Goal: Task Accomplishment & Management: Use online tool/utility

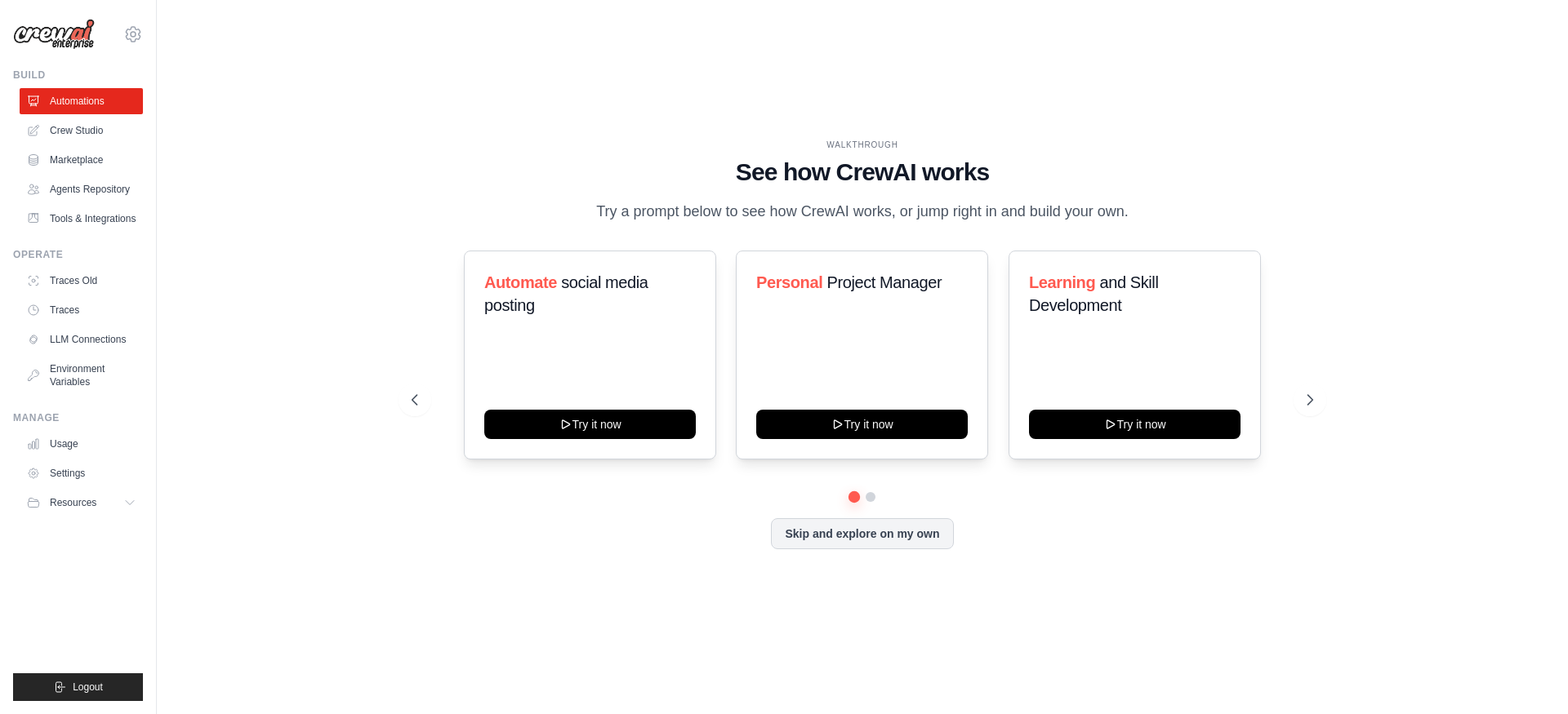
click at [274, 244] on div "WALKTHROUGH See how CrewAI works Try a prompt below to see how CrewAI works, or…" at bounding box center [862, 356] width 1359 height 681
click at [67, 126] on link "Crew Studio" at bounding box center [82, 130] width 123 height 26
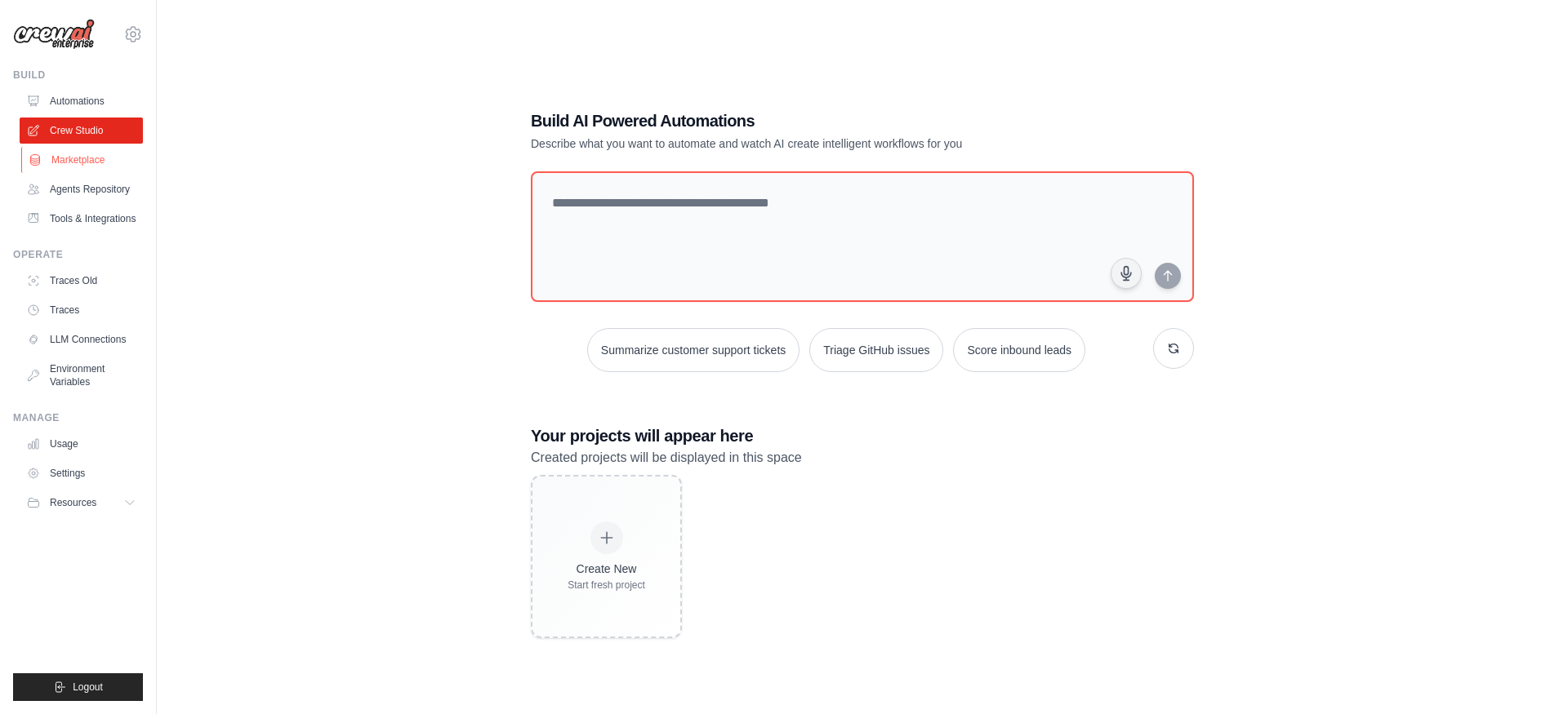
click at [78, 148] on link "Marketplace" at bounding box center [82, 159] width 123 height 26
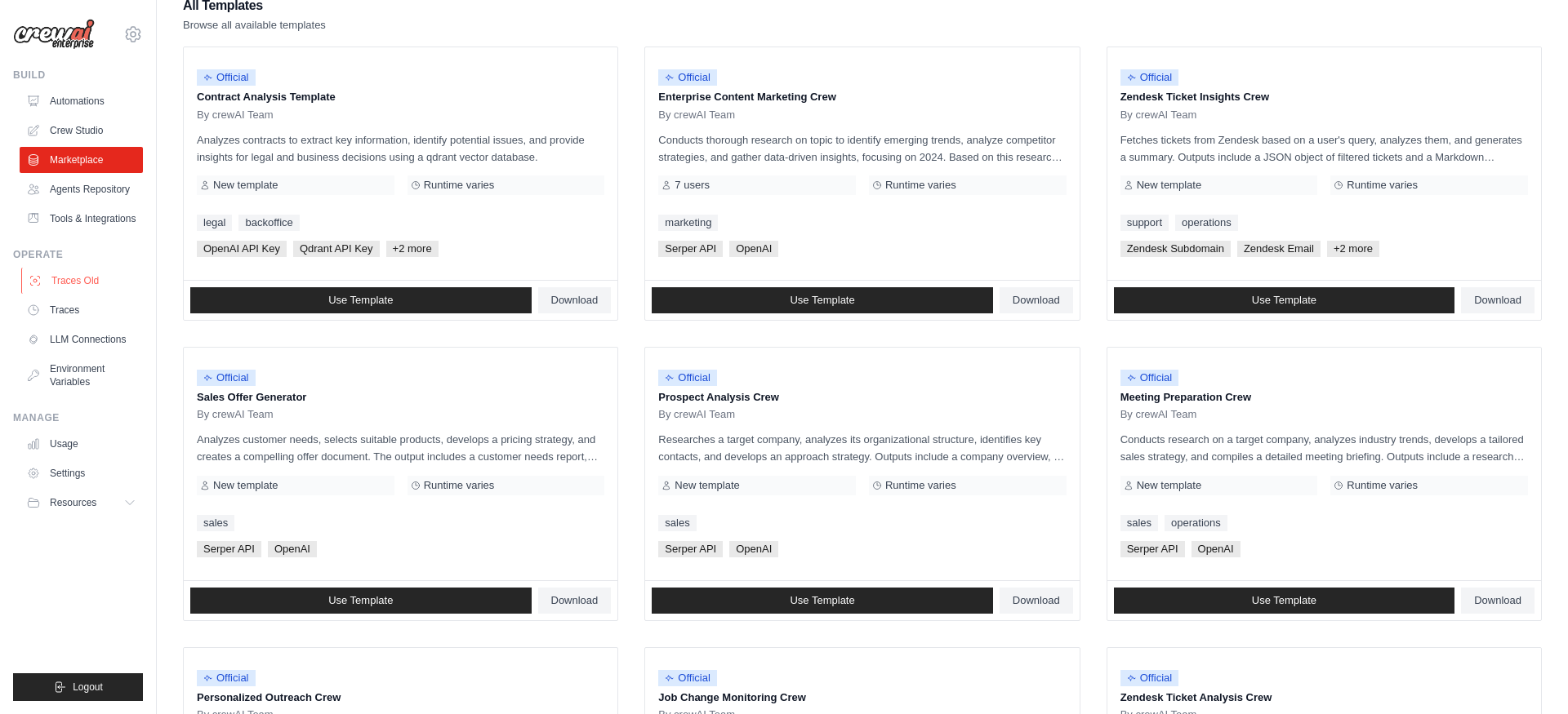
scroll to position [180, 0]
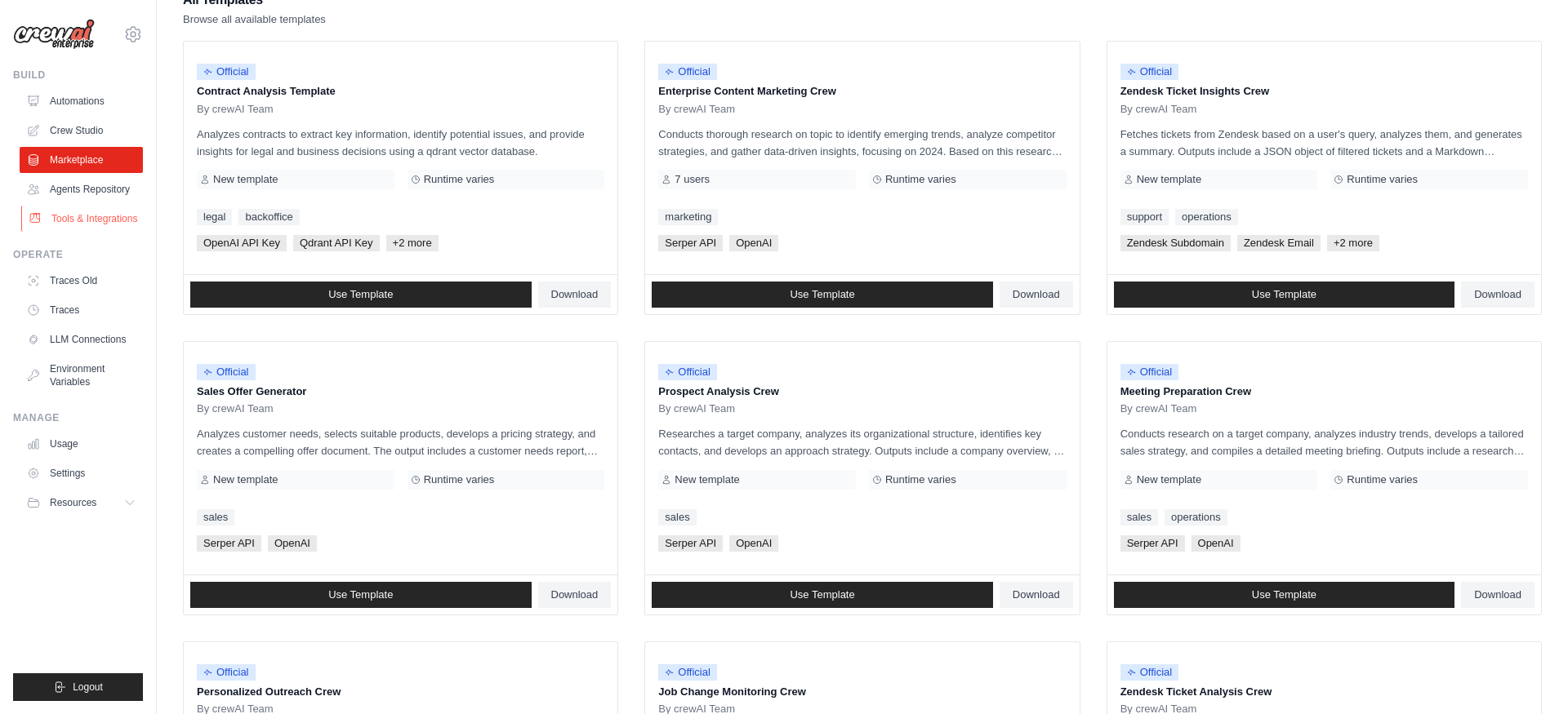
click at [109, 215] on link "Tools & Integrations" at bounding box center [82, 218] width 123 height 26
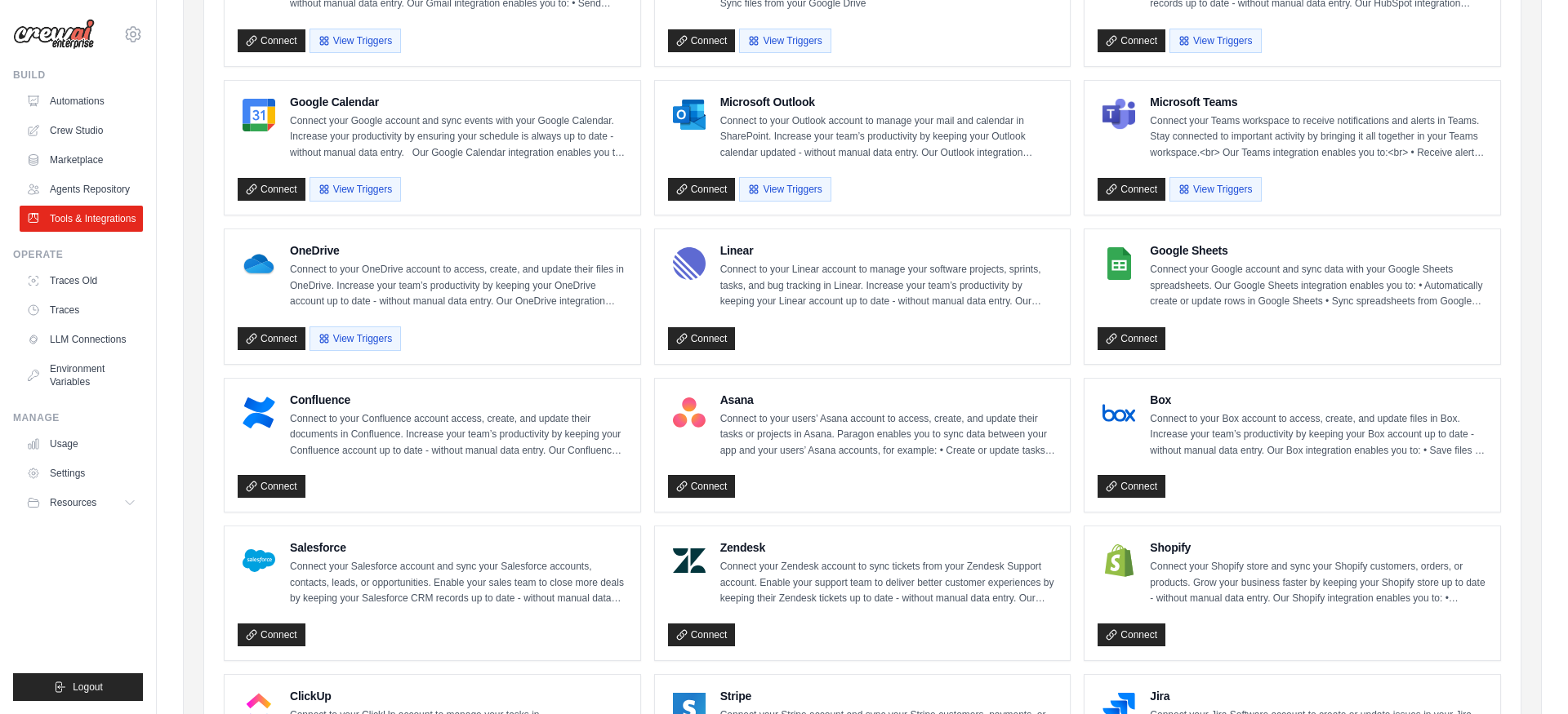
scroll to position [273, 0]
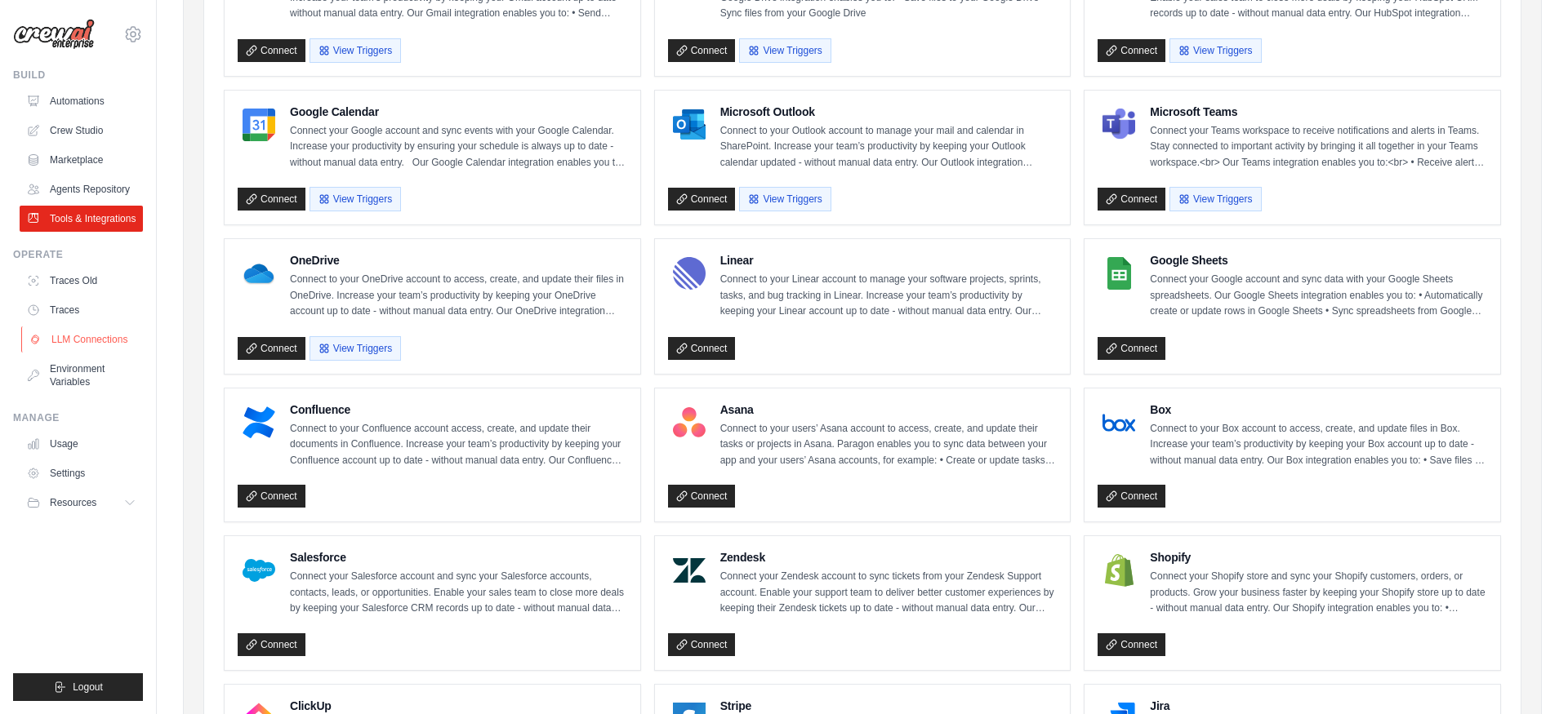
click at [98, 343] on link "LLM Connections" at bounding box center [82, 339] width 123 height 26
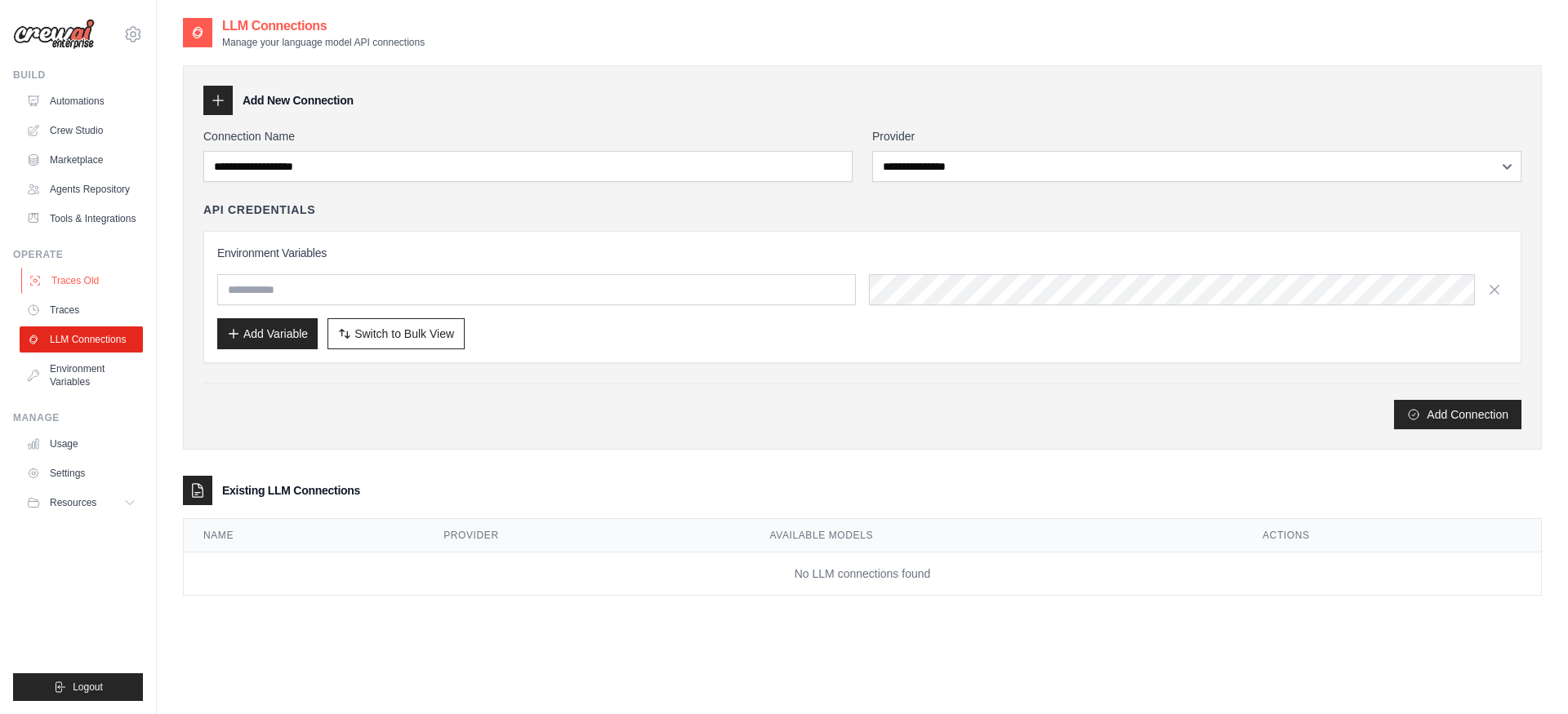
click at [62, 286] on link "Traces Old" at bounding box center [82, 280] width 123 height 26
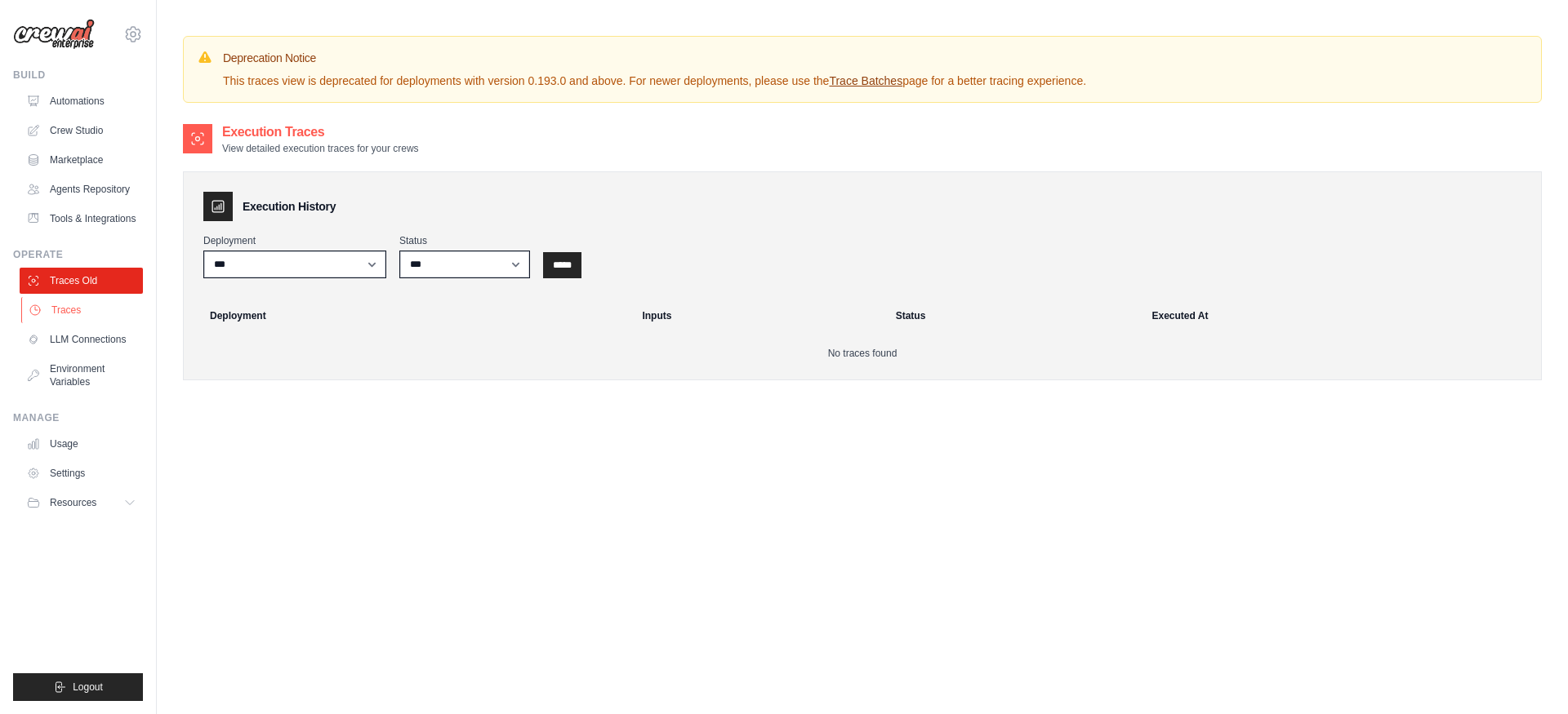
click at [59, 309] on link "Traces" at bounding box center [82, 309] width 123 height 26
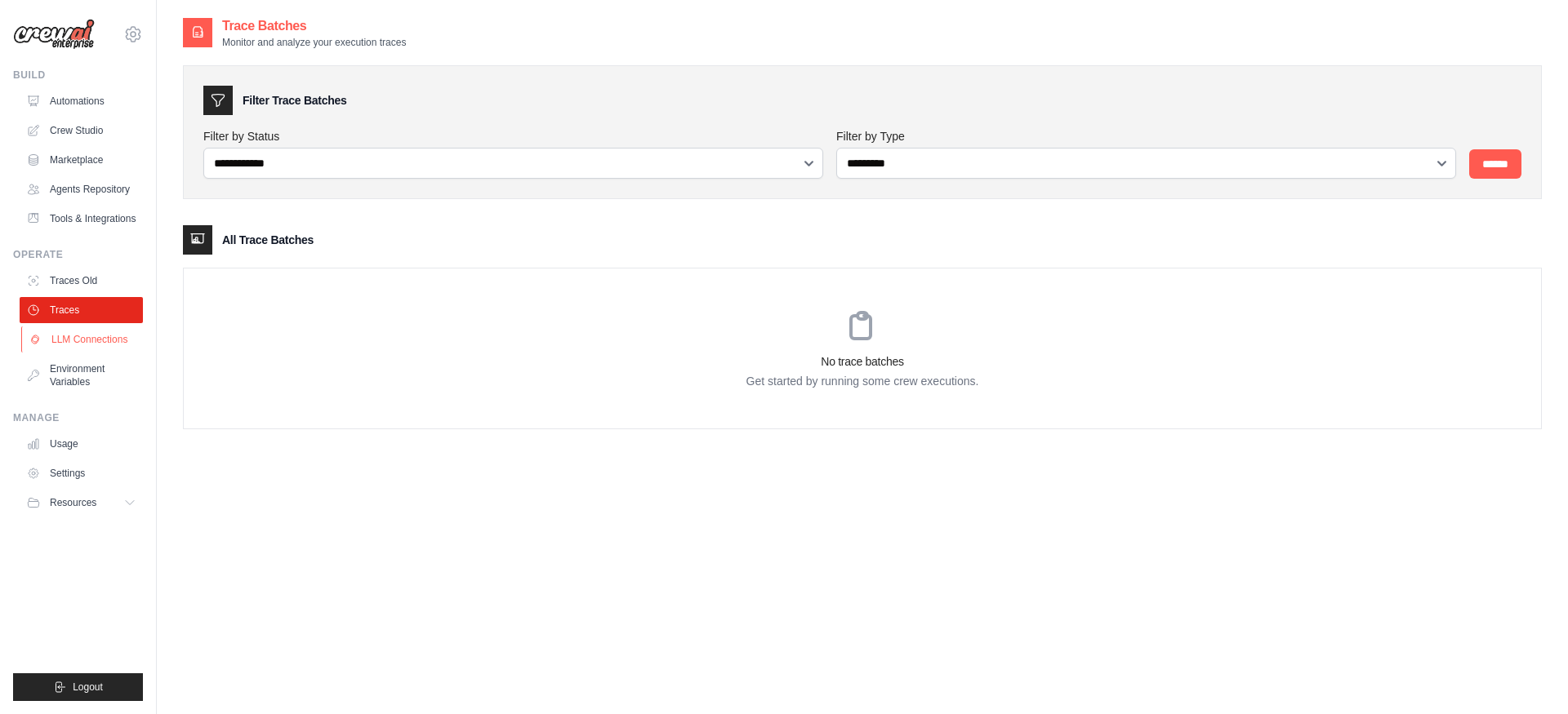
click at [68, 348] on link "LLM Connections" at bounding box center [82, 339] width 123 height 26
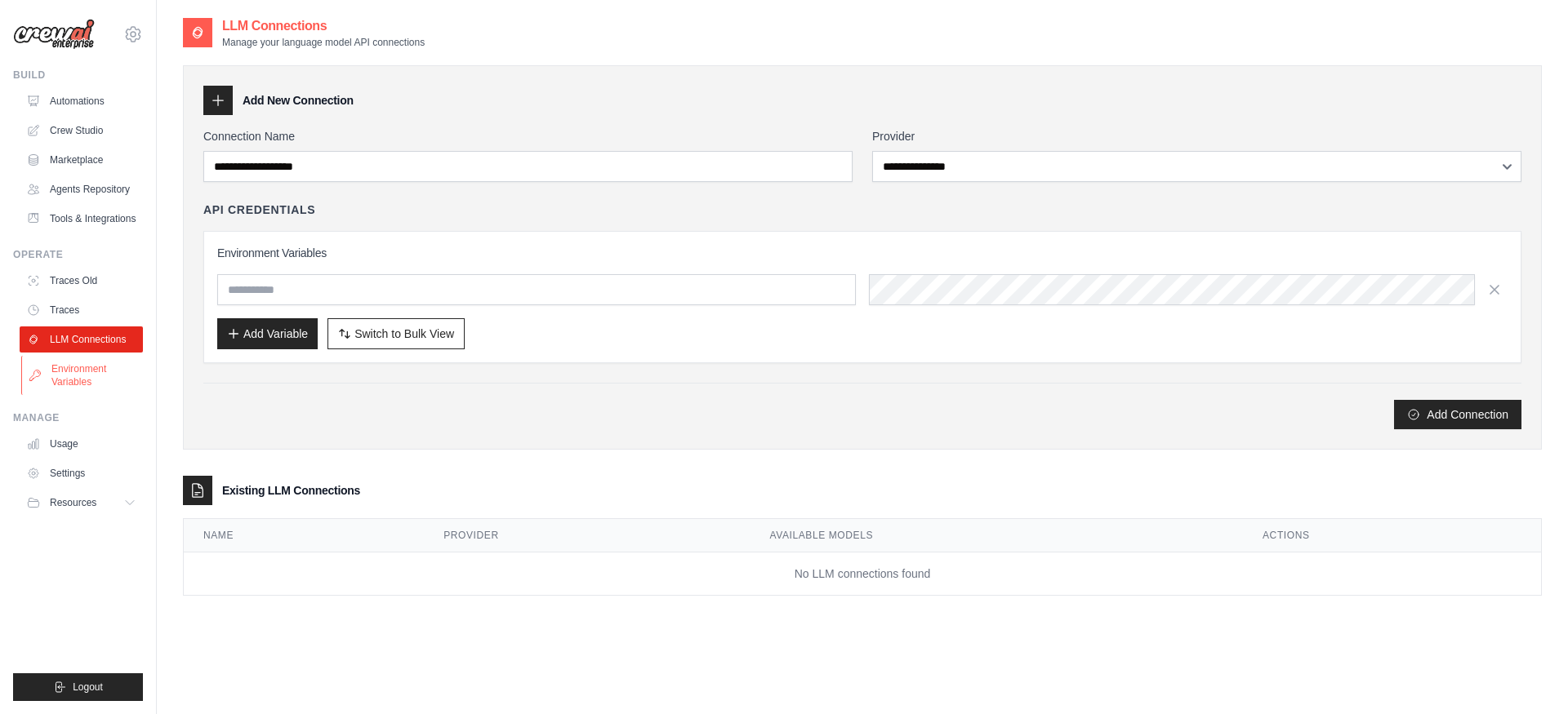
click at [67, 376] on link "Environment Variables" at bounding box center [82, 376] width 123 height 39
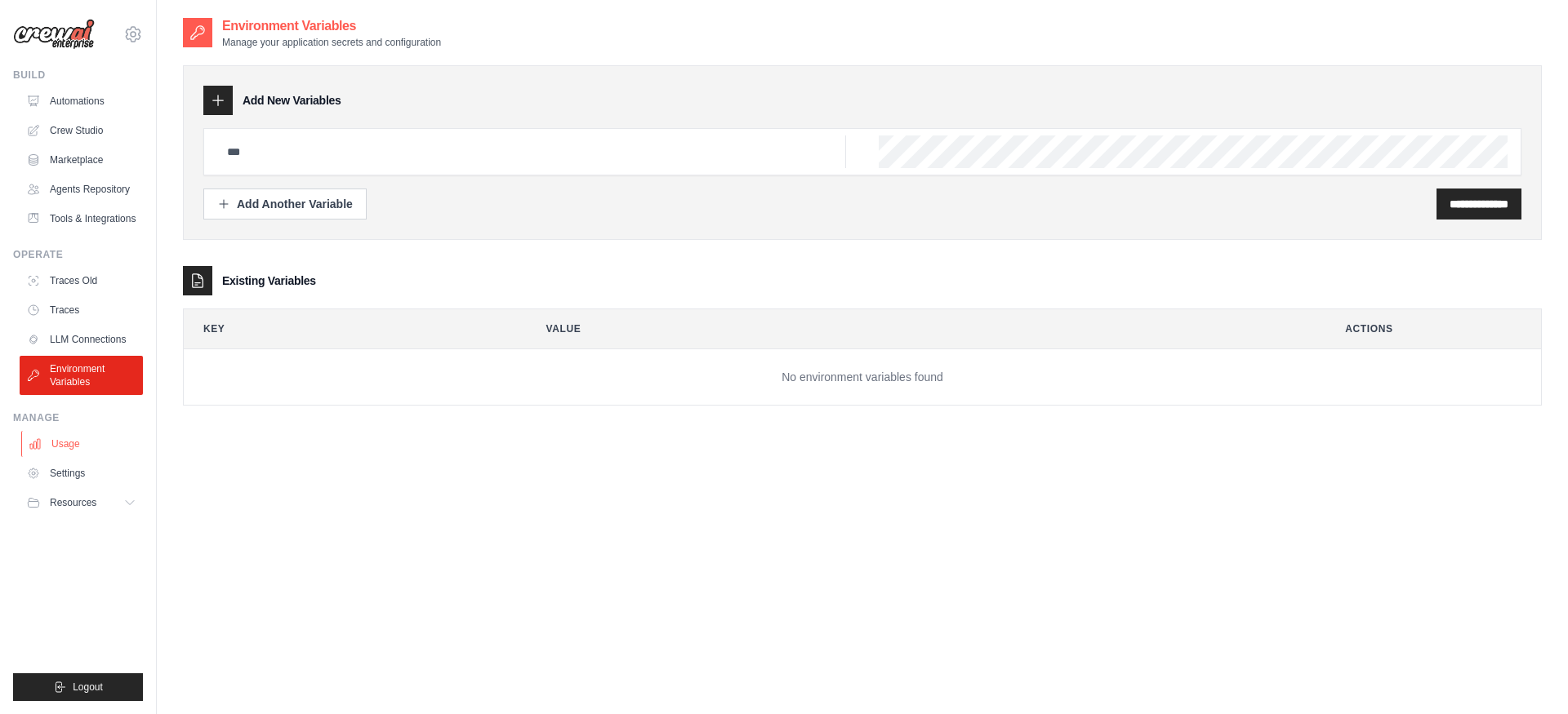
click at [69, 444] on link "Usage" at bounding box center [82, 443] width 123 height 26
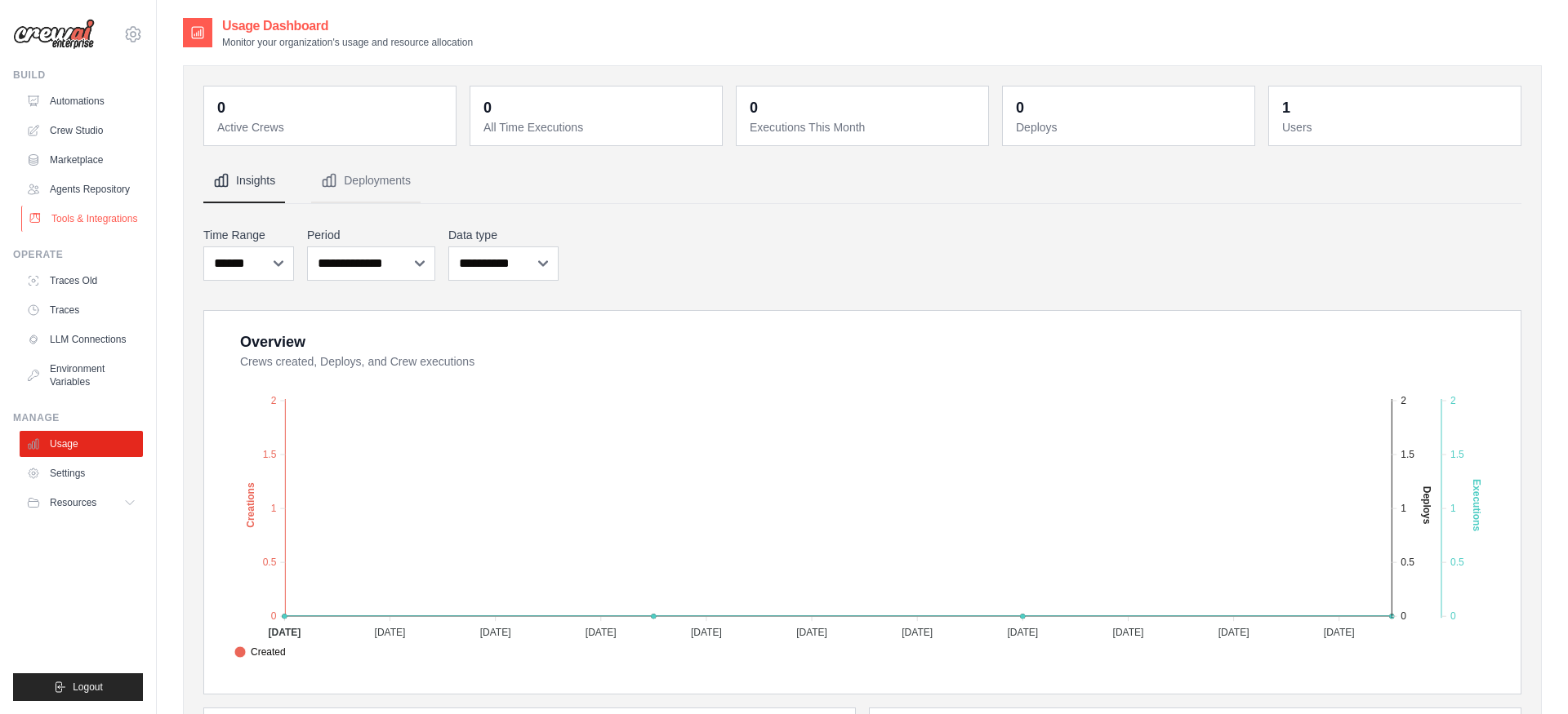
click at [79, 219] on link "Tools & Integrations" at bounding box center [82, 218] width 123 height 26
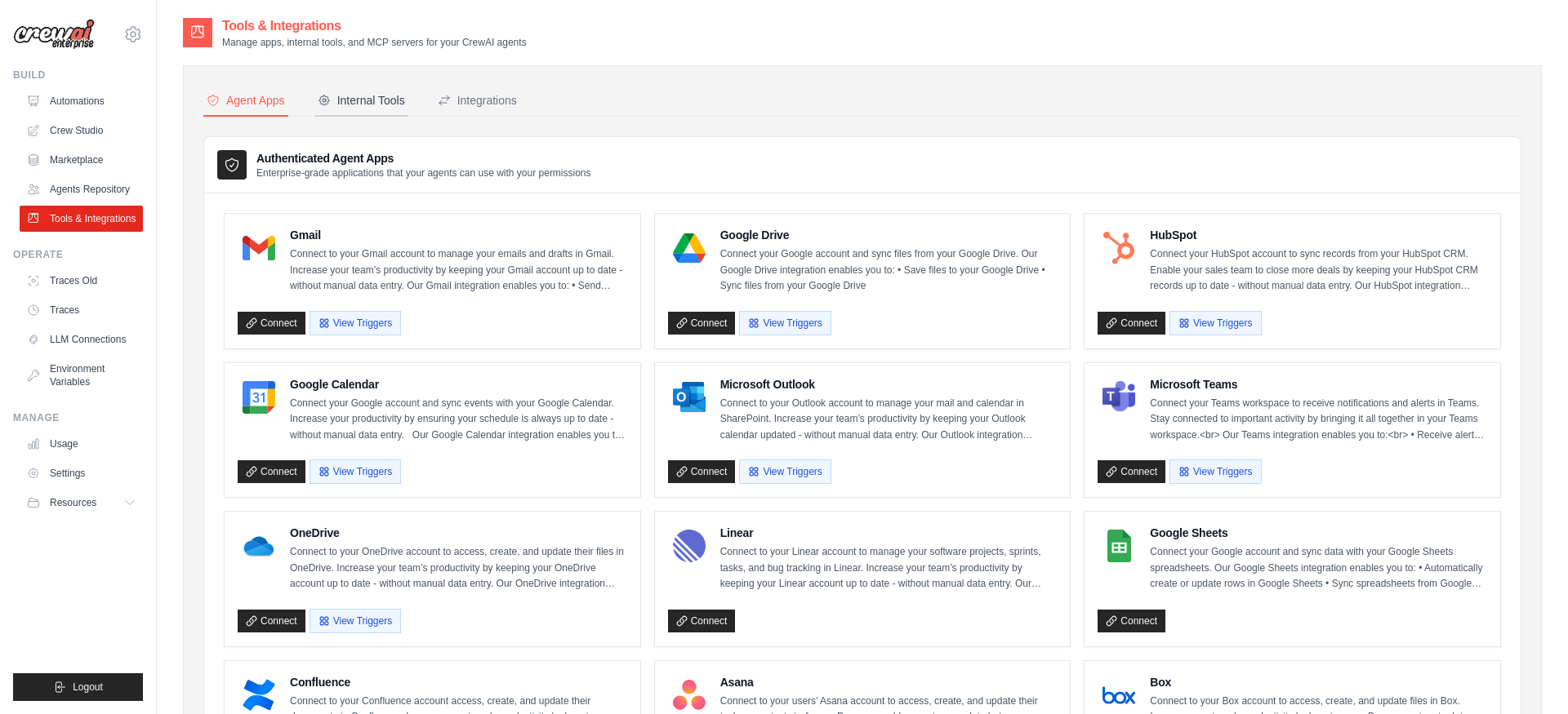
click at [371, 109] on button "Internal Tools" at bounding box center [362, 101] width 94 height 31
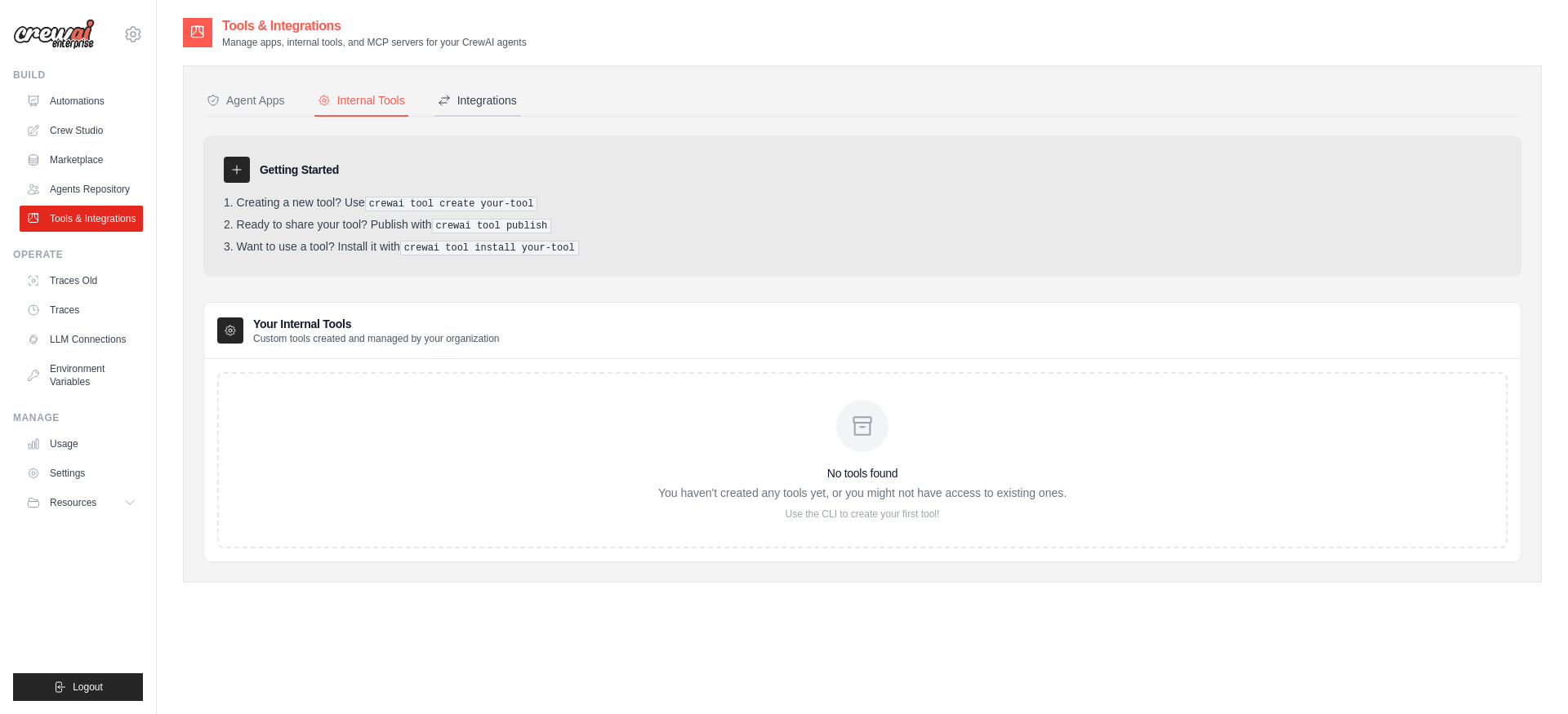
click at [469, 104] on div "Integrations" at bounding box center [477, 100] width 79 height 16
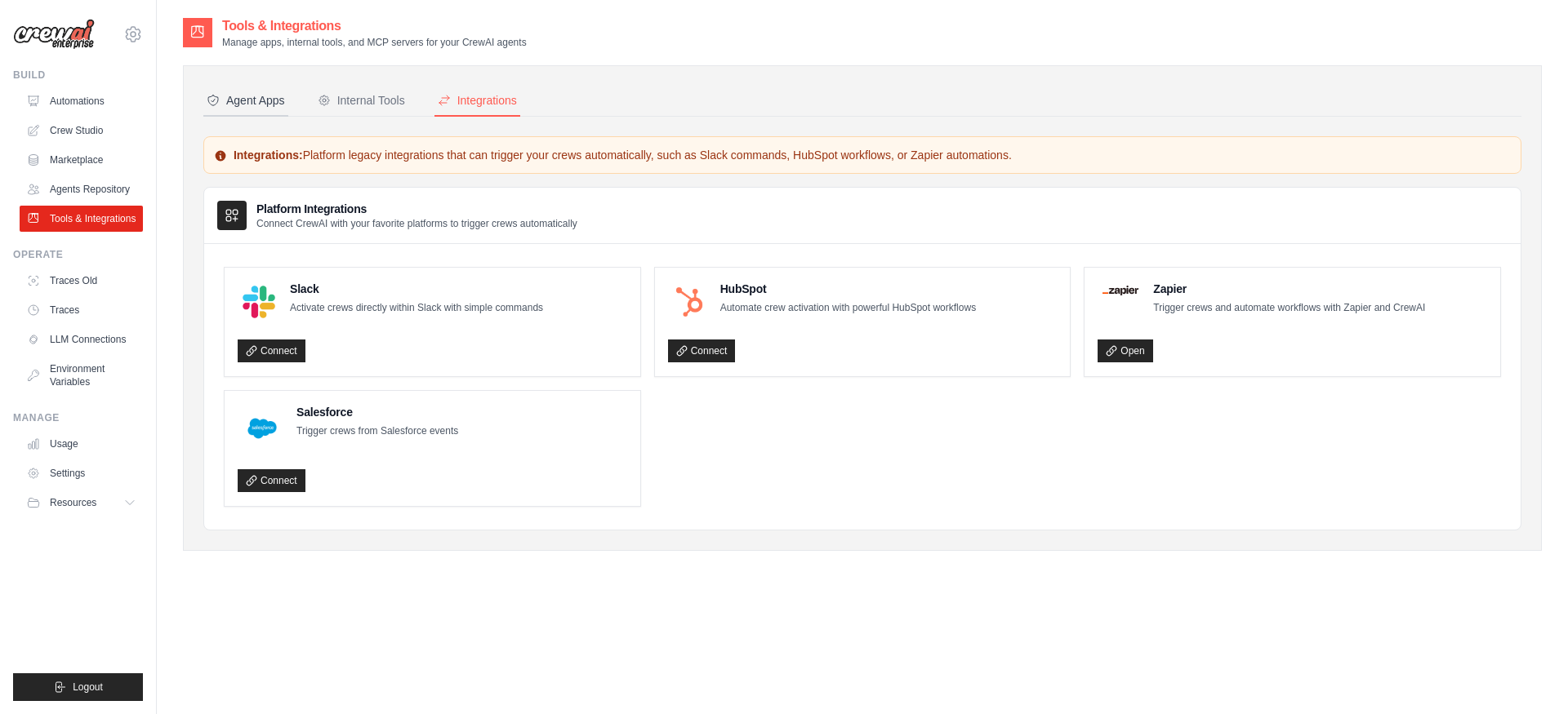
click at [265, 105] on div "Agent Apps" at bounding box center [246, 100] width 78 height 16
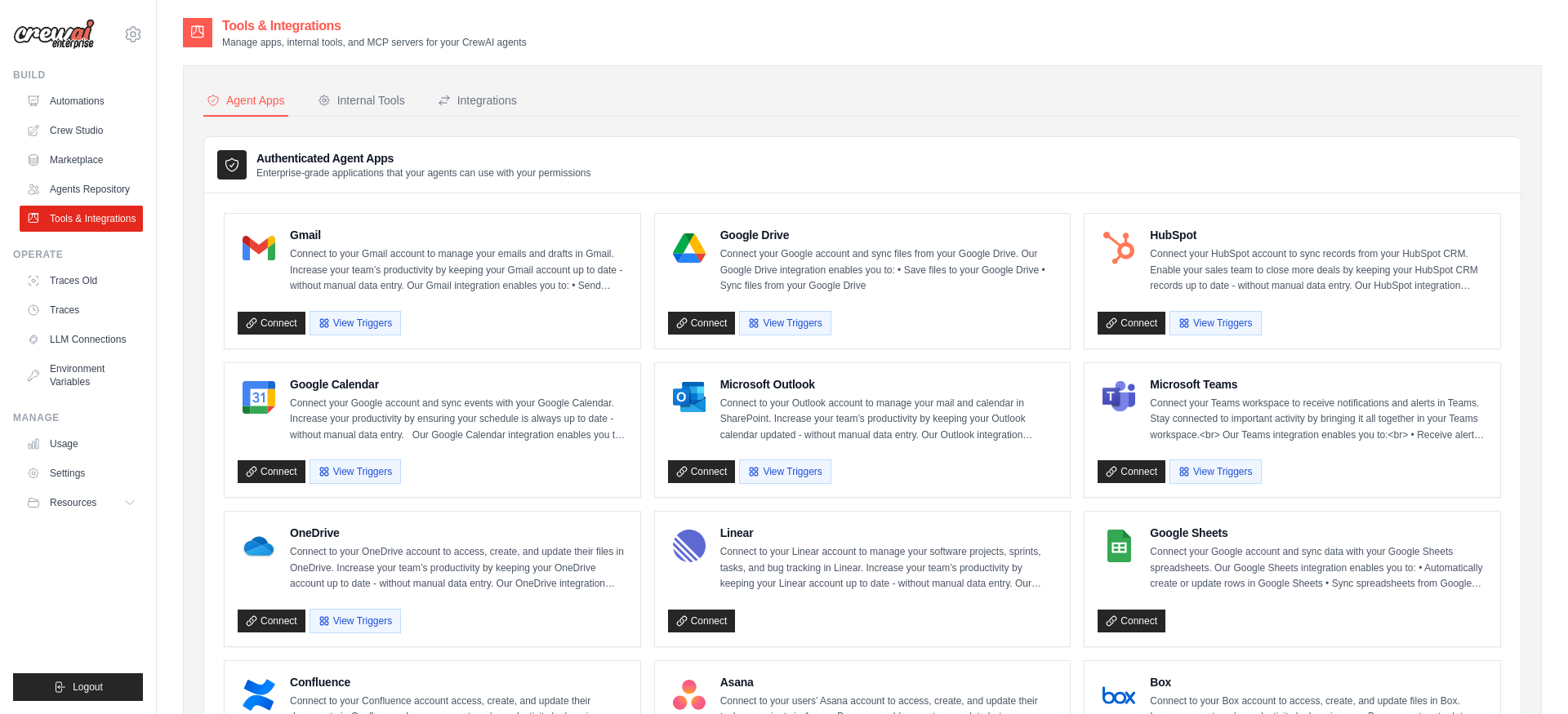
click at [304, 43] on p "Manage apps, internal tools, and MCP servers for your CrewAI agents" at bounding box center [375, 43] width 305 height 13
click at [131, 108] on link "Automations" at bounding box center [82, 101] width 123 height 26
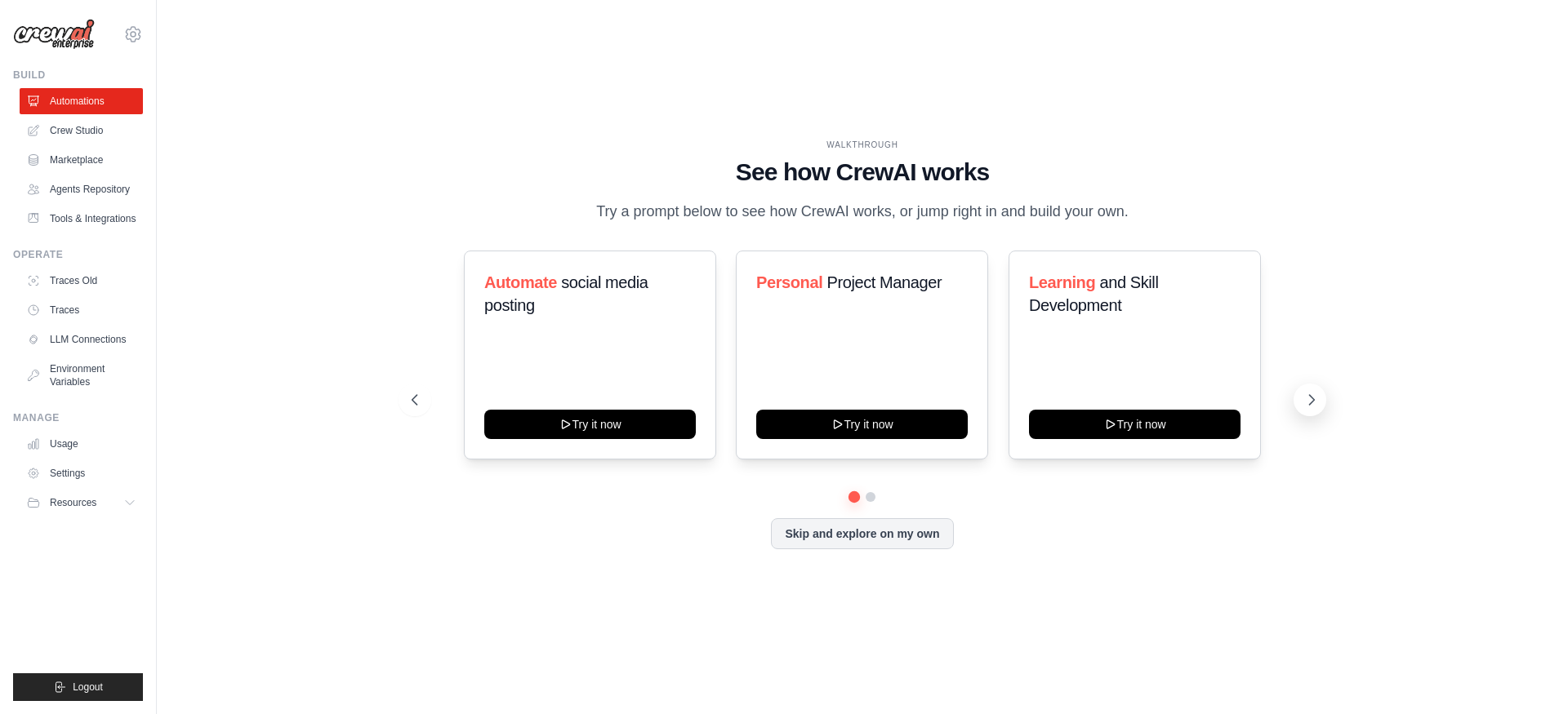
click at [1314, 403] on icon at bounding box center [1312, 400] width 16 height 16
click at [924, 535] on button "Skip and explore on my own" at bounding box center [862, 532] width 182 height 31
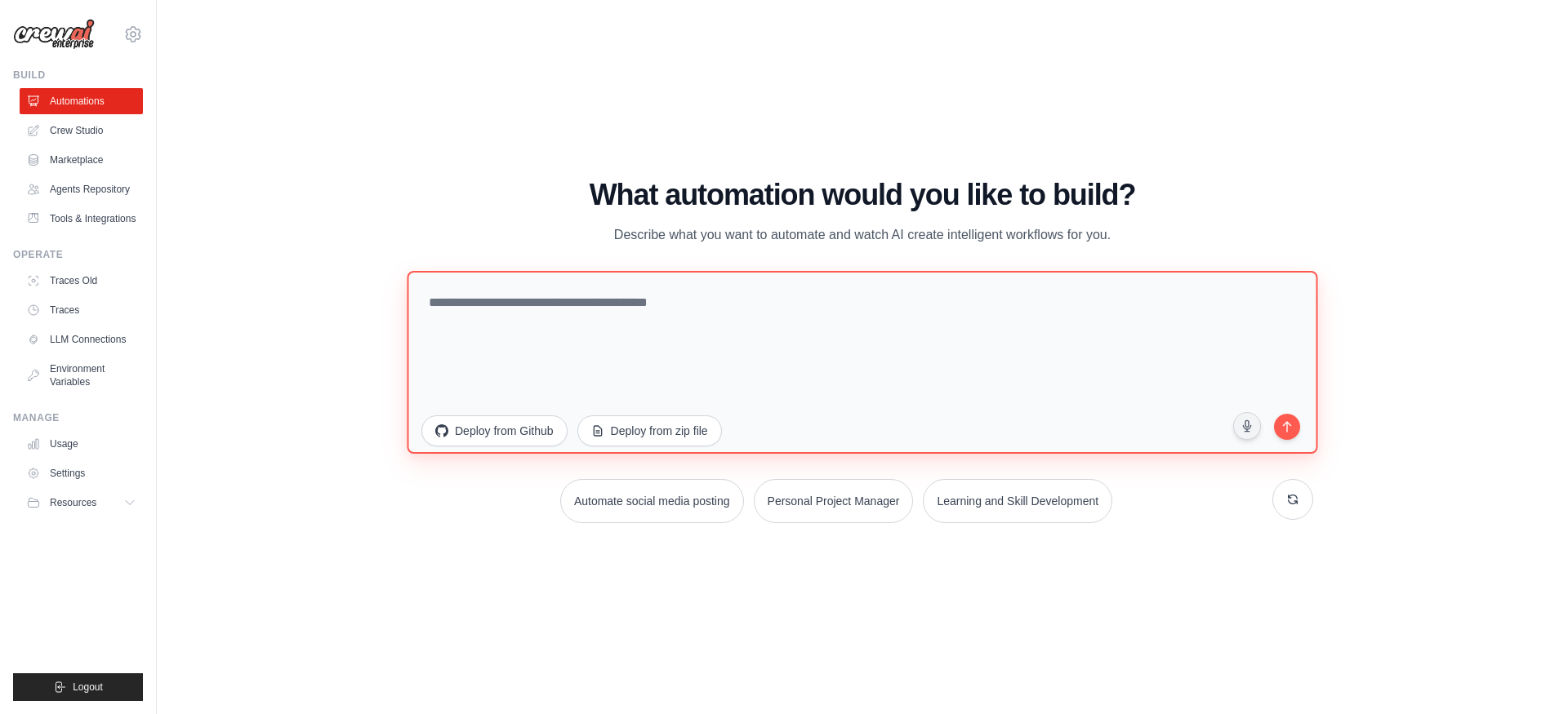
click at [612, 353] on textarea at bounding box center [862, 361] width 910 height 182
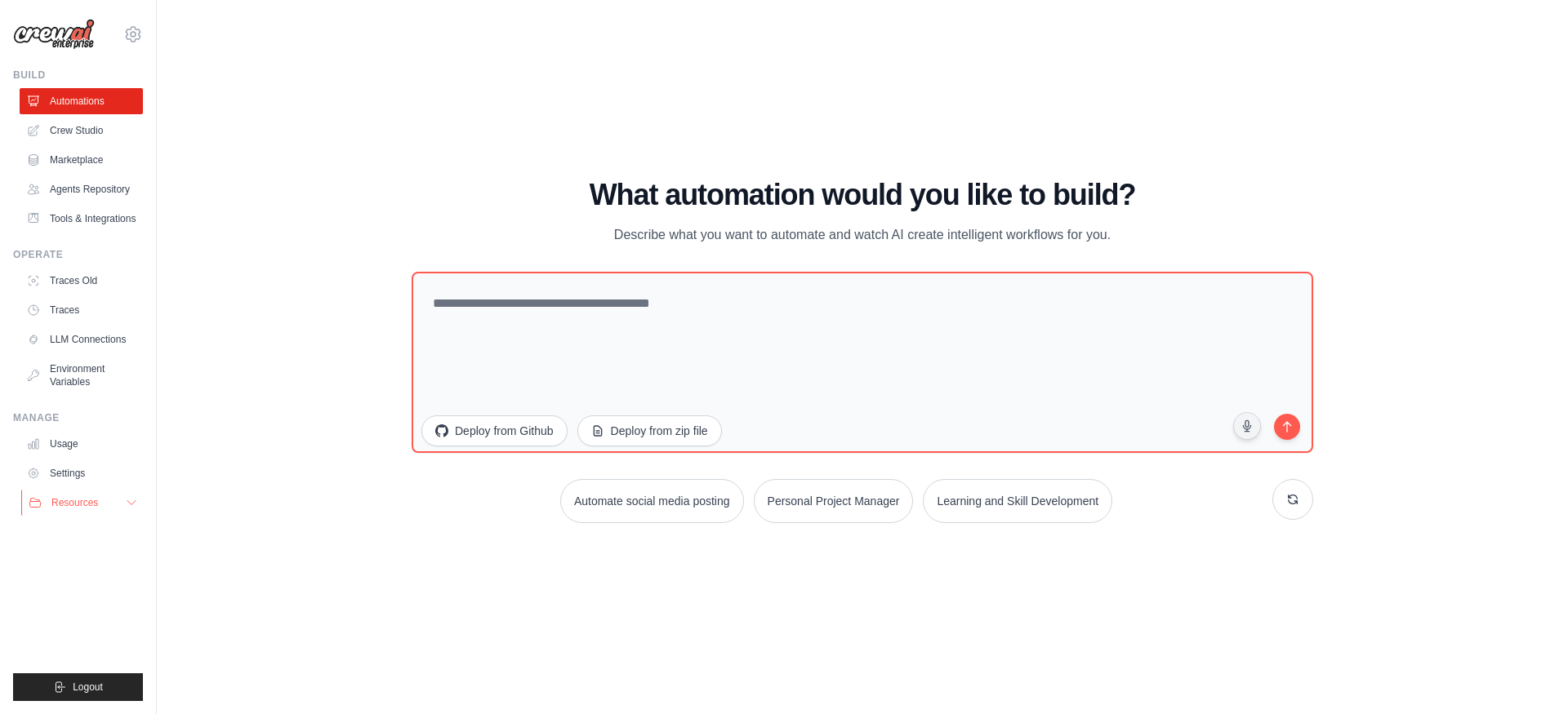
click at [114, 502] on button "Resources" at bounding box center [82, 502] width 123 height 26
click at [65, 138] on link "Crew Studio" at bounding box center [82, 130] width 123 height 26
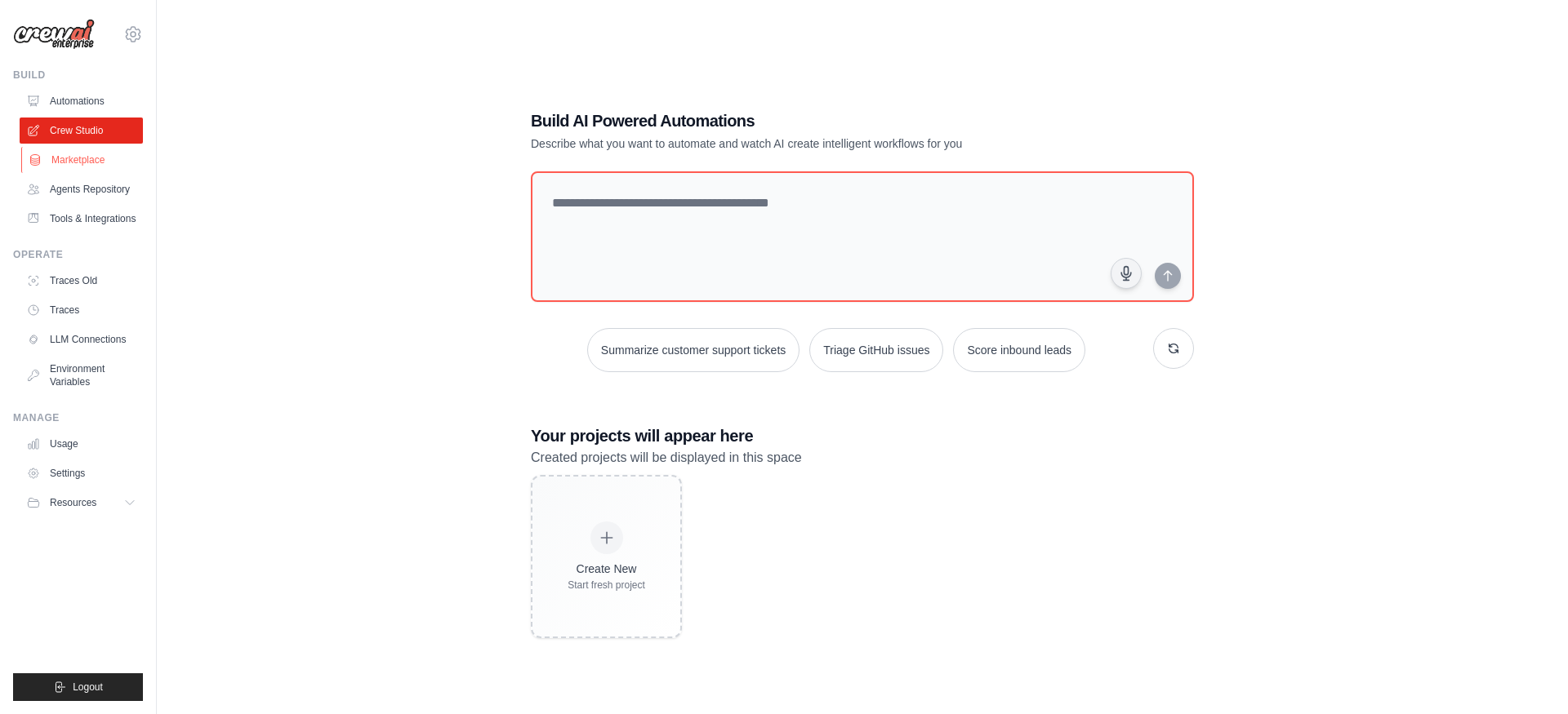
click at [102, 171] on link "Marketplace" at bounding box center [82, 159] width 123 height 26
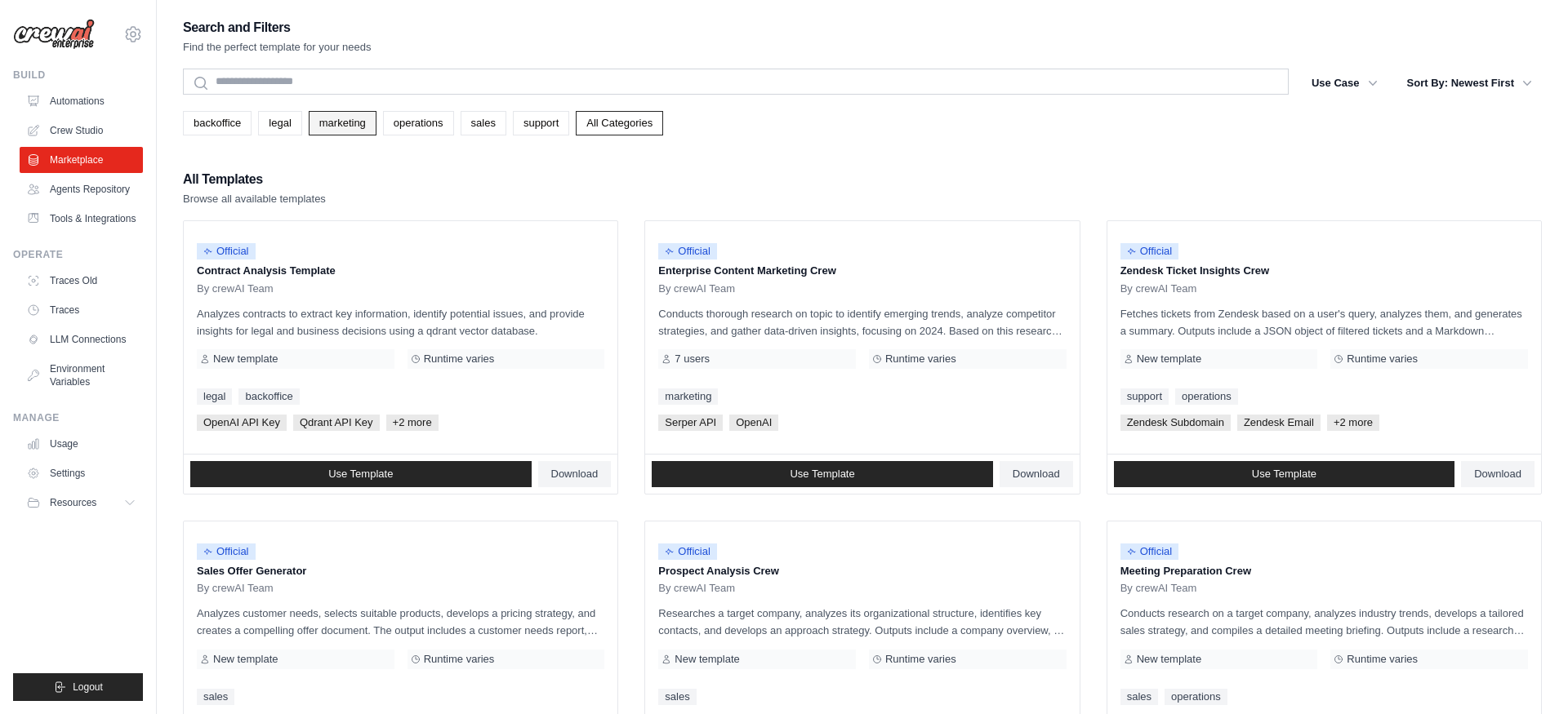
click at [323, 118] on link "marketing" at bounding box center [342, 123] width 67 height 25
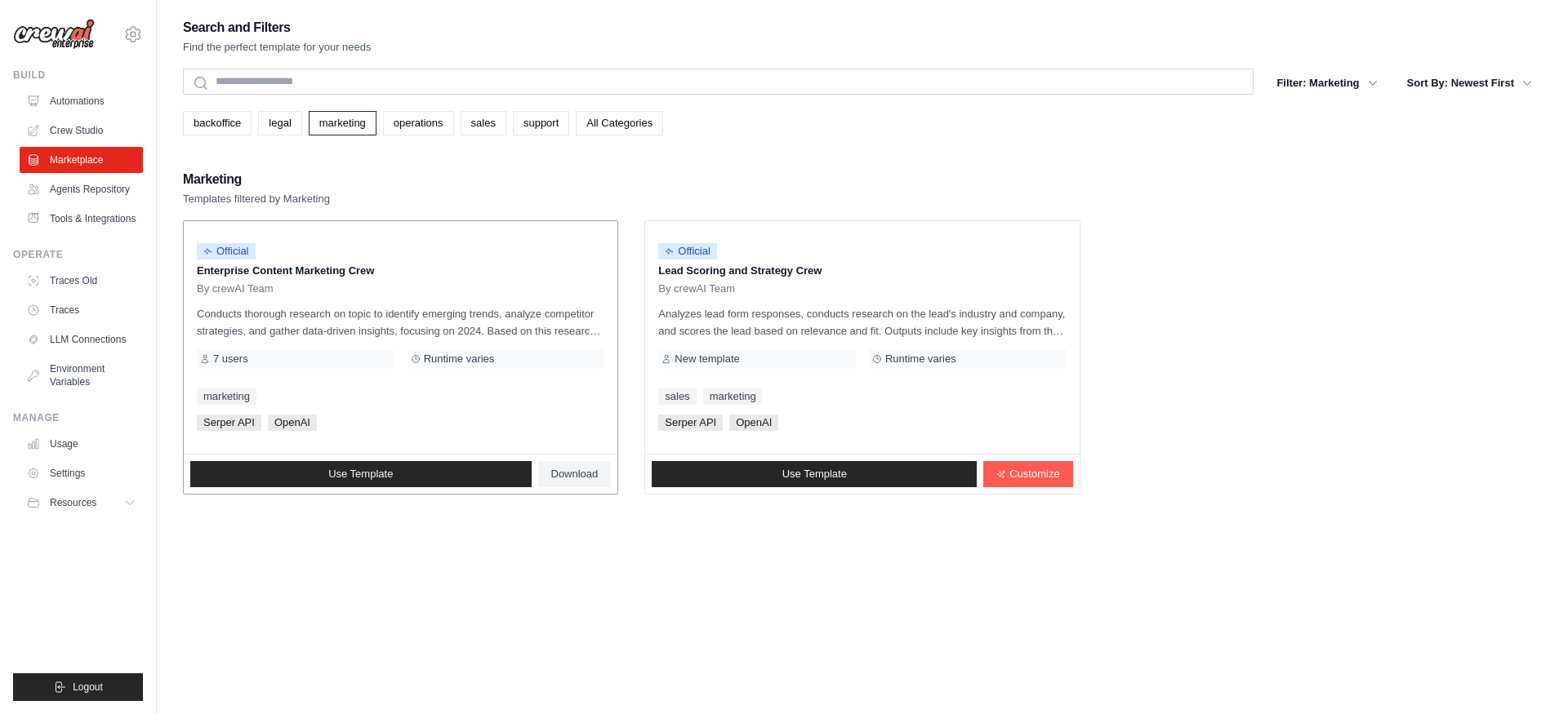
click at [407, 310] on p "Conducts thorough research on topic to identify emerging trends, analyze compet…" at bounding box center [401, 322] width 408 height 35
click at [316, 276] on p "Enterprise Content Marketing Crew" at bounding box center [401, 271] width 408 height 16
click at [356, 343] on div "Official Enterprise Content Marketing Crew By crewAI Team Conducts thorough res…" at bounding box center [400, 338] width 433 height 233
click at [96, 198] on link "Agents Repository" at bounding box center [82, 189] width 123 height 26
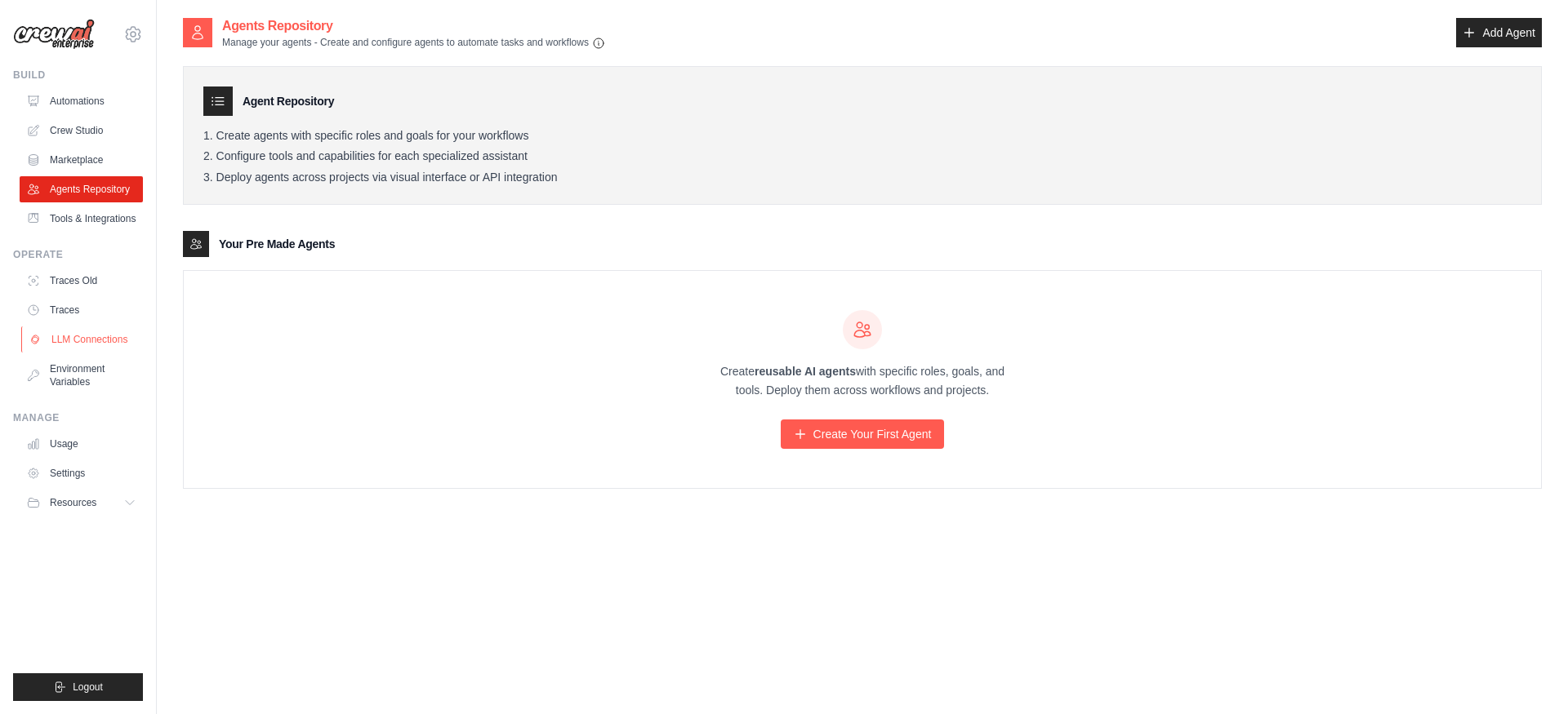
click at [98, 338] on link "LLM Connections" at bounding box center [82, 339] width 123 height 26
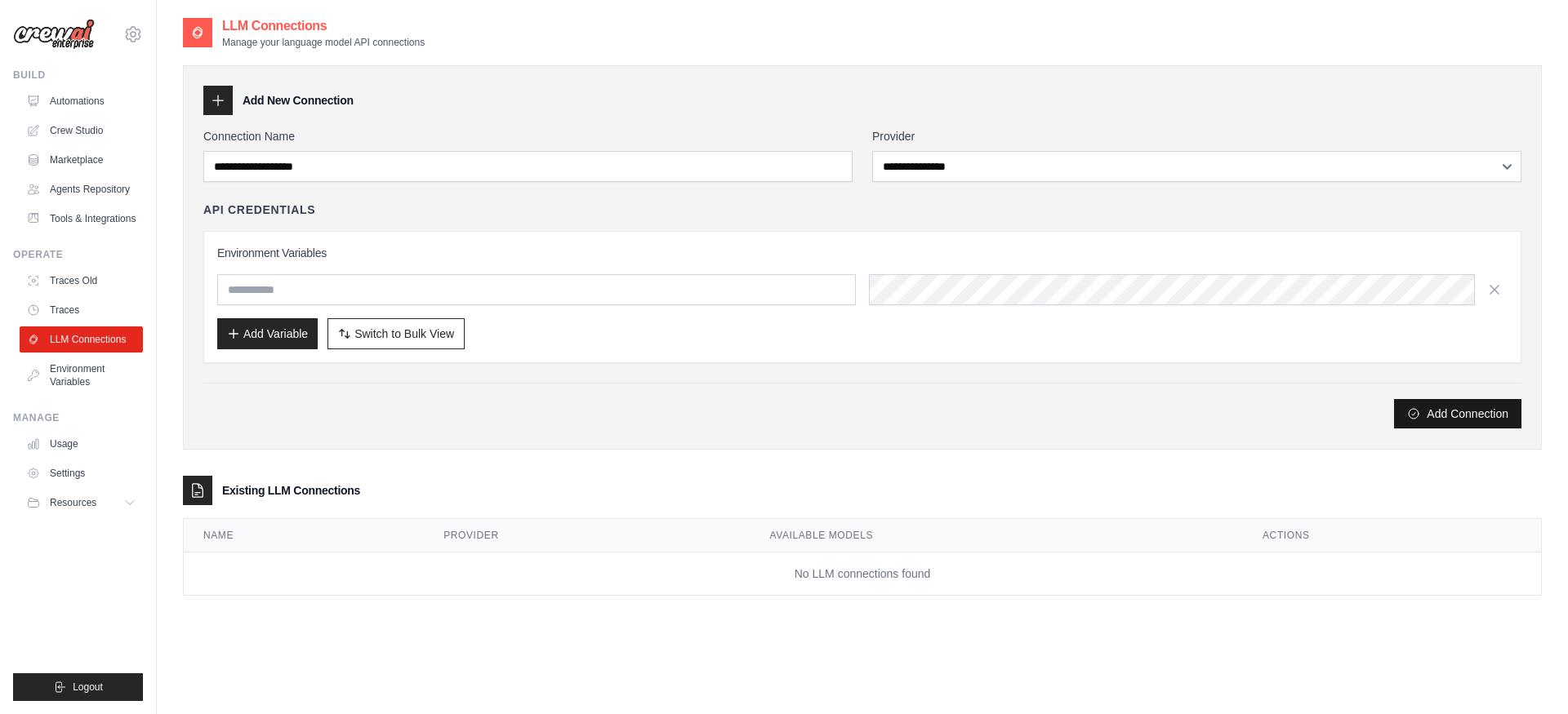
click at [1449, 414] on button "Add Connection" at bounding box center [1458, 414] width 128 height 29
click at [706, 210] on div "API Credentials" at bounding box center [862, 210] width 1318 height 16
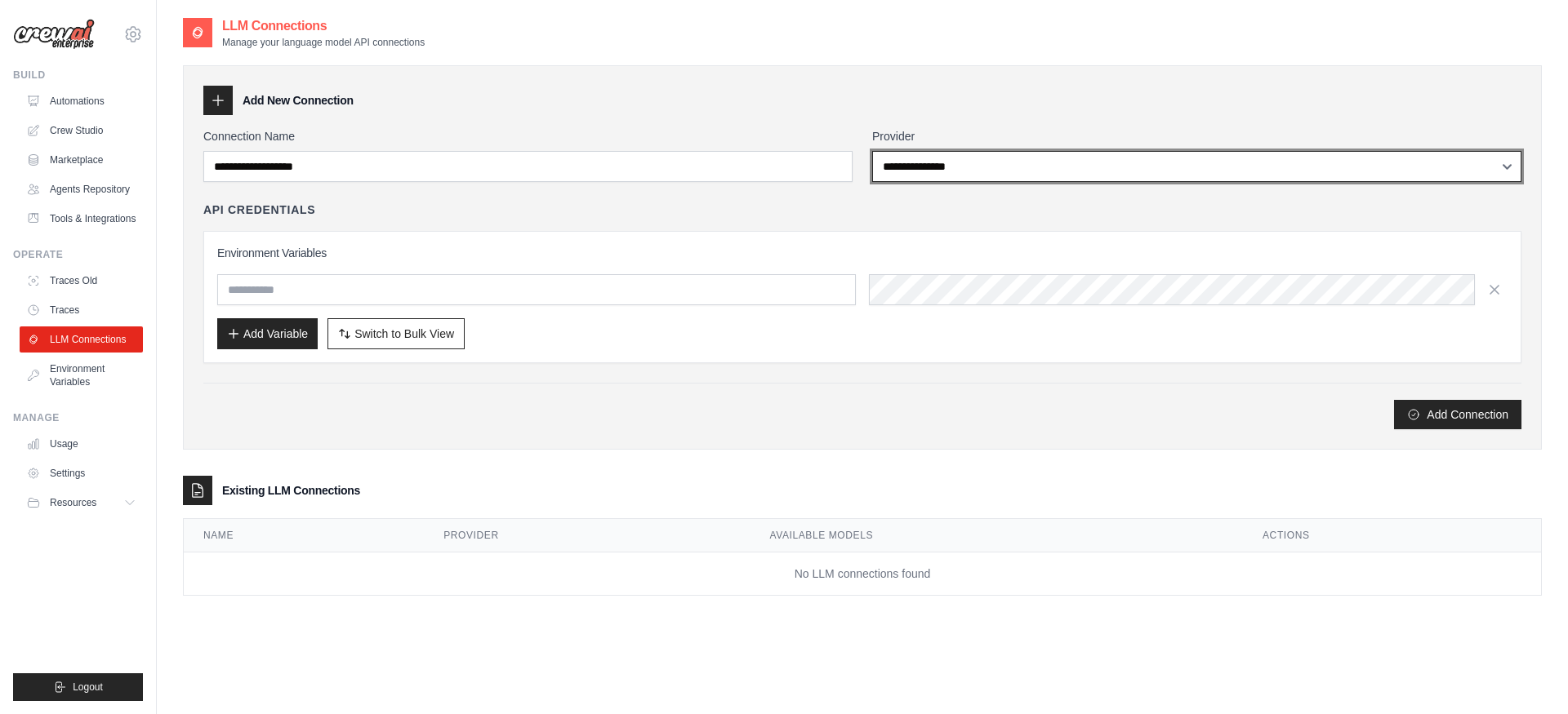
click at [936, 163] on select "**********" at bounding box center [1197, 166] width 649 height 31
select select "******"
click at [872, 151] on select "**********" at bounding box center [1197, 166] width 649 height 31
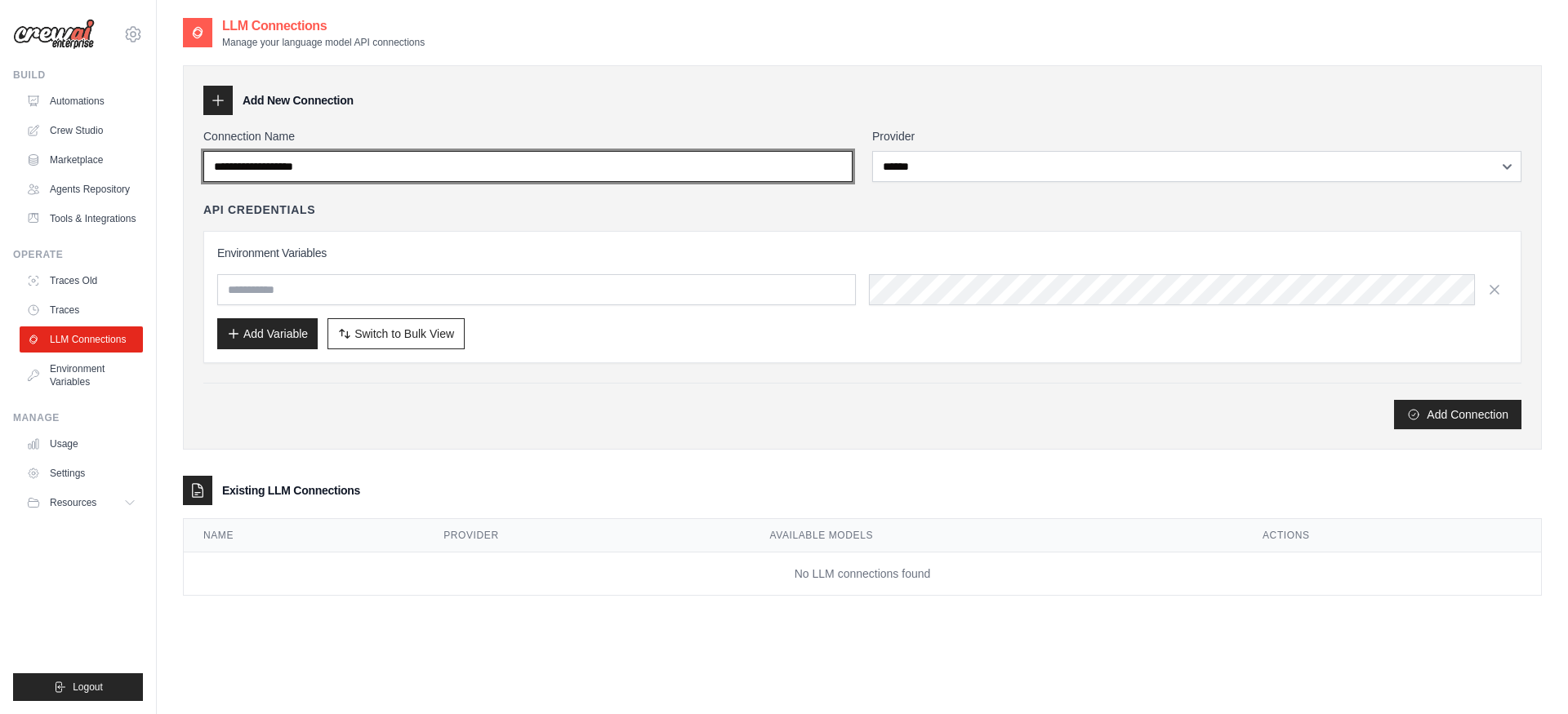
click at [753, 165] on input "Connection Name" at bounding box center [527, 166] width 649 height 31
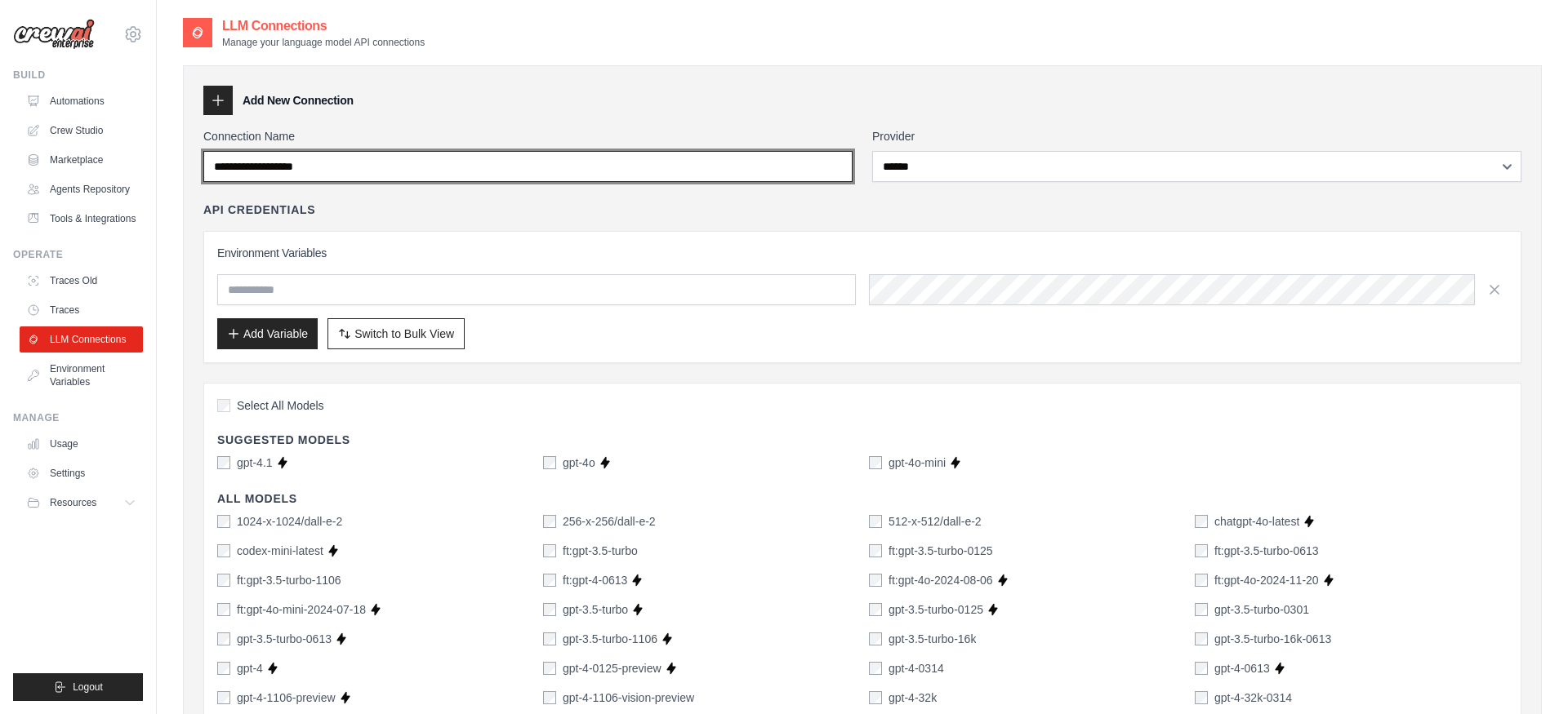
type input "*"
type input "**********"
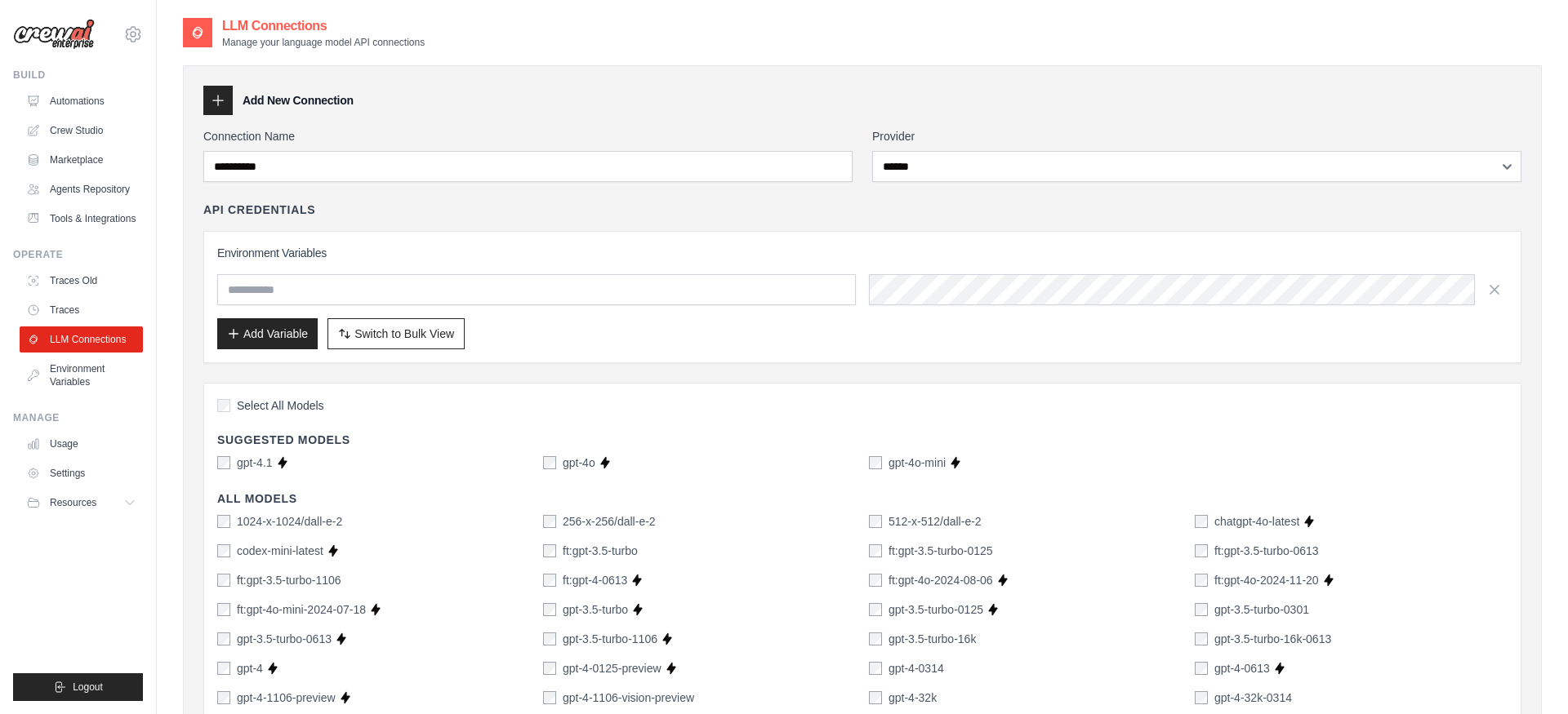
click at [667, 348] on div "Add Variable Switch to Bulk View Switch to Table View" at bounding box center [862, 333] width 1291 height 31
click at [587, 271] on div "Environment Variables Add Variable Switch to Bulk View Switch to Table View" at bounding box center [862, 297] width 1291 height 105
click at [579, 285] on input "text" at bounding box center [536, 290] width 639 height 31
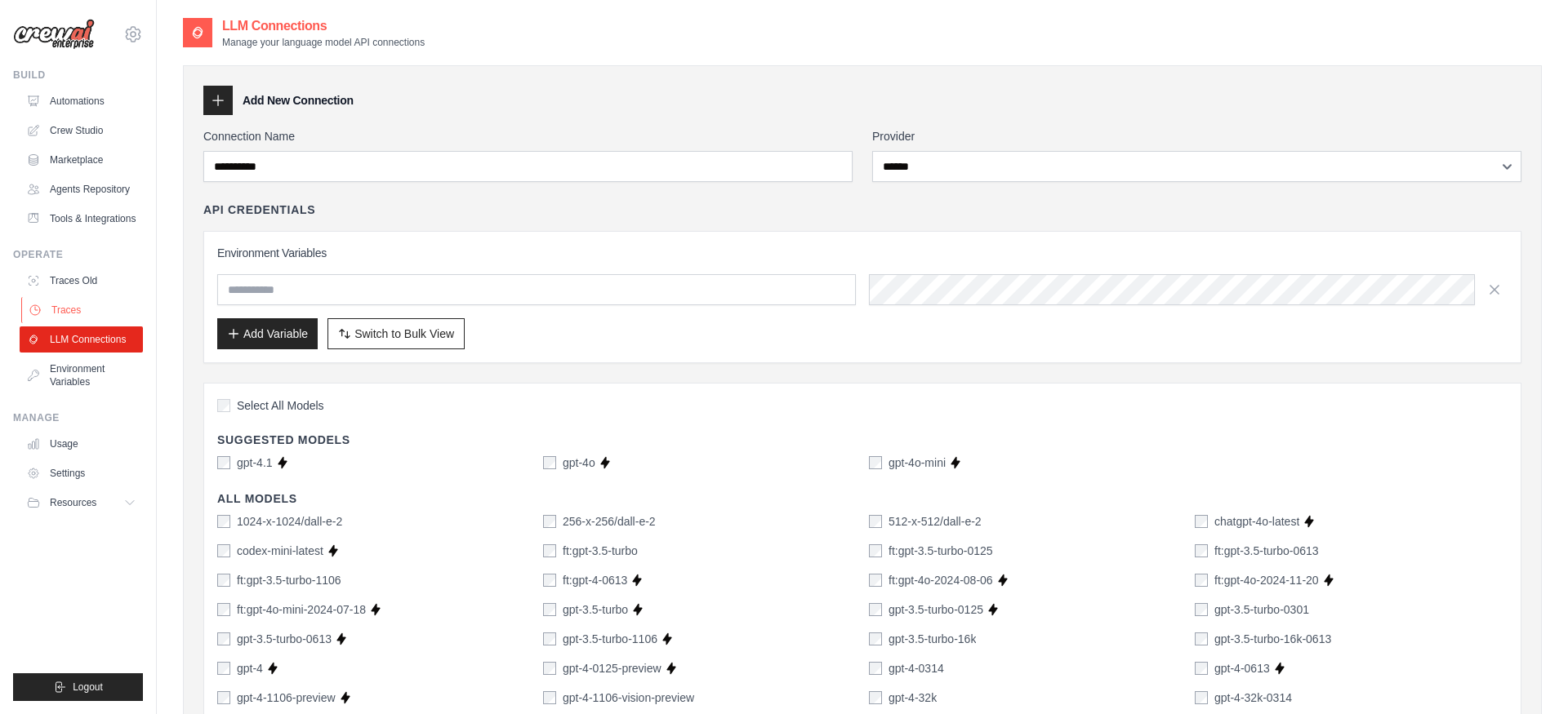
click at [83, 302] on link "Traces" at bounding box center [82, 309] width 123 height 26
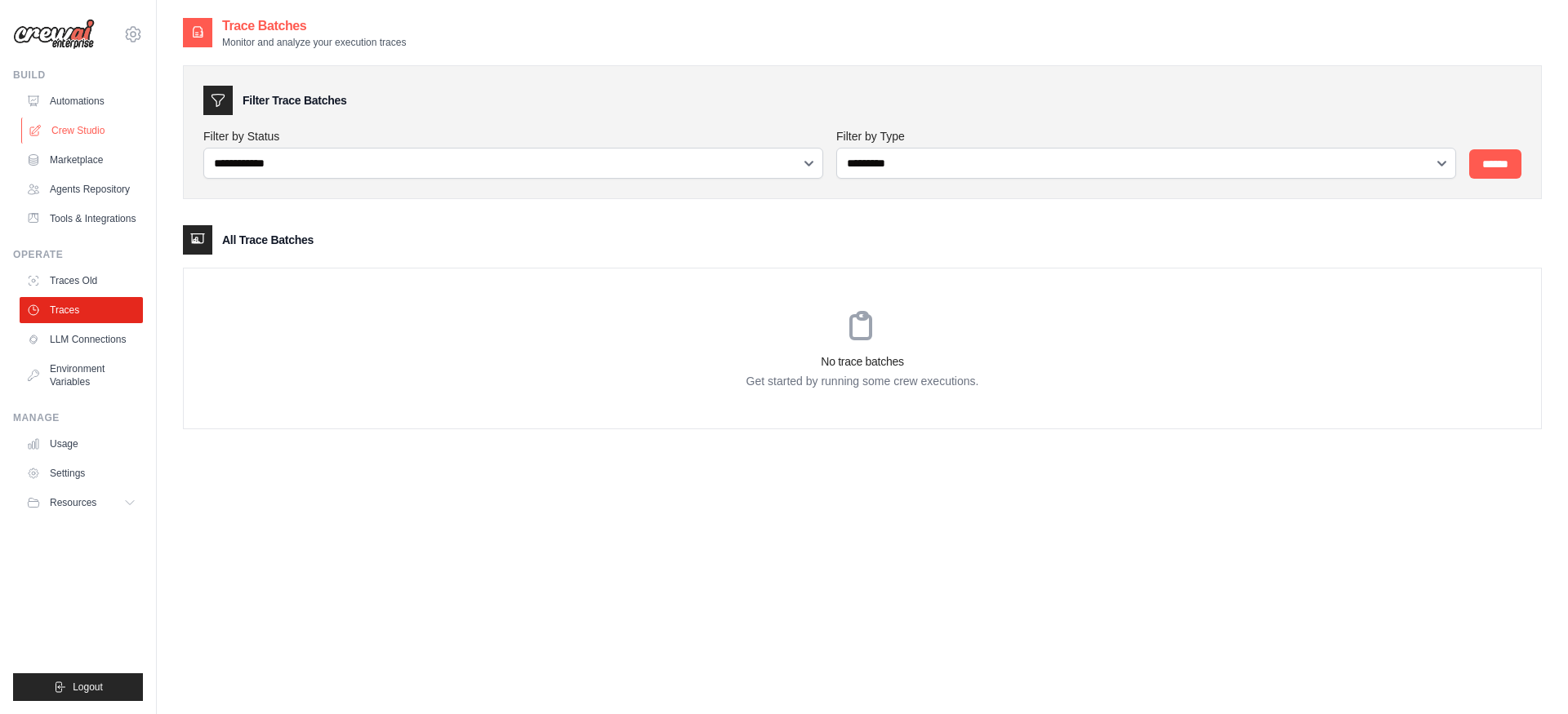
click at [87, 118] on link "Crew Studio" at bounding box center [82, 130] width 123 height 26
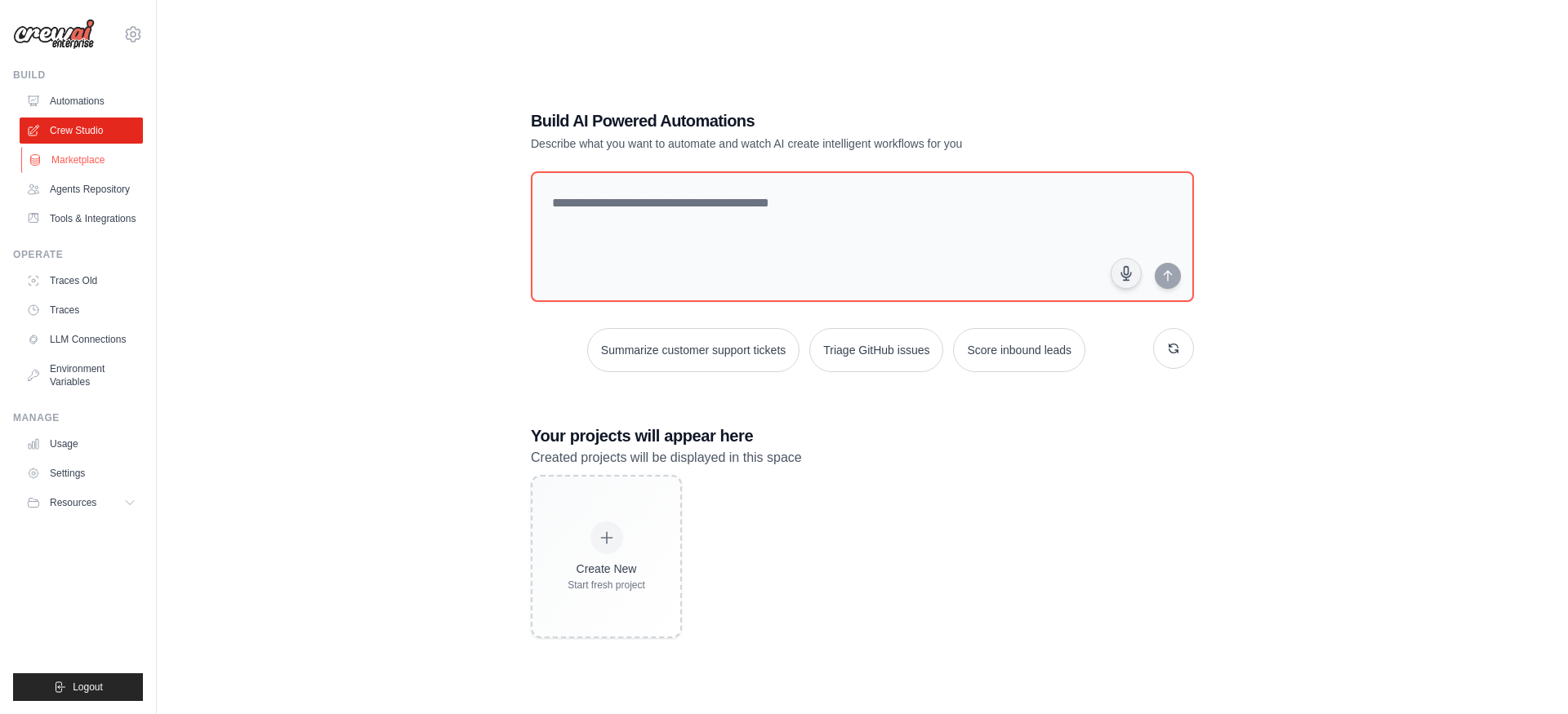
click at [55, 171] on link "Marketplace" at bounding box center [82, 159] width 123 height 26
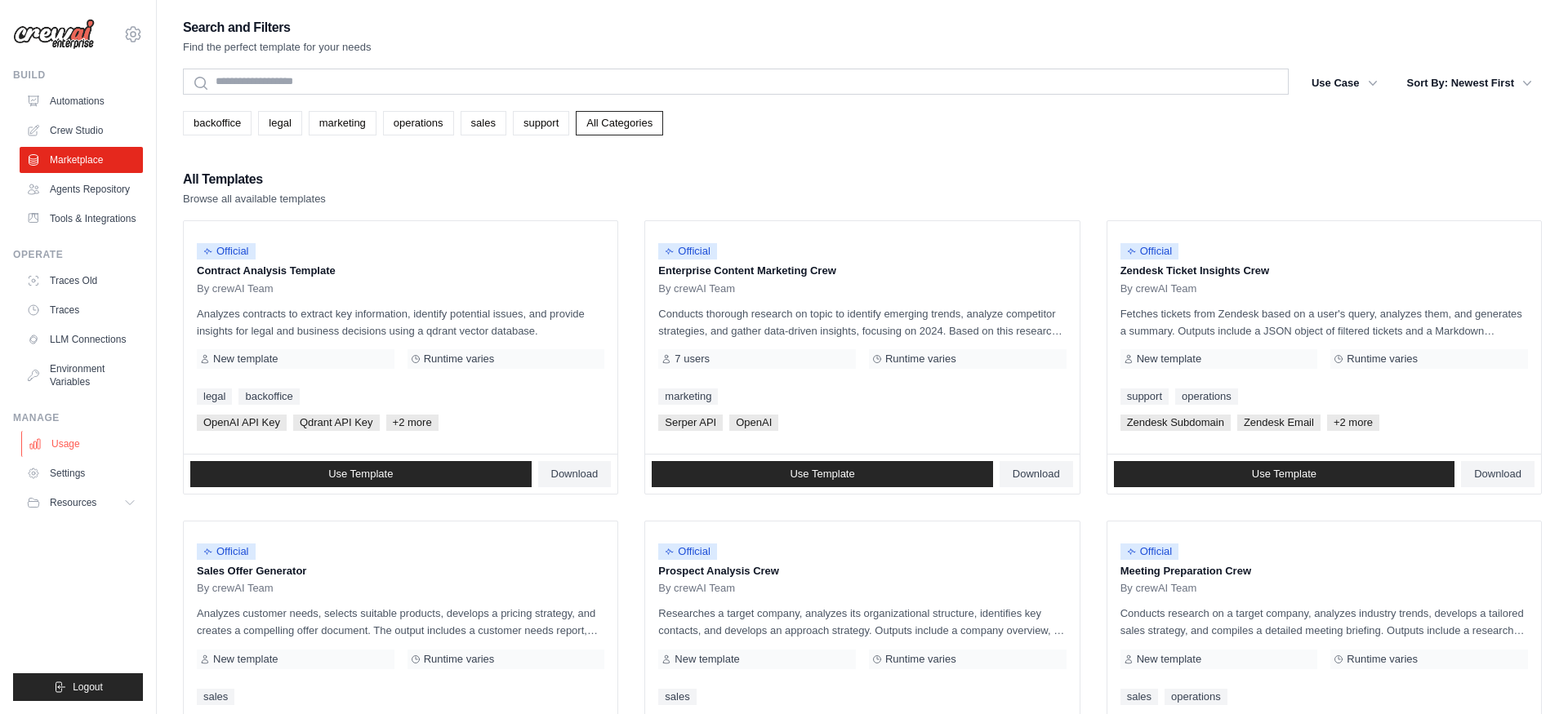
click at [78, 449] on link "Usage" at bounding box center [82, 443] width 123 height 26
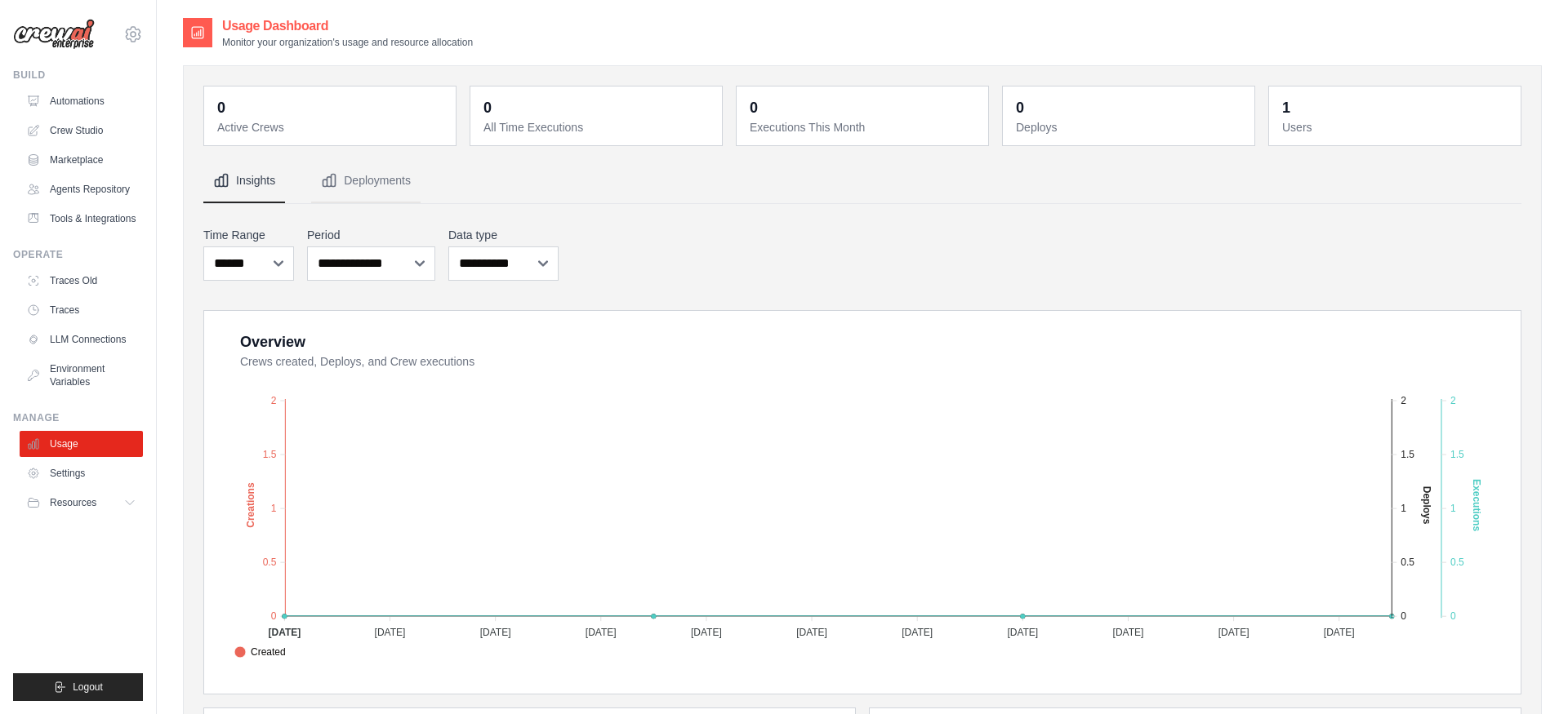
click at [381, 127] on dt "Active Crews" at bounding box center [332, 128] width 229 height 16
click at [378, 161] on button "Deployments" at bounding box center [365, 182] width 109 height 44
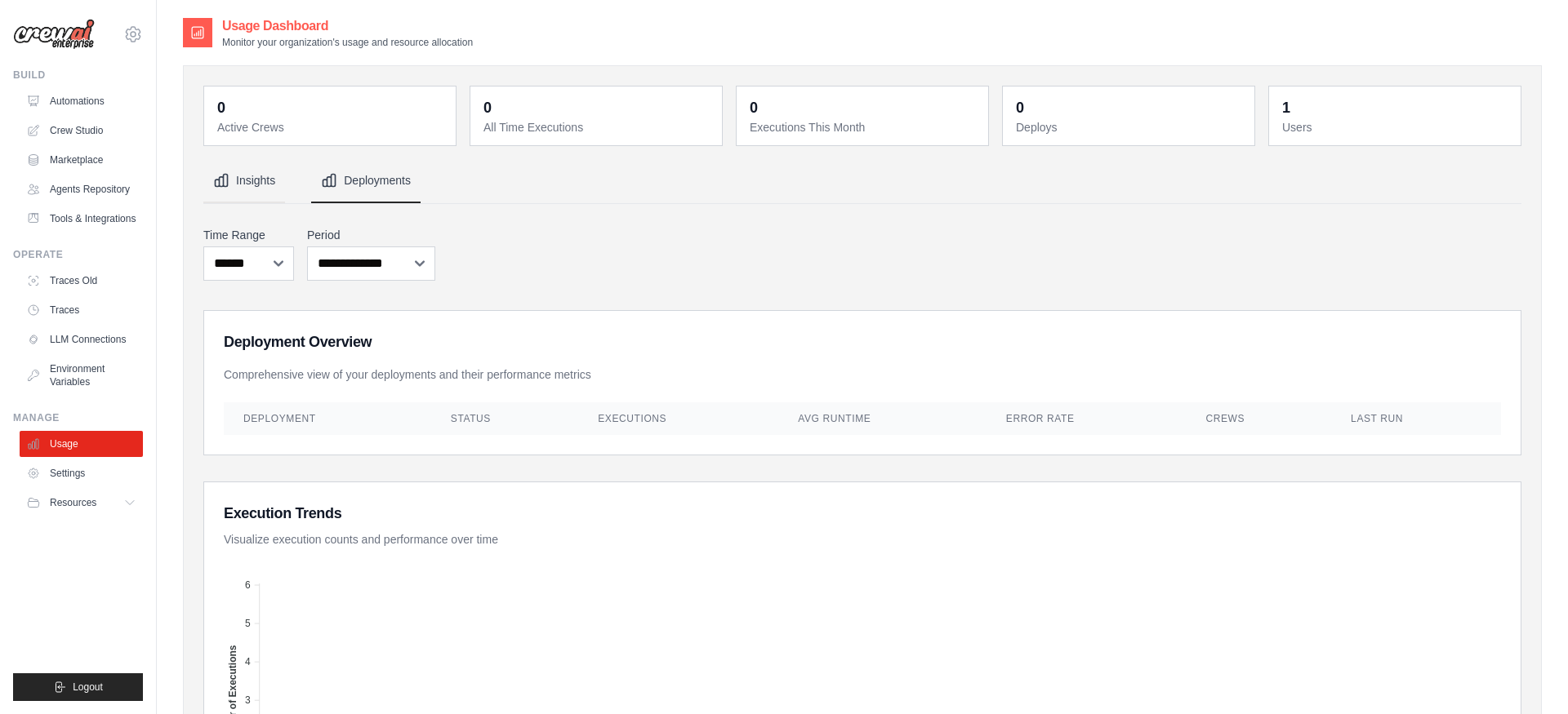
click at [270, 180] on button "Insights" at bounding box center [244, 182] width 82 height 44
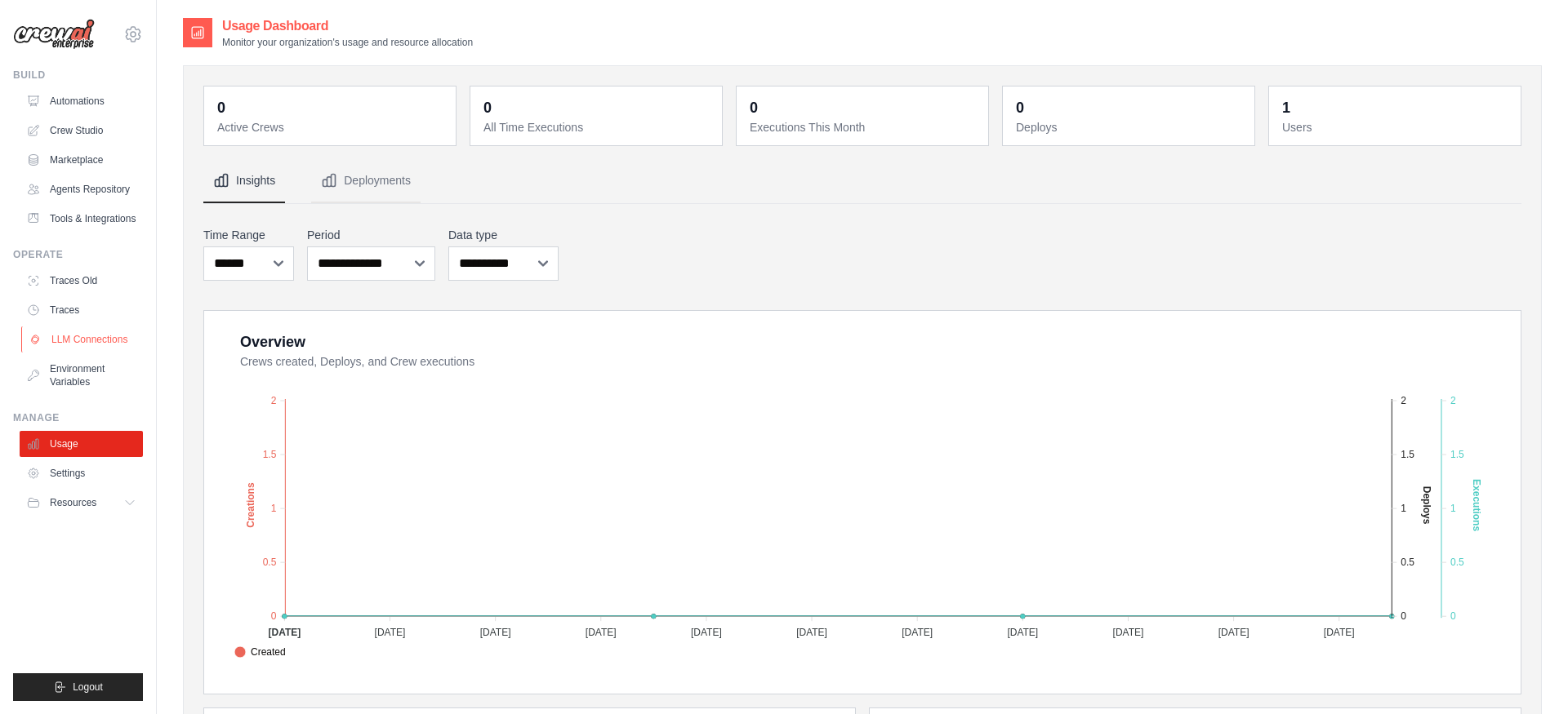
click at [113, 343] on link "LLM Connections" at bounding box center [82, 339] width 123 height 26
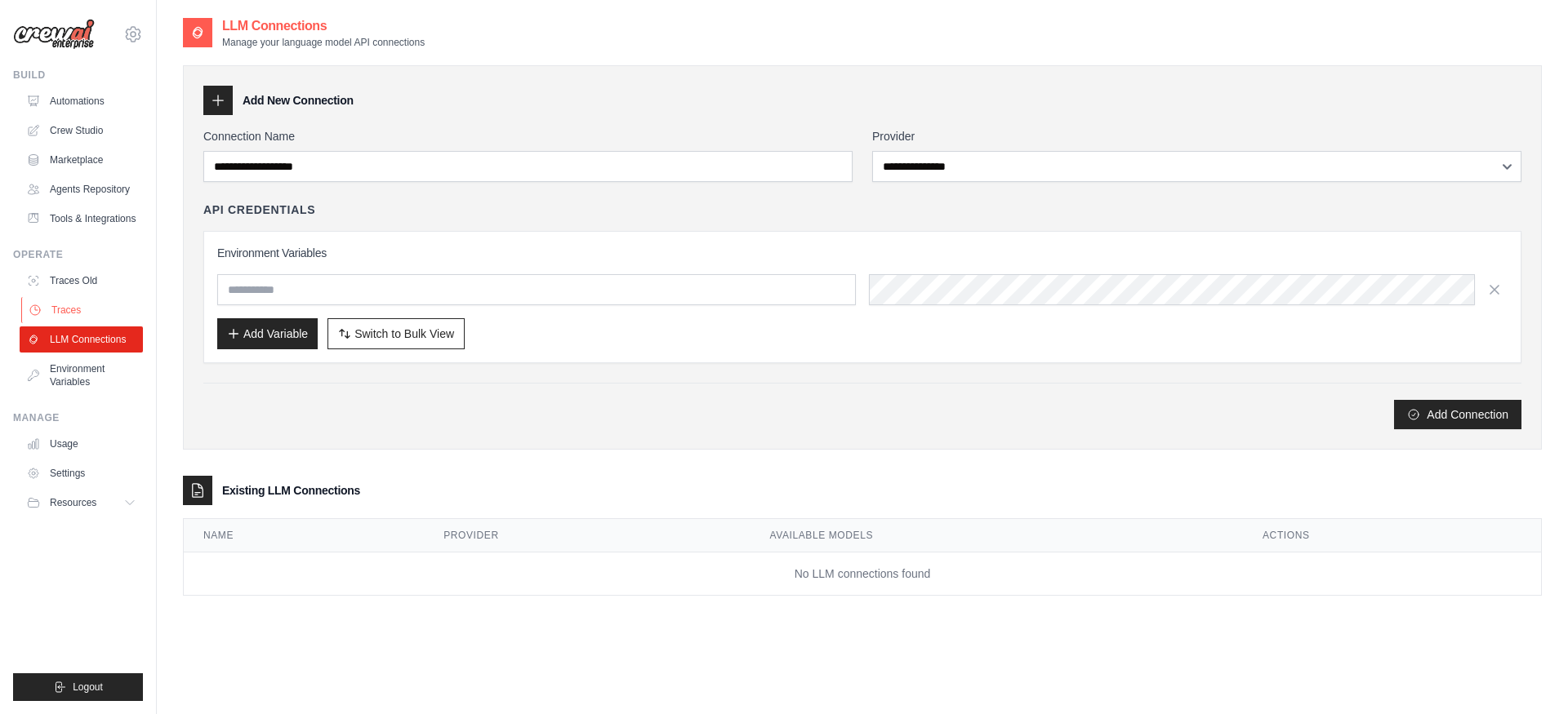
click at [100, 314] on link "Traces" at bounding box center [82, 309] width 123 height 26
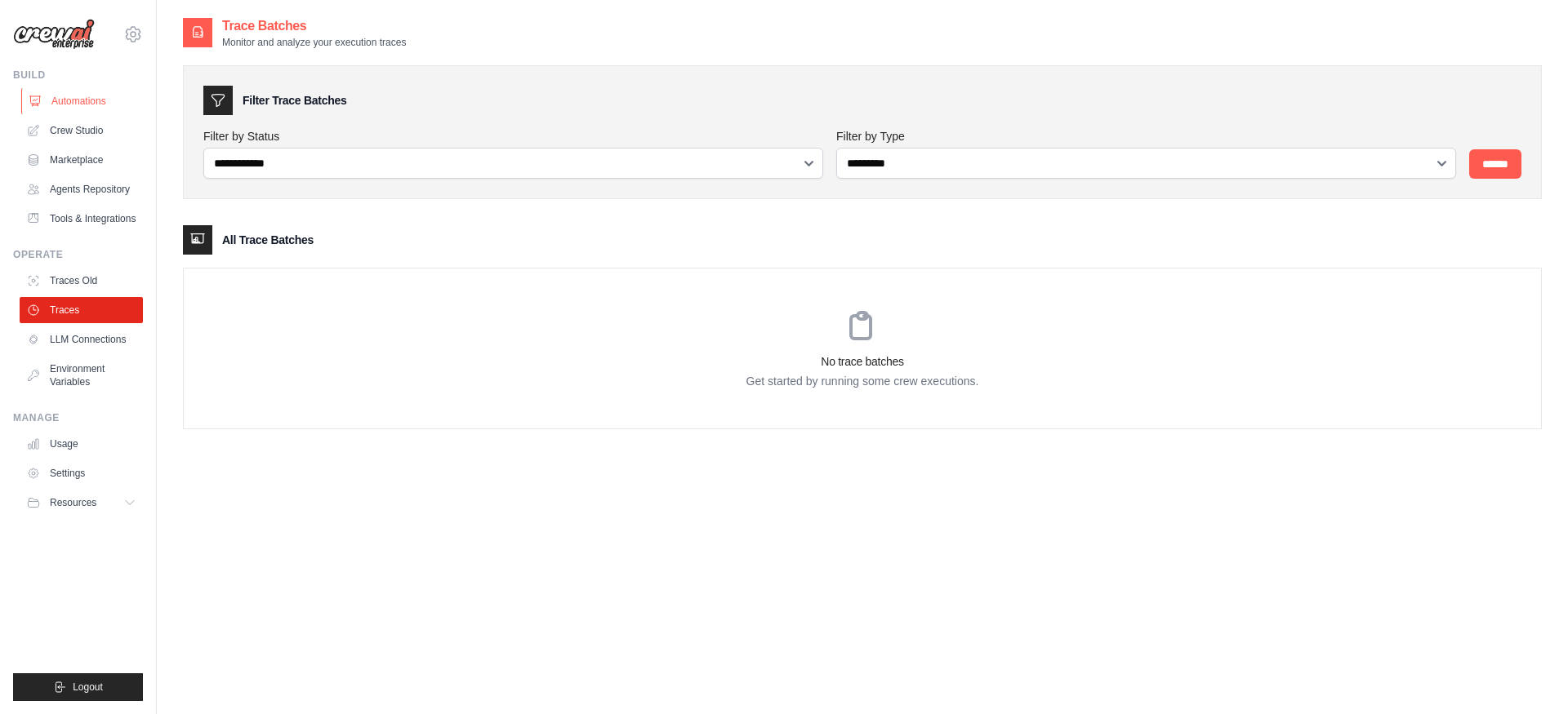
click at [90, 104] on link "Automations" at bounding box center [82, 101] width 123 height 26
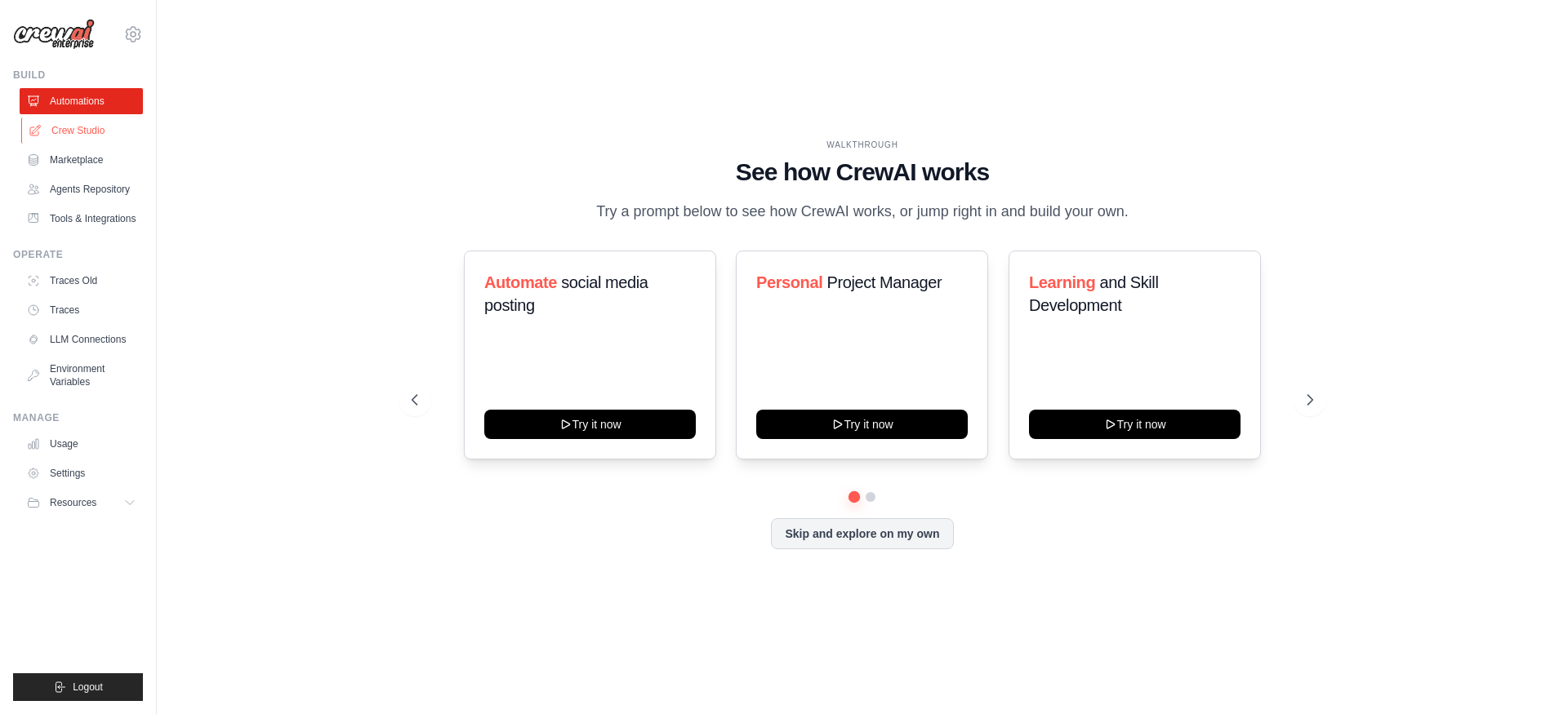
click at [81, 128] on link "Crew Studio" at bounding box center [82, 130] width 123 height 26
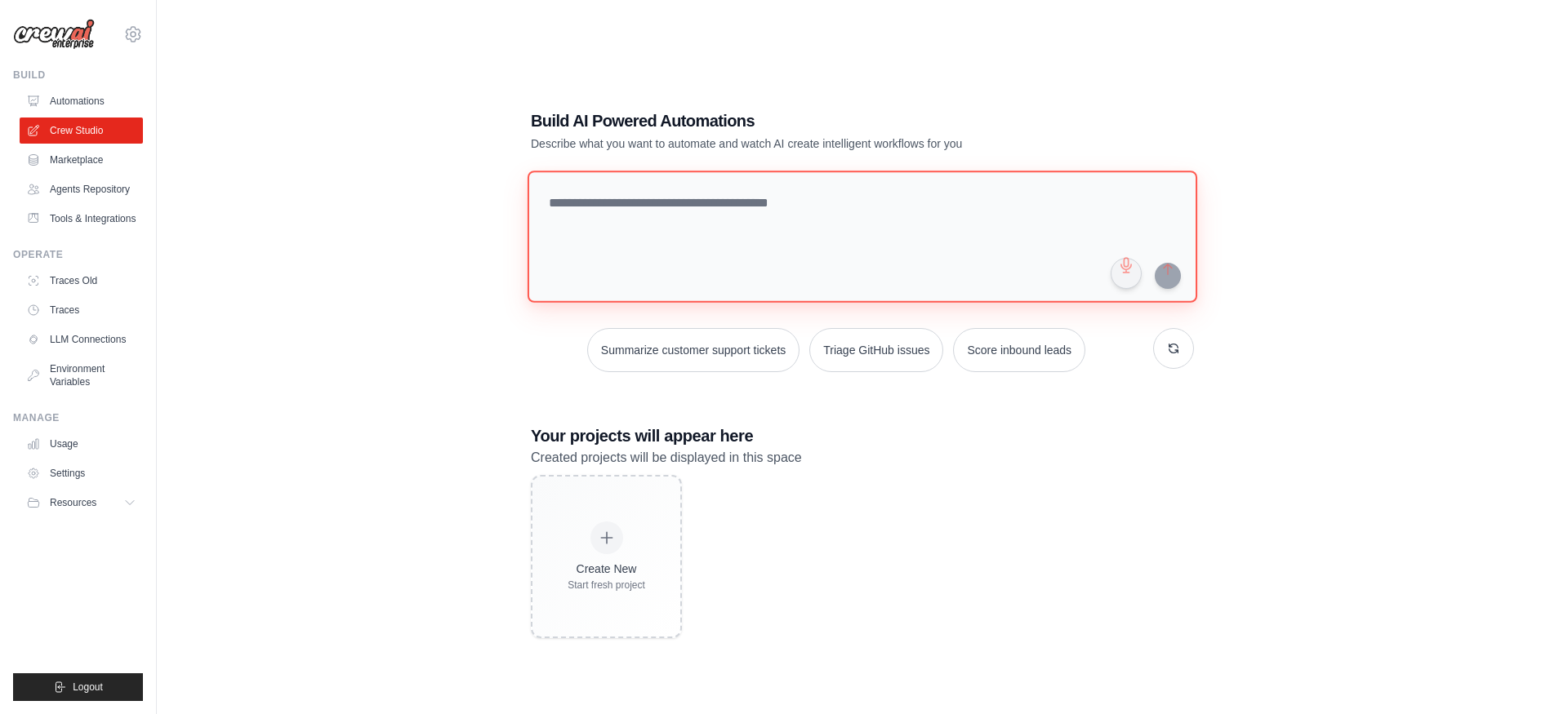
click at [755, 246] on textarea at bounding box center [862, 237] width 670 height 132
click at [89, 176] on link "Agents Repository" at bounding box center [82, 189] width 123 height 26
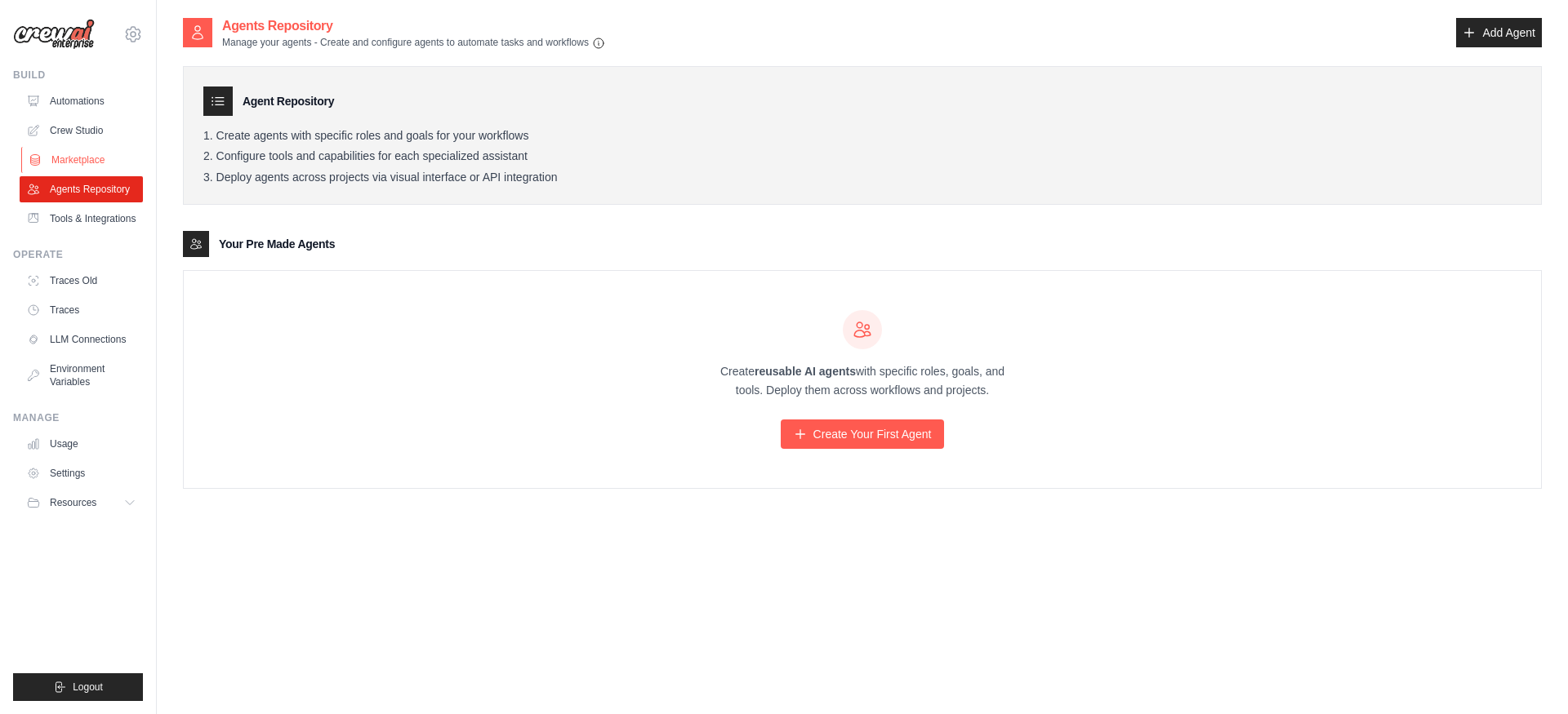
click at [88, 160] on link "Marketplace" at bounding box center [82, 159] width 123 height 26
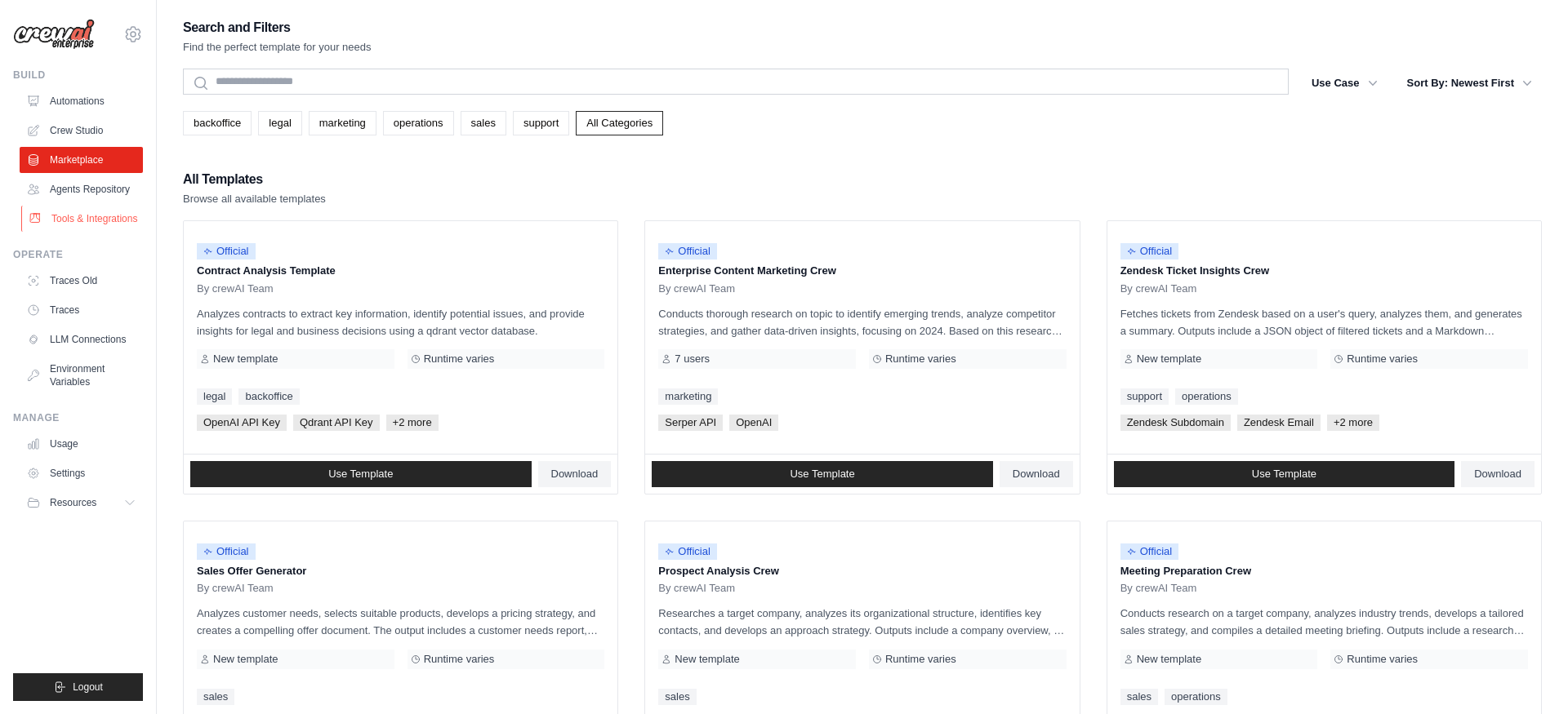
click at [85, 210] on link "Tools & Integrations" at bounding box center [82, 218] width 123 height 26
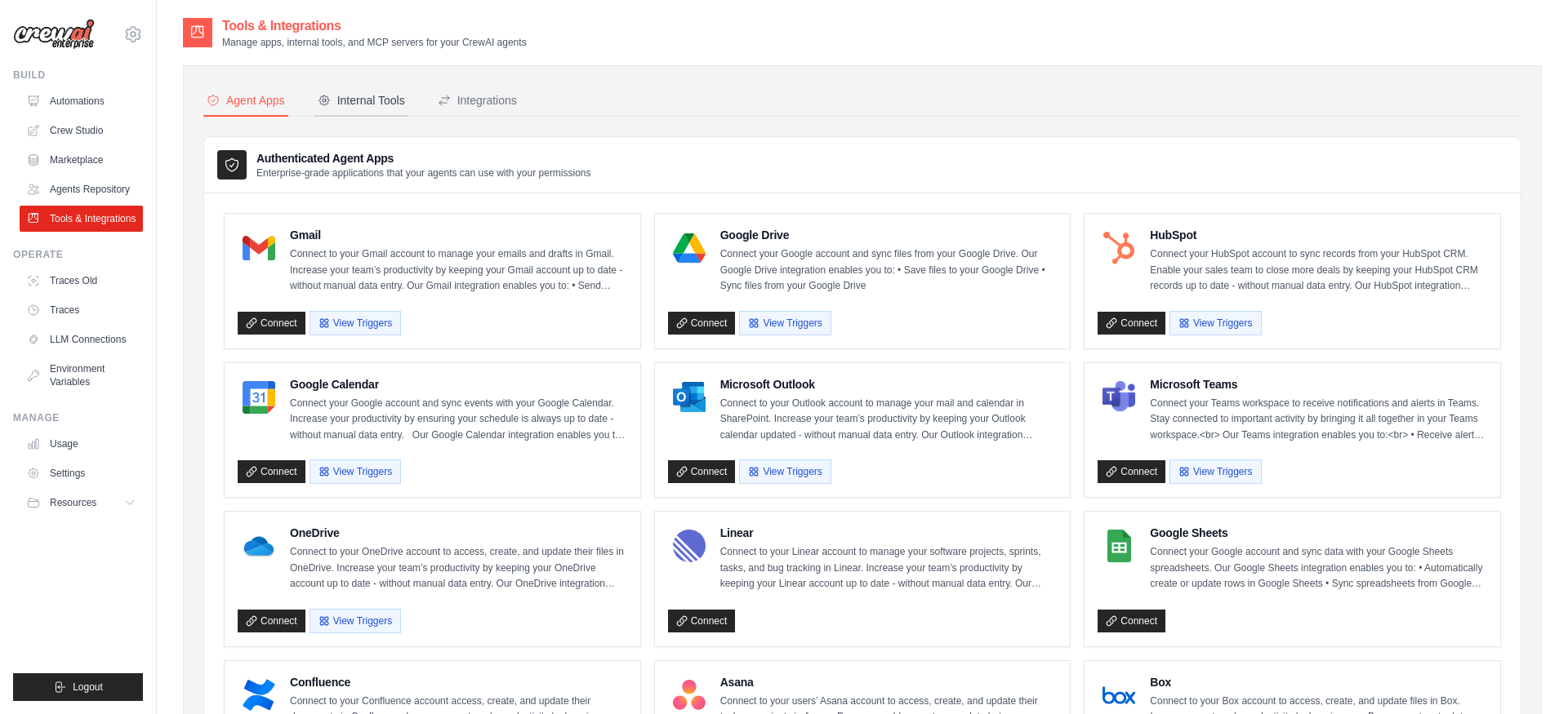
click at [381, 109] on button "Internal Tools" at bounding box center [362, 101] width 94 height 31
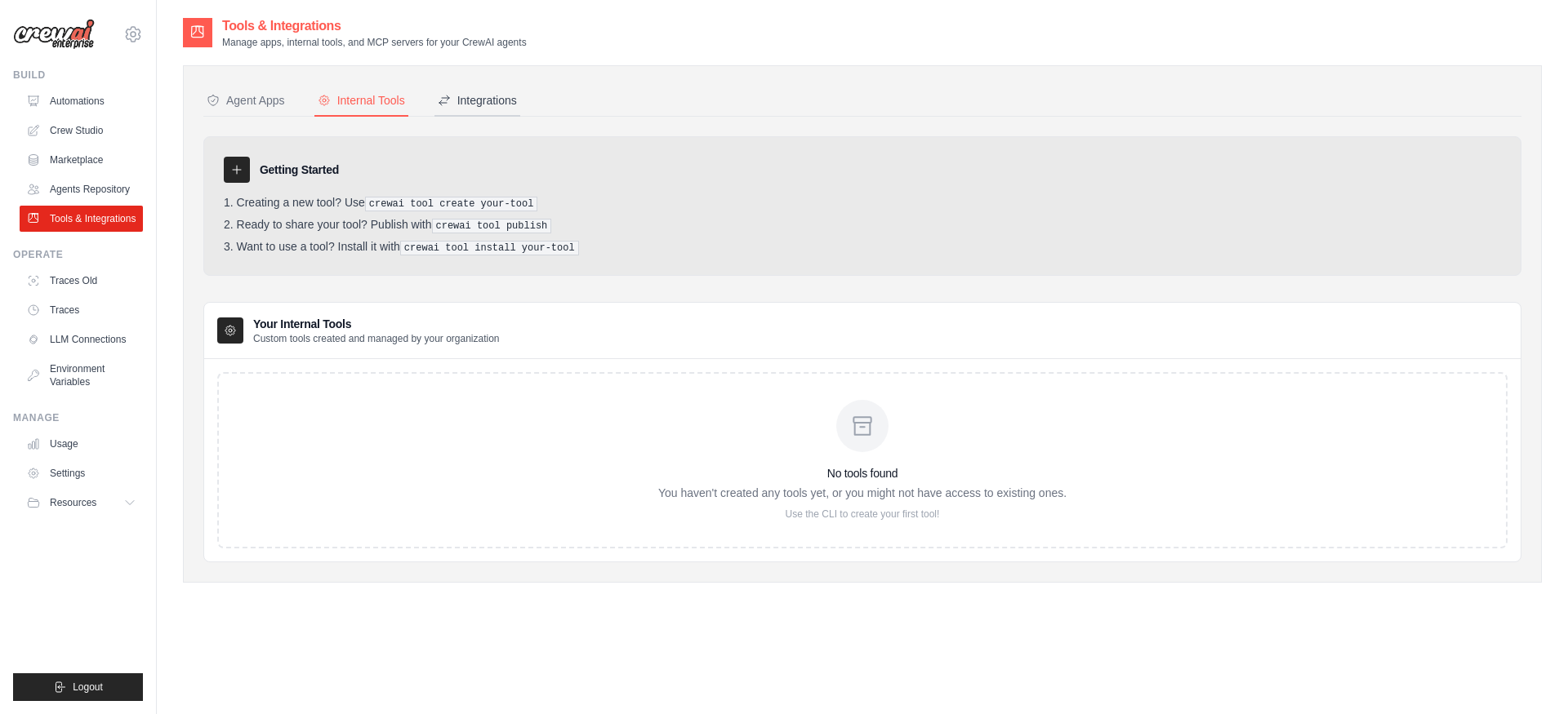
click at [463, 105] on div "Integrations" at bounding box center [477, 100] width 79 height 16
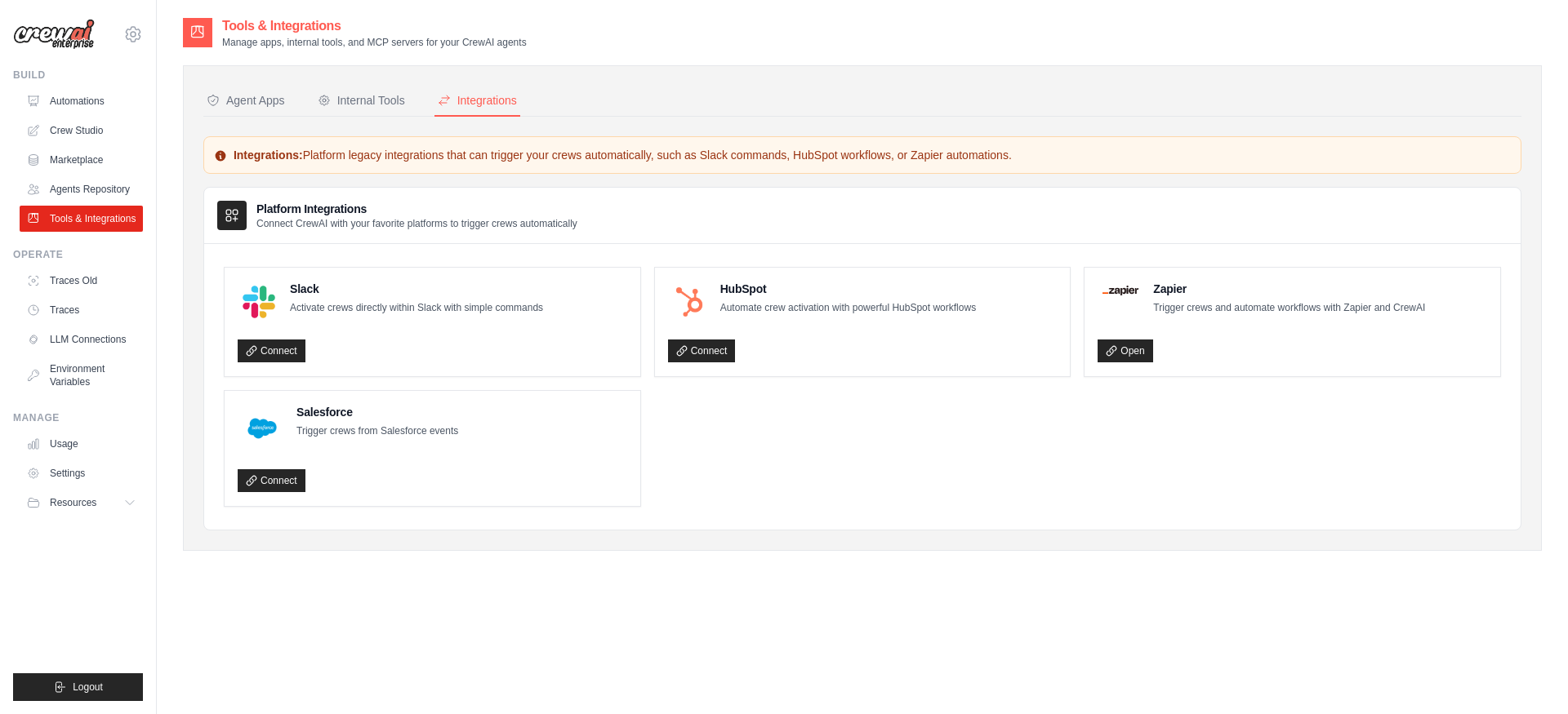
click at [285, 221] on p "Connect CrewAI with your favorite platforms to trigger crews automatically" at bounding box center [417, 223] width 321 height 13
click at [239, 214] on icon at bounding box center [231, 215] width 16 height 16
click at [111, 322] on link "Traces" at bounding box center [82, 309] width 123 height 26
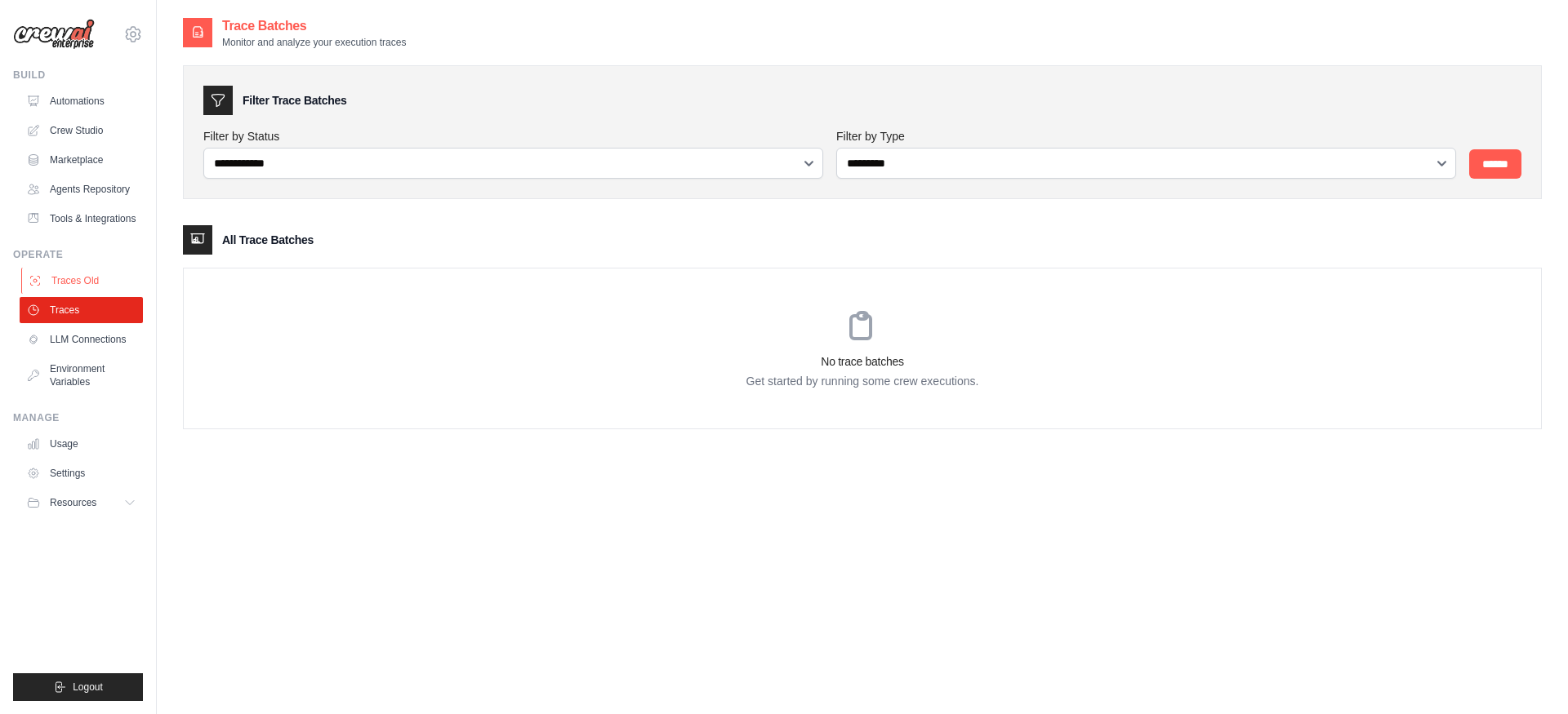
click at [123, 279] on link "Traces Old" at bounding box center [82, 280] width 123 height 26
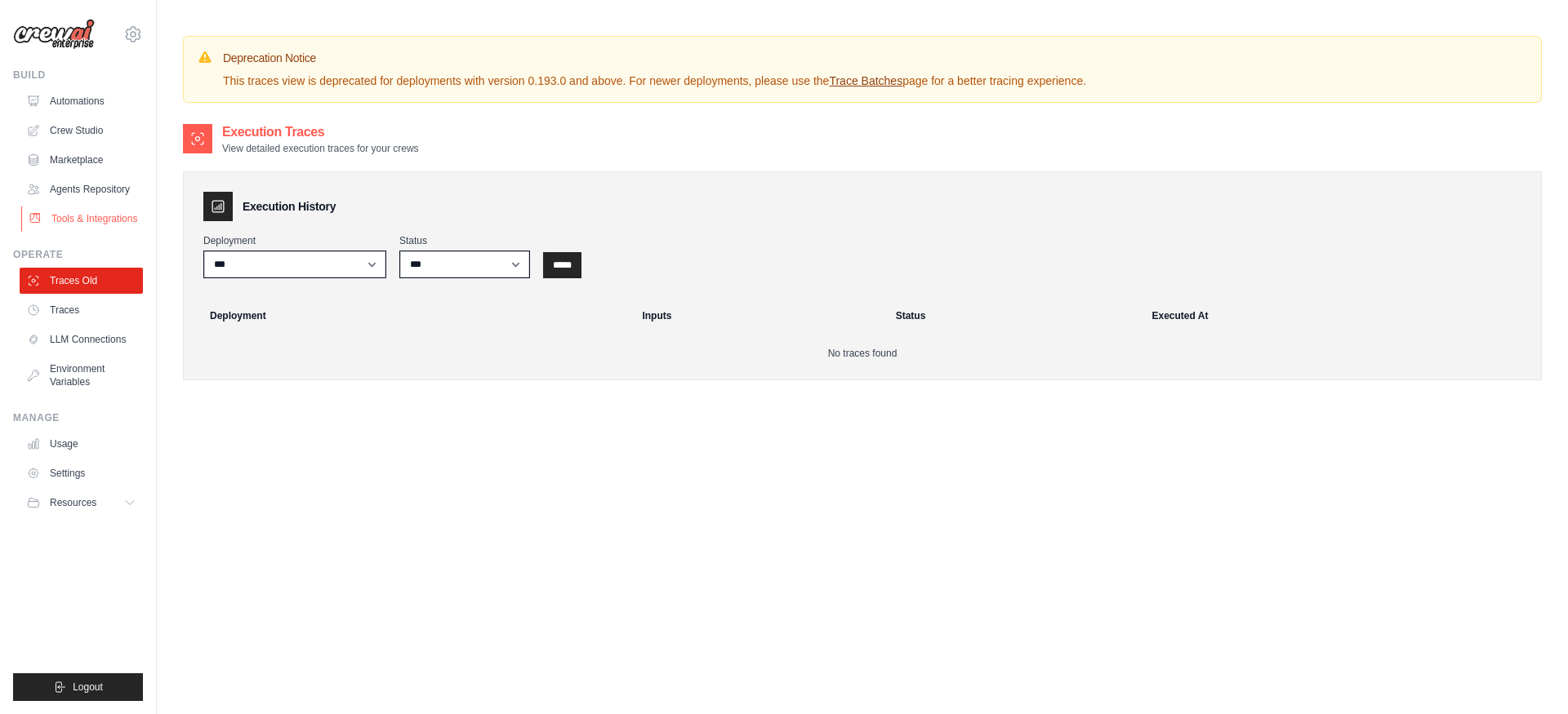
click at [123, 222] on link "Tools & Integrations" at bounding box center [82, 218] width 123 height 26
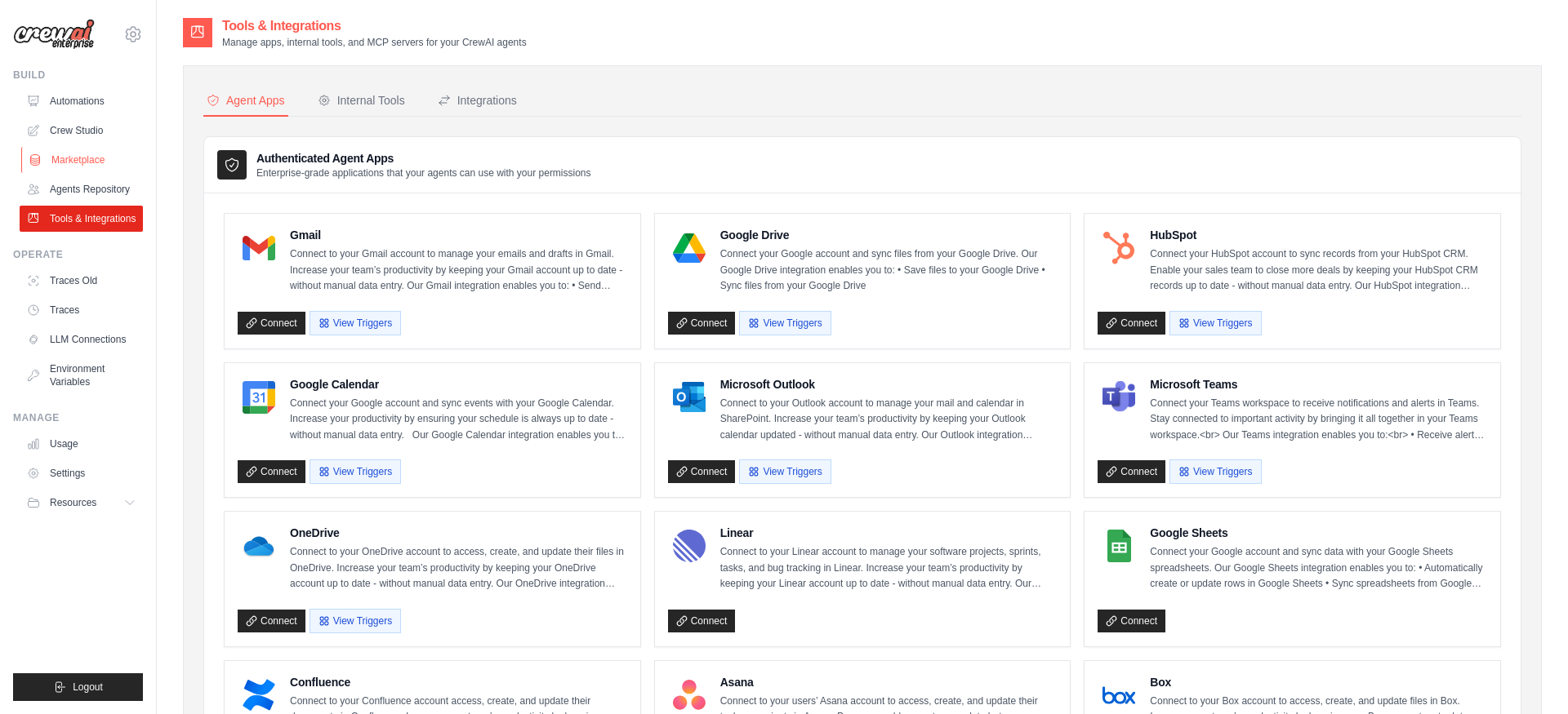
click at [108, 153] on link "Marketplace" at bounding box center [82, 159] width 123 height 26
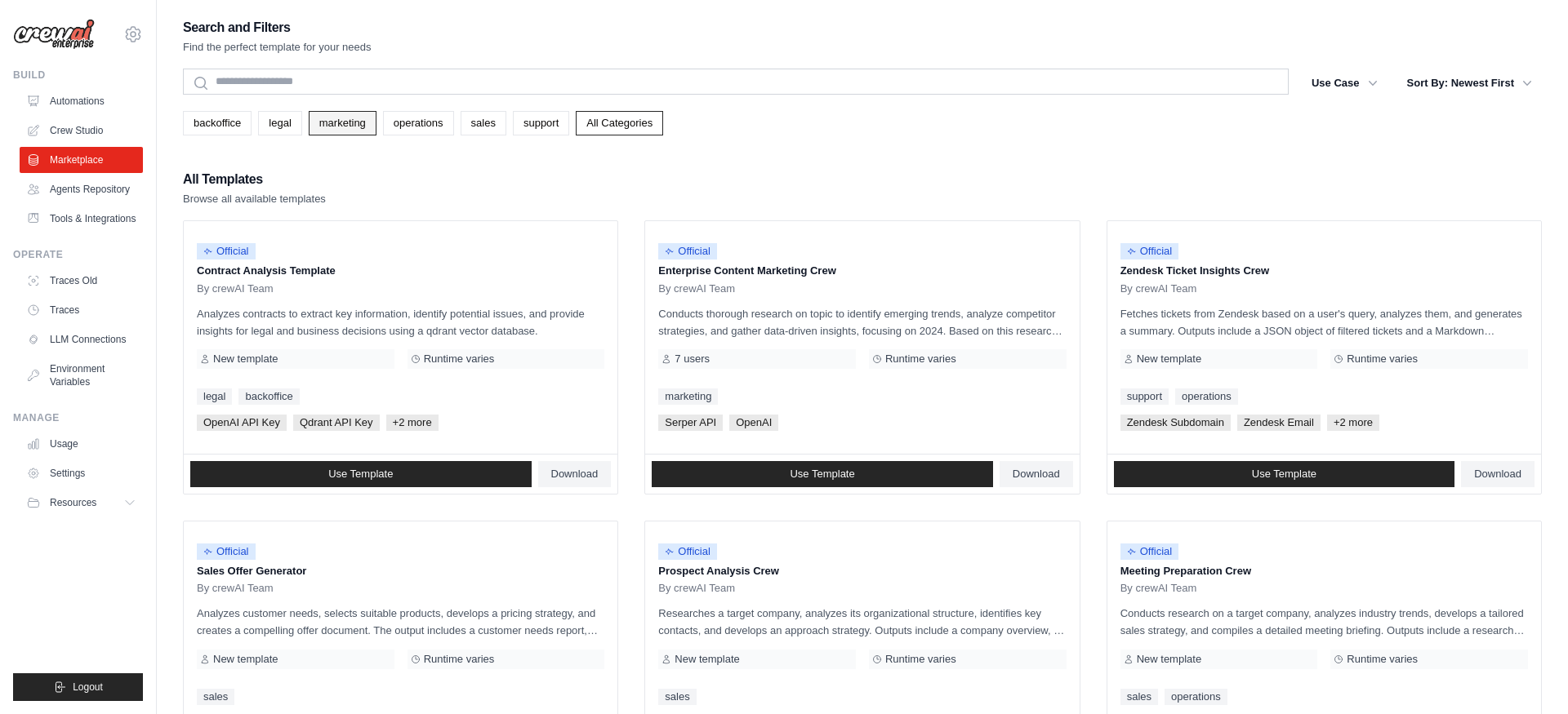
click at [329, 128] on link "marketing" at bounding box center [342, 123] width 67 height 25
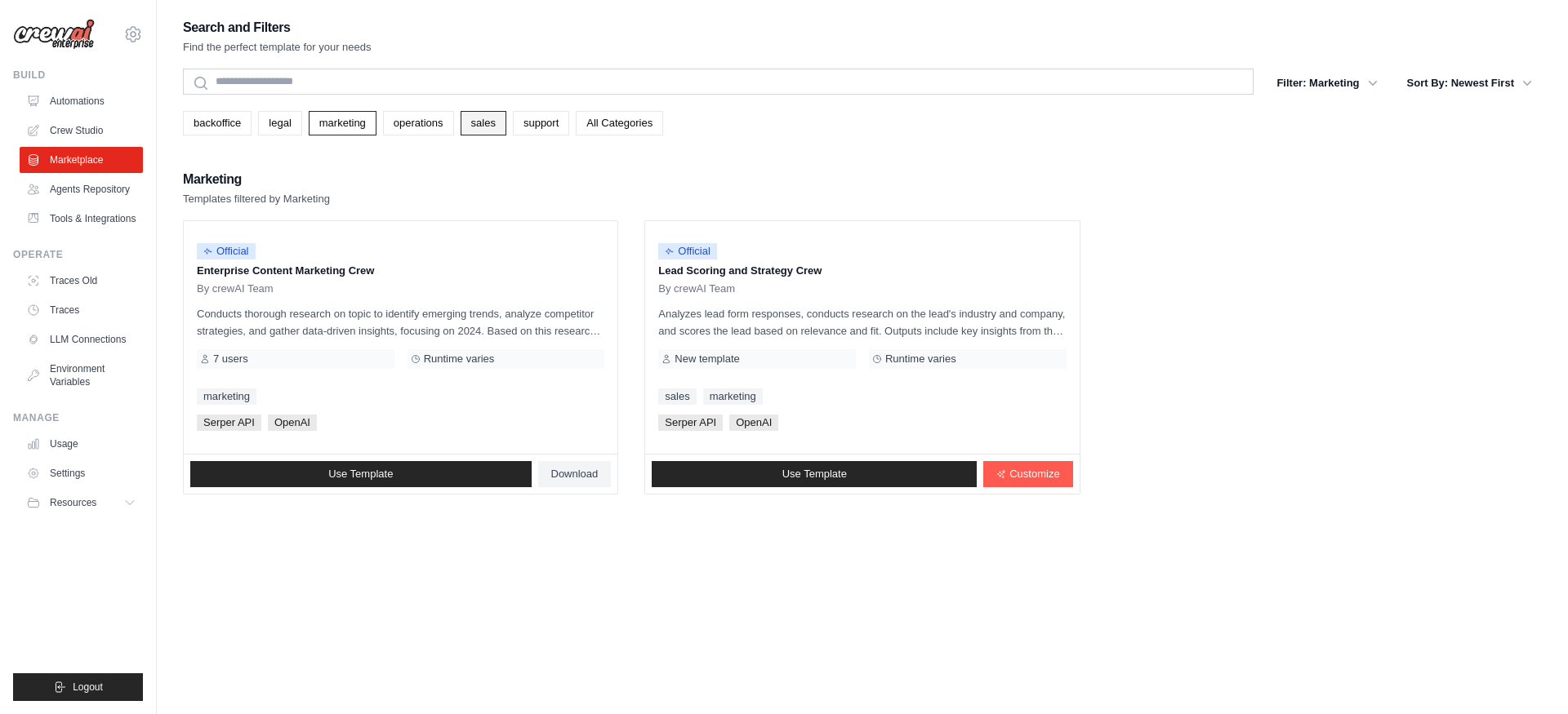
click at [478, 121] on link "sales" at bounding box center [484, 123] width 46 height 25
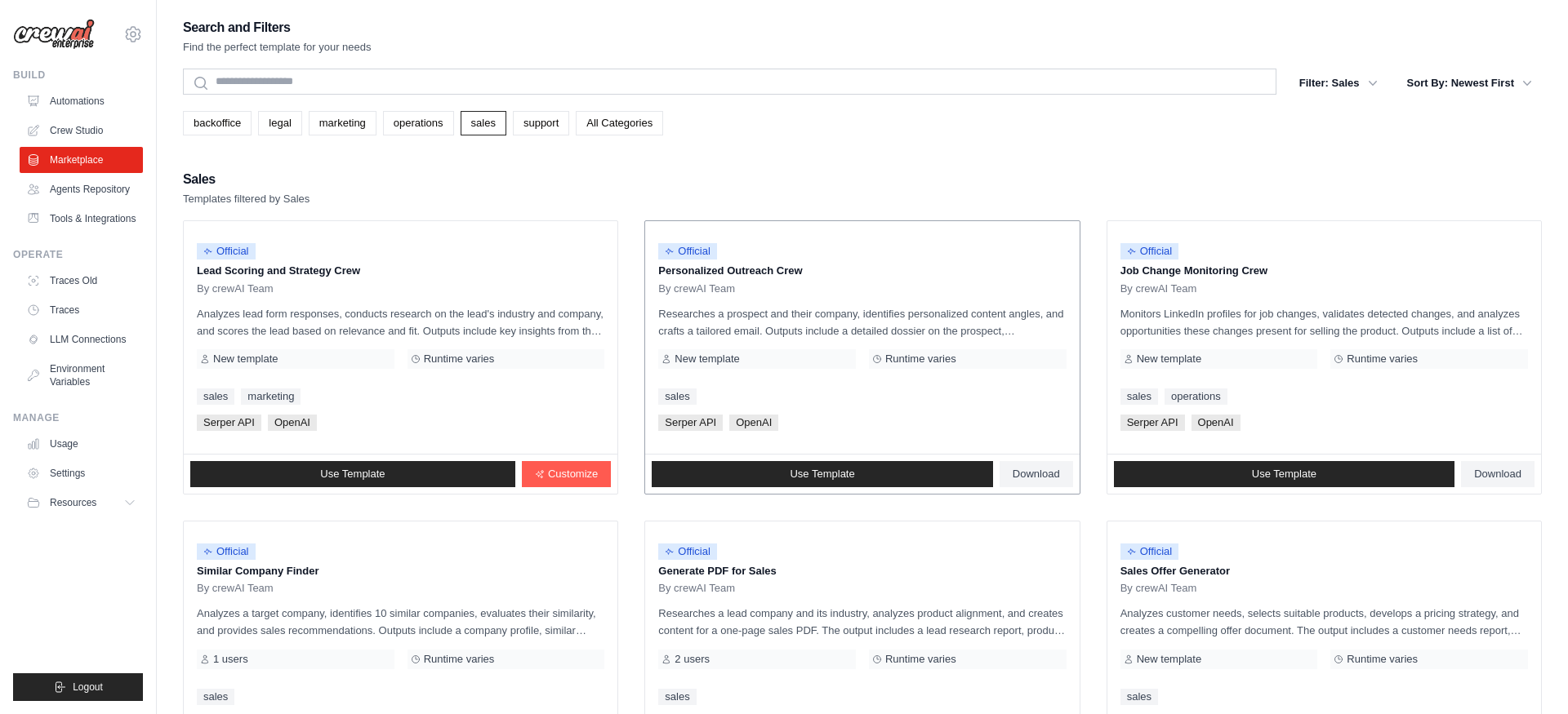
click at [778, 283] on div "By crewAI Team" at bounding box center [862, 289] width 408 height 13
click at [867, 484] on link "Use Template" at bounding box center [822, 474] width 341 height 26
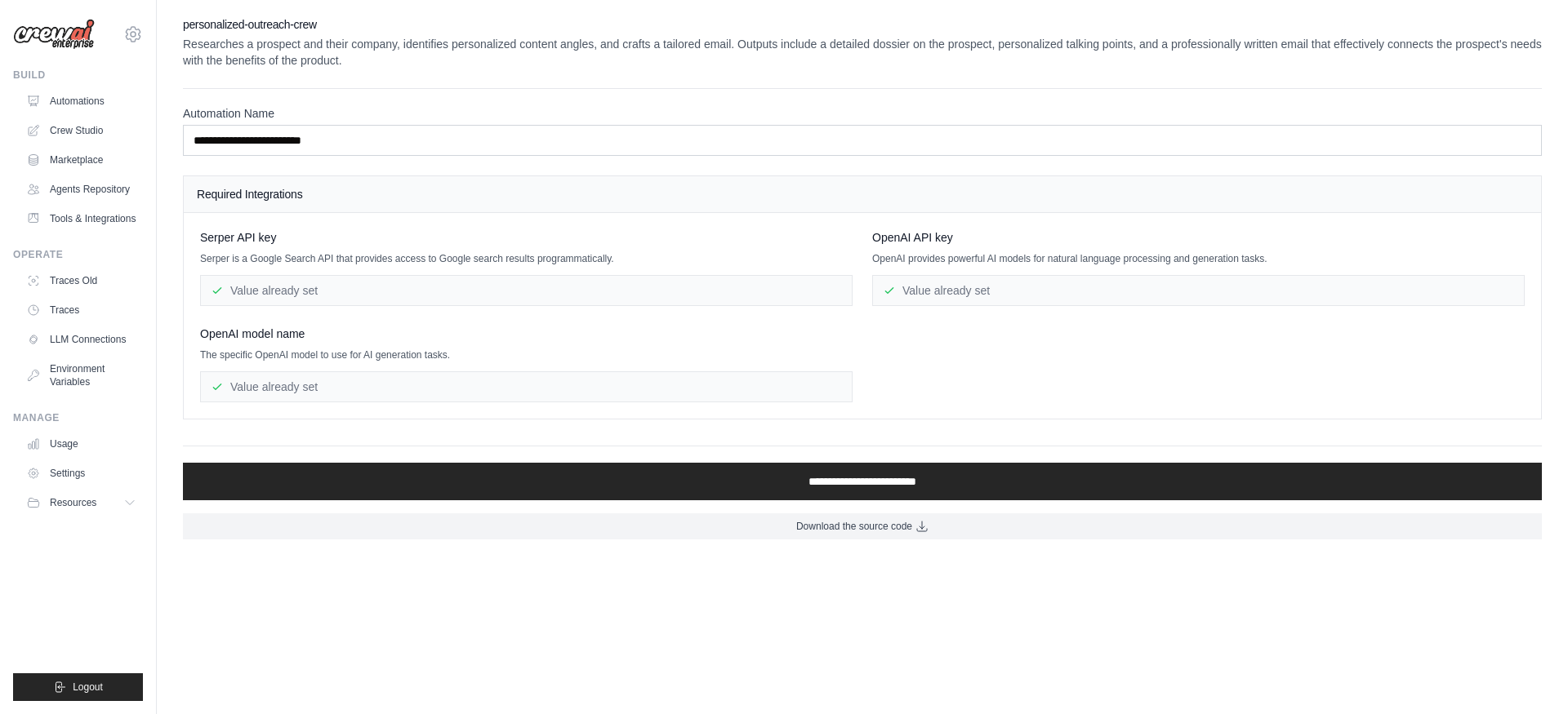
click at [568, 389] on div "Value already set" at bounding box center [527, 386] width 652 height 31
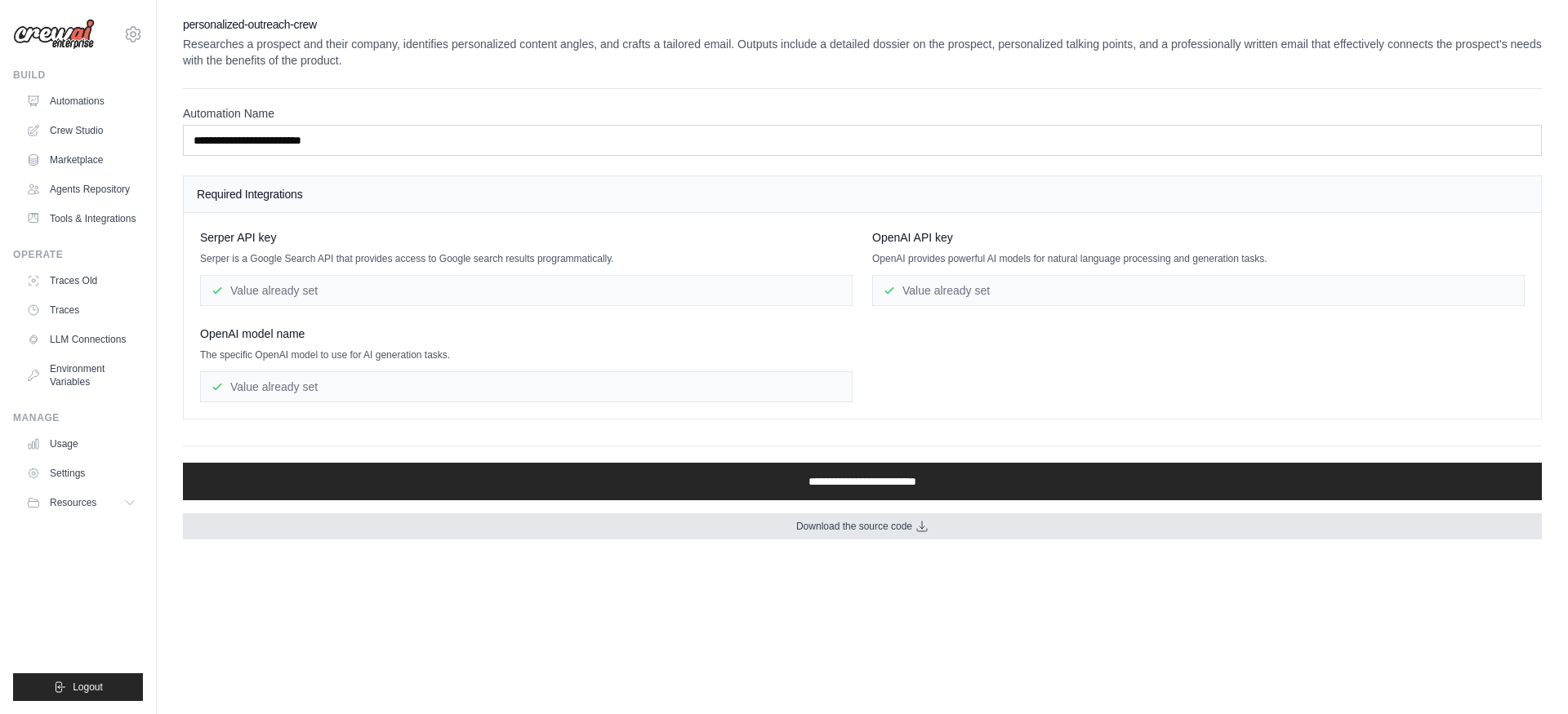
click at [876, 534] on link "Download the source code" at bounding box center [862, 526] width 1359 height 26
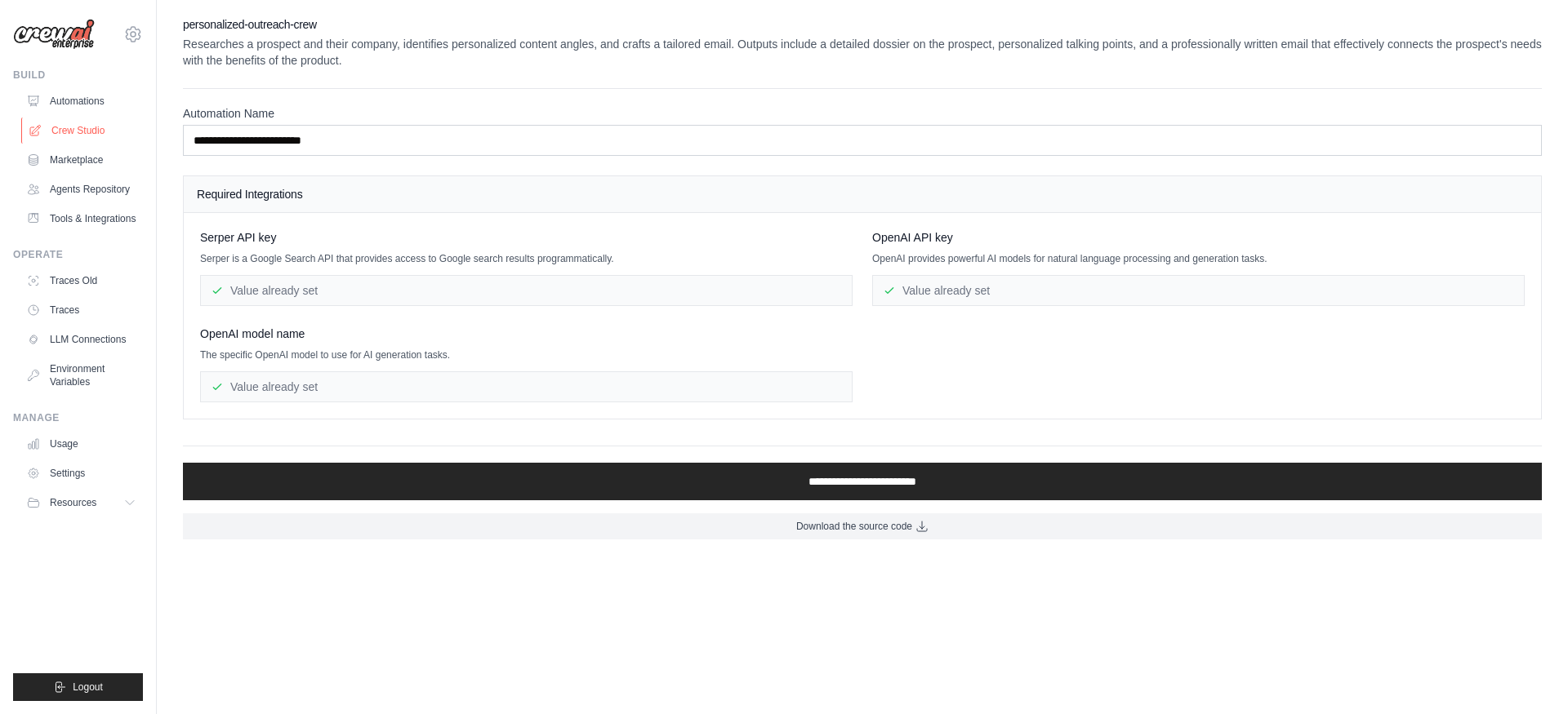
click at [106, 130] on link "Crew Studio" at bounding box center [82, 130] width 123 height 26
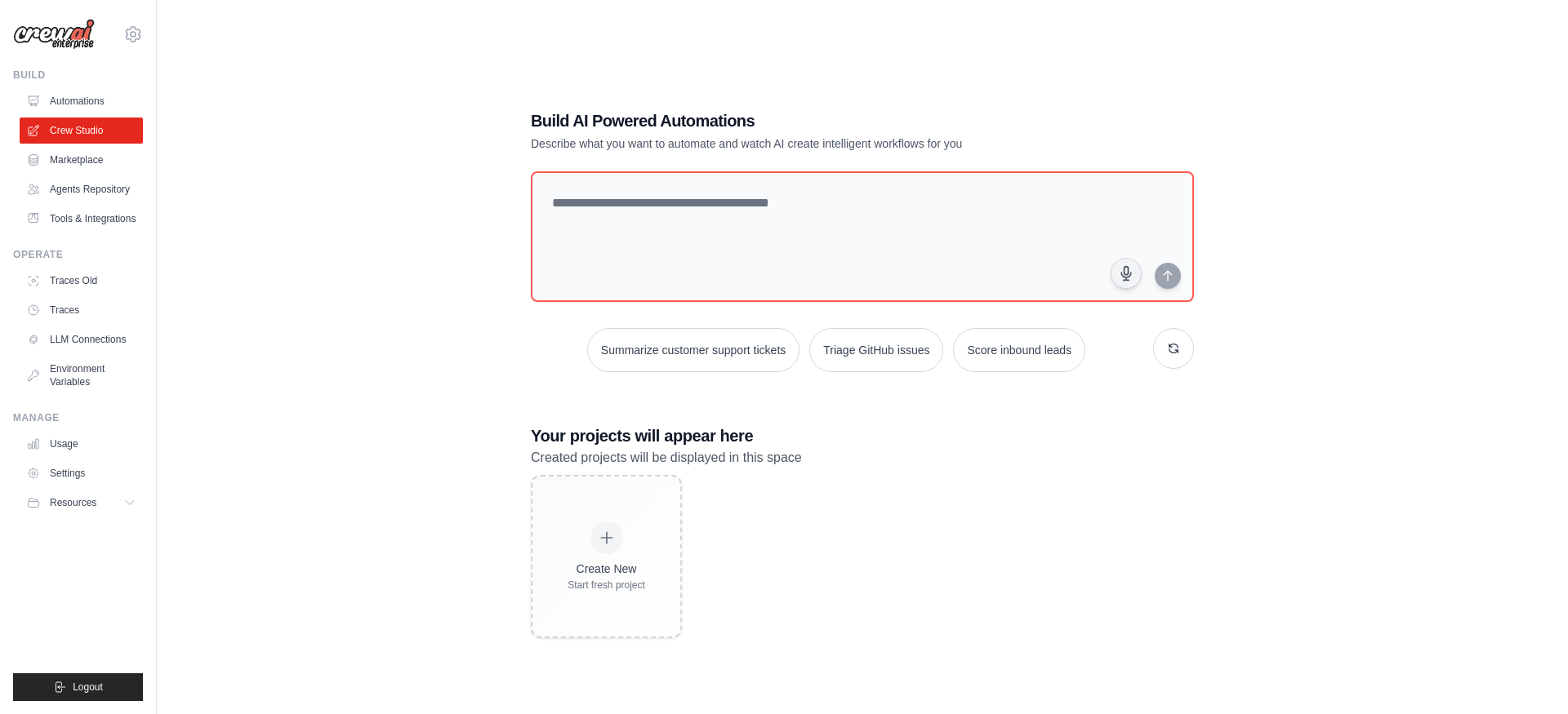
click at [476, 228] on div "Build AI Powered Automations Describe what you want to automate and watch AI cr…" at bounding box center [862, 373] width 1359 height 714
click at [604, 221] on textarea at bounding box center [862, 237] width 670 height 132
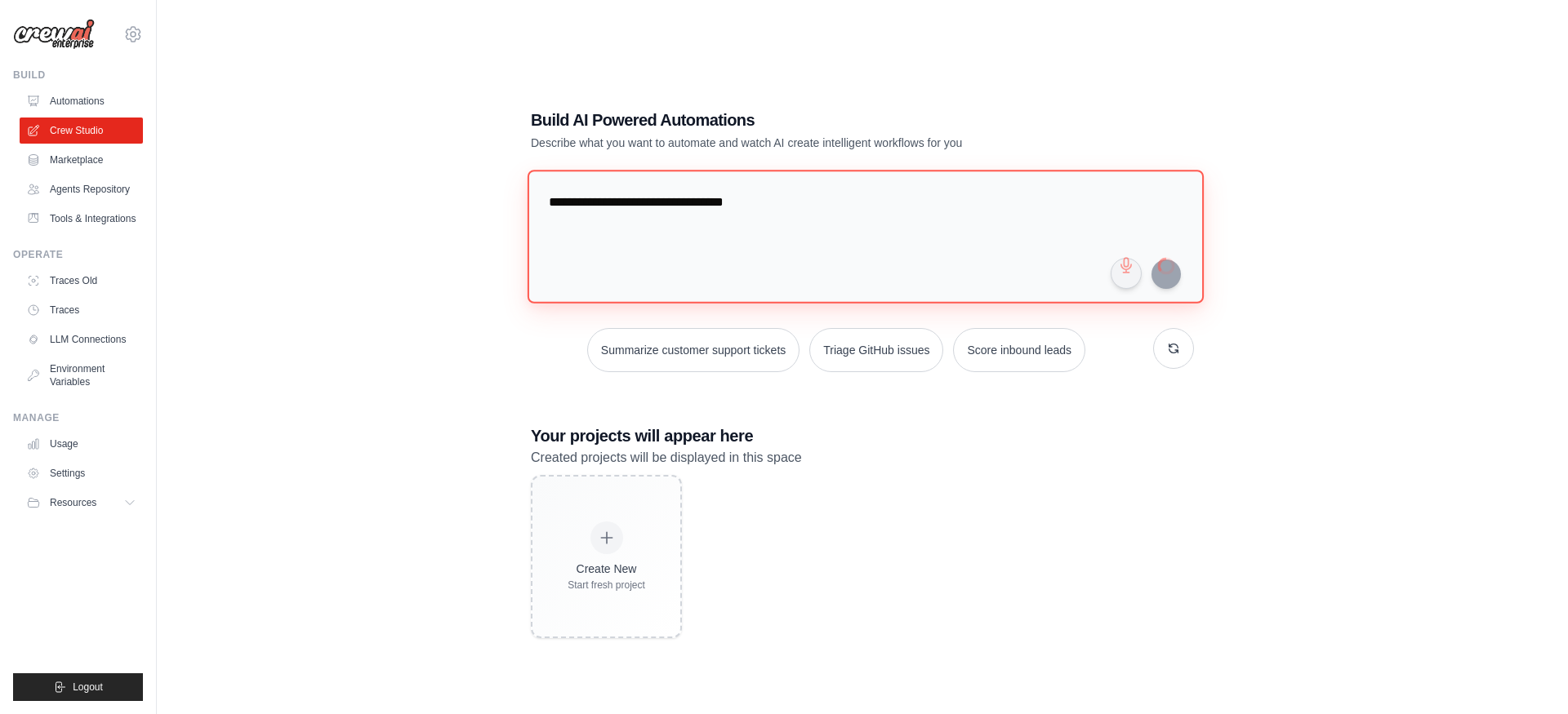
type textarea "**********"
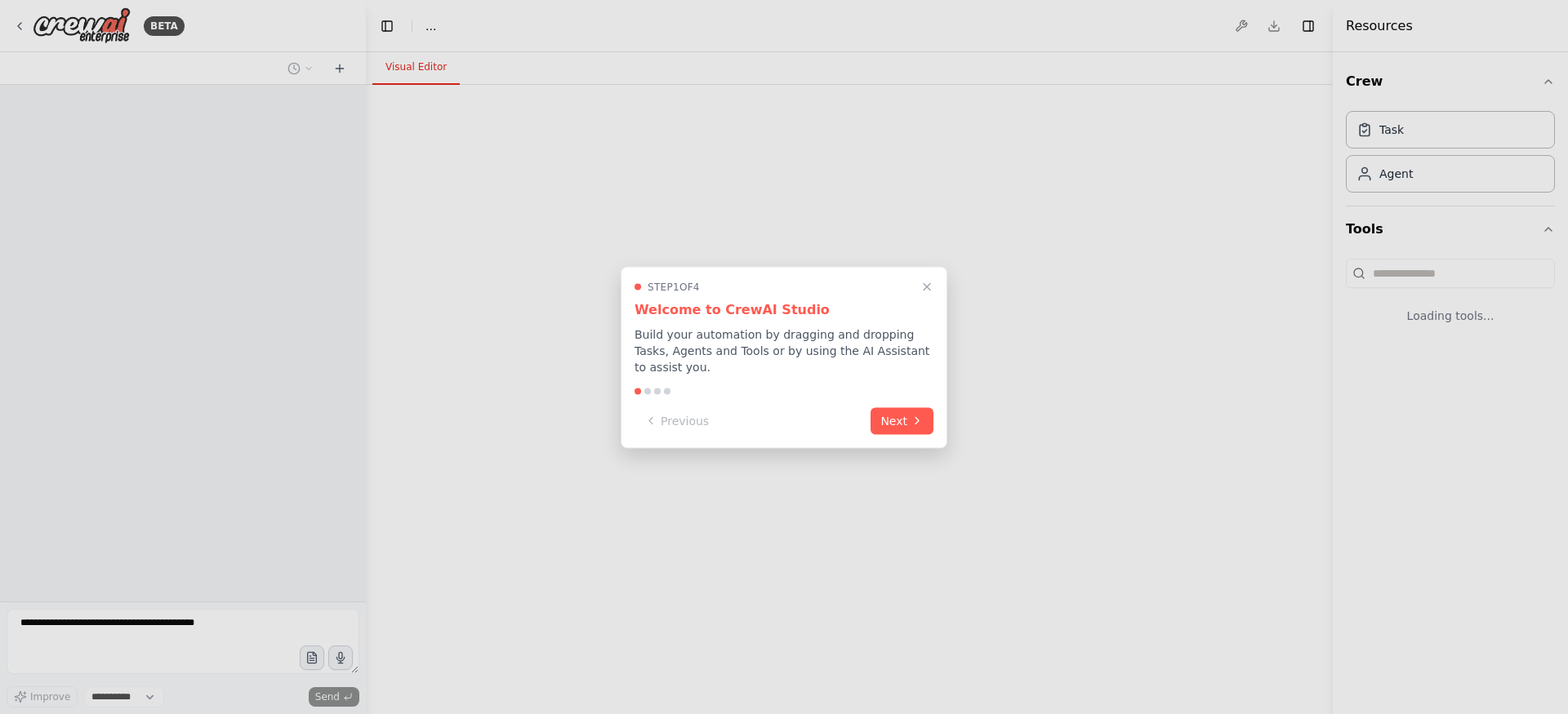
select select "****"
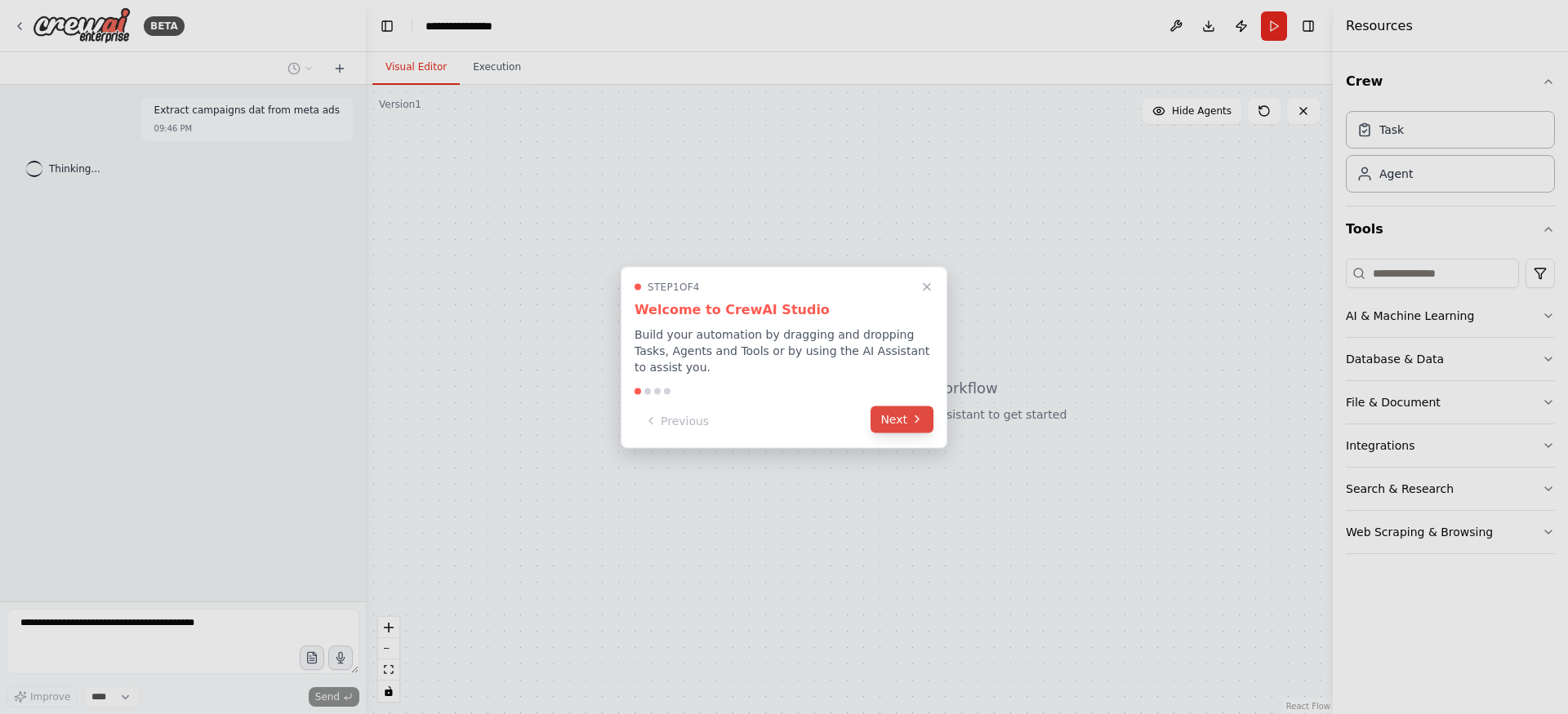
click at [917, 422] on icon at bounding box center [917, 419] width 13 height 13
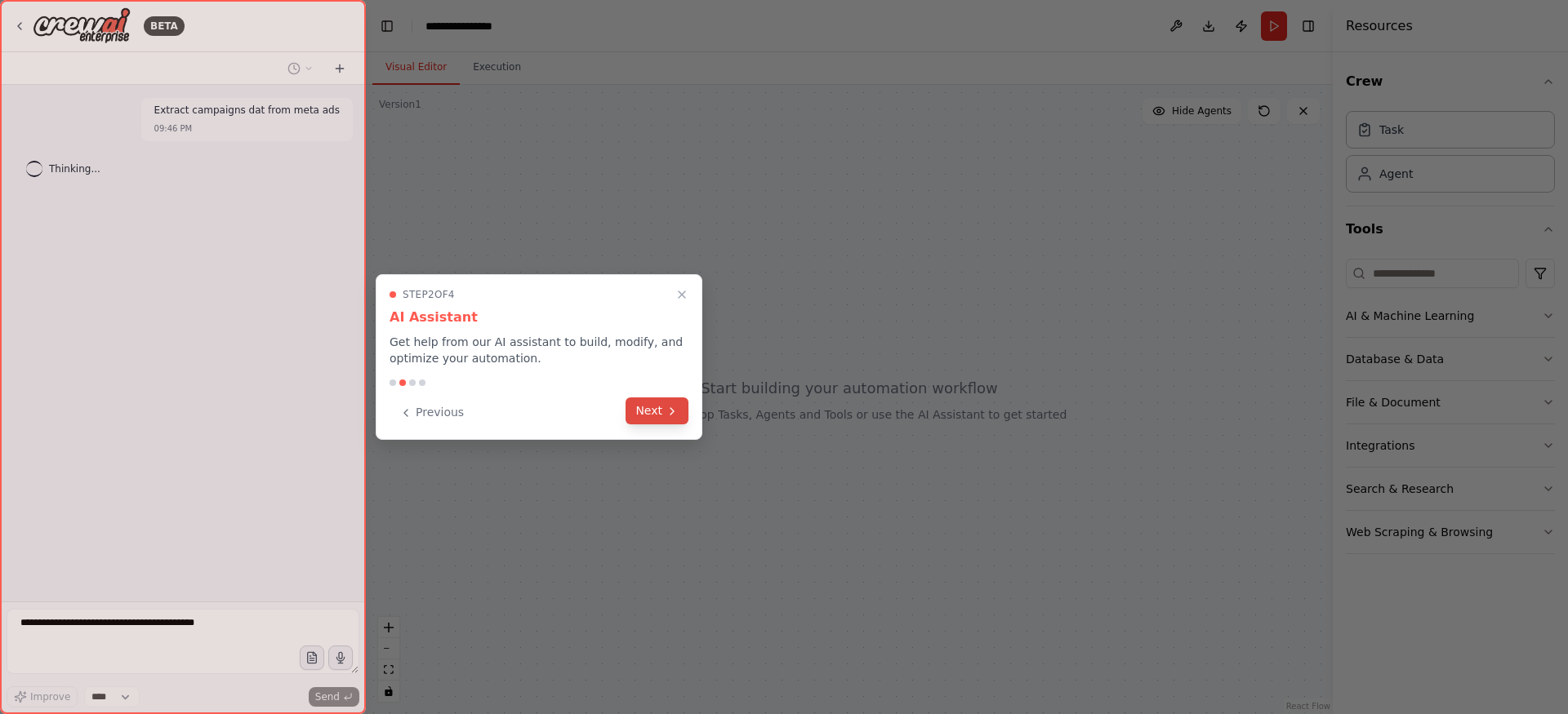
click at [678, 416] on icon at bounding box center [672, 411] width 13 height 13
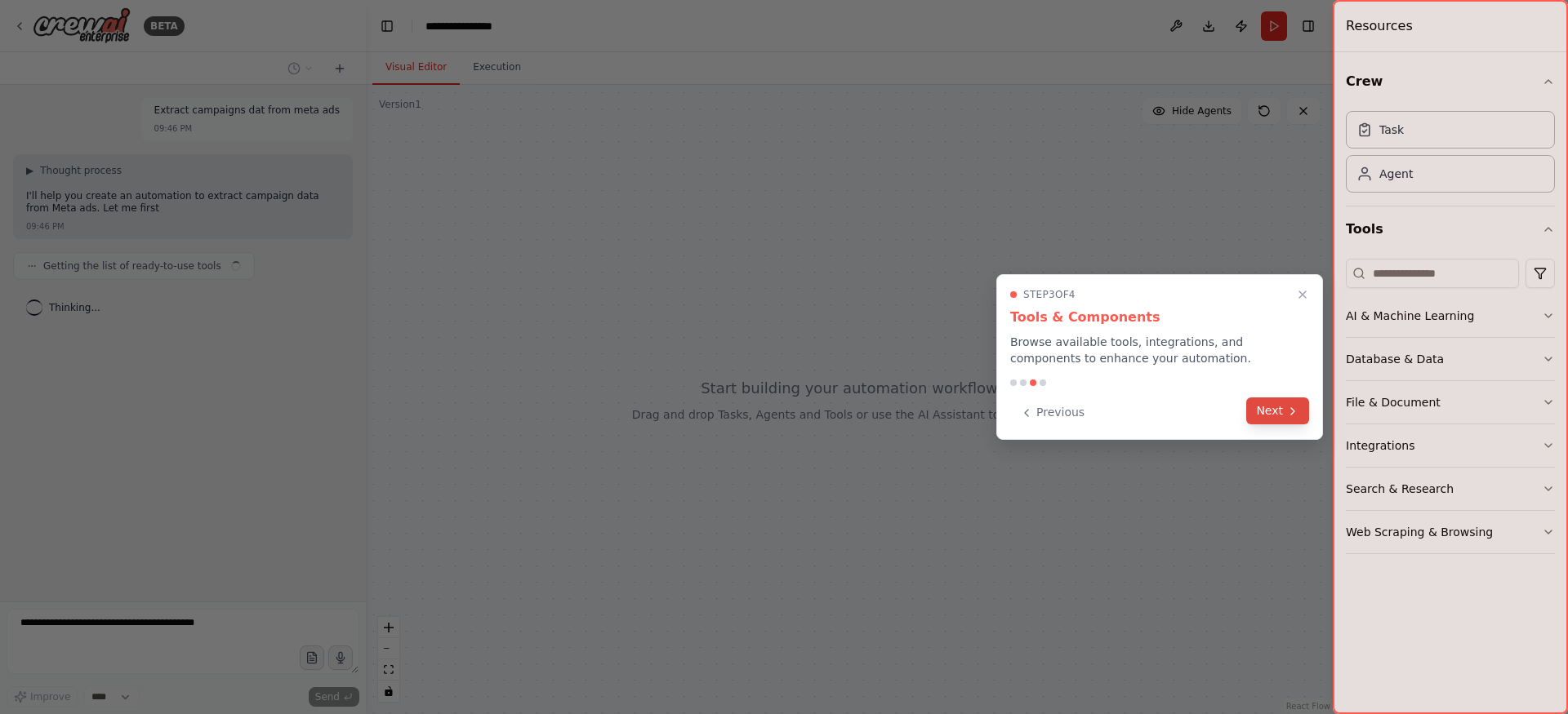
click at [1293, 412] on icon at bounding box center [1292, 411] width 13 height 13
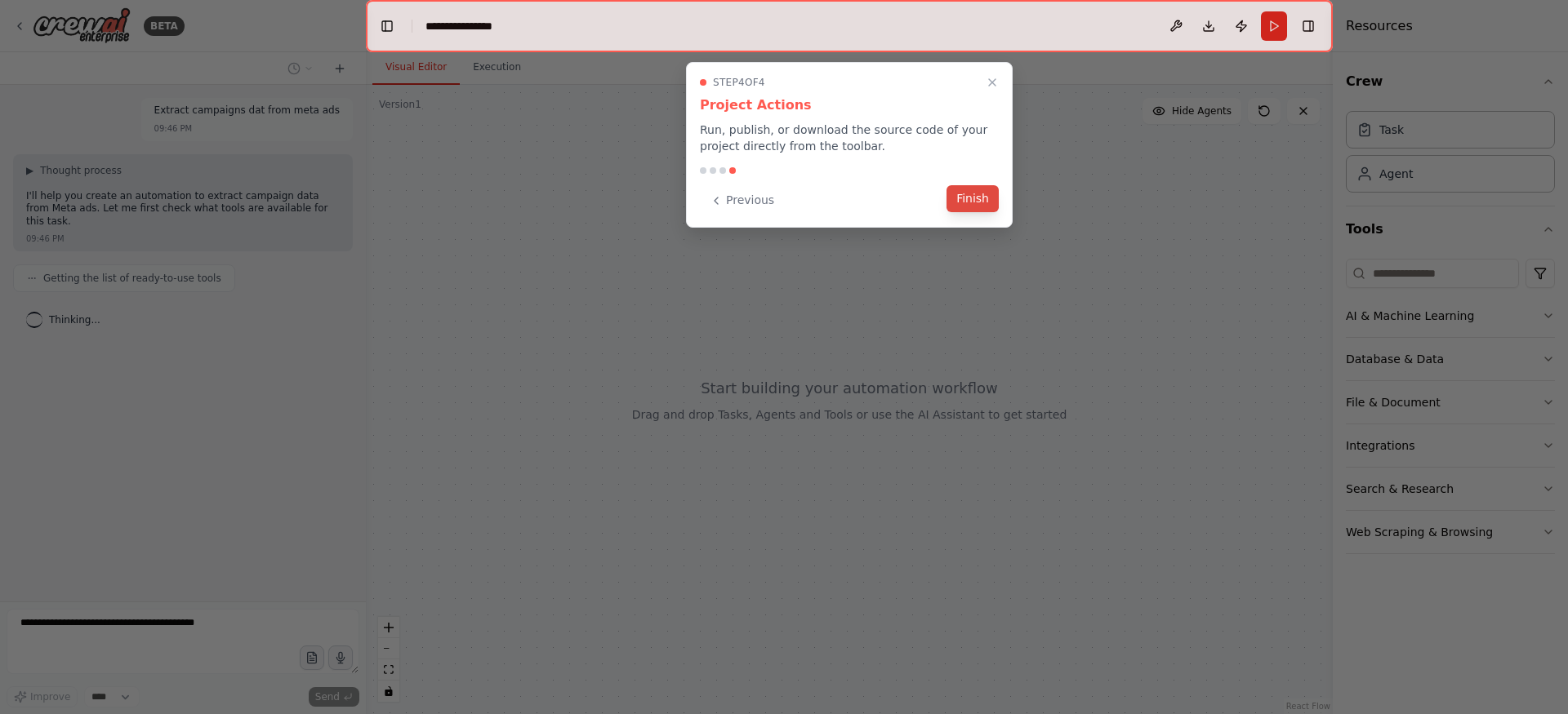
click at [989, 211] on button "Finish" at bounding box center [972, 198] width 52 height 27
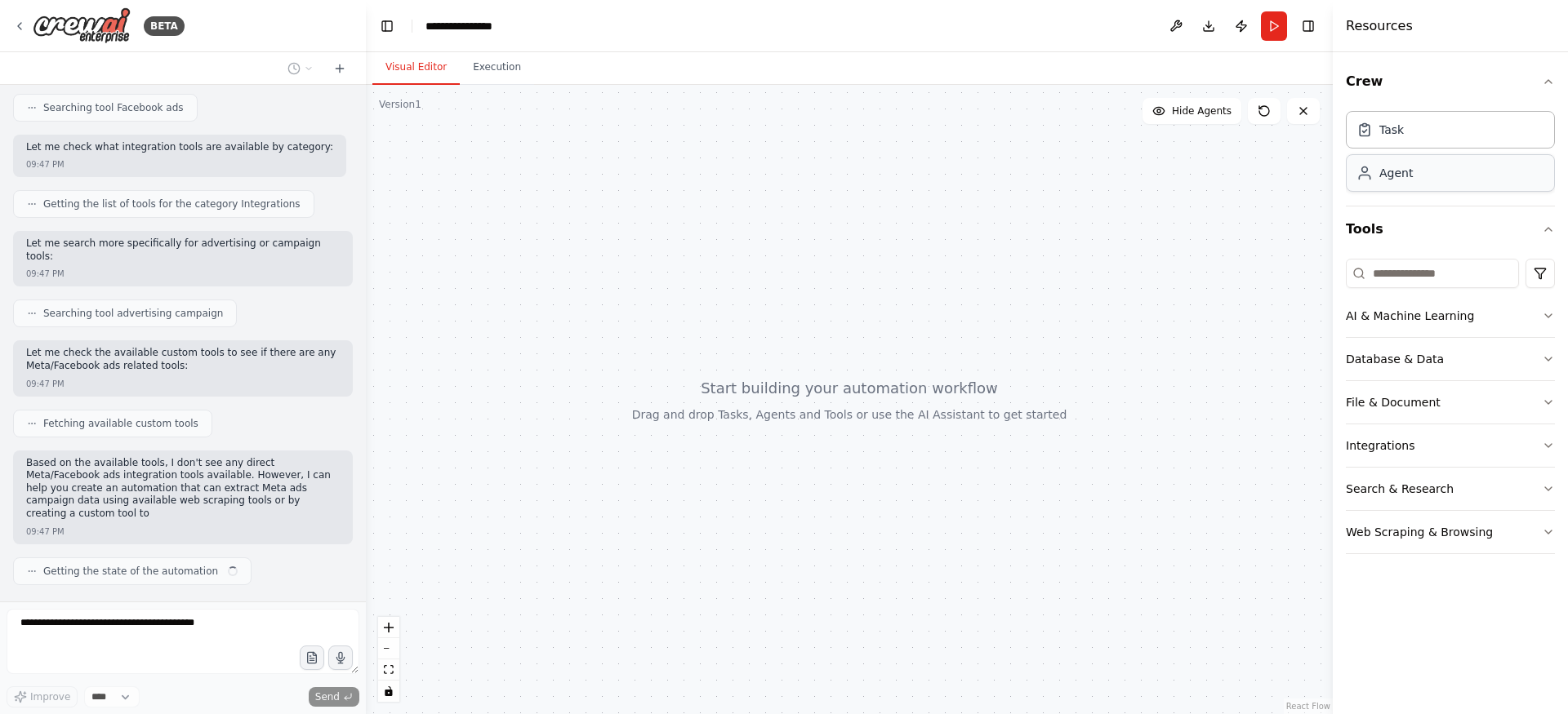
scroll to position [377, 0]
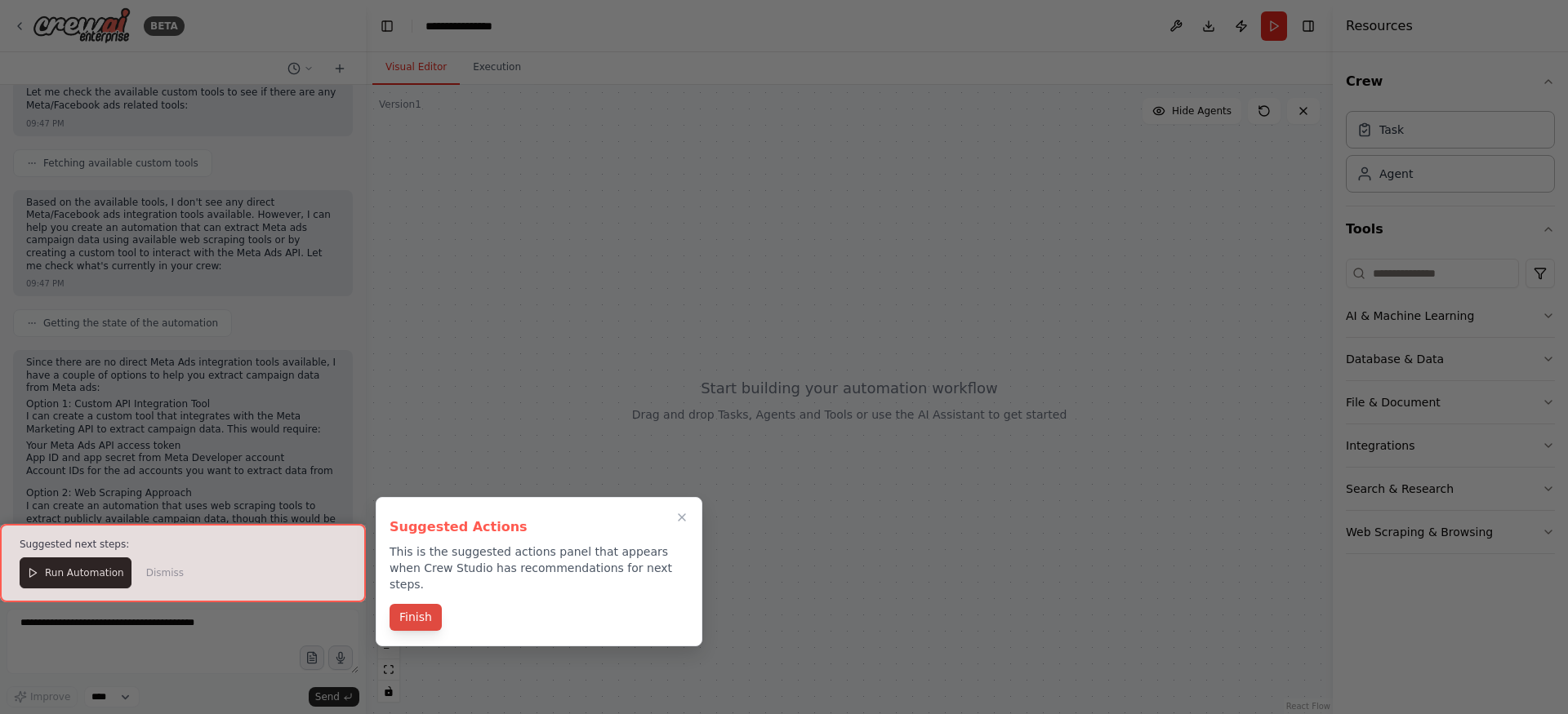
click at [428, 604] on button "Finish" at bounding box center [415, 617] width 52 height 27
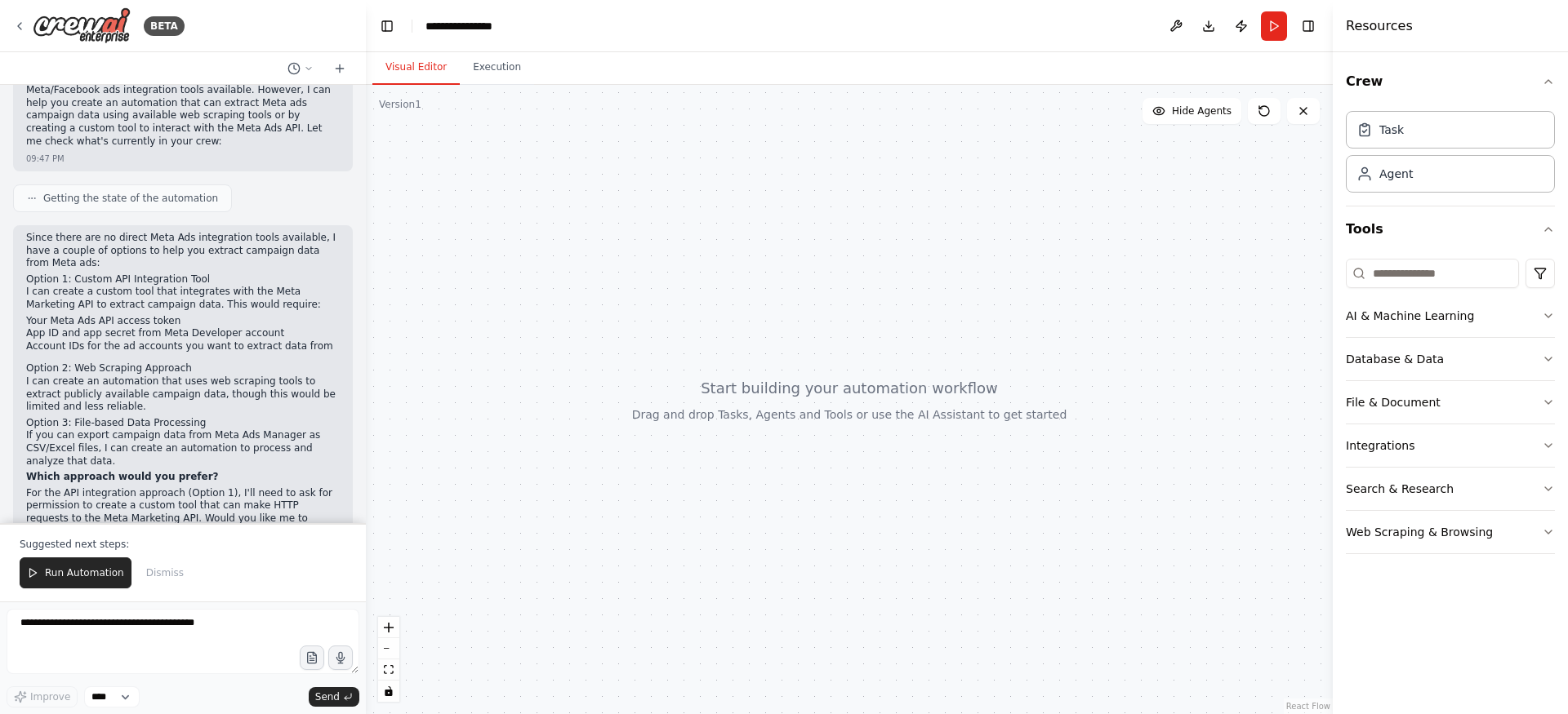
scroll to position [763, 0]
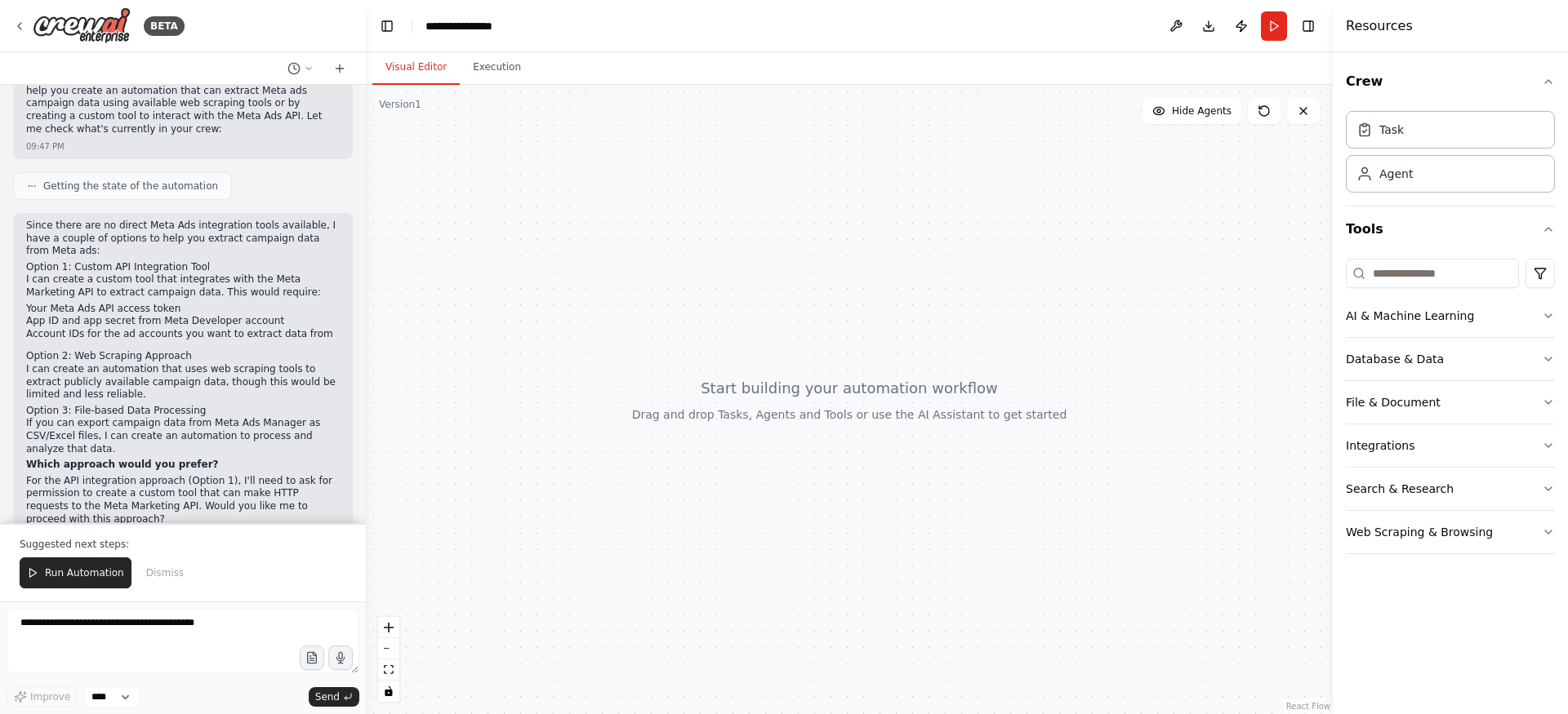
click at [140, 405] on h2 "Option 3: File-based Data Processing" at bounding box center [183, 411] width 314 height 13
click at [113, 639] on textarea at bounding box center [183, 641] width 353 height 66
type textarea "********"
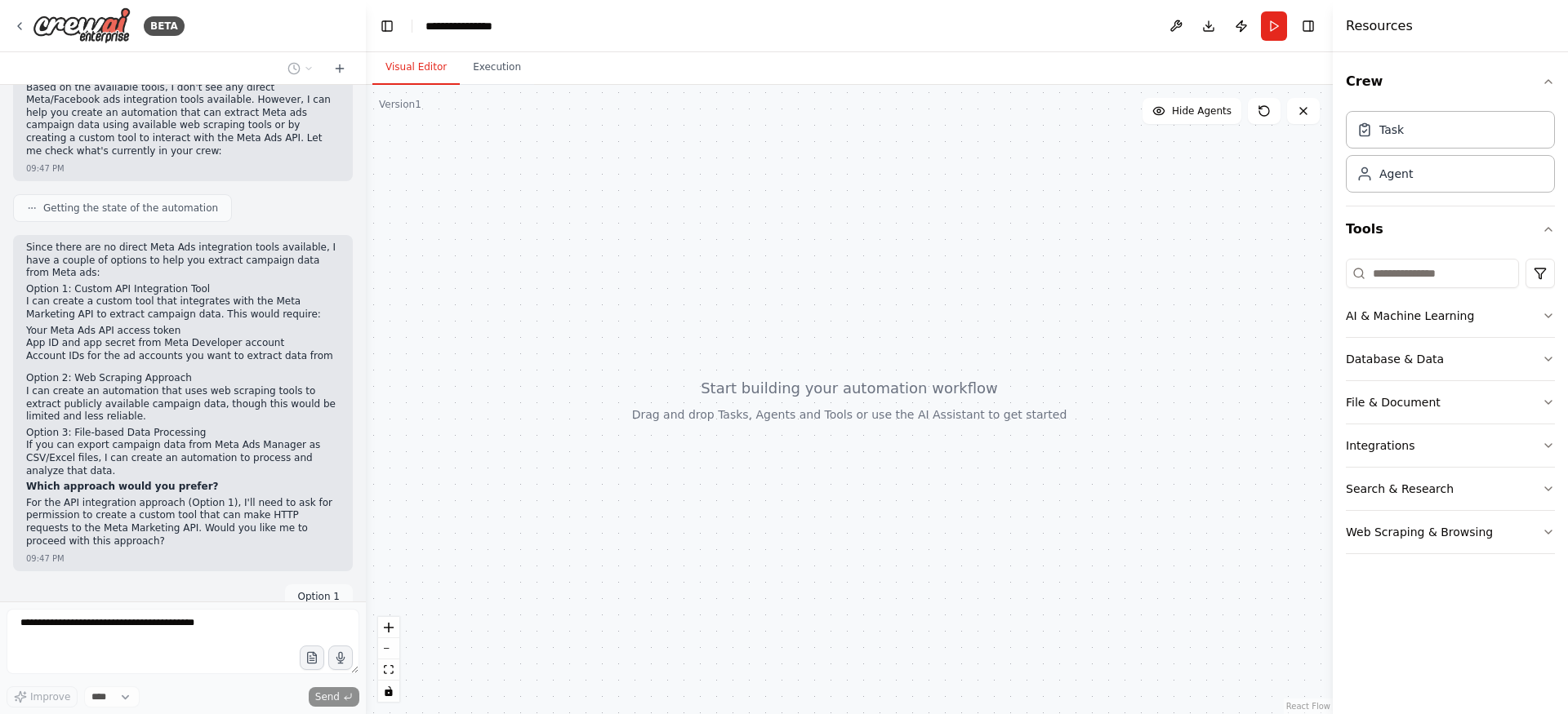
scroll to position [783, 0]
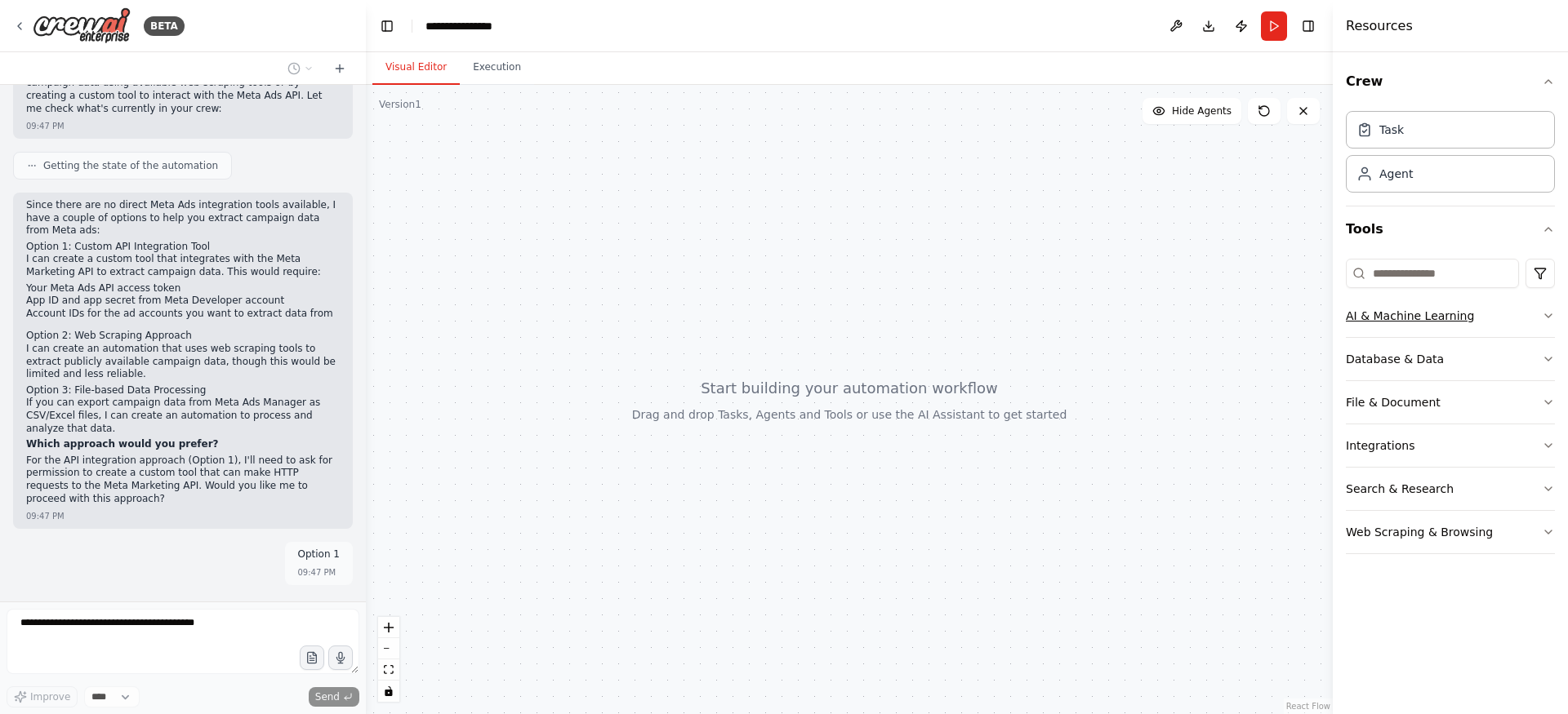
click at [1512, 314] on button "AI & Machine Learning" at bounding box center [1450, 316] width 209 height 43
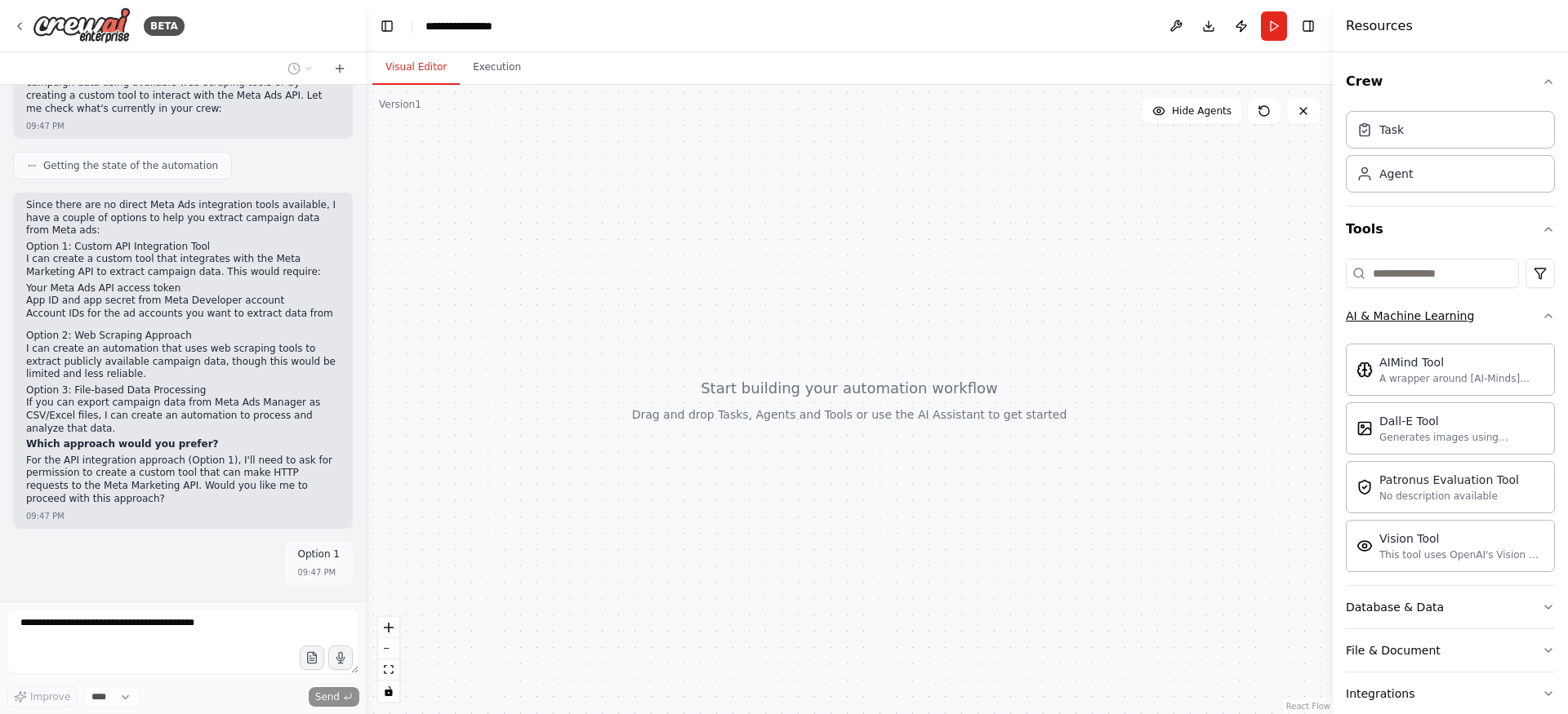
click at [1512, 314] on button "AI & Machine Learning" at bounding box center [1450, 316] width 209 height 43
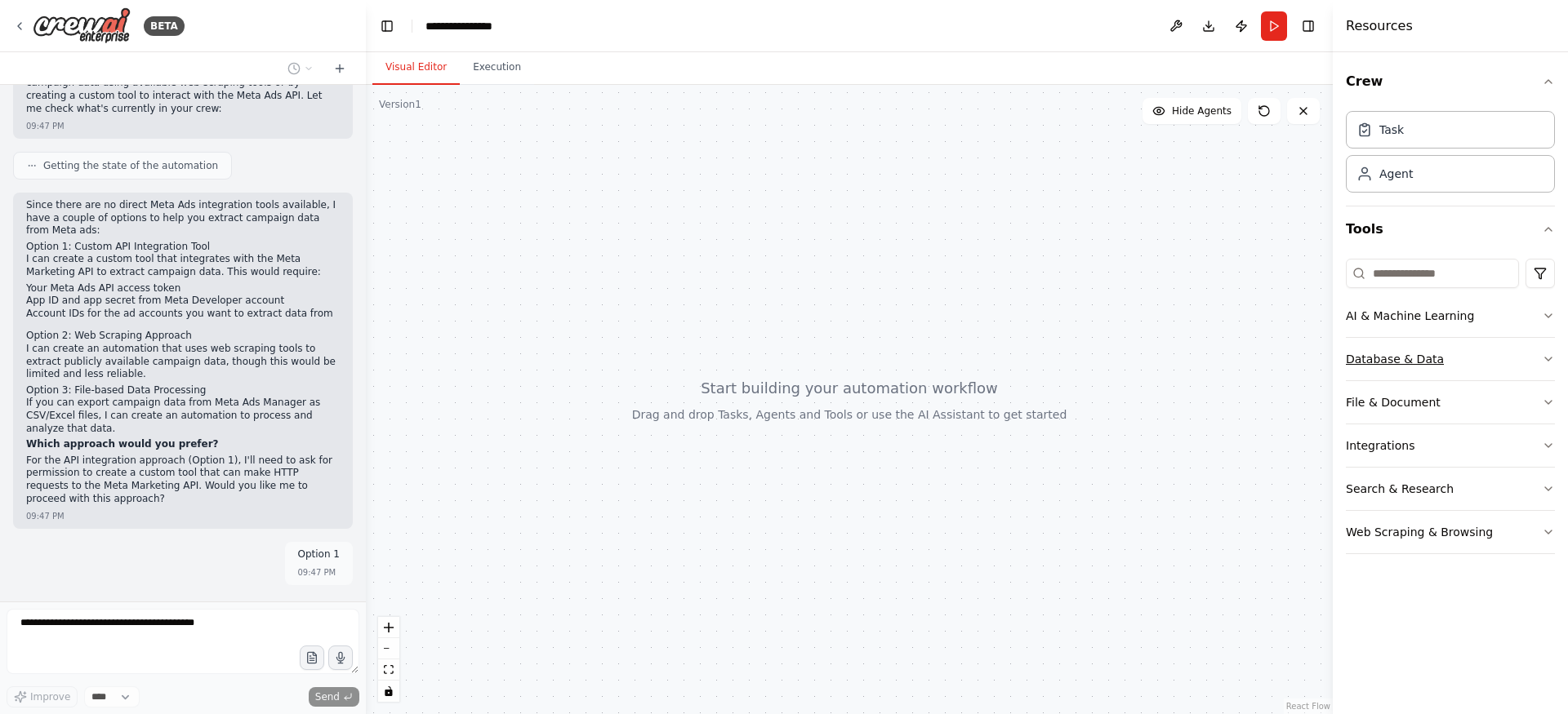
click at [1511, 357] on button "Database & Data" at bounding box center [1450, 359] width 209 height 43
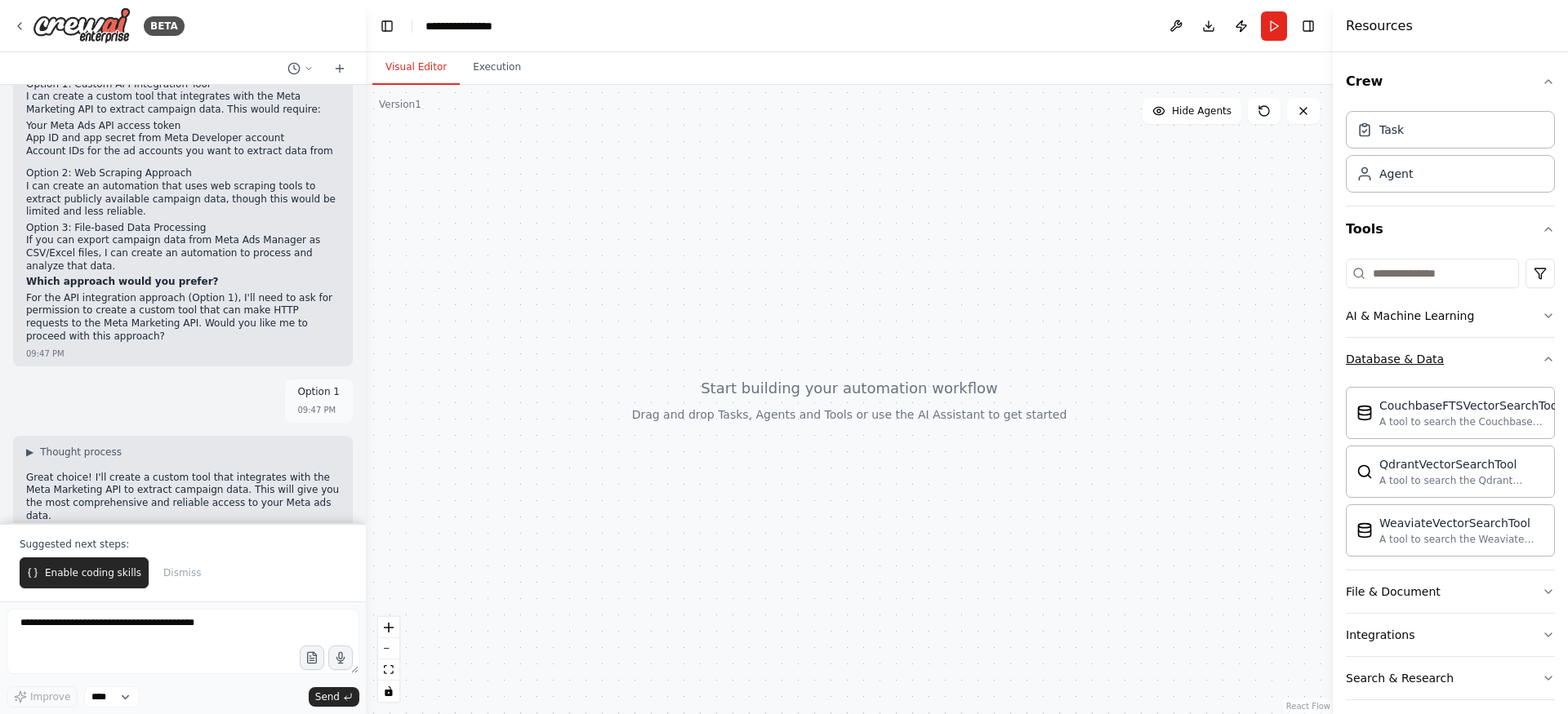
click at [1511, 357] on button "Database & Data" at bounding box center [1450, 359] width 209 height 43
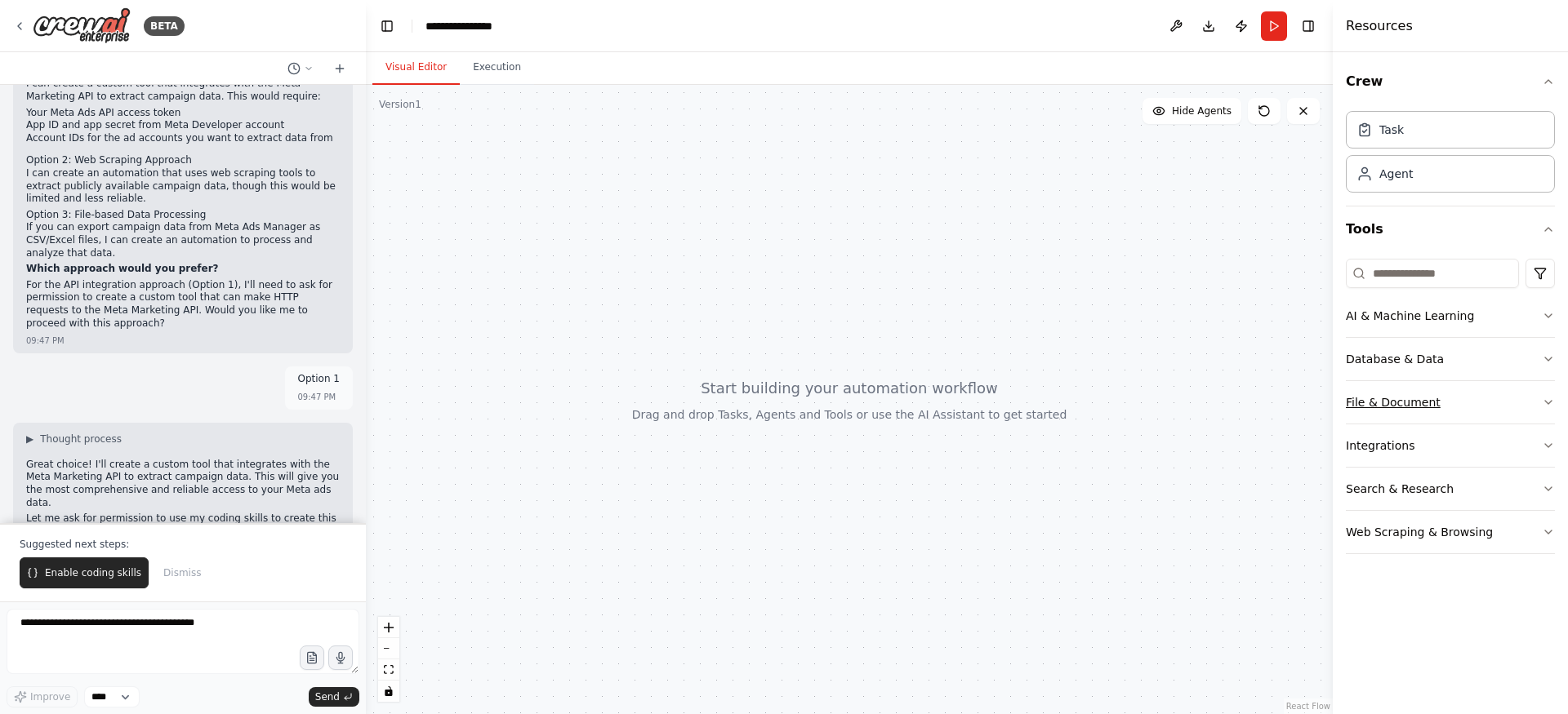
click at [1512, 420] on button "File & Document" at bounding box center [1450, 402] width 209 height 43
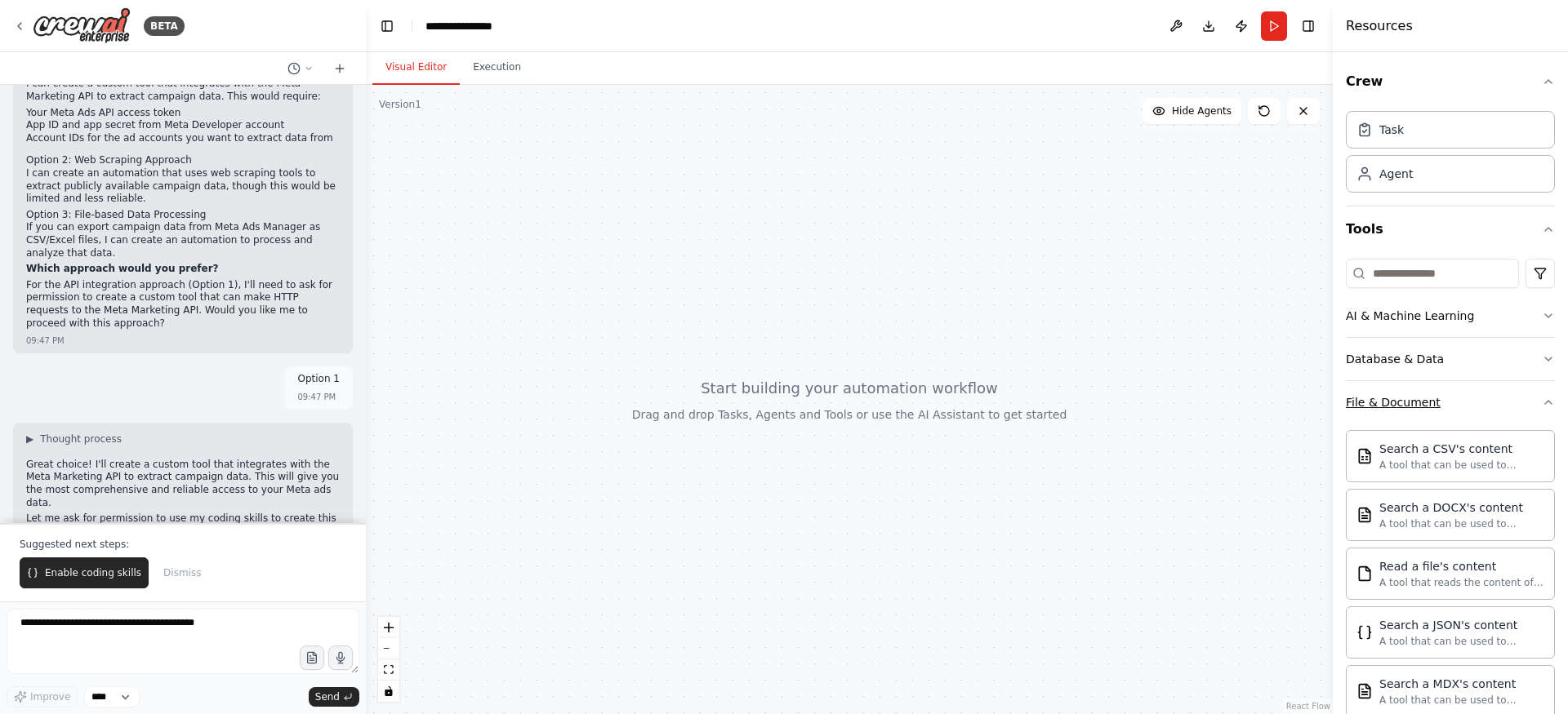
click at [1510, 400] on button "File & Document" at bounding box center [1450, 402] width 209 height 43
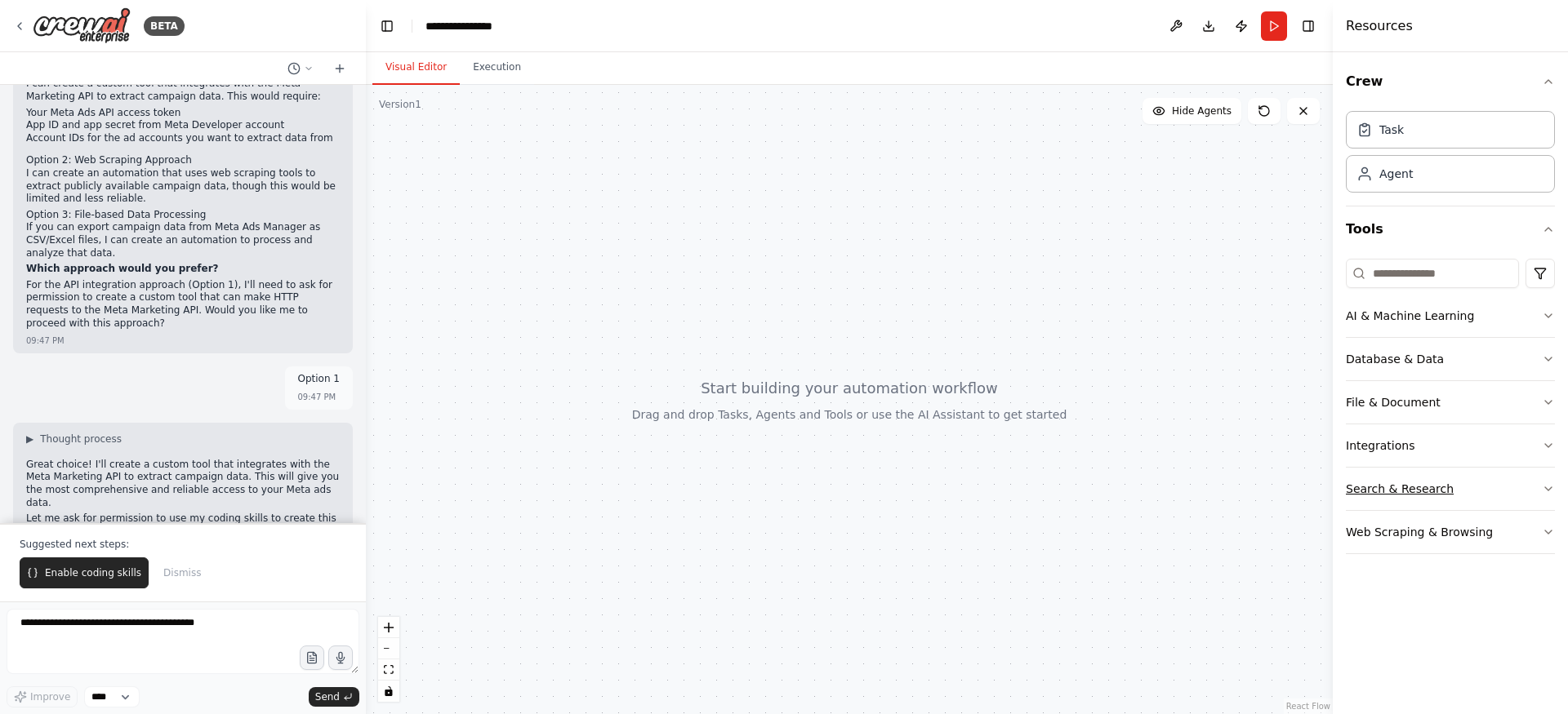
click at [1511, 492] on button "Search & Research" at bounding box center [1450, 489] width 209 height 43
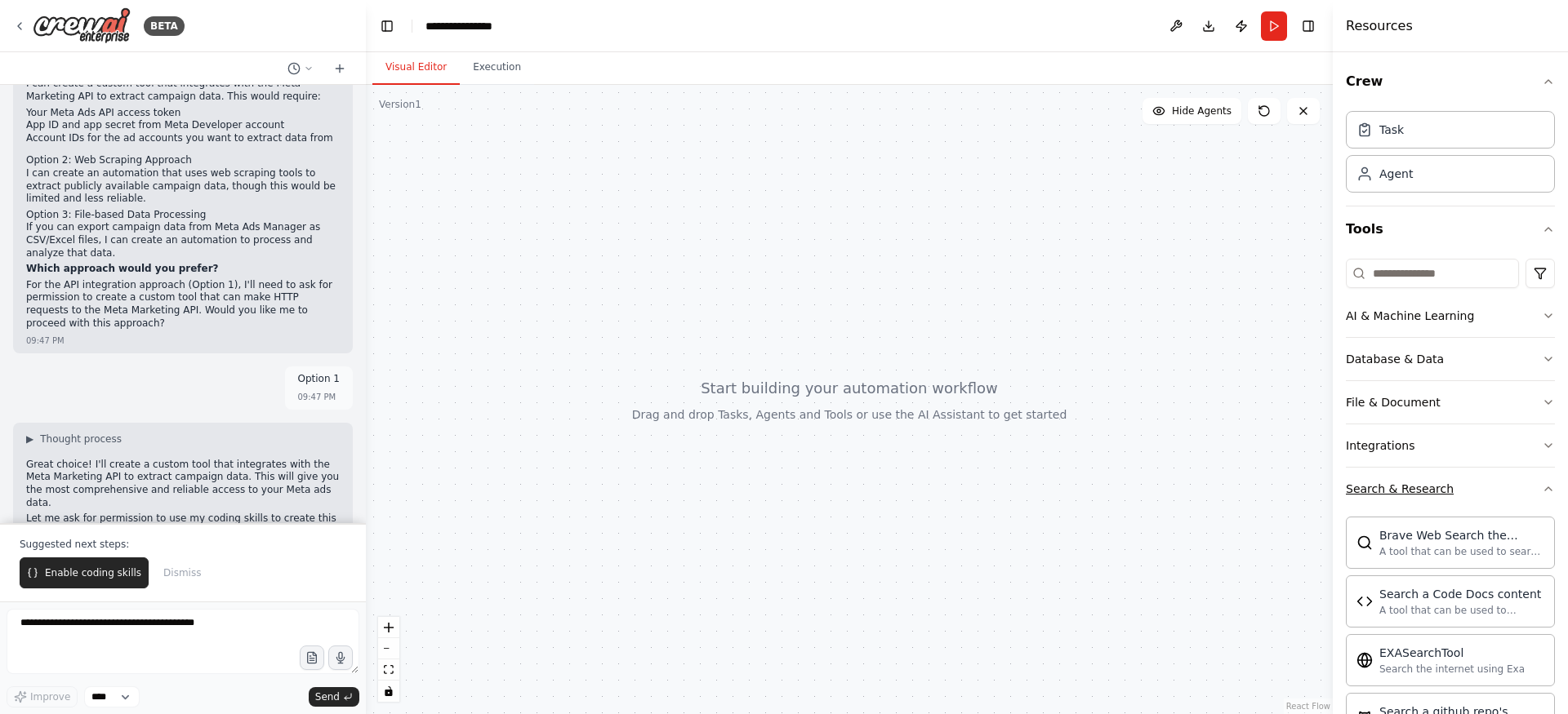
click at [1510, 472] on button "Search & Research" at bounding box center [1450, 489] width 209 height 43
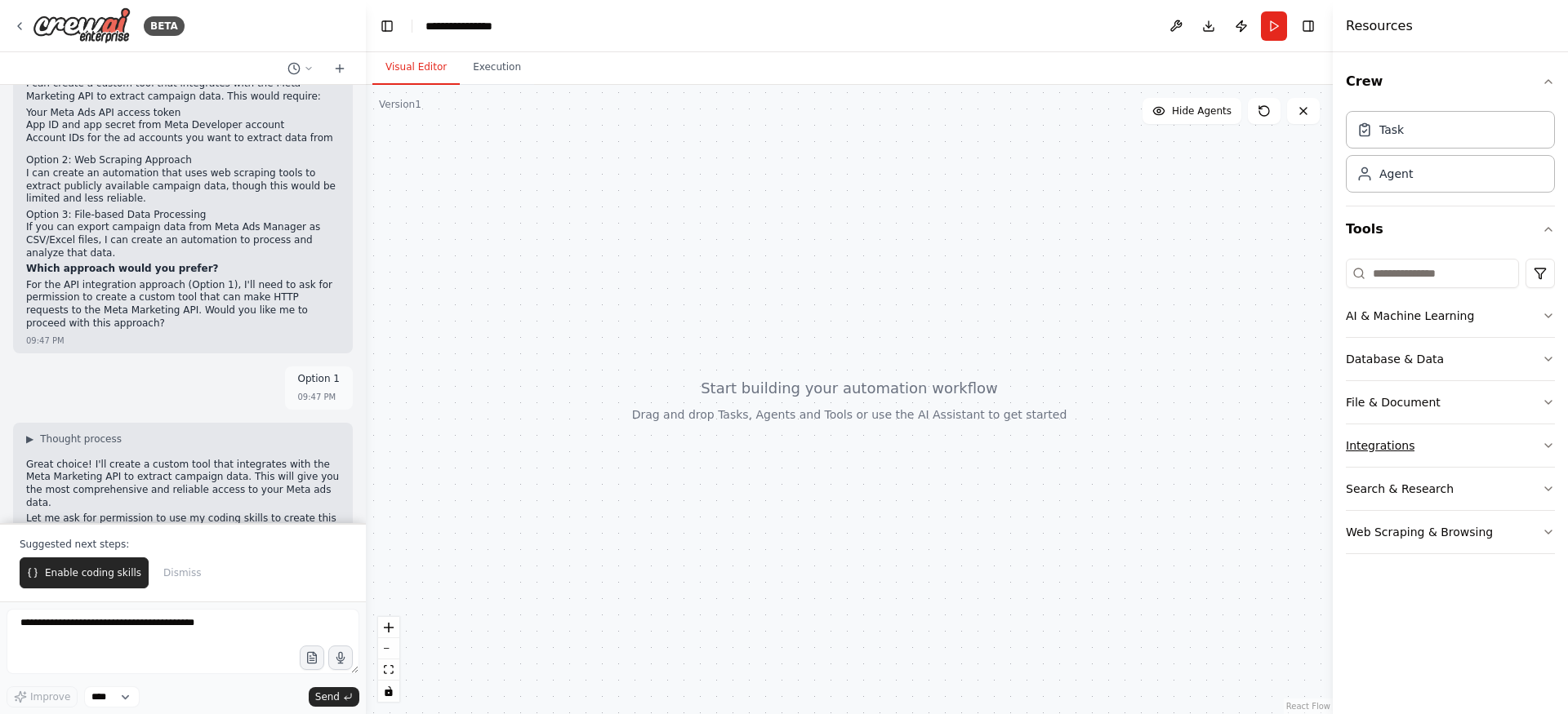
click at [1510, 445] on button "Integrations" at bounding box center [1450, 446] width 209 height 43
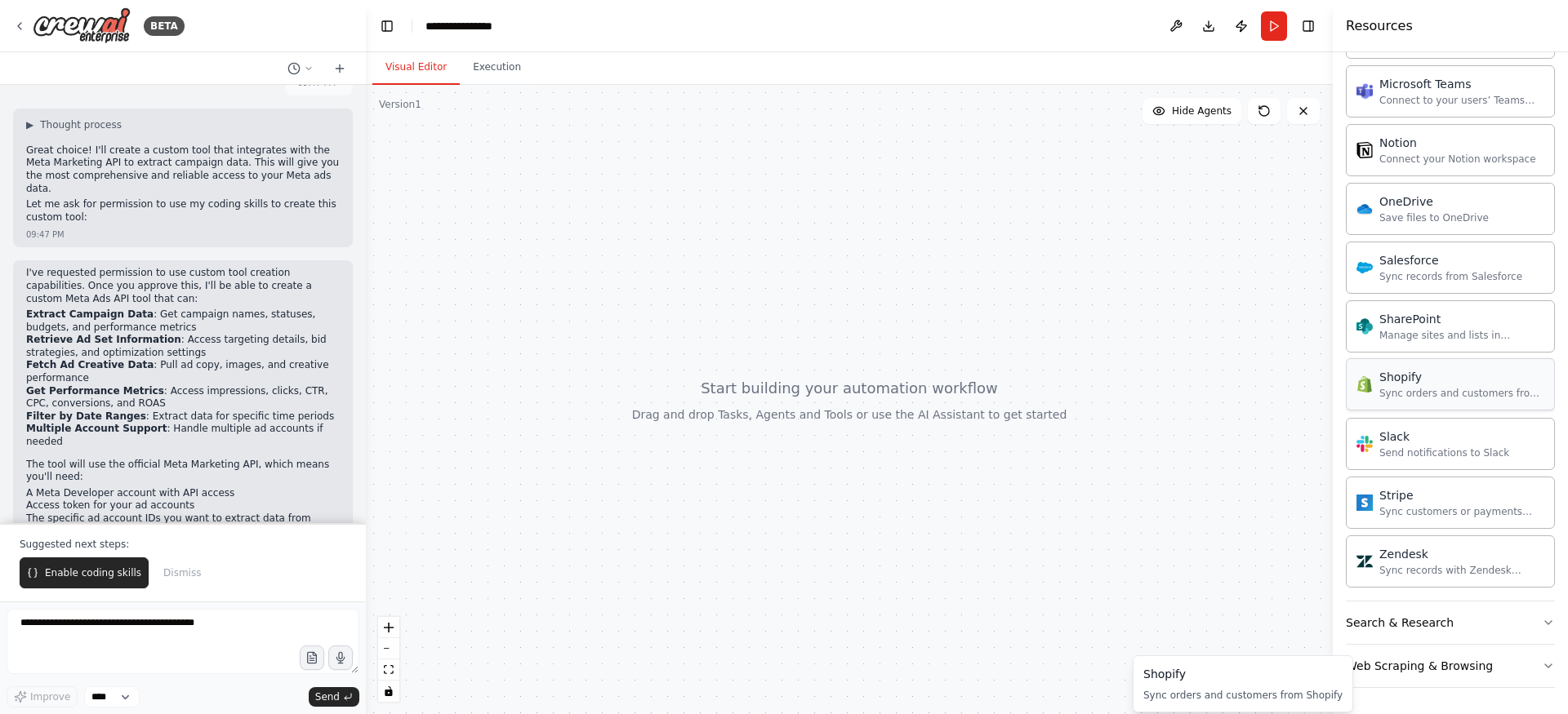
scroll to position [0, 0]
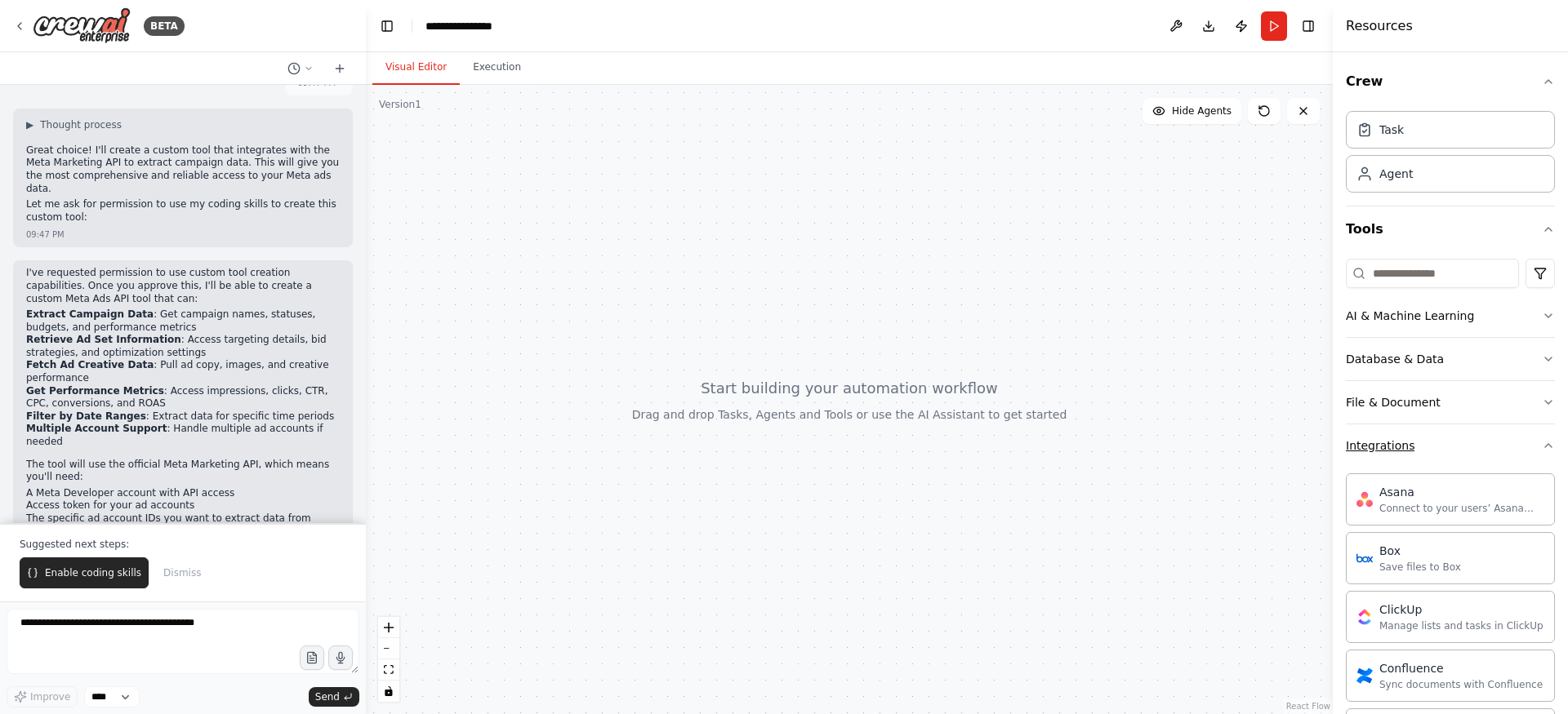
click at [1513, 447] on button "Integrations" at bounding box center [1450, 446] width 209 height 43
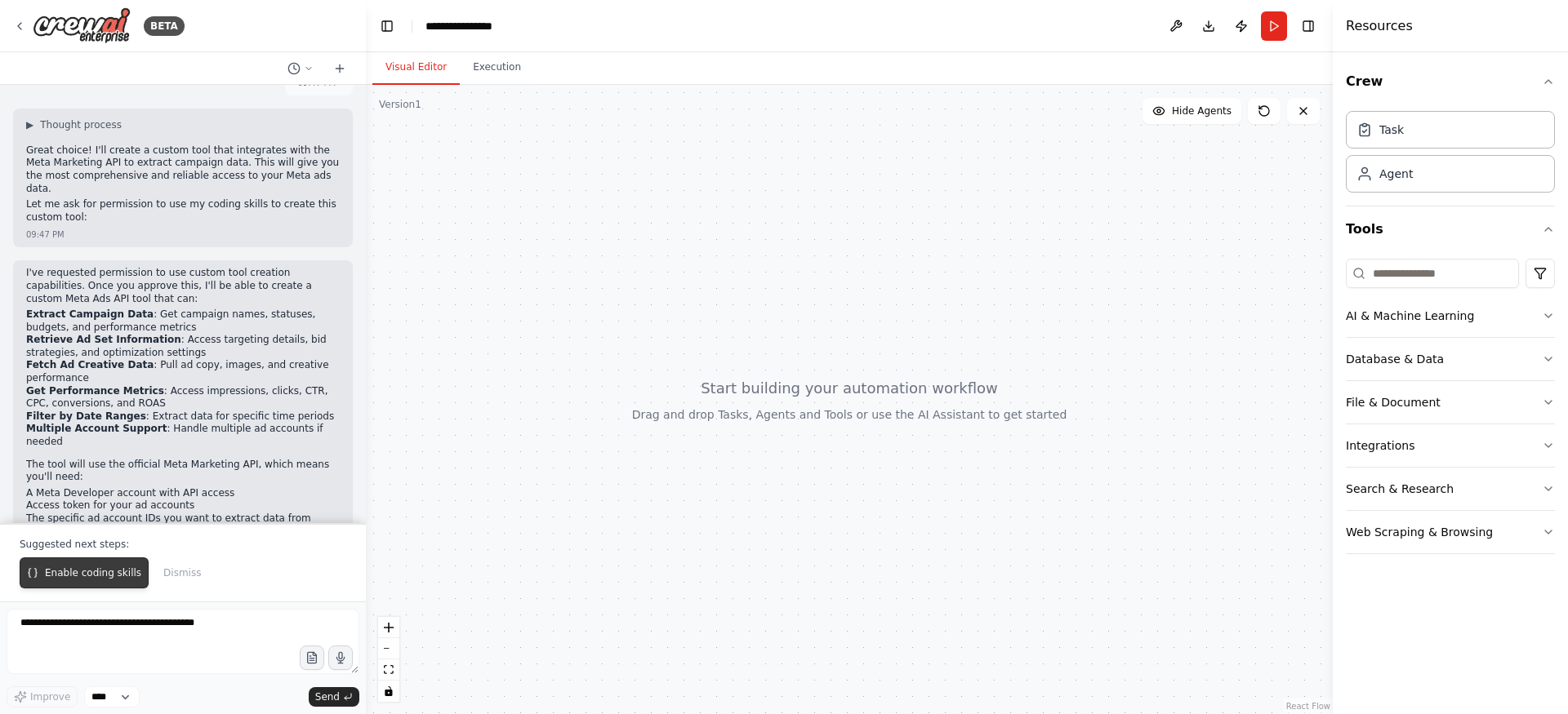
click at [95, 573] on span "Enable coding skills" at bounding box center [93, 572] width 97 height 13
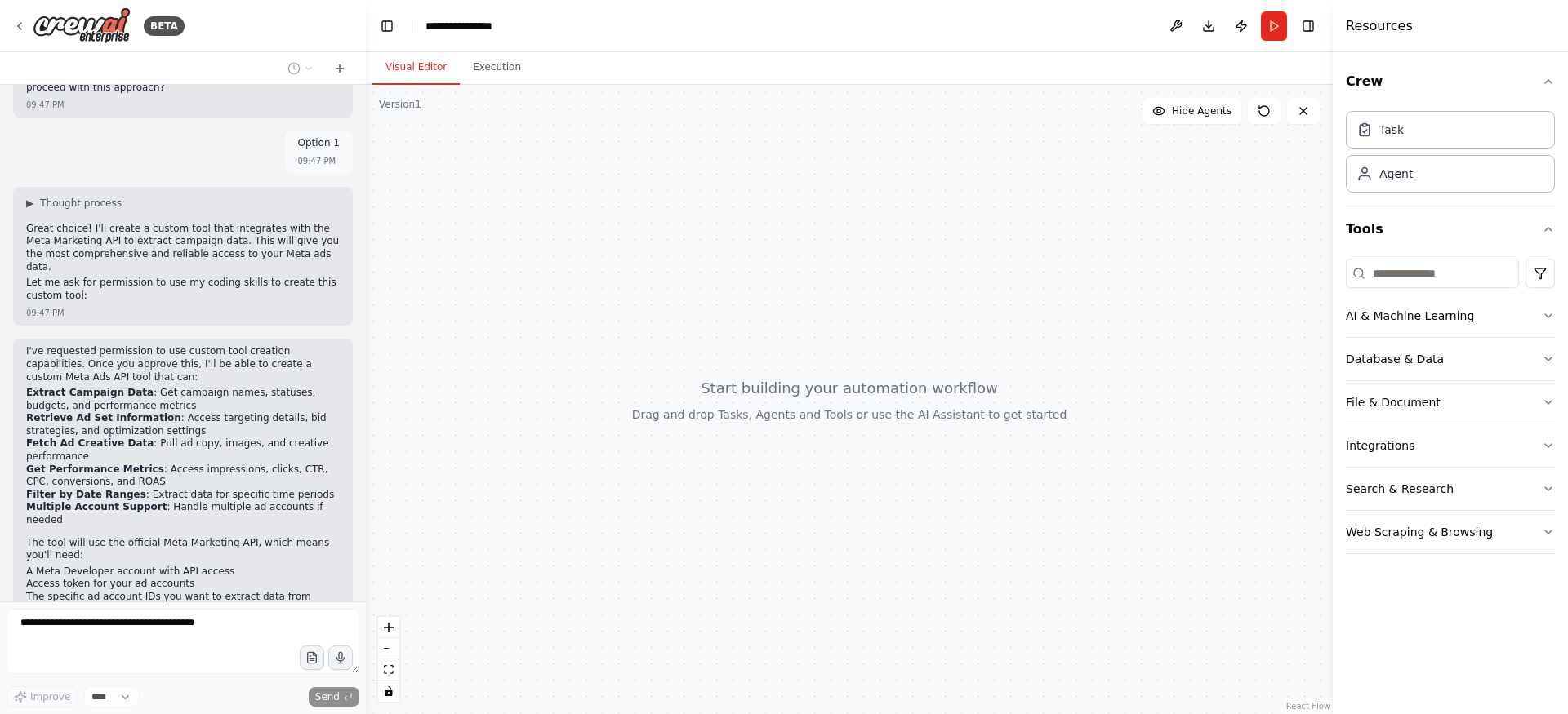
scroll to position [1237, 0]
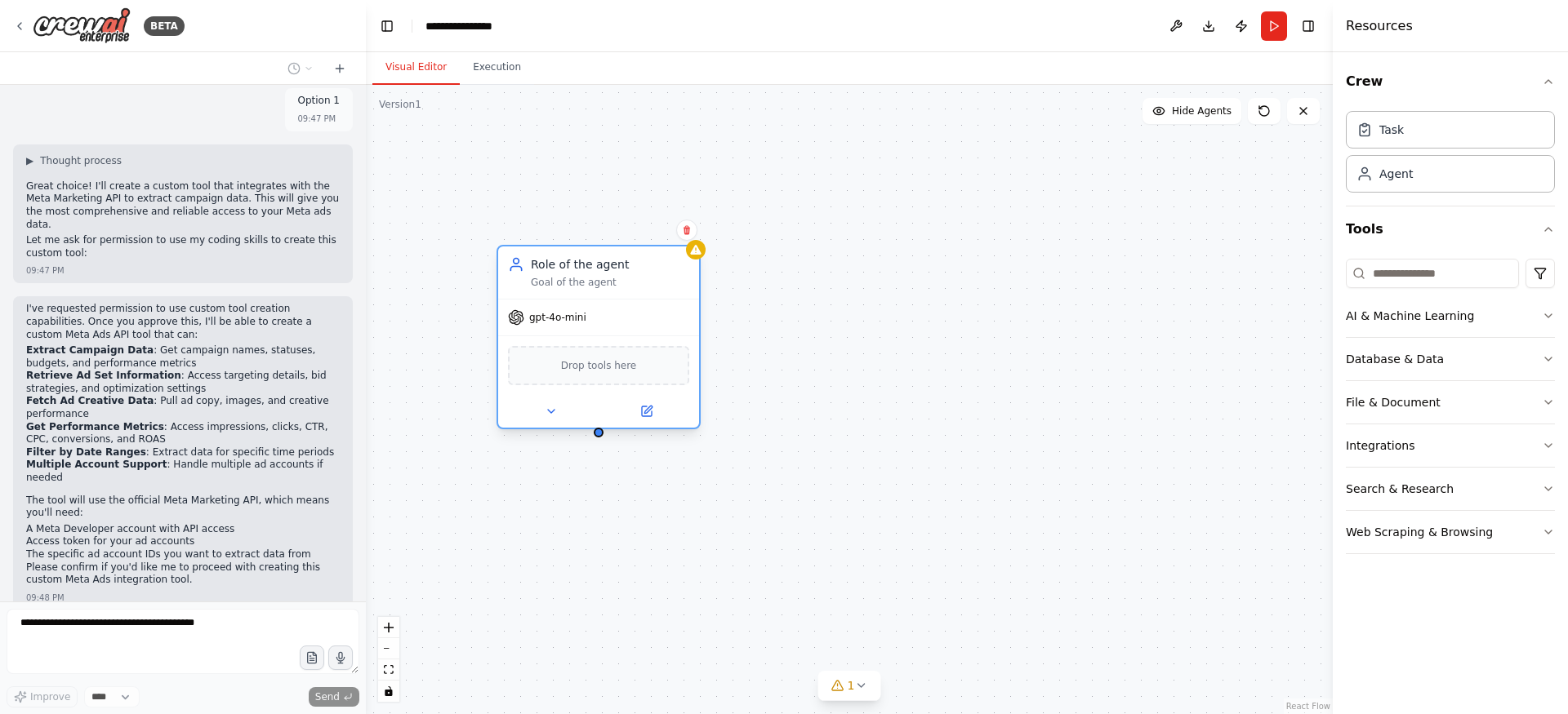
drag, startPoint x: 723, startPoint y: 296, endPoint x: 531, endPoint y: 264, distance: 194.6
click at [531, 265] on div "Role of the agent" at bounding box center [610, 264] width 159 height 16
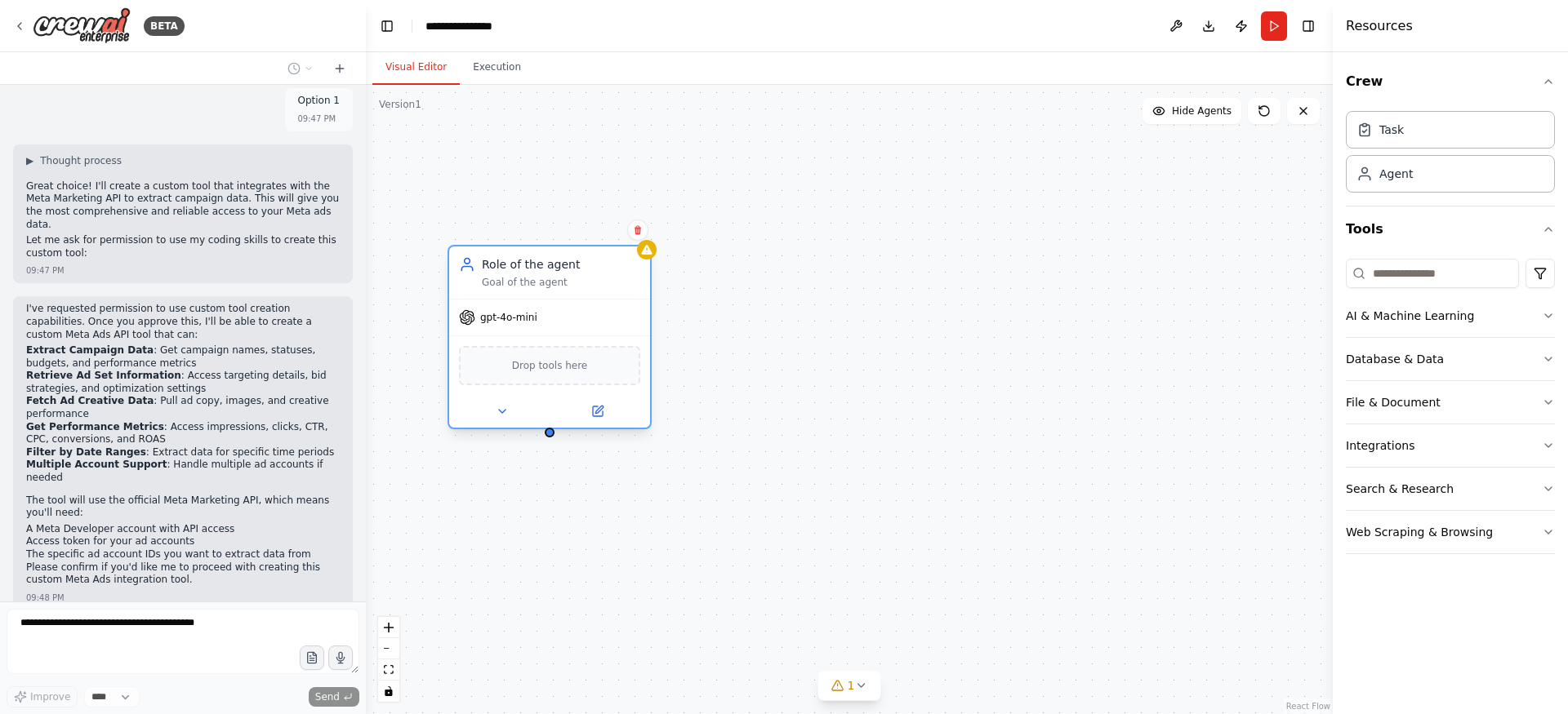
click at [544, 366] on span "Drop tools here" at bounding box center [550, 366] width 76 height 16
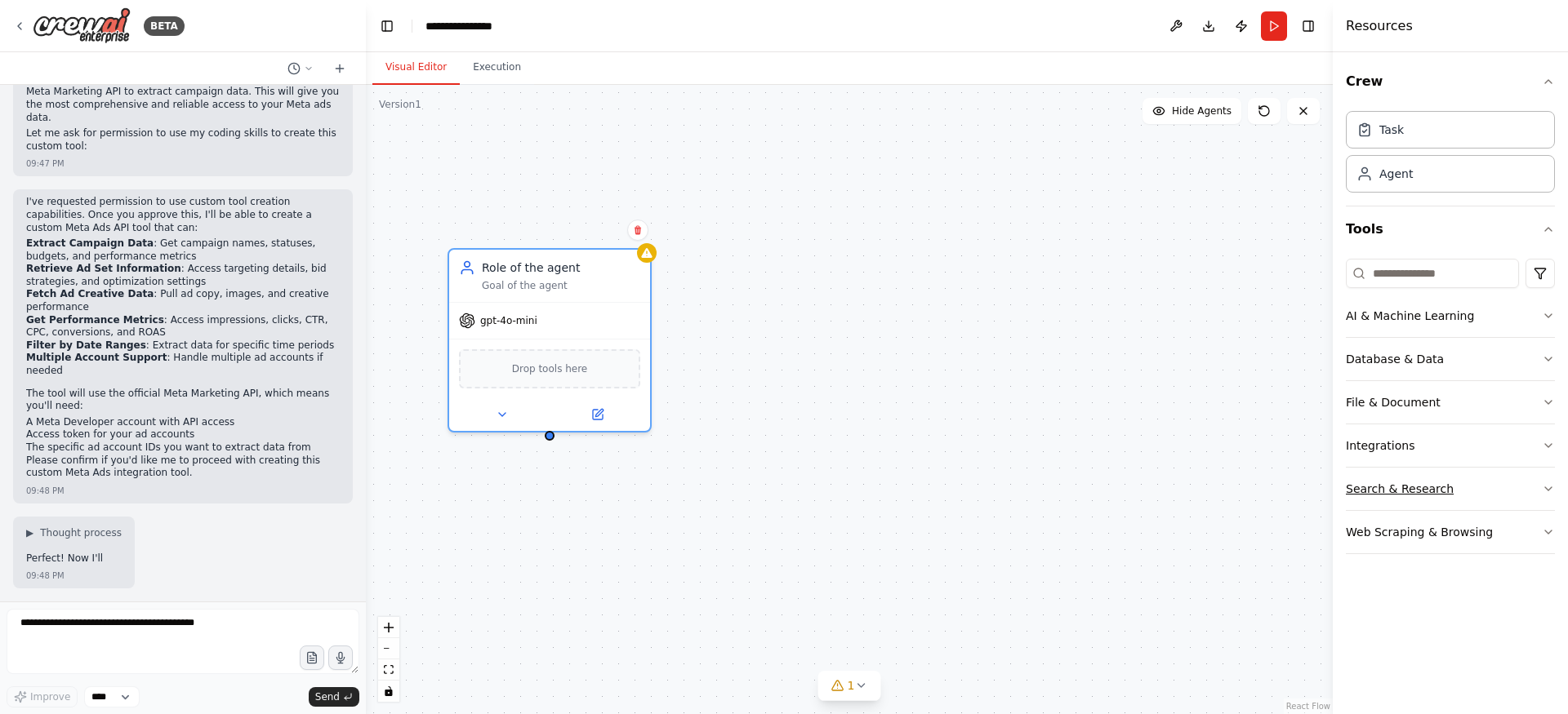
click at [1500, 485] on button "Search & Research" at bounding box center [1450, 489] width 209 height 43
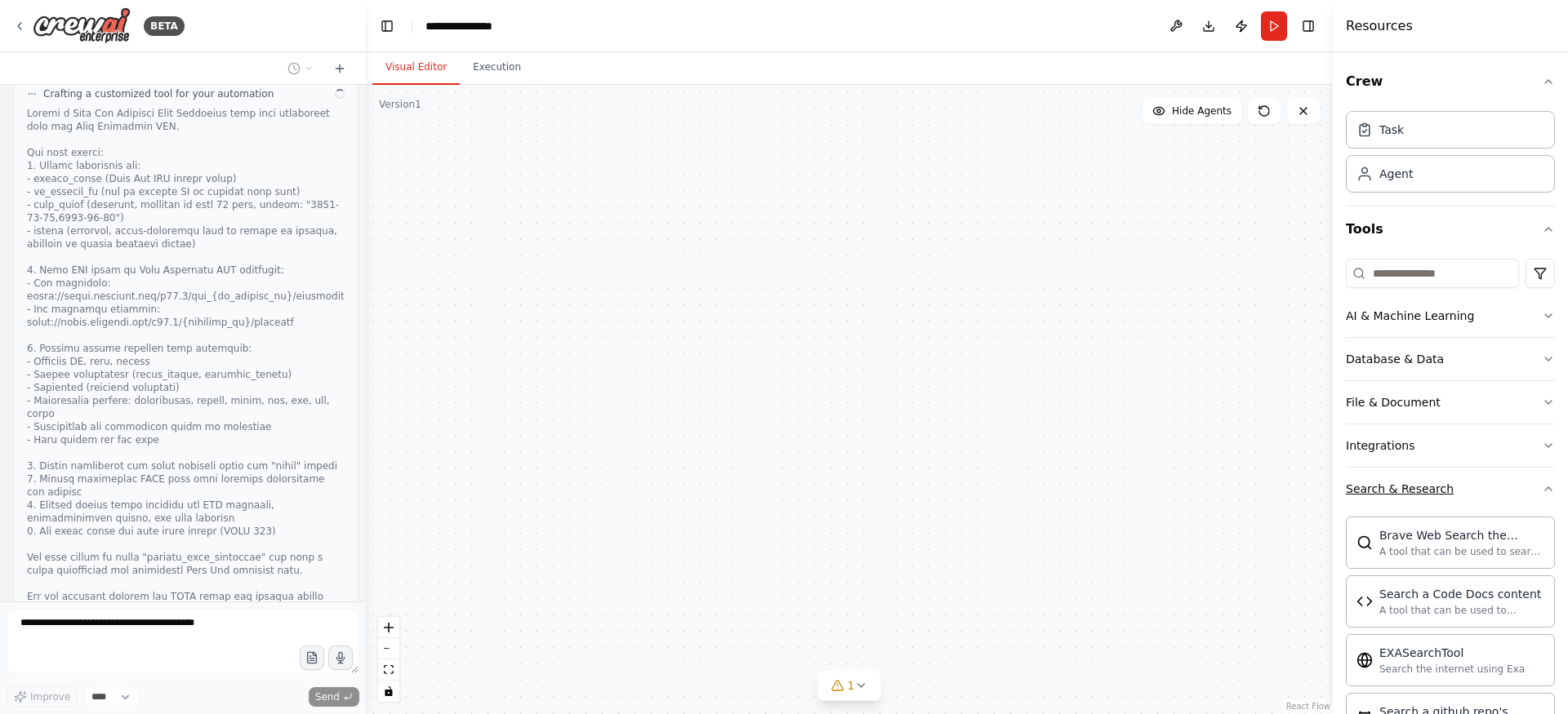
scroll to position [1891, 0]
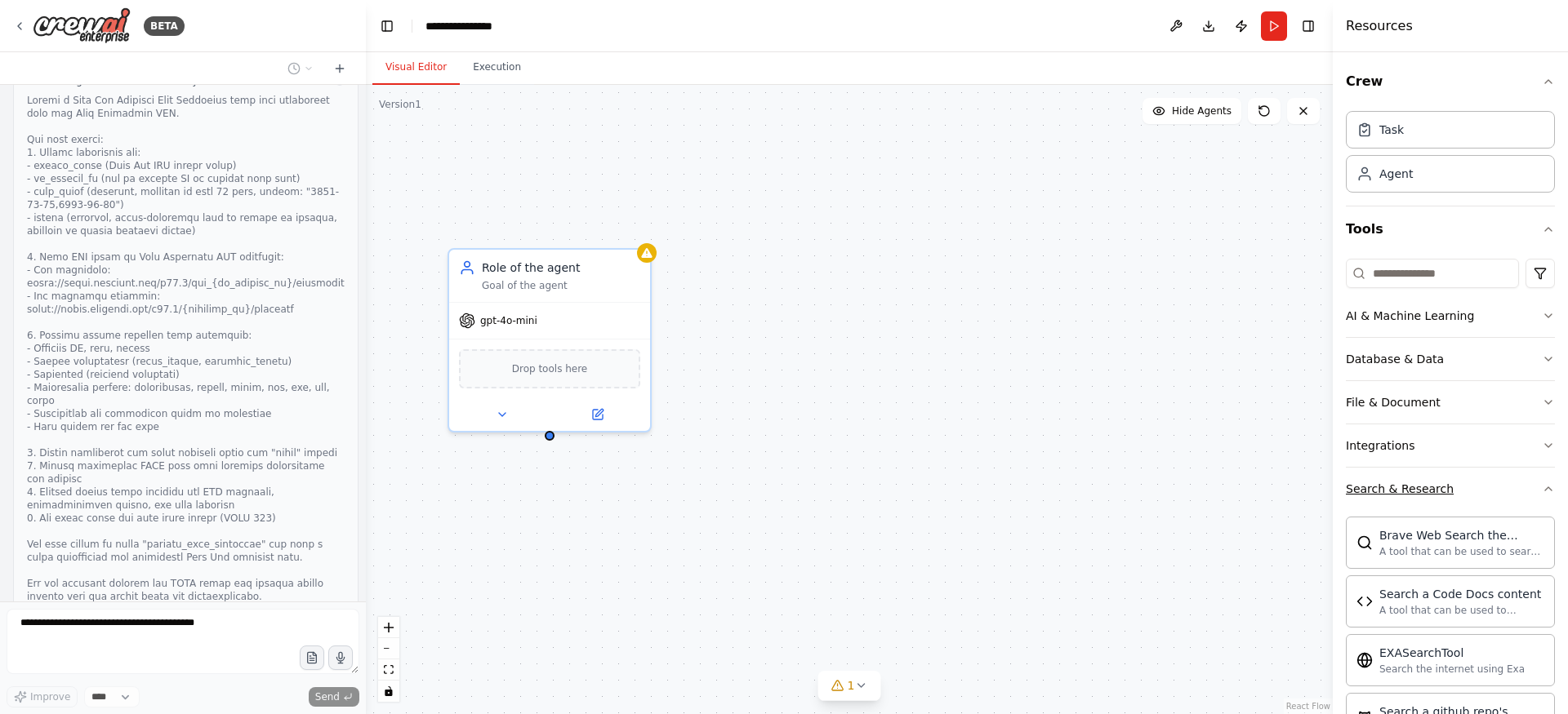
click at [1500, 485] on button "Search & Research" at bounding box center [1450, 489] width 209 height 43
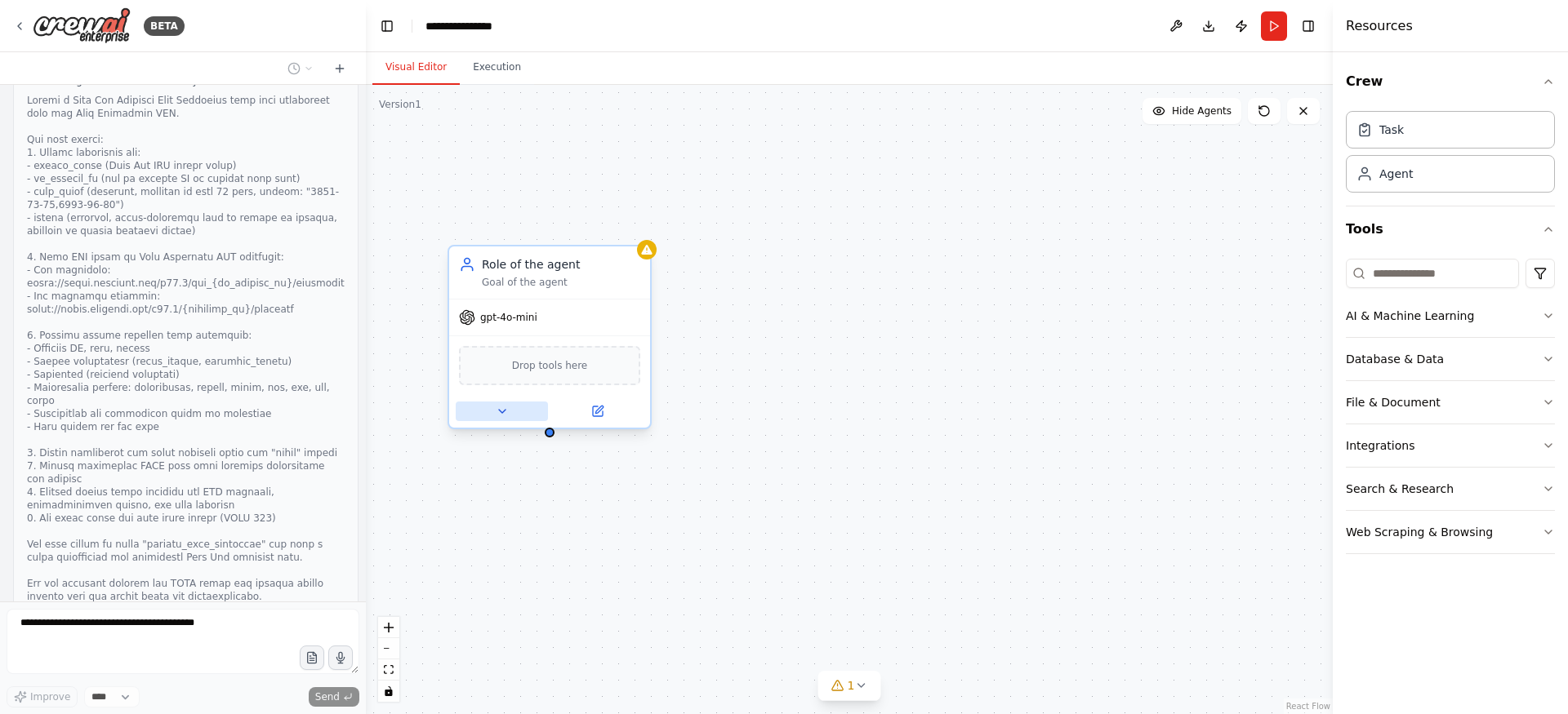
click at [499, 416] on icon at bounding box center [502, 411] width 13 height 13
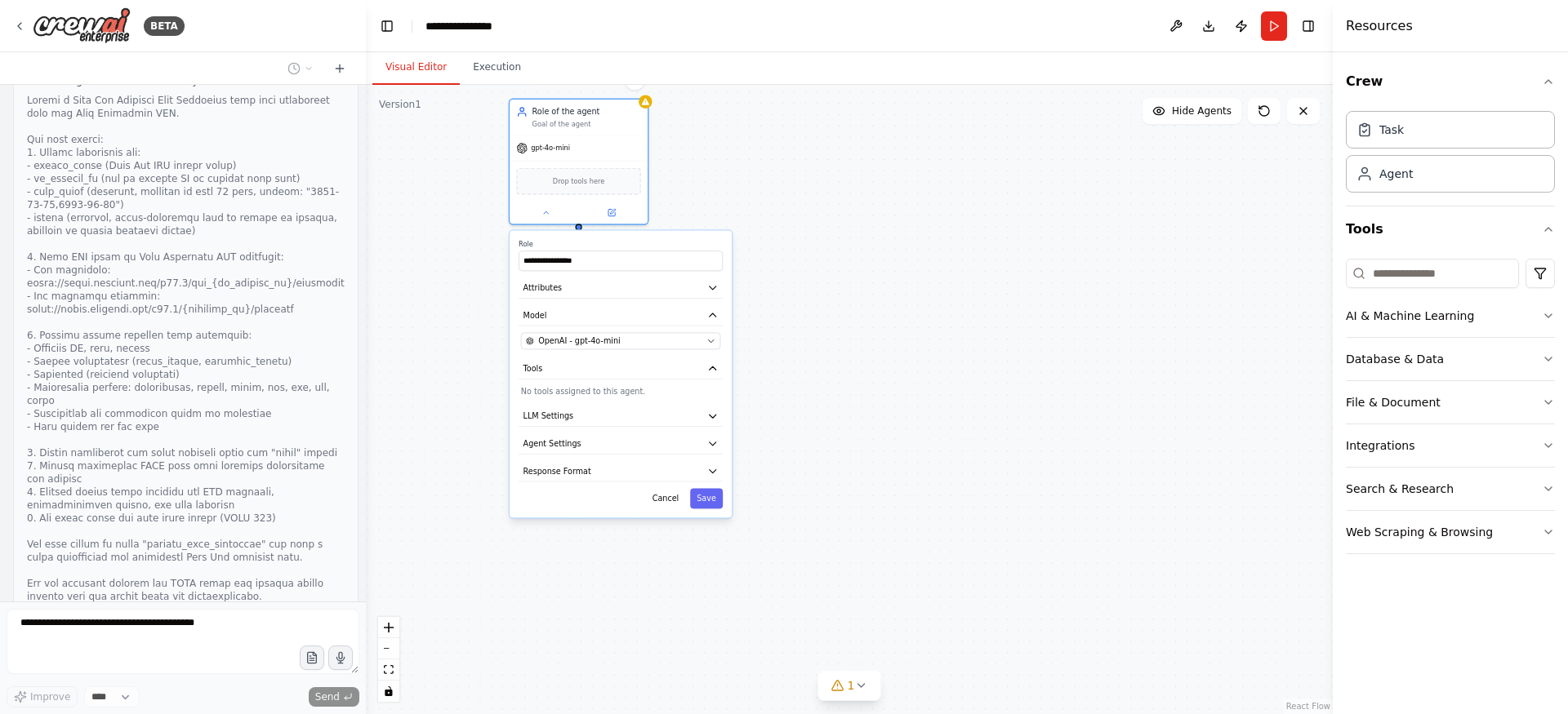
drag, startPoint x: 776, startPoint y: 365, endPoint x: 812, endPoint y: 164, distance: 204.2
click at [818, 162] on div "**********" at bounding box center [849, 400] width 967 height 629
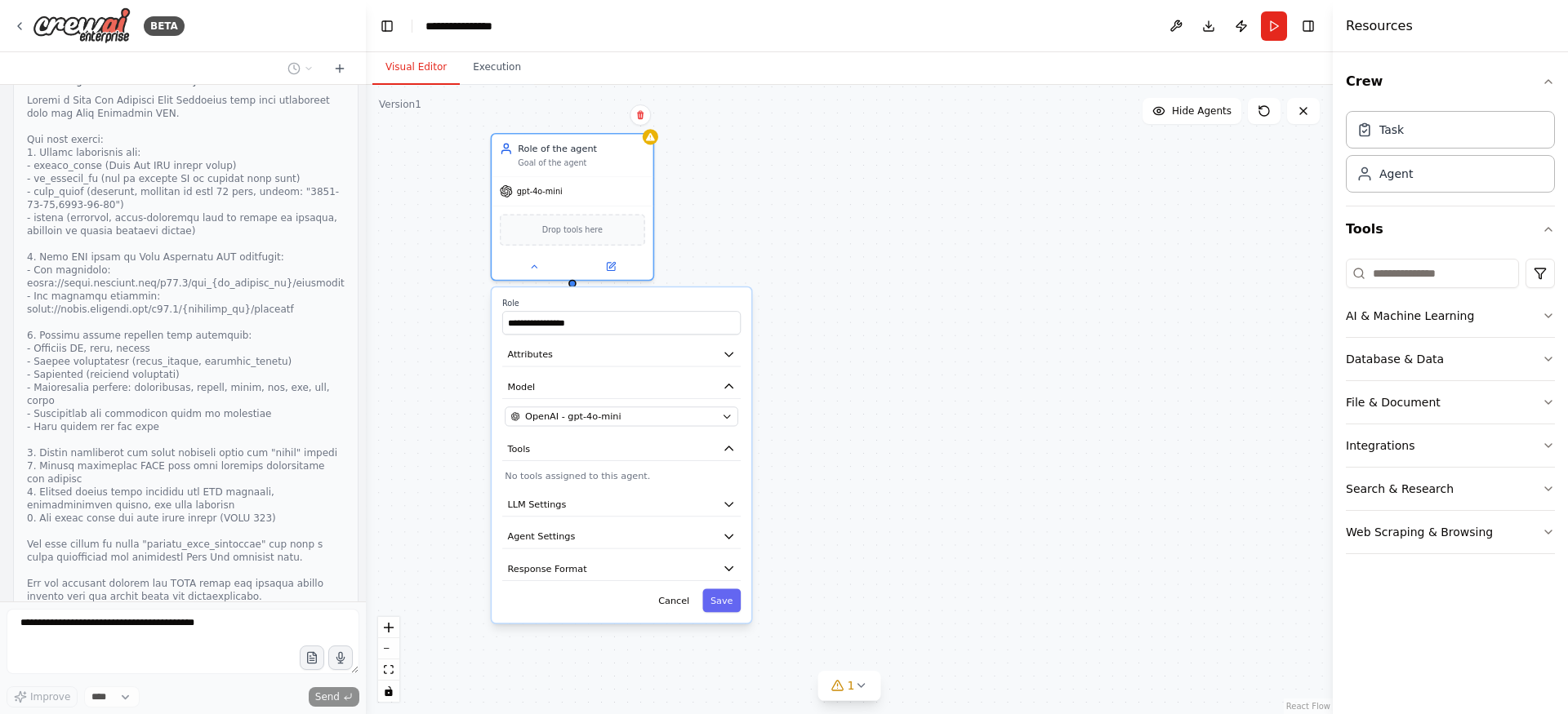
drag, startPoint x: 812, startPoint y: 164, endPoint x: 846, endPoint y: 208, distance: 55.6
click at [846, 206] on div "**********" at bounding box center [849, 400] width 967 height 629
click at [722, 563] on icon "button" at bounding box center [727, 565] width 13 height 13
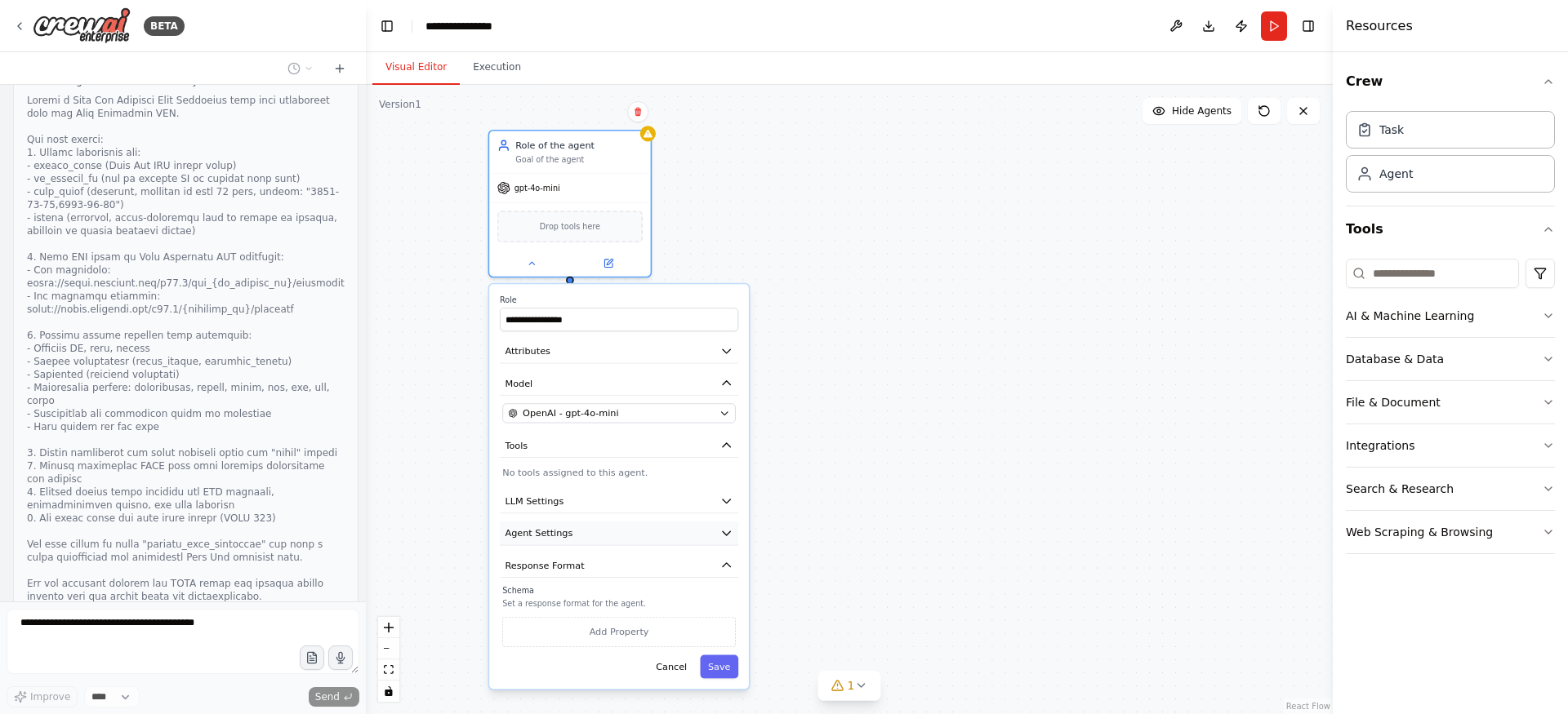
click at [719, 536] on button "Agent Settings" at bounding box center [619, 534] width 238 height 25
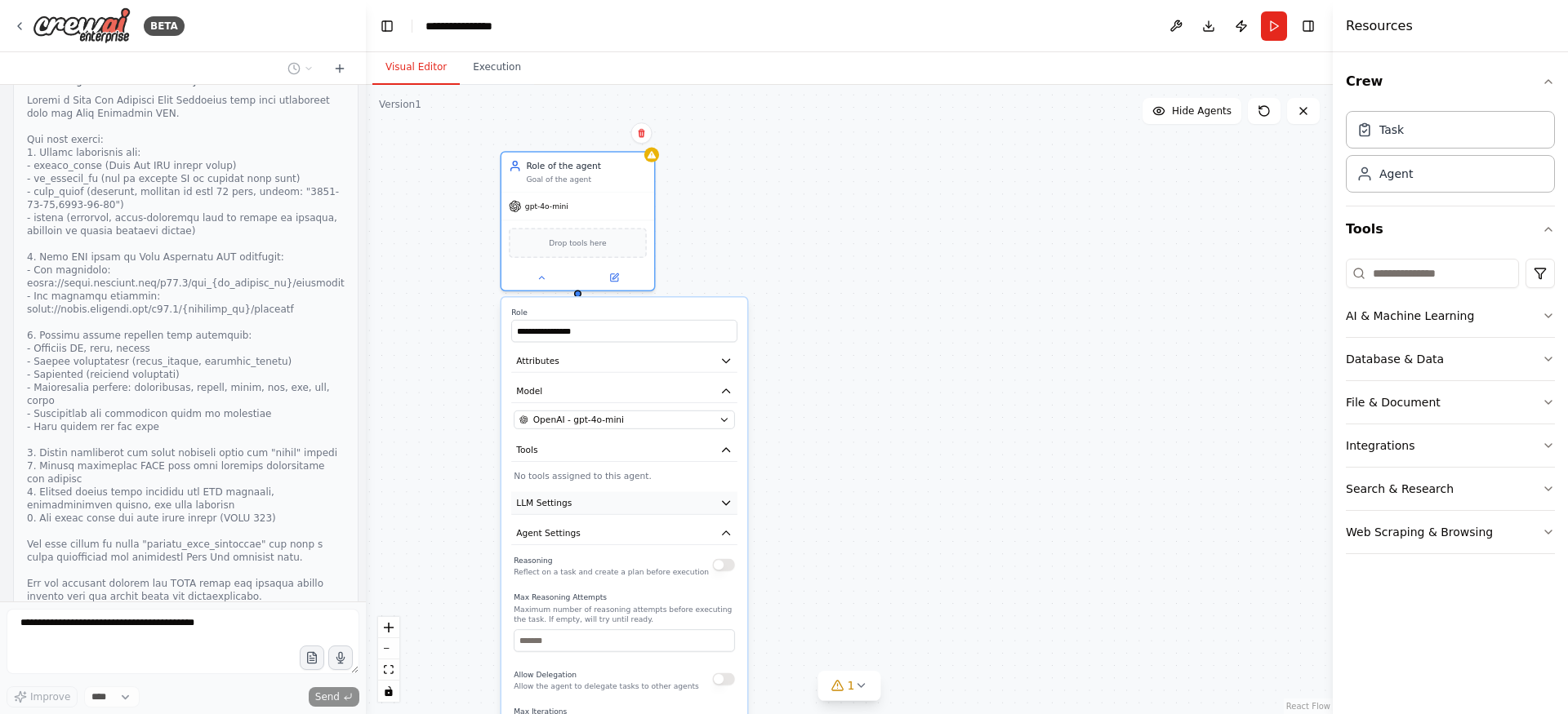
click at [703, 508] on button "LLM Settings" at bounding box center [624, 504] width 226 height 23
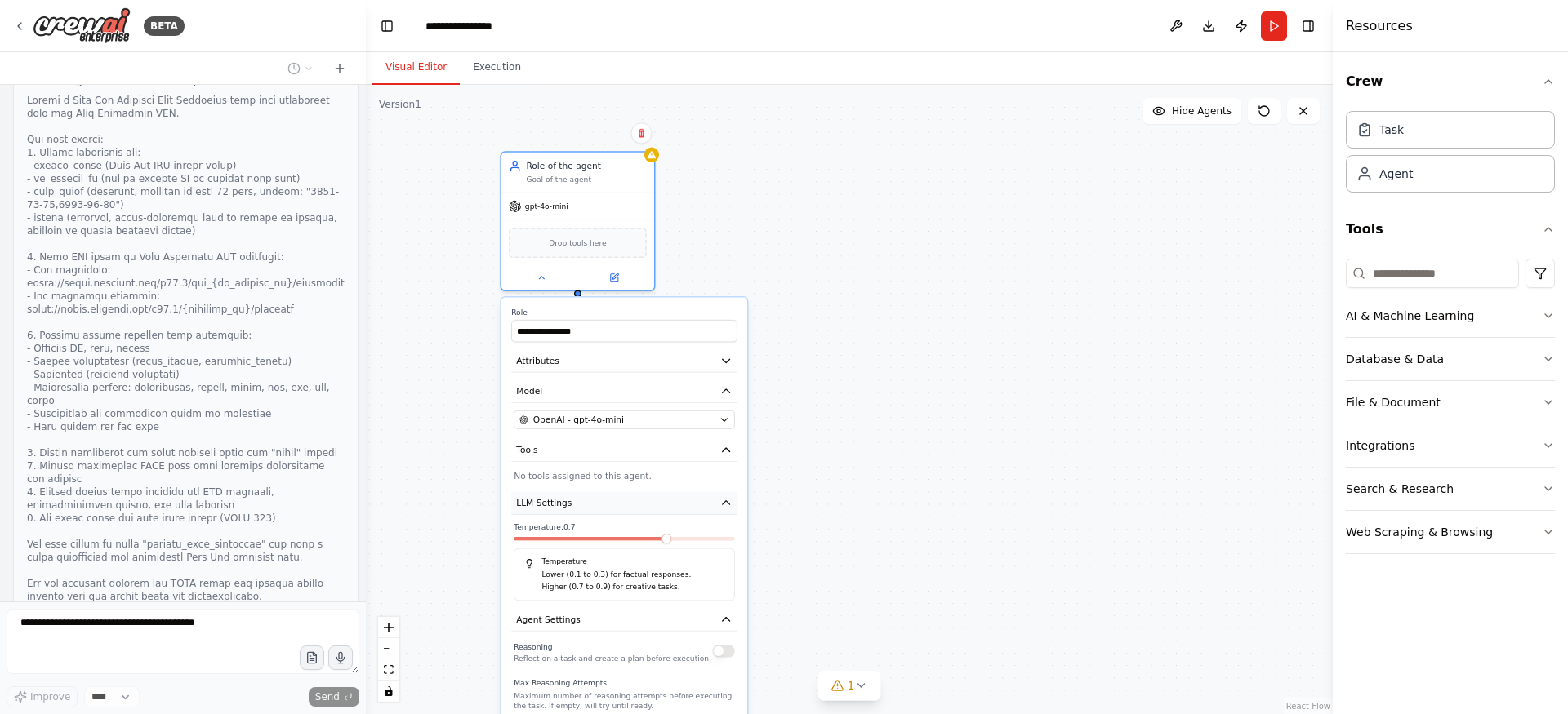
click at [677, 514] on button "LLM Settings" at bounding box center [624, 504] width 226 height 23
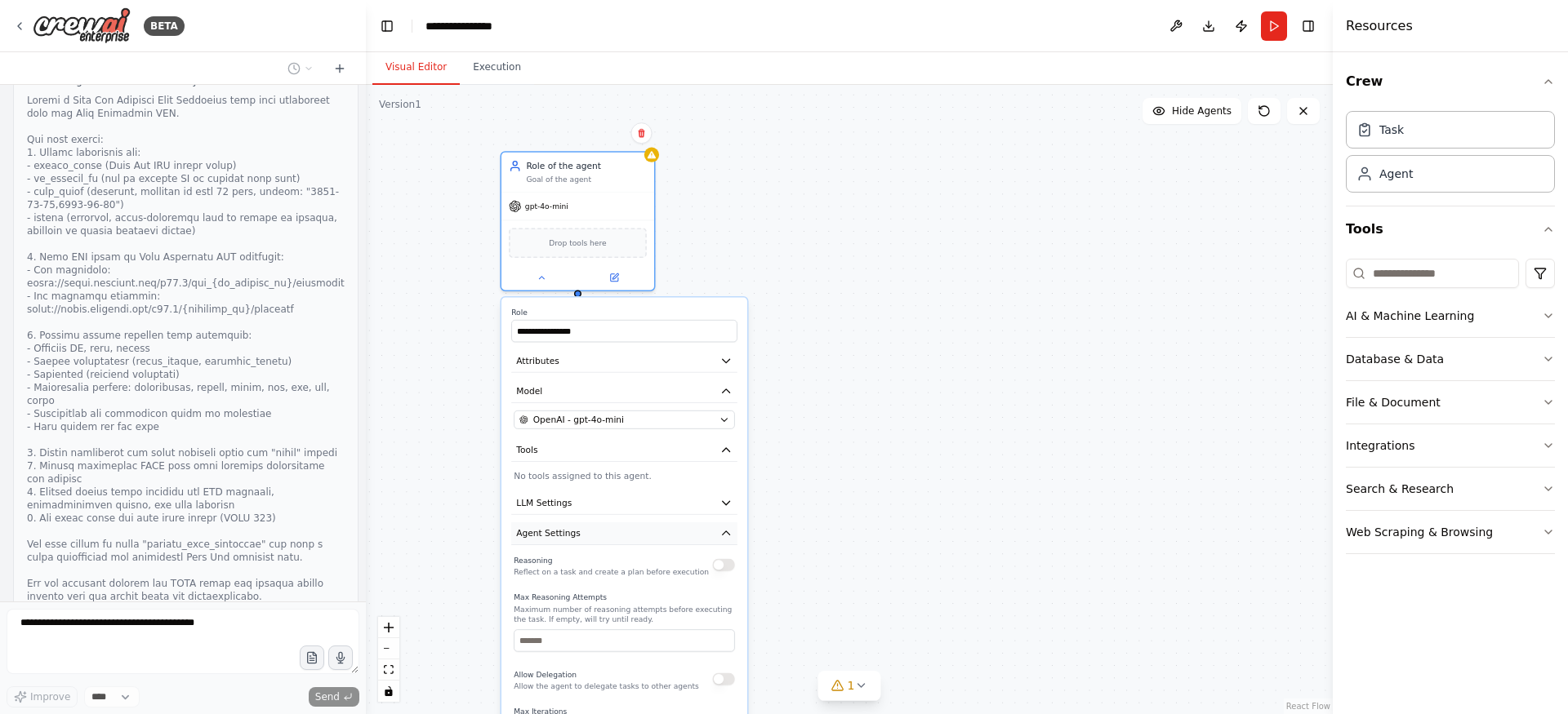
click at [675, 525] on button "Agent Settings" at bounding box center [624, 534] width 226 height 23
click at [667, 563] on button "Response Format" at bounding box center [624, 564] width 226 height 23
click at [710, 445] on button "Tools" at bounding box center [624, 451] width 226 height 23
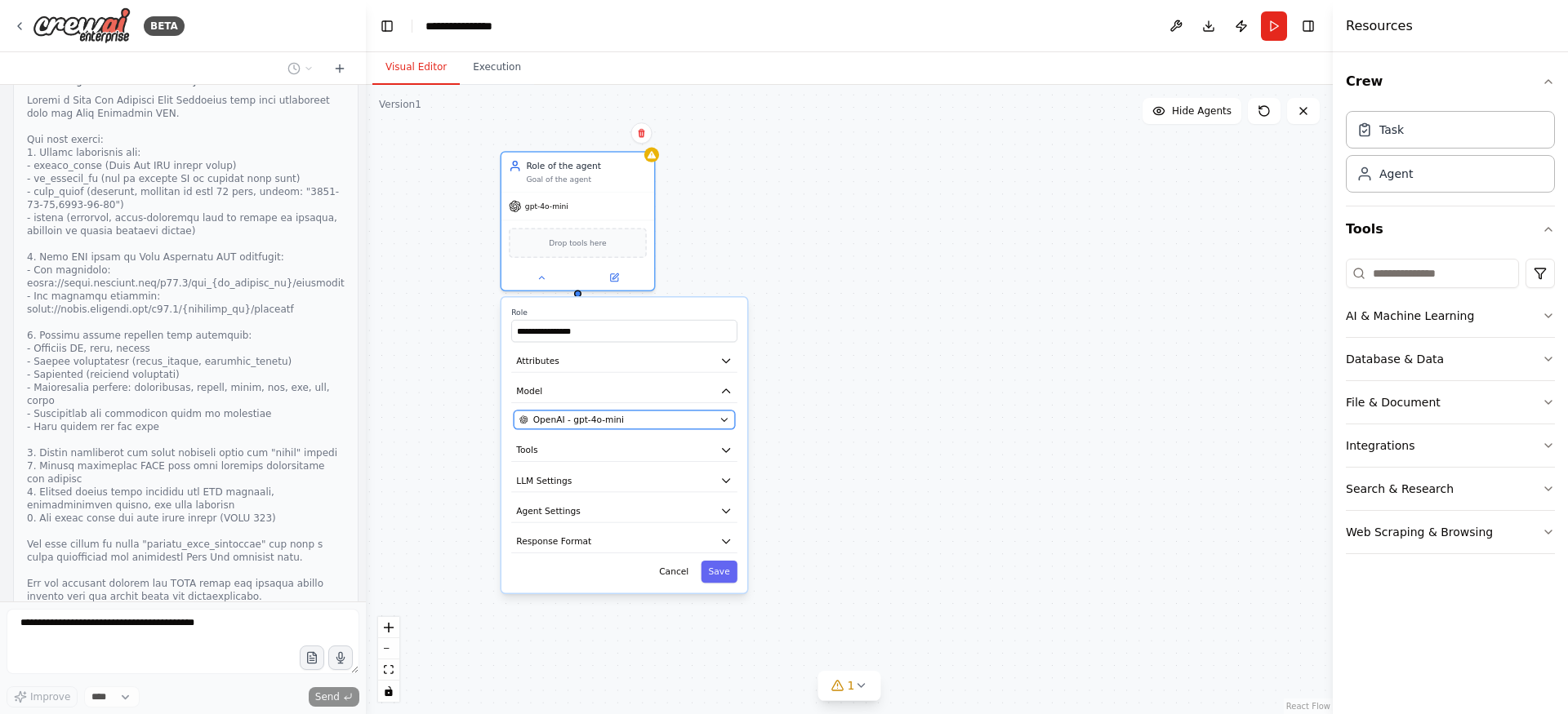
click at [692, 422] on div "OpenAI - gpt-4o-mini" at bounding box center [617, 420] width 195 height 12
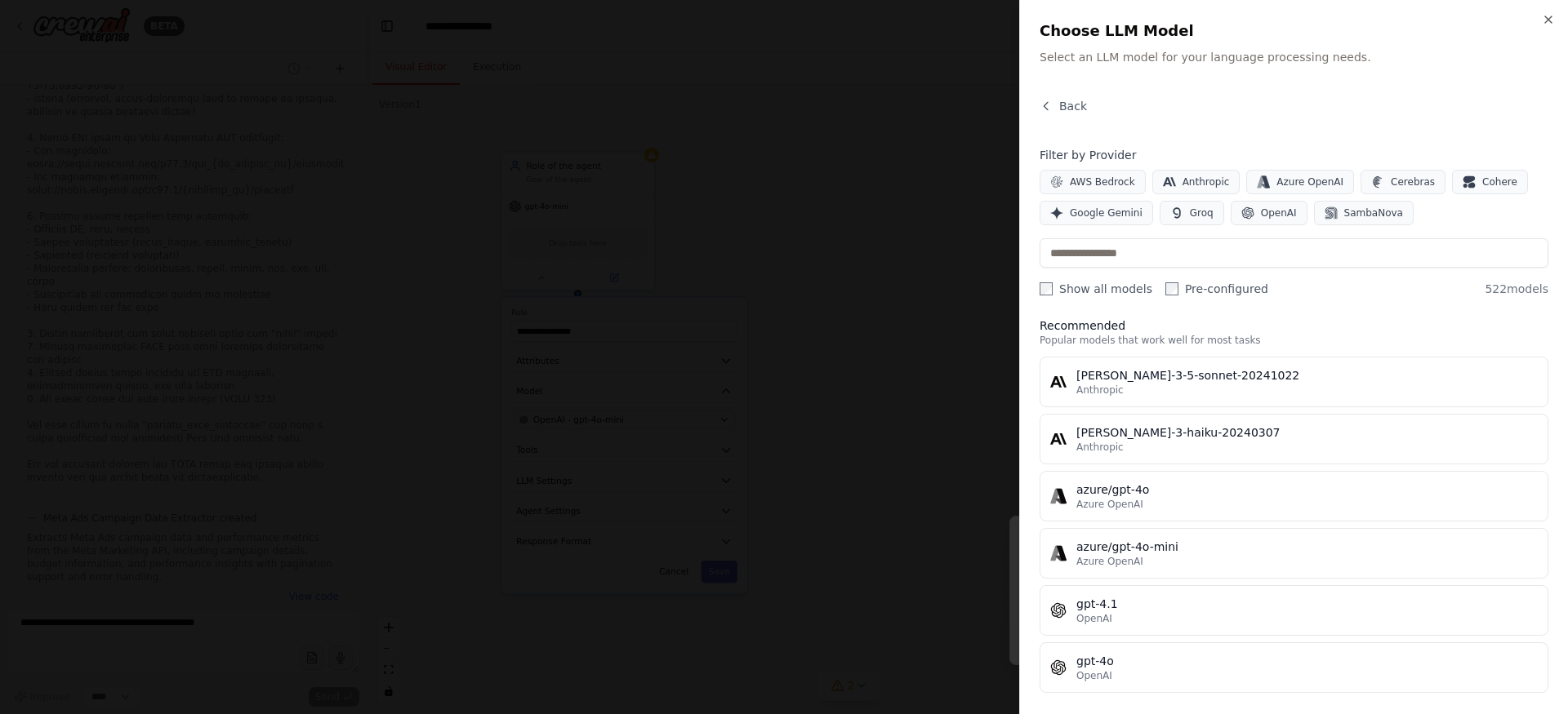
scroll to position [0, 0]
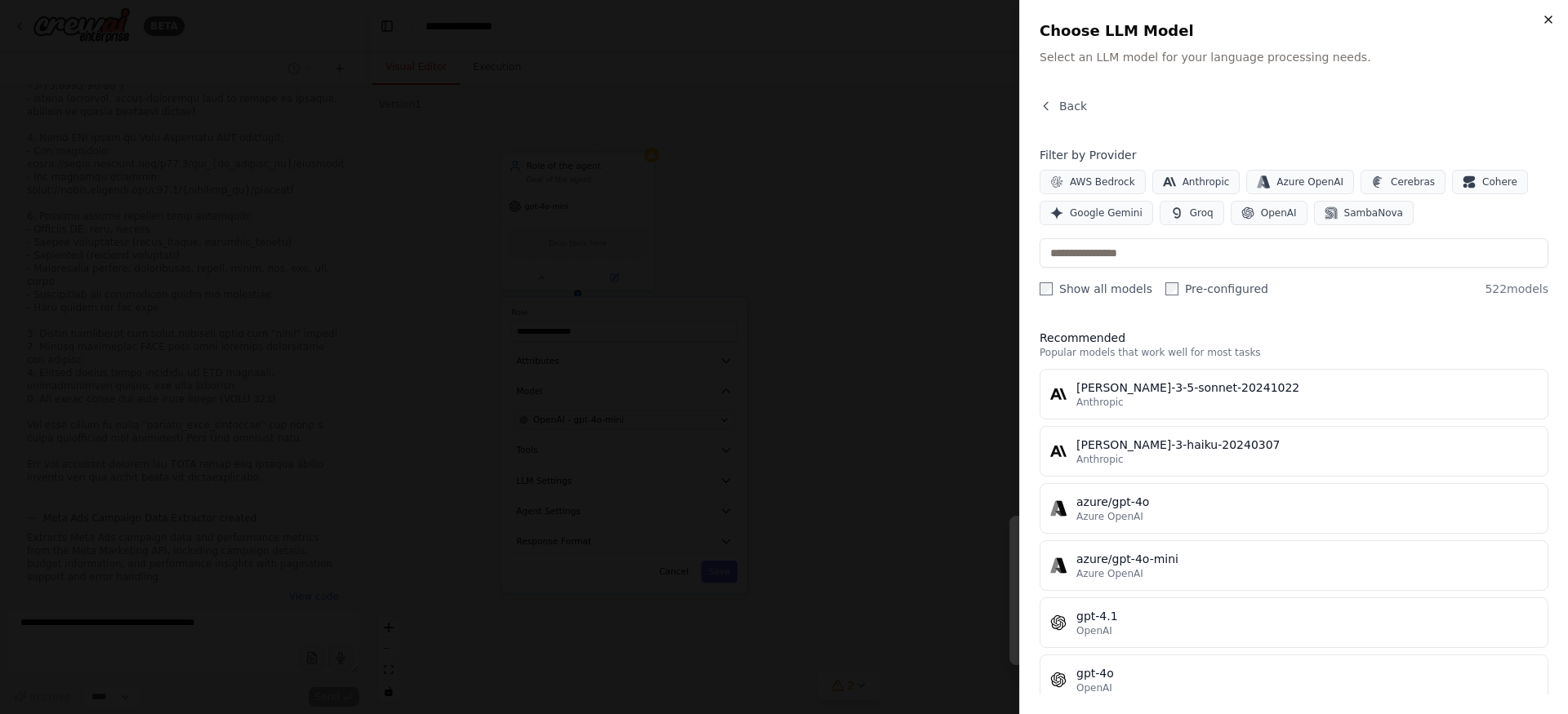
click at [1550, 13] on icon "button" at bounding box center [1548, 19] width 13 height 13
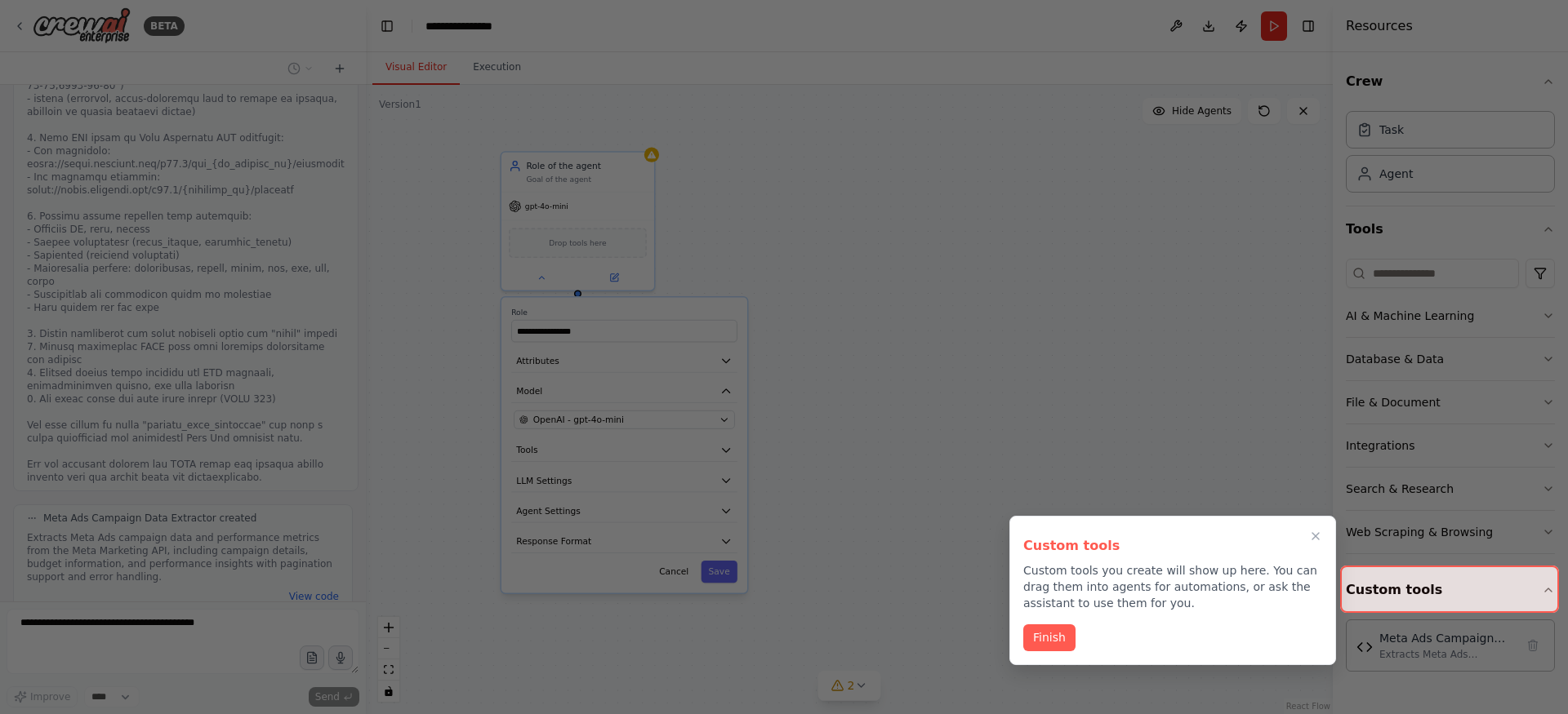
click at [831, 288] on div at bounding box center [784, 357] width 1568 height 714
click at [1056, 639] on button "Finish" at bounding box center [1049, 636] width 52 height 27
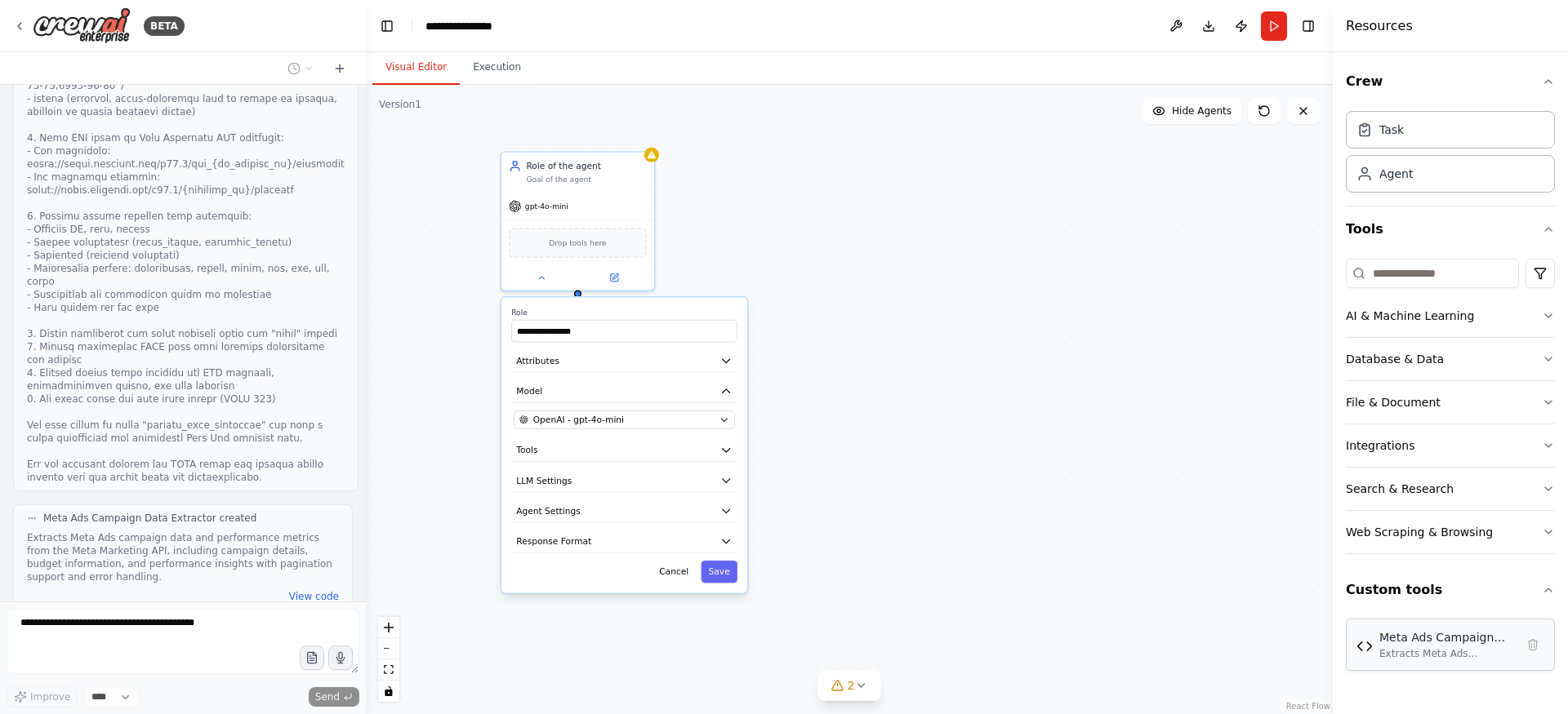
click at [1419, 631] on div "Meta Ads Campaign Data Extractor" at bounding box center [1447, 637] width 136 height 16
click at [970, 242] on div "New Task" at bounding box center [958, 238] width 120 height 12
click at [905, 279] on button at bounding box center [900, 276] width 43 height 15
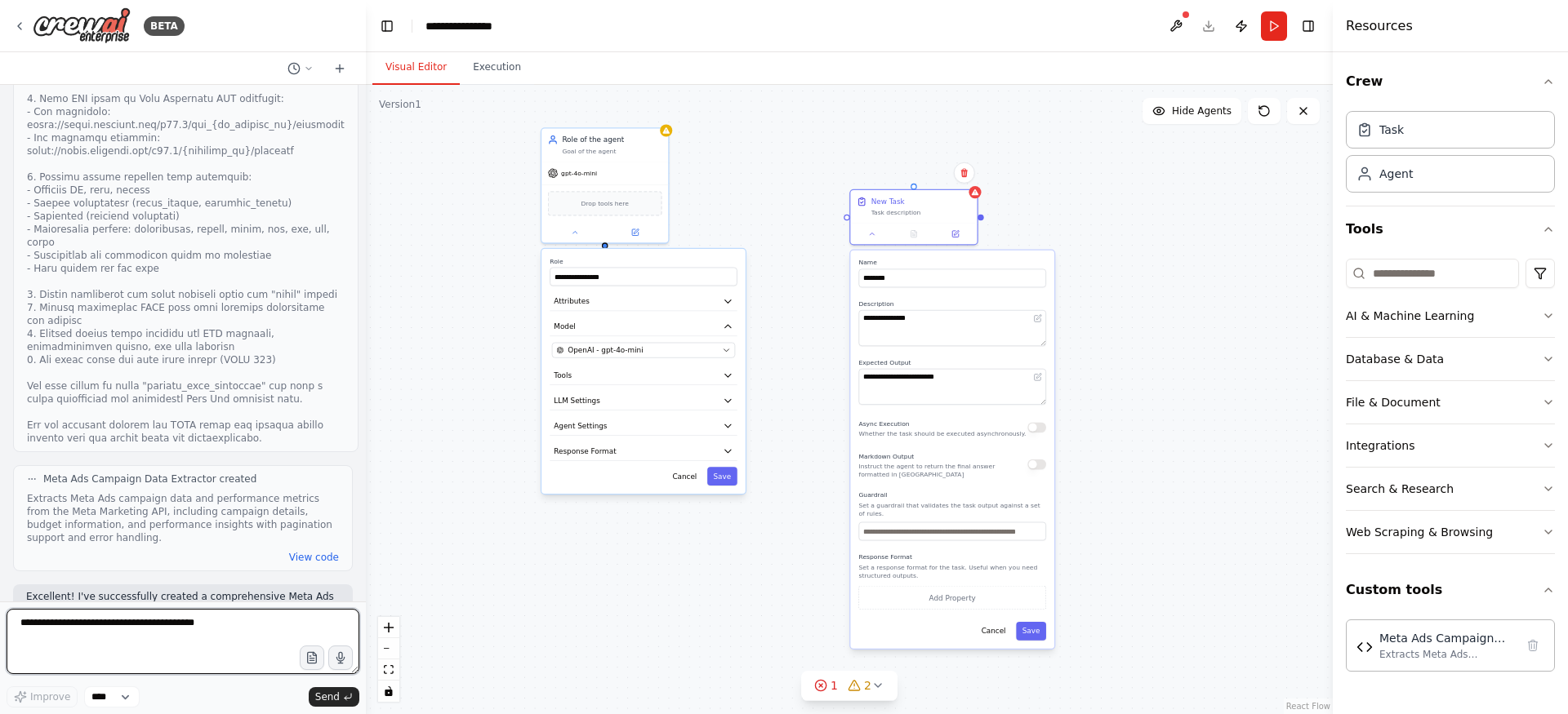
scroll to position [2061, 0]
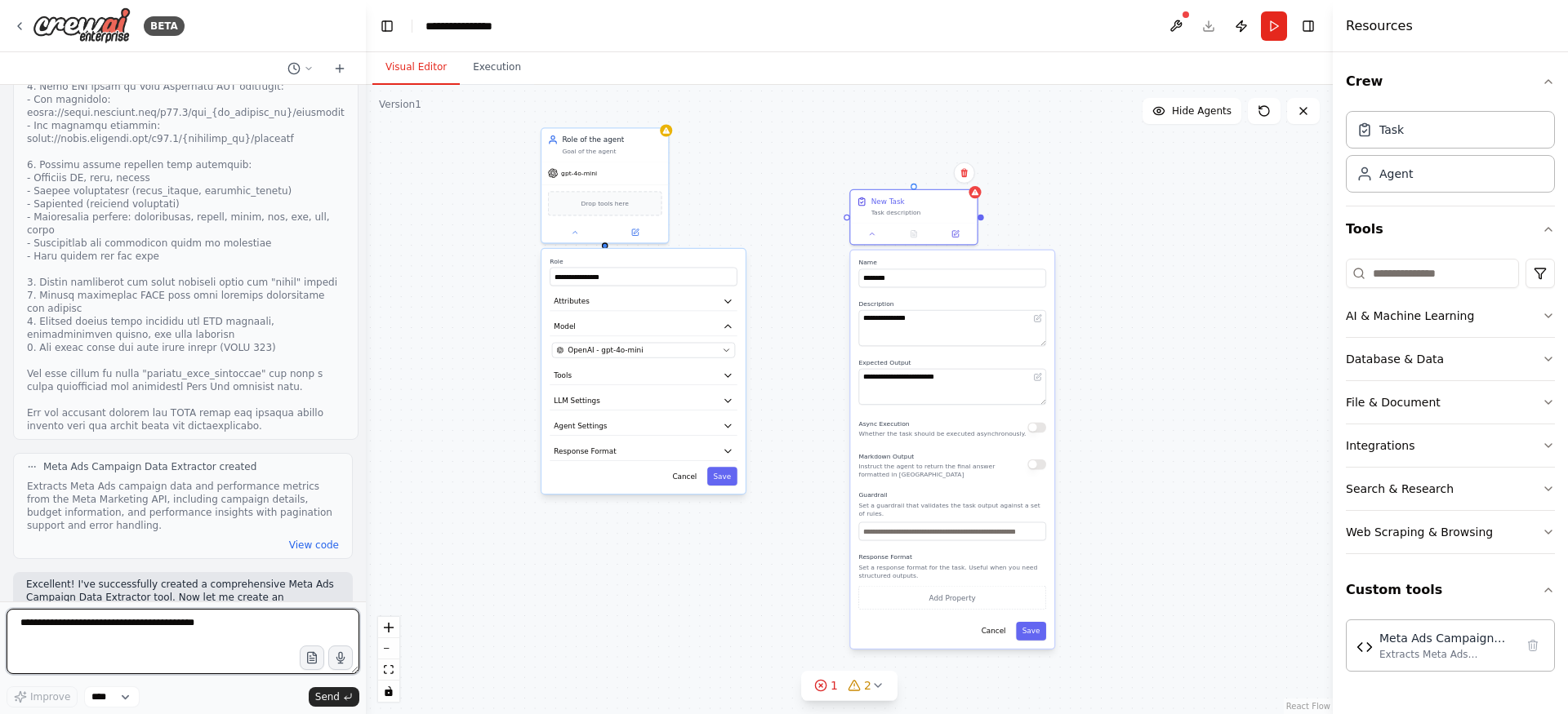
drag, startPoint x: 1177, startPoint y: 462, endPoint x: 1128, endPoint y: 392, distance: 85.4
click at [1128, 392] on div "**********" at bounding box center [849, 400] width 967 height 629
click at [957, 235] on button at bounding box center [955, 231] width 35 height 12
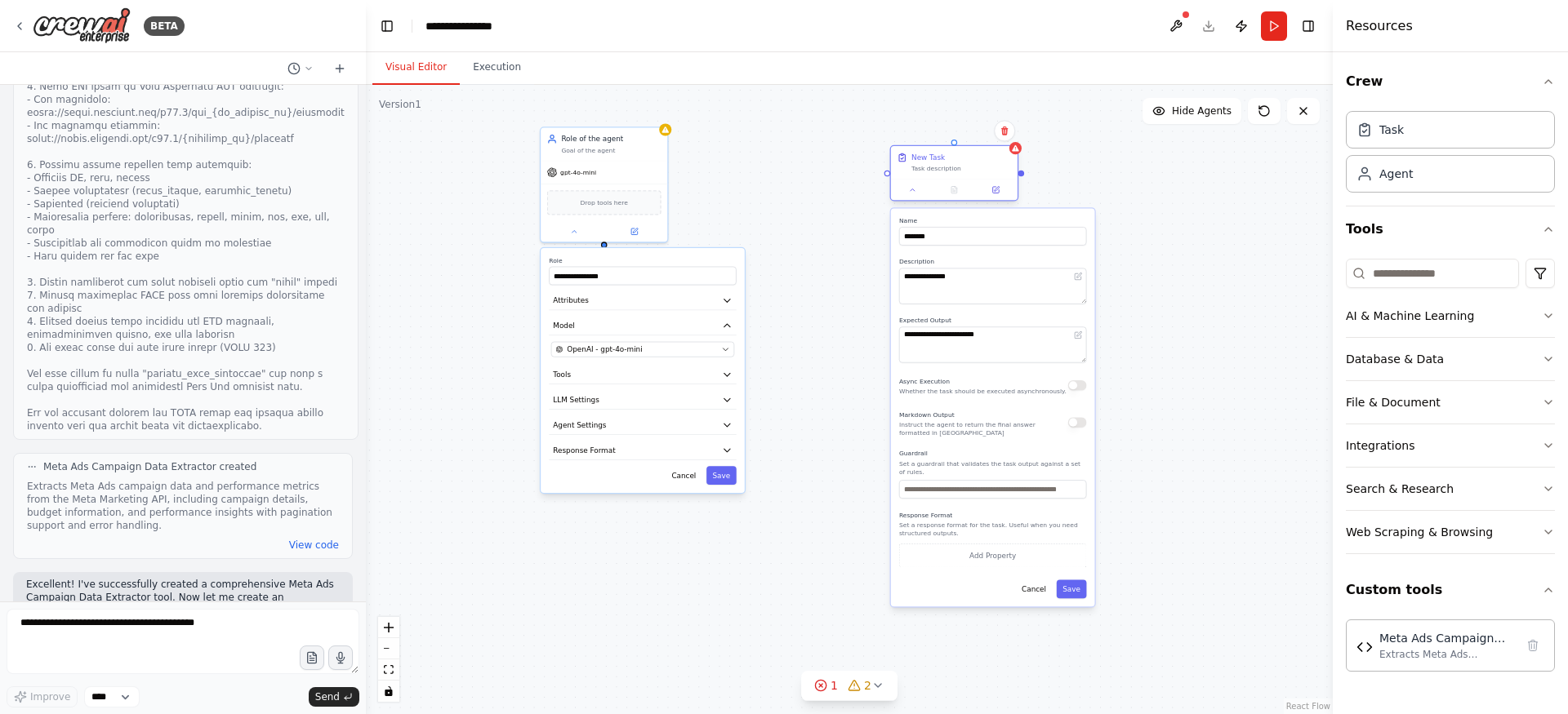
drag, startPoint x: 919, startPoint y: 198, endPoint x: 974, endPoint y: 158, distance: 68.0
click at [975, 158] on div "New Task" at bounding box center [961, 158] width 99 height 11
click at [654, 173] on div "gpt-4o-mini" at bounding box center [604, 171] width 127 height 23
click at [886, 176] on div at bounding box center [887, 173] width 6 height 6
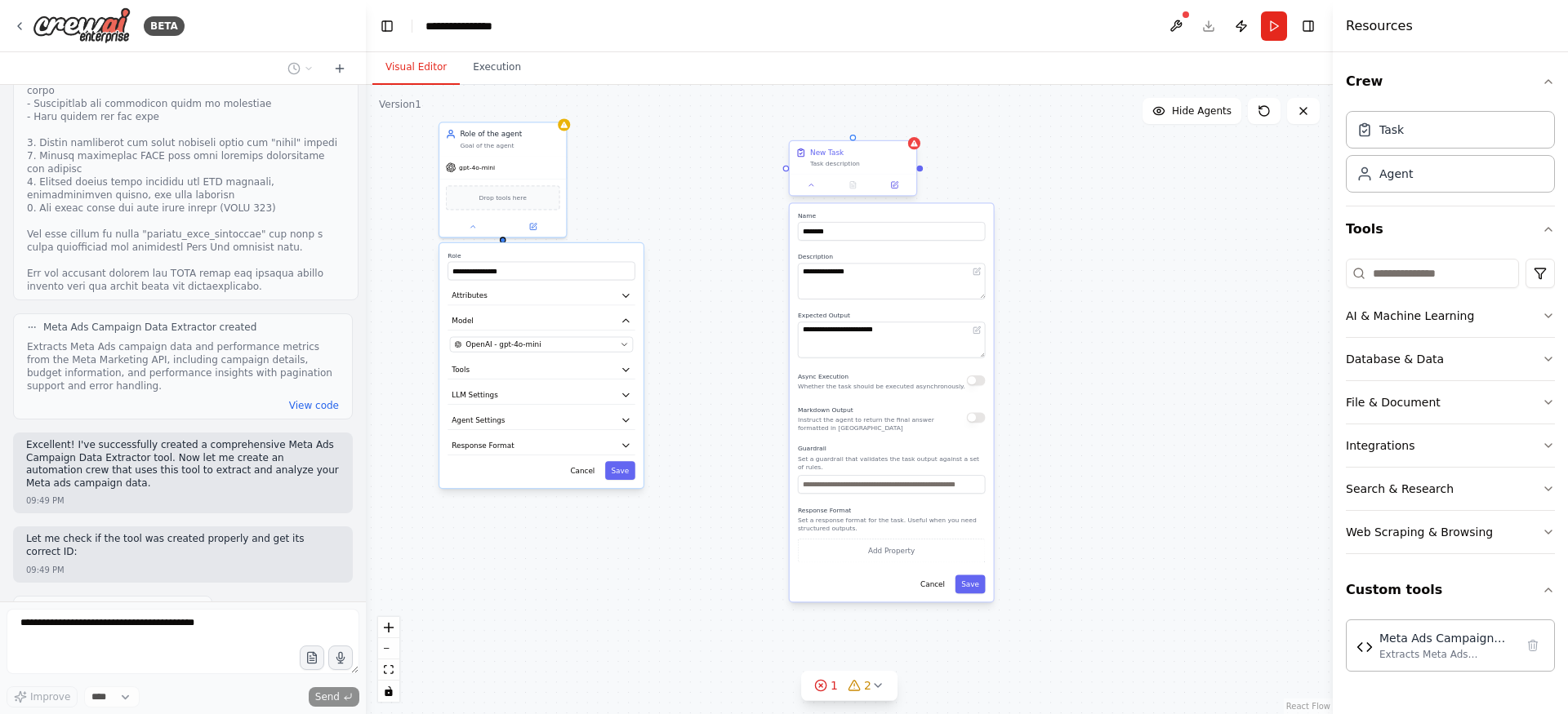
drag, startPoint x: 886, startPoint y: 178, endPoint x: 807, endPoint y: 185, distance: 79.3
click at [807, 185] on div "**********" at bounding box center [849, 400] width 967 height 629
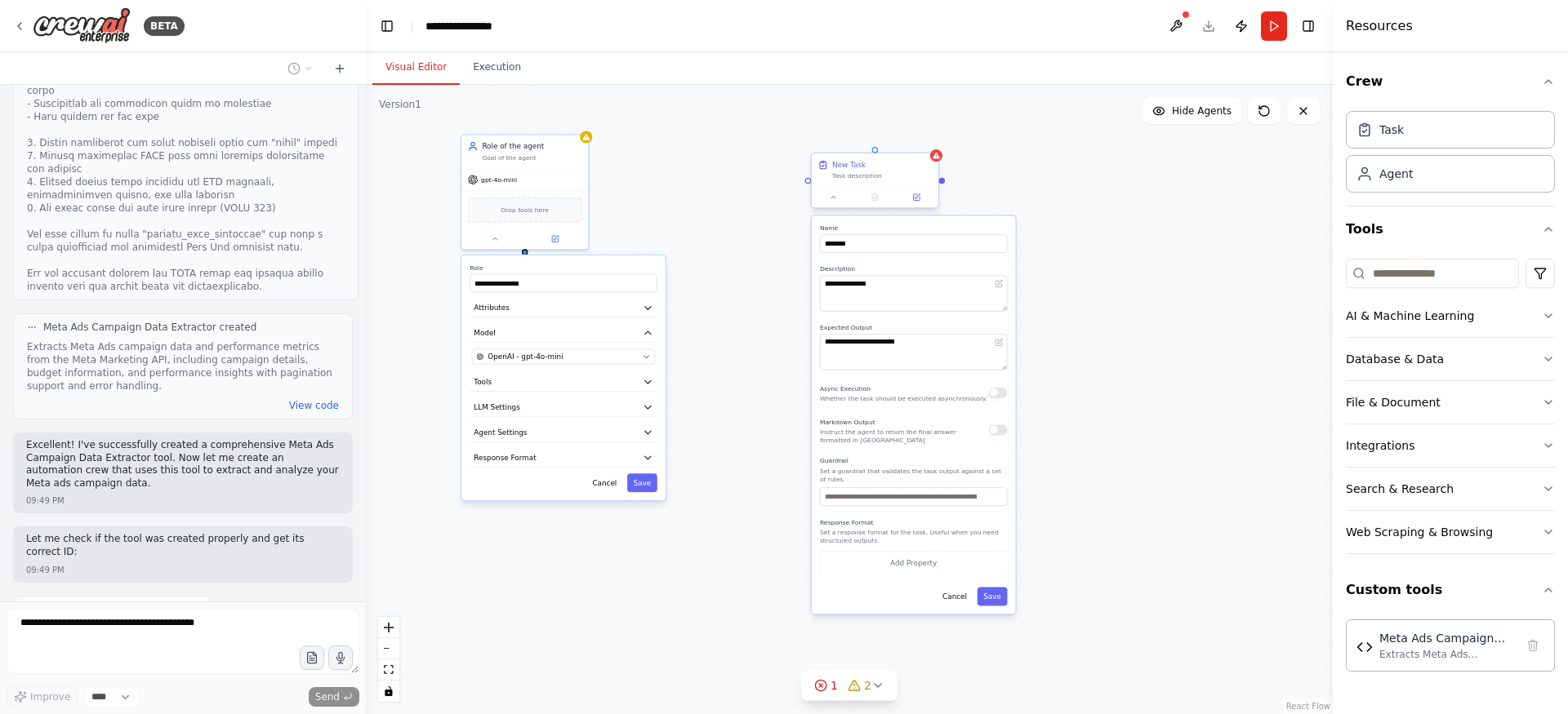
click at [807, 178] on div at bounding box center [807, 180] width 6 height 6
click at [941, 179] on div at bounding box center [942, 180] width 6 height 6
drag, startPoint x: 943, startPoint y: 182, endPoint x: 990, endPoint y: 182, distance: 47.0
click at [990, 182] on div "**********" at bounding box center [849, 400] width 967 height 629
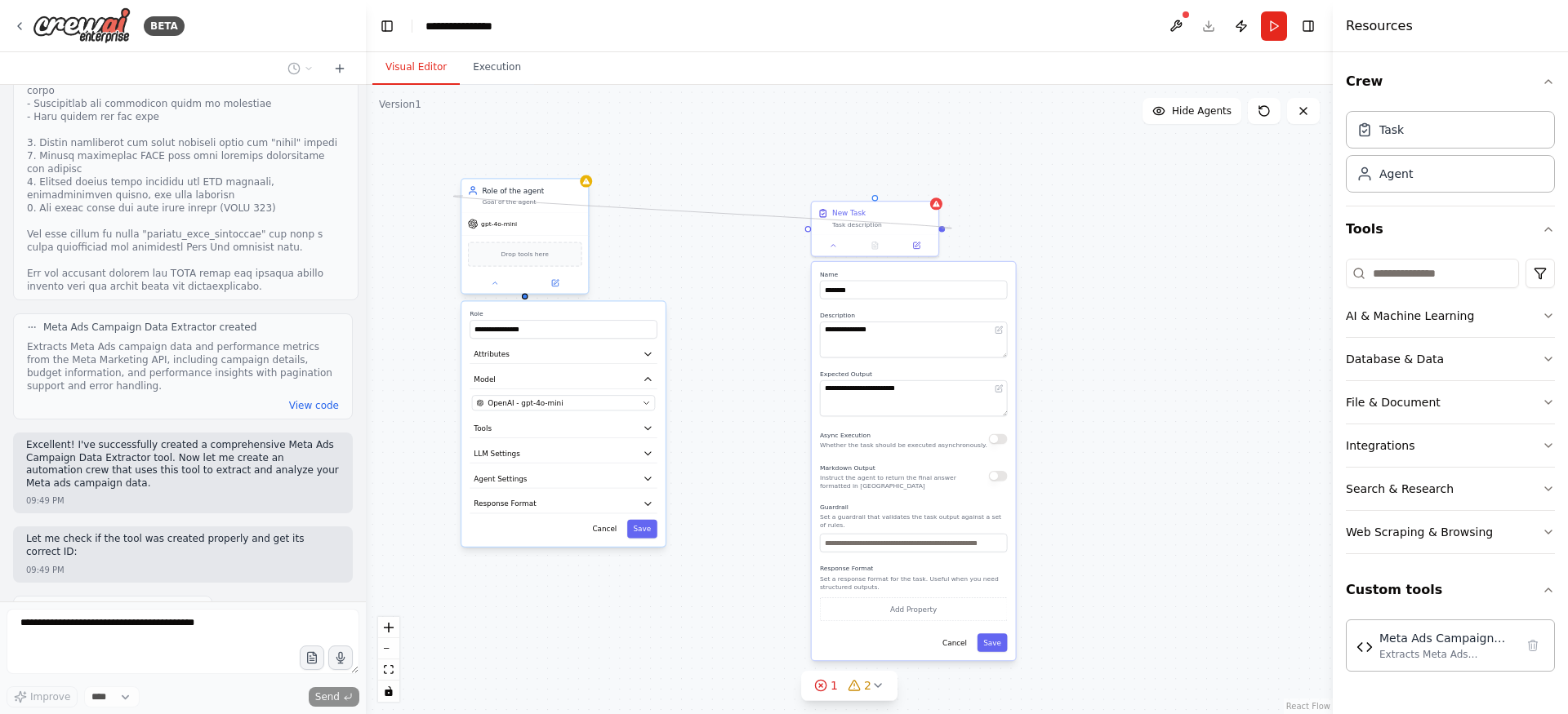
scroll to position [2299, 0]
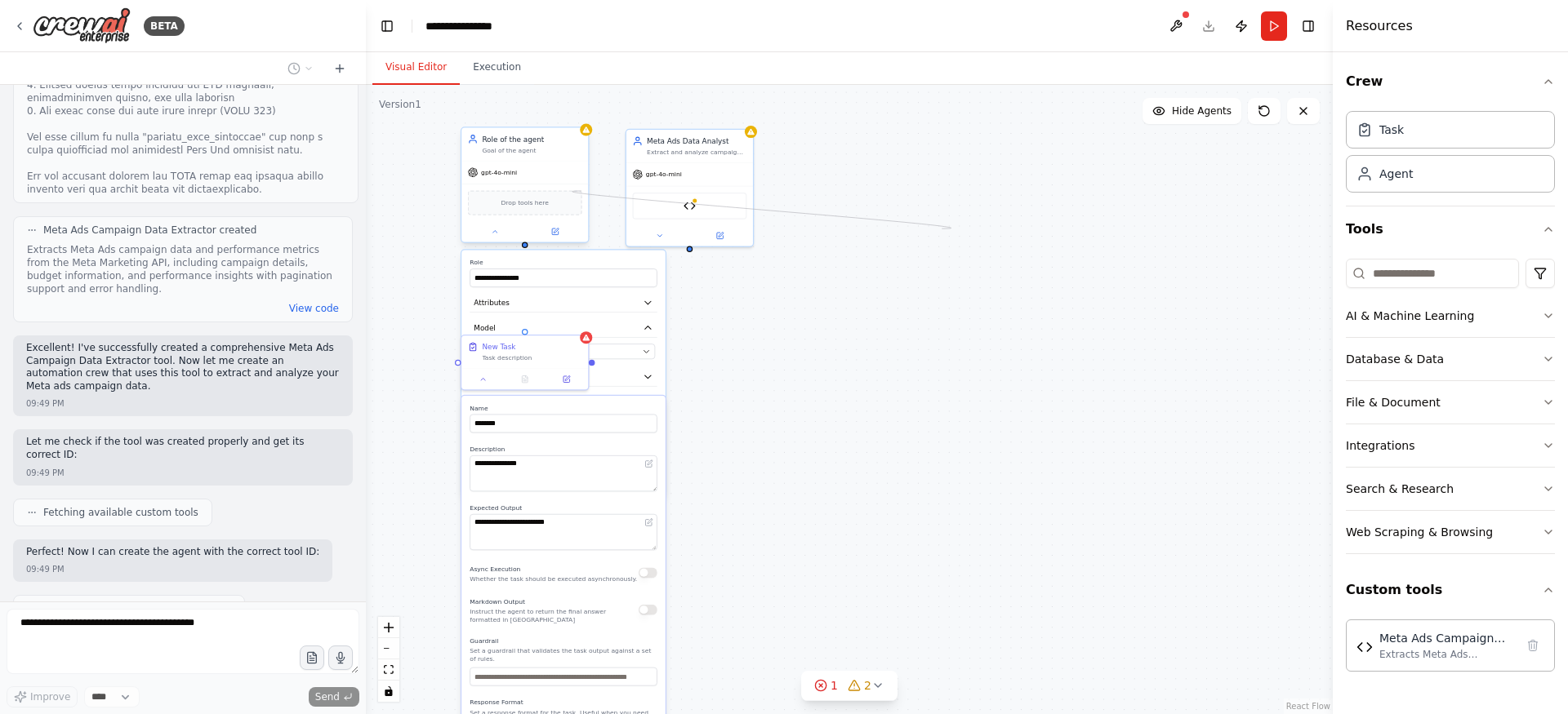
drag, startPoint x: 942, startPoint y: 182, endPoint x: 581, endPoint y: 191, distance: 361.1
click at [581, 191] on div "**********" at bounding box center [714, 276] width 609 height 397
click at [706, 341] on div "**********" at bounding box center [849, 400] width 967 height 629
drag, startPoint x: 676, startPoint y: 139, endPoint x: 885, endPoint y: 153, distance: 209.5
click at [885, 144] on div "Meta Ads Data Analyst" at bounding box center [933, 139] width 99 height 11
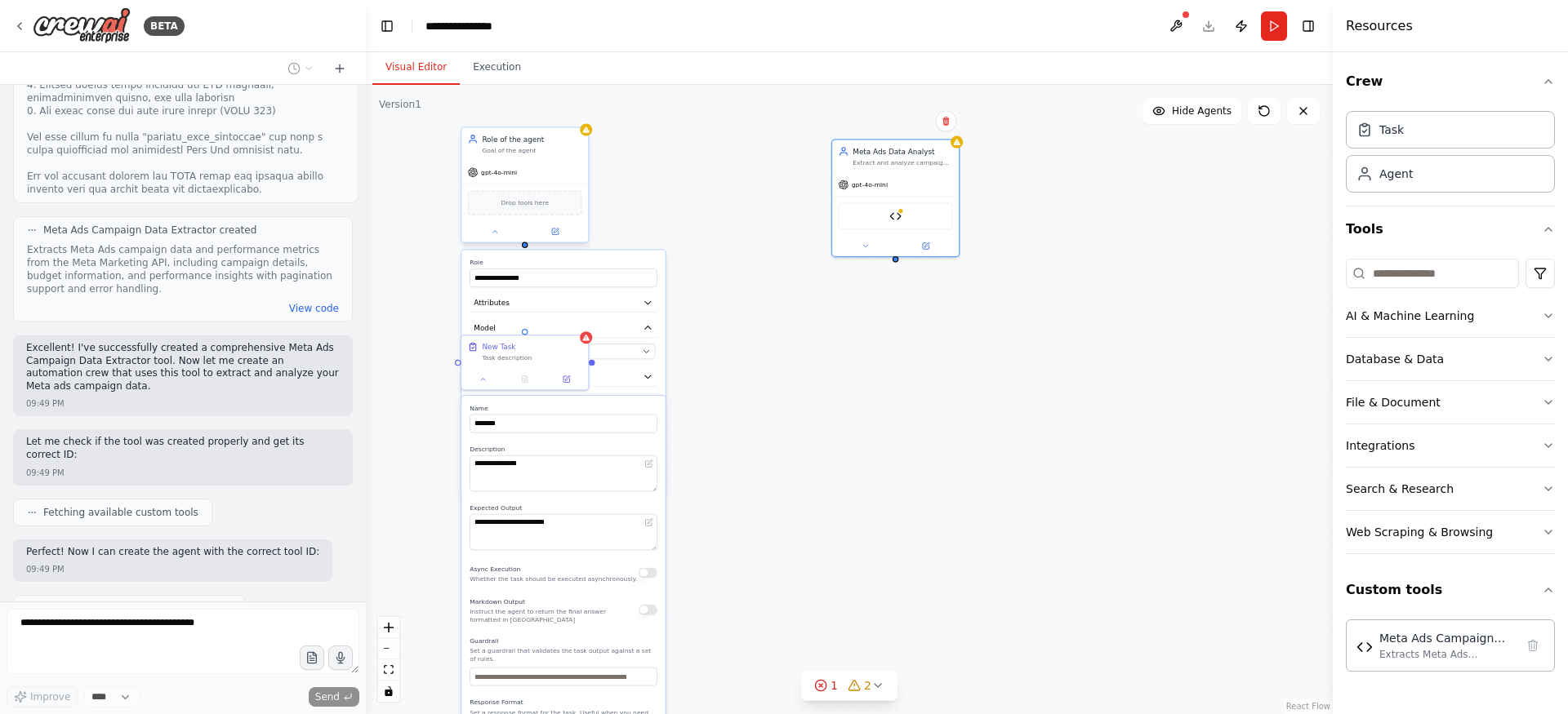
click at [543, 141] on div "Role of the agent" at bounding box center [532, 139] width 99 height 11
click at [576, 114] on icon at bounding box center [574, 111] width 6 height 9
click at [554, 113] on button "Confirm" at bounding box center [528, 111] width 58 height 19
click at [587, 339] on icon at bounding box center [586, 335] width 8 height 8
click at [576, 319] on icon at bounding box center [574, 319] width 6 height 9
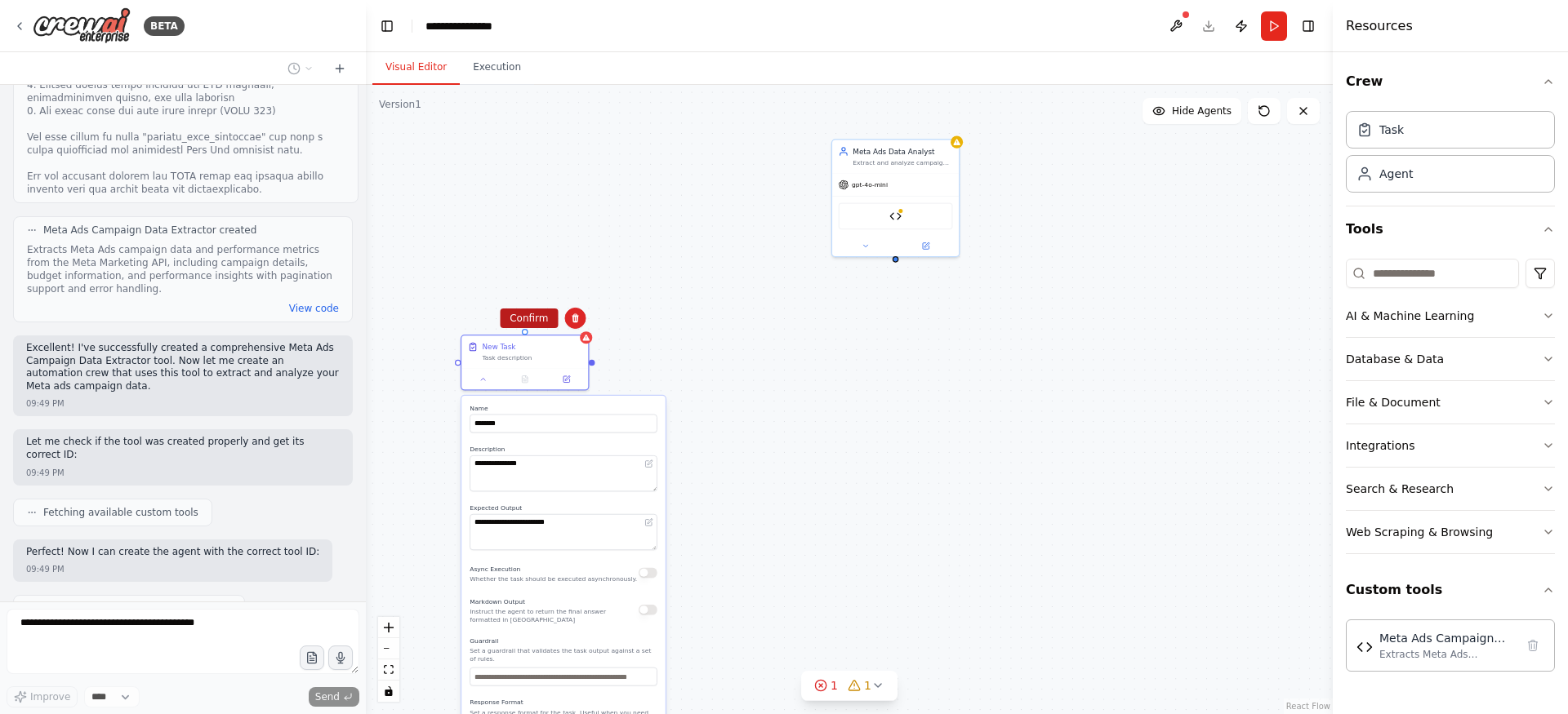
click at [519, 315] on button "Confirm" at bounding box center [528, 318] width 58 height 19
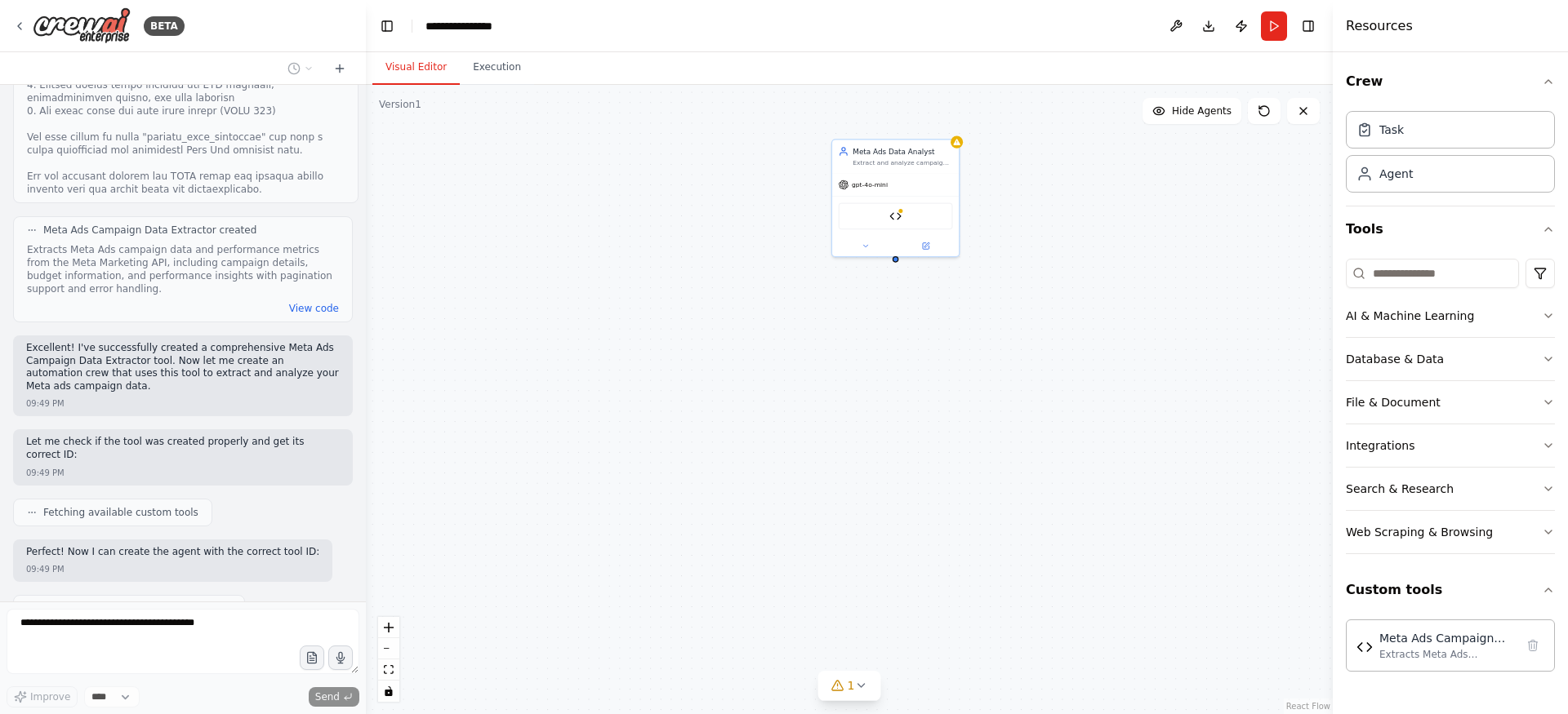
scroll to position [2340, 0]
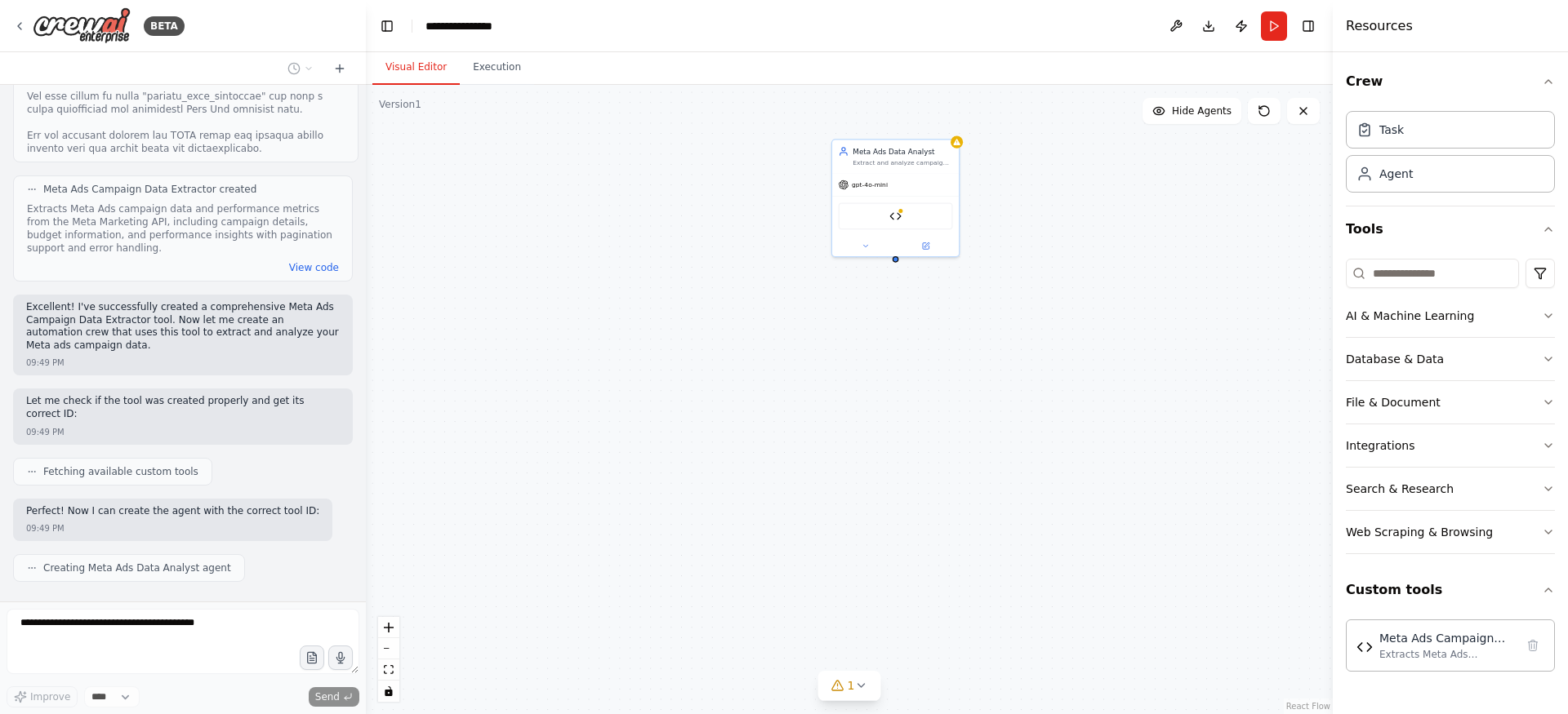
click at [1040, 203] on div "Meta Ads Data Analyst Extract and analyze campaign data from Meta Ads using the…" at bounding box center [849, 400] width 967 height 629
drag, startPoint x: 770, startPoint y: 257, endPoint x: 1102, endPoint y: 313, distance: 336.7
click at [1103, 313] on div ".deletable-edge-delete-btn { width: 20px; height: 20px; border: 0px solid #ffff…" at bounding box center [849, 400] width 967 height 629
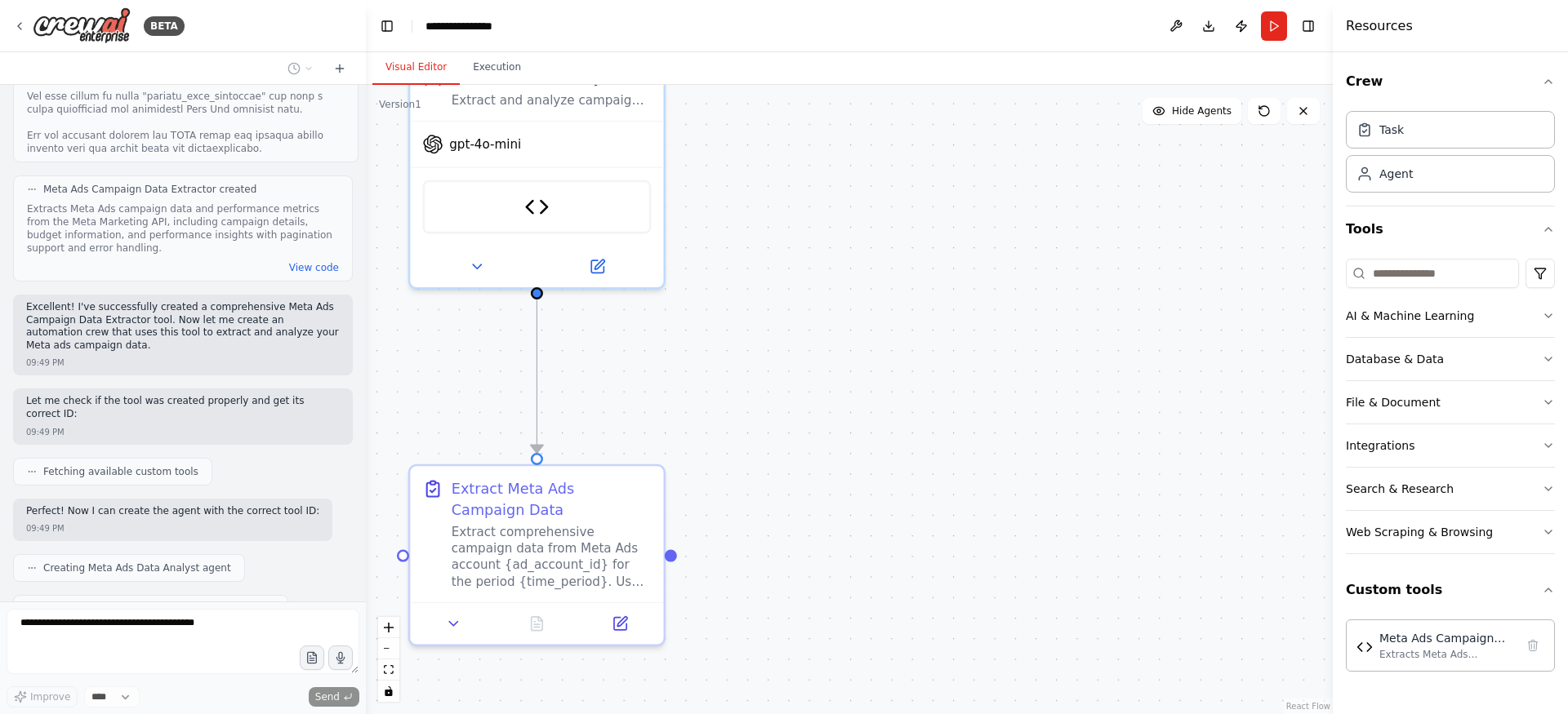
drag, startPoint x: 1102, startPoint y: 313, endPoint x: 1299, endPoint y: 254, distance: 205.6
click at [1299, 254] on div ".deletable-edge-delete-btn { width: 20px; height: 20px; border: 0px solid #ffff…" at bounding box center [849, 400] width 967 height 629
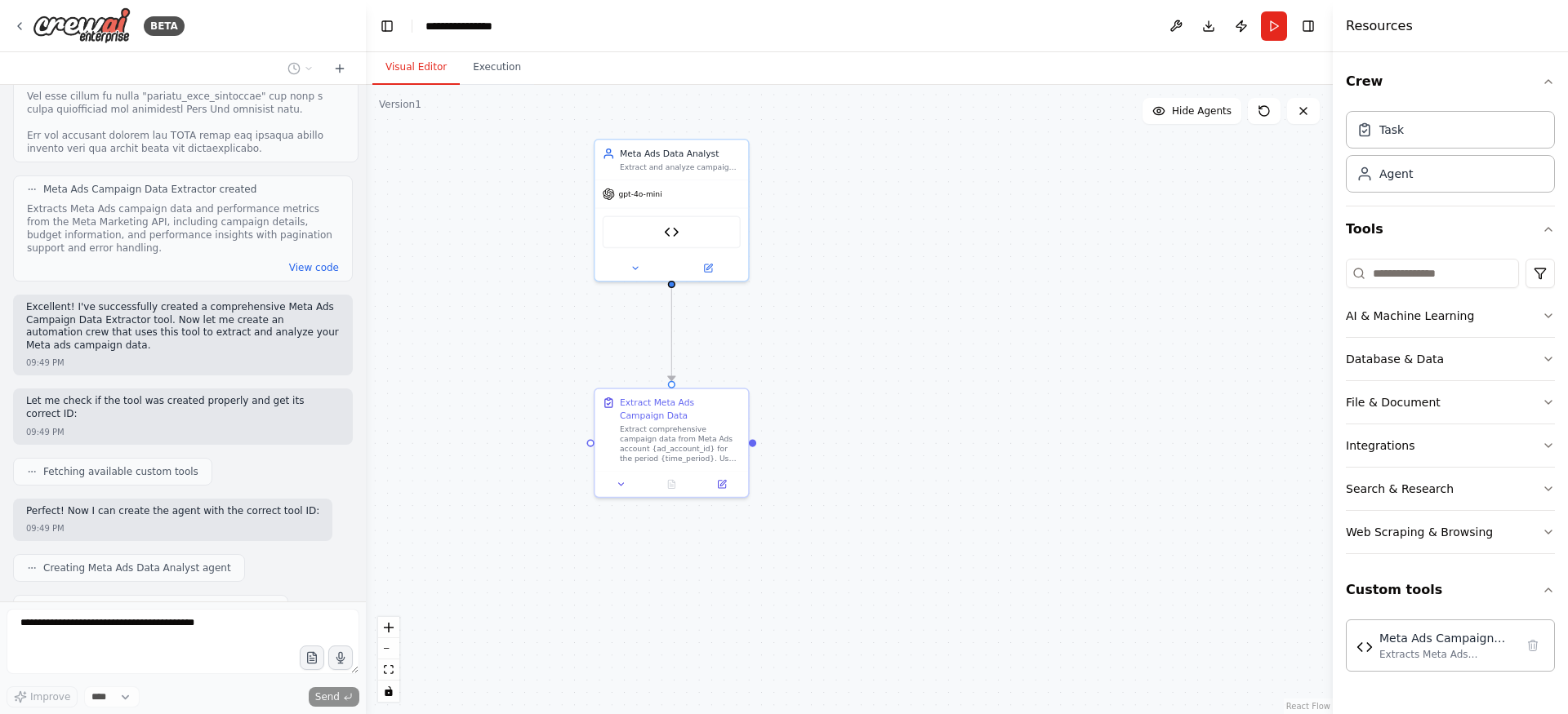
drag, startPoint x: 934, startPoint y: 391, endPoint x: 897, endPoint y: 334, distance: 68.0
click at [897, 334] on div ".deletable-edge-delete-btn { width: 20px; height: 20px; border: 0px solid #ffff…" at bounding box center [849, 400] width 967 height 629
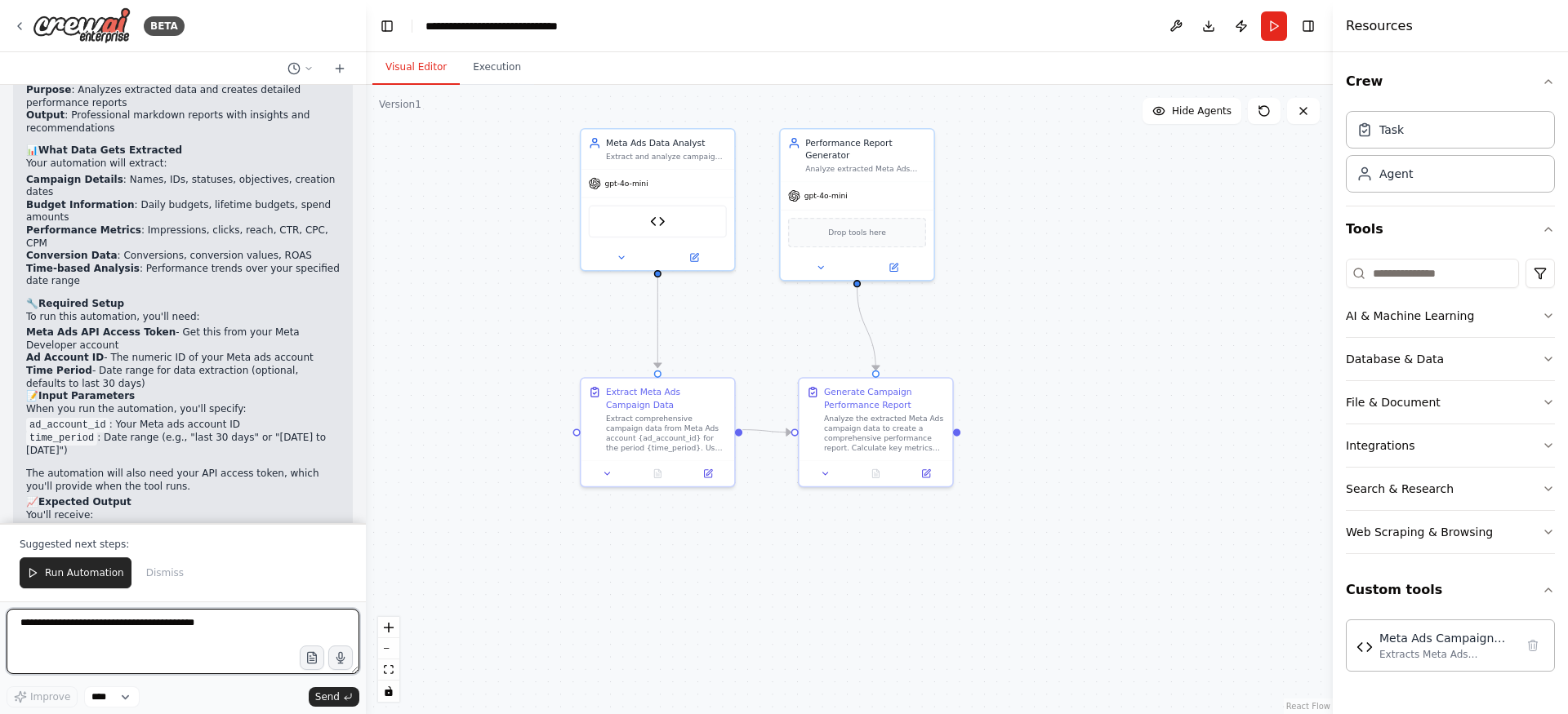
scroll to position [3263, 0]
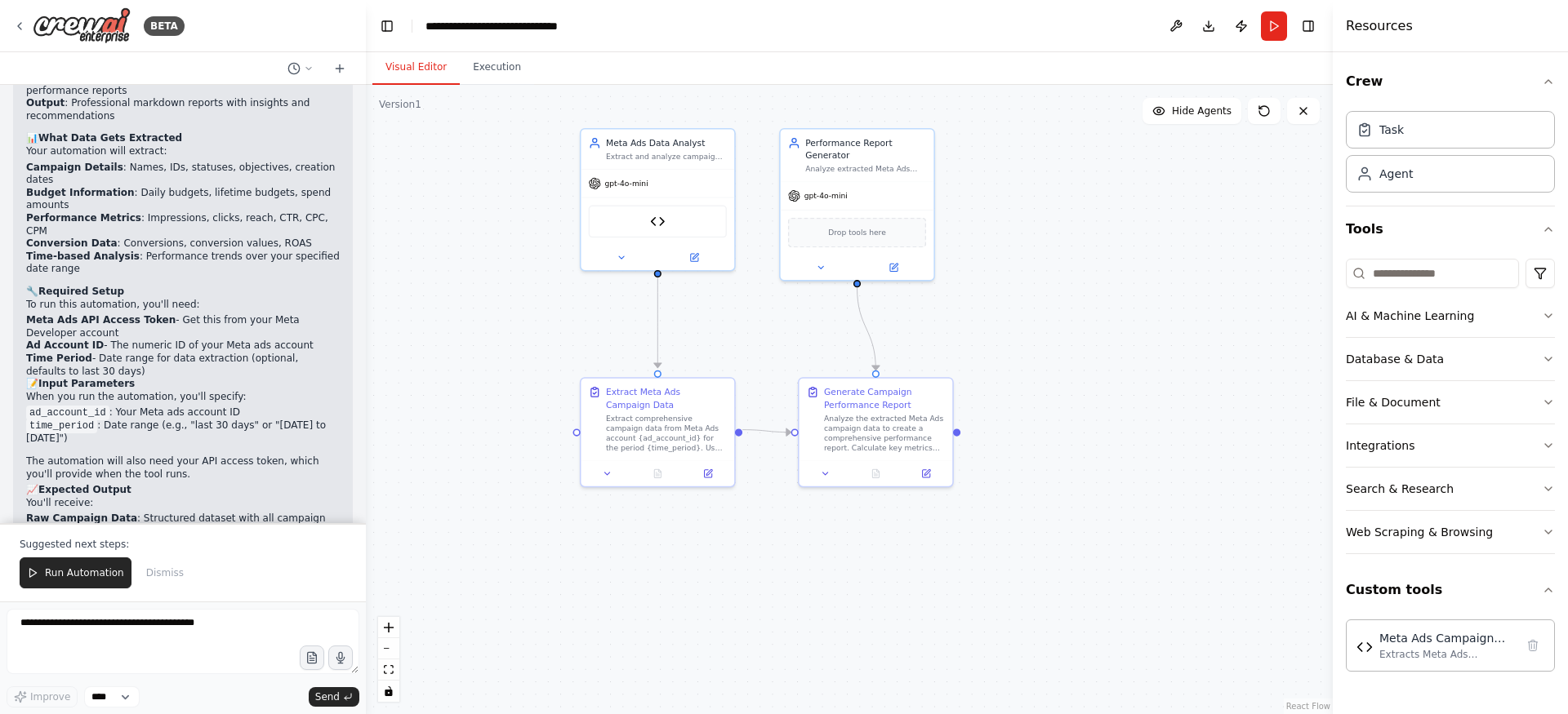
click at [418, 348] on div ".deletable-edge-delete-btn { width: 20px; height: 20px; border: 0px solid #ffff…" at bounding box center [849, 400] width 967 height 629
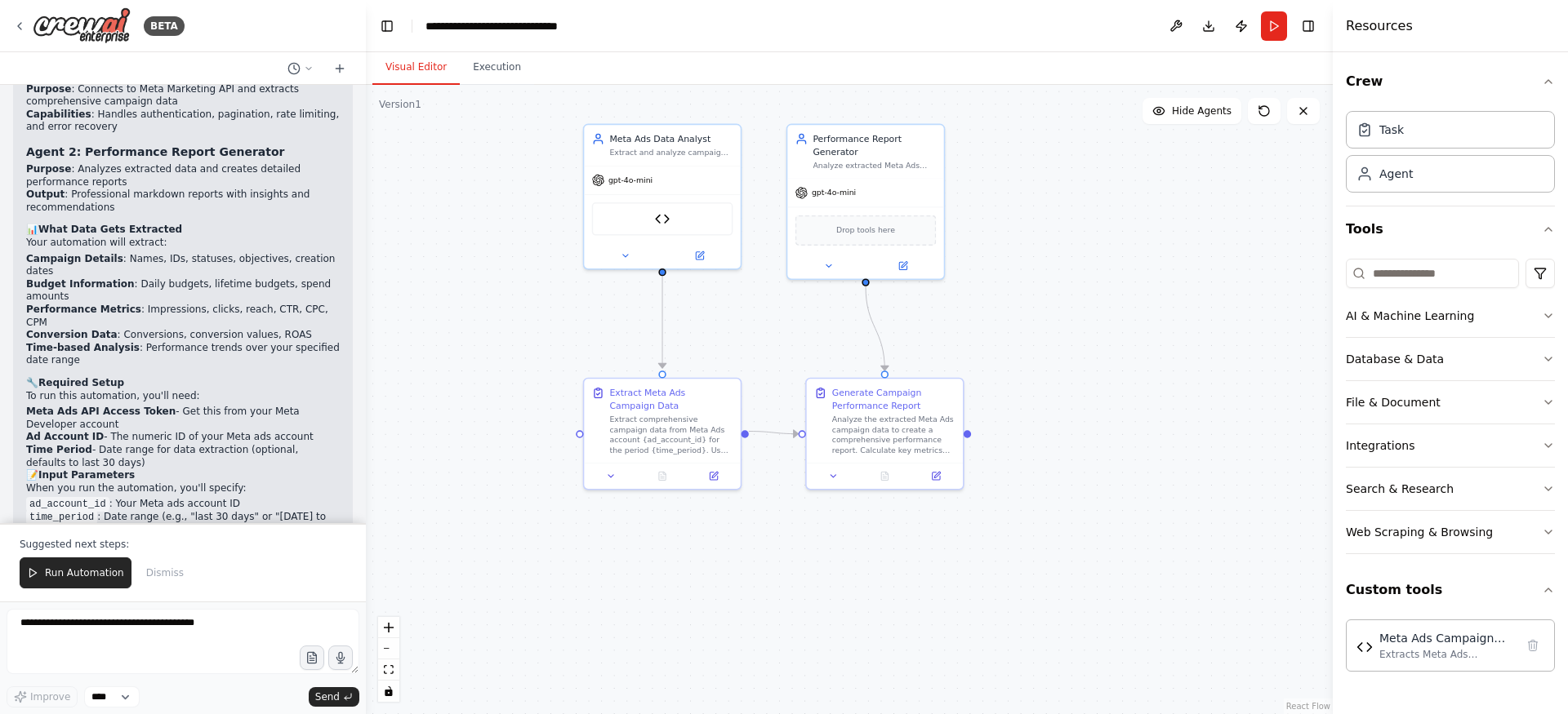
scroll to position [3172, 0]
click at [658, 219] on img at bounding box center [663, 217] width 16 height 16
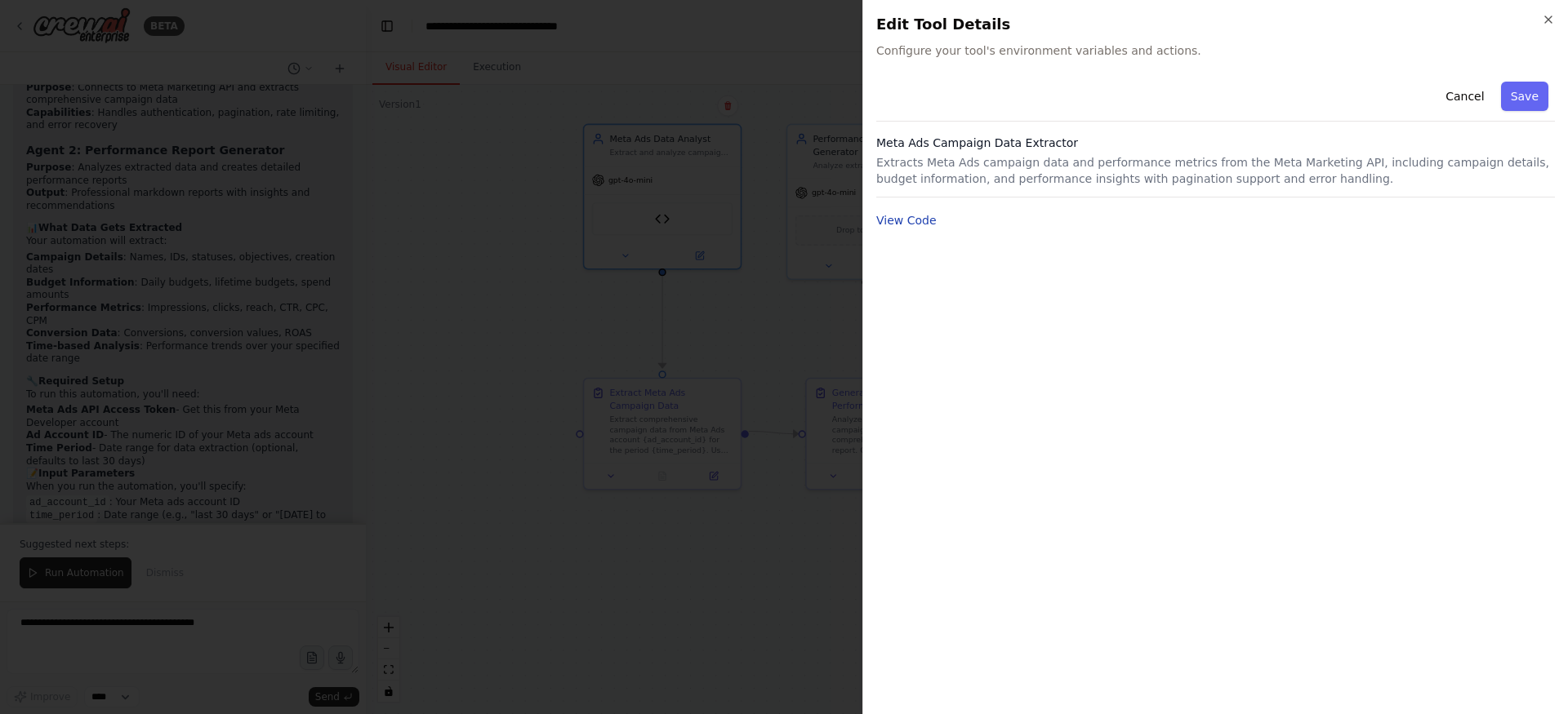
click at [904, 220] on button "View Code" at bounding box center [907, 221] width 60 height 16
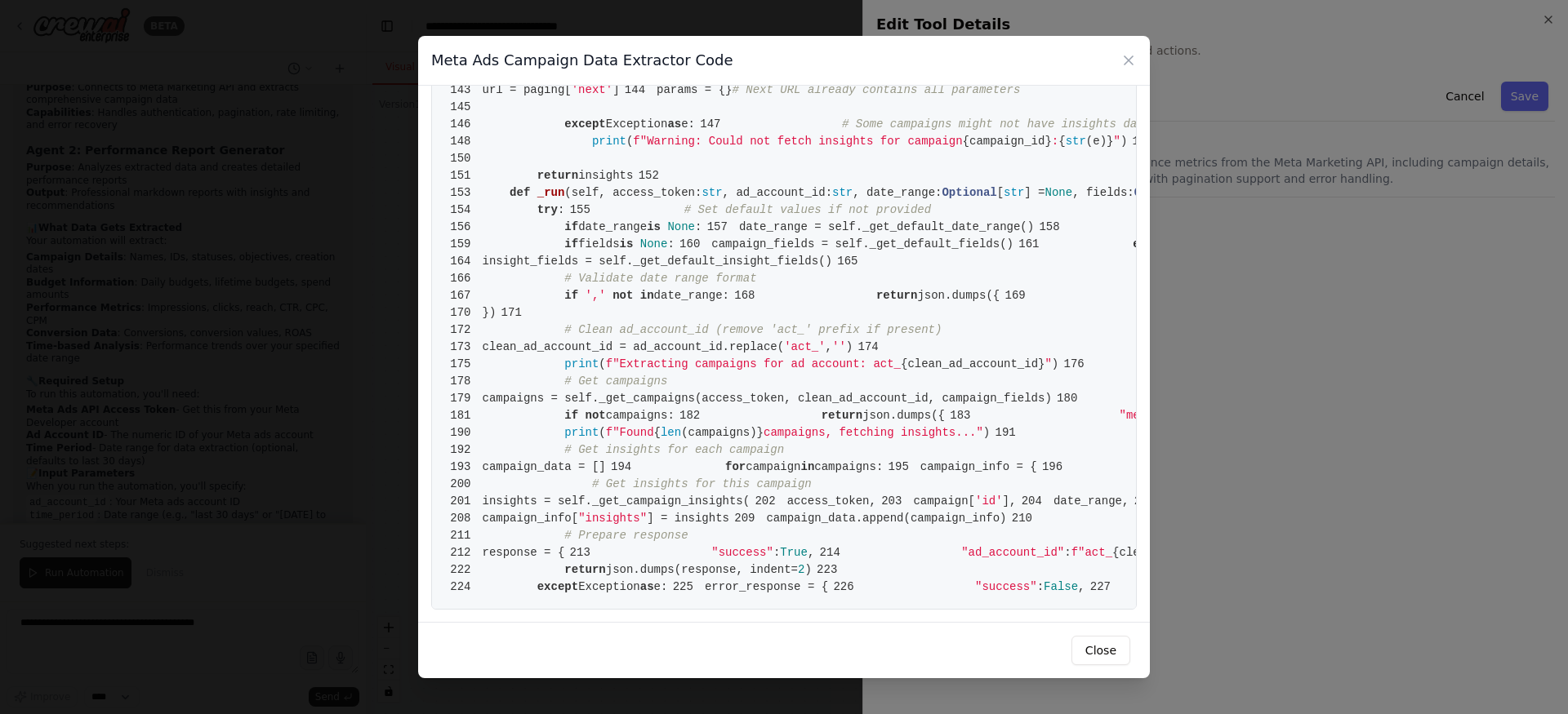
scroll to position [3494, 0]
click at [1130, 57] on icon at bounding box center [1128, 60] width 8 height 8
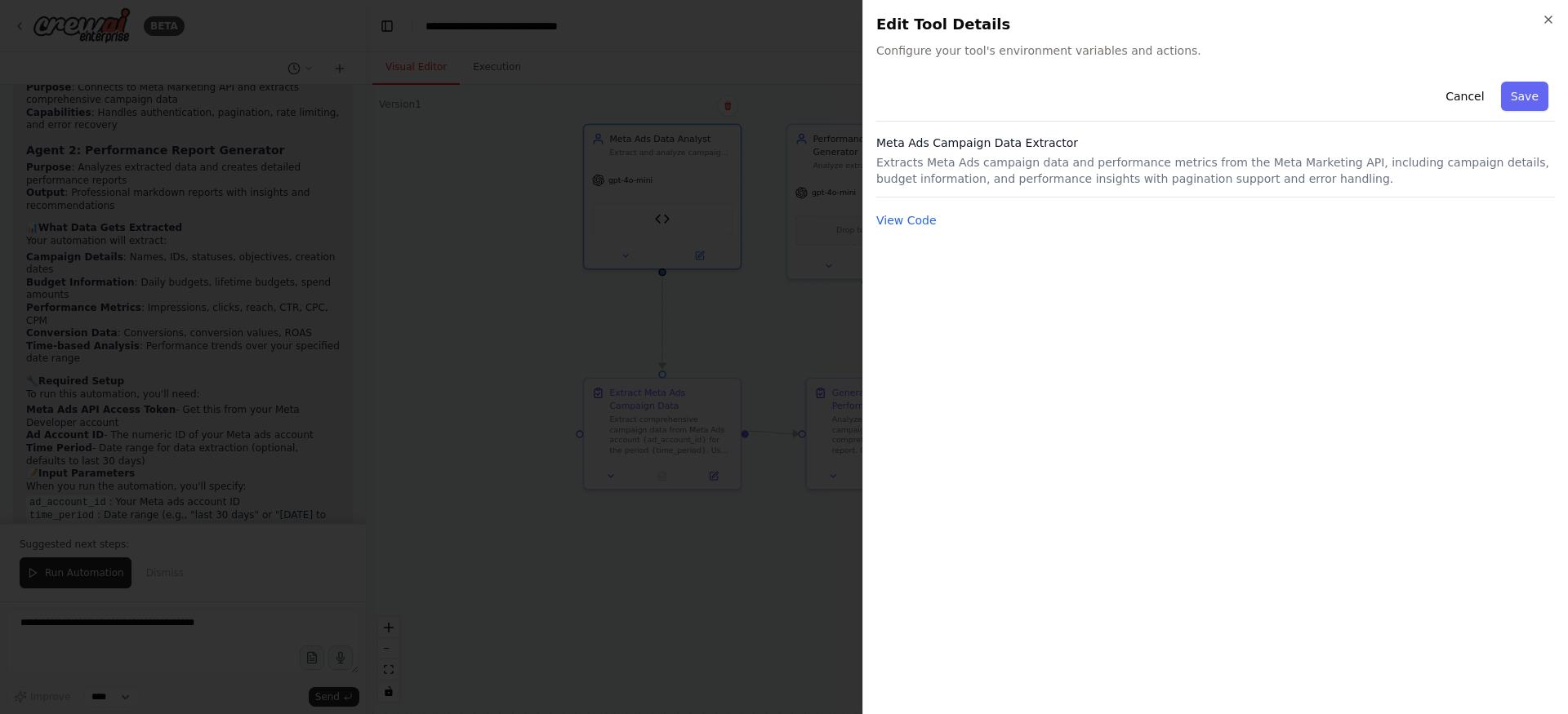
click at [1363, 54] on span "Configure your tool's environment variables and actions." at bounding box center [1216, 50] width 679 height 16
click at [1532, 94] on button "Save" at bounding box center [1524, 96] width 47 height 29
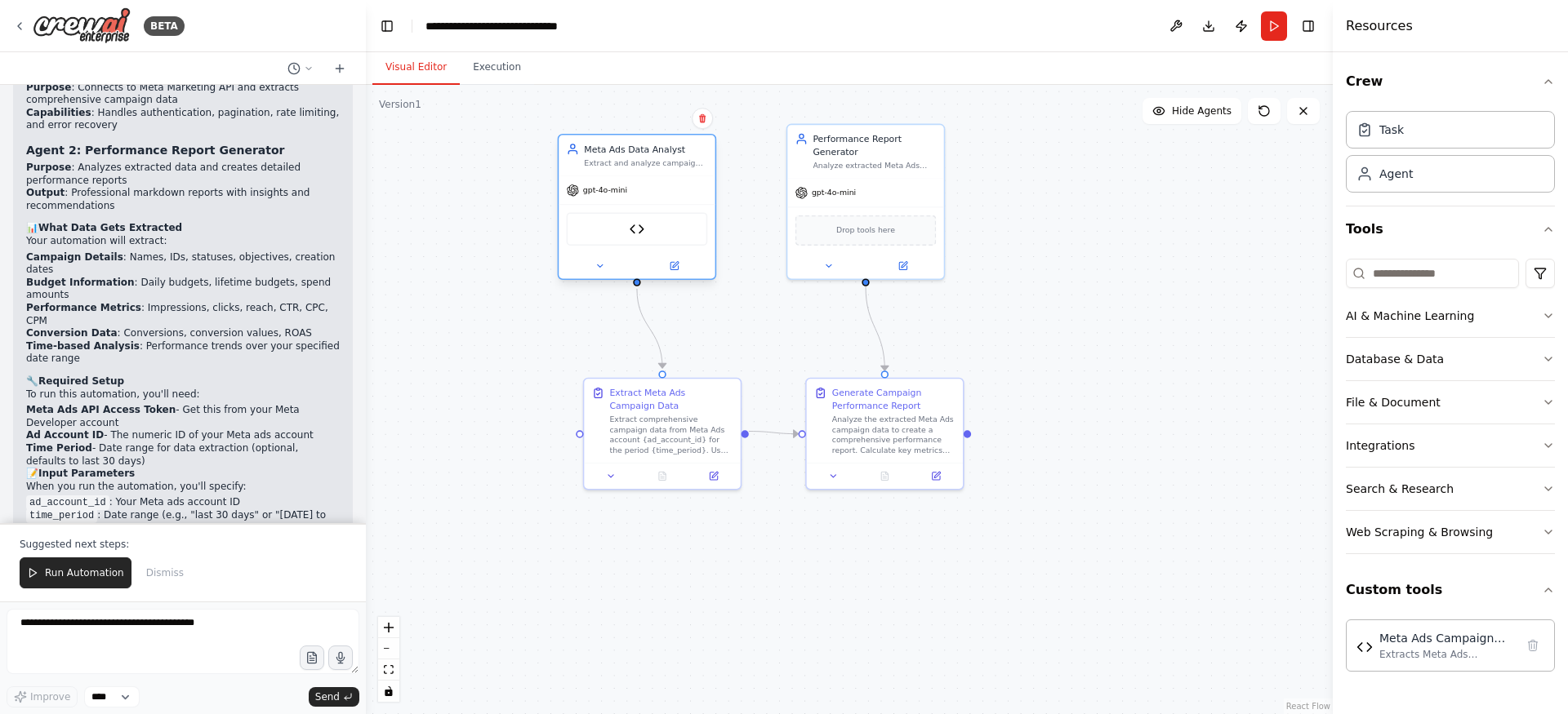
drag, startPoint x: 670, startPoint y: 147, endPoint x: 650, endPoint y: 161, distance: 24.4
click at [650, 161] on div "Extract and analyze campaign data from Meta Ads using the API, providing compre…" at bounding box center [645, 163] width 123 height 10
click at [602, 263] on icon at bounding box center [599, 266] width 10 height 10
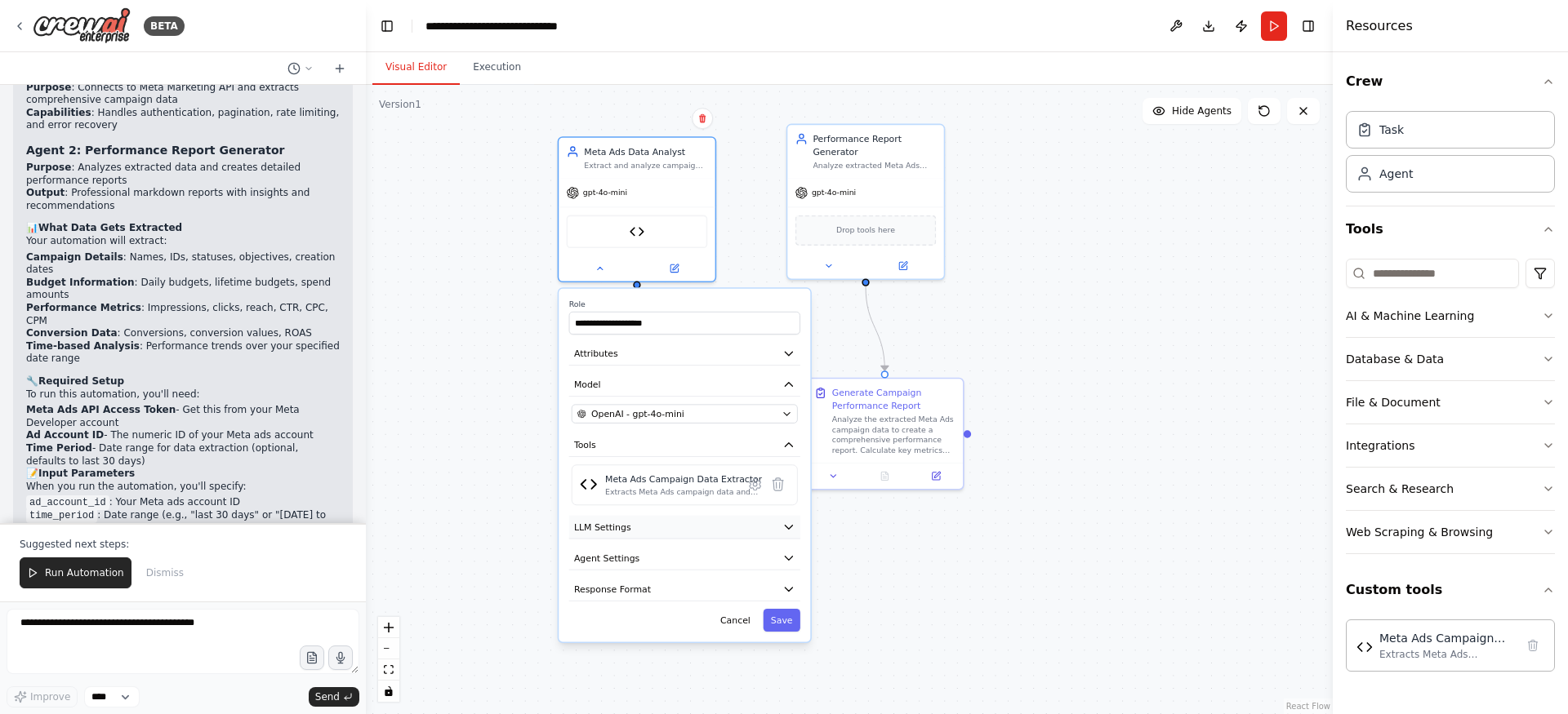
click at [628, 528] on button "LLM Settings" at bounding box center [684, 527] width 231 height 24
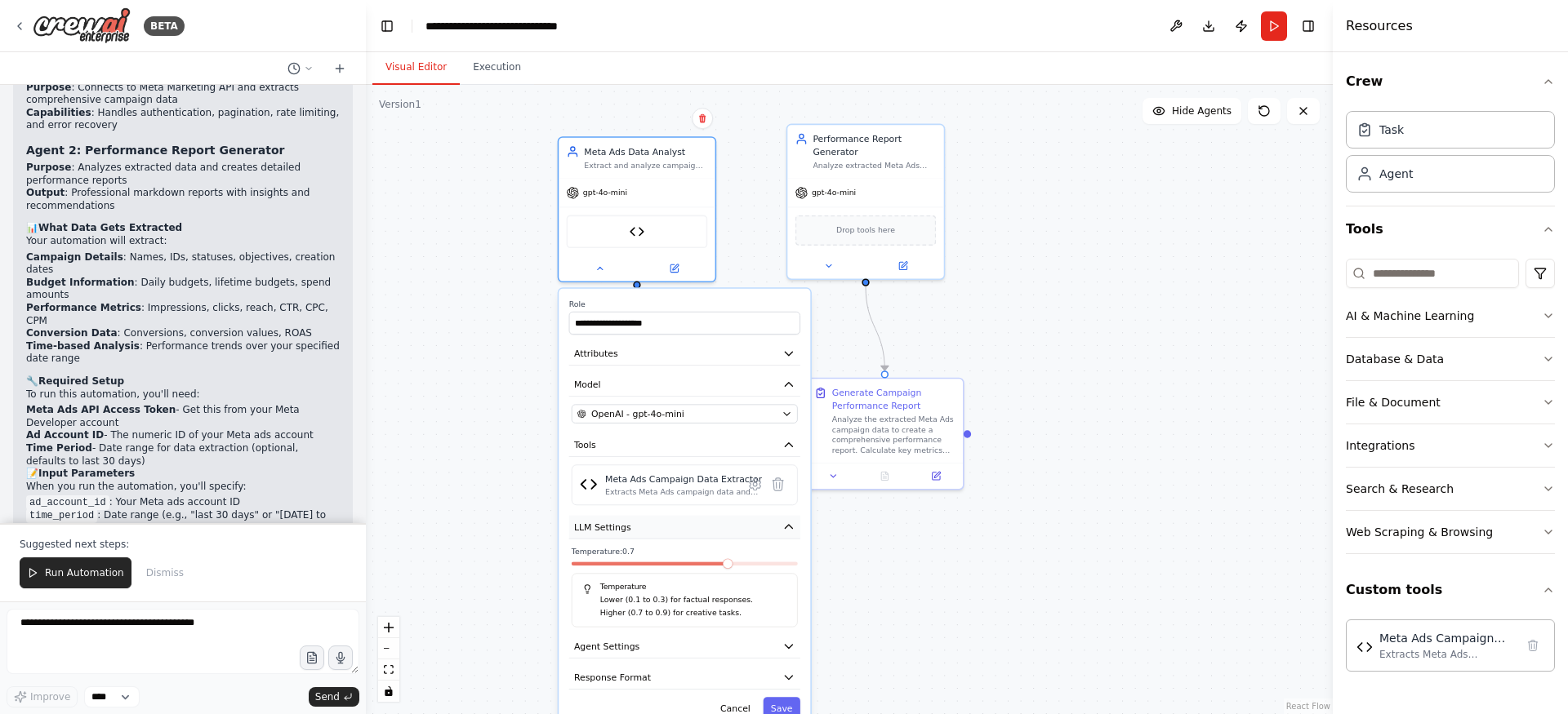
click at [628, 528] on button "LLM Settings" at bounding box center [684, 527] width 231 height 24
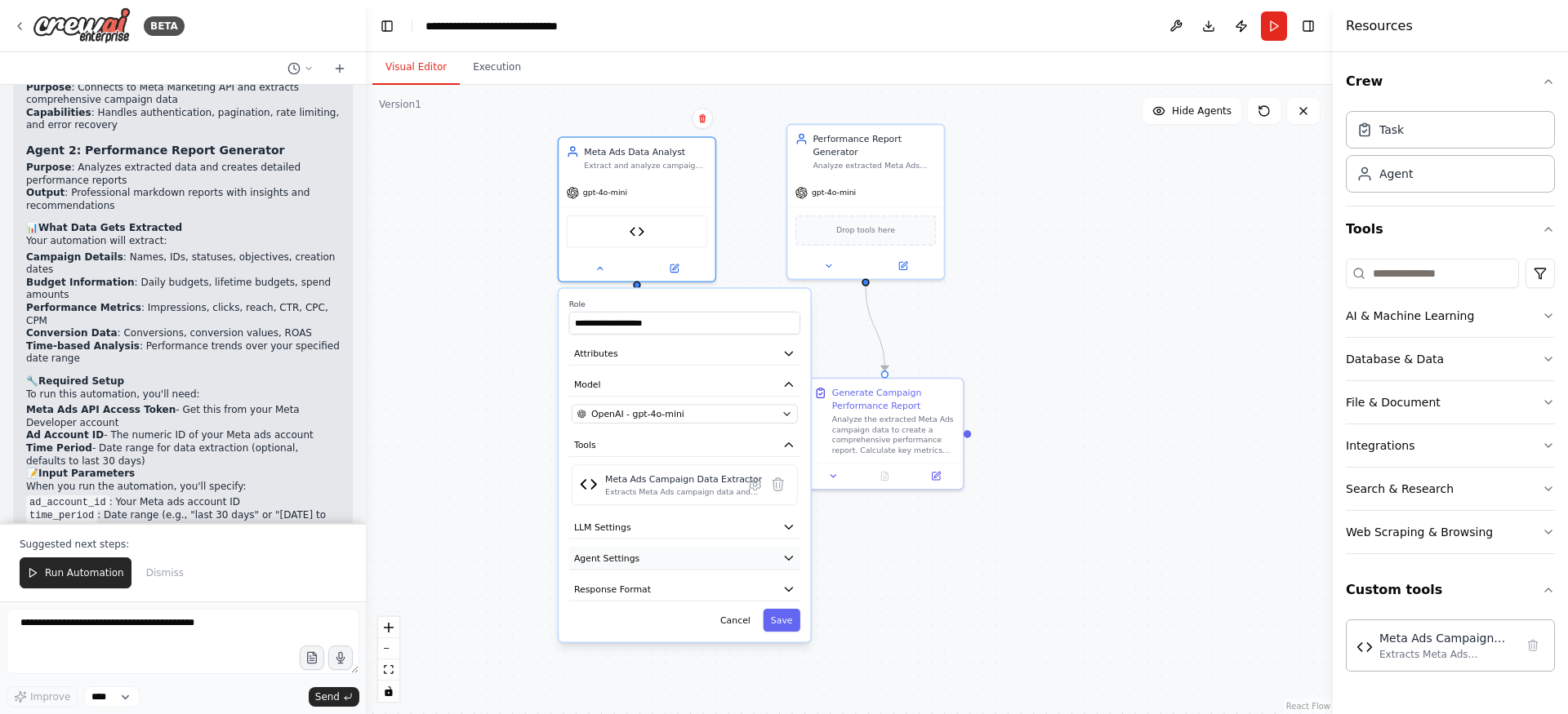
click at [634, 555] on span "Agent Settings" at bounding box center [607, 558] width 66 height 13
click at [633, 373] on button "Model" at bounding box center [684, 384] width 231 height 24
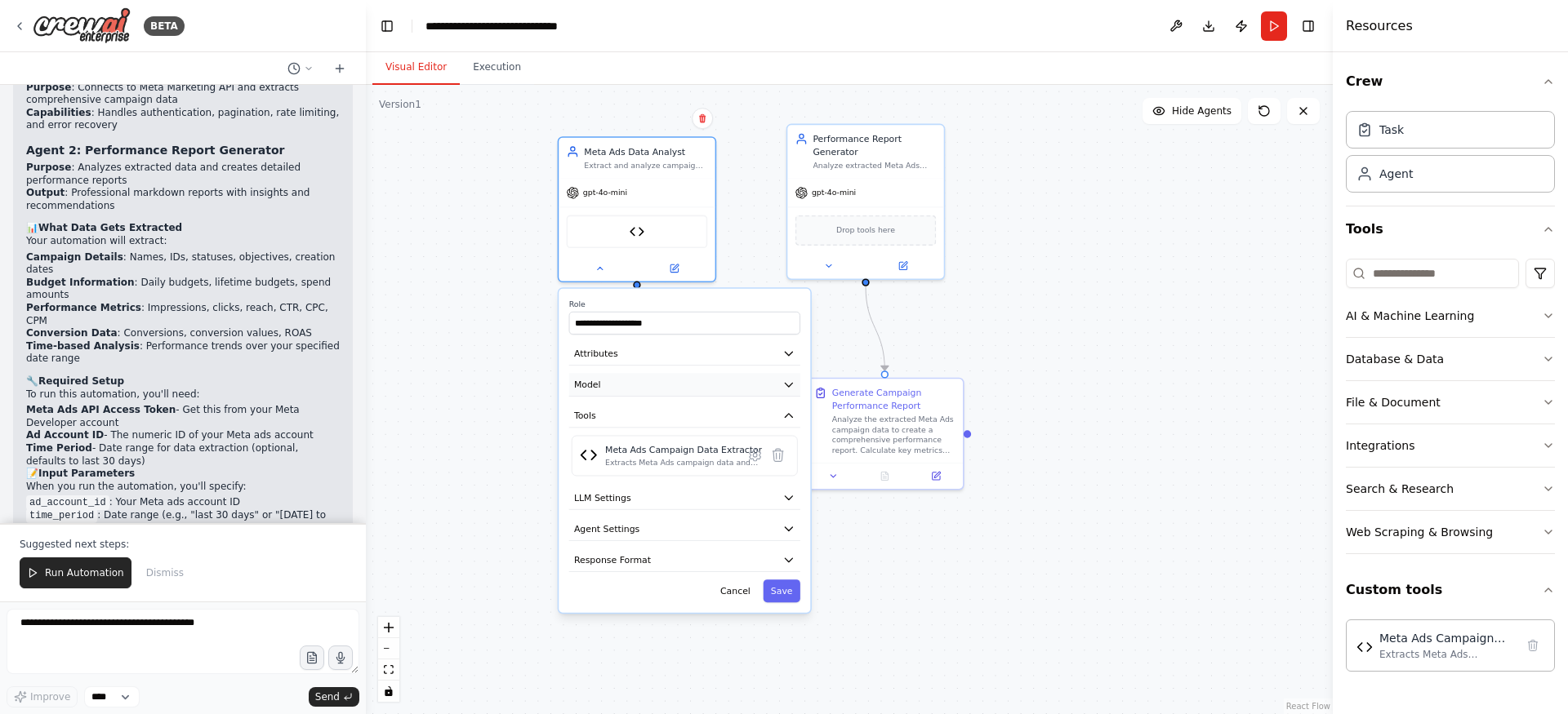
click at [633, 373] on button "Model" at bounding box center [684, 384] width 231 height 24
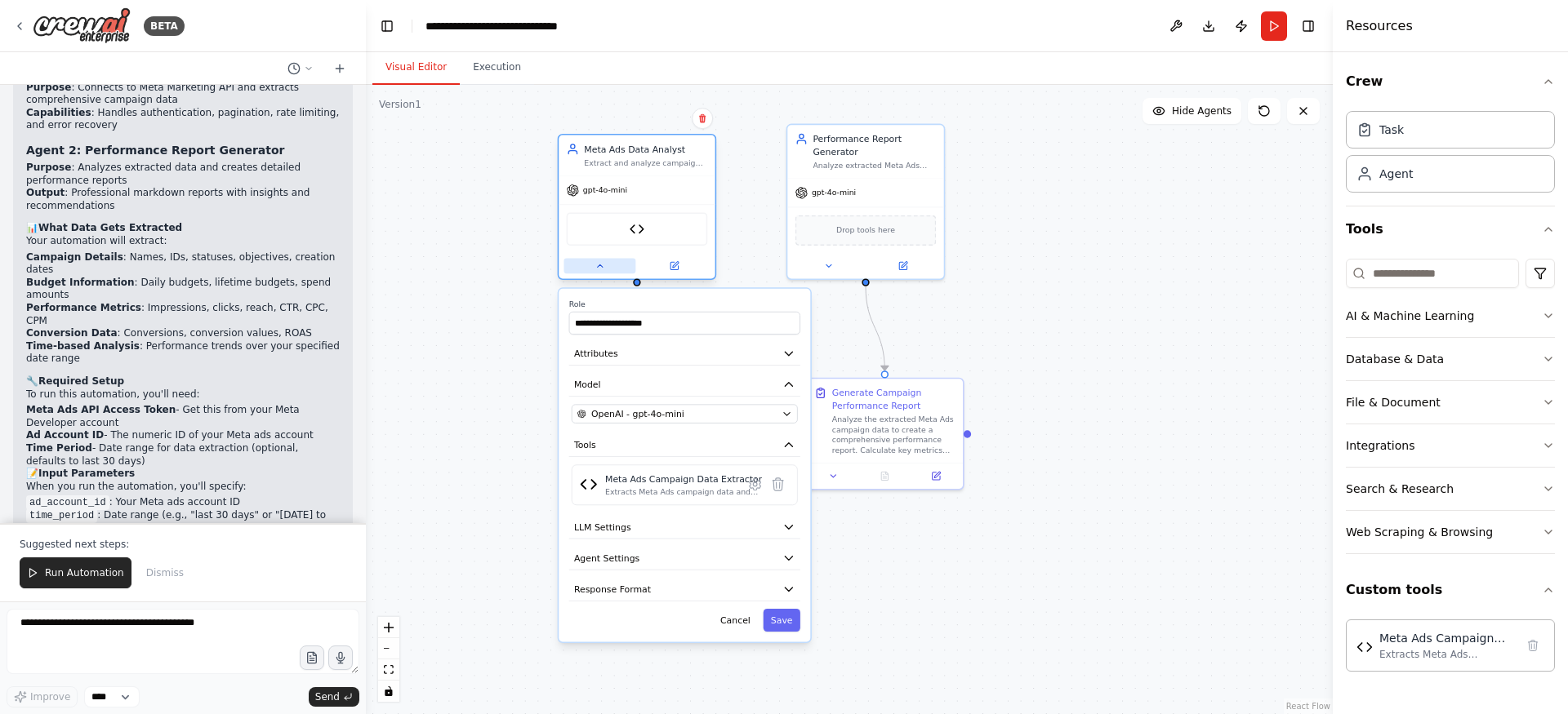
click at [605, 265] on icon at bounding box center [599, 266] width 10 height 10
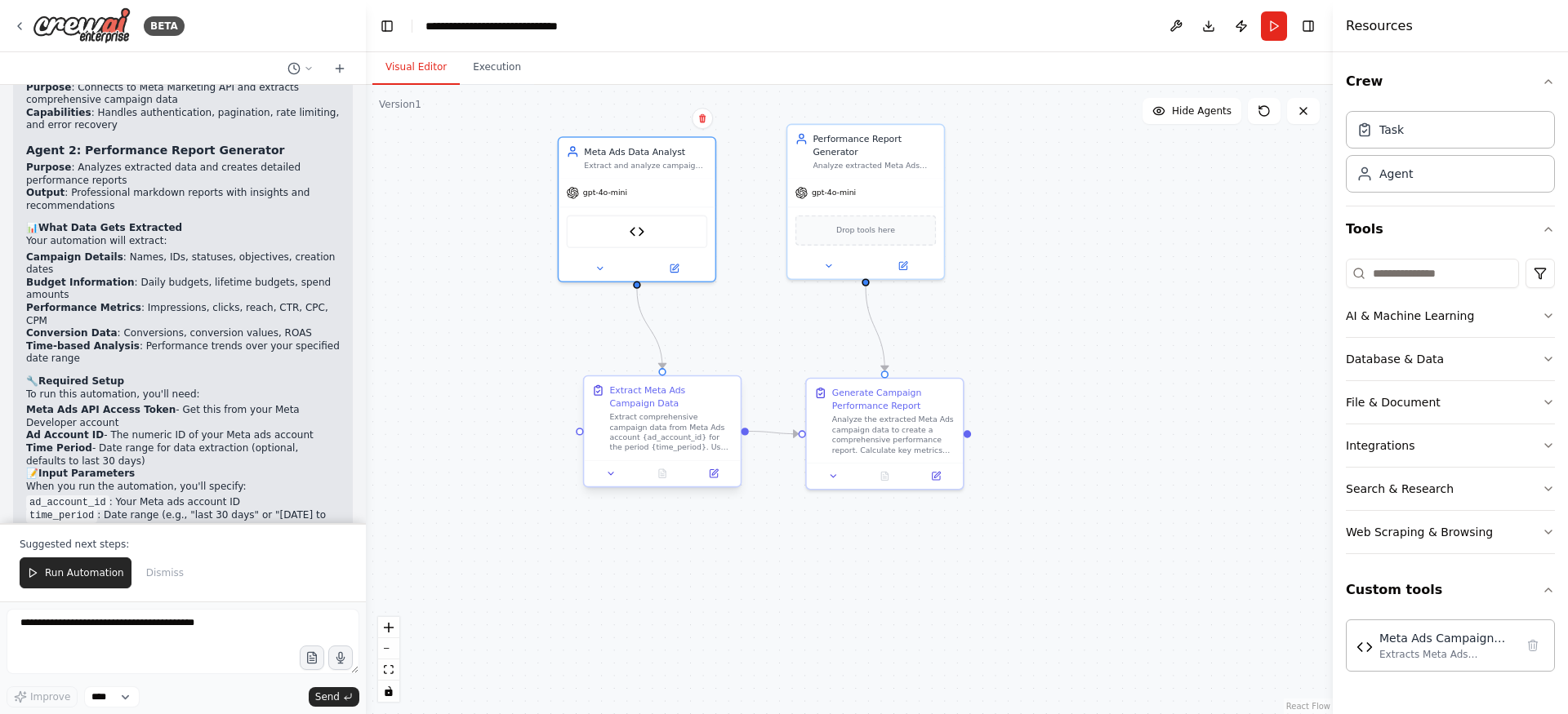
click at [659, 441] on div "Extract comprehensive campaign data from Meta Ads account {ad_account_id} for t…" at bounding box center [670, 432] width 123 height 41
click at [617, 477] on button at bounding box center [611, 474] width 43 height 16
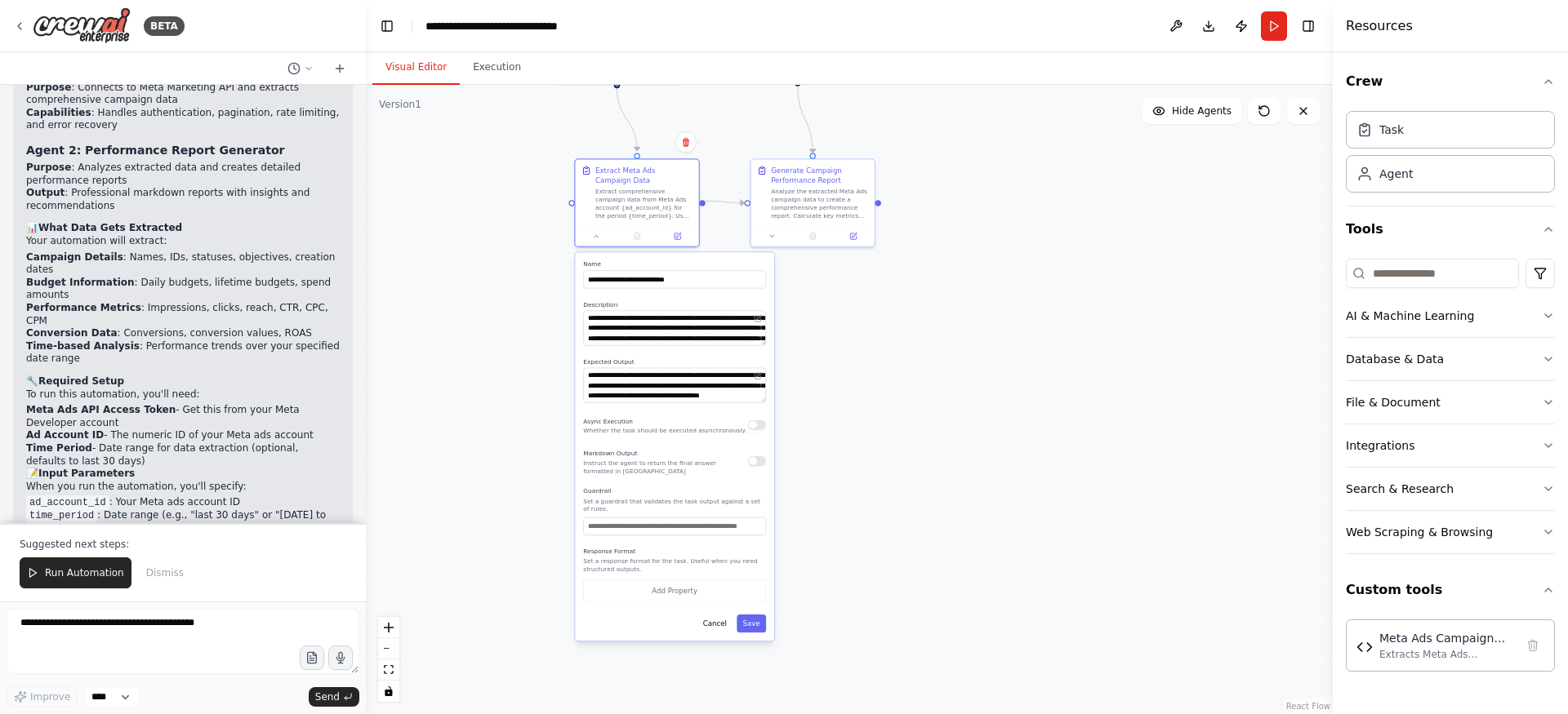
drag, startPoint x: 530, startPoint y: 502, endPoint x: 533, endPoint y: 261, distance: 241.0
click at [533, 261] on div ".deletable-edge-delete-btn { width: 20px; height: 20px; border: 0px solid #ffff…" at bounding box center [849, 400] width 967 height 629
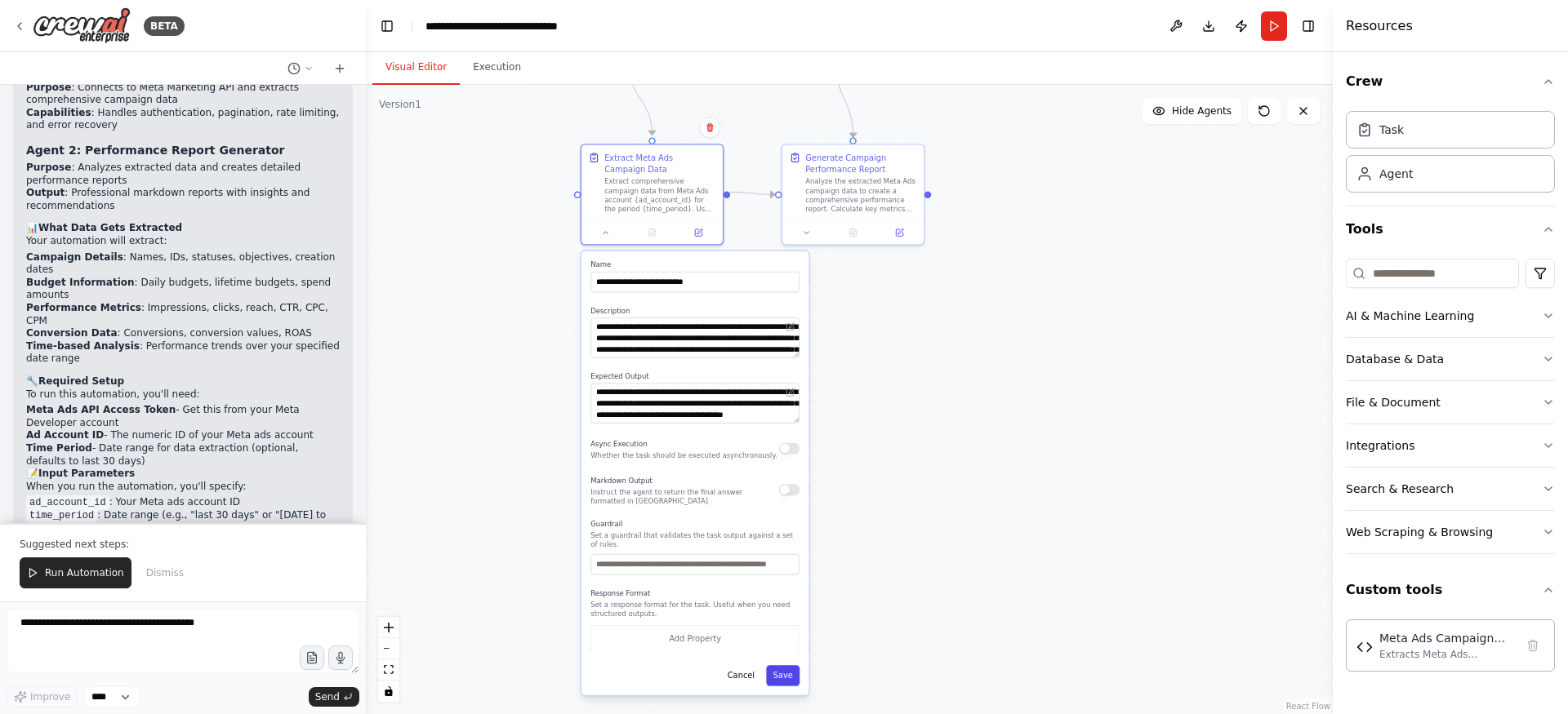
click at [792, 680] on button "Save" at bounding box center [783, 675] width 34 height 20
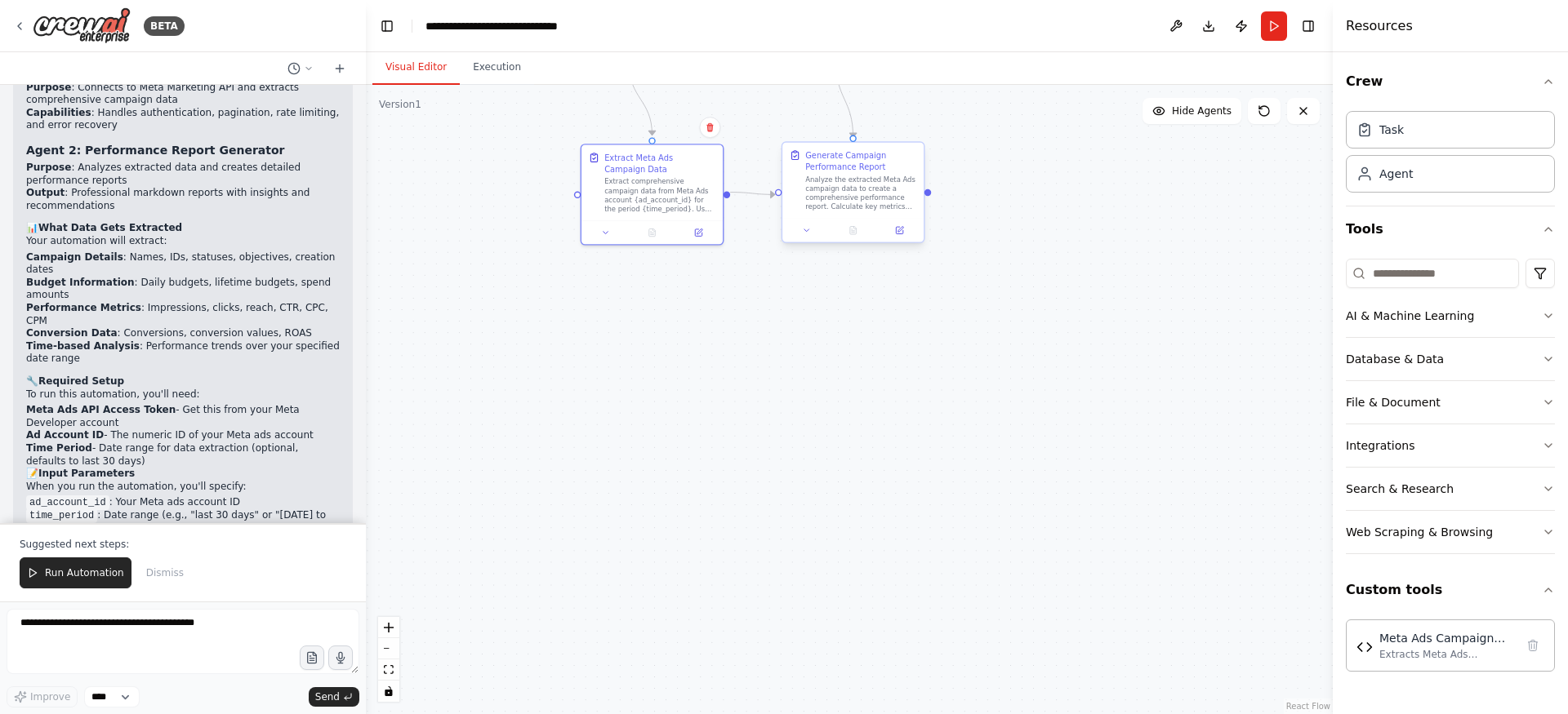
click at [857, 170] on div "Generate Campaign Performance Report" at bounding box center [860, 161] width 111 height 23
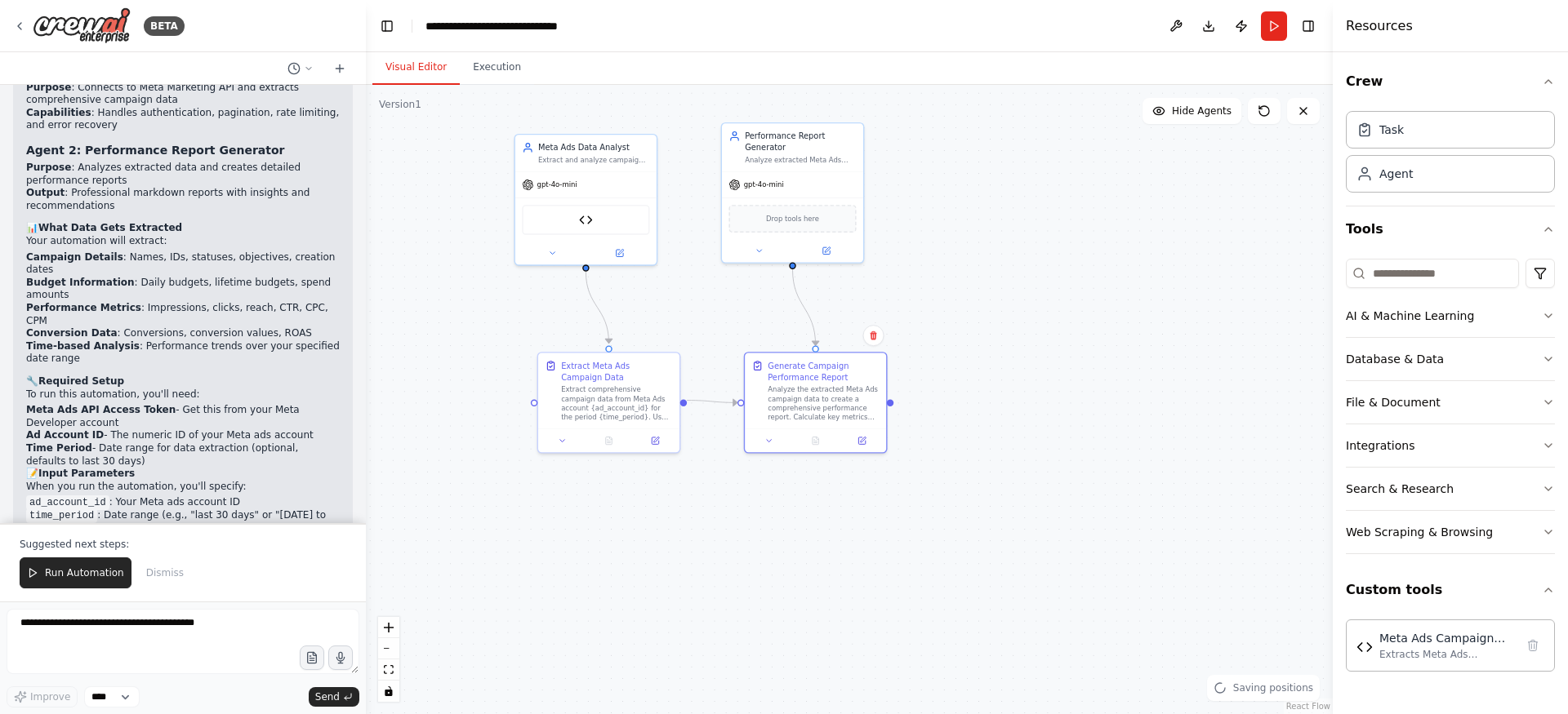
drag, startPoint x: 864, startPoint y: 335, endPoint x: 819, endPoint y: 544, distance: 213.8
click at [820, 544] on div ".deletable-edge-delete-btn { width: 20px; height: 20px; border: 0px solid #ffff…" at bounding box center [849, 400] width 967 height 629
click at [771, 445] on button at bounding box center [768, 439] width 39 height 14
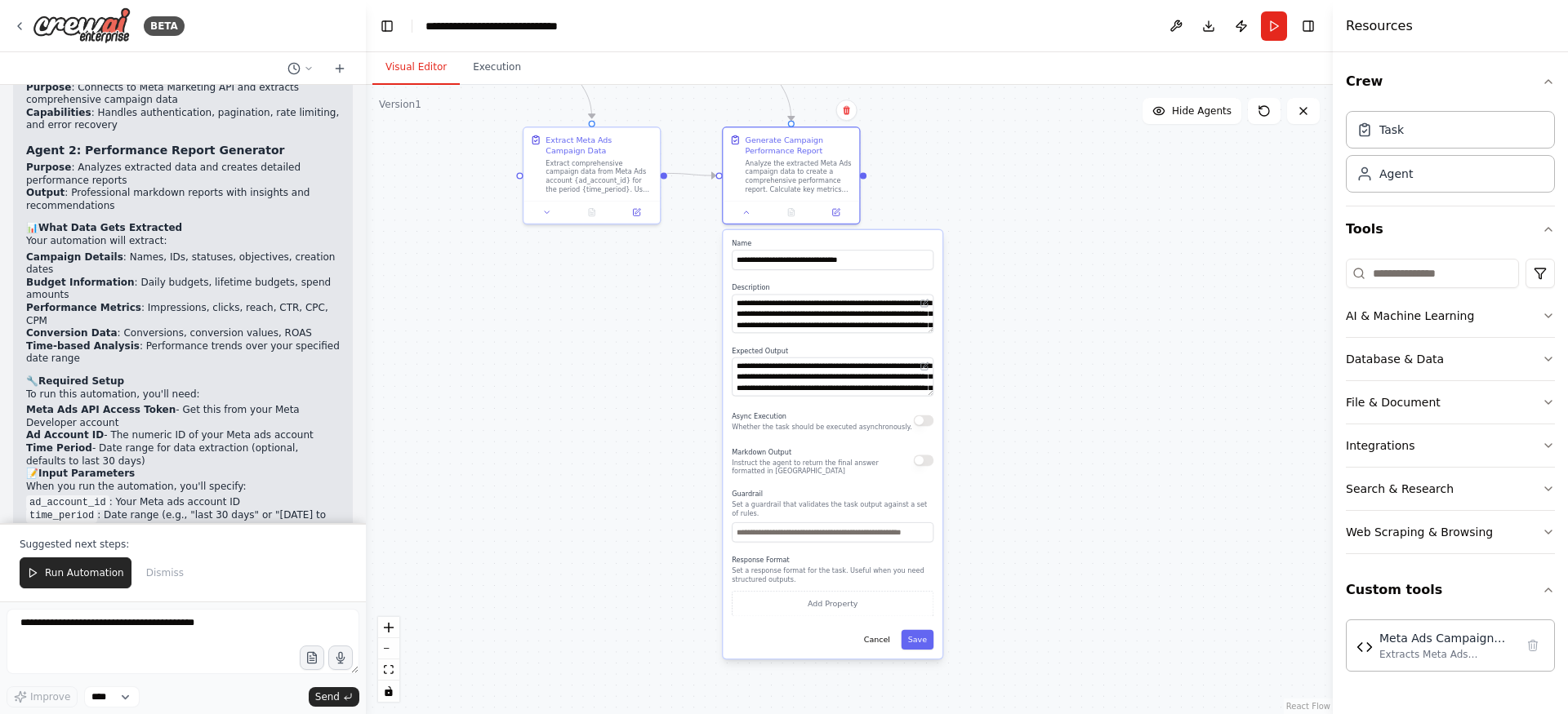
drag, startPoint x: 716, startPoint y: 586, endPoint x: 698, endPoint y: 505, distance: 83.0
click at [698, 505] on div ".deletable-edge-delete-btn { width: 20px; height: 20px; border: 0px solid #ffff…" at bounding box center [849, 400] width 967 height 629
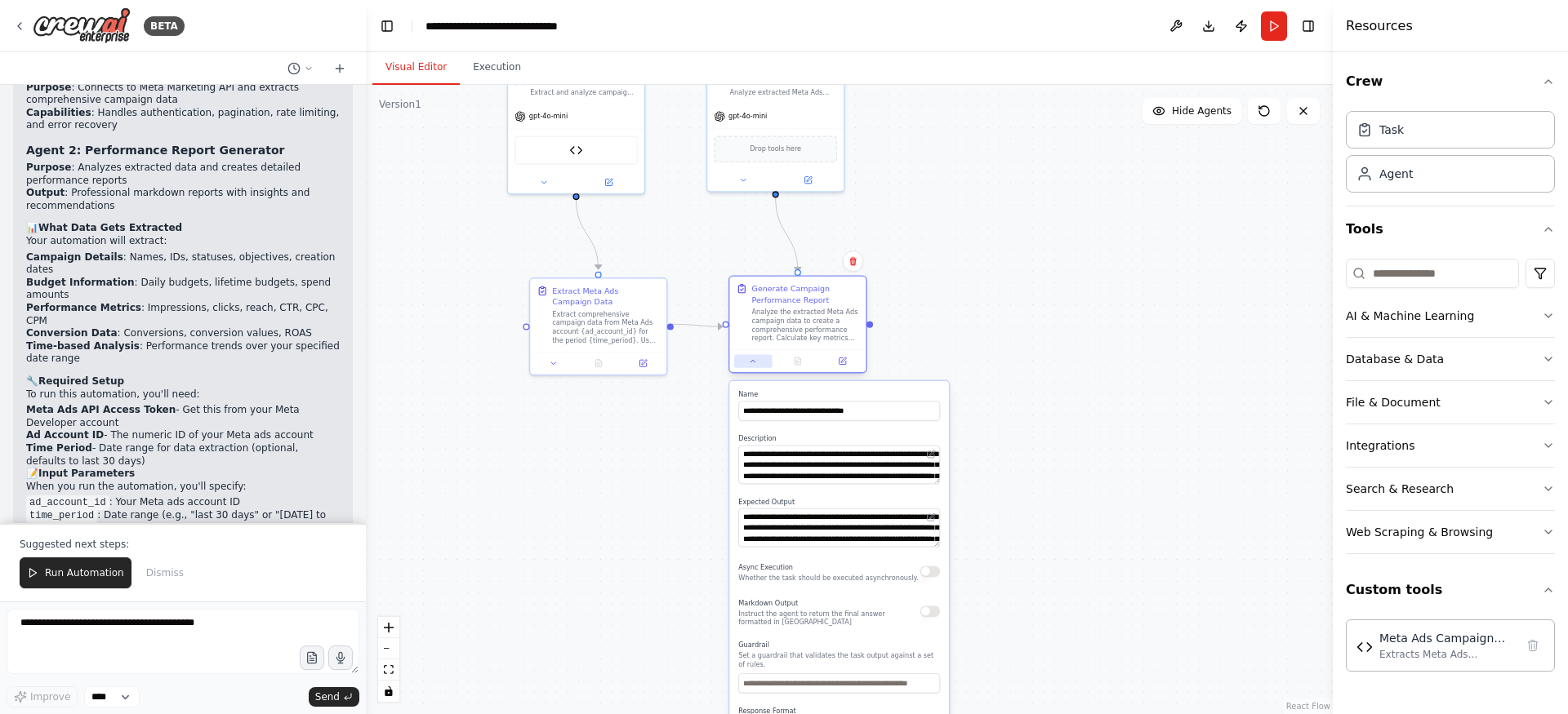
click at [753, 366] on button at bounding box center [753, 361] width 38 height 13
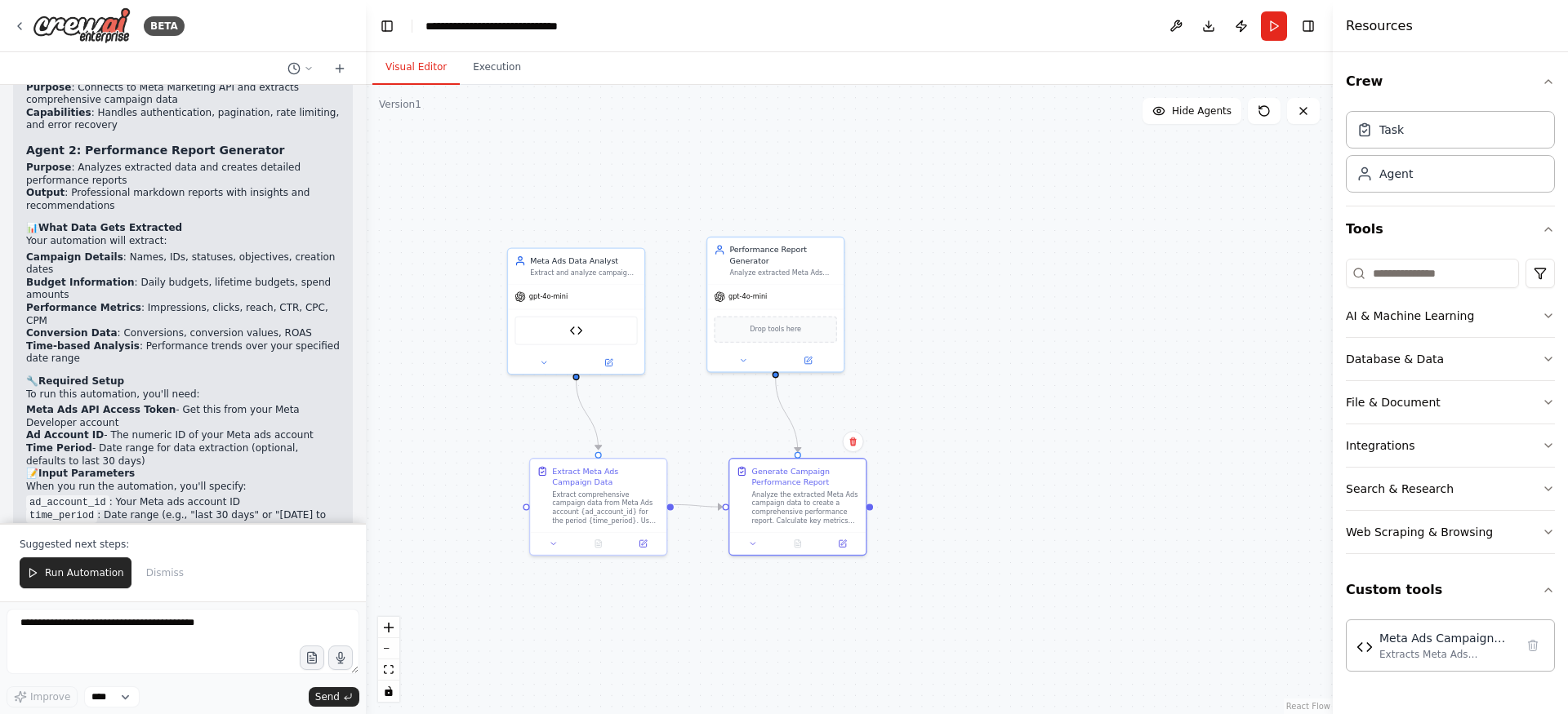
drag, startPoint x: 731, startPoint y: 400, endPoint x: 729, endPoint y: 591, distance: 191.0
click at [729, 591] on div ".deletable-edge-delete-btn { width: 20px; height: 20px; border: 0px solid #ffff…" at bounding box center [849, 400] width 967 height 629
click at [749, 371] on button at bounding box center [742, 369] width 63 height 13
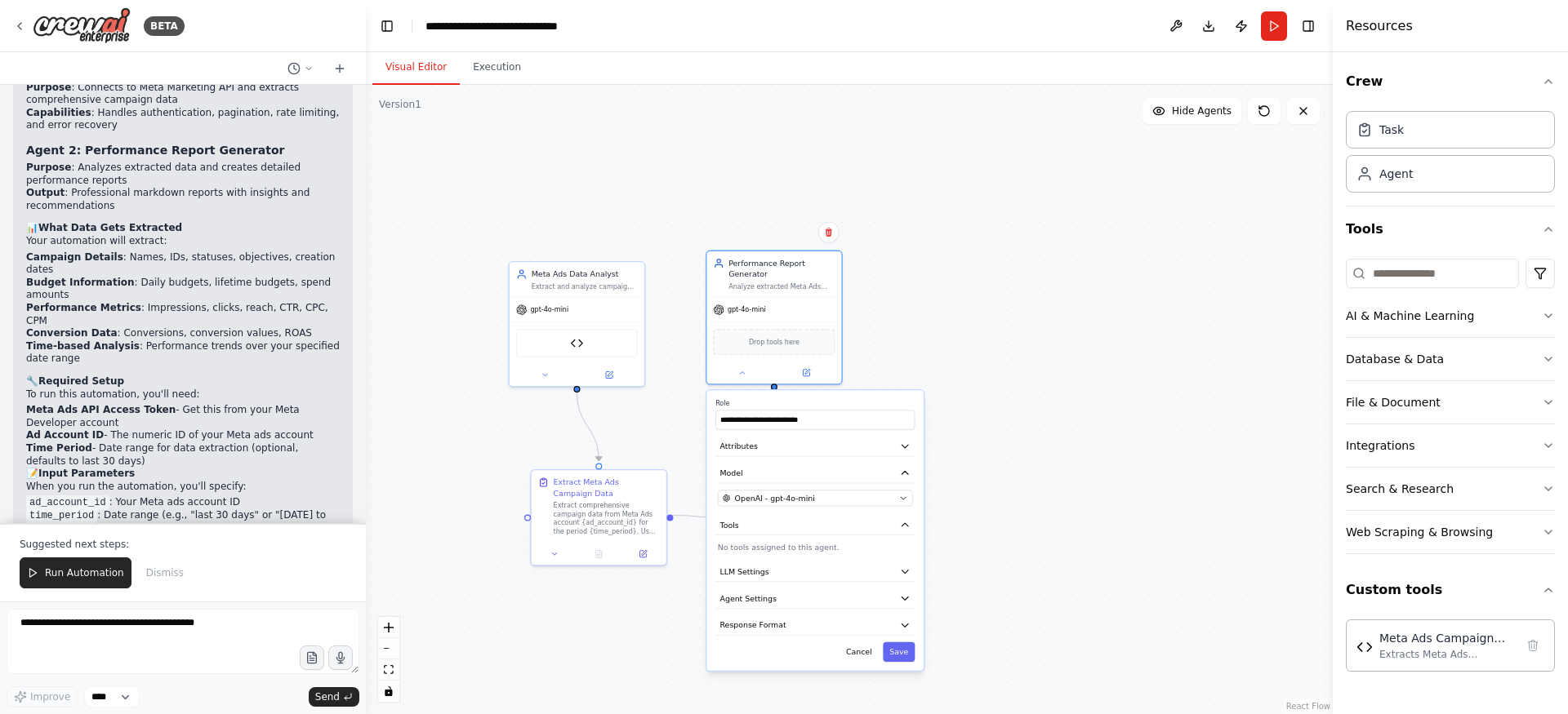
click at [1004, 295] on div ".deletable-edge-delete-btn { width: 20px; height: 20px; border: 0px solid #ffff…" at bounding box center [849, 400] width 967 height 629
click at [957, 338] on div ".deletable-edge-delete-btn { width: 20px; height: 20px; border: 0px solid #ffff…" at bounding box center [849, 400] width 967 height 629
click at [1027, 517] on div ".deletable-edge-delete-btn { width: 20px; height: 20px; border: 0px solid #ffff…" at bounding box center [849, 400] width 967 height 629
click at [903, 656] on button "Save" at bounding box center [899, 652] width 32 height 19
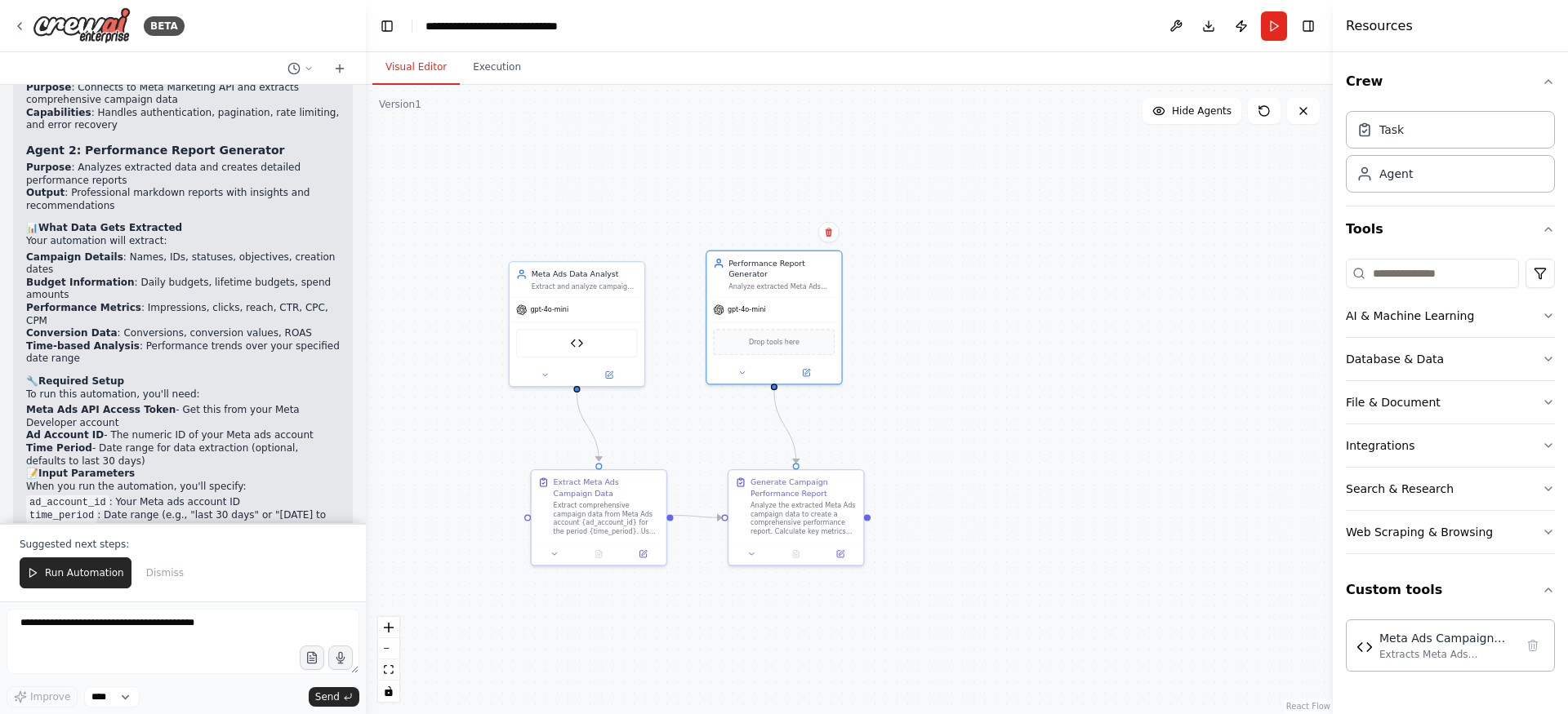
click at [909, 389] on div ".deletable-edge-delete-btn { width: 20px; height: 20px; border: 0px solid #ffff…" at bounding box center [849, 400] width 967 height 629
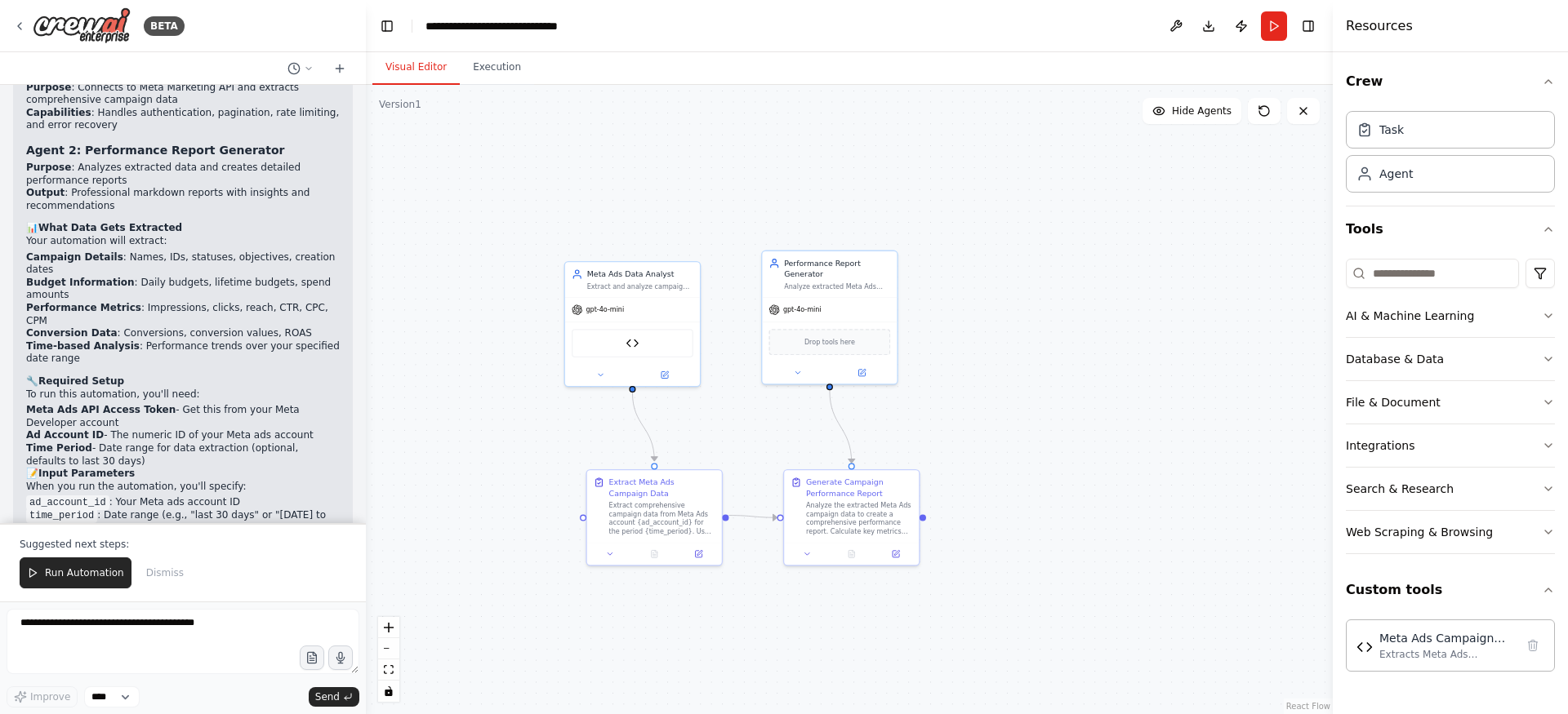
drag, startPoint x: 960, startPoint y: 335, endPoint x: 1015, endPoint y: 333, distance: 55.0
click at [1015, 333] on div ".deletable-edge-delete-btn { width: 20px; height: 20px; border: 0px solid #ffff…" at bounding box center [849, 400] width 967 height 629
click at [1282, 29] on button "Run" at bounding box center [1274, 26] width 26 height 29
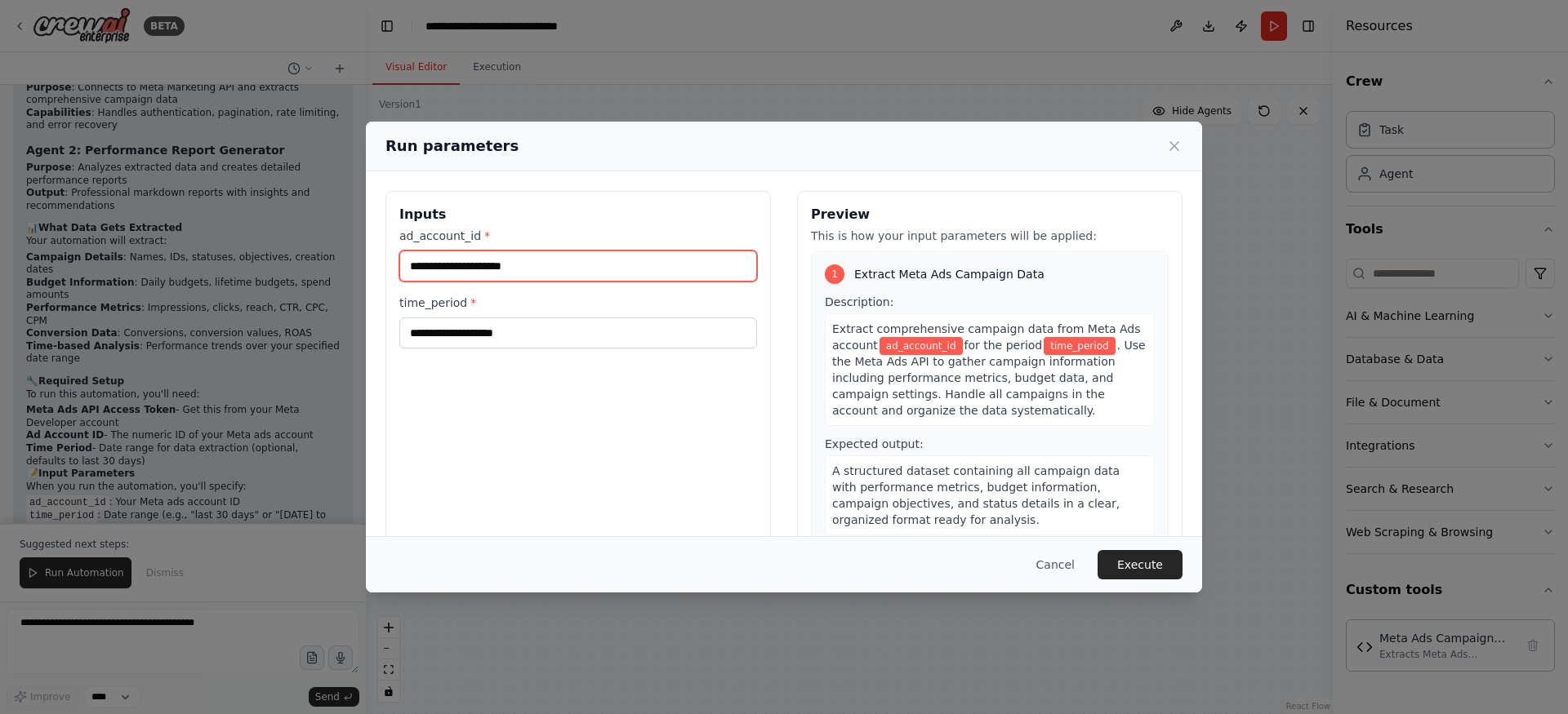
click at [582, 258] on input "ad_account_id *" at bounding box center [579, 266] width 358 height 31
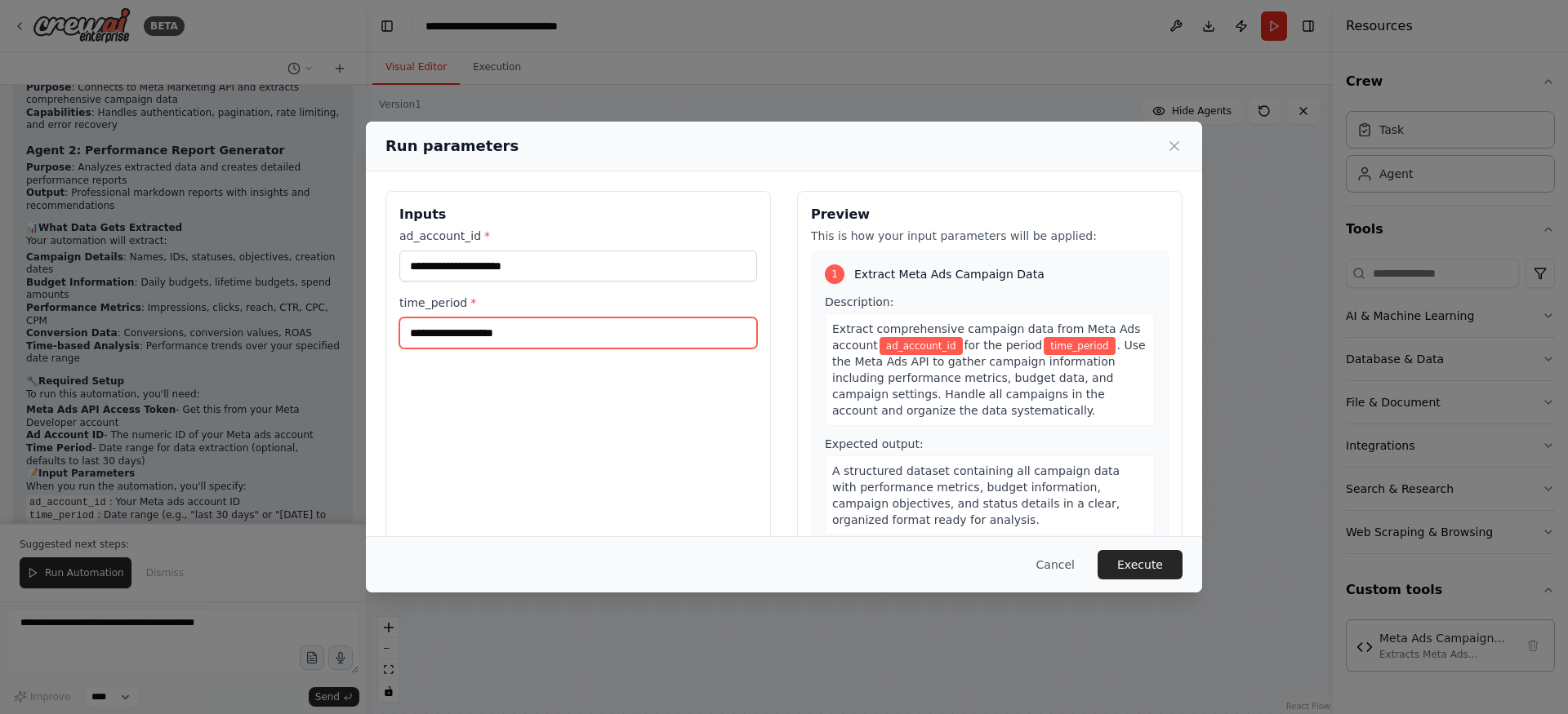
click at [500, 336] on input "time_period *" at bounding box center [579, 332] width 358 height 31
type input "**********"
click at [571, 388] on div "**********" at bounding box center [578, 384] width 386 height 387
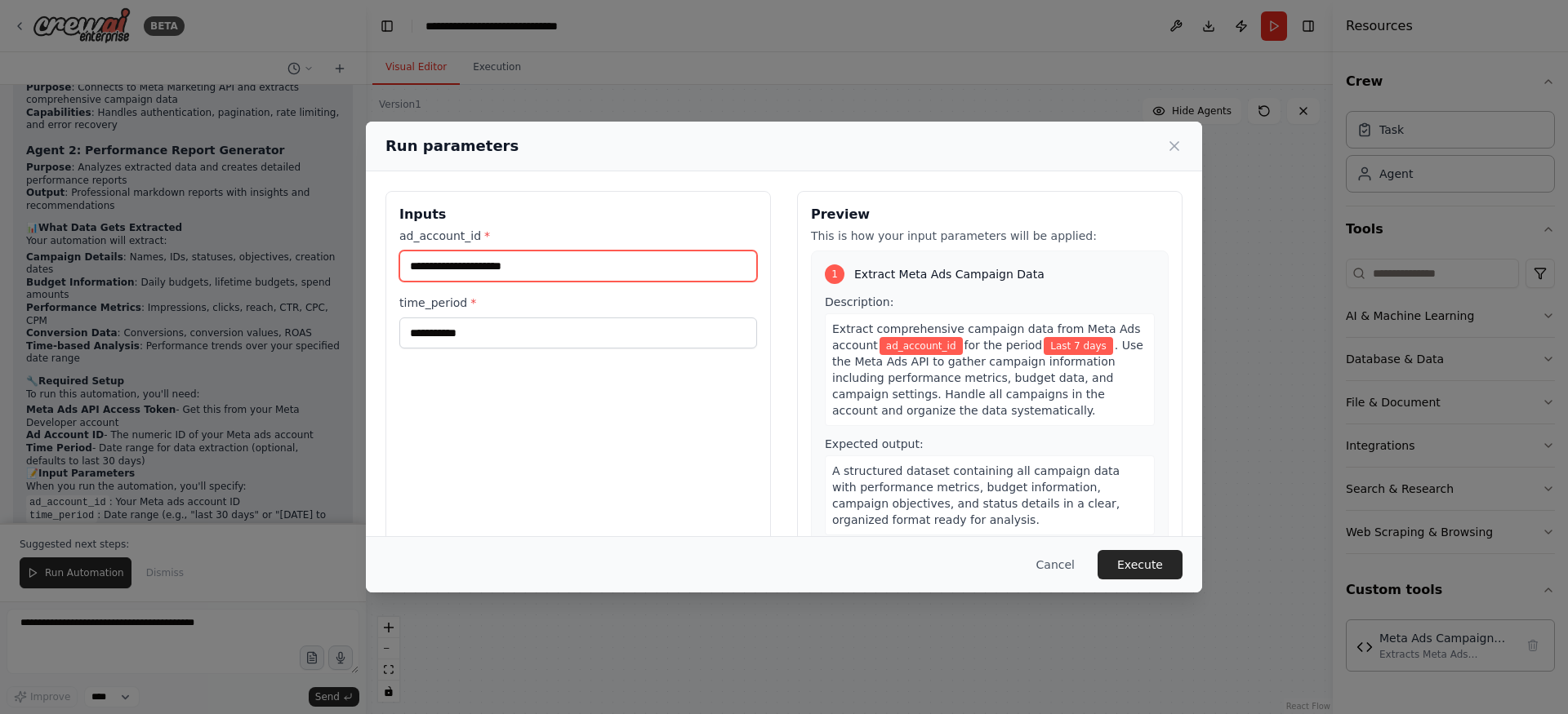
click at [472, 264] on input "ad_account_id *" at bounding box center [579, 266] width 358 height 31
paste input "**********"
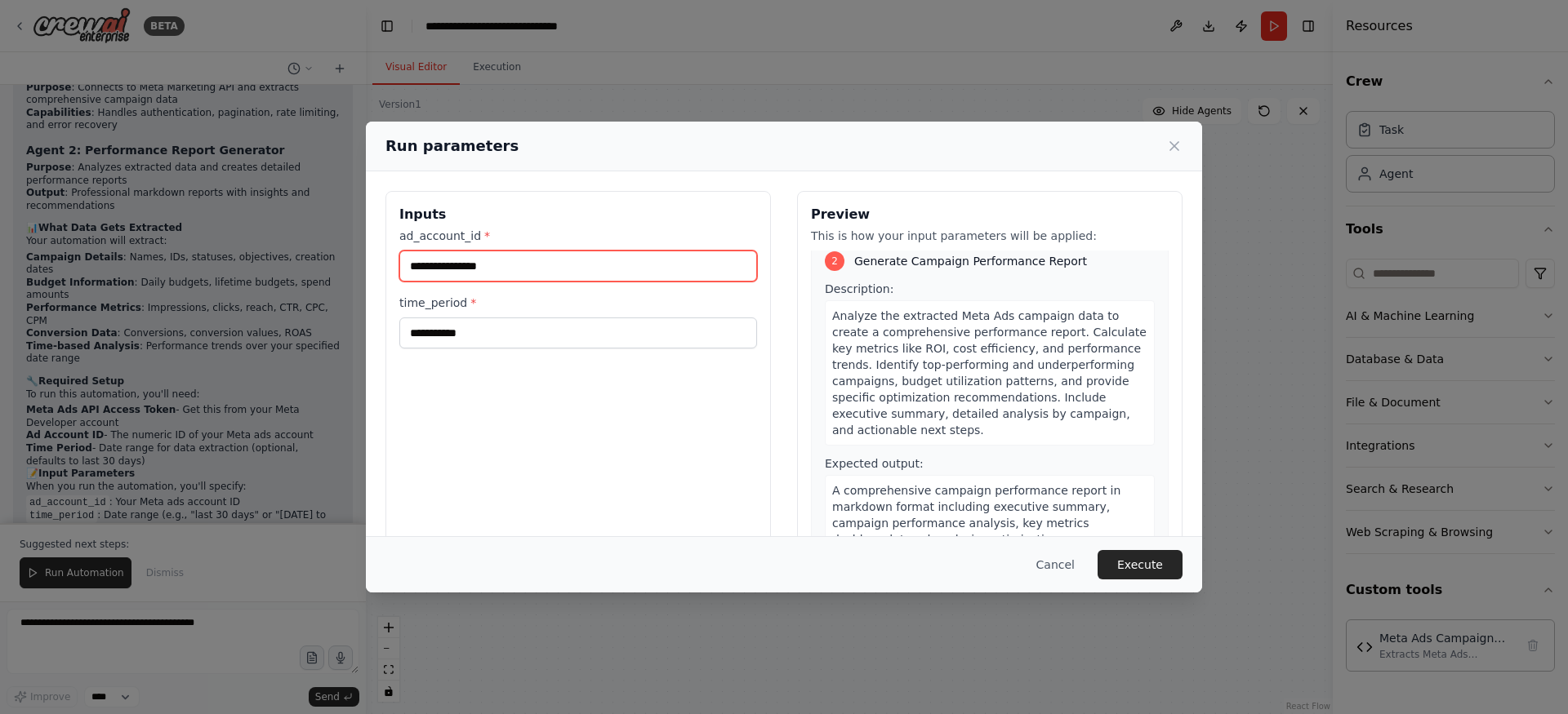
scroll to position [330, 0]
type input "**********"
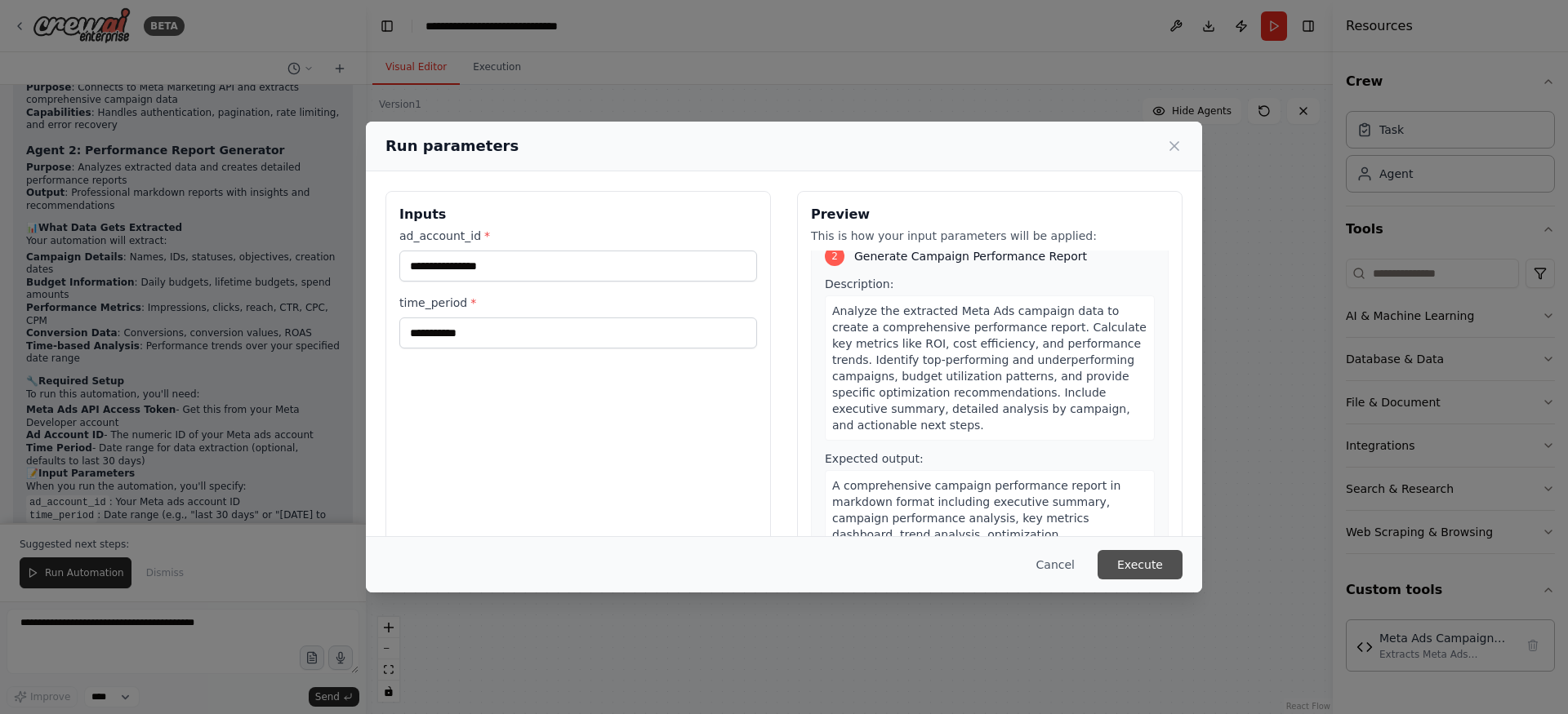
click at [1145, 557] on button "Execute" at bounding box center [1140, 564] width 85 height 29
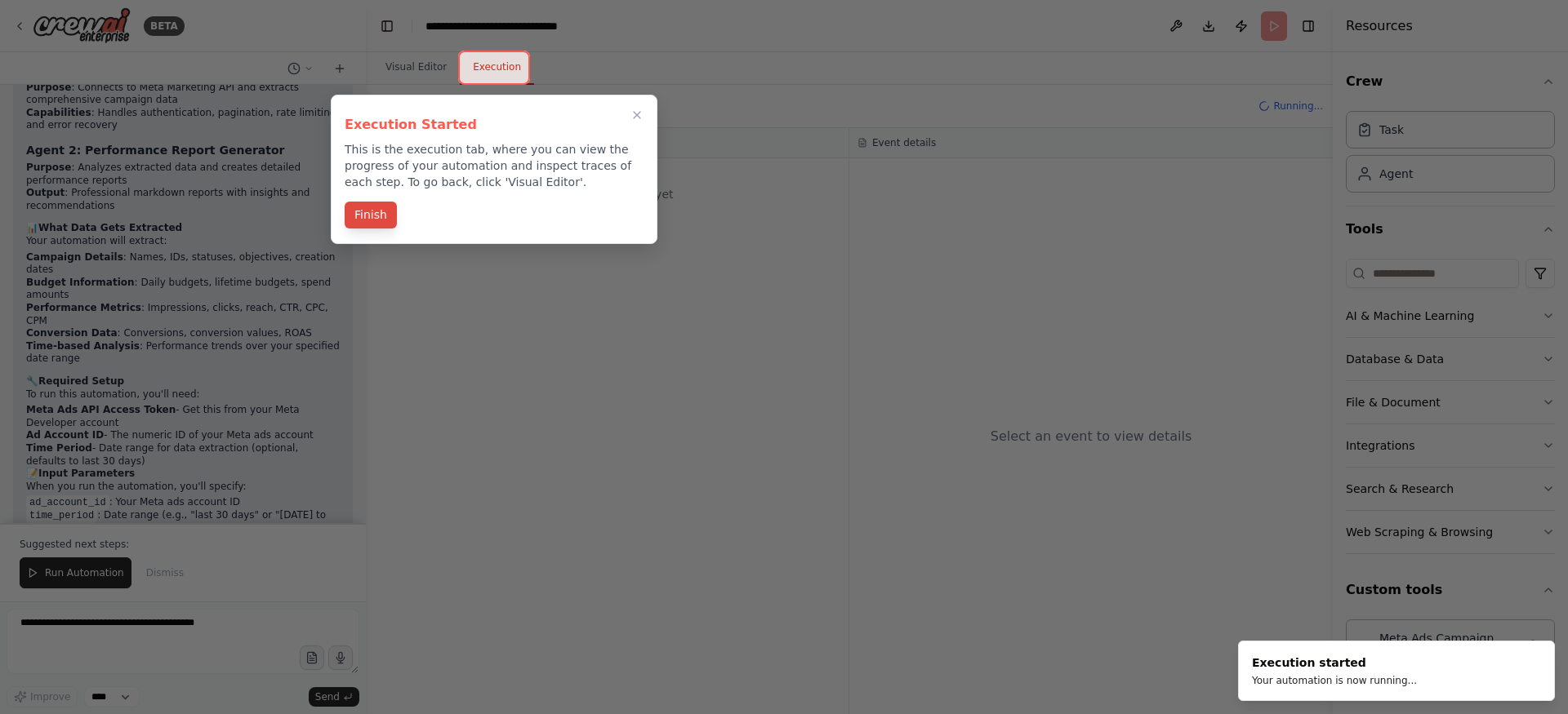
click at [378, 216] on button "Finish" at bounding box center [371, 215] width 52 height 27
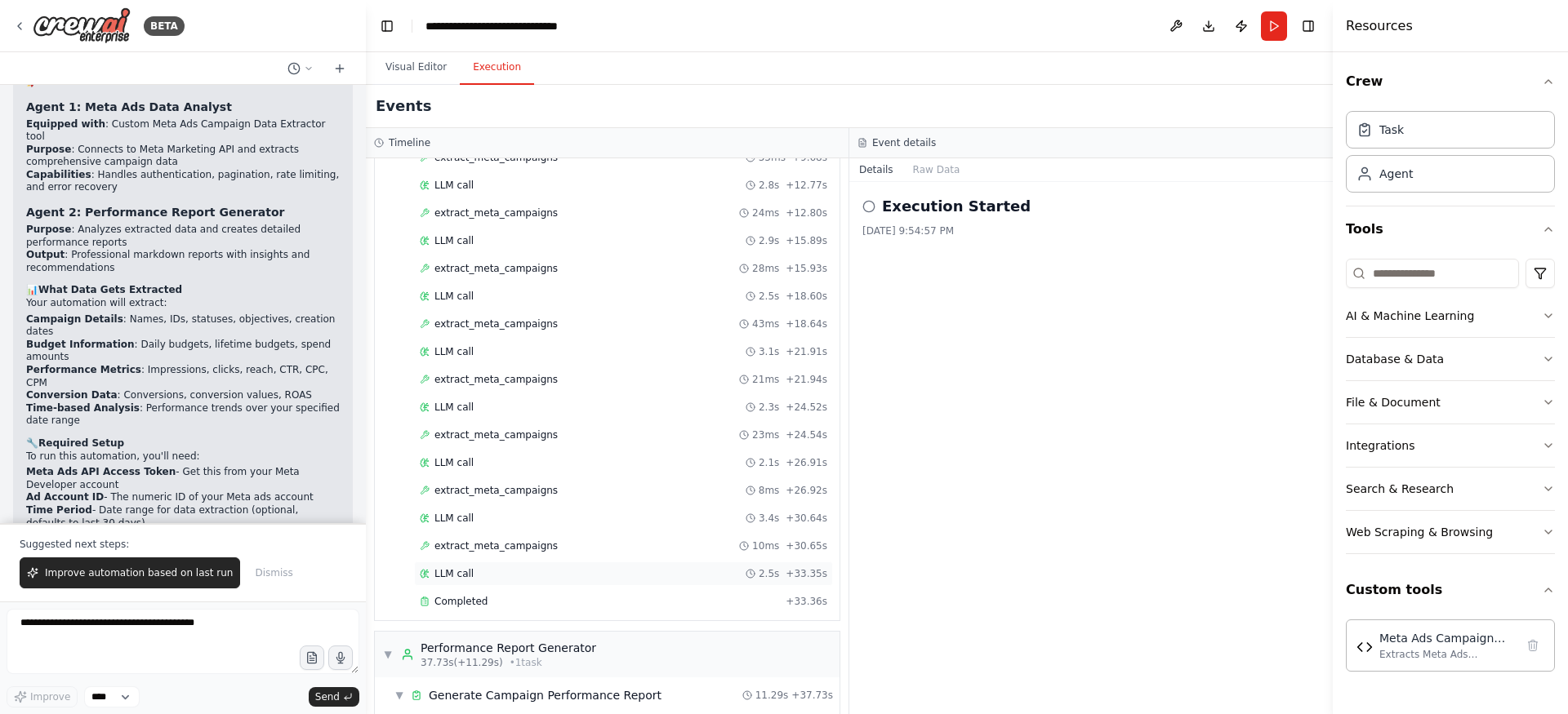
scroll to position [87, 0]
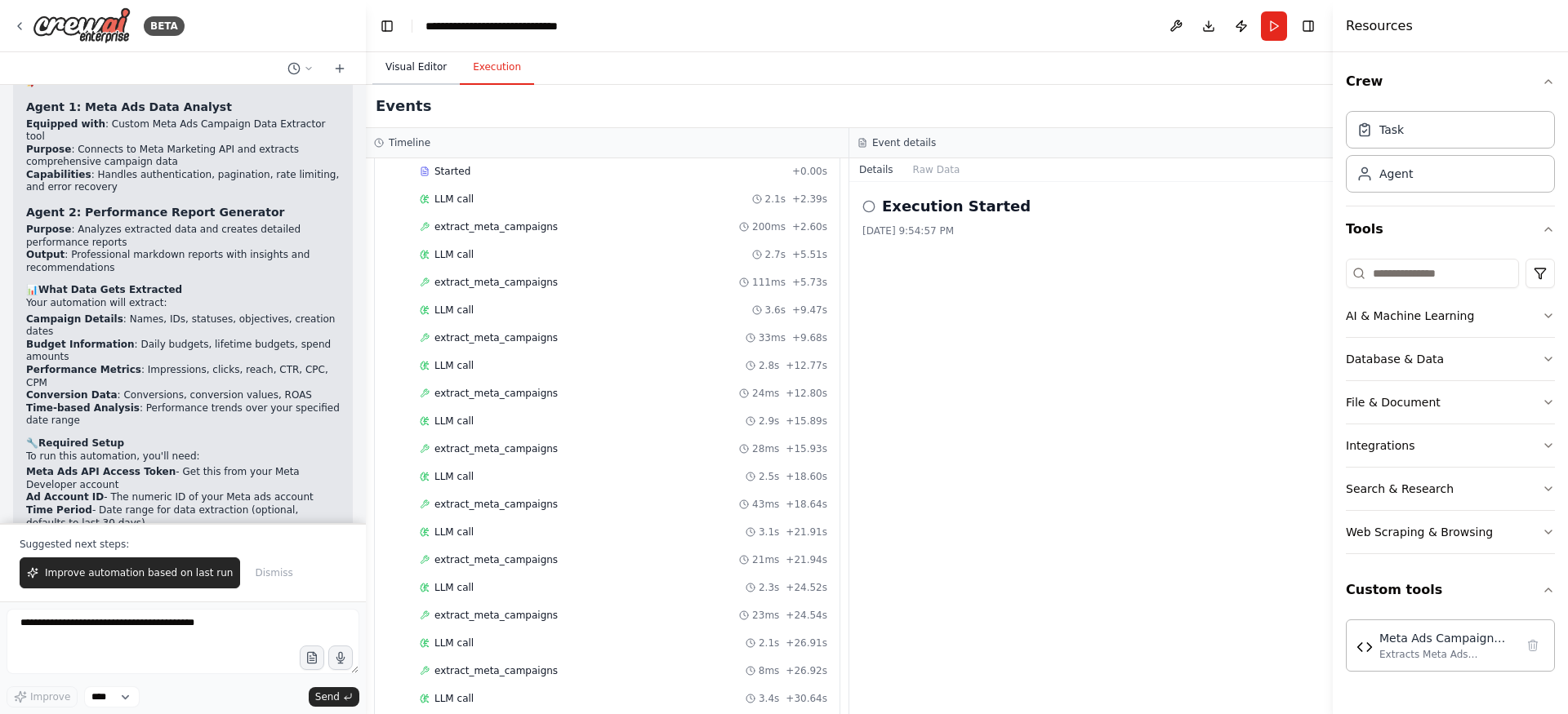
click at [416, 78] on button "Visual Editor" at bounding box center [416, 67] width 88 height 35
click at [494, 79] on button "Execution" at bounding box center [497, 67] width 74 height 35
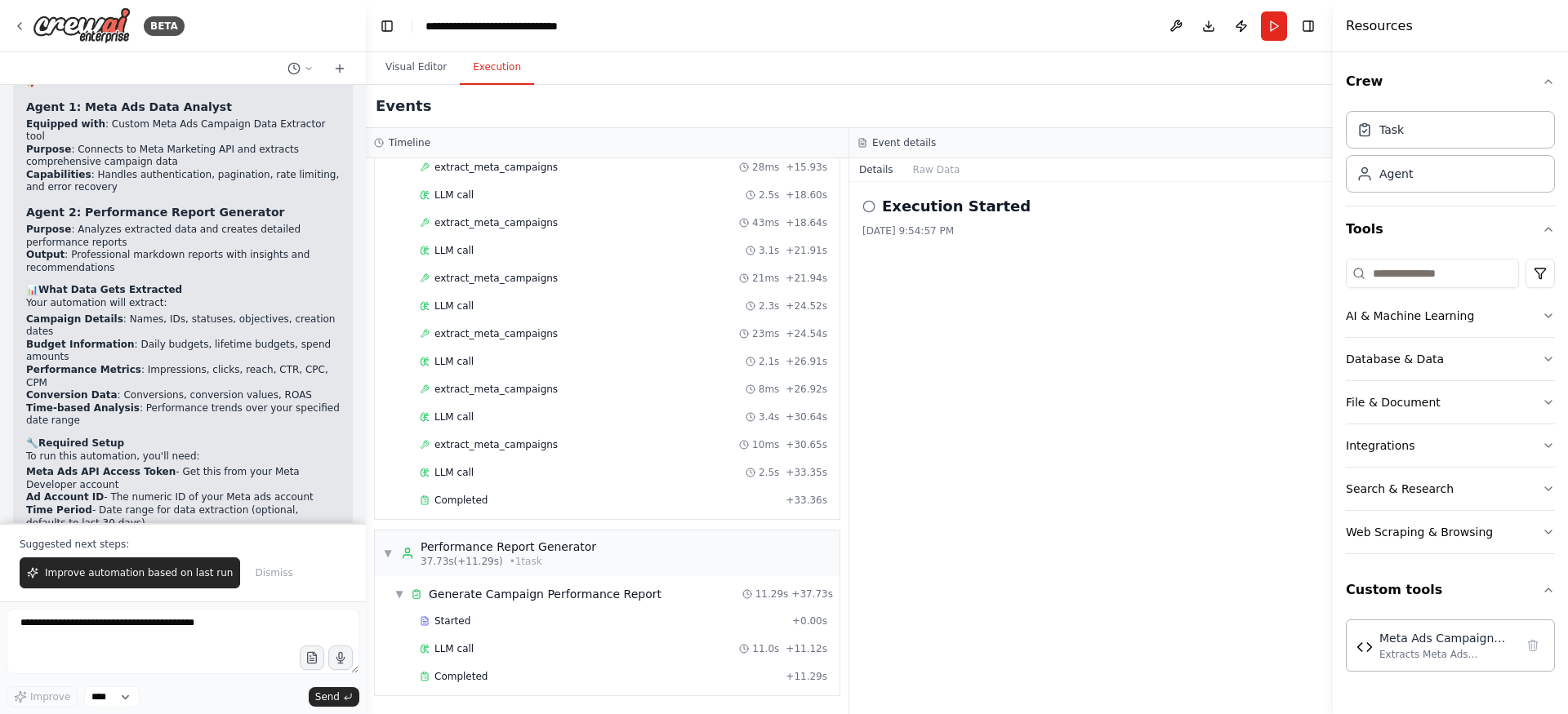
click at [915, 338] on div "Execution Started 9/23/2025, 9:54:57 PM" at bounding box center [1090, 447] width 483 height 532
click at [879, 215] on div "Execution Started" at bounding box center [1091, 206] width 457 height 23
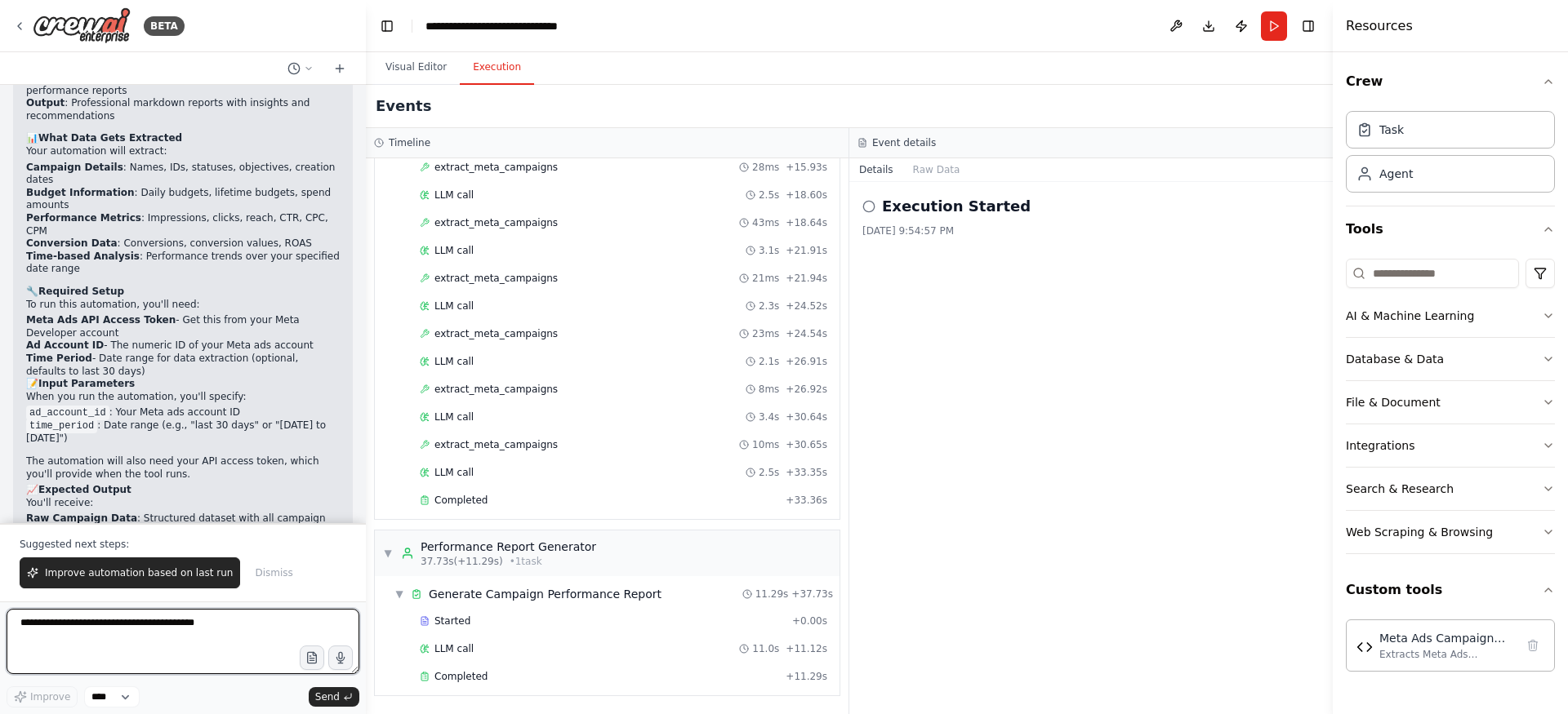
click at [105, 647] on textarea at bounding box center [183, 641] width 353 height 66
type textarea "**********"
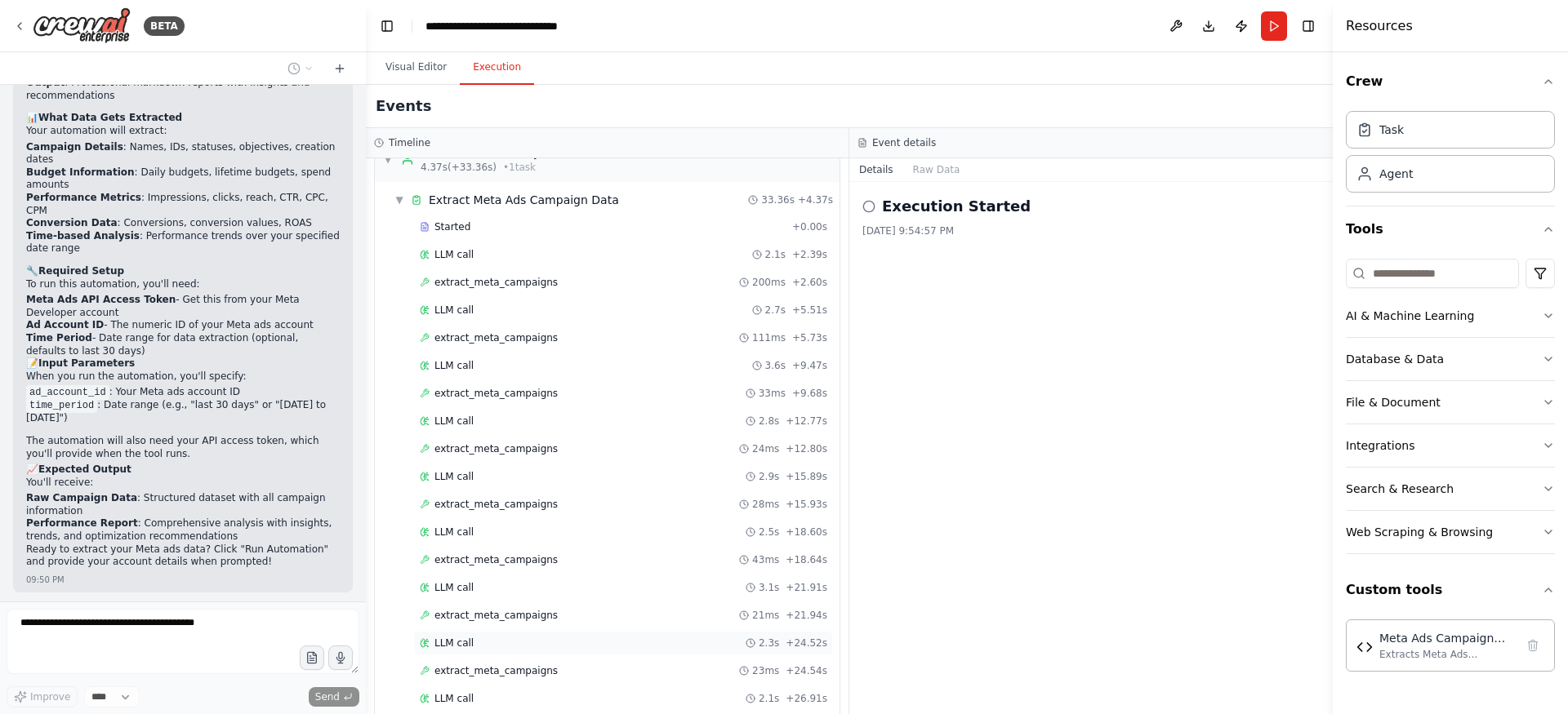
scroll to position [0, 0]
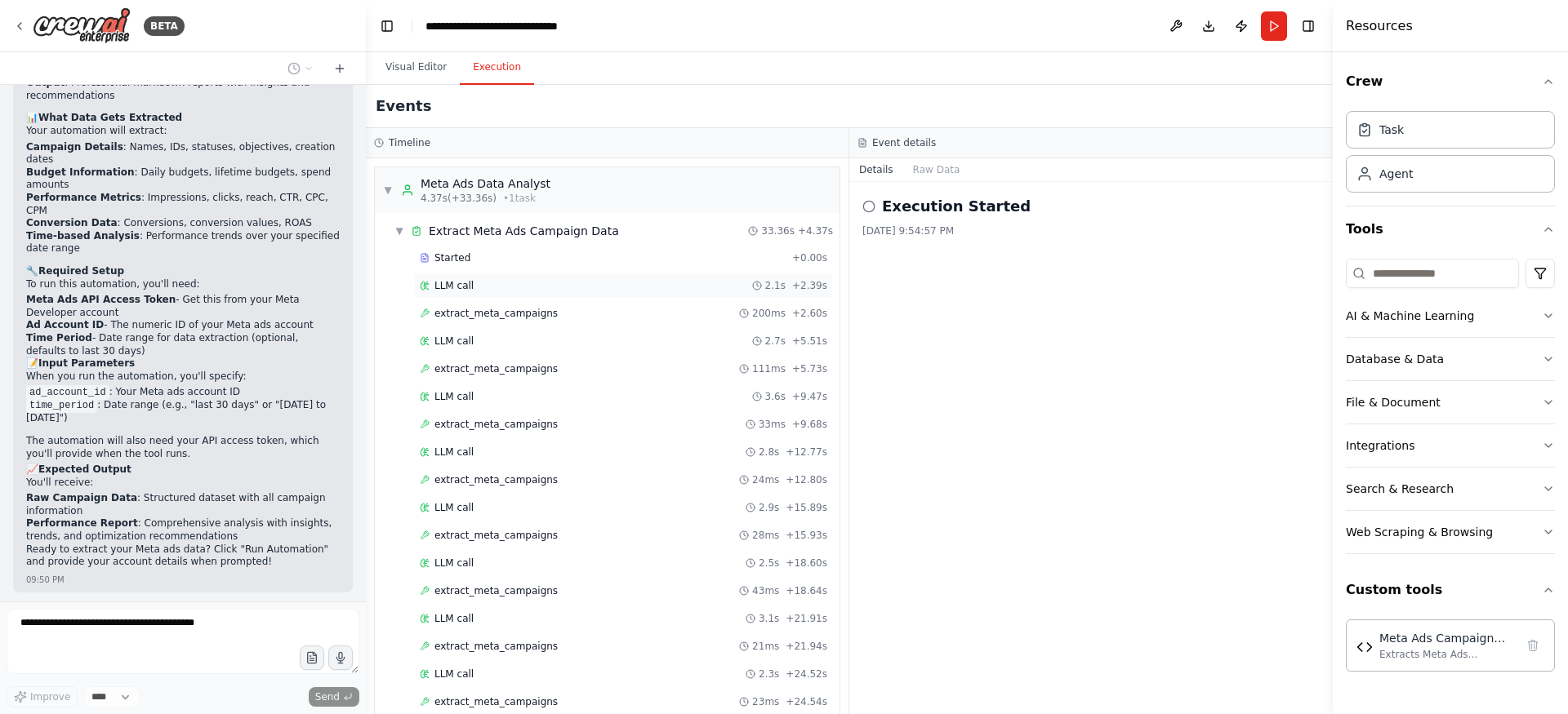
click at [506, 290] on div "LLM call 2.1s + 2.39s" at bounding box center [624, 285] width 408 height 13
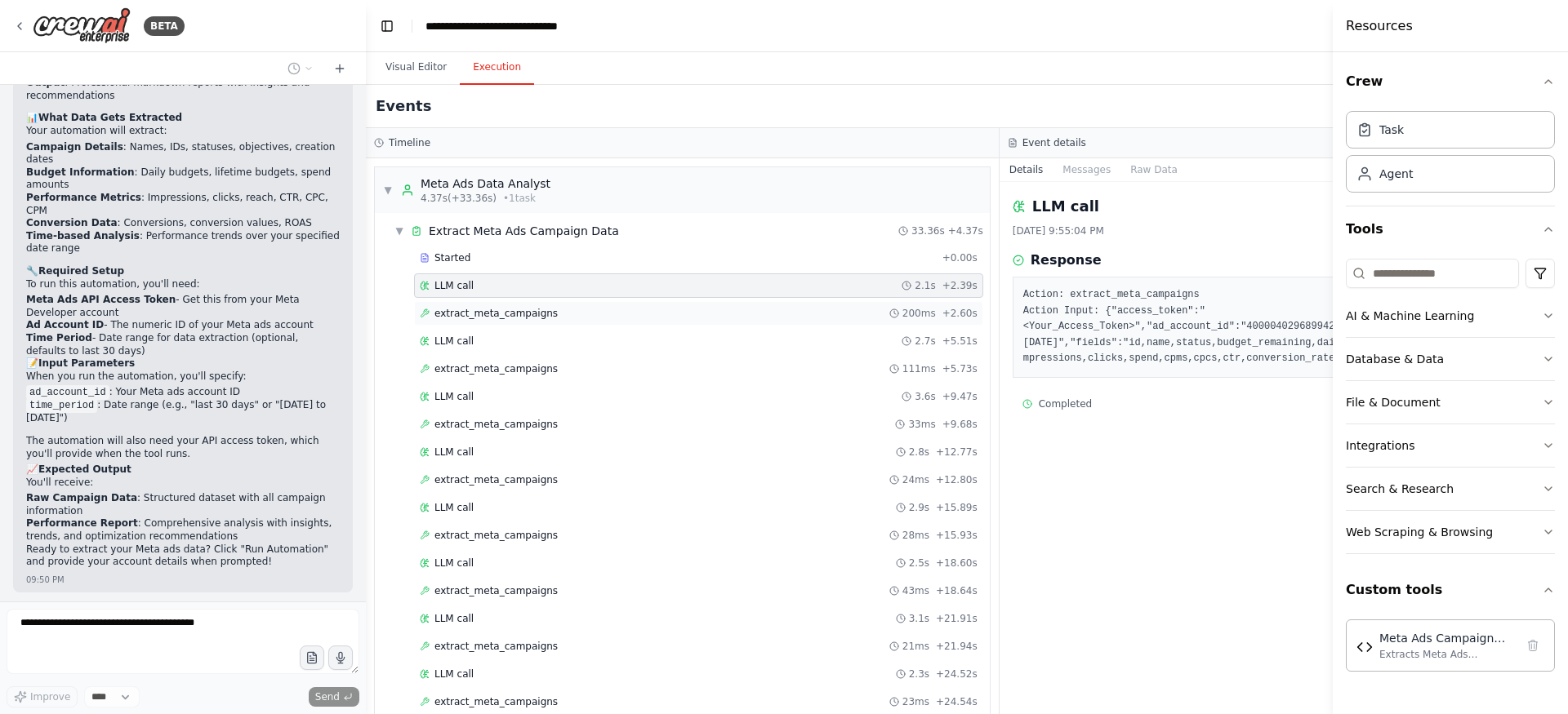
click at [516, 314] on span "extract_meta_campaigns" at bounding box center [495, 313] width 123 height 13
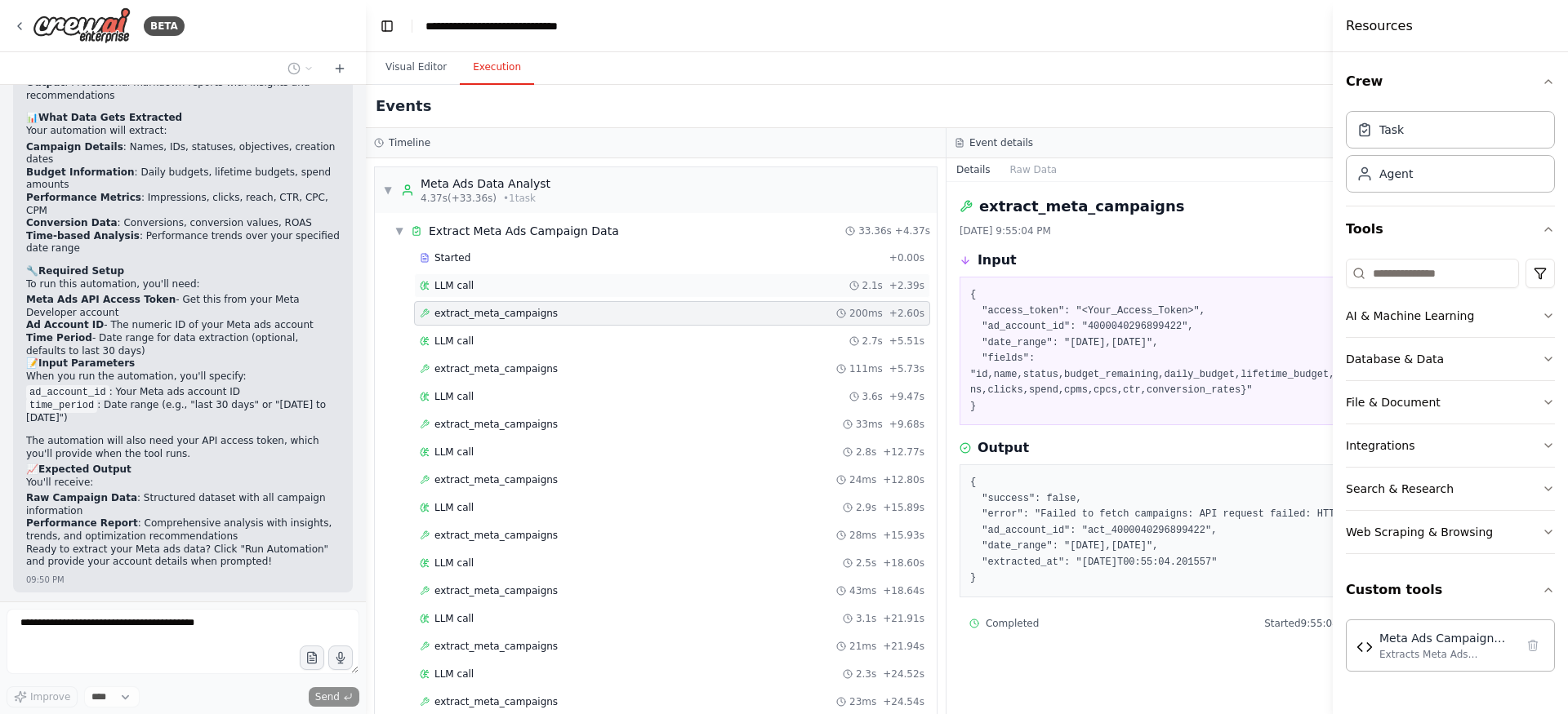
click at [516, 277] on div "LLM call 2.1s + 2.39s" at bounding box center [672, 286] width 516 height 25
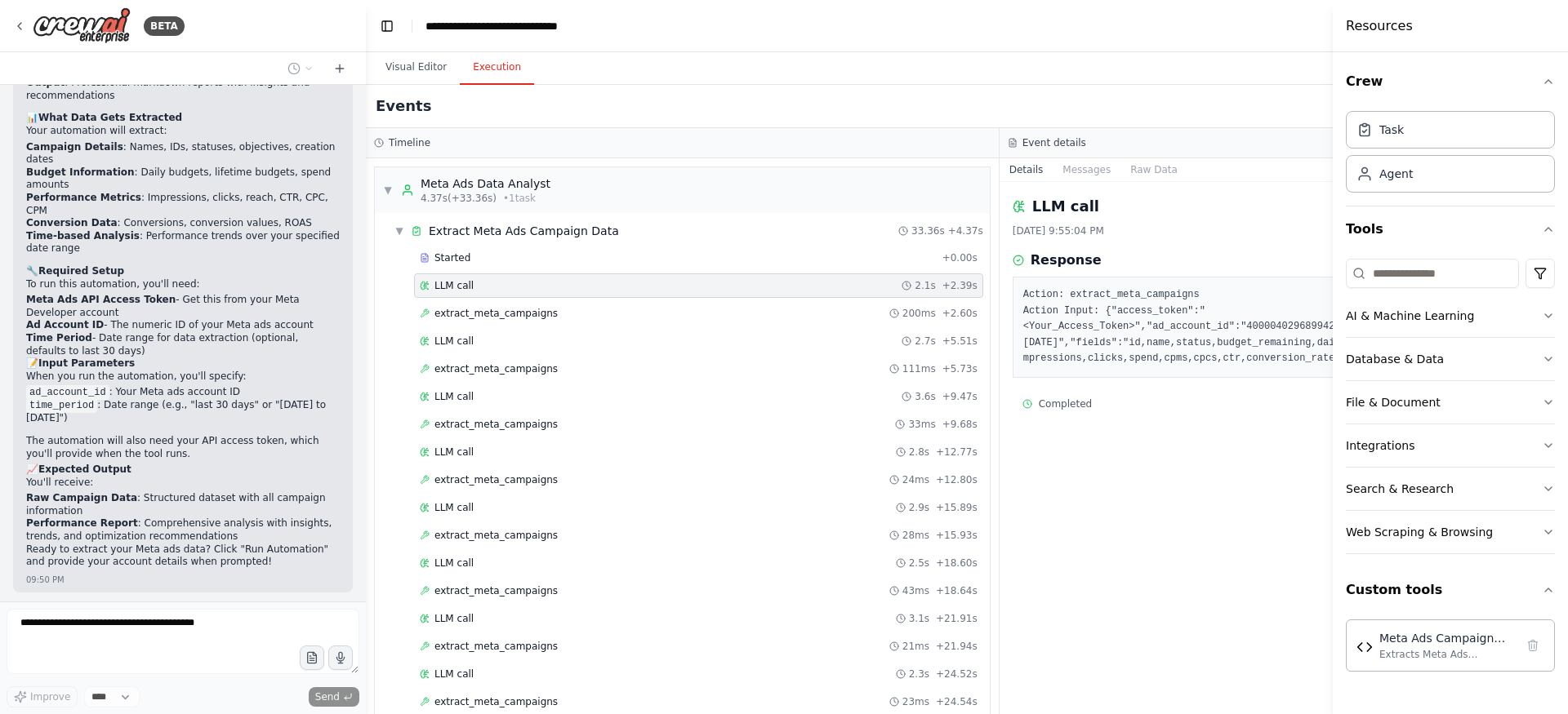
click at [1192, 357] on pre "Action: extract_meta_campaigns Action Input: {"access_token":"<Your_Access_Toke…" at bounding box center [1316, 327] width 587 height 80
click at [591, 309] on div "extract_meta_campaigns 200ms + 2.60s" at bounding box center [698, 313] width 558 height 13
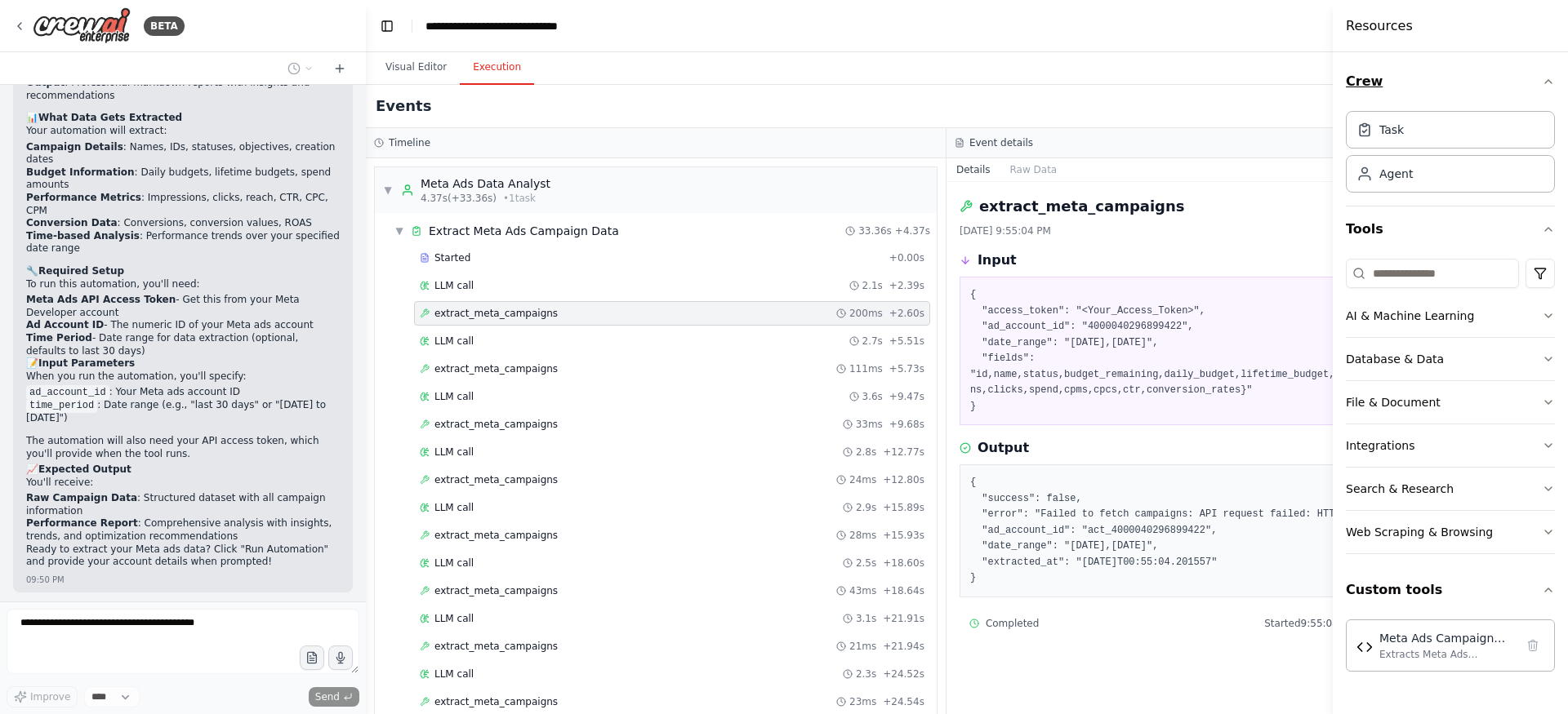
click at [1549, 89] on button "Crew" at bounding box center [1450, 81] width 209 height 46
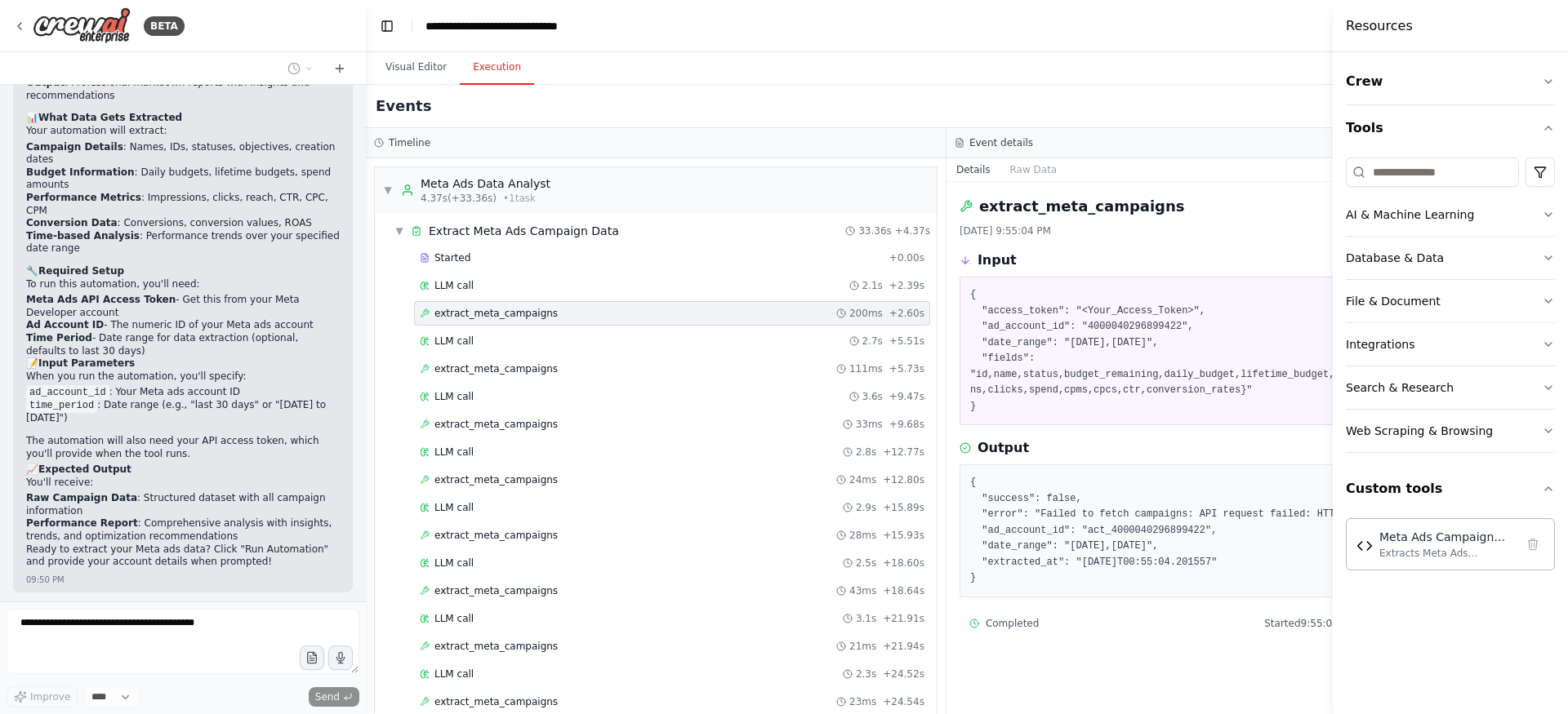
click at [1397, 16] on h4 "Resources" at bounding box center [1379, 26] width 67 height 19
click at [1346, 27] on h4 "Resources" at bounding box center [1379, 26] width 67 height 19
click at [1275, 41] on header "**********" at bounding box center [947, 26] width 1161 height 52
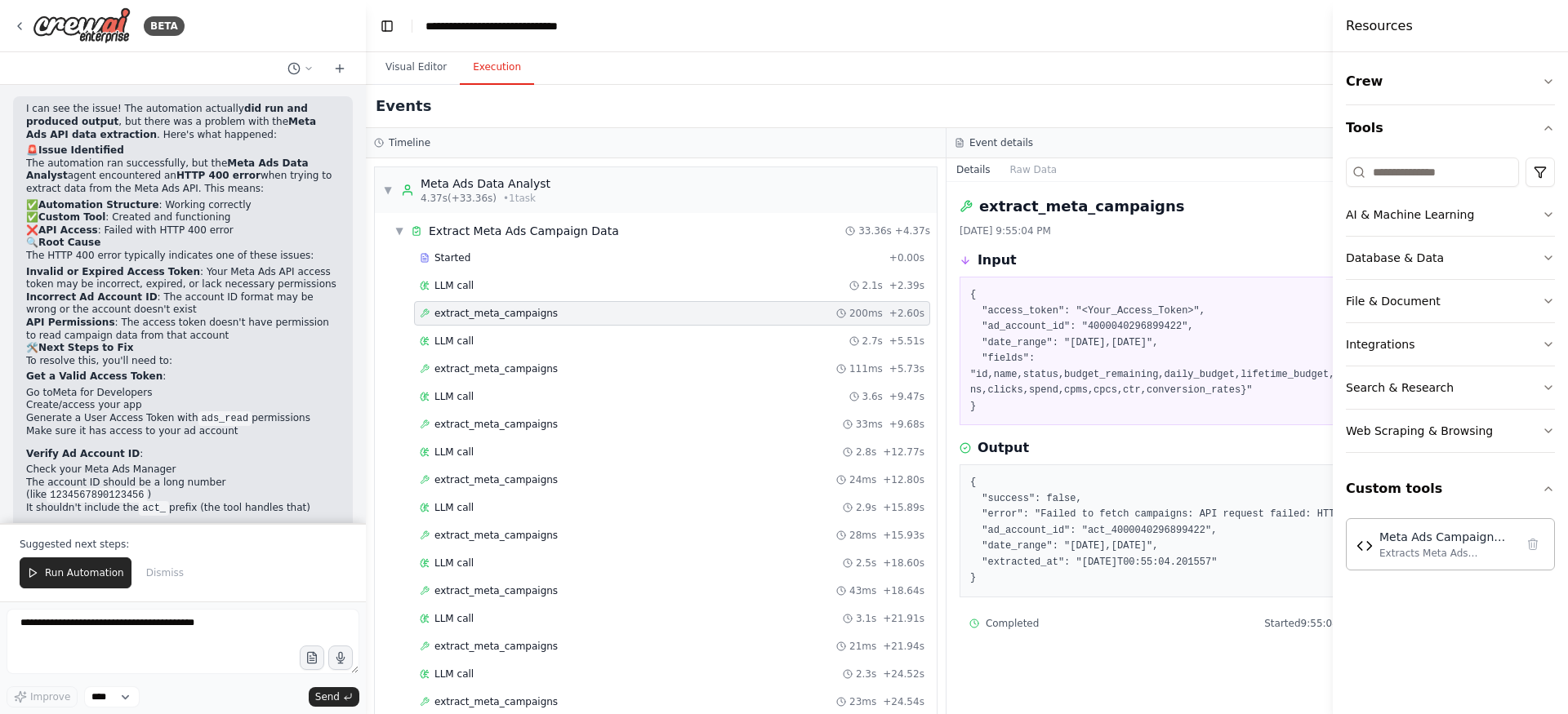
scroll to position [4078, 0]
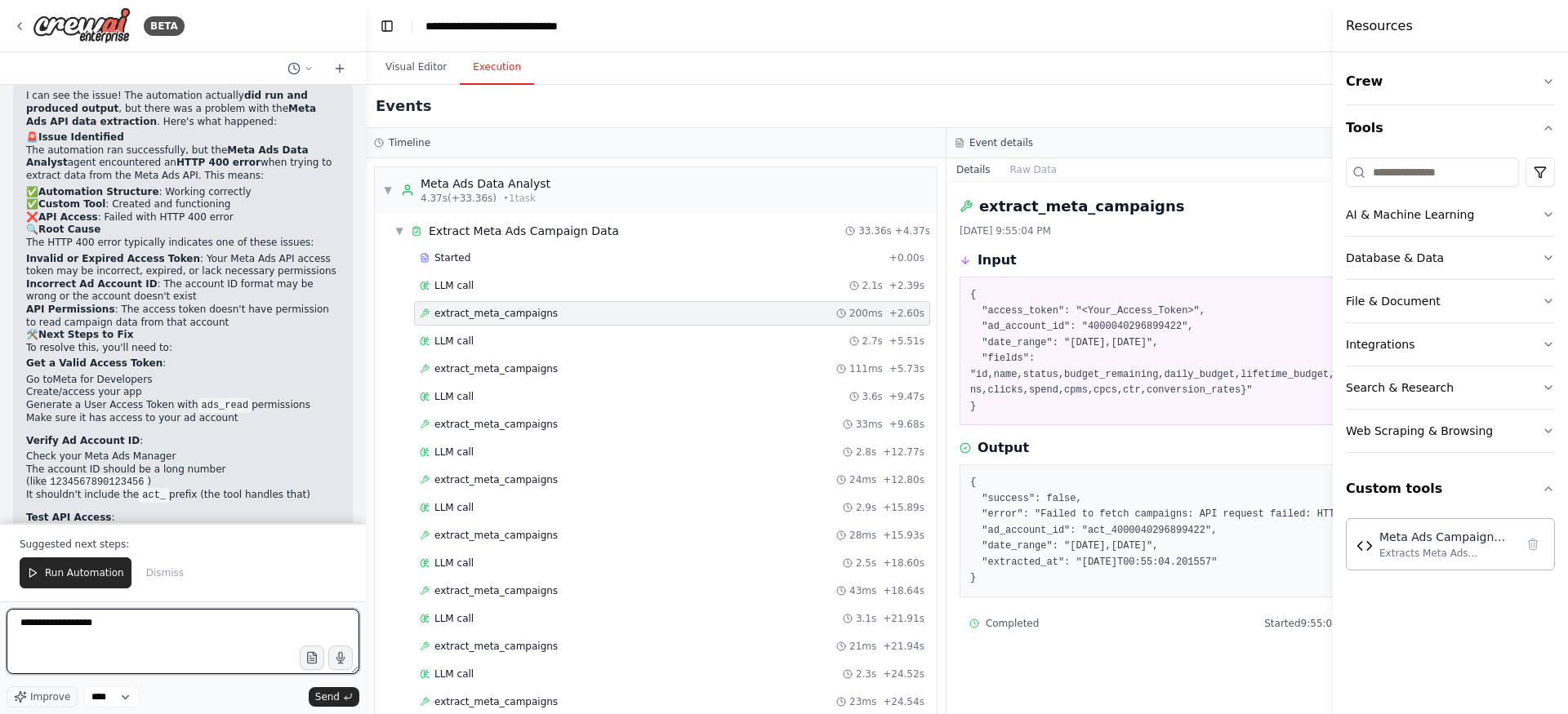
paste textarea "**********"
type textarea "**********"
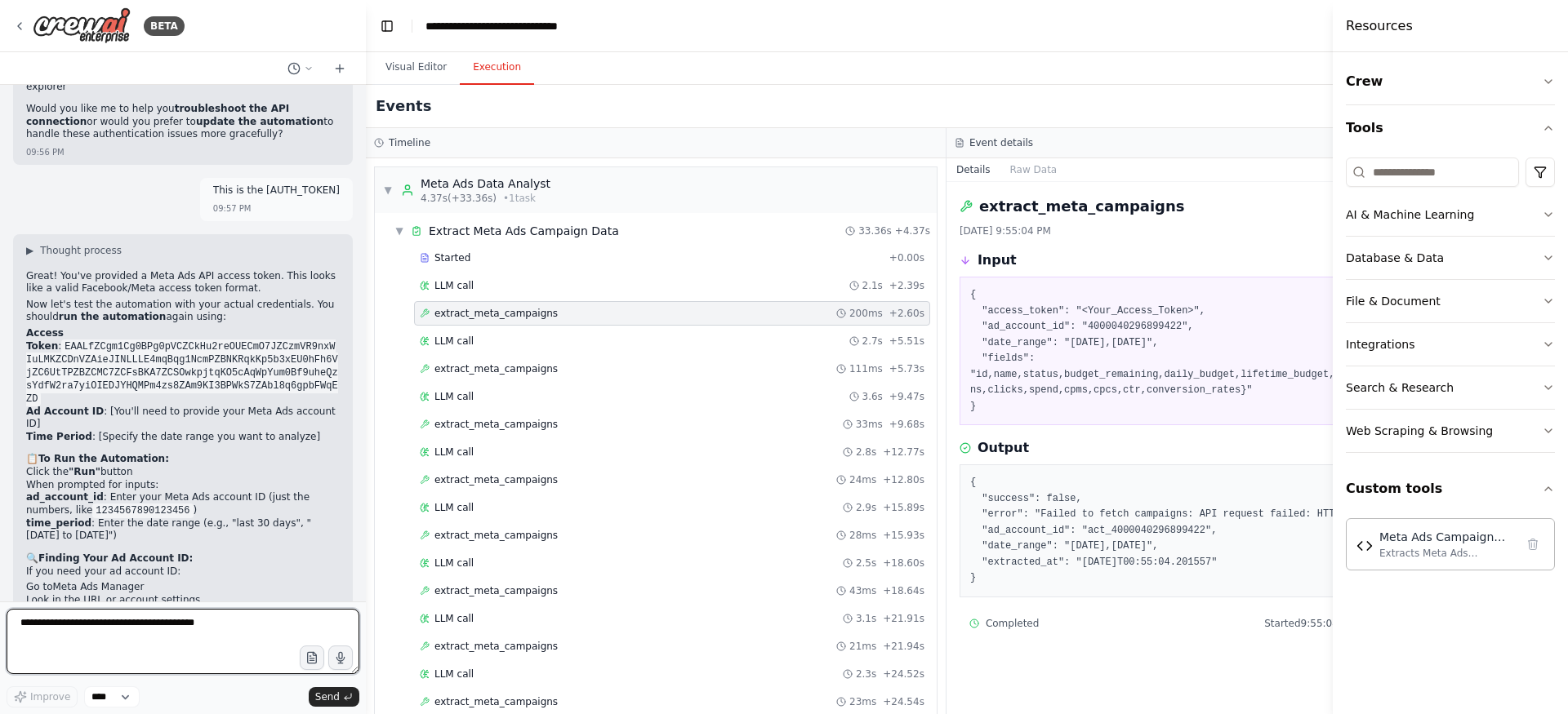
scroll to position [4555, 0]
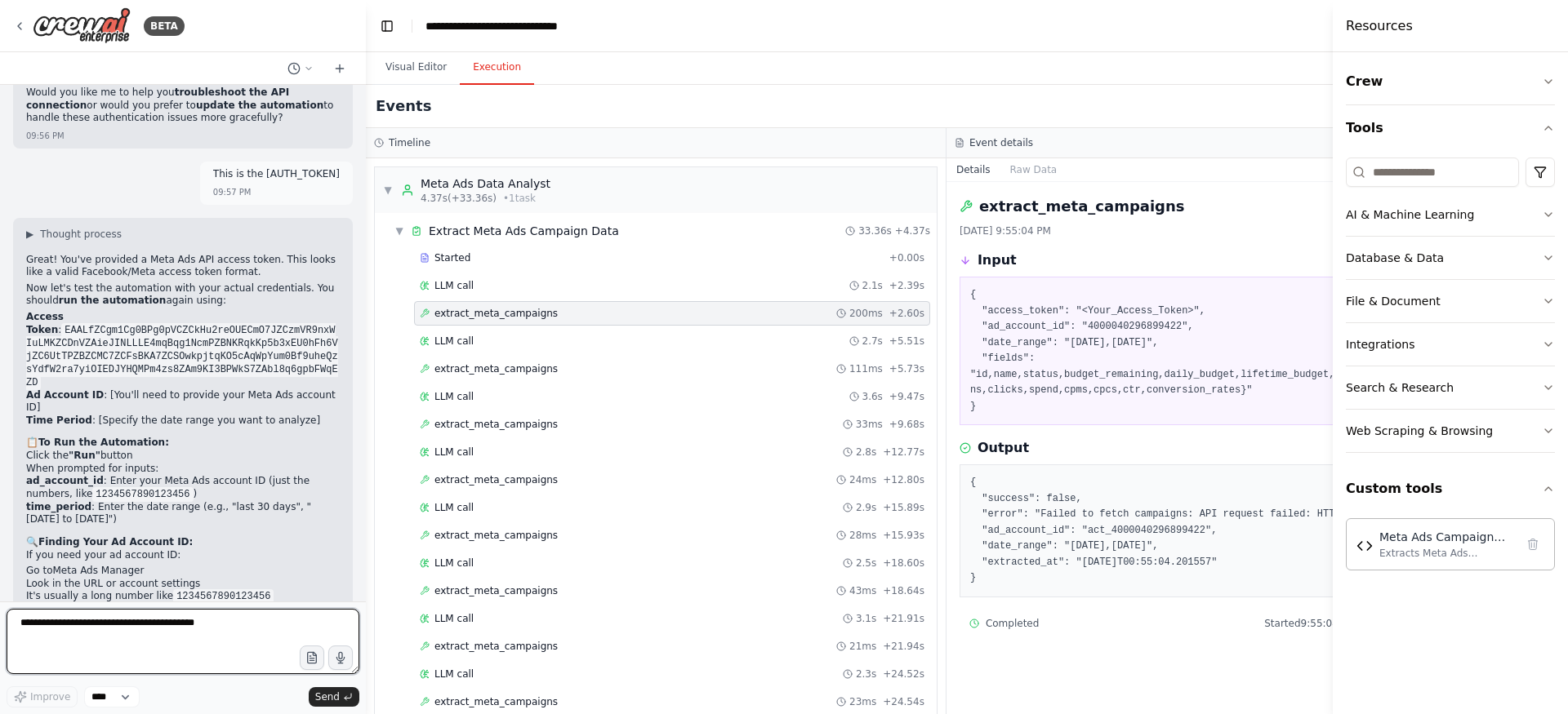
click at [135, 633] on textarea at bounding box center [183, 641] width 353 height 66
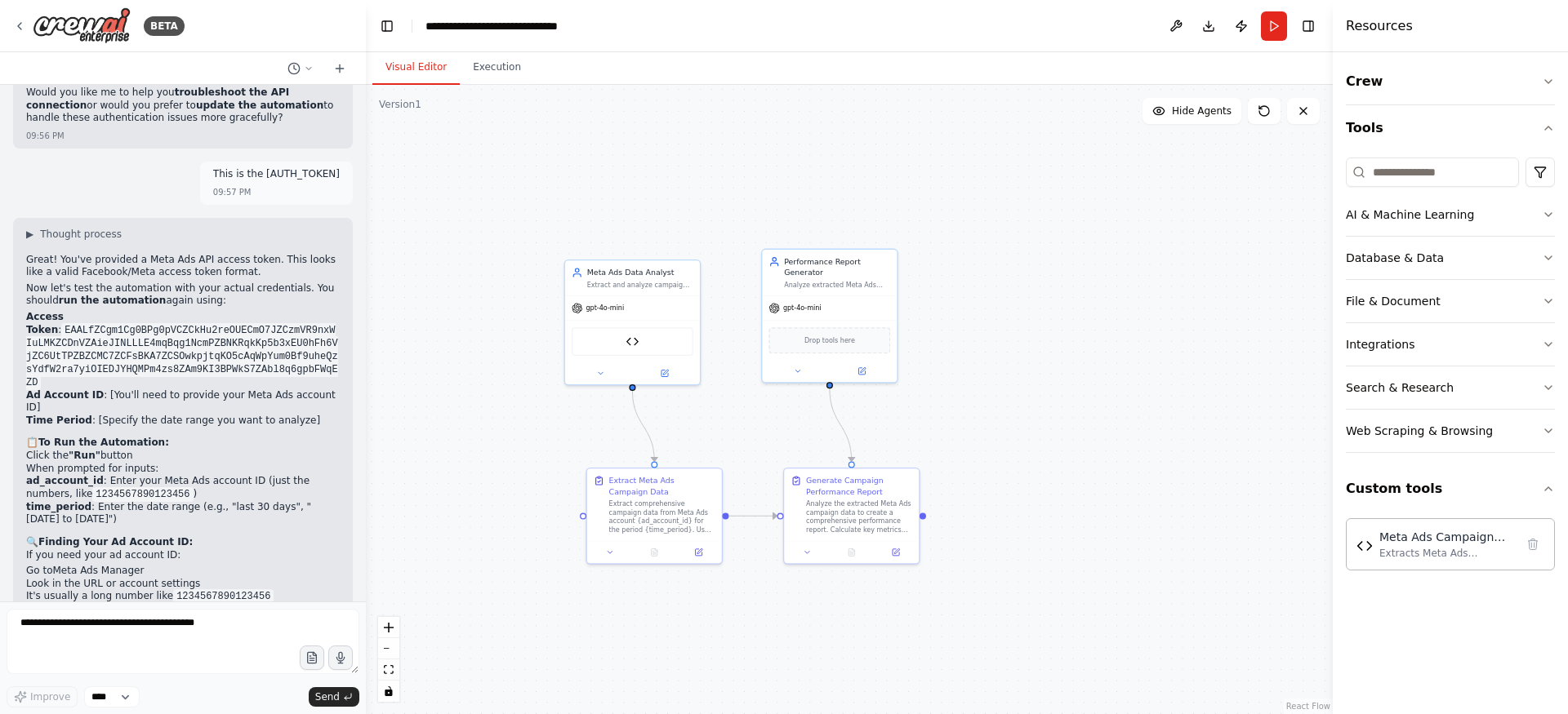
click at [429, 80] on button "Visual Editor" at bounding box center [416, 67] width 88 height 35
click at [1275, 29] on button "Run" at bounding box center [1274, 26] width 26 height 29
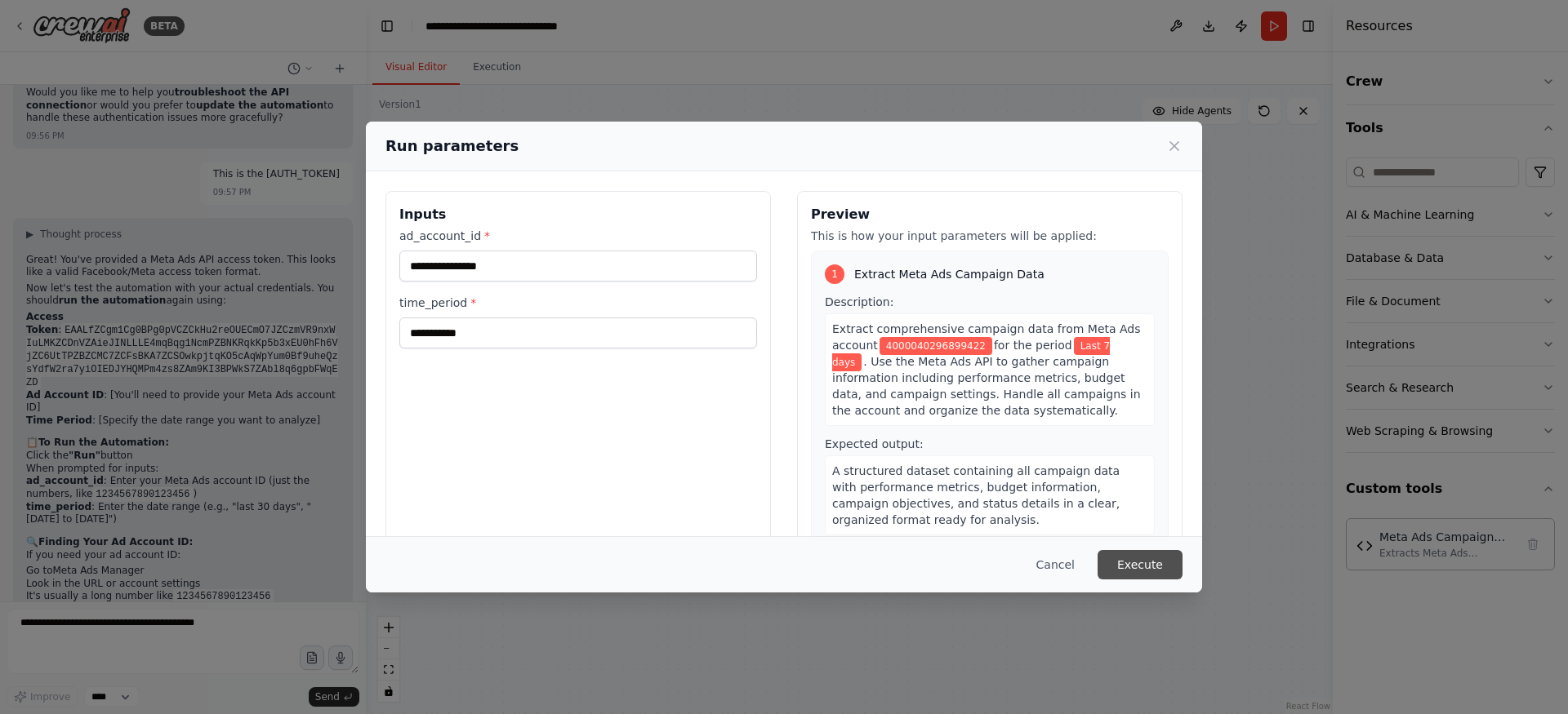
click at [1135, 564] on button "Execute" at bounding box center [1140, 564] width 85 height 29
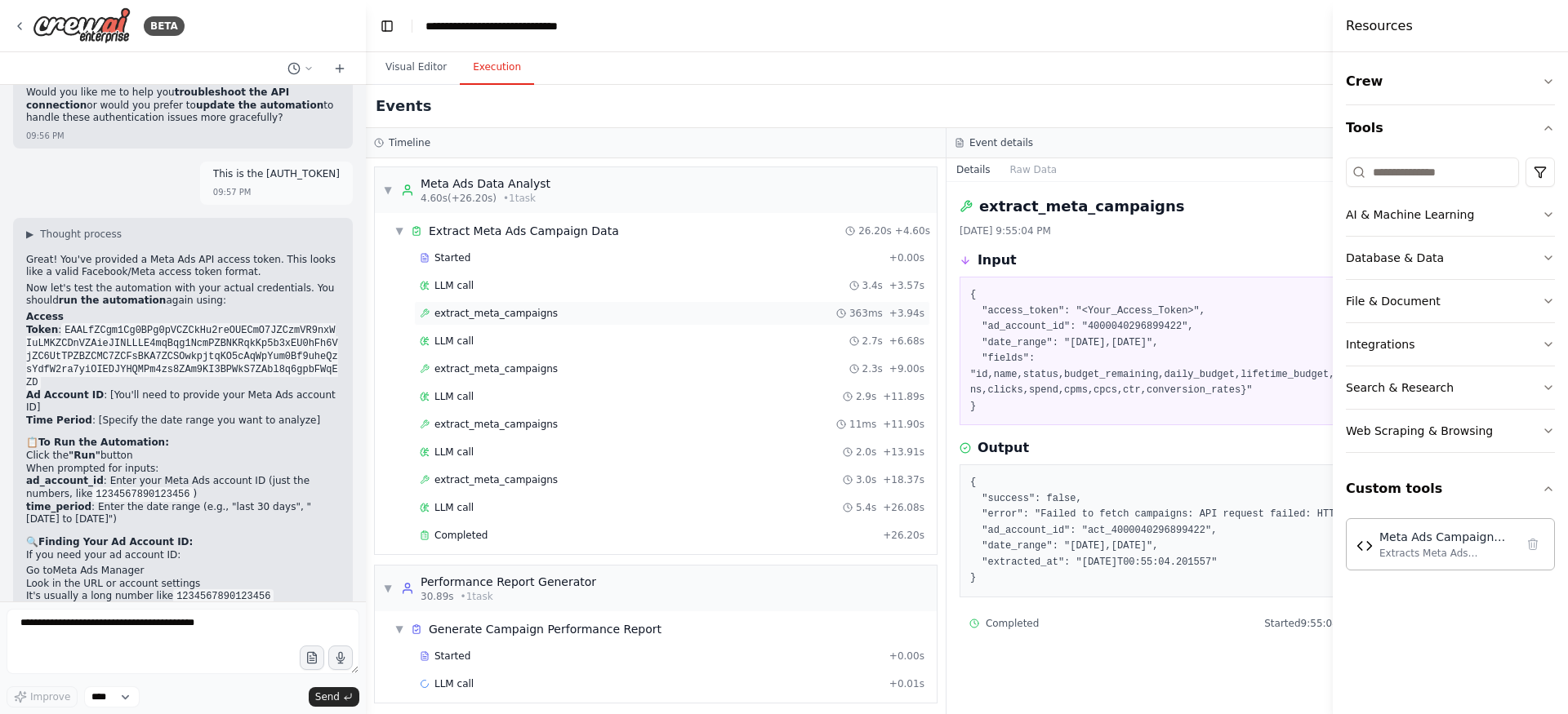
click at [485, 315] on span "extract_meta_campaigns" at bounding box center [495, 313] width 123 height 13
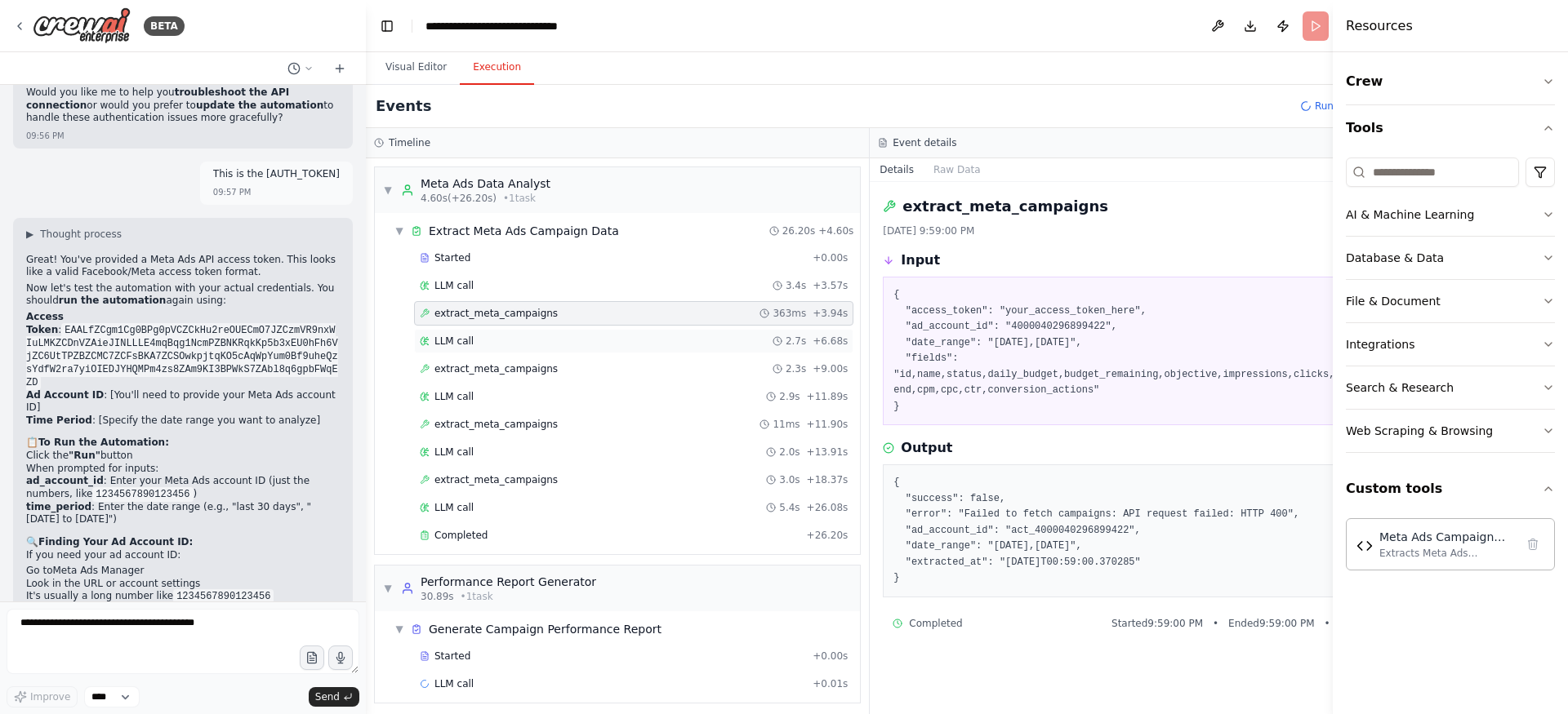
click at [480, 338] on div "LLM call 2.7s + 6.68s" at bounding box center [634, 341] width 428 height 13
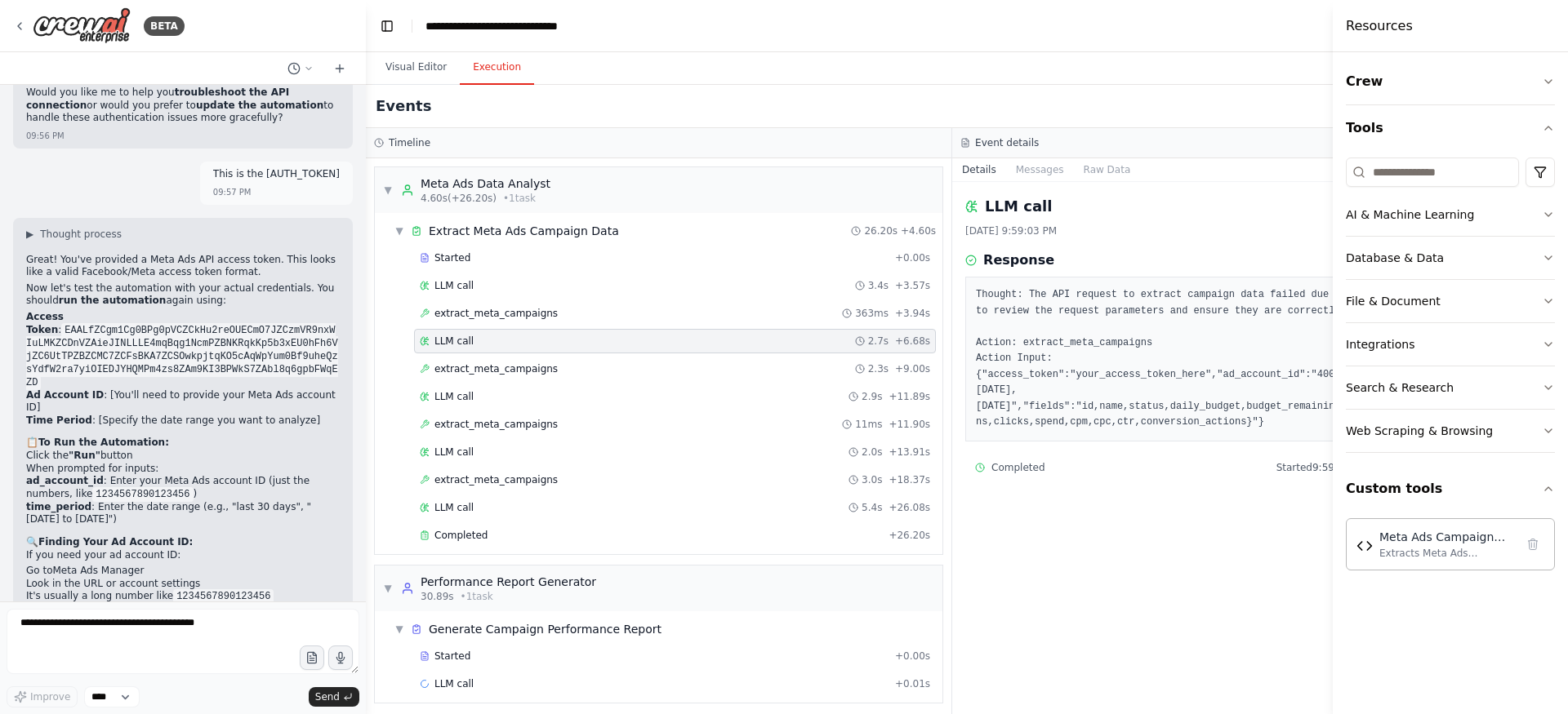
click at [1220, 431] on div "Thought: The API request to extract campaign data failed due to a bad request e…" at bounding box center [1245, 359] width 560 height 165
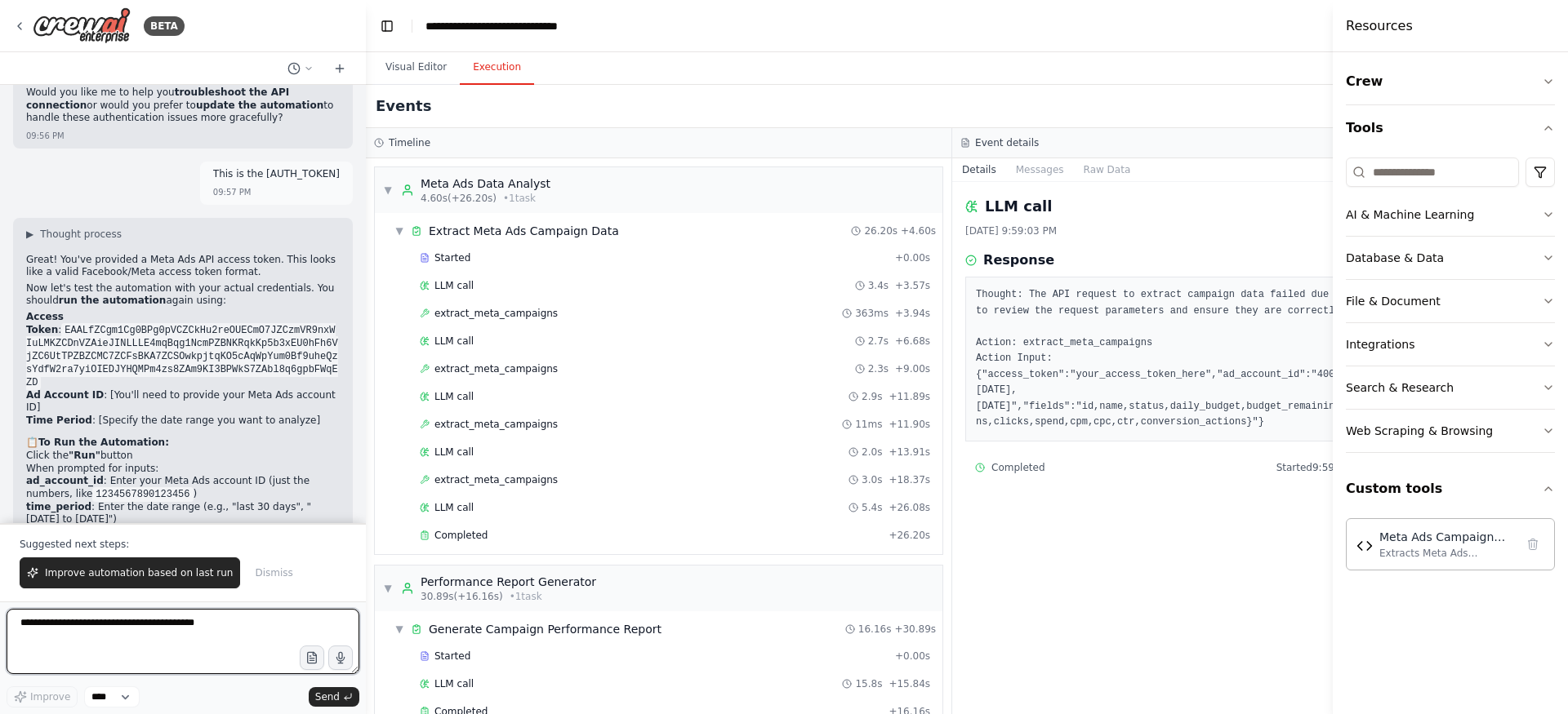
click at [206, 616] on textarea at bounding box center [183, 641] width 353 height 66
click at [165, 623] on textarea at bounding box center [183, 641] width 353 height 66
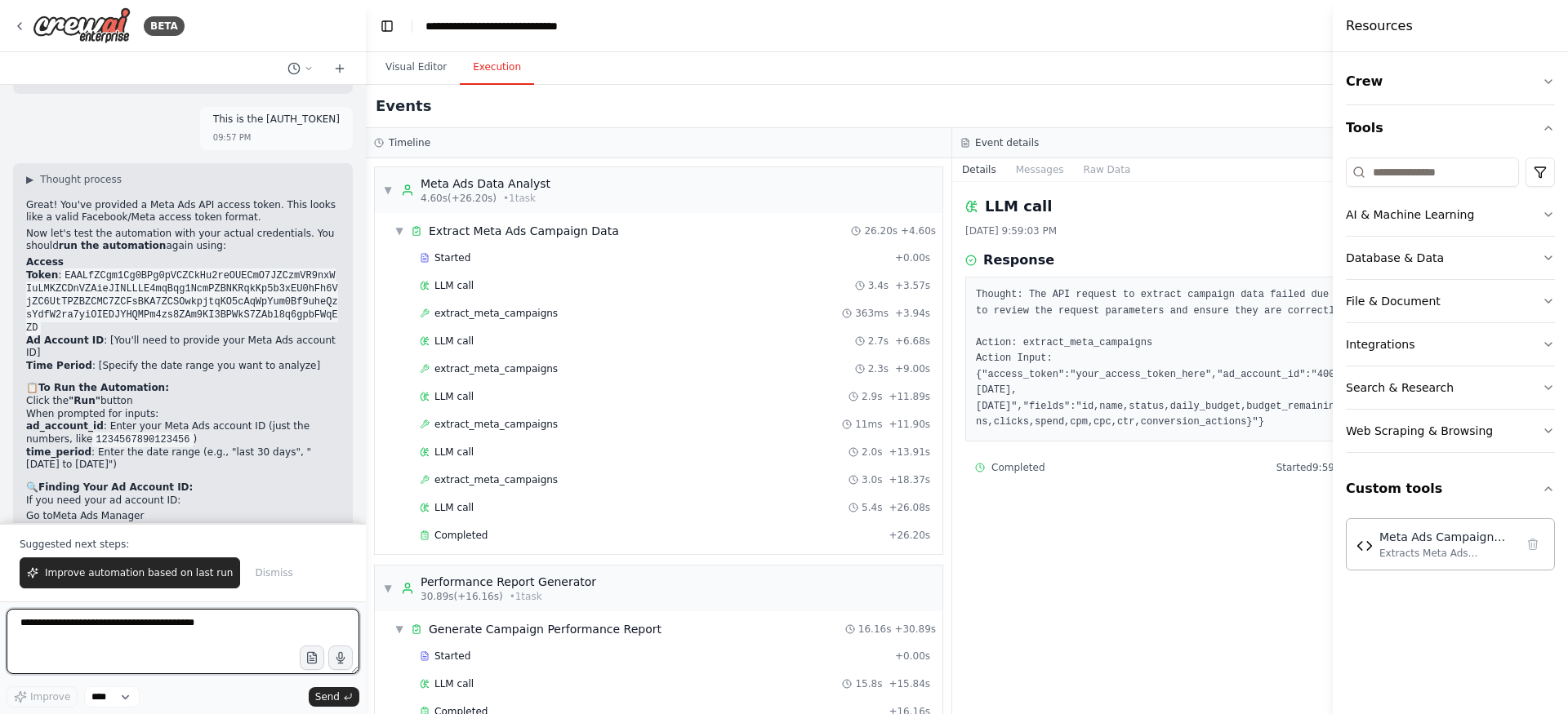
scroll to position [4617, 0]
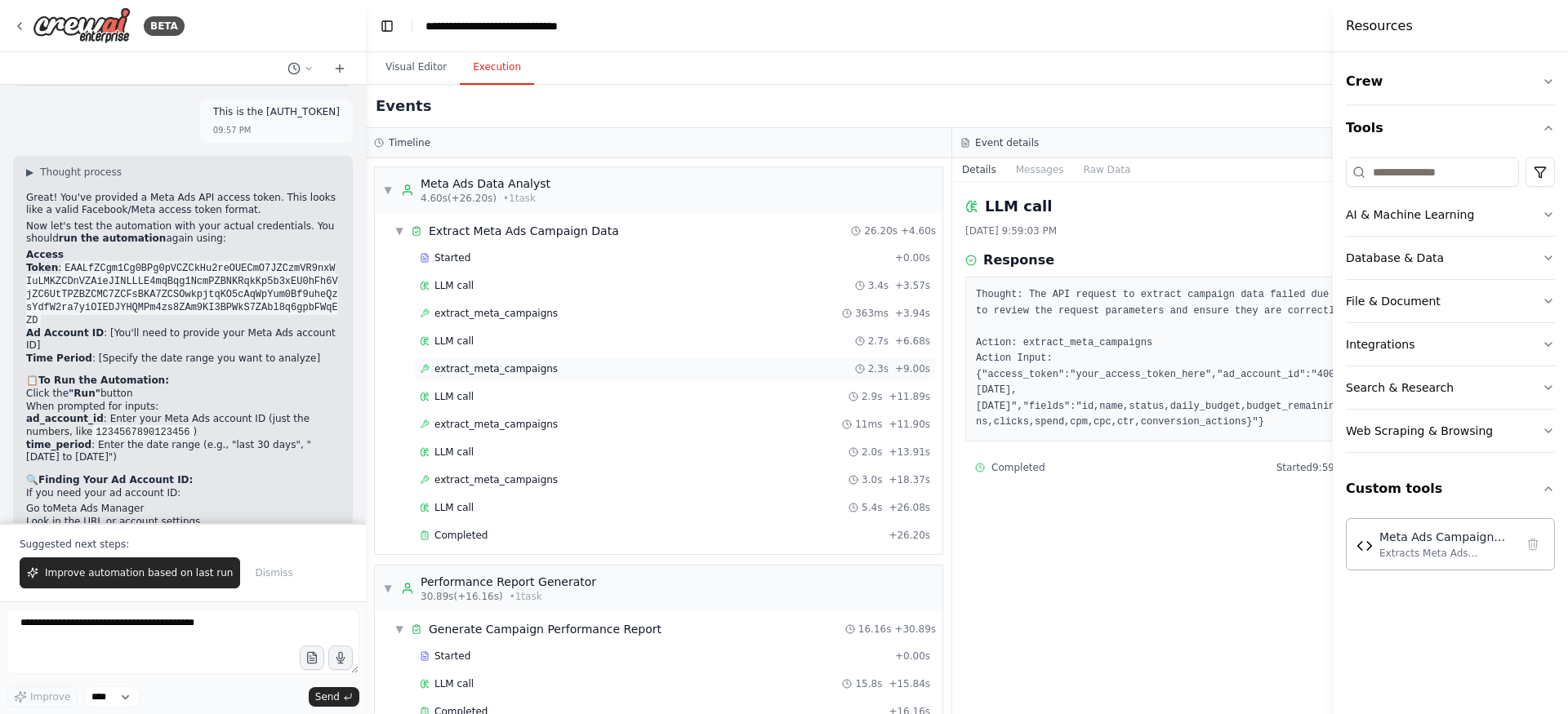
click at [622, 357] on div "extract_meta_campaigns 2.3s + 9.00s" at bounding box center [675, 369] width 522 height 25
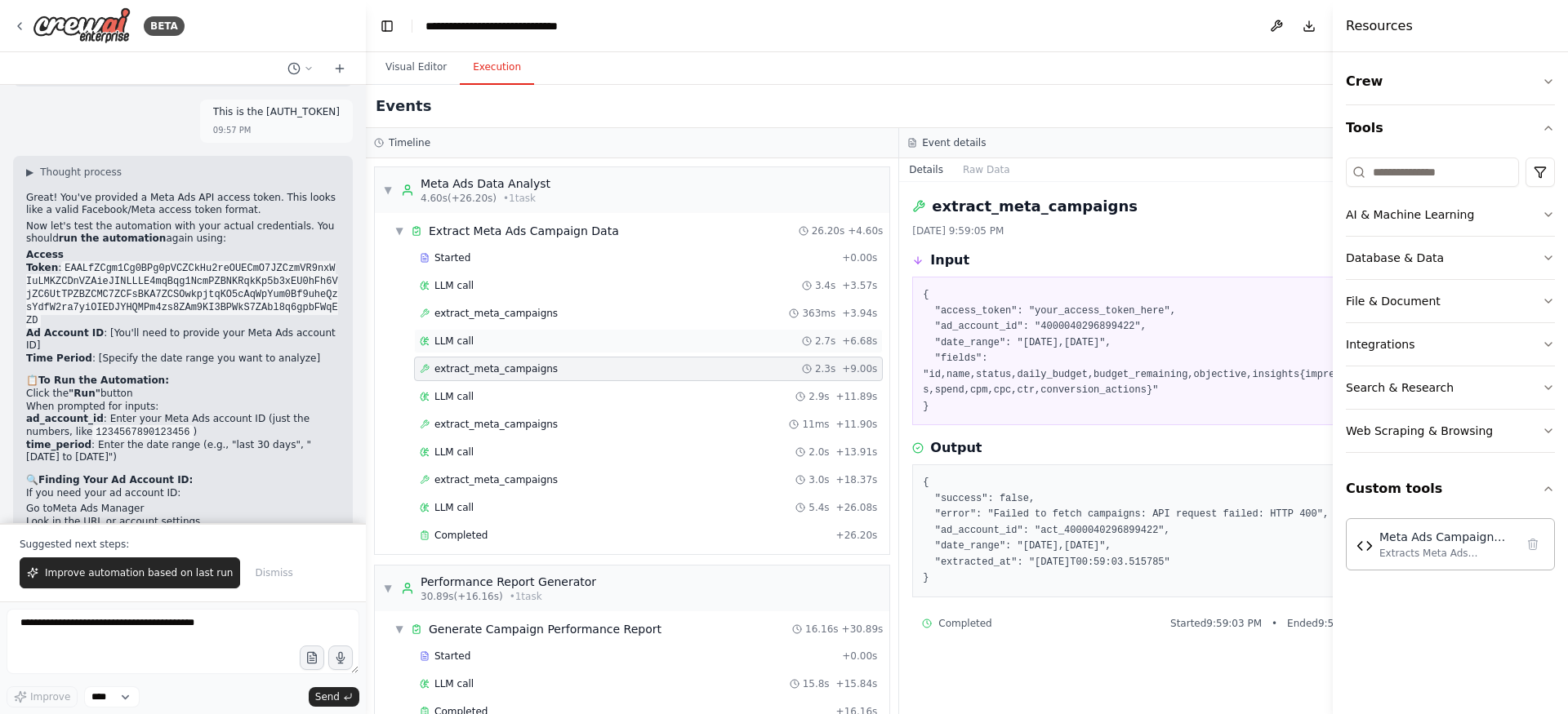
click at [596, 344] on div "LLM call 2.7s + 6.68s" at bounding box center [649, 341] width 457 height 13
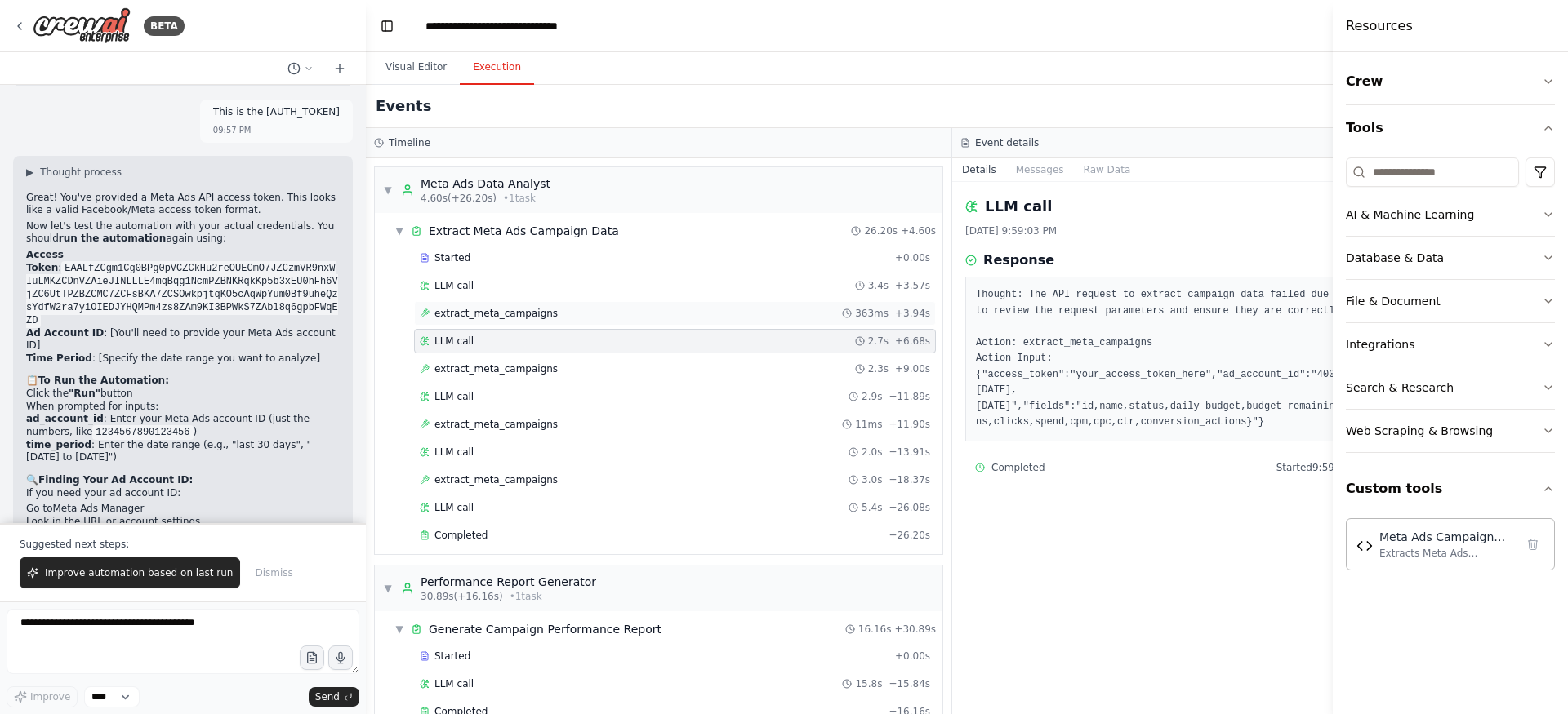
click at [620, 325] on div "extract_meta_campaigns 363ms + 3.94s" at bounding box center [675, 314] width 522 height 25
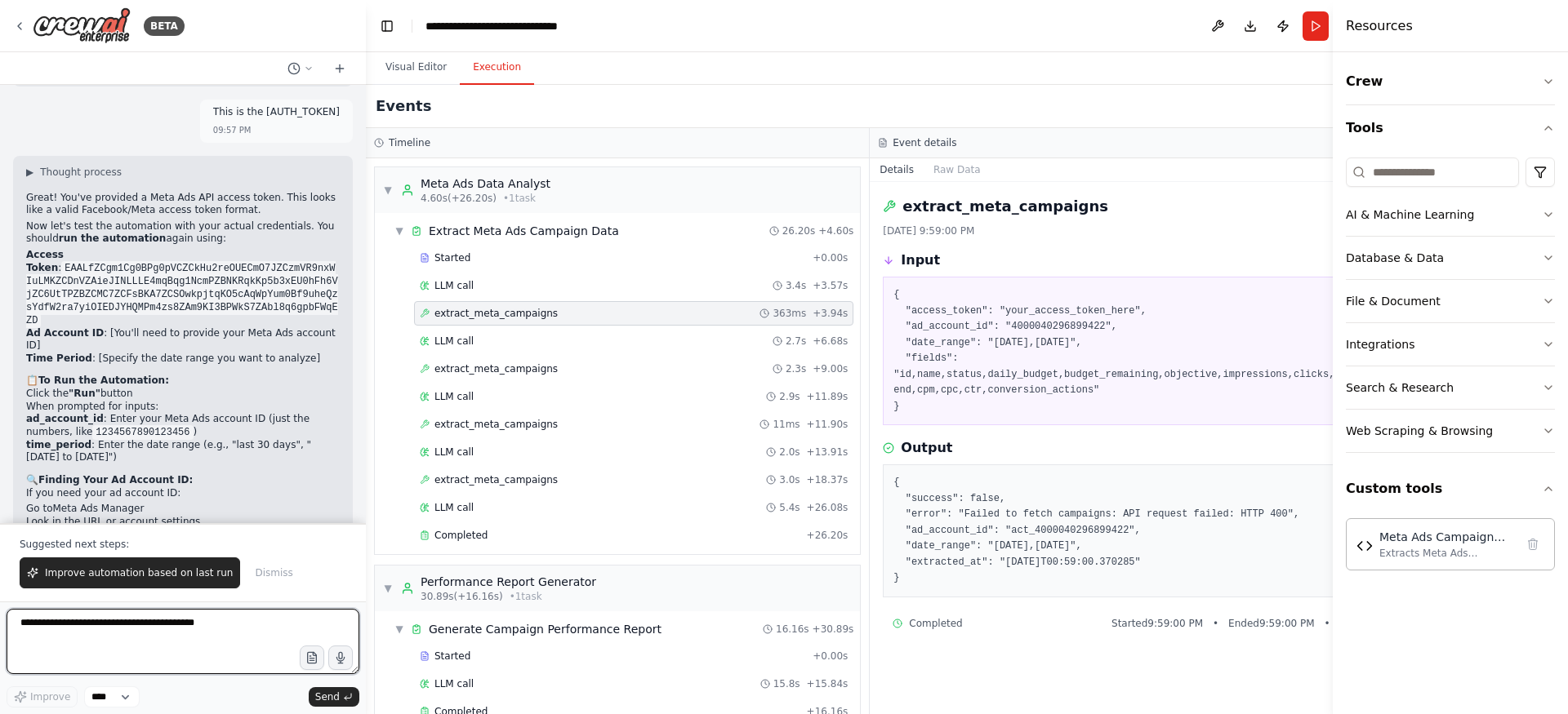
click at [139, 634] on textarea at bounding box center [183, 641] width 353 height 66
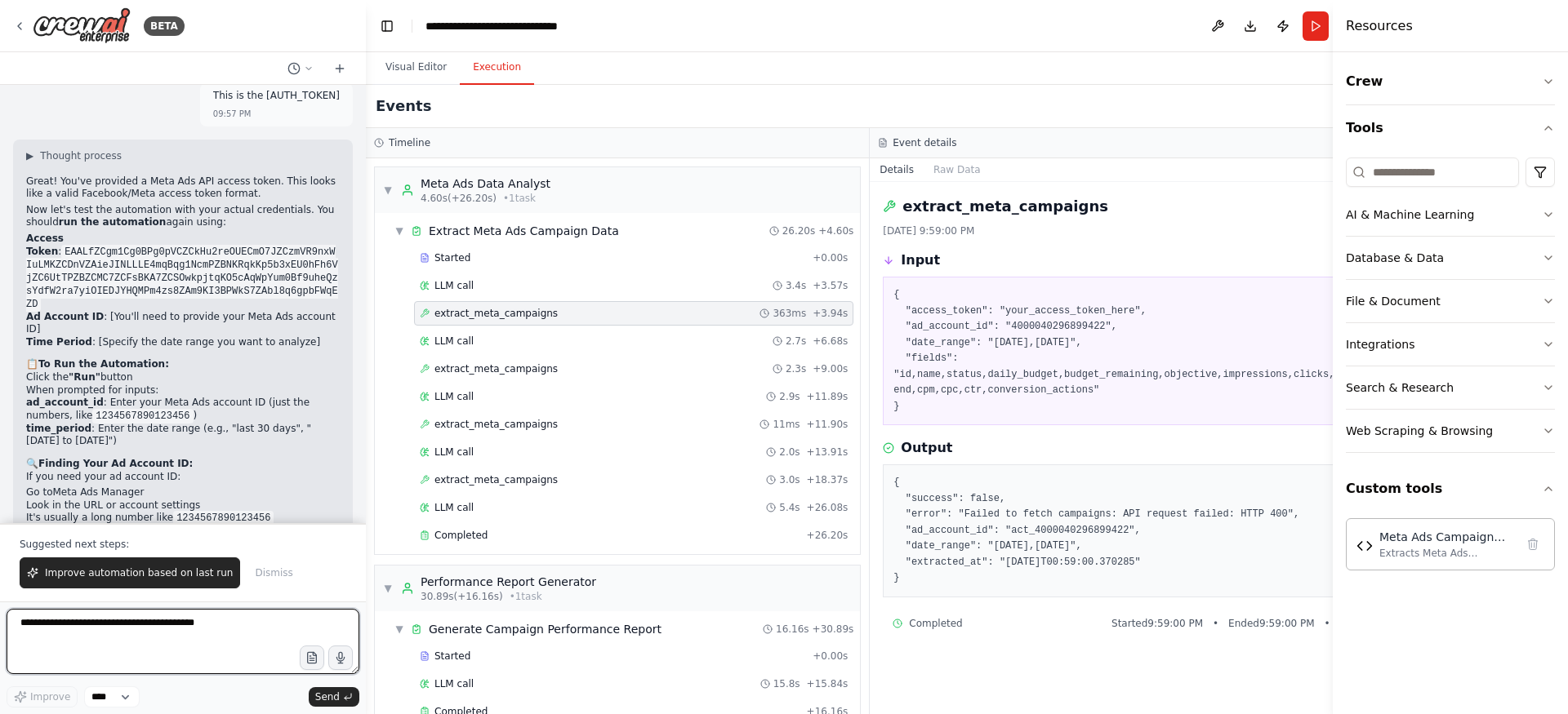
click at [198, 631] on textarea at bounding box center [183, 641] width 353 height 66
type textarea "**********"
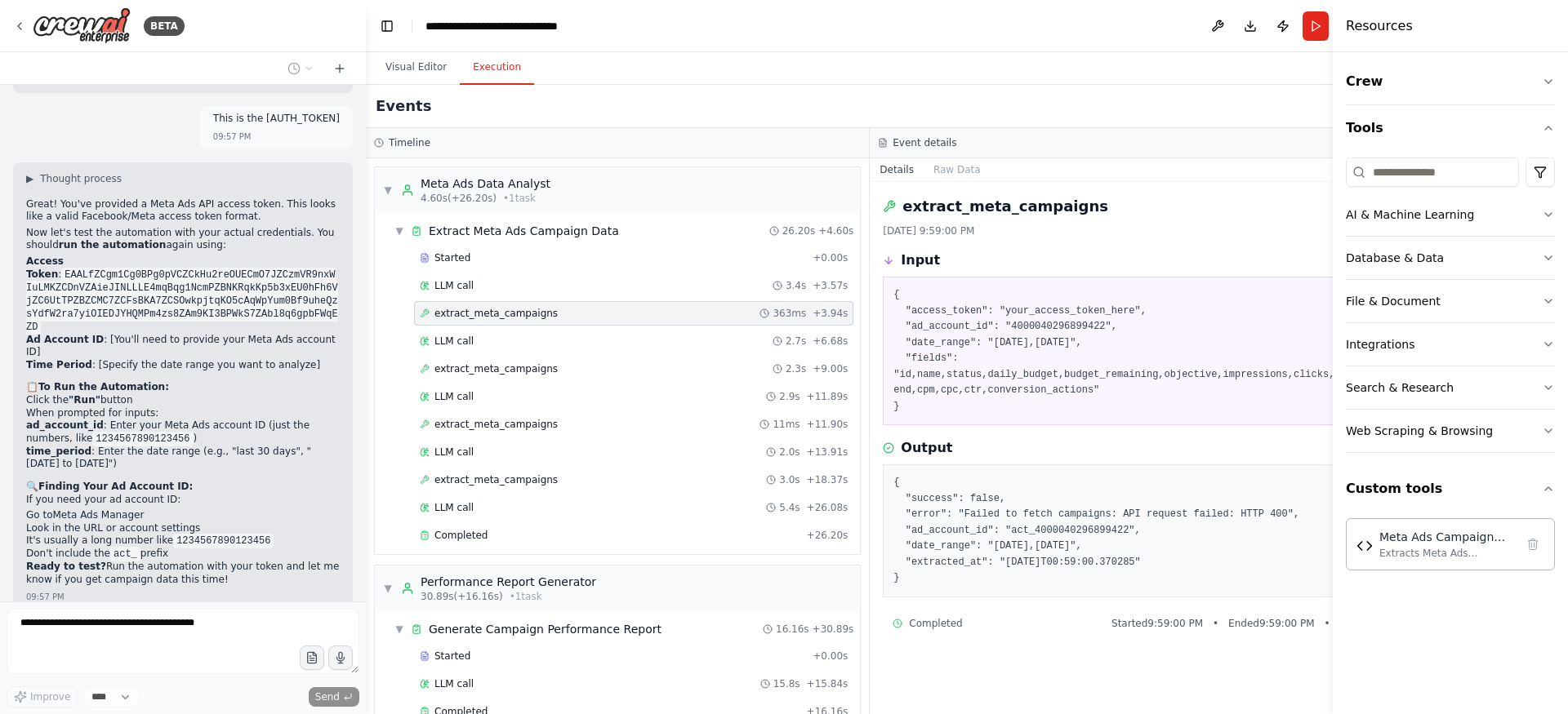
scroll to position [4653, 0]
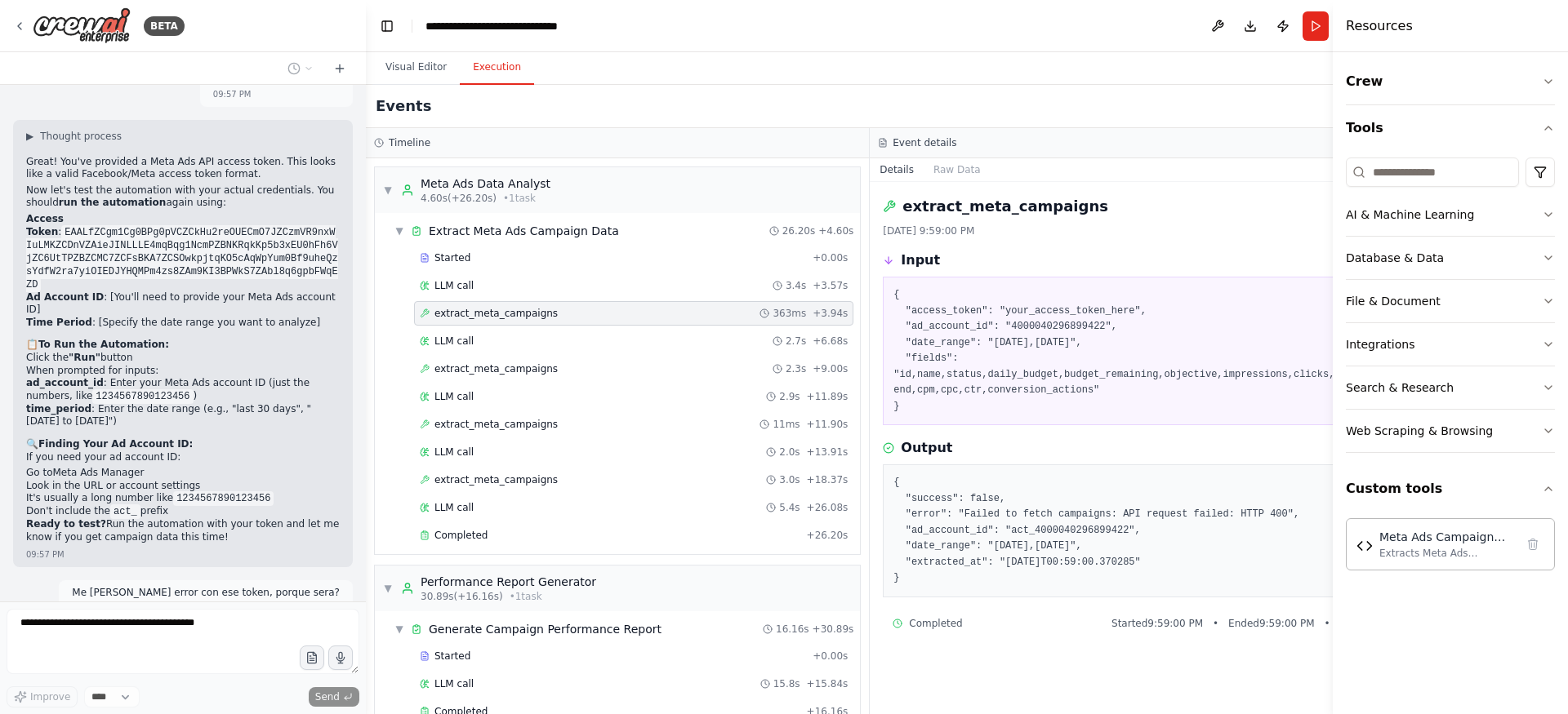
click at [545, 309] on span "extract_meta_campaigns" at bounding box center [495, 313] width 123 height 13
click at [533, 287] on div "LLM call 3.4s + 3.57s" at bounding box center [634, 285] width 428 height 13
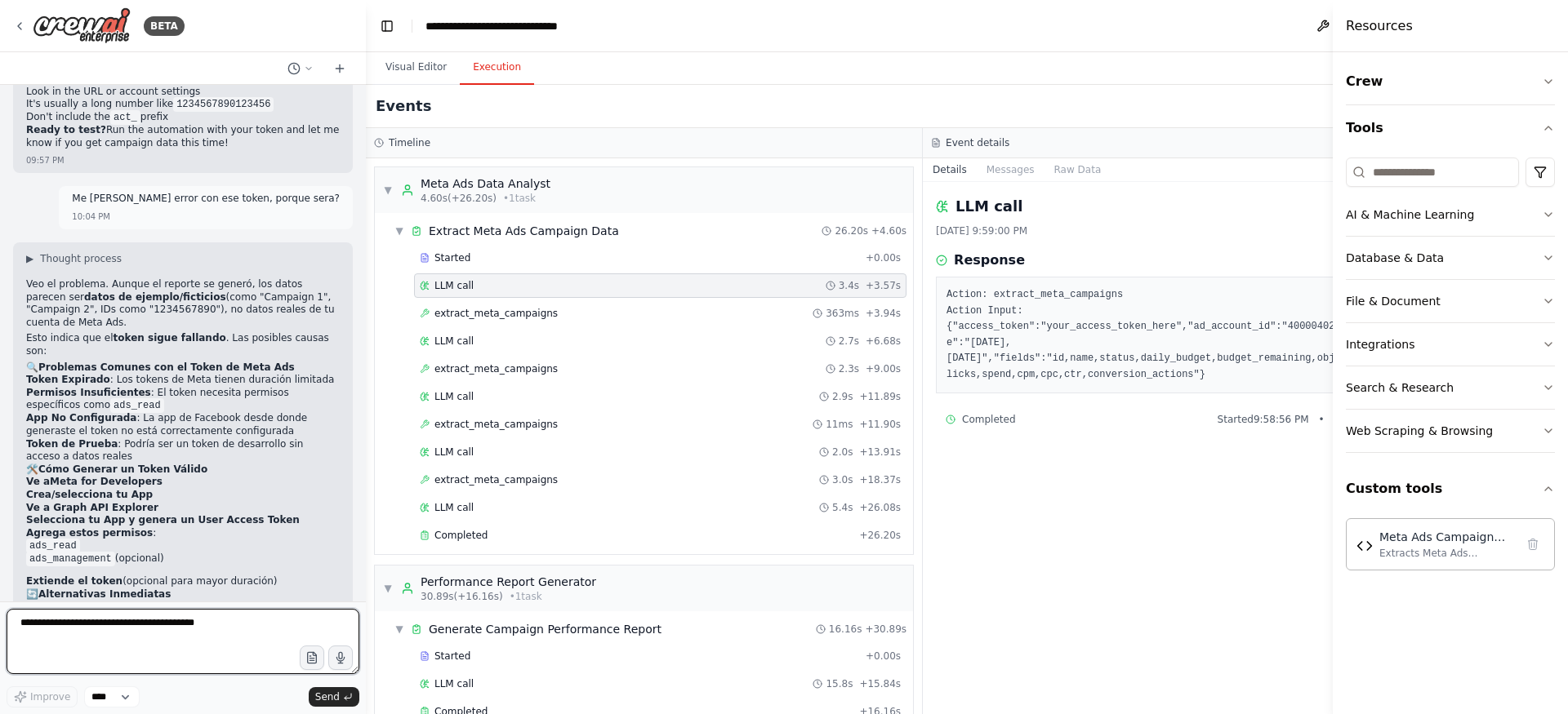
scroll to position [5045, 0]
click at [190, 619] on textarea at bounding box center [183, 641] width 353 height 66
type textarea "**********"
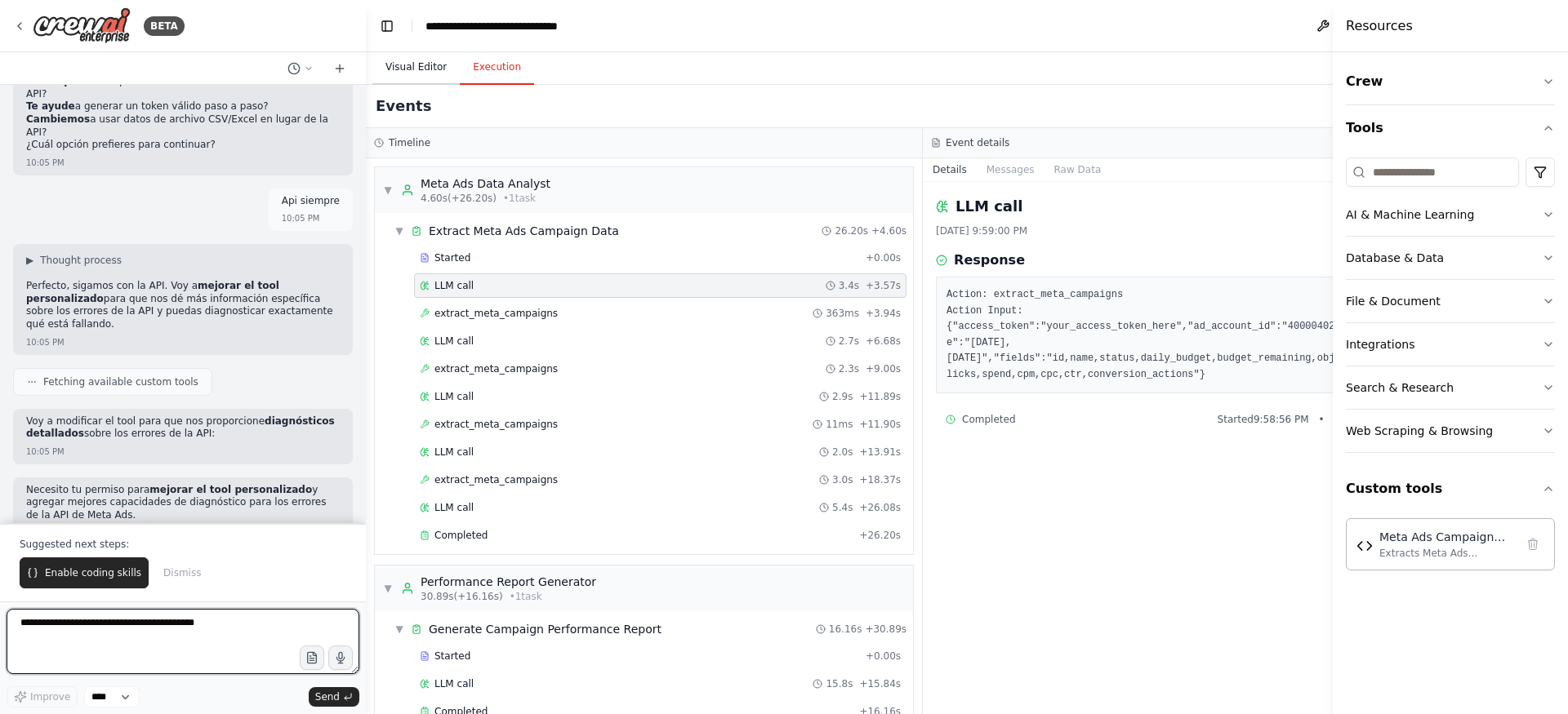
scroll to position [5601, 0]
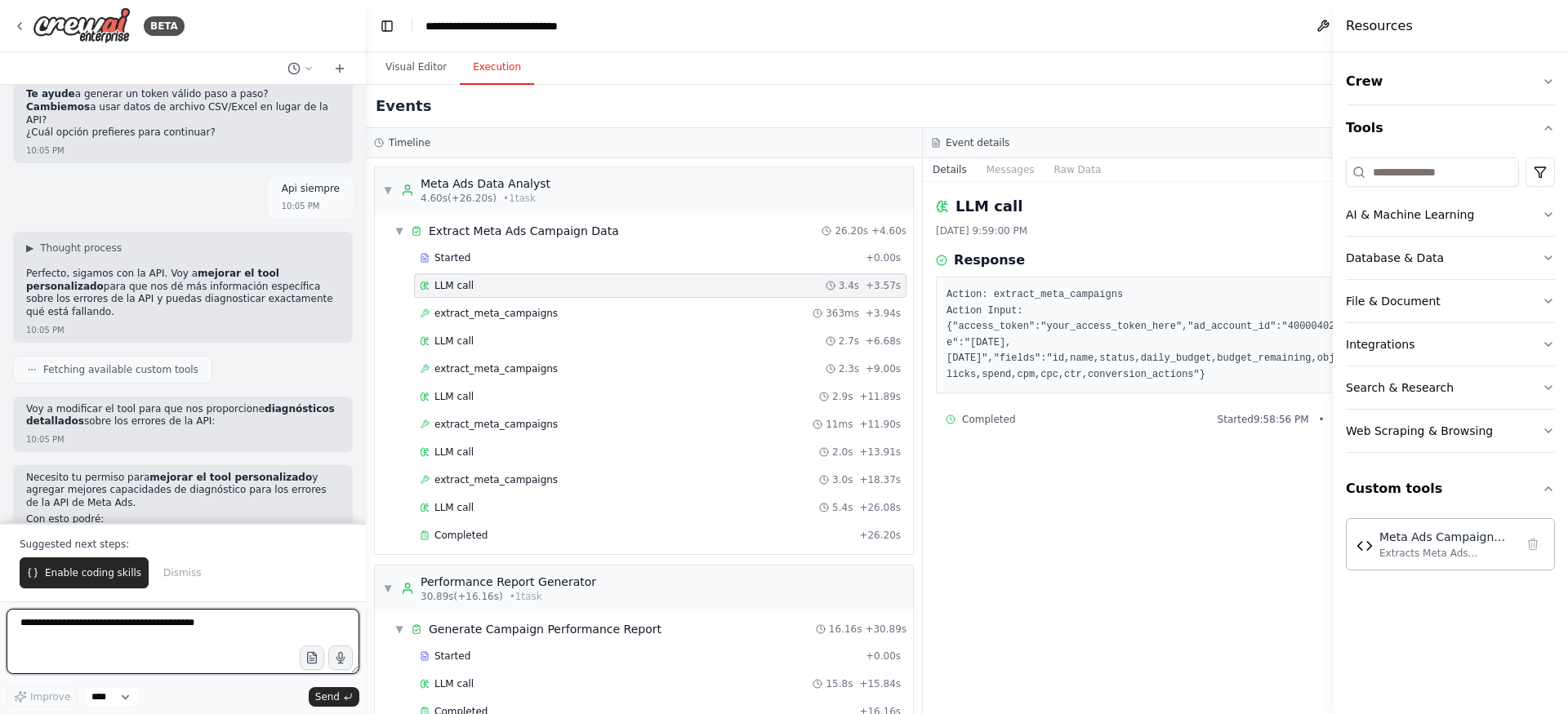
click at [180, 633] on textarea at bounding box center [183, 641] width 353 height 66
type textarea "**"
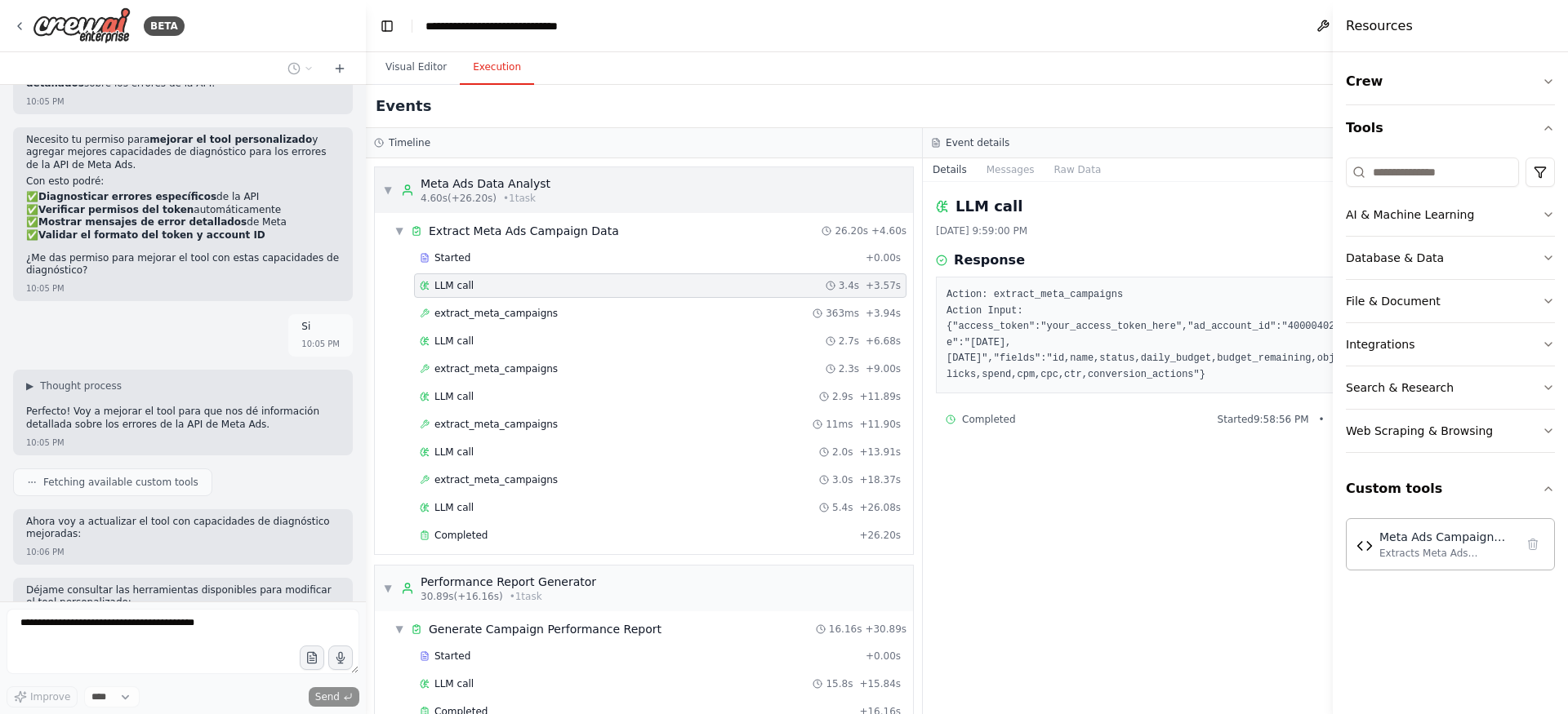
scroll to position [5980, 0]
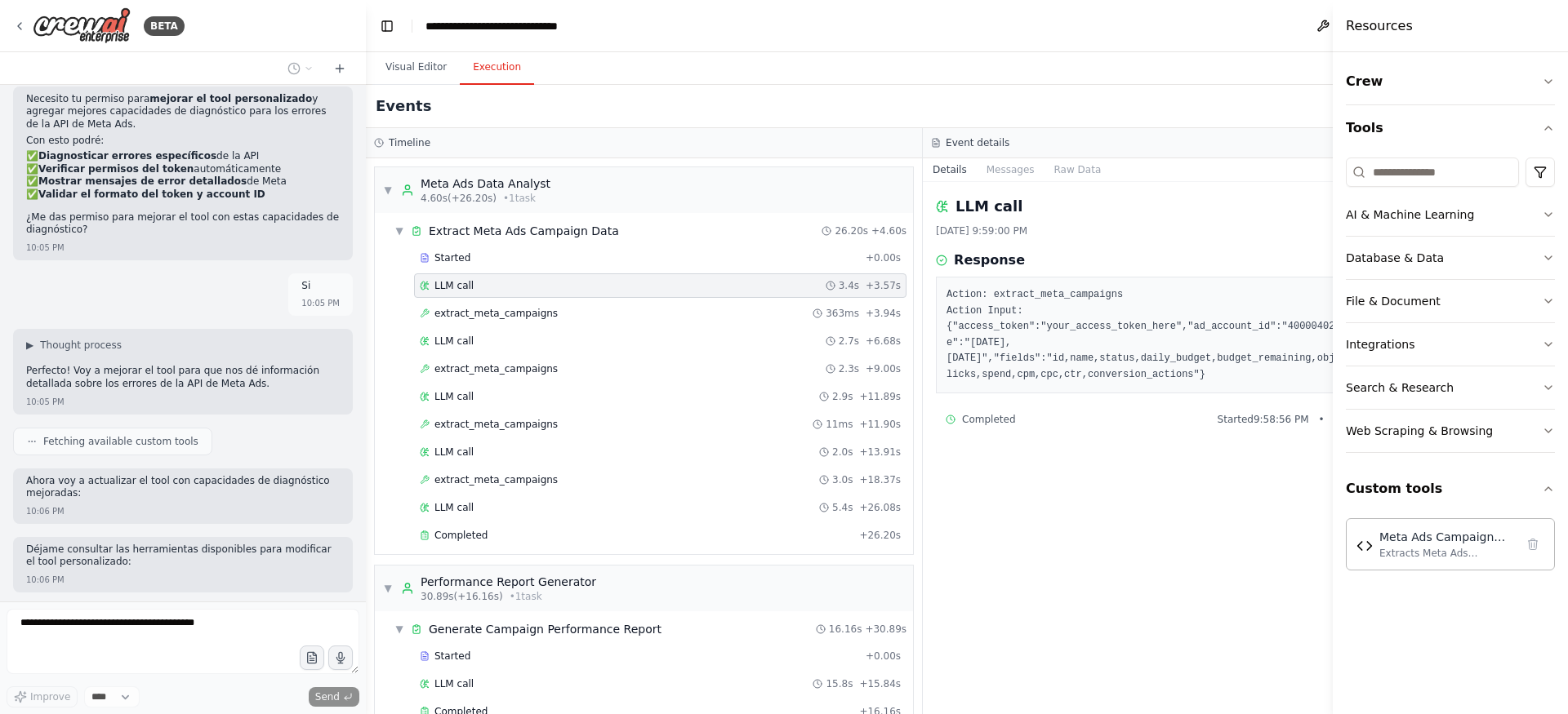
click at [978, 517] on div "LLM call 9/23/2025, 9:59:00 PM Response Action: extract_meta_campaigns Action I…" at bounding box center [1201, 447] width 557 height 532
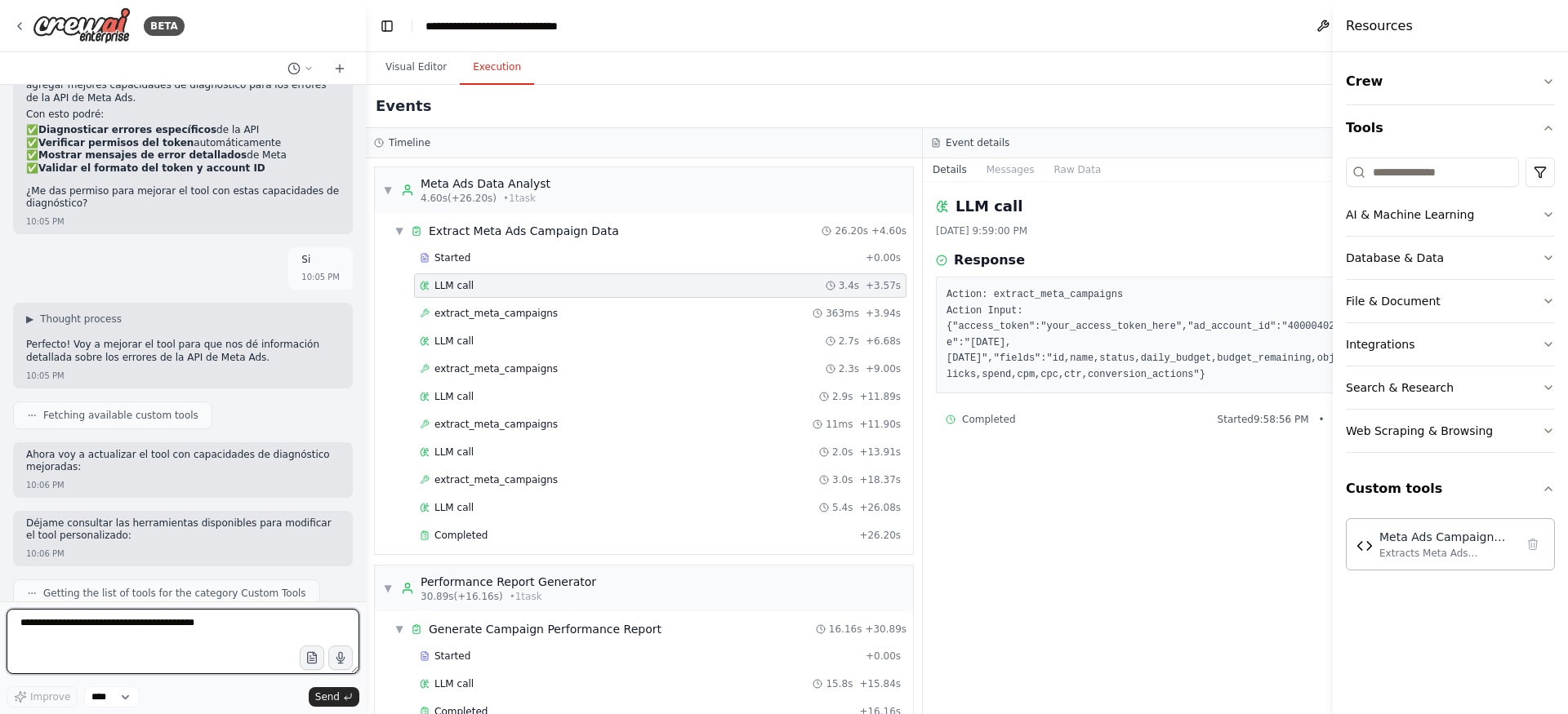
scroll to position [6019, 0]
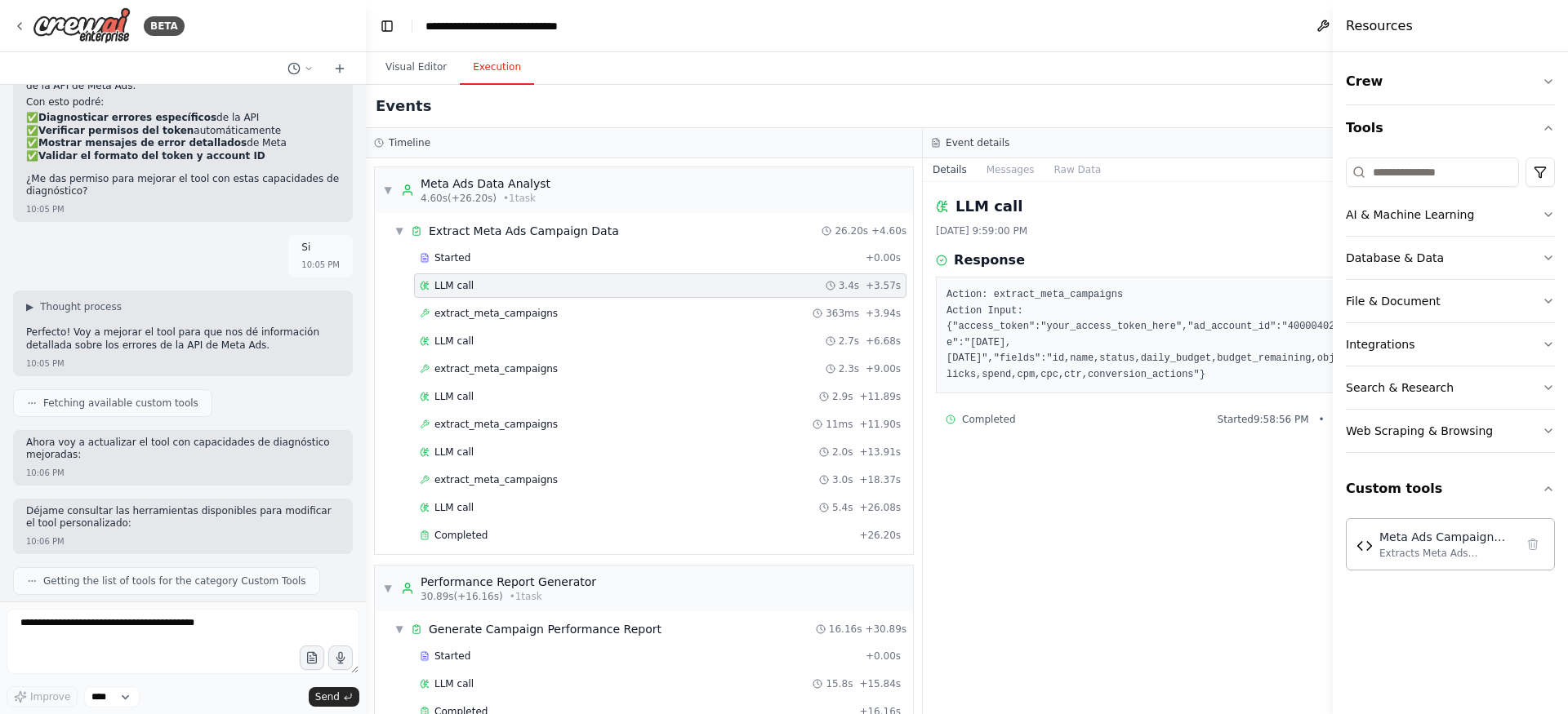
click at [310, 608] on div "Searching tool custom tool" at bounding box center [183, 621] width 339 height 27
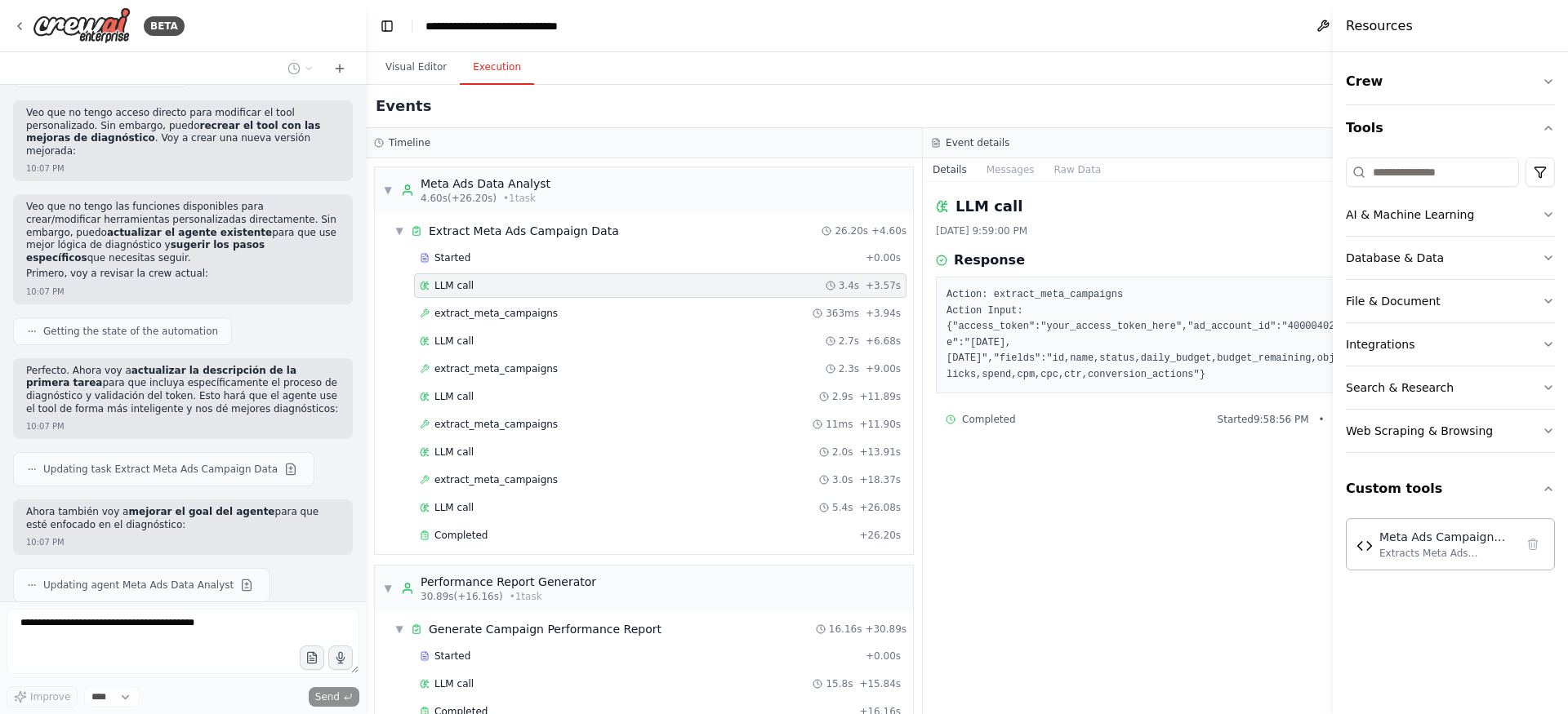
scroll to position [6579, 0]
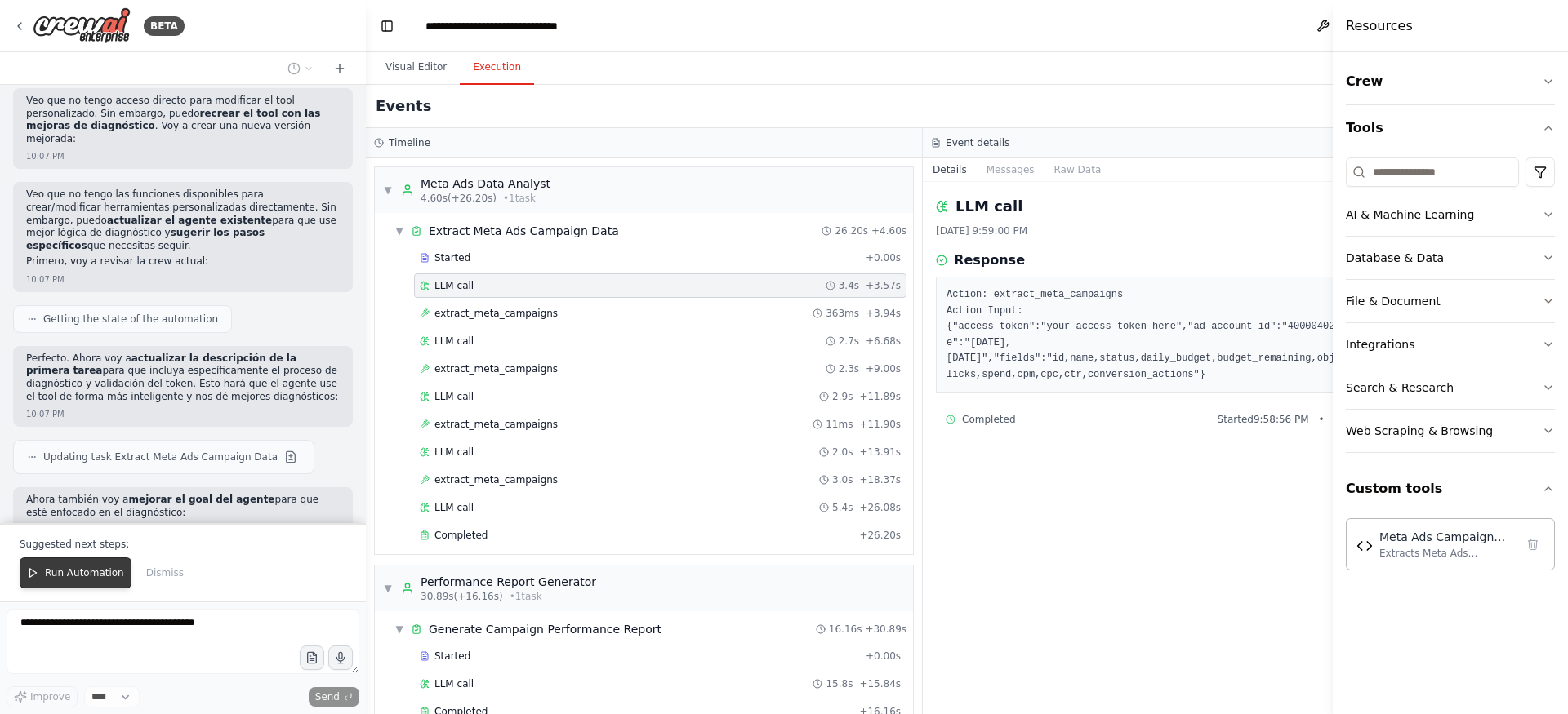
click at [110, 570] on span "Run Automation" at bounding box center [84, 572] width 79 height 13
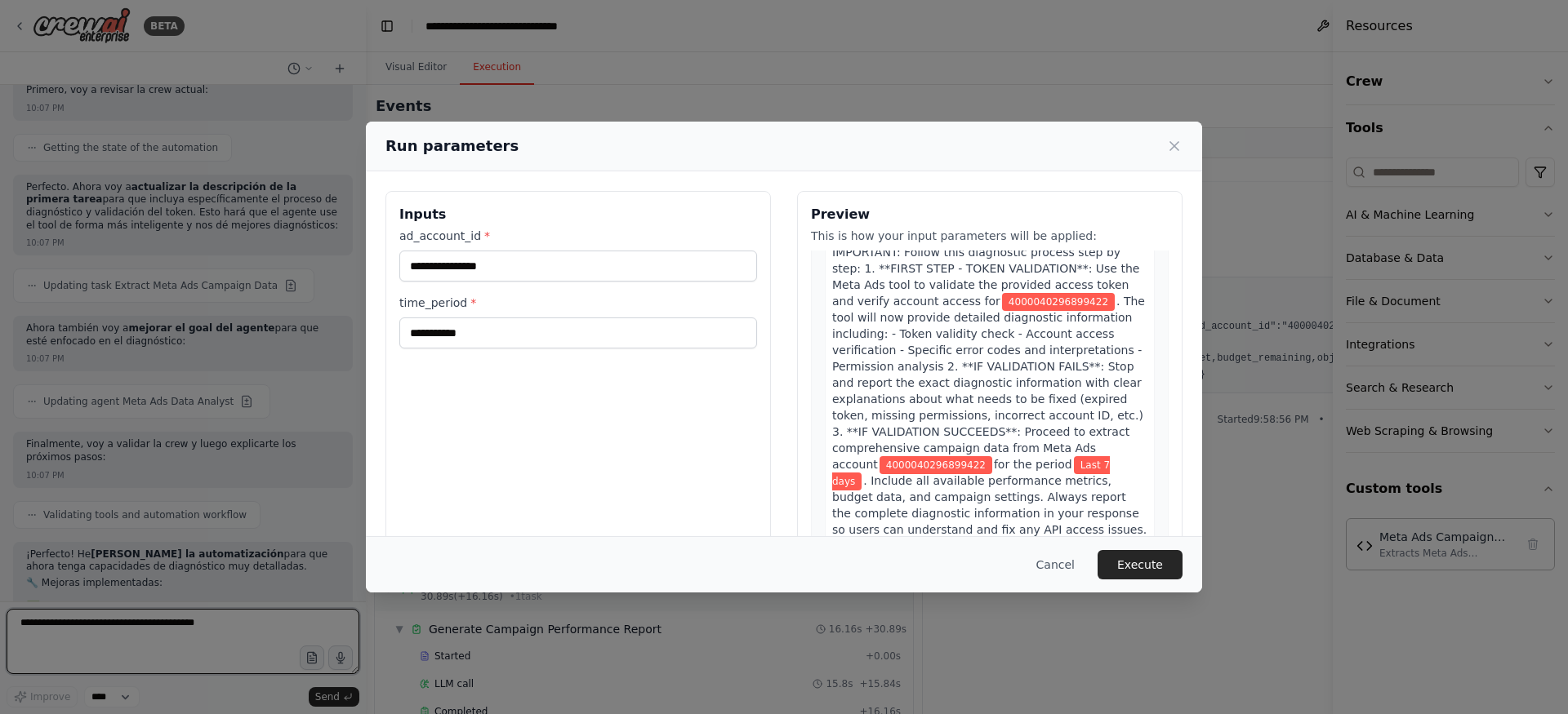
scroll to position [80, 0]
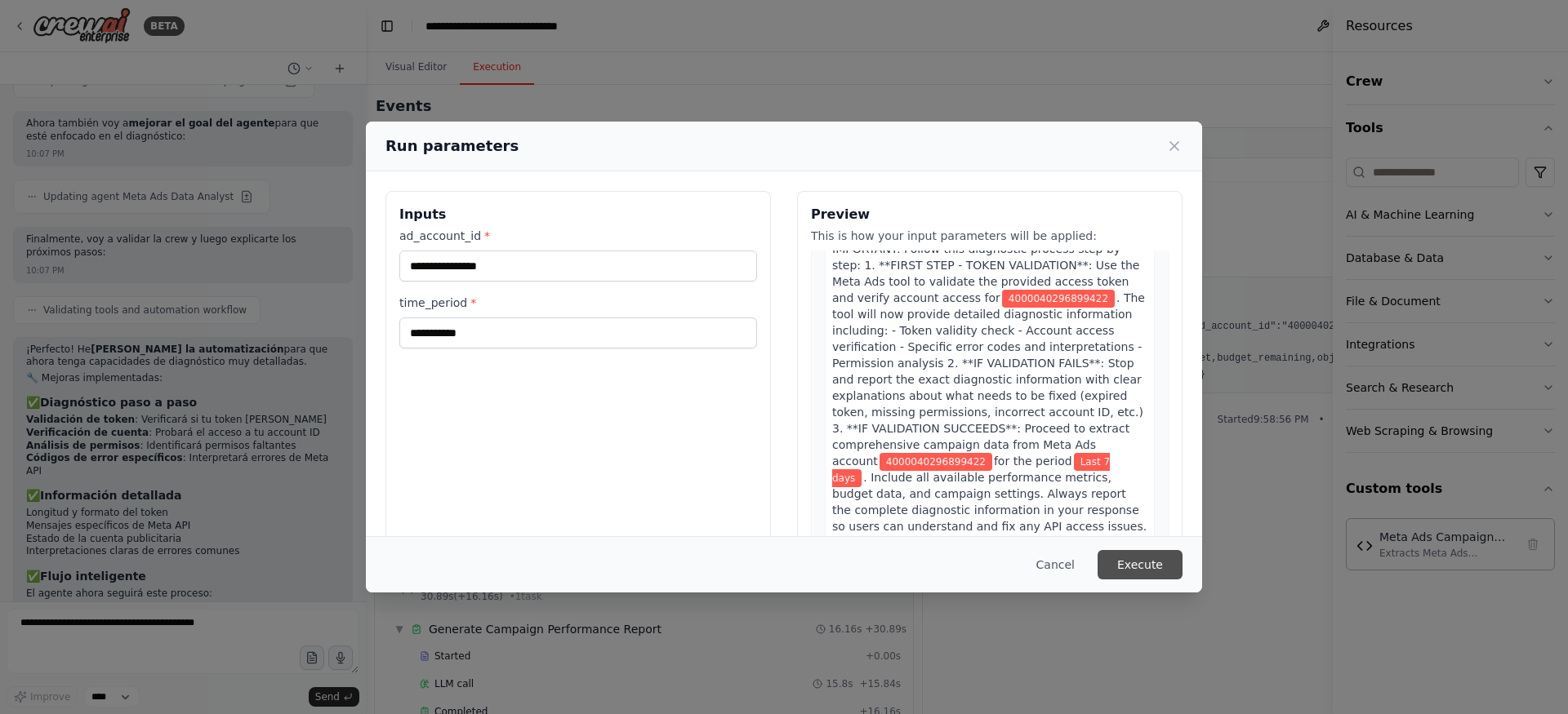
click at [1162, 561] on button "Execute" at bounding box center [1140, 564] width 85 height 29
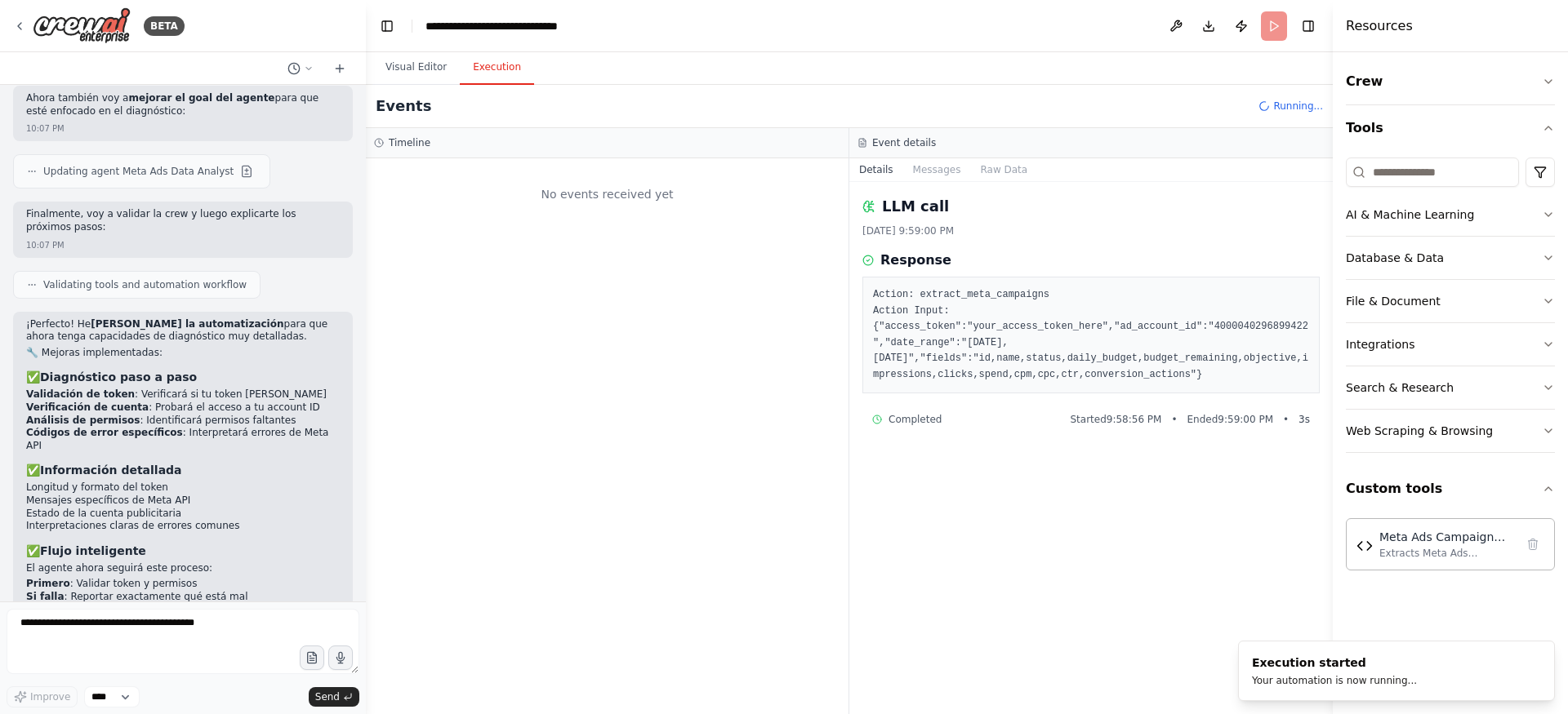
scroll to position [6996, 0]
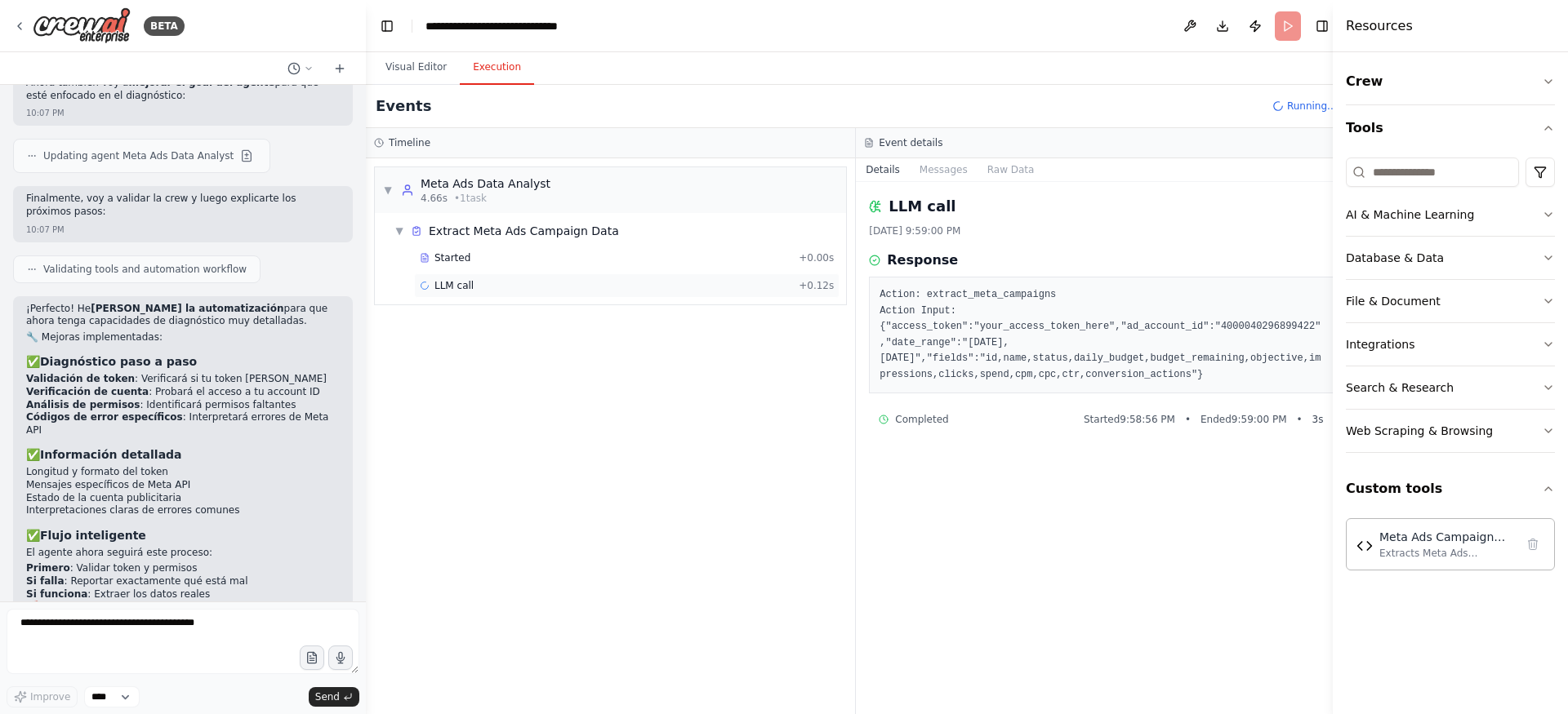
click at [487, 276] on div "LLM call + 0.12s" at bounding box center [627, 286] width 425 height 25
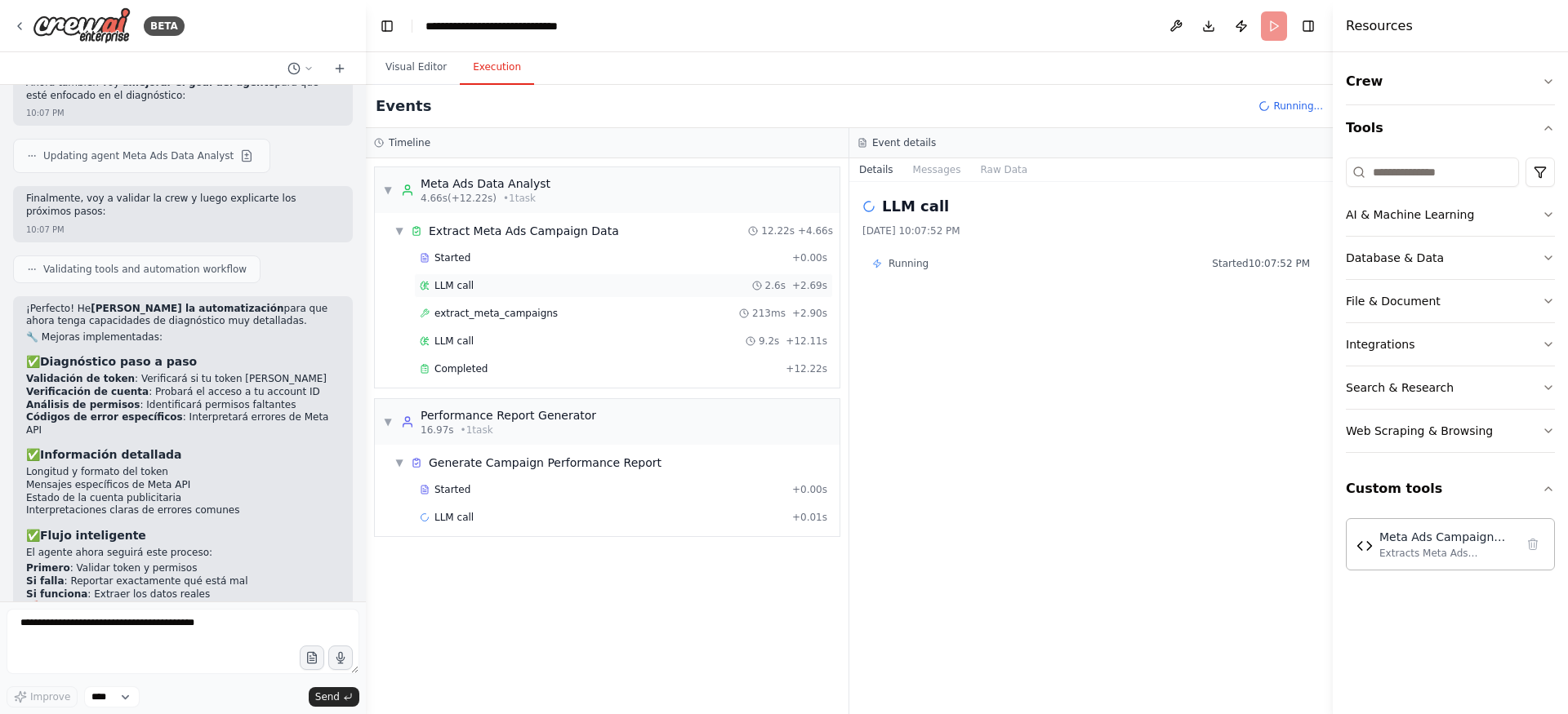
click at [525, 281] on div "LLM call 2.6s + 2.69s" at bounding box center [624, 285] width 408 height 13
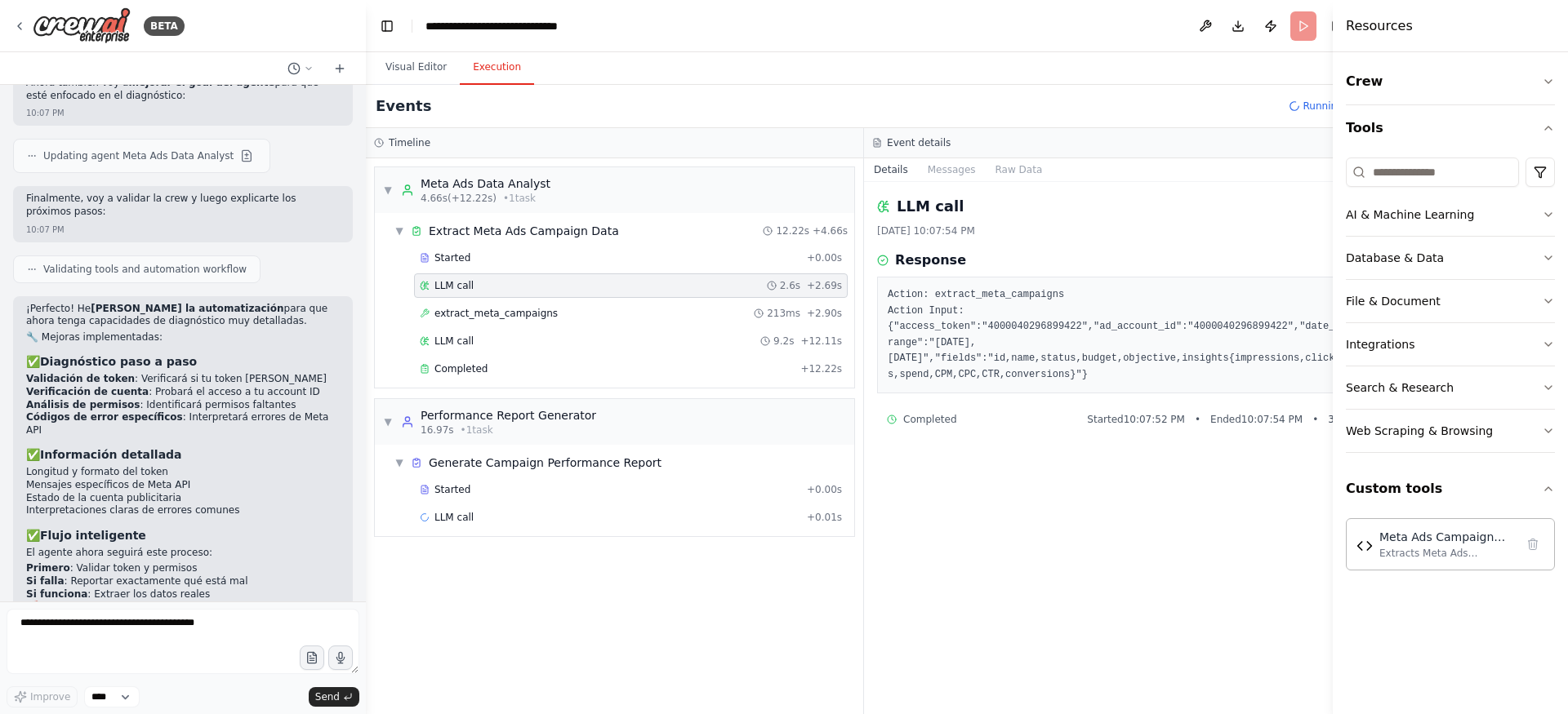
click at [507, 299] on div "Started + 0.00s LLM call 2.6s + 2.69s extract_meta_campaigns 213ms + 2.90s LLM …" at bounding box center [621, 314] width 466 height 139
click at [505, 309] on span "extract_meta_campaigns" at bounding box center [495, 313] width 123 height 13
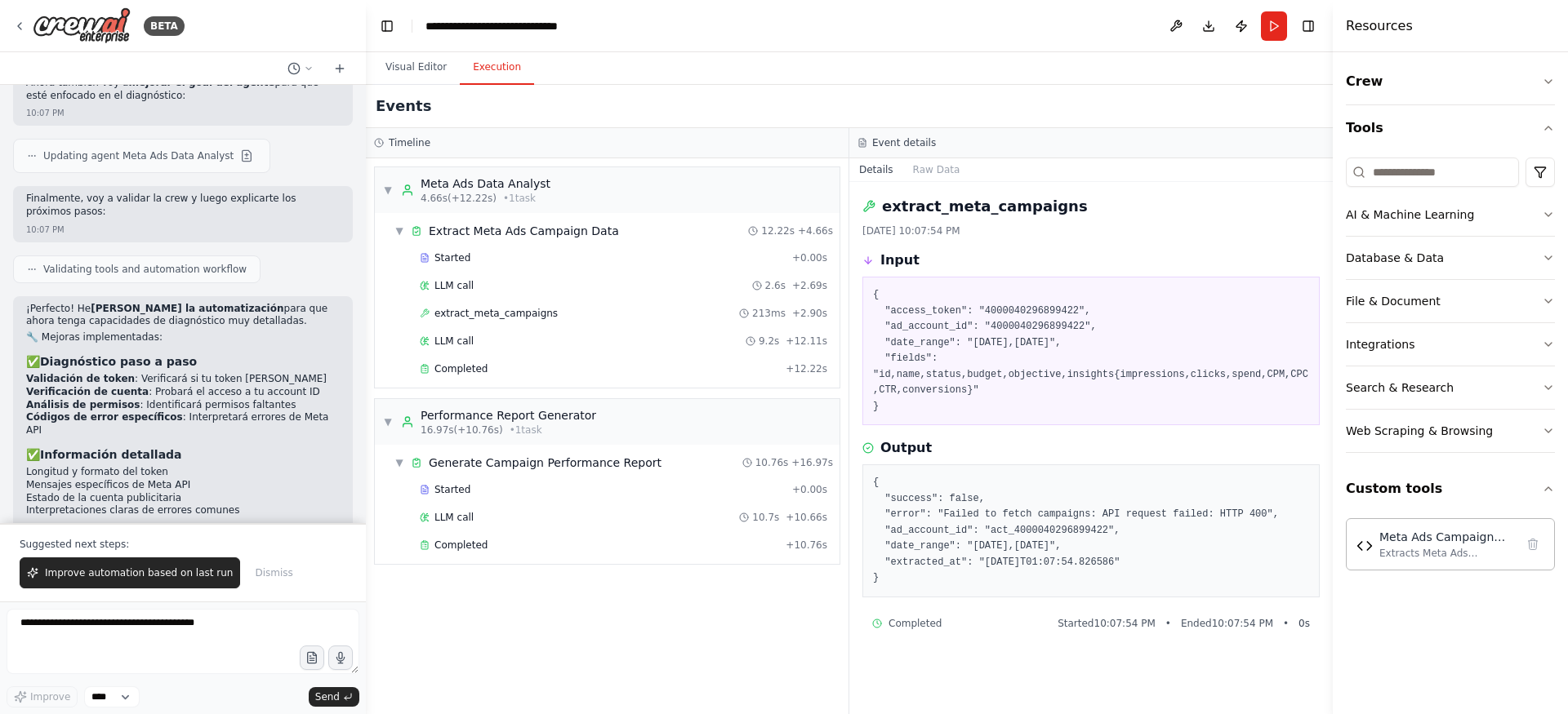
scroll to position [7075, 0]
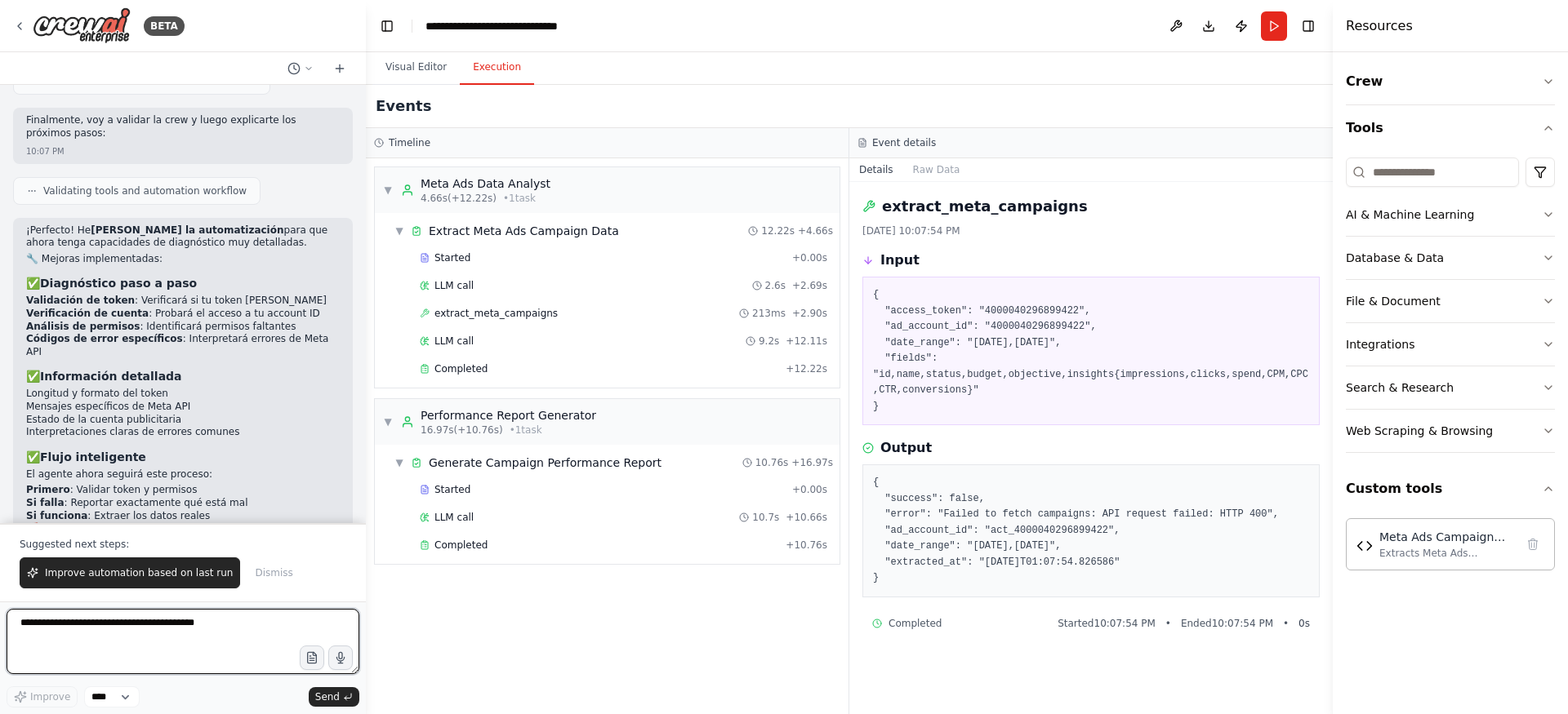
click at [117, 637] on textarea at bounding box center [183, 641] width 353 height 66
click at [949, 304] on pre "{ "access_token": "4000040296899422", "ad_account_id": "4000040296899422", "dat…" at bounding box center [1091, 351] width 436 height 128
click at [425, 68] on button "Visual Editor" at bounding box center [416, 67] width 88 height 35
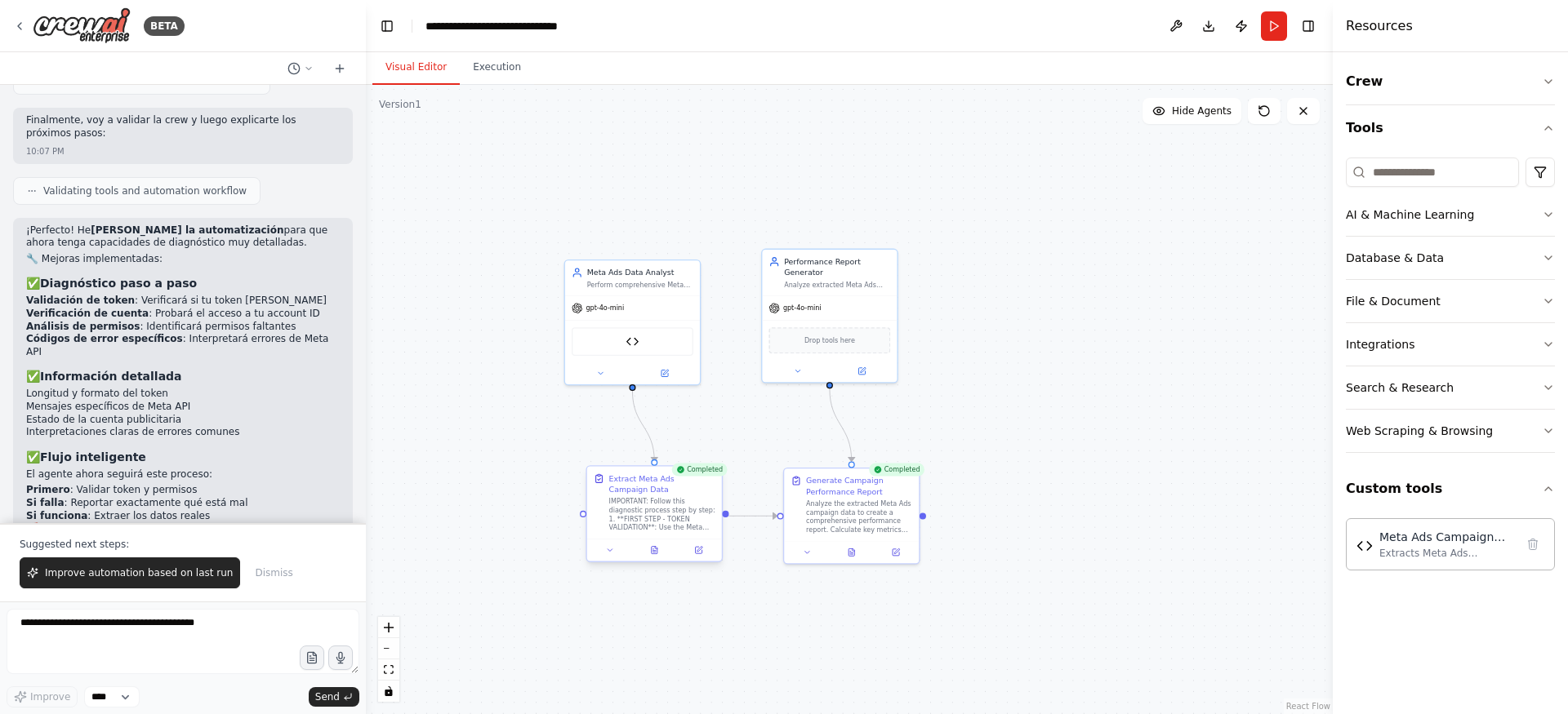
click at [628, 509] on div "IMPORTANT: Follow this diagnostic process step by step: 1. **FIRST STEP - TOKEN…" at bounding box center [662, 515] width 106 height 35
click at [612, 555] on button at bounding box center [610, 550] width 37 height 13
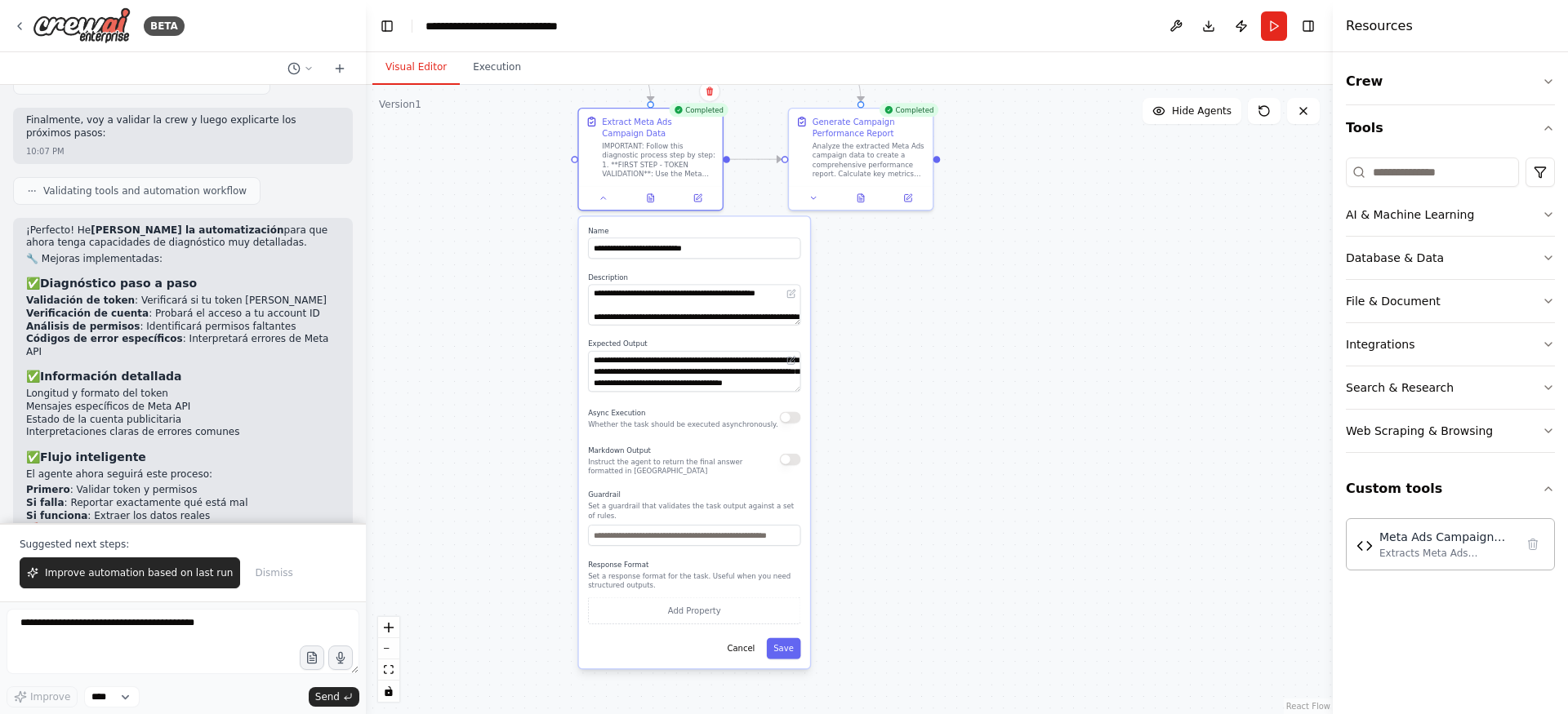
drag, startPoint x: 504, startPoint y: 548, endPoint x: 498, endPoint y: 194, distance: 354.1
click at [498, 194] on div ".deletable-edge-delete-btn { width: 20px; height: 20px; border: 0px solid #ffff…" at bounding box center [849, 400] width 967 height 629
click at [733, 376] on textarea "**********" at bounding box center [694, 371] width 213 height 41
click at [792, 360] on icon at bounding box center [792, 360] width 5 height 5
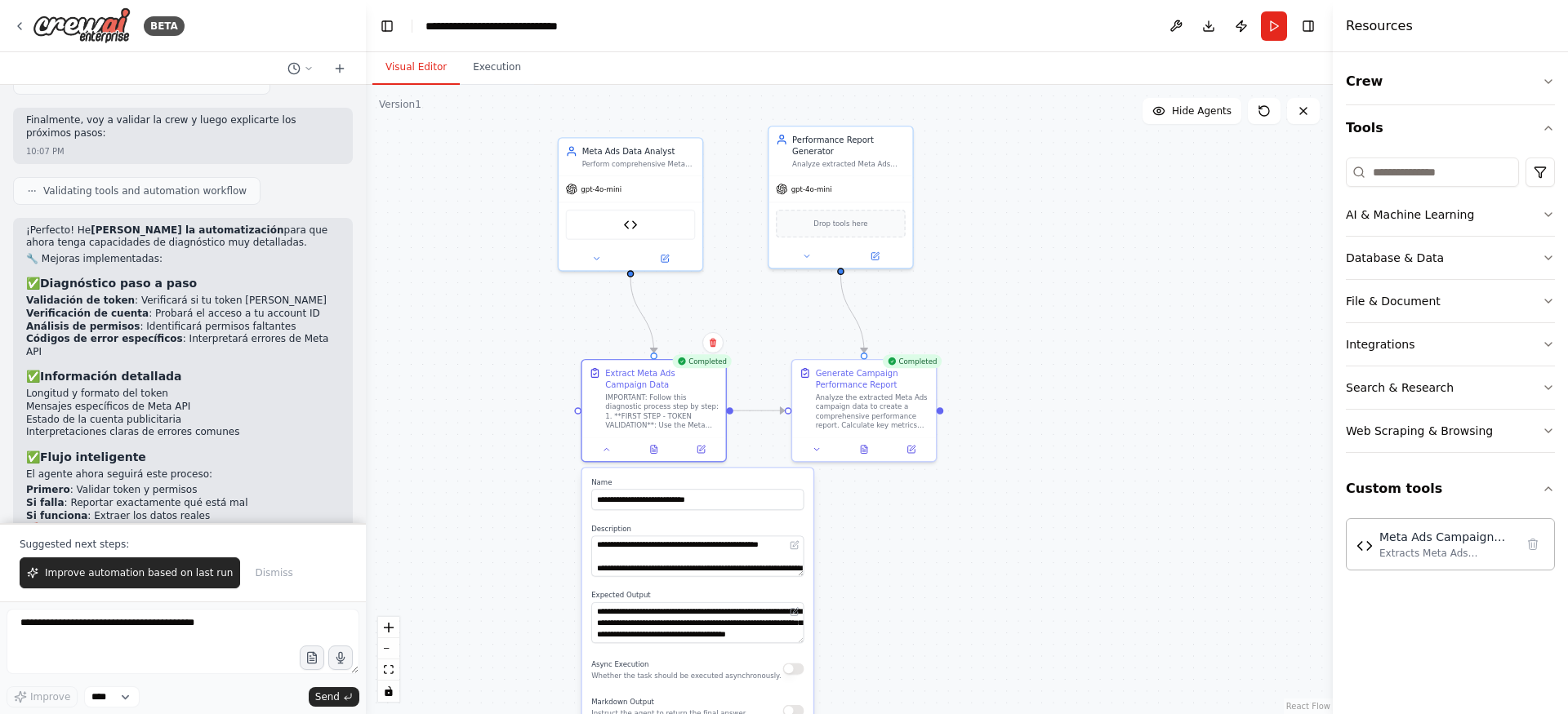
drag, startPoint x: 744, startPoint y: 194, endPoint x: 751, endPoint y: 463, distance: 269.1
click at [751, 463] on div ".deletable-edge-delete-btn { width: 20px; height: 20px; border: 0px solid #ffff…" at bounding box center [849, 400] width 967 height 629
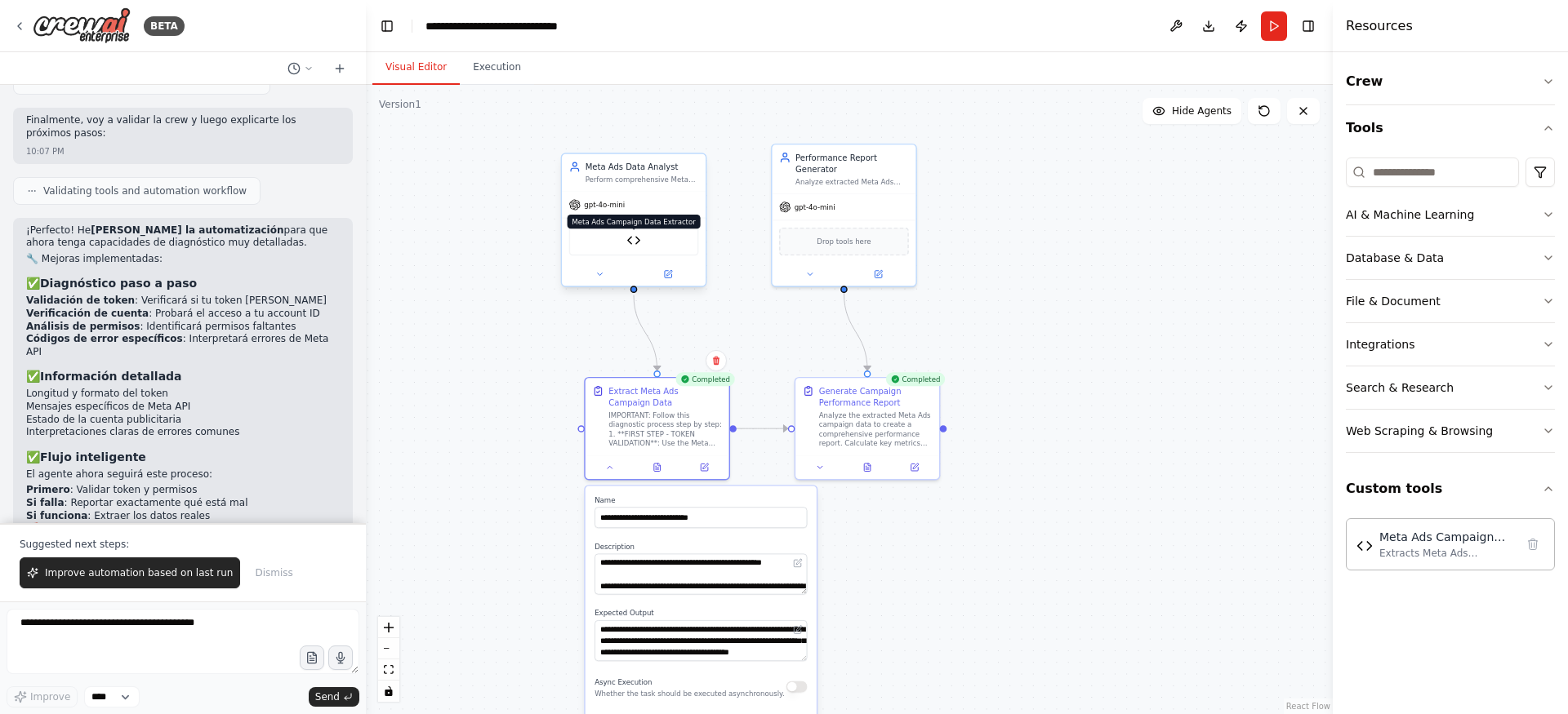
click at [636, 241] on img at bounding box center [634, 241] width 14 height 14
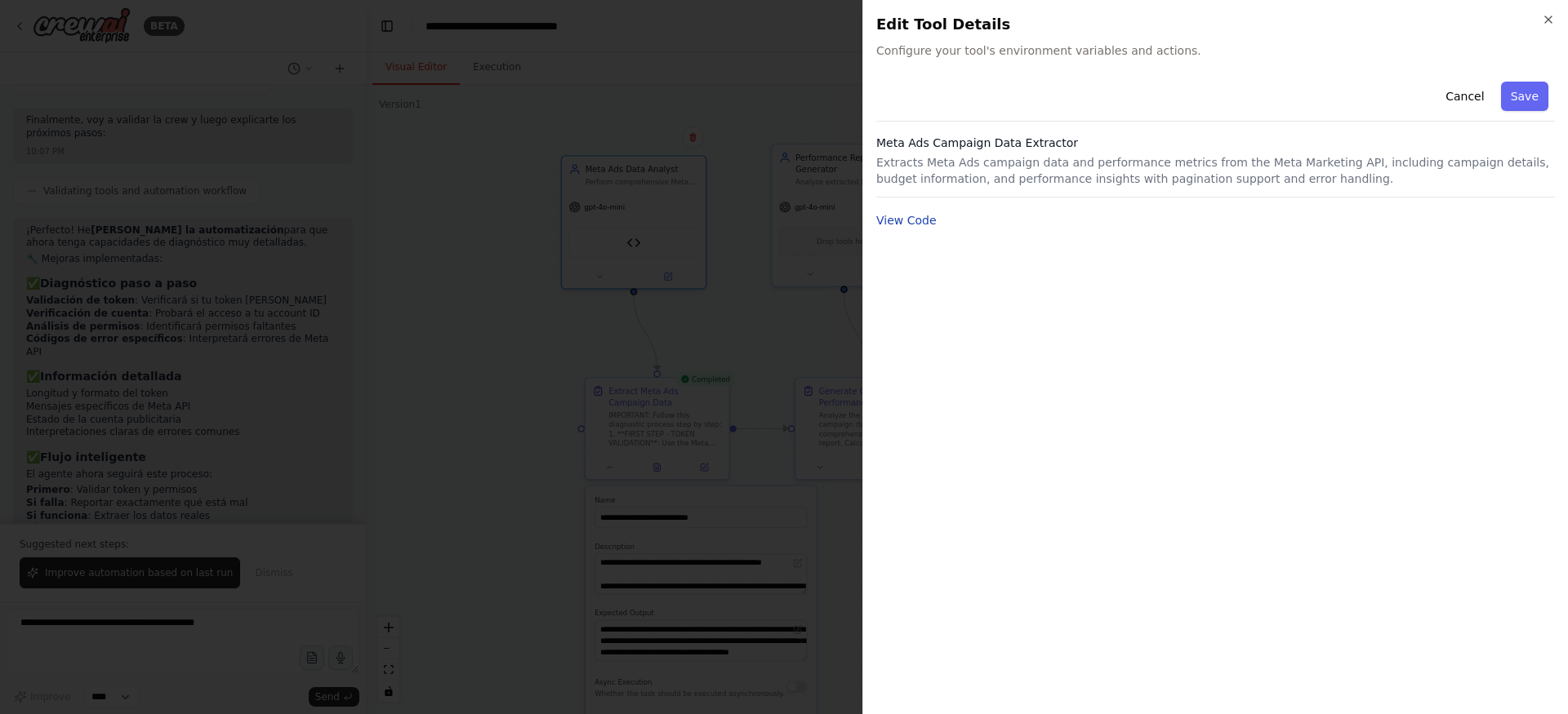
click at [917, 214] on button "View Code" at bounding box center [907, 221] width 60 height 16
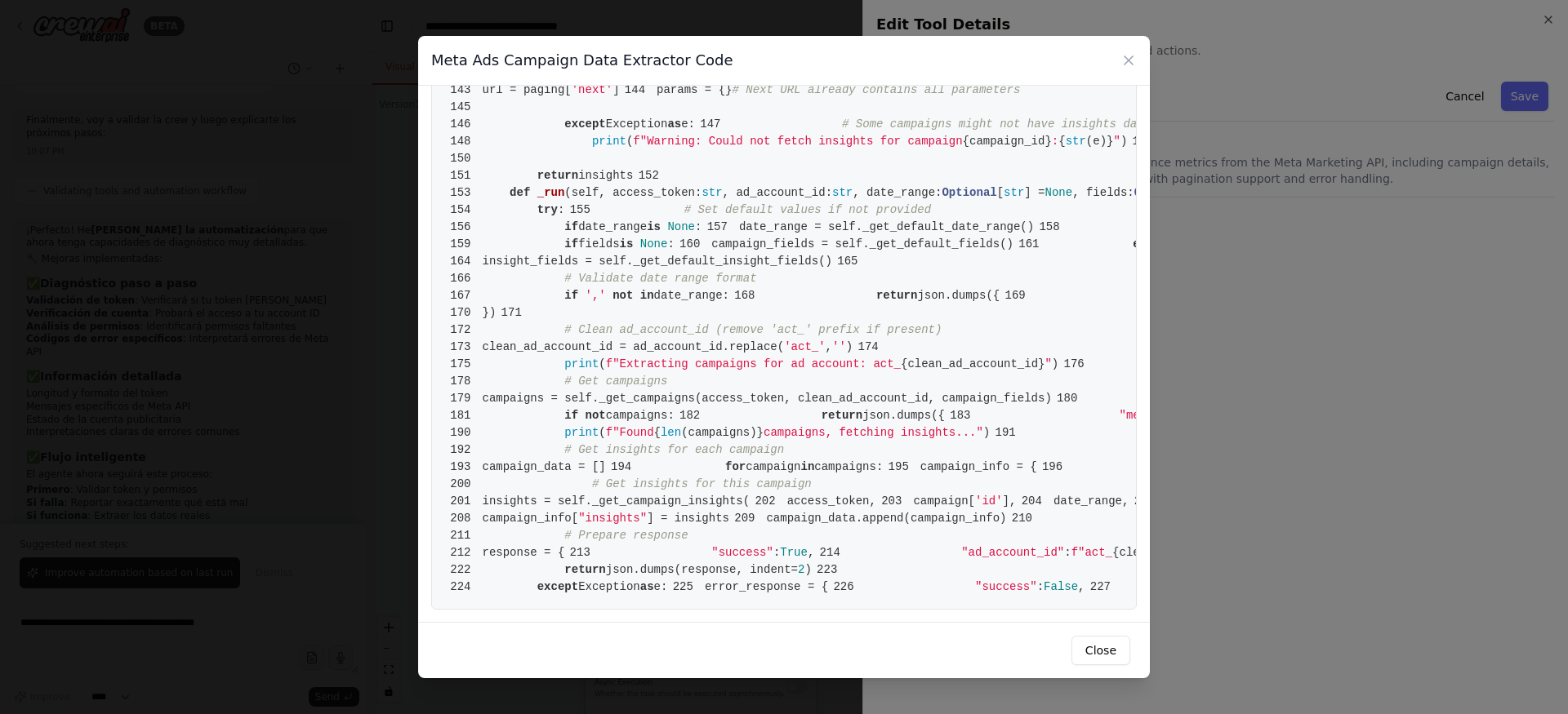
scroll to position [0, 0]
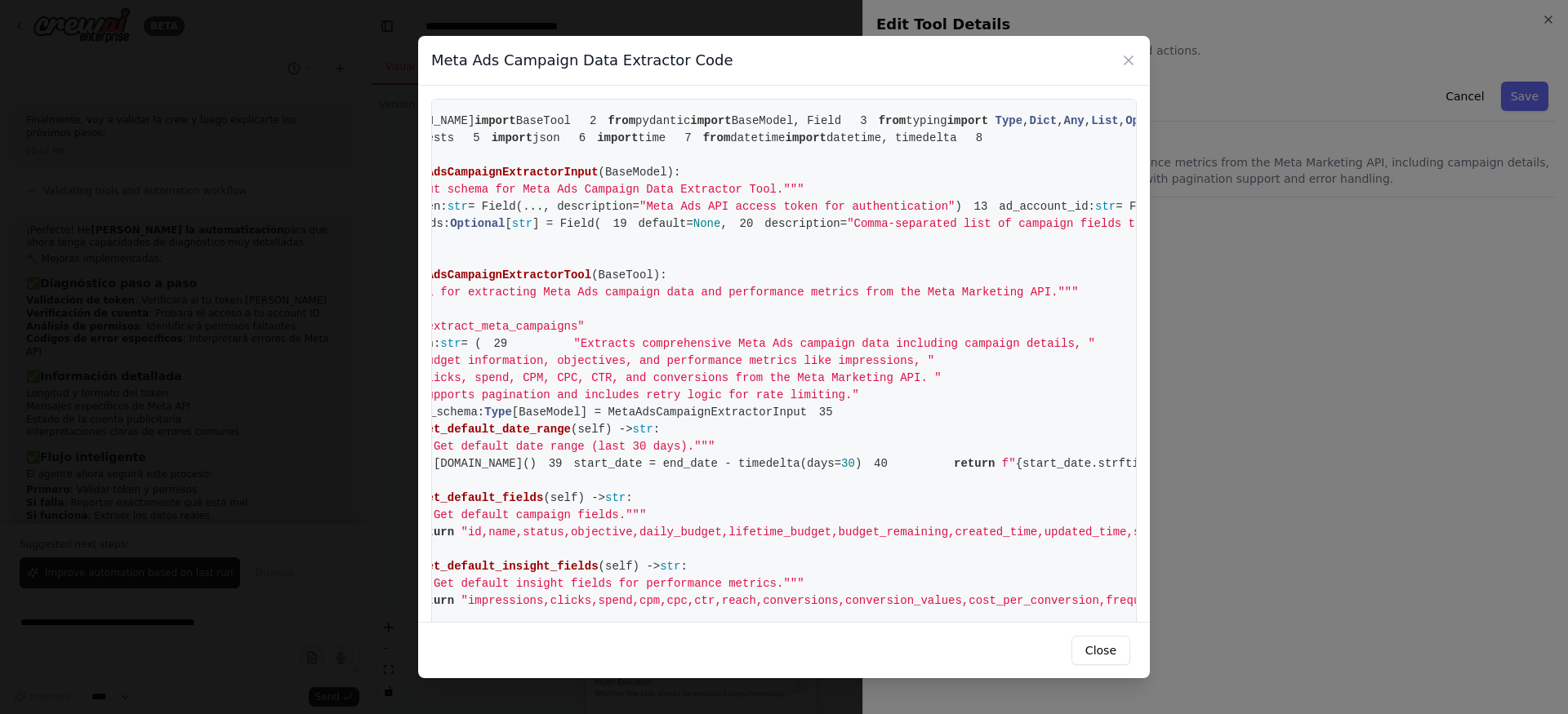
scroll to position [0, 399]
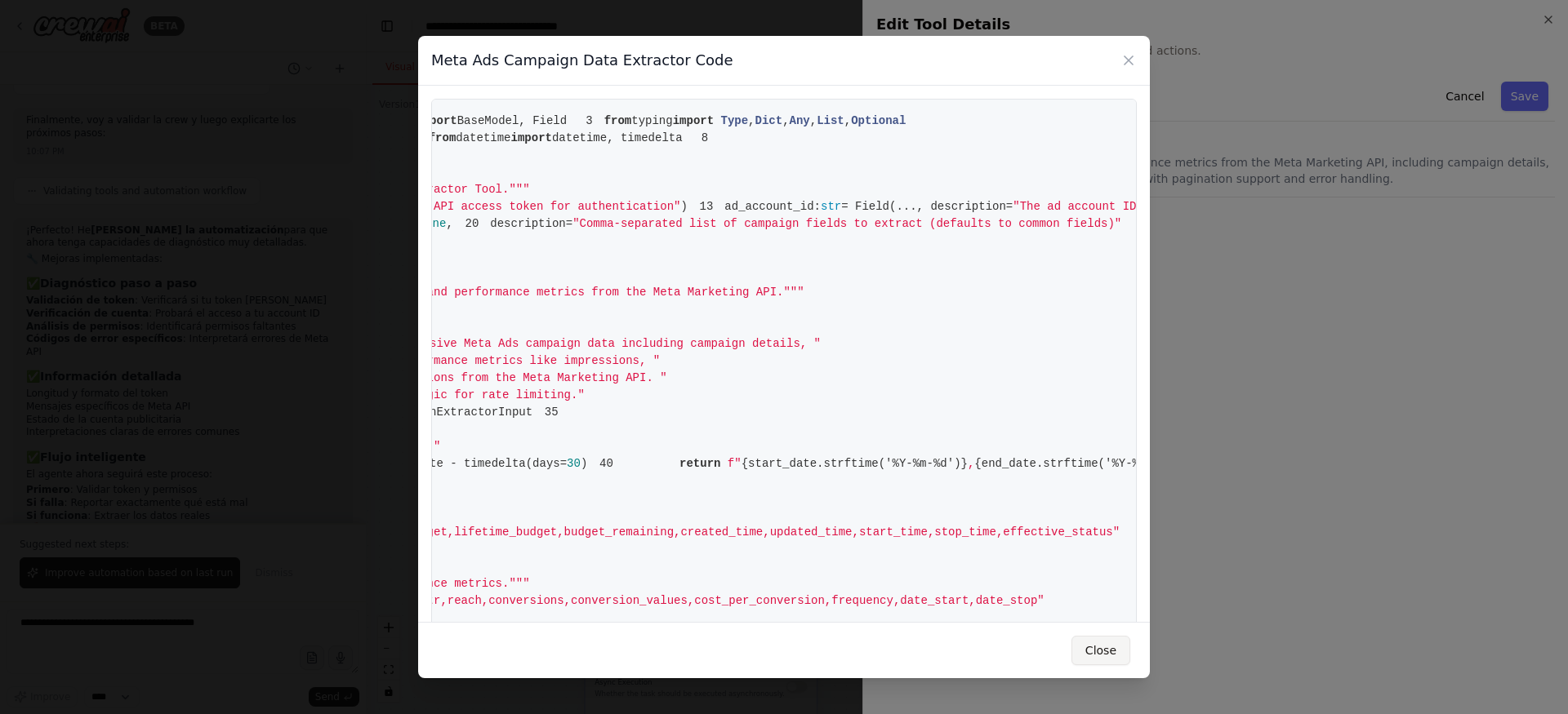
click at [1116, 648] on button "Close" at bounding box center [1101, 650] width 59 height 29
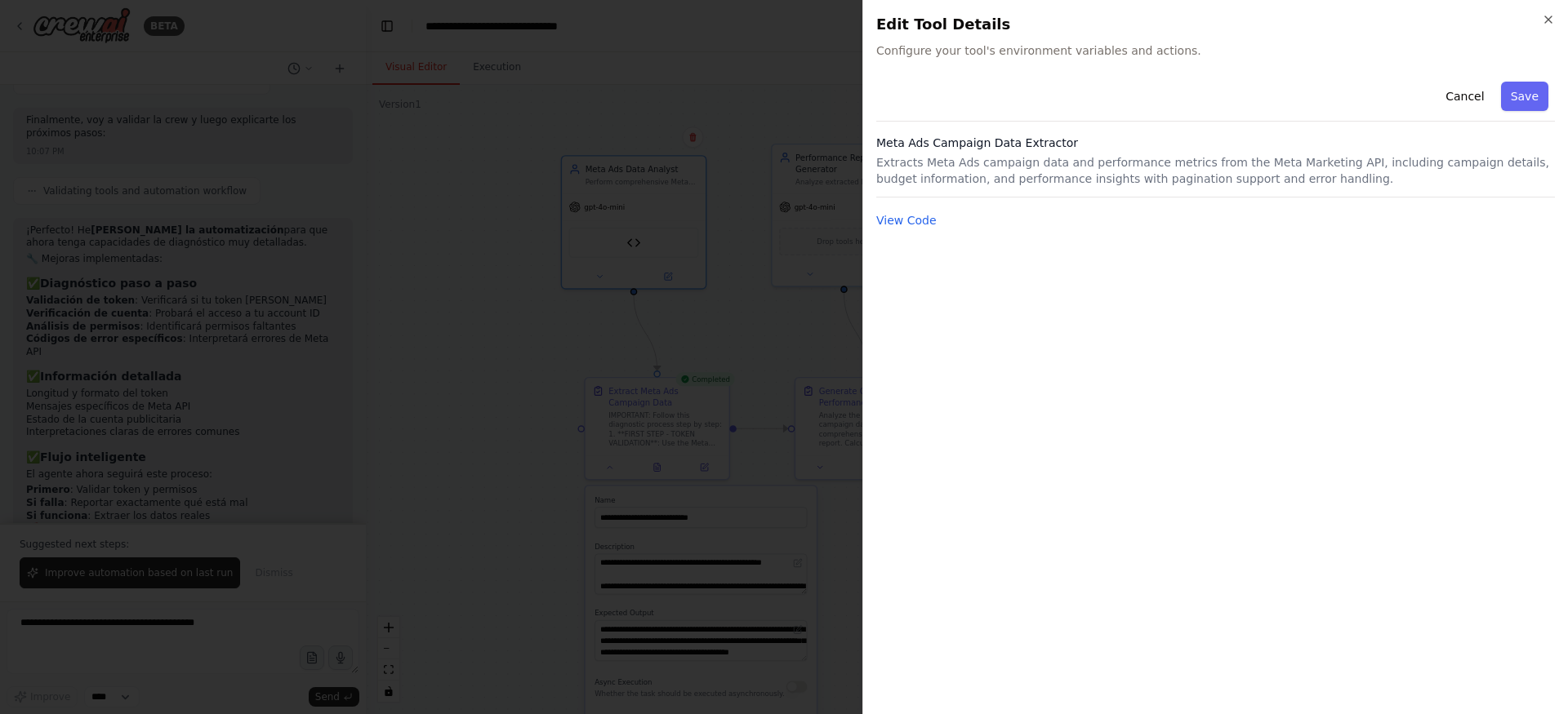
click at [1556, 15] on div "Close Edit Tool Details Configure your tool's environment variables and actions…" at bounding box center [1215, 357] width 706 height 714
click at [1543, 21] on icon "button" at bounding box center [1548, 19] width 13 height 13
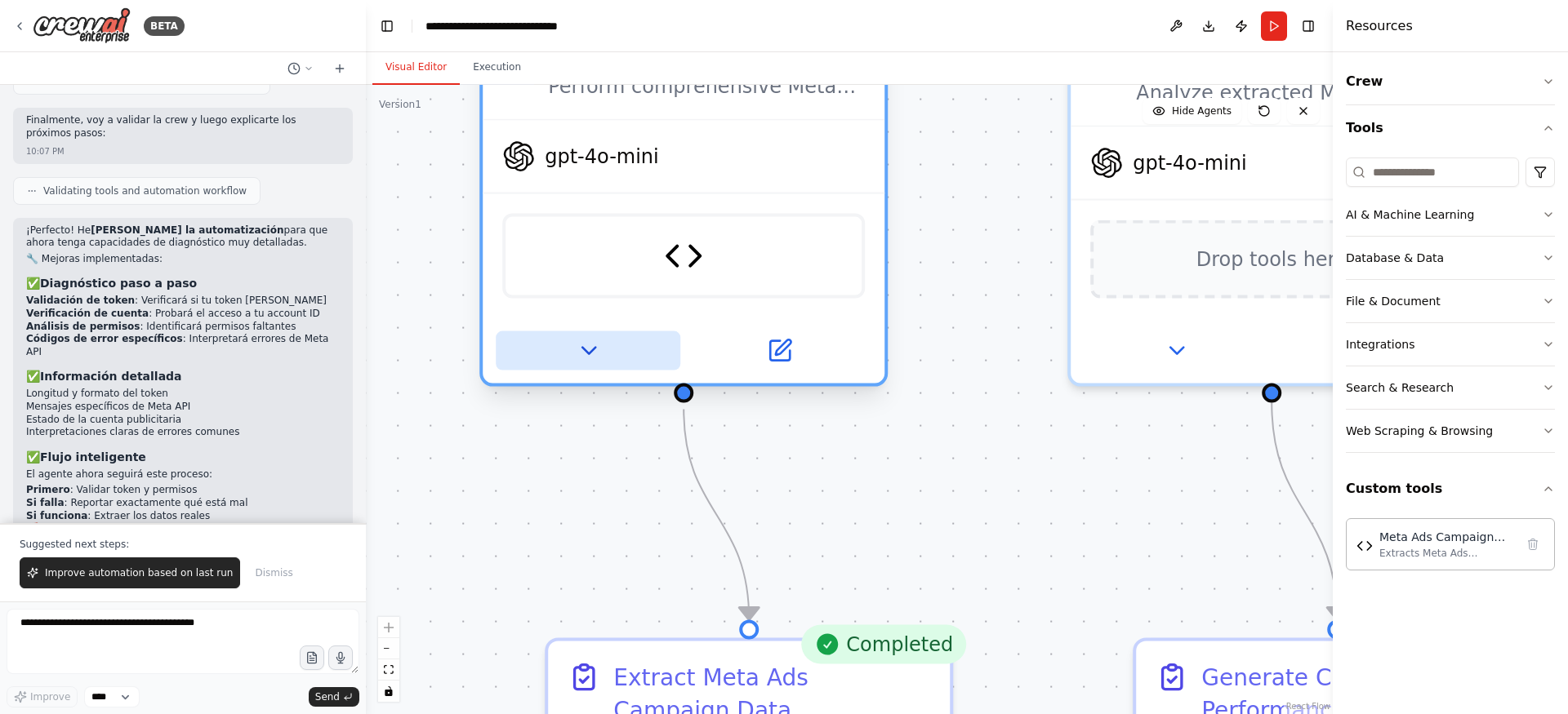
click at [593, 367] on button at bounding box center [588, 351] width 184 height 39
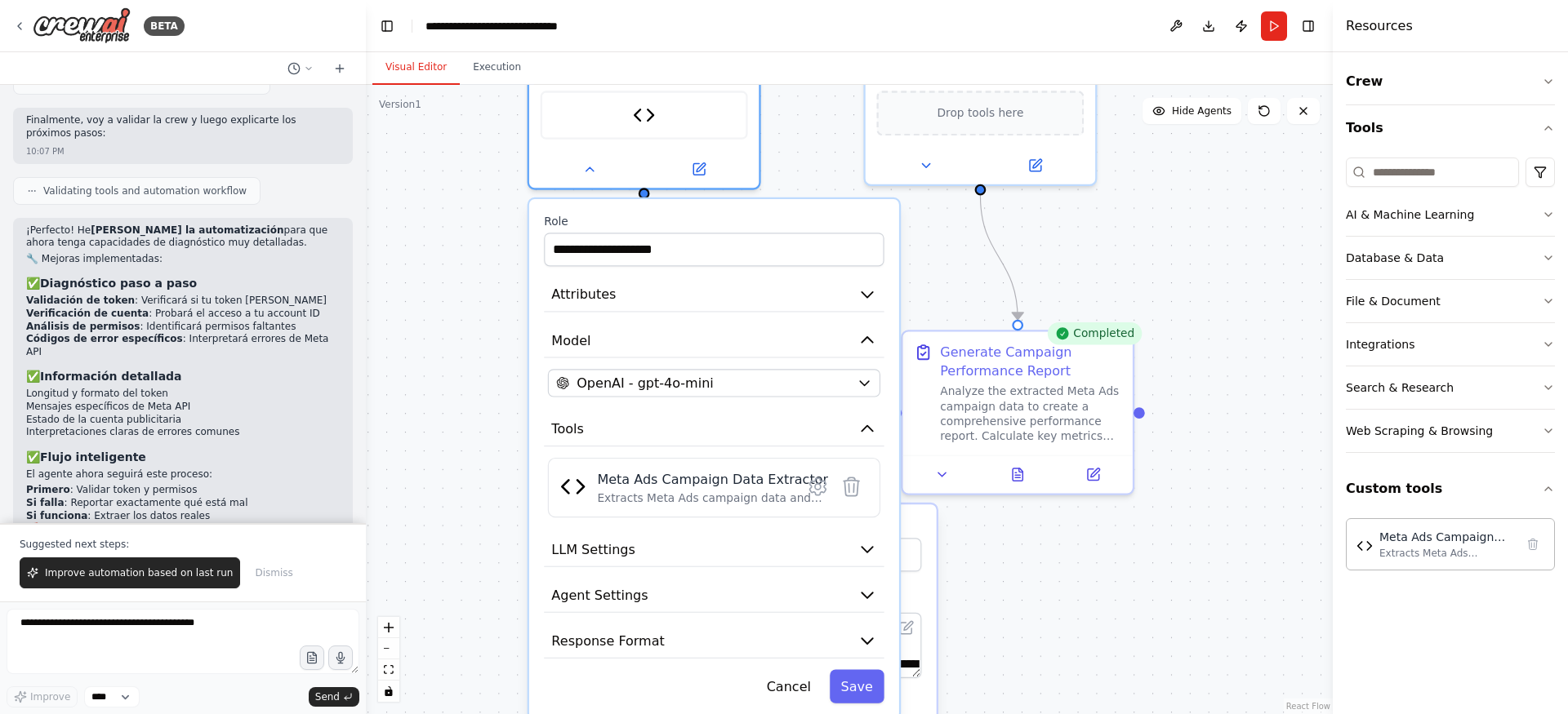
drag, startPoint x: 473, startPoint y: 413, endPoint x: 472, endPoint y: 221, distance: 192.0
click at [472, 221] on div ".deletable-edge-delete-btn { width: 20px; height: 20px; border: 0px solid #ffff…" at bounding box center [849, 400] width 967 height 629
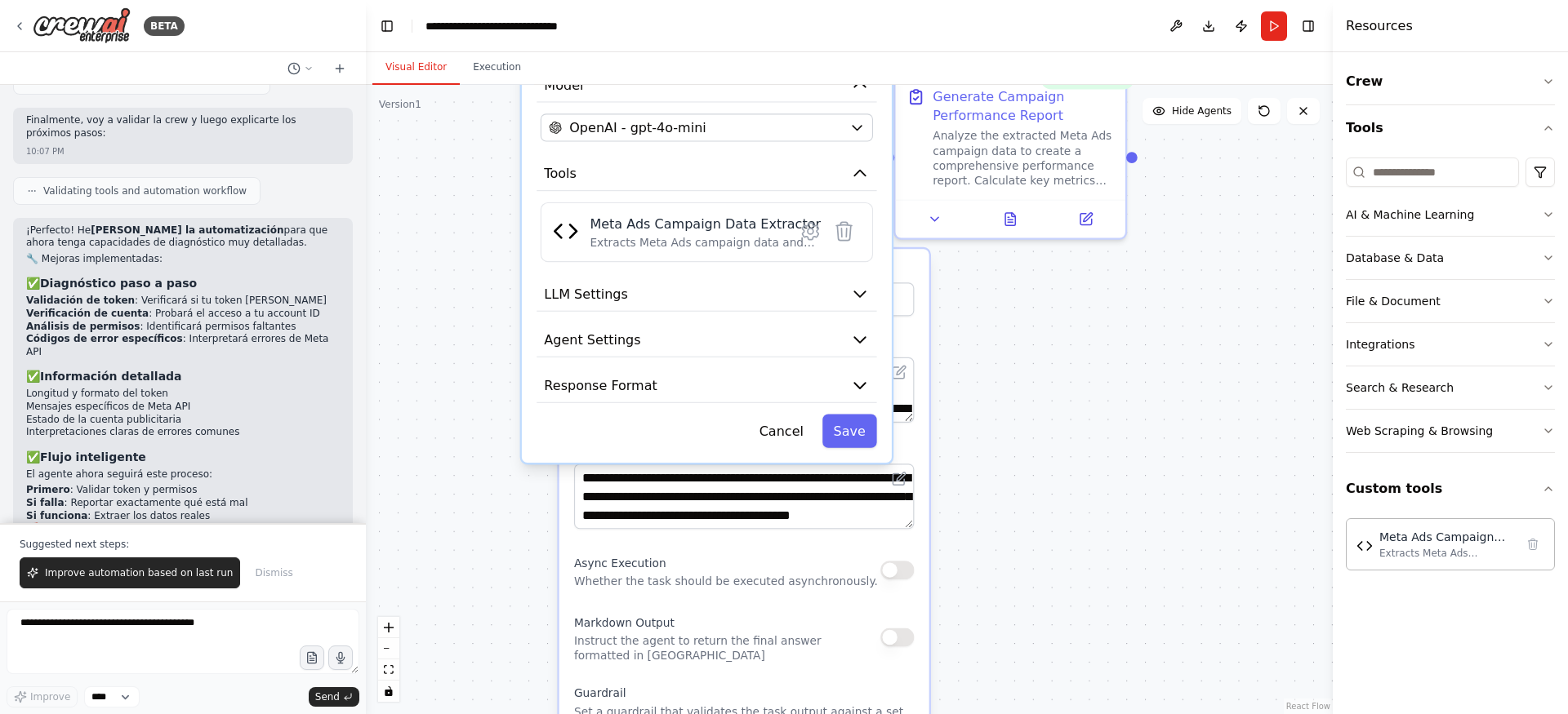
drag, startPoint x: 487, startPoint y: 365, endPoint x: 480, endPoint y: 109, distance: 256.1
click at [480, 109] on div ".deletable-edge-delete-btn { width: 20px; height: 20px; border: 0px solid #ffff…" at bounding box center [849, 400] width 967 height 629
click at [811, 238] on icon at bounding box center [811, 231] width 16 height 17
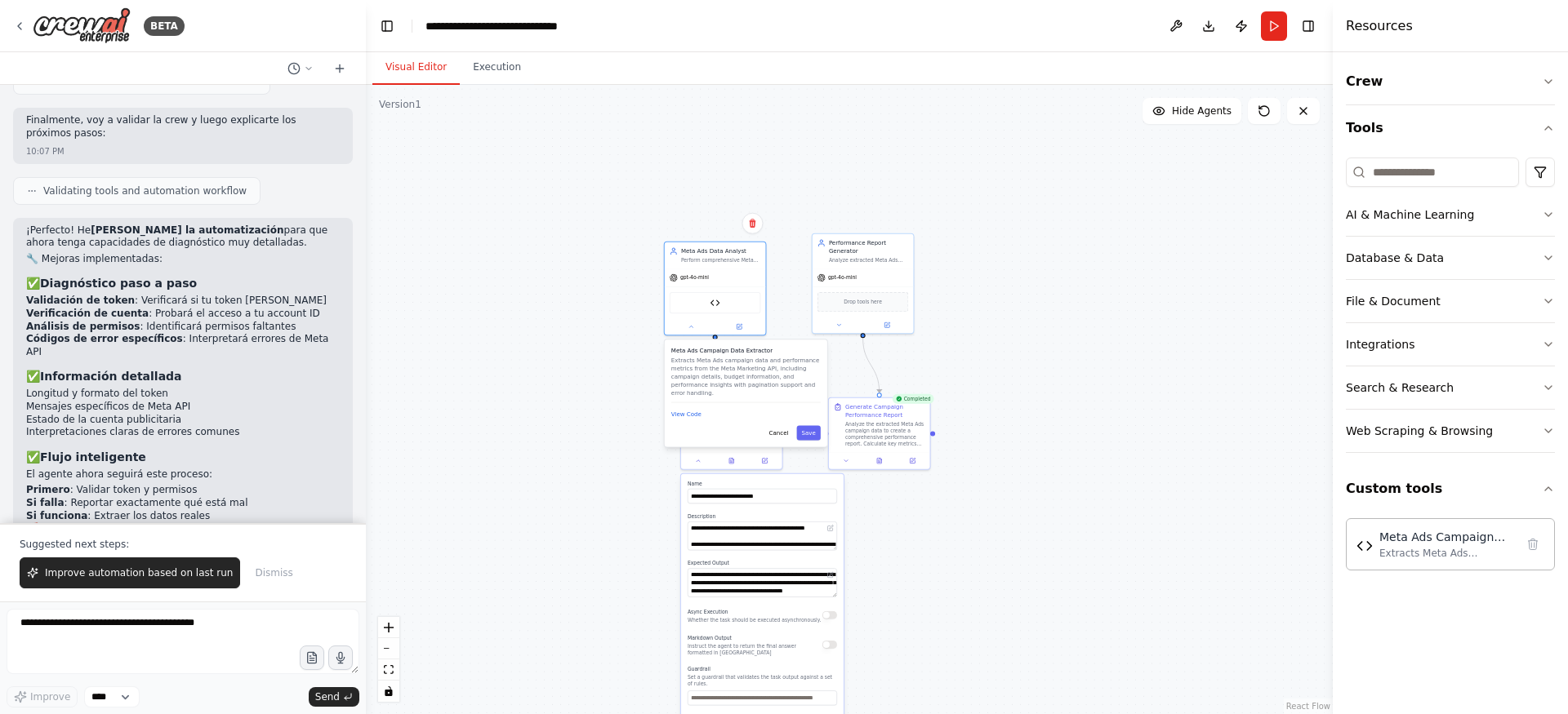
drag, startPoint x: 872, startPoint y: 281, endPoint x: 854, endPoint y: 512, distance: 231.7
click at [854, 512] on div ".deletable-edge-delete-btn { width: 20px; height: 20px; border: 0px solid #ffff…" at bounding box center [849, 400] width 967 height 629
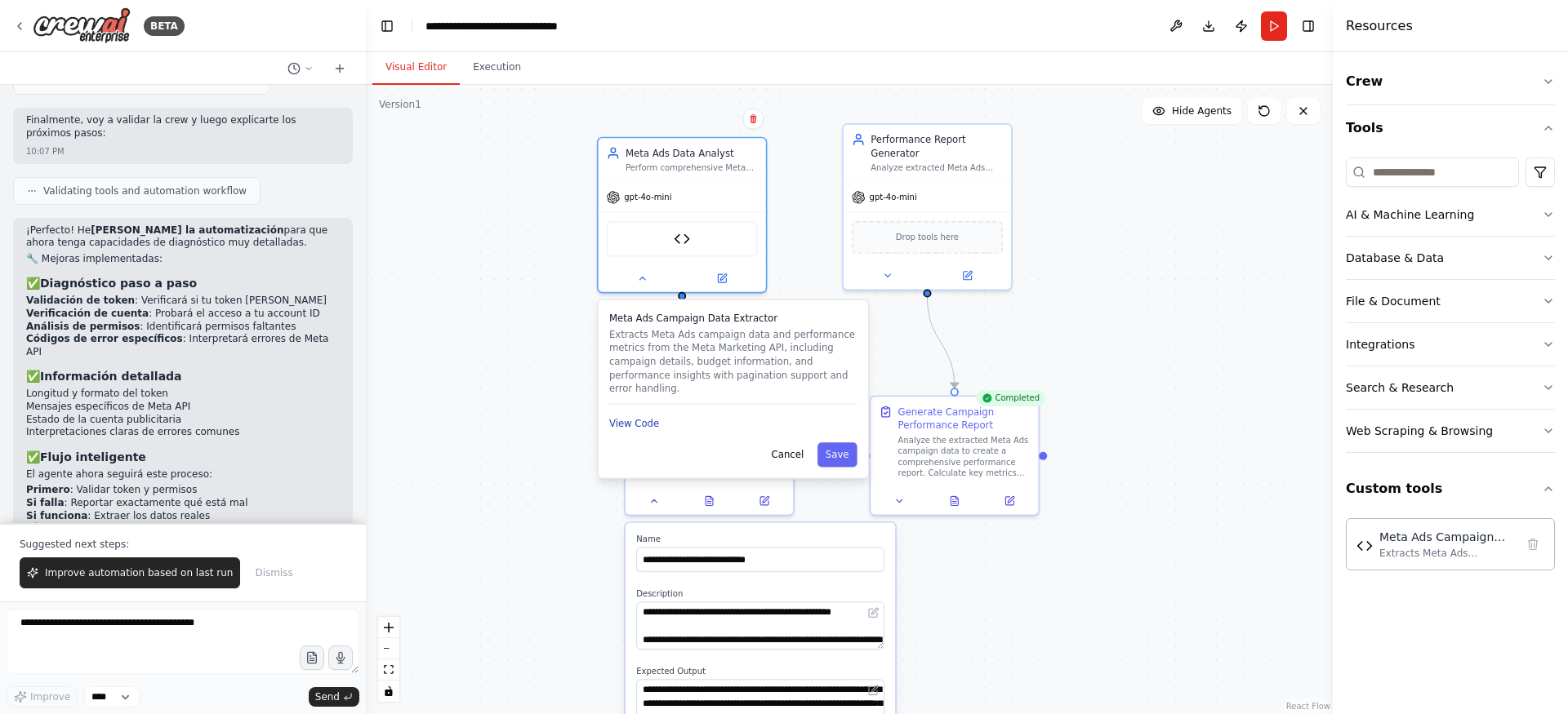
click at [630, 416] on button "View Code" at bounding box center [634, 423] width 50 height 14
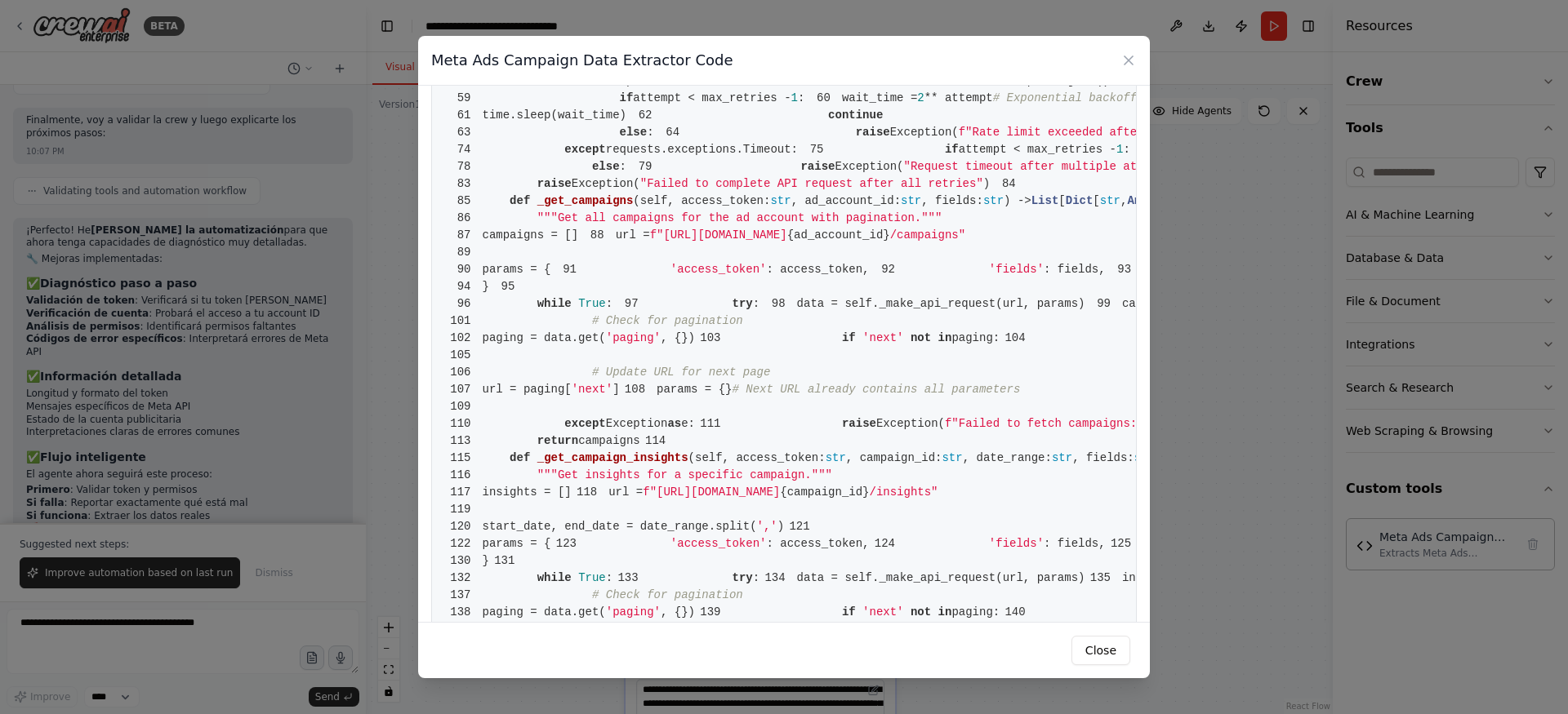
scroll to position [610, 0]
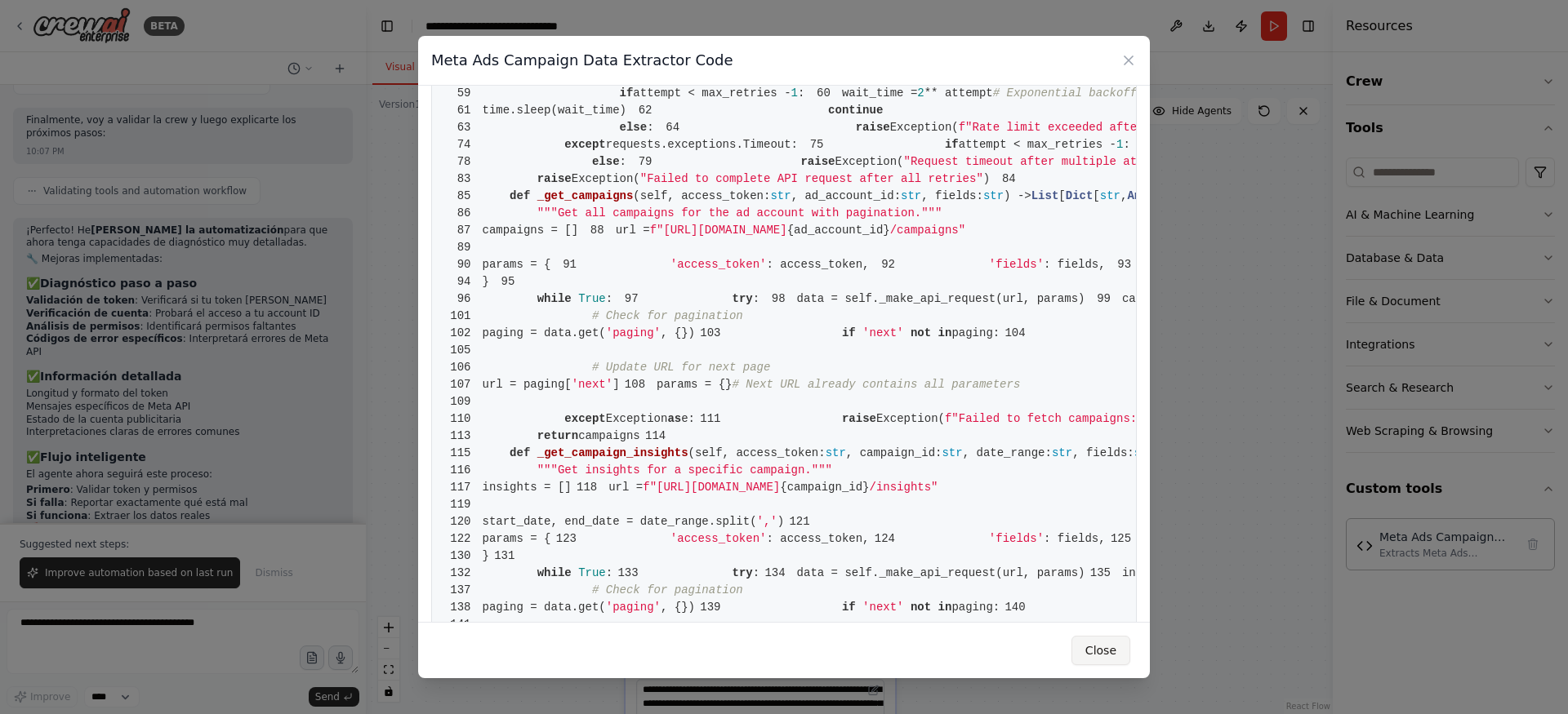
click at [1106, 653] on button "Close" at bounding box center [1101, 650] width 59 height 29
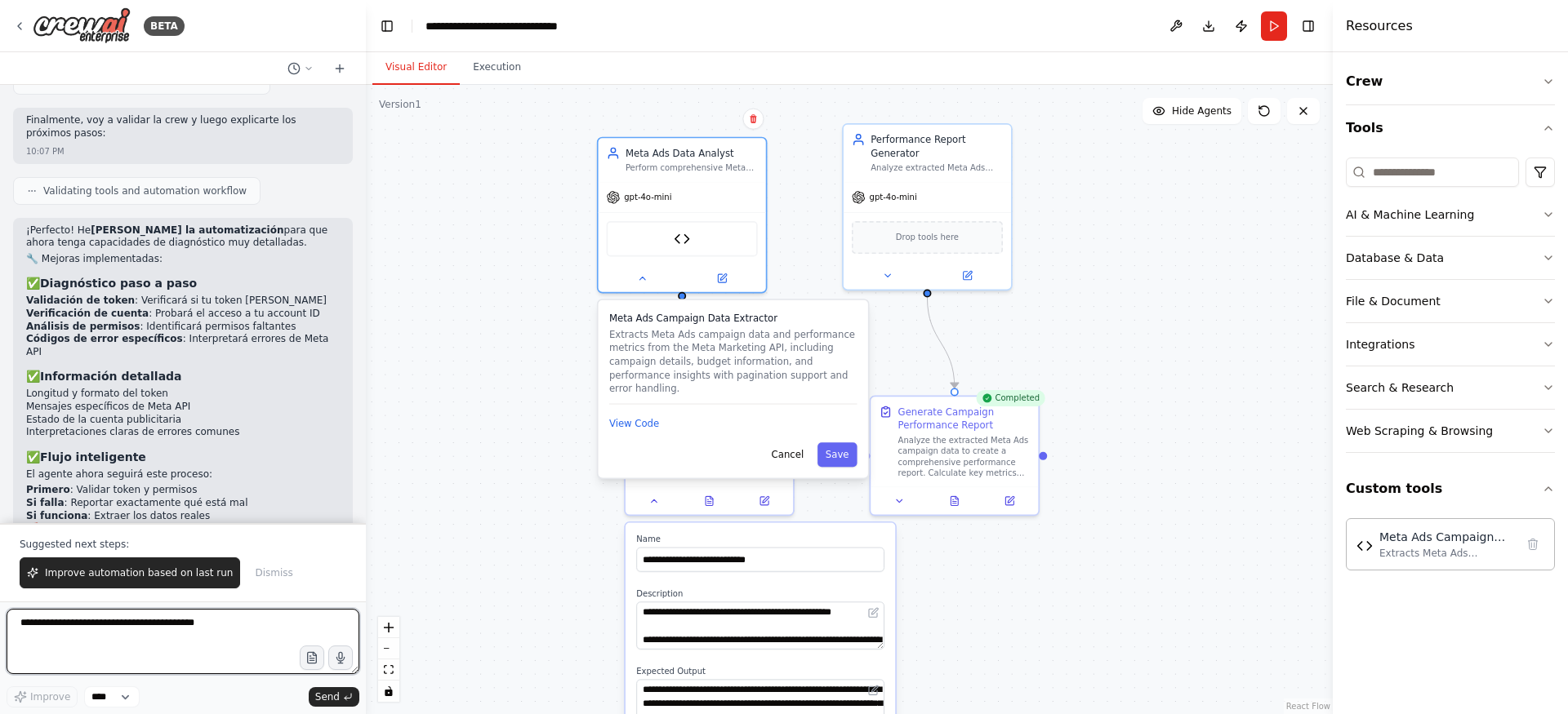
click at [222, 635] on textarea at bounding box center [183, 641] width 353 height 66
type textarea "**********"
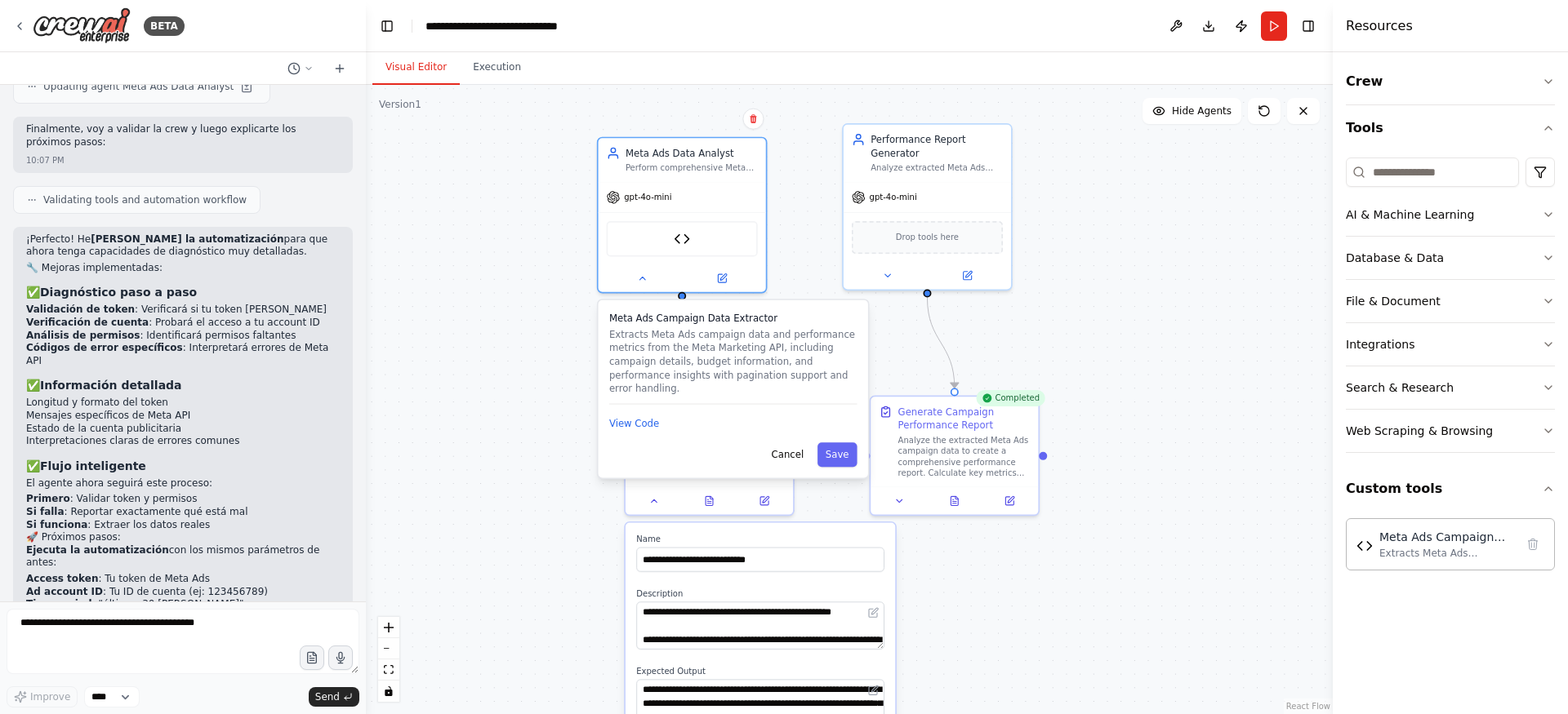
scroll to position [7108, 0]
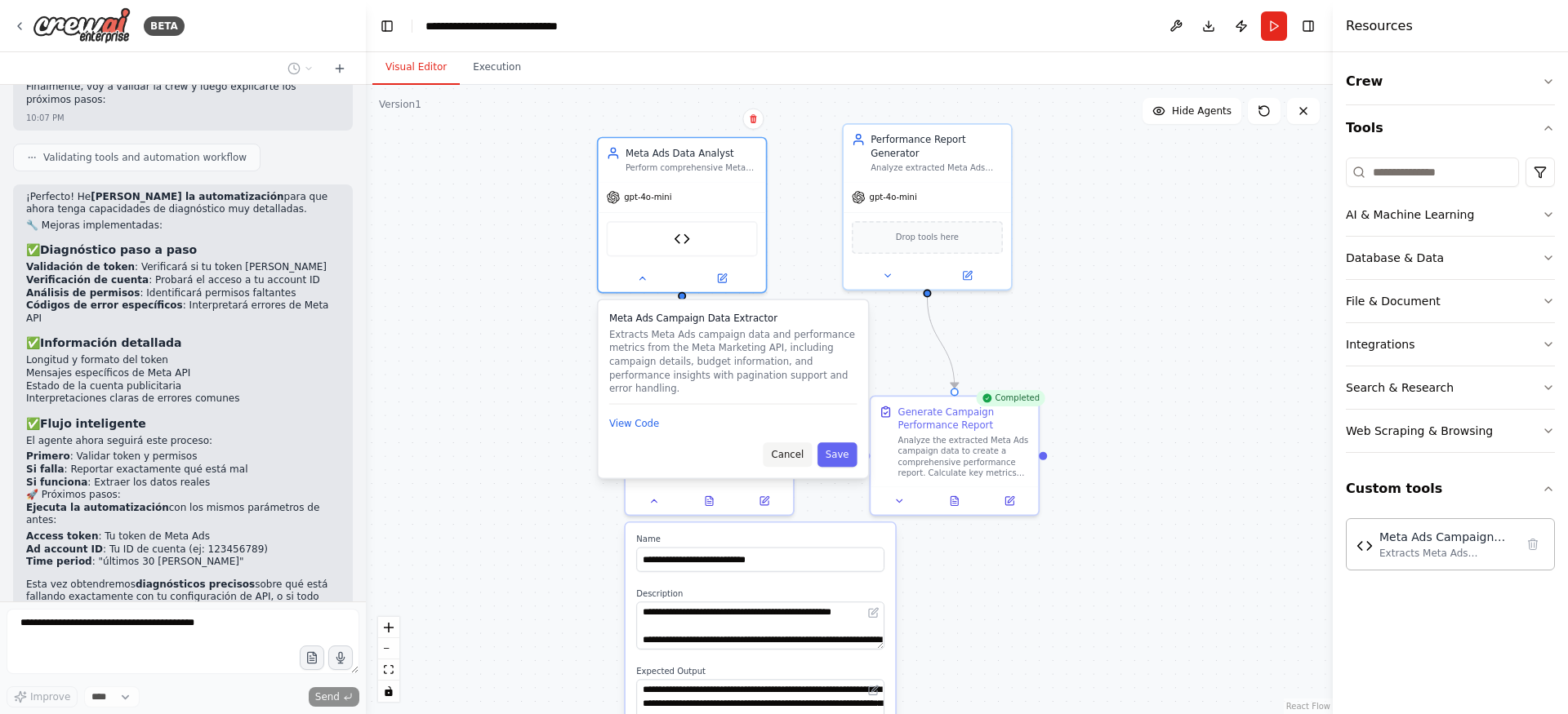
click at [788, 442] on button "Cancel" at bounding box center [787, 454] width 49 height 25
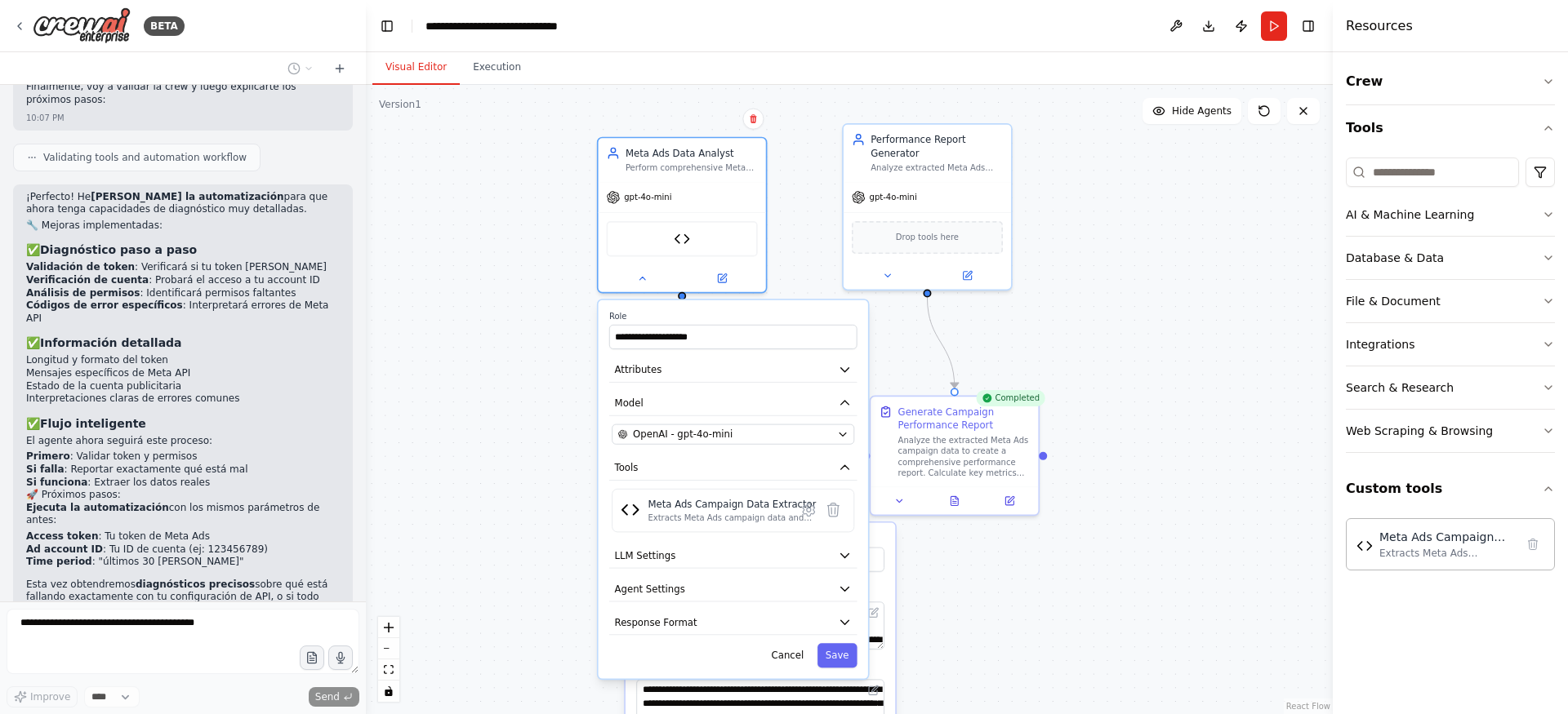
click at [519, 399] on div ".deletable-edge-delete-btn { width: 20px; height: 20px; border: 0px solid #ffff…" at bounding box center [849, 400] width 967 height 629
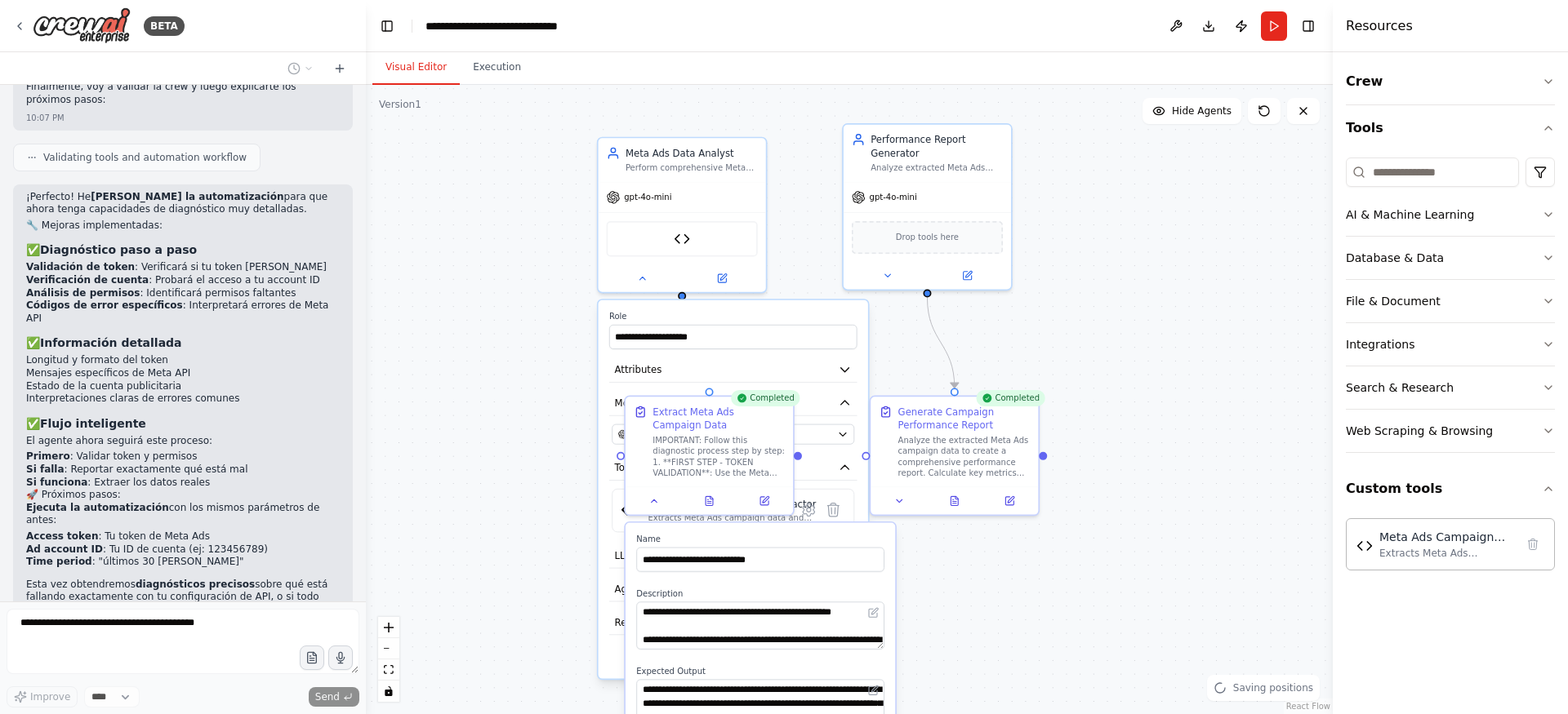
click at [519, 399] on div ".deletable-edge-delete-btn { width: 20px; height: 20px; border: 0px solid #ffff…" at bounding box center [849, 400] width 967 height 629
click at [481, 63] on button "Execution" at bounding box center [497, 67] width 74 height 35
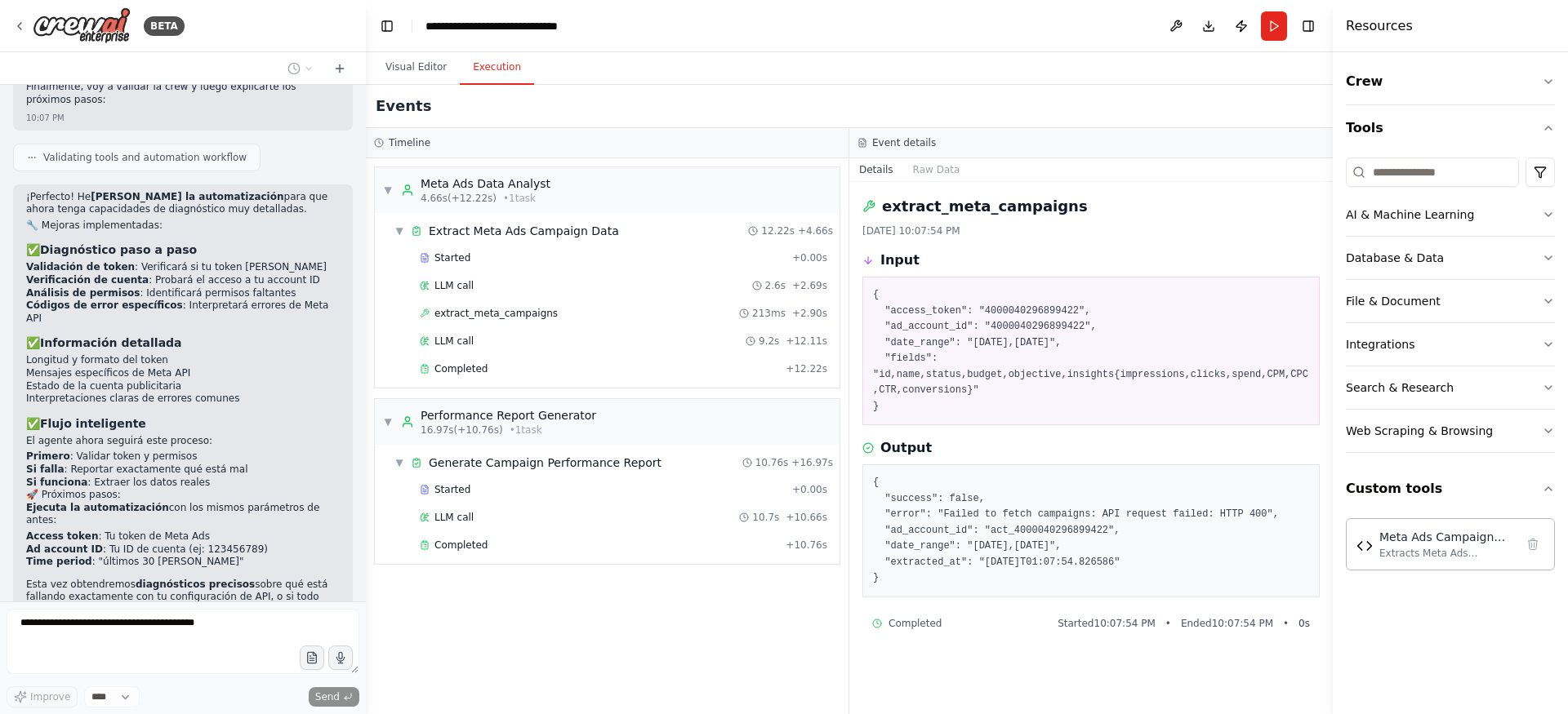
click at [470, 142] on div "Timeline" at bounding box center [607, 143] width 466 height 13
click at [474, 238] on div "Extract Meta Ads Campaign Data" at bounding box center [524, 231] width 191 height 16
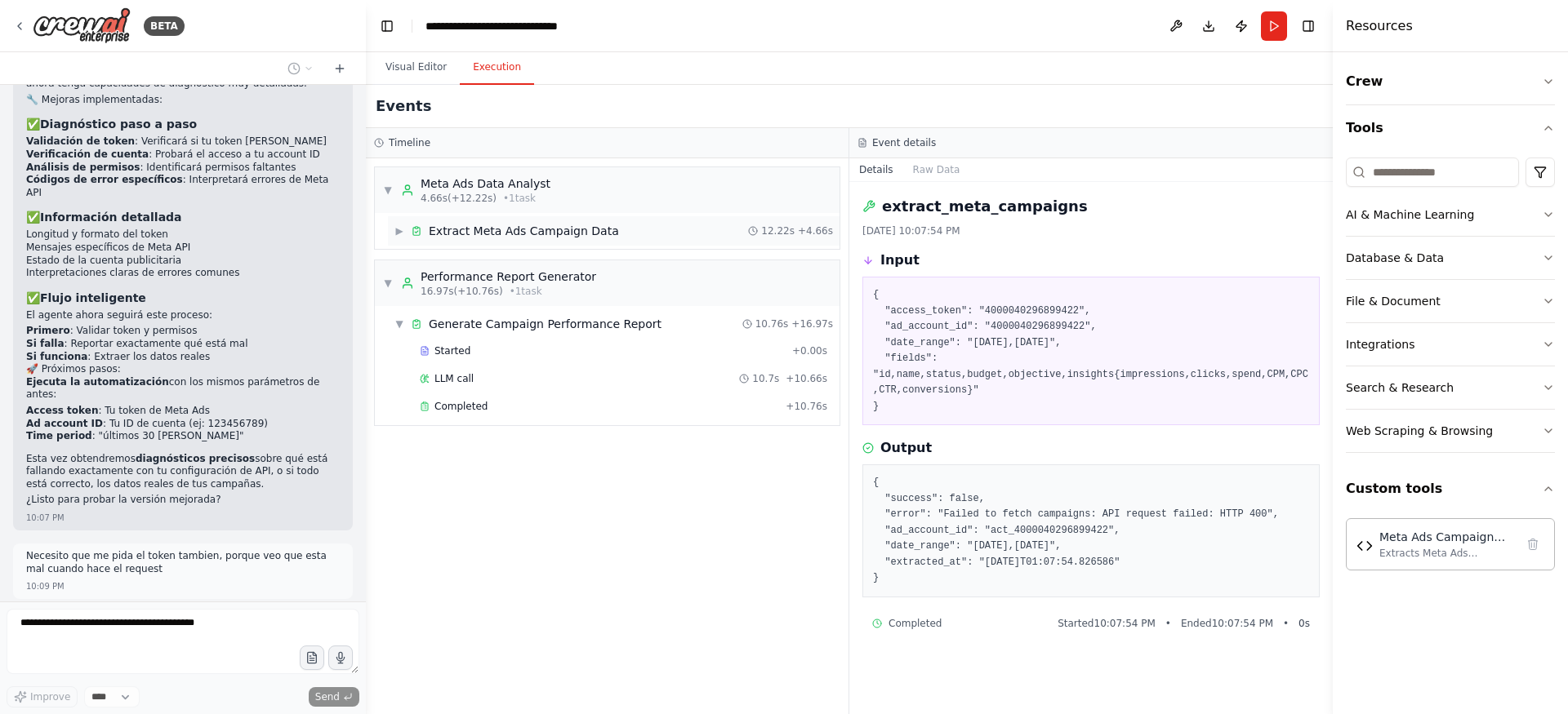
click at [471, 226] on div "Extract Meta Ads Campaign Data" at bounding box center [524, 231] width 191 height 16
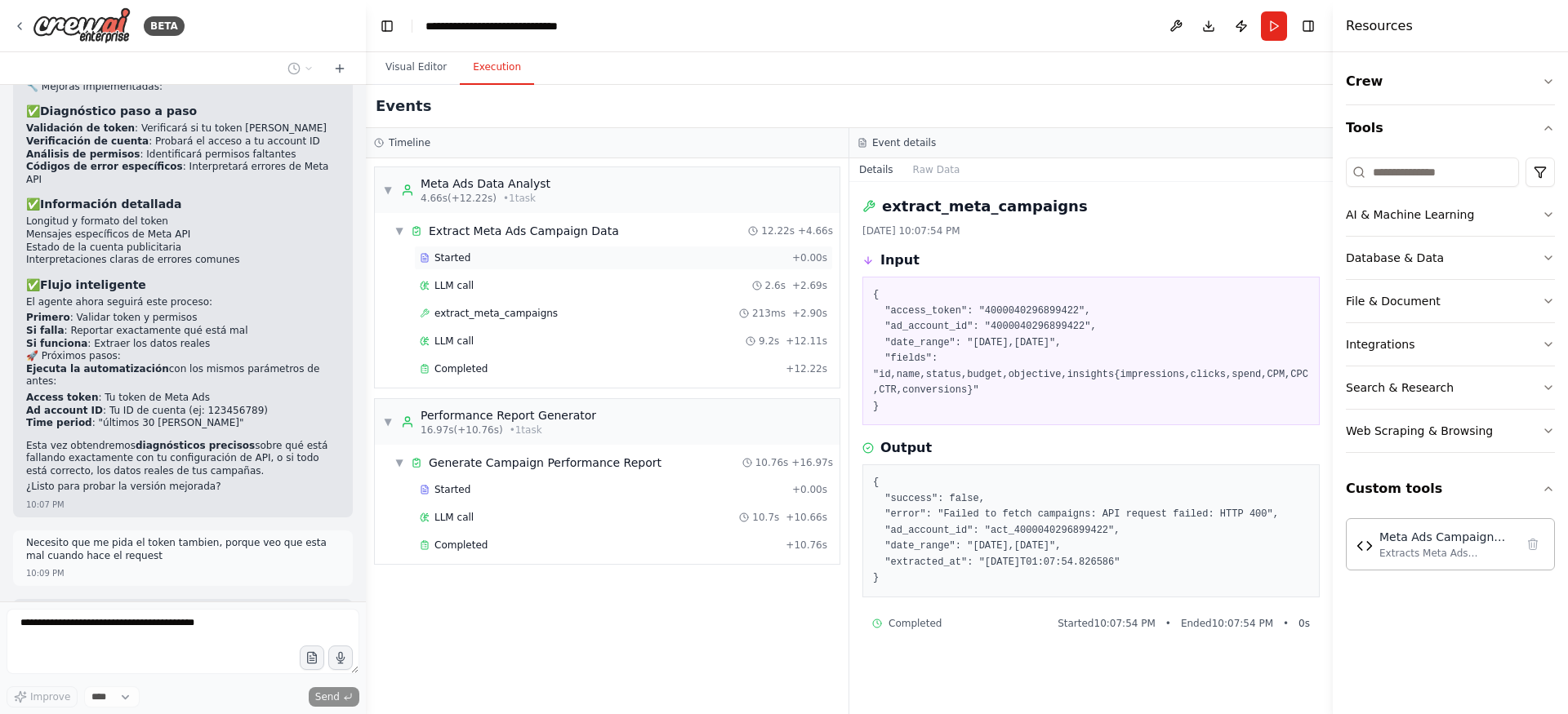
scroll to position [7260, 0]
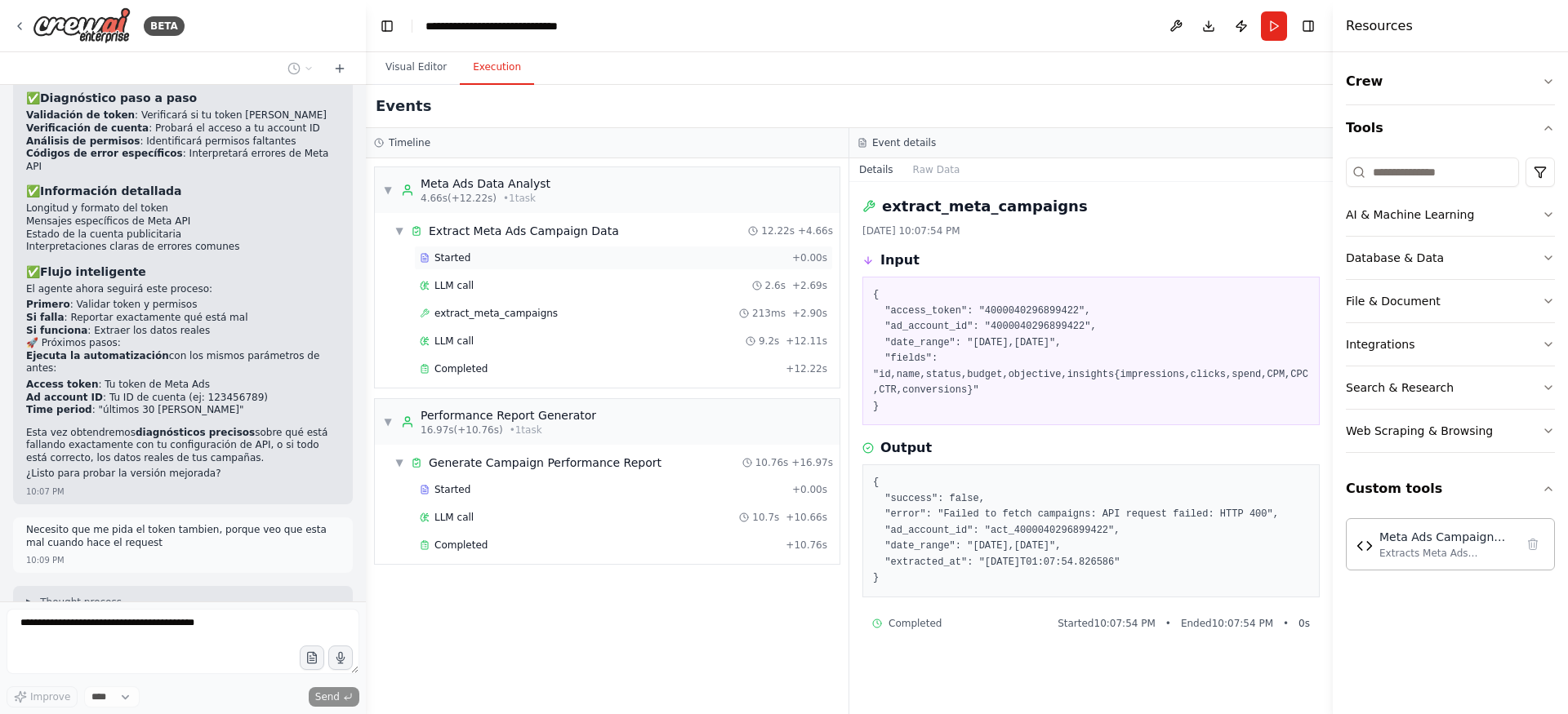
click at [471, 248] on div "Started + 0.00s" at bounding box center [623, 258] width 419 height 25
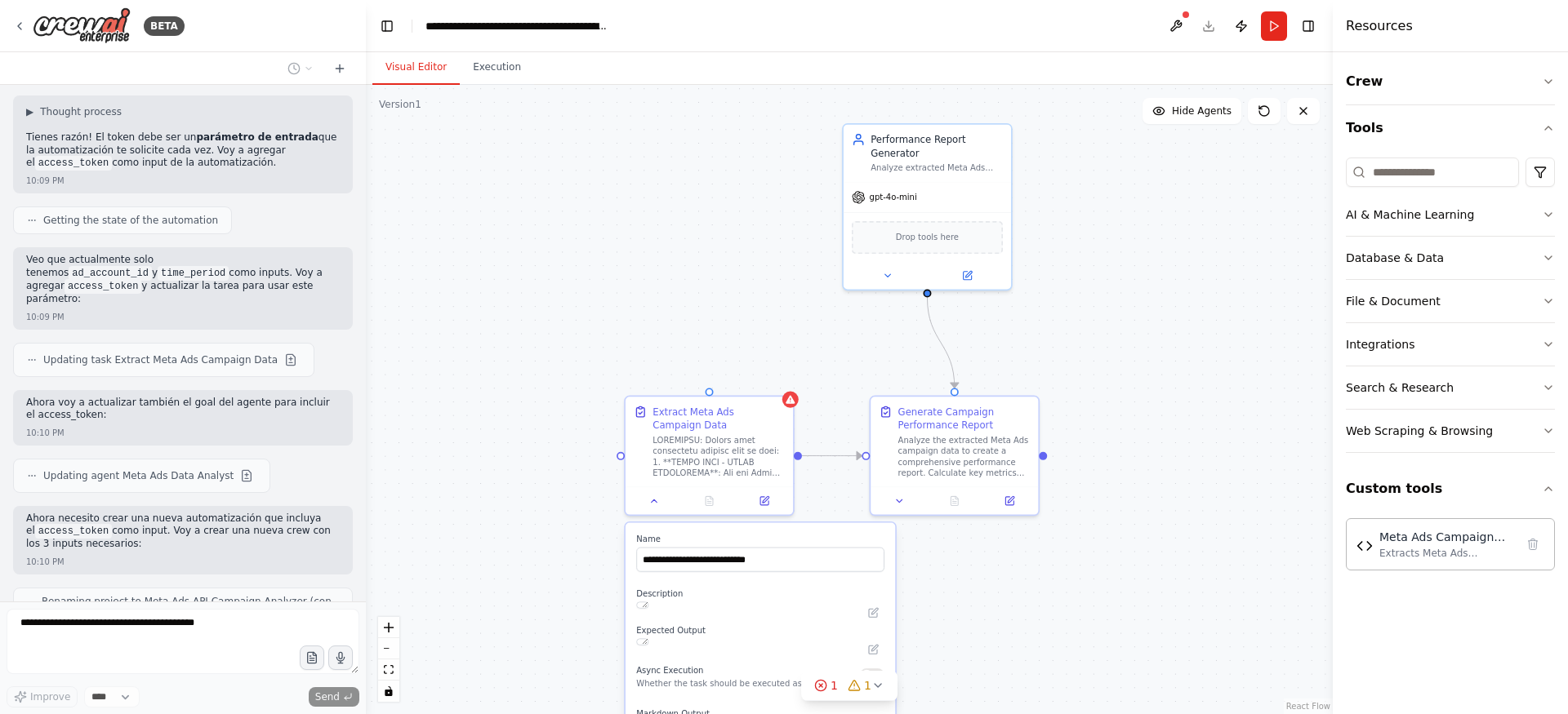
scroll to position [7791, 0]
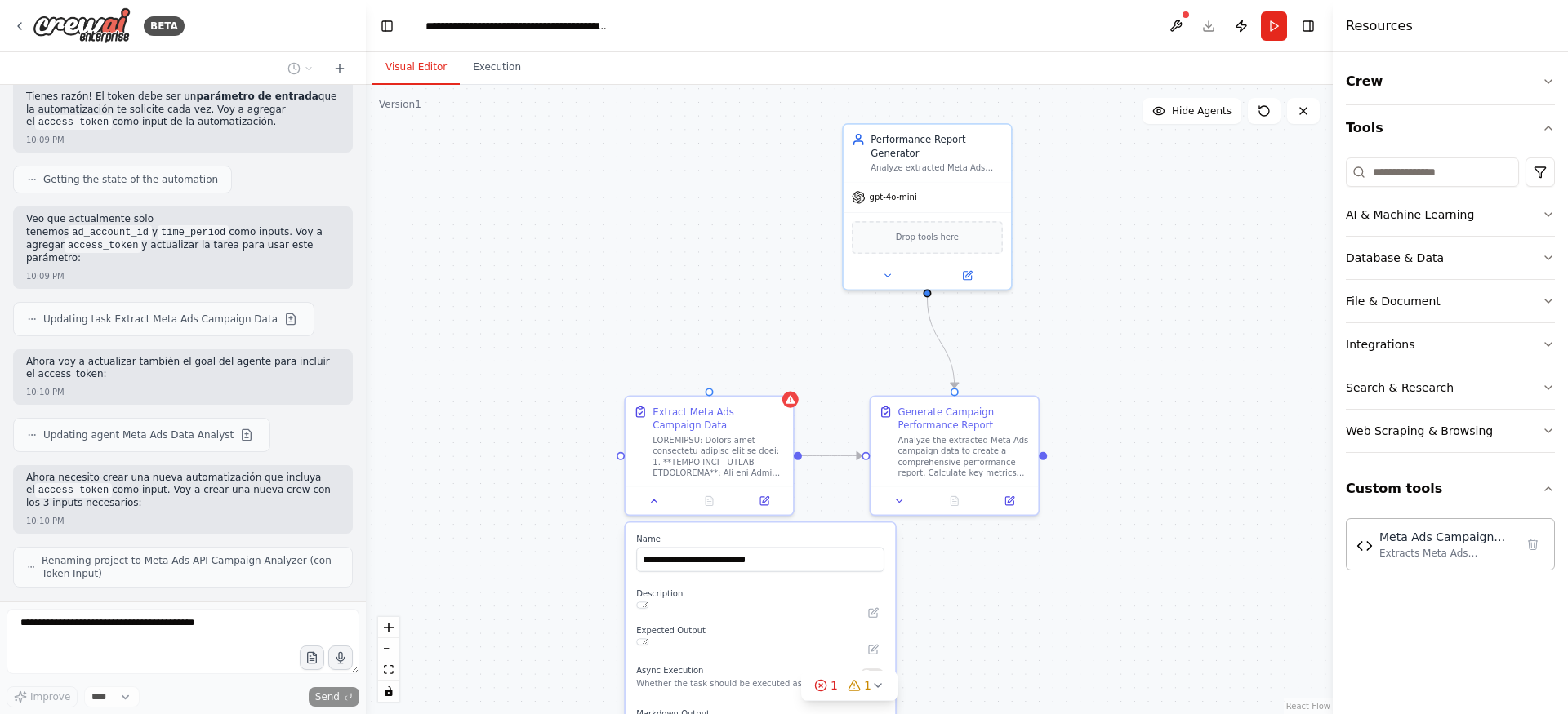
click at [432, 74] on button "Visual Editor" at bounding box center [416, 67] width 88 height 35
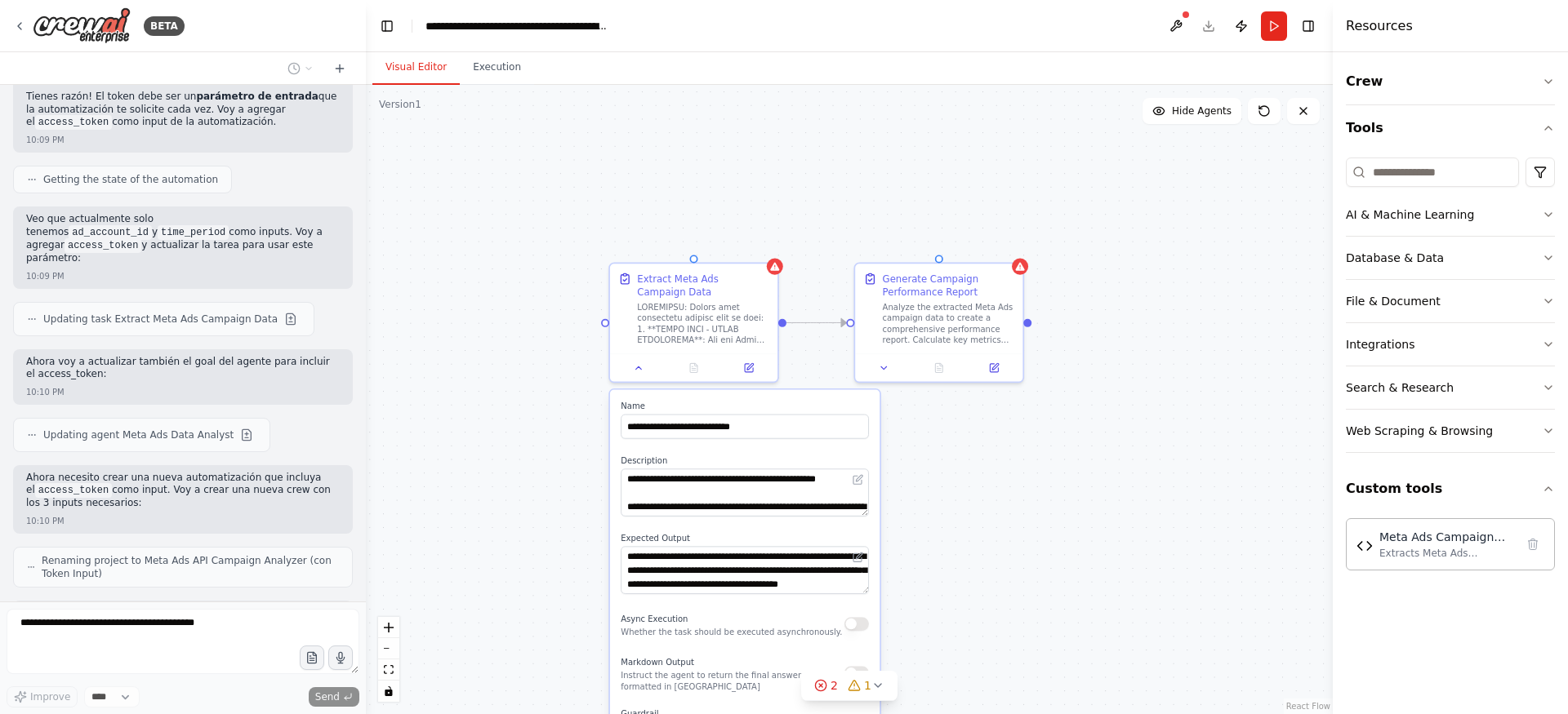
drag, startPoint x: 596, startPoint y: 280, endPoint x: 580, endPoint y: 149, distance: 132.0
click at [580, 147] on div "**********" at bounding box center [849, 400] width 967 height 629
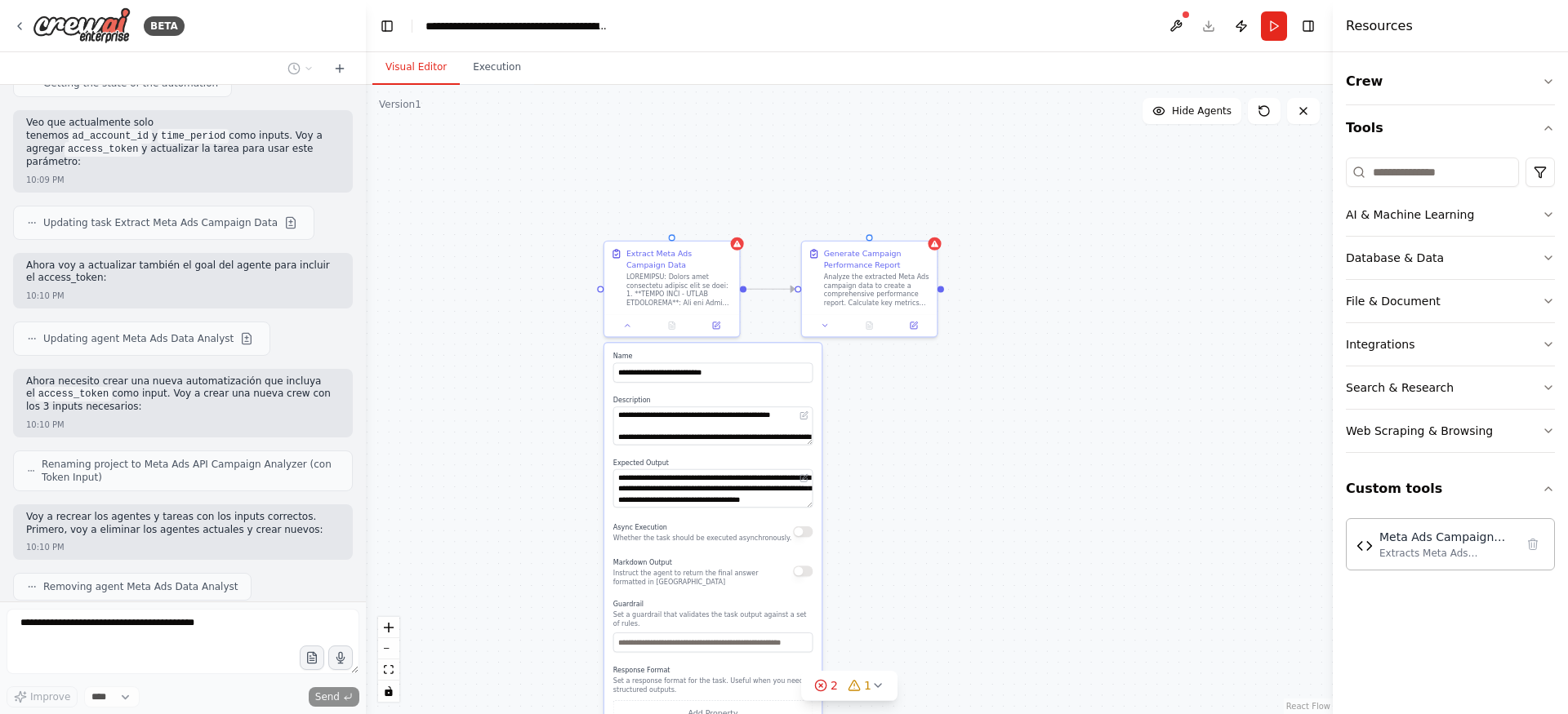
click at [579, 148] on div "**********" at bounding box center [849, 400] width 967 height 629
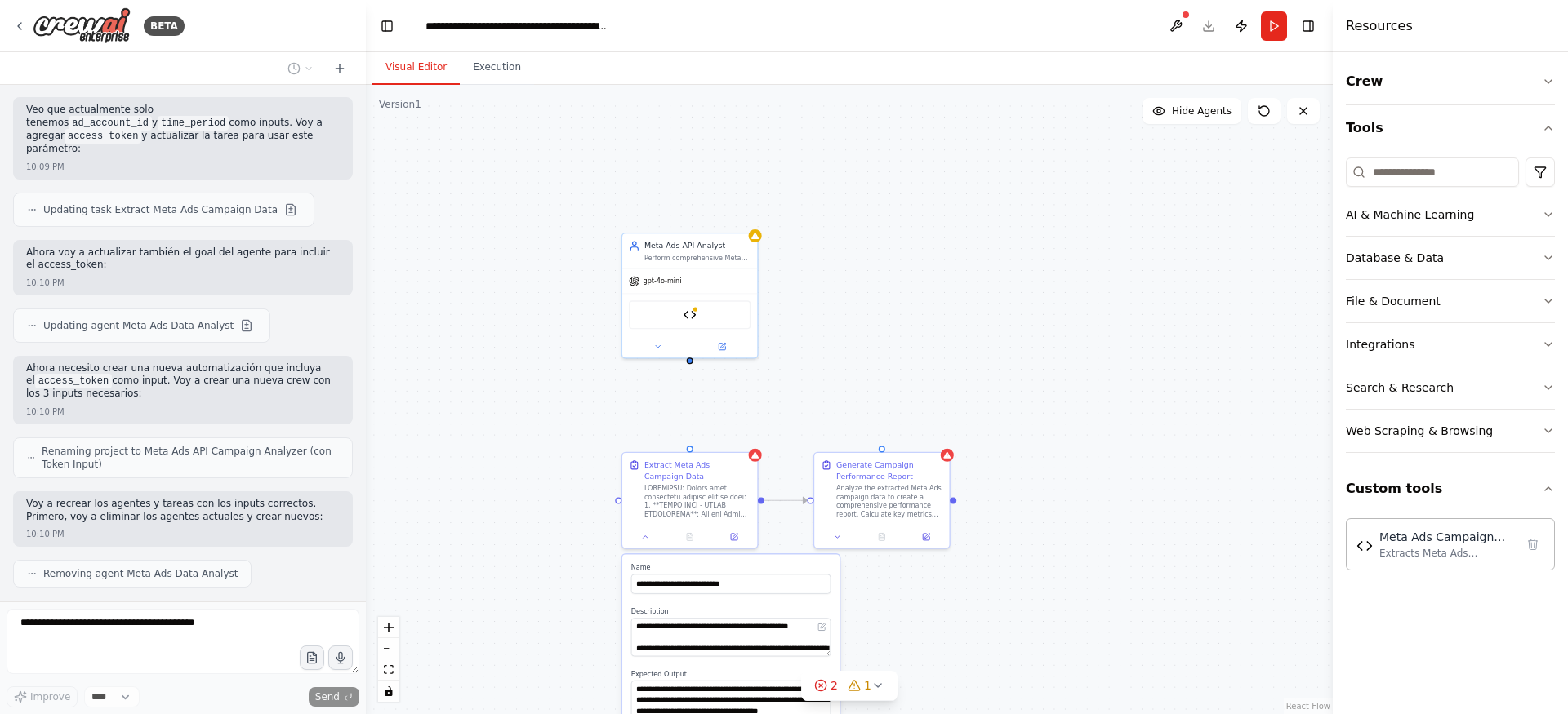
drag, startPoint x: 566, startPoint y: 192, endPoint x: 583, endPoint y: 403, distance: 211.7
click at [583, 403] on div "**********" at bounding box center [849, 400] width 967 height 629
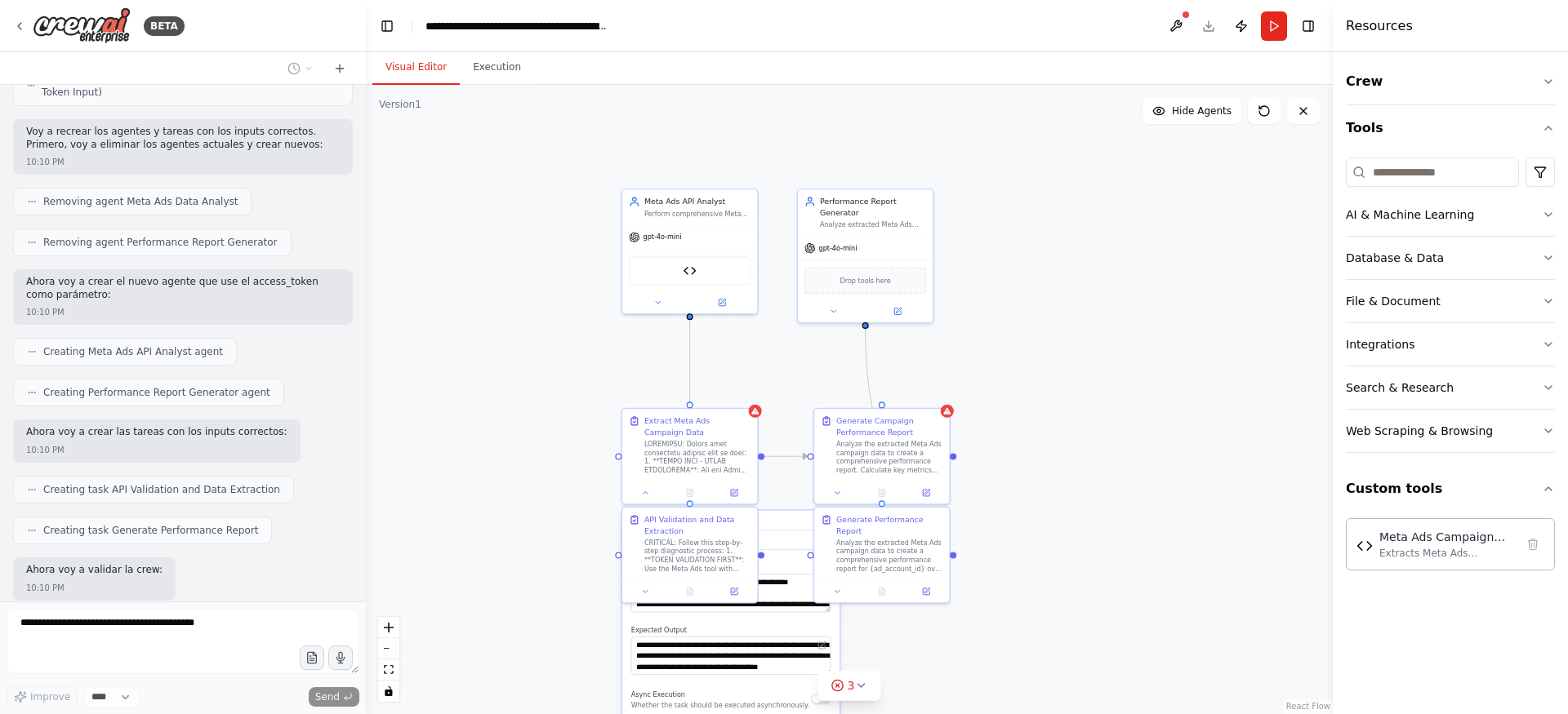
scroll to position [8285, 0]
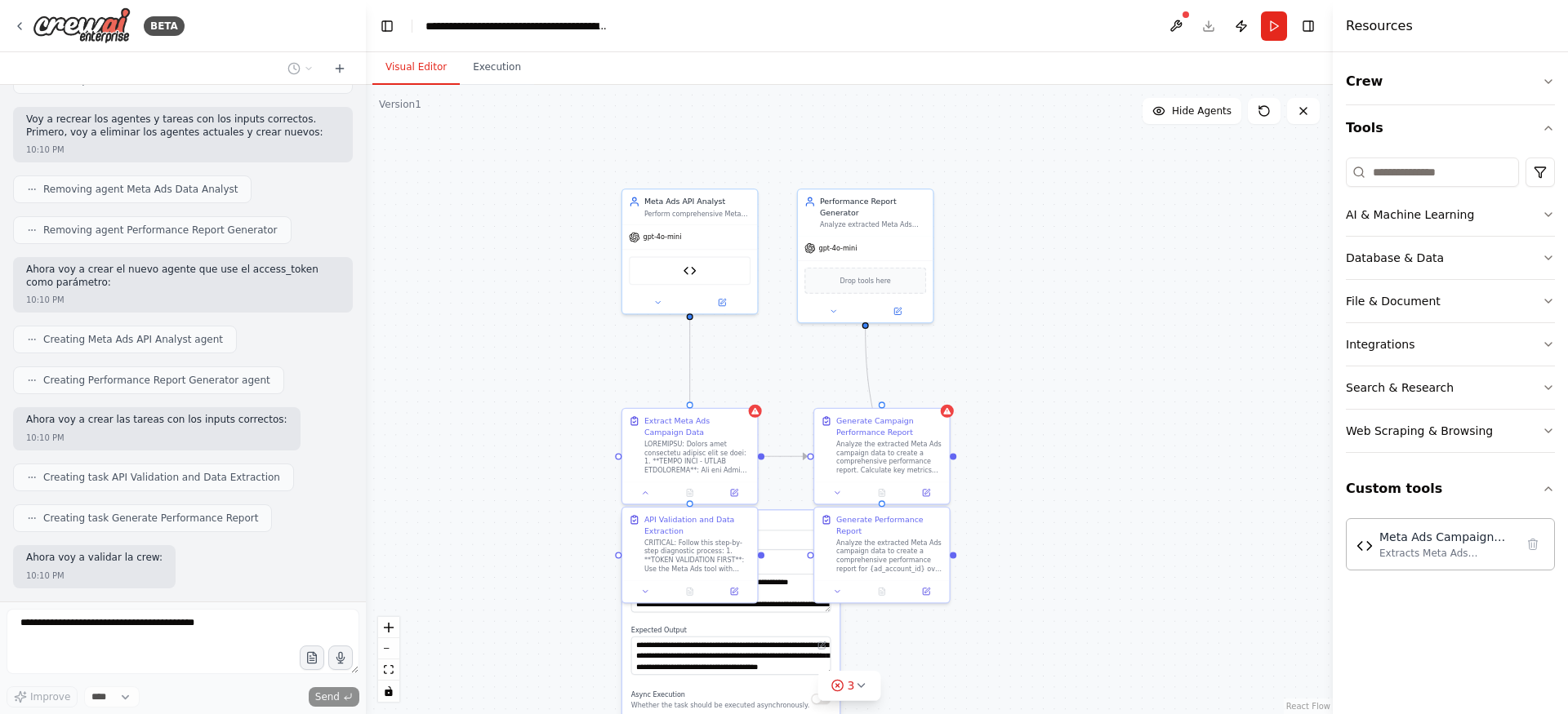
drag, startPoint x: 583, startPoint y: 403, endPoint x: 583, endPoint y: 359, distance: 44.0
click at [583, 359] on div "**********" at bounding box center [849, 400] width 967 height 629
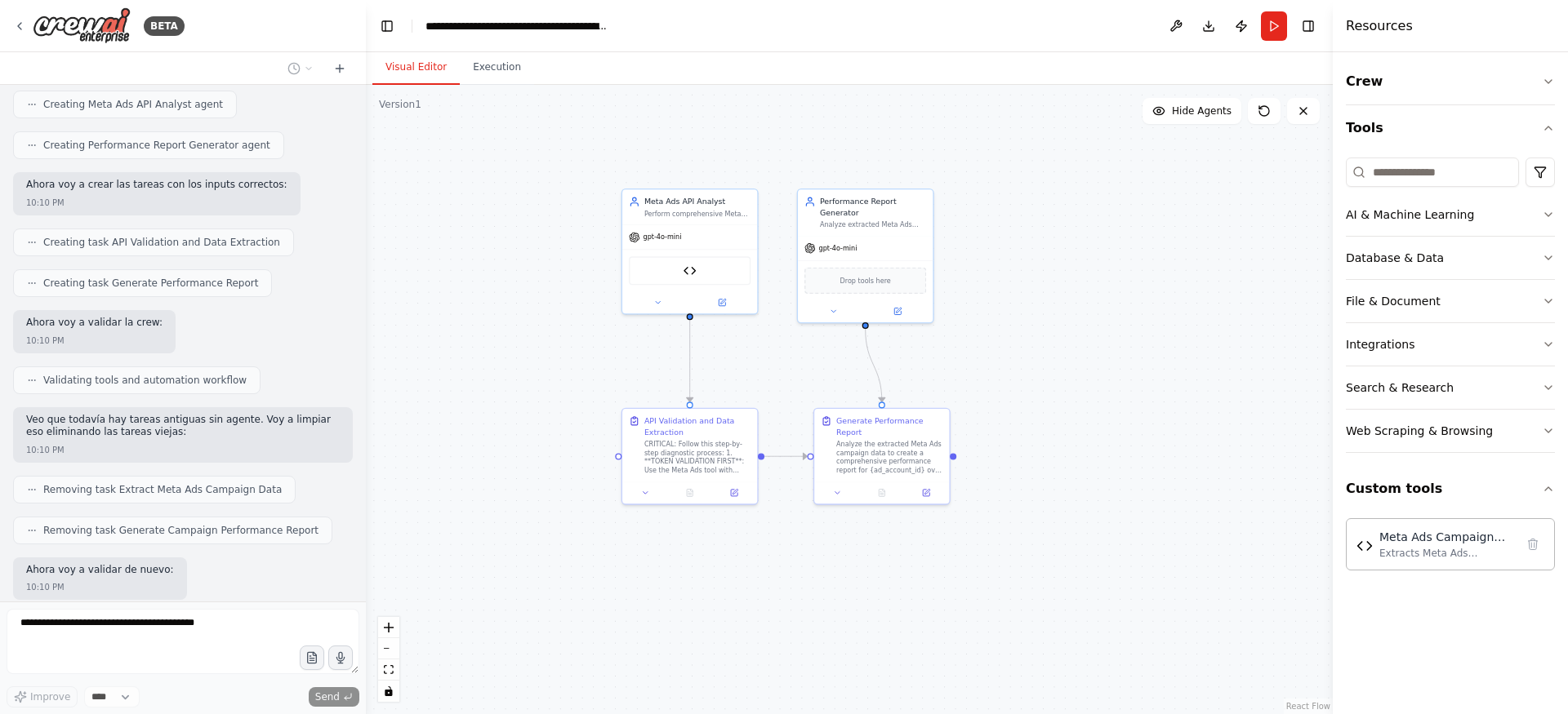
scroll to position [8533, 0]
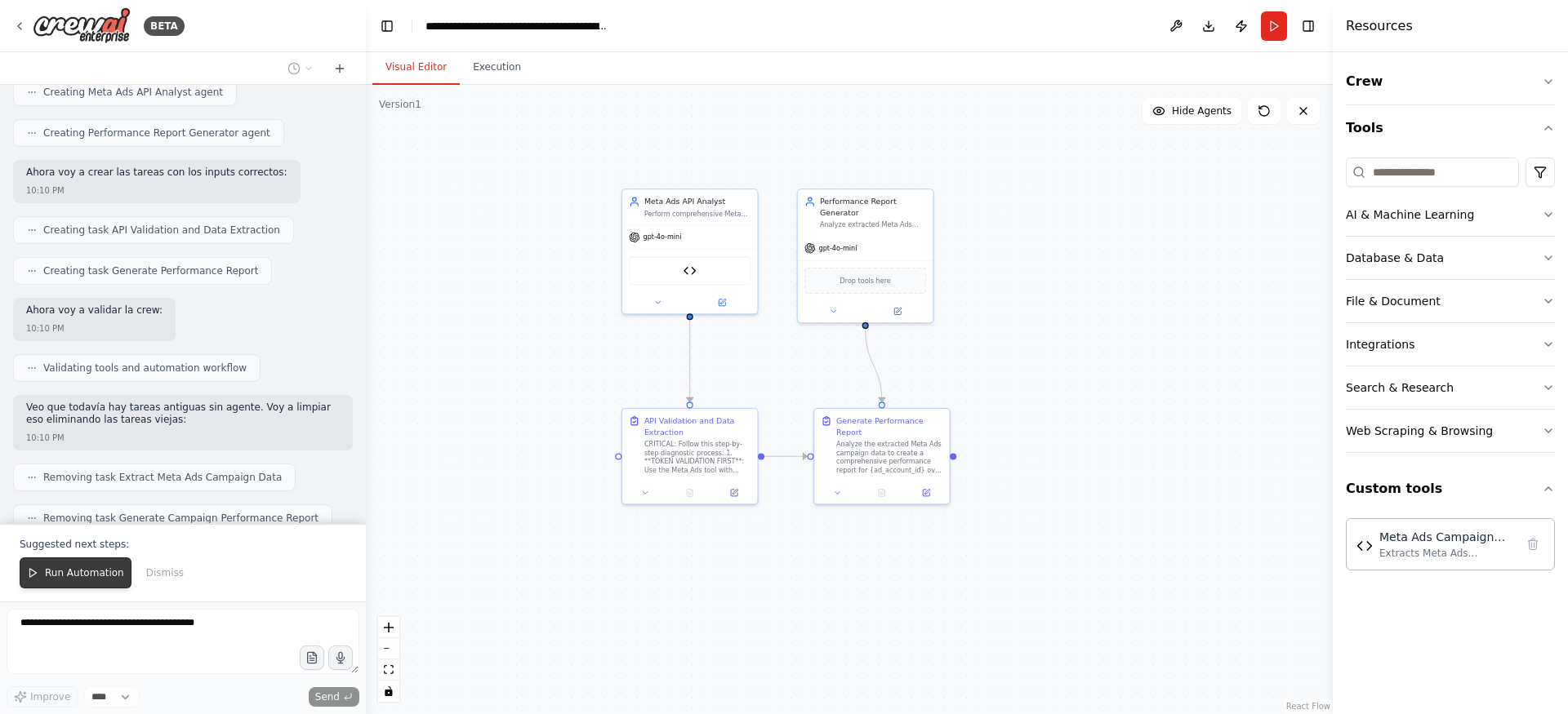
click at [100, 572] on span "Run Automation" at bounding box center [84, 572] width 79 height 13
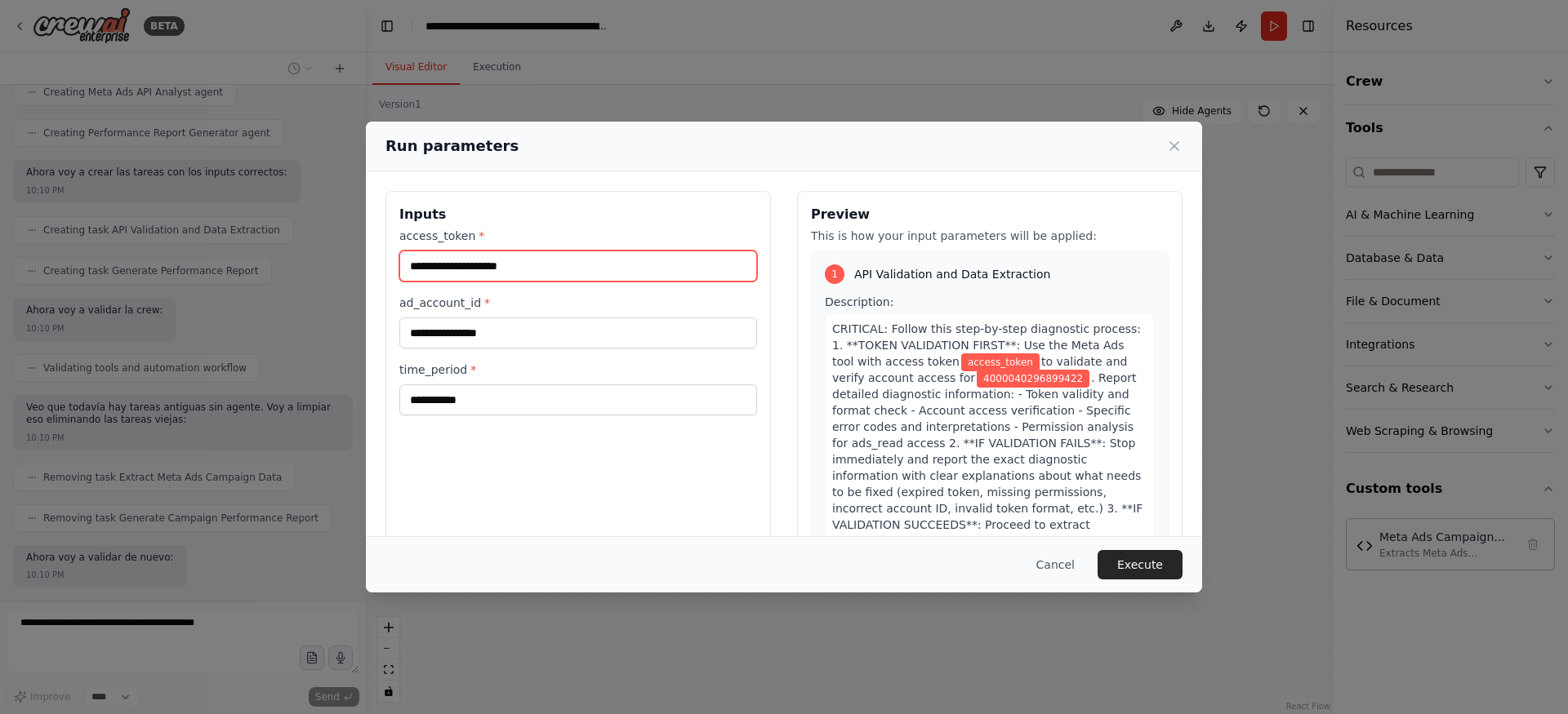
click at [581, 265] on input "access_token *" at bounding box center [579, 266] width 358 height 31
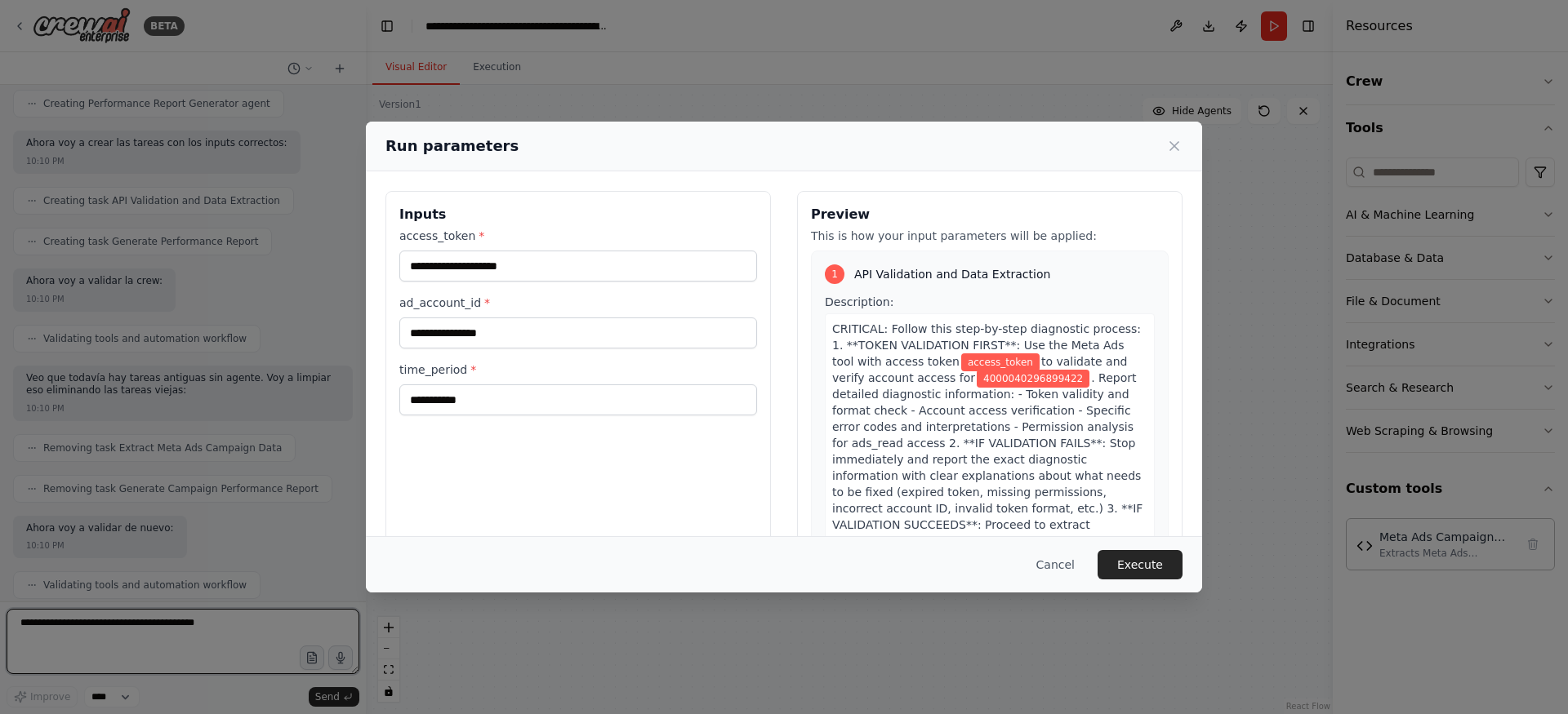
scroll to position [8562, 0]
paste textarea "**********"
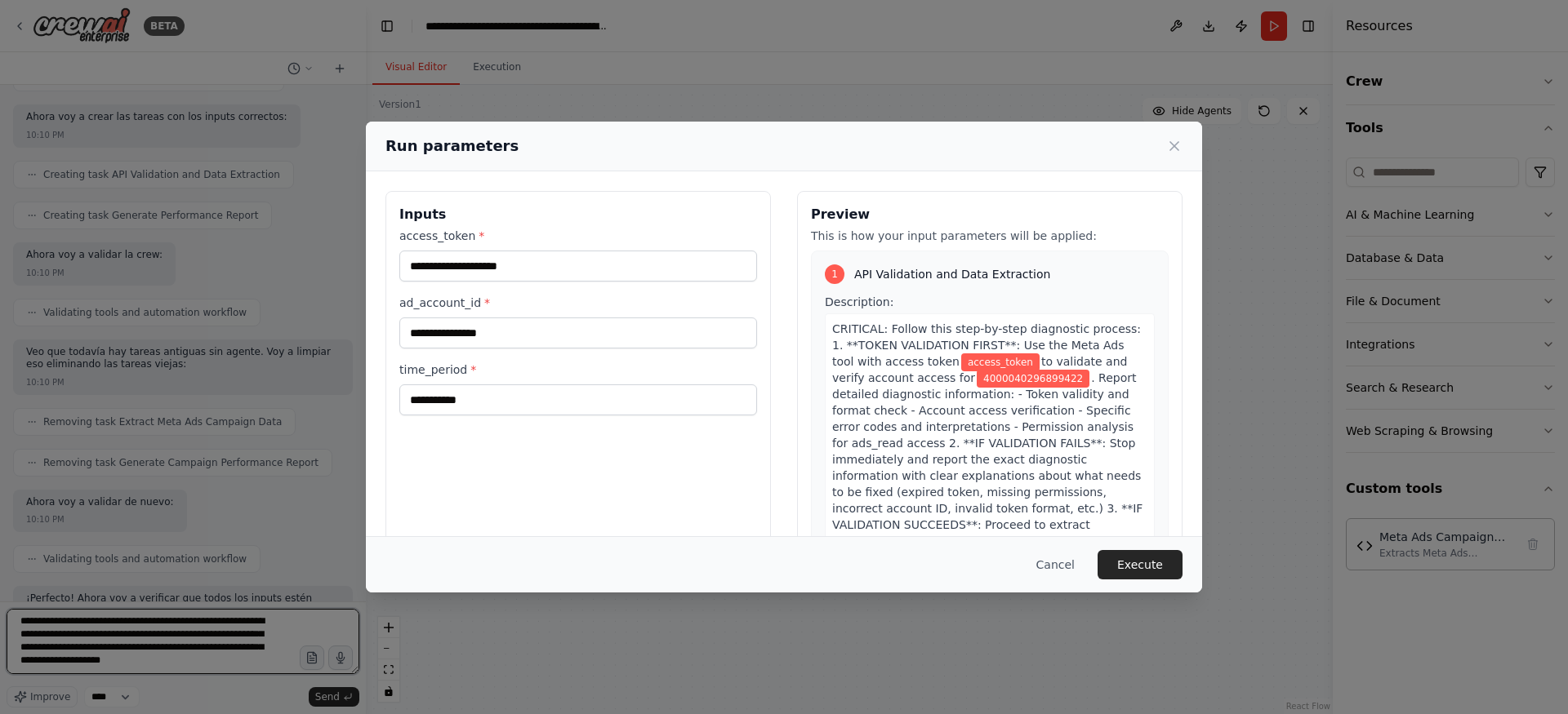
type textarea "**********"
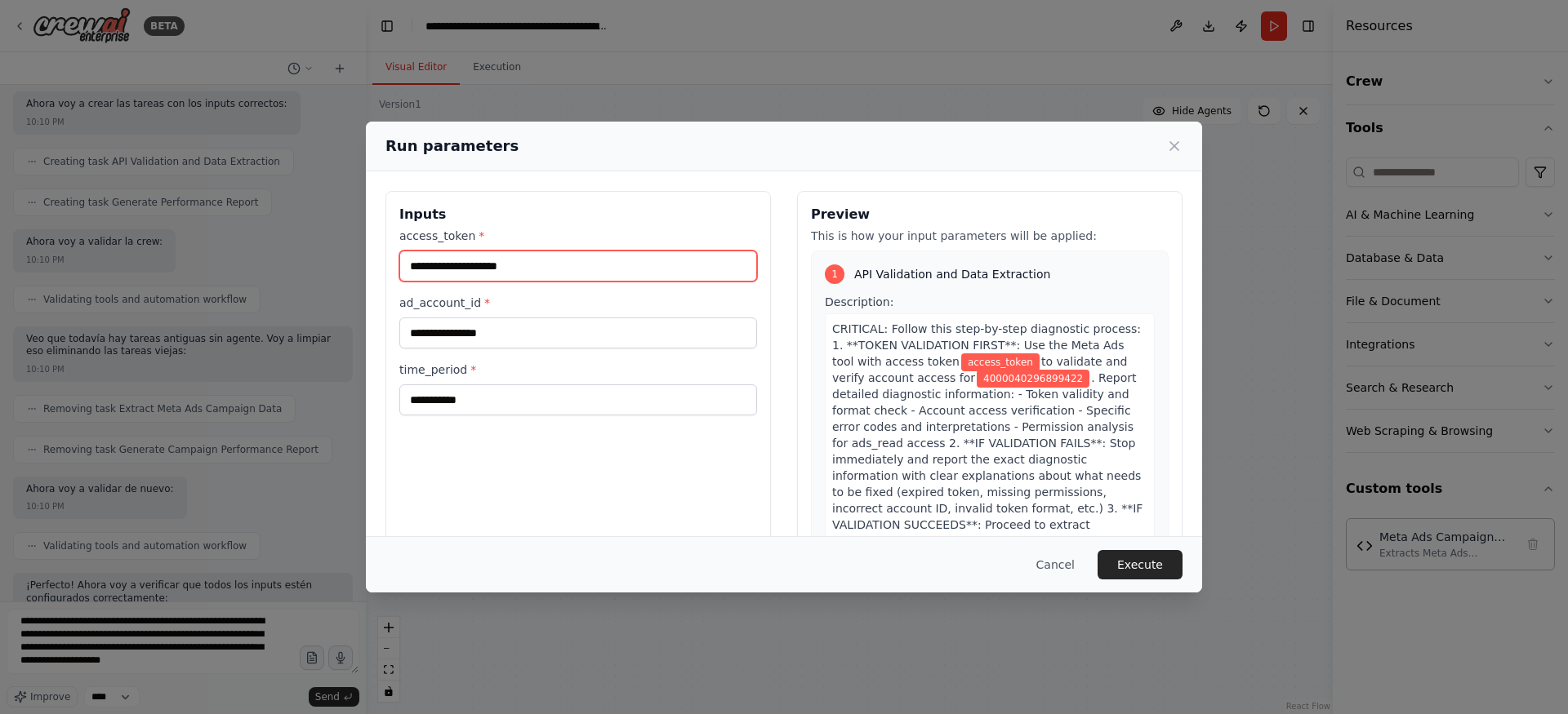
click at [510, 263] on input "access_token *" at bounding box center [579, 266] width 358 height 31
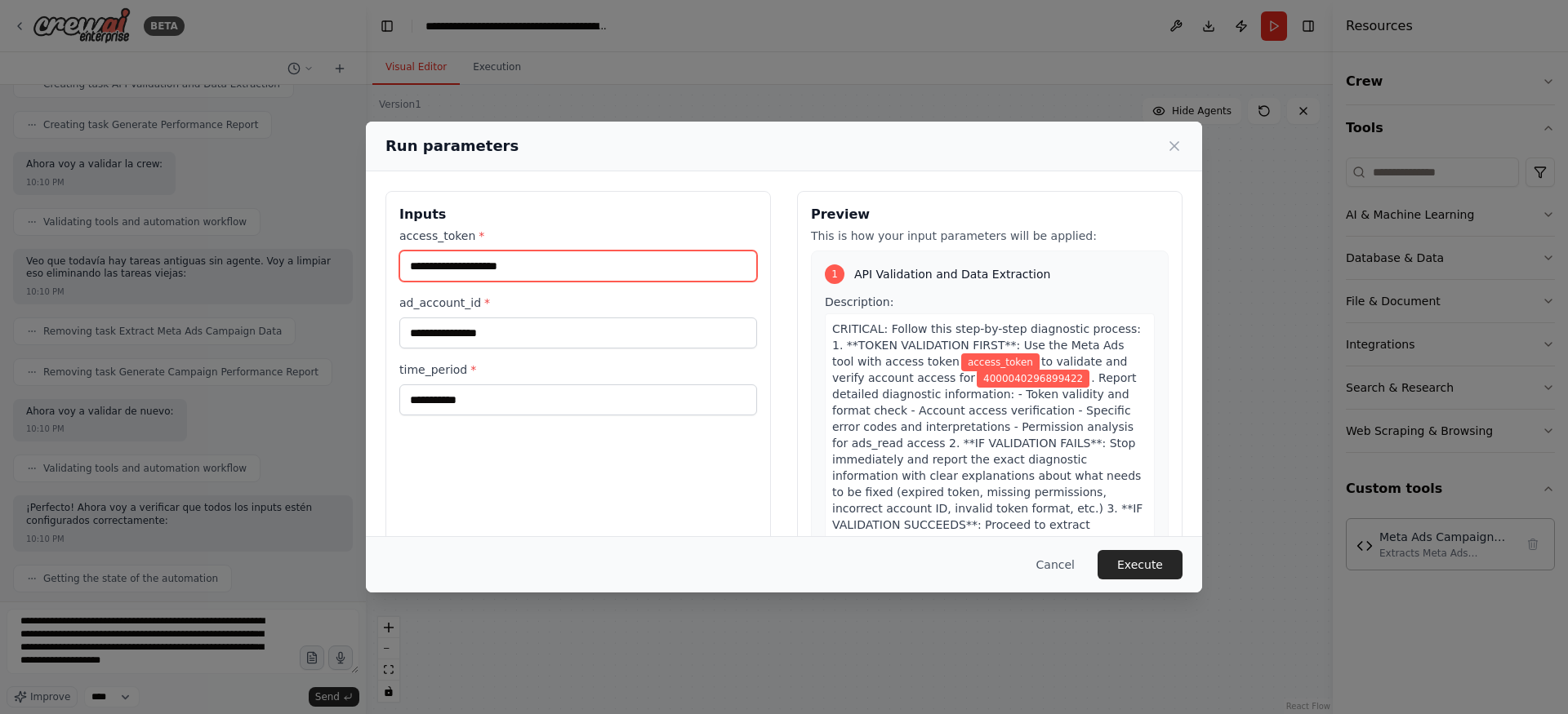
scroll to position [8692, 0]
paste input "**********"
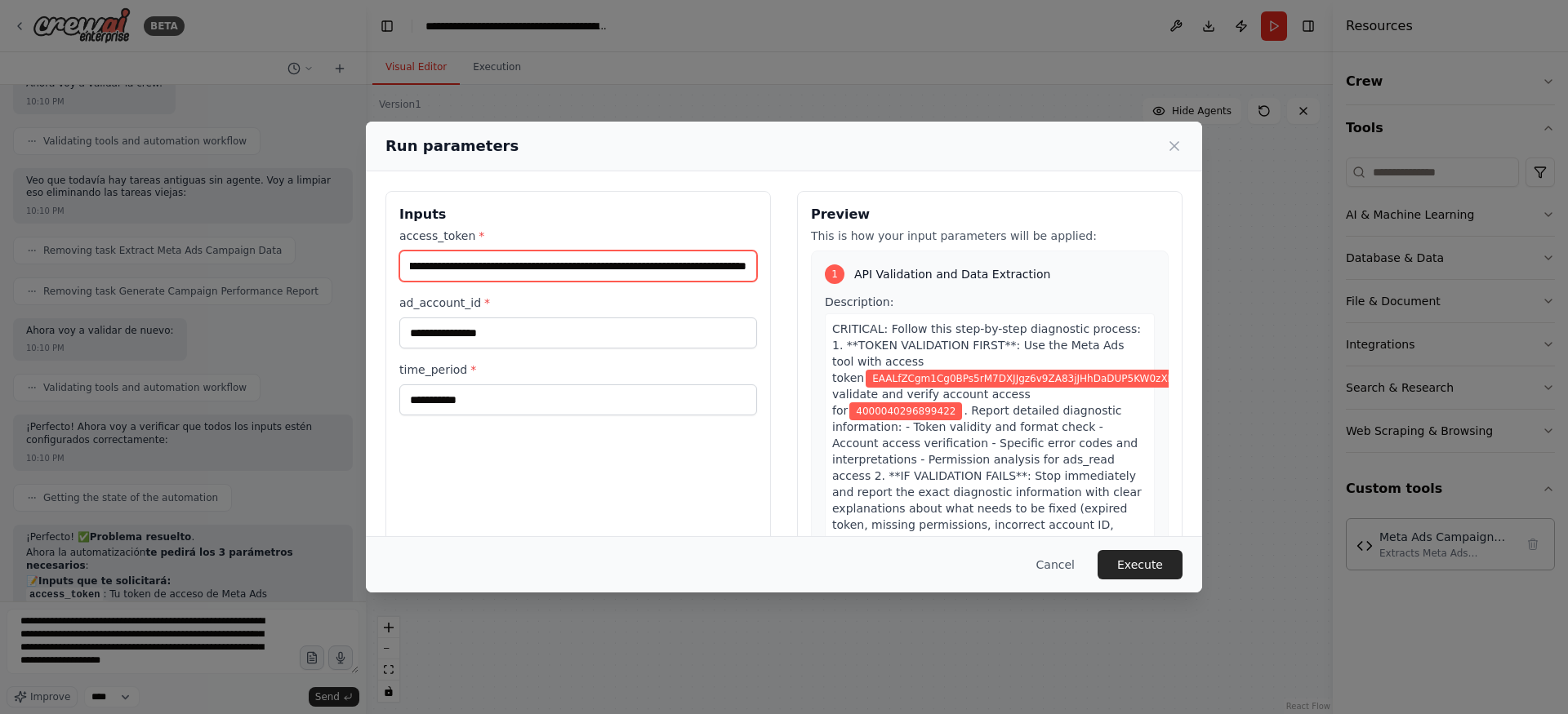
scroll to position [8772, 0]
type input "**********"
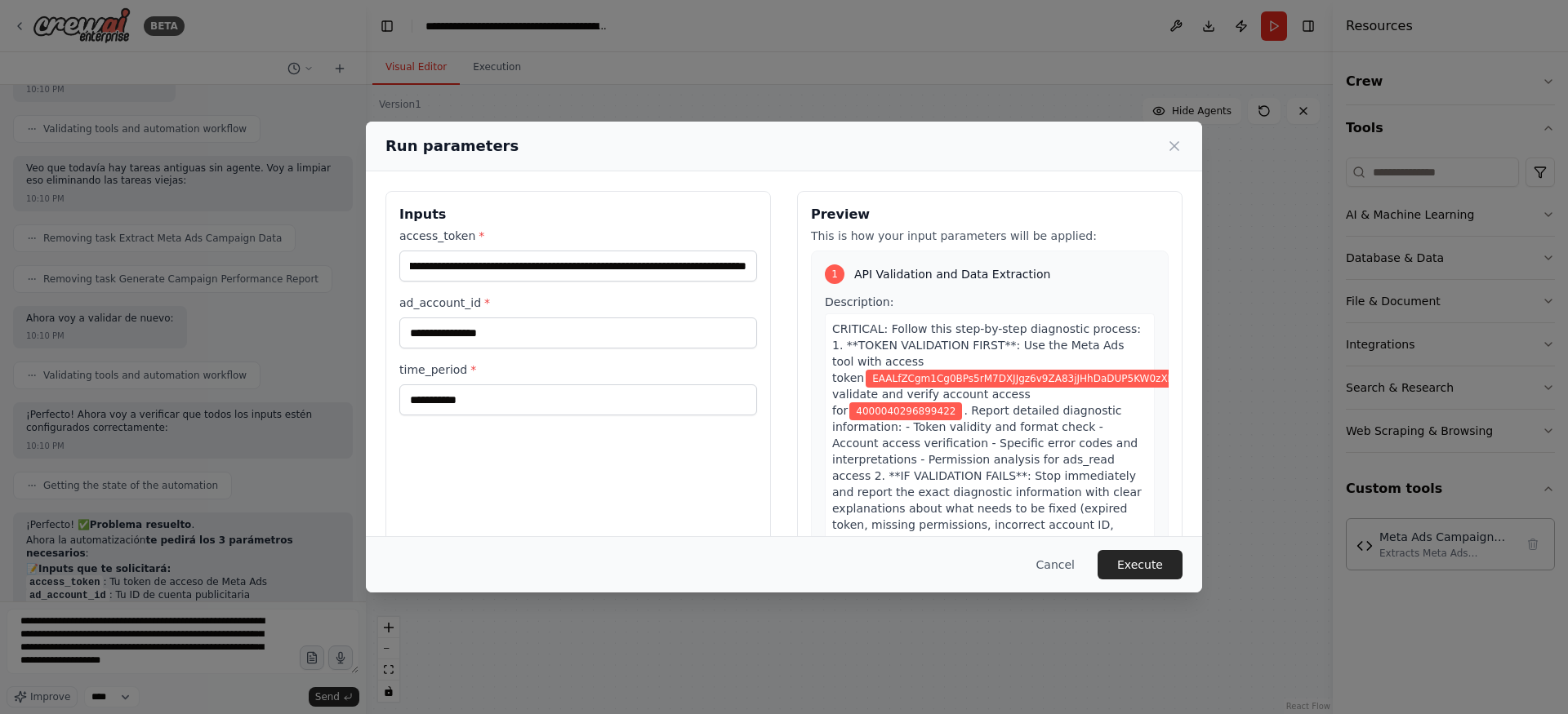
click at [556, 228] on label "access_token *" at bounding box center [579, 236] width 358 height 16
click at [556, 251] on input "**********" at bounding box center [579, 266] width 358 height 31
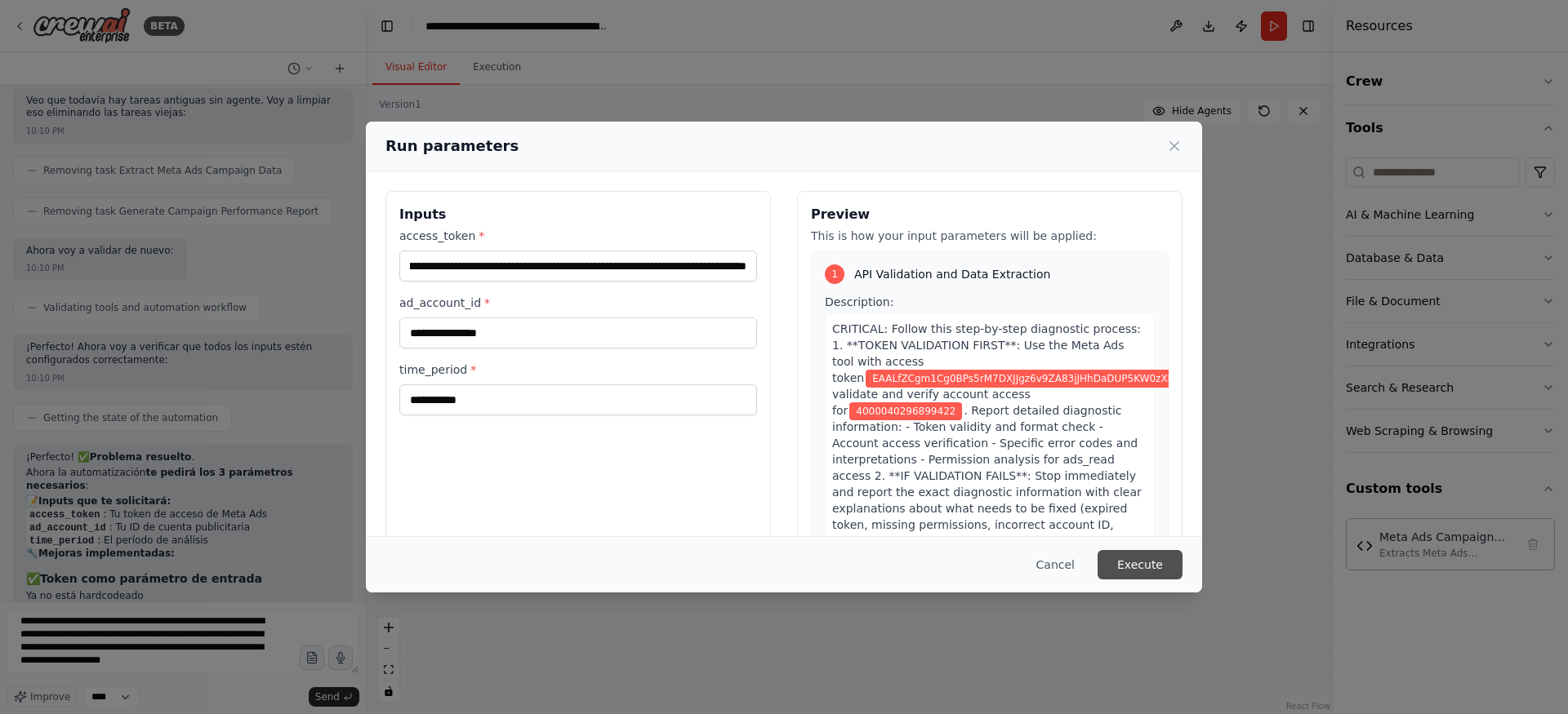
scroll to position [8852, 0]
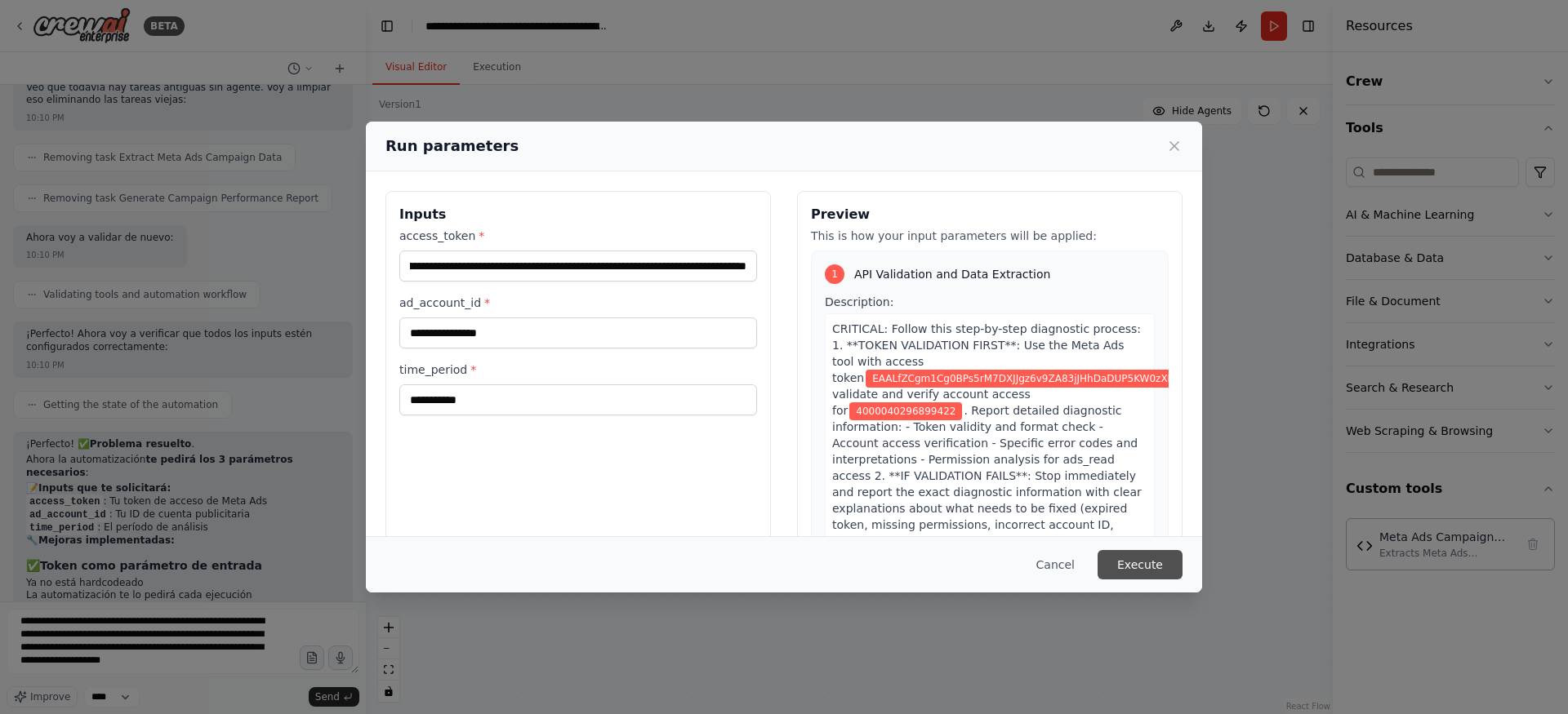
click at [1170, 561] on button "Execute" at bounding box center [1140, 564] width 85 height 29
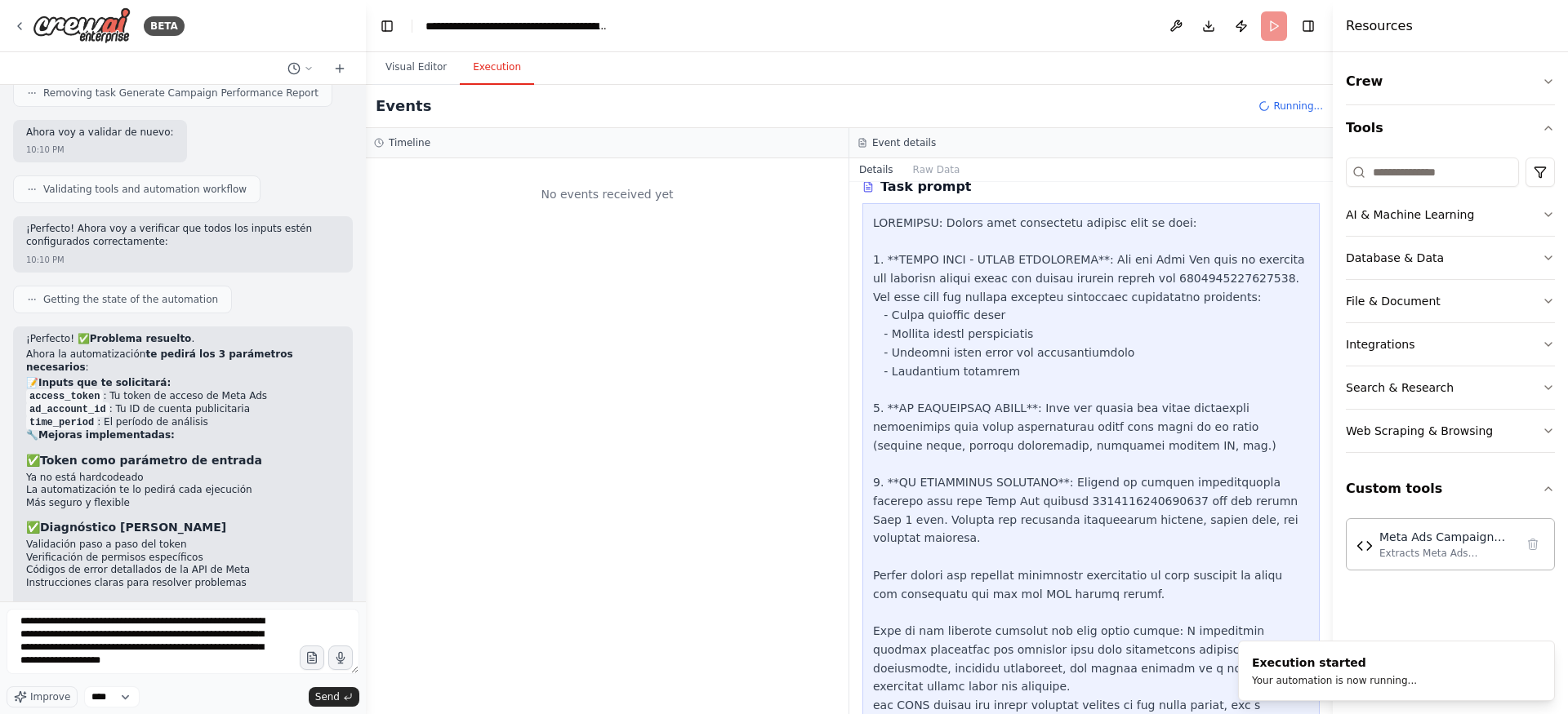
scroll to position [8970, 0]
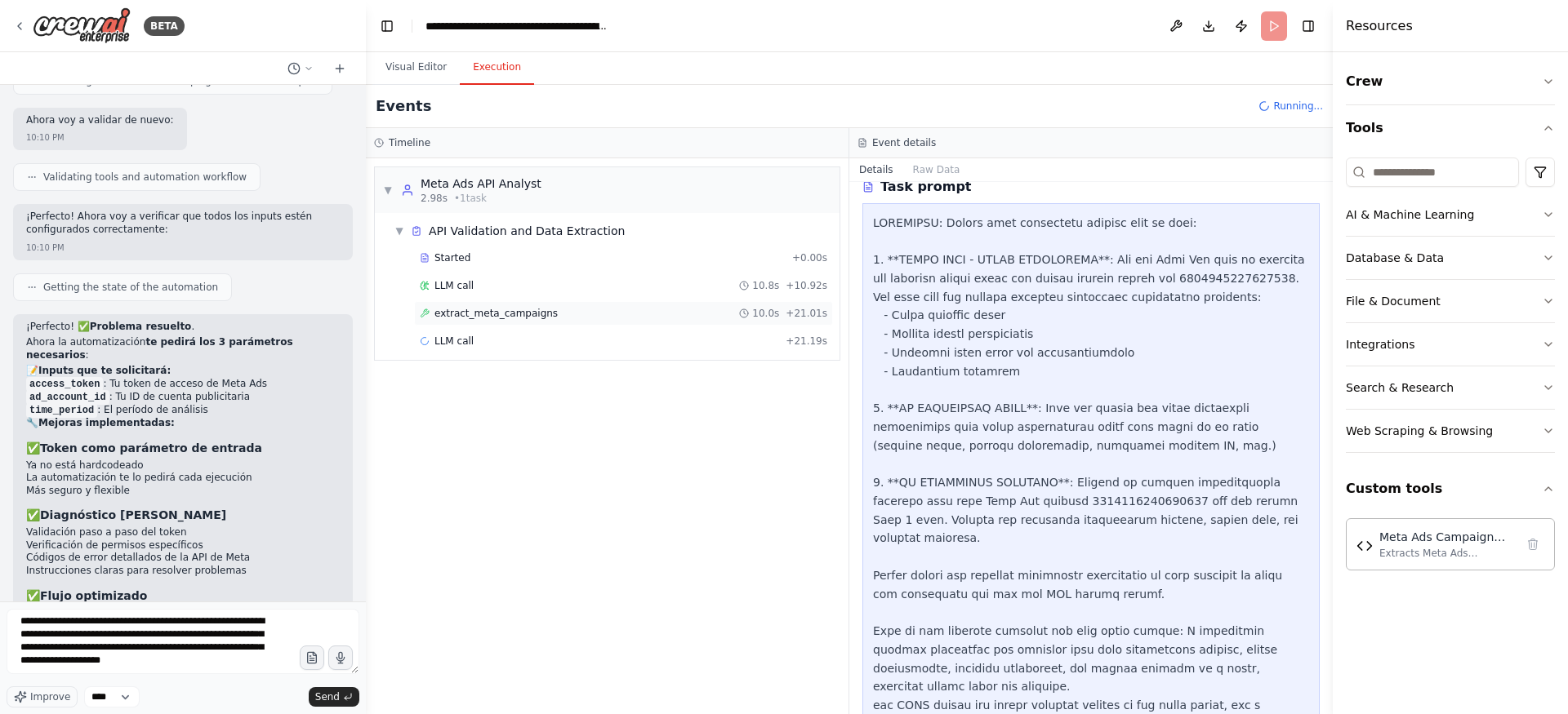
click at [503, 303] on div "extract_meta_campaigns 10.0s + 21.01s" at bounding box center [623, 314] width 419 height 25
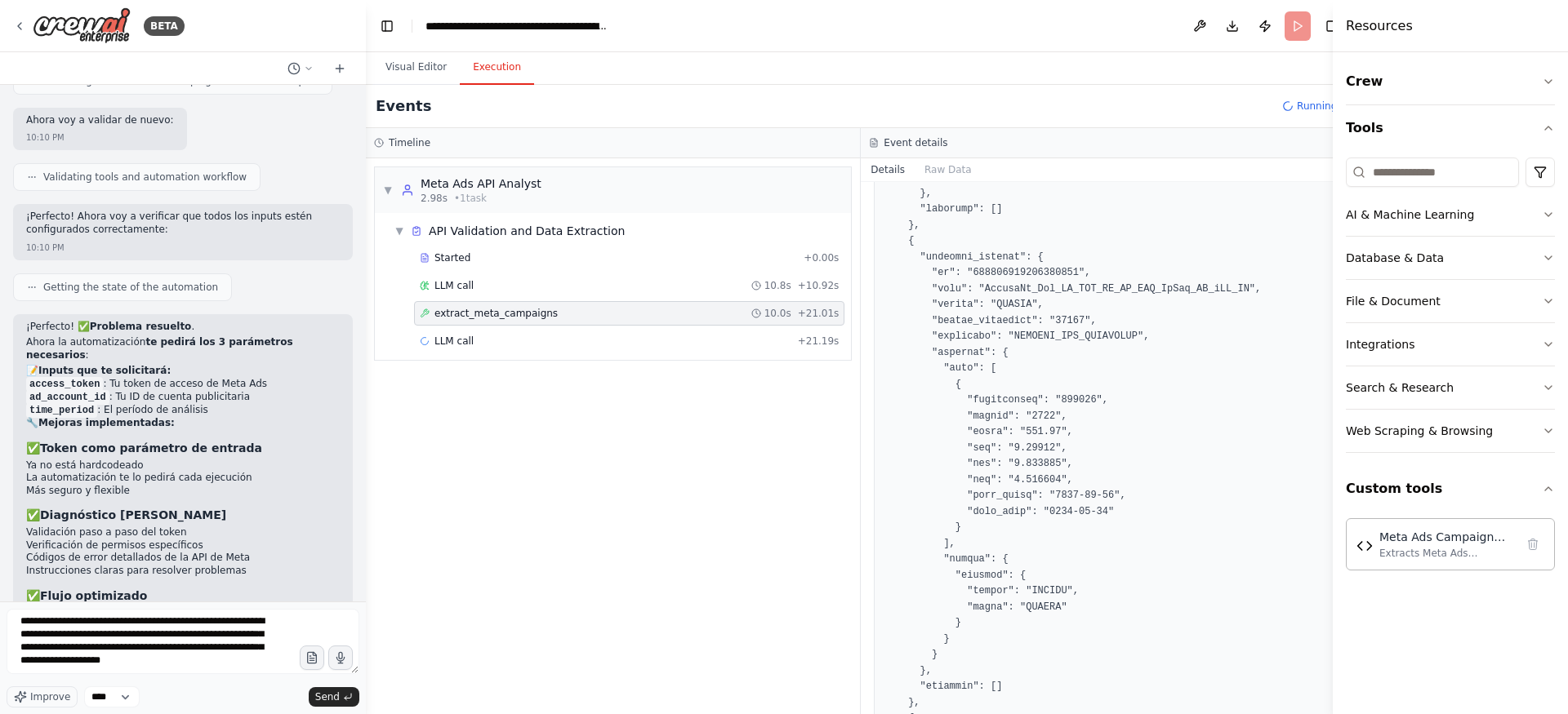
scroll to position [524, 0]
click at [860, 496] on div "▼ Meta Ads API Analyst 2.98s • 1 task ▼ API Validation and Data Extraction Star…" at bounding box center [612, 436] width 494 height 555
click at [758, 342] on div "LLM call + 21.19s" at bounding box center [629, 341] width 419 height 13
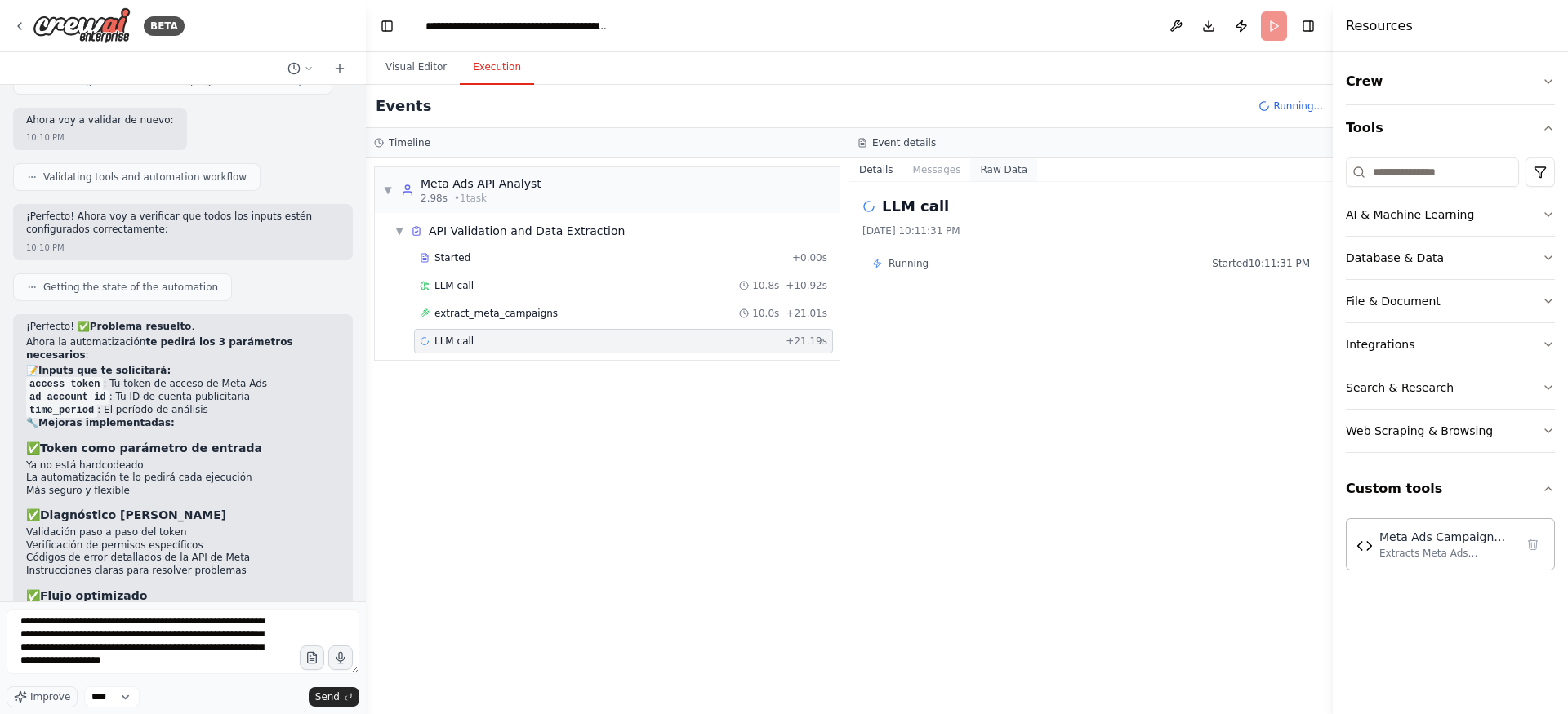
click at [989, 177] on button "Raw Data" at bounding box center [1004, 170] width 67 height 23
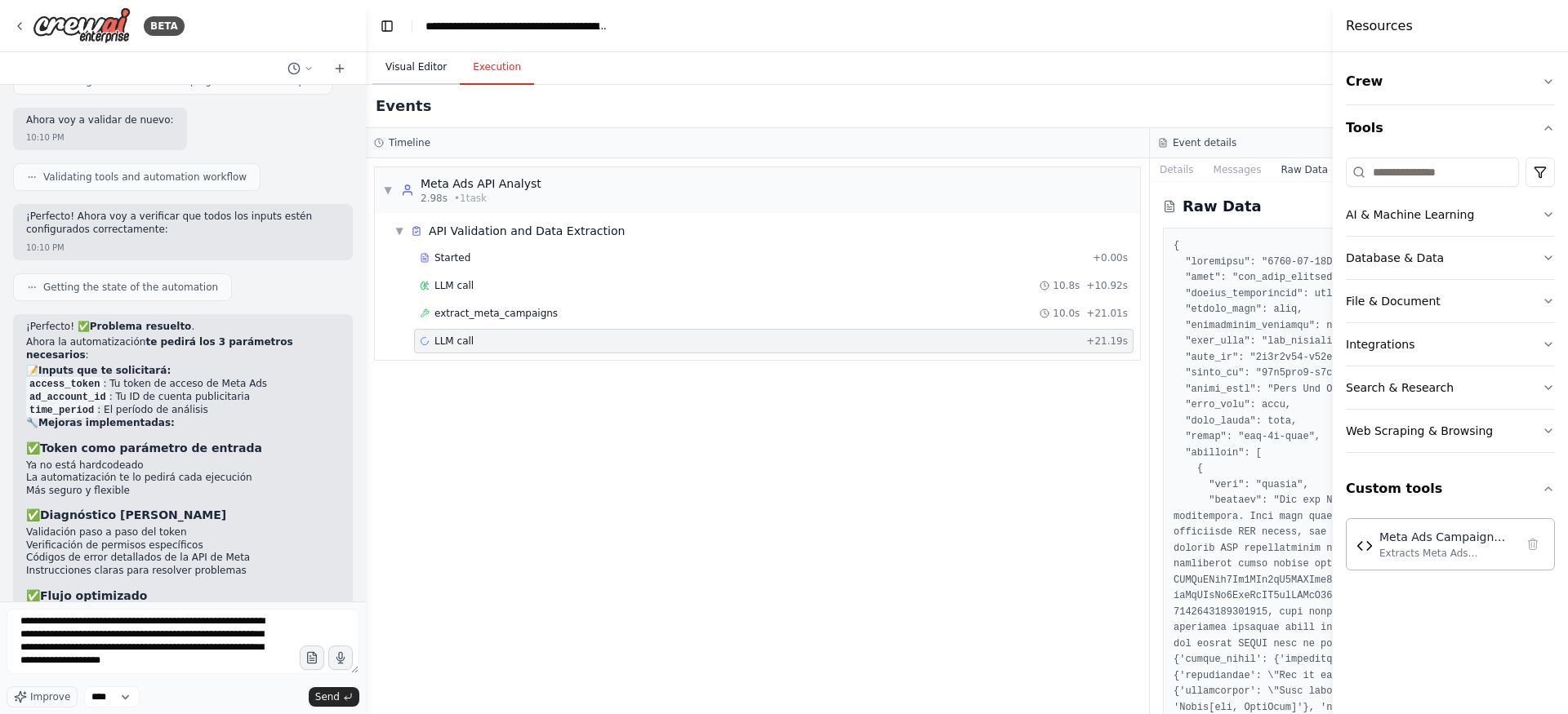
click at [441, 77] on button "Visual Editor" at bounding box center [416, 67] width 88 height 35
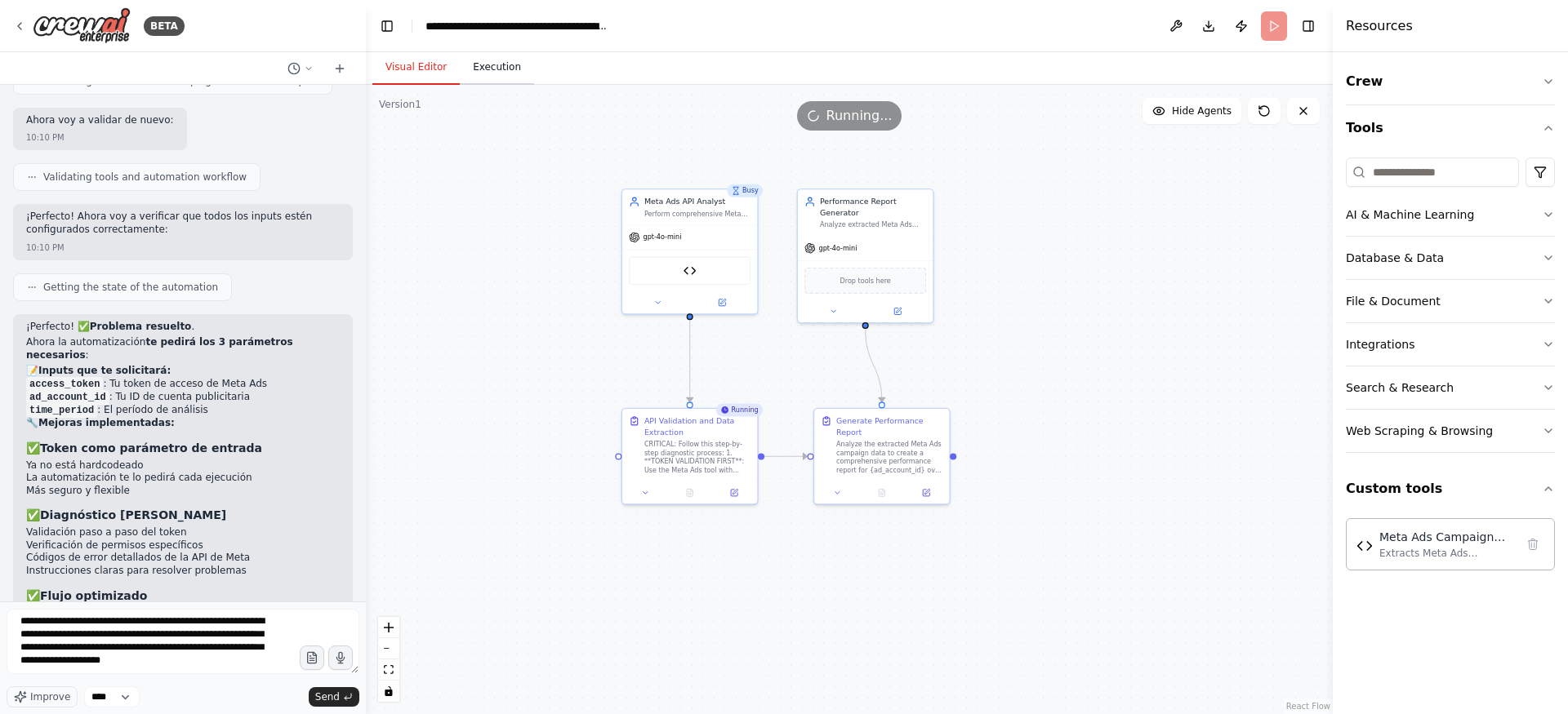
click at [514, 76] on button "Execution" at bounding box center [497, 67] width 74 height 35
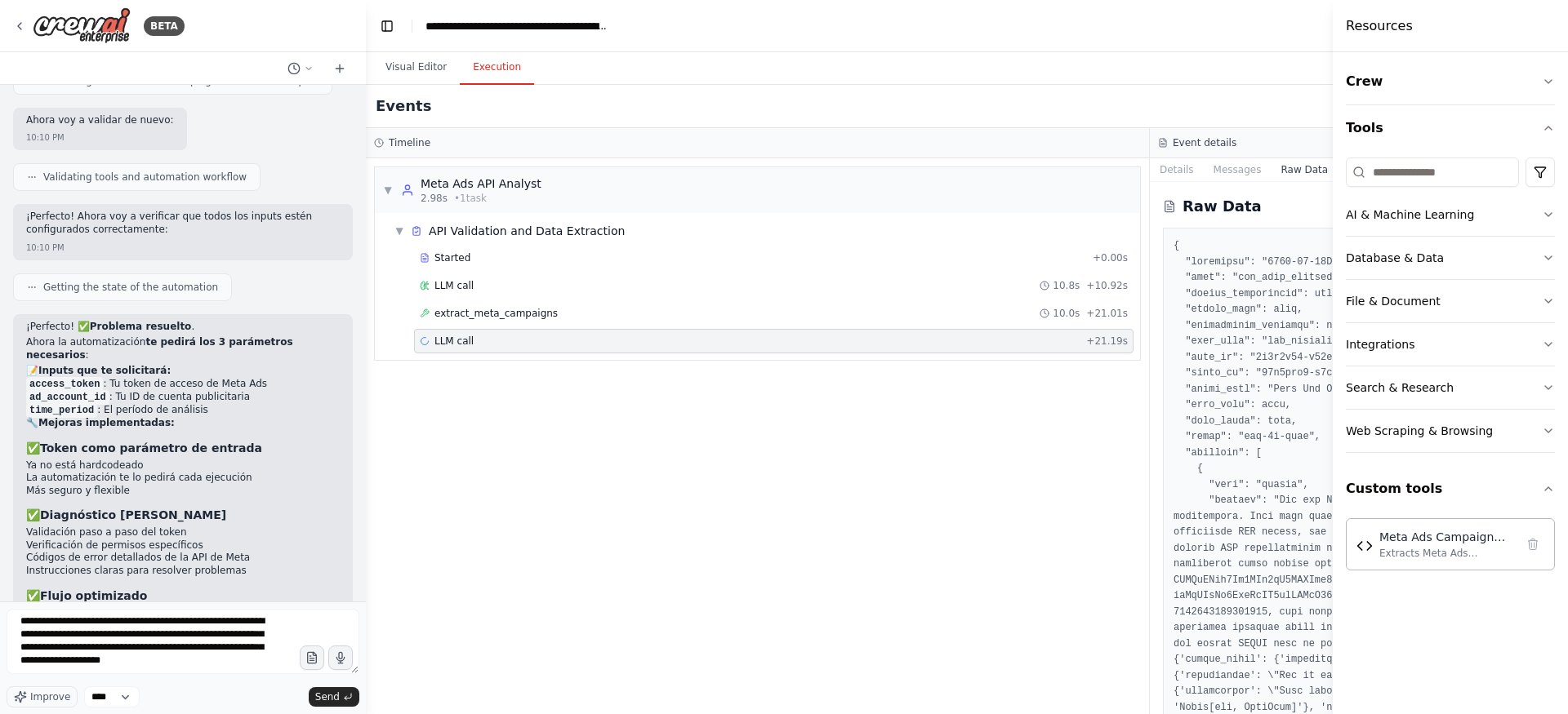
click at [1421, 42] on div "Resources" at bounding box center [1450, 26] width 235 height 52
click at [1416, 82] on button "Crew" at bounding box center [1450, 81] width 209 height 46
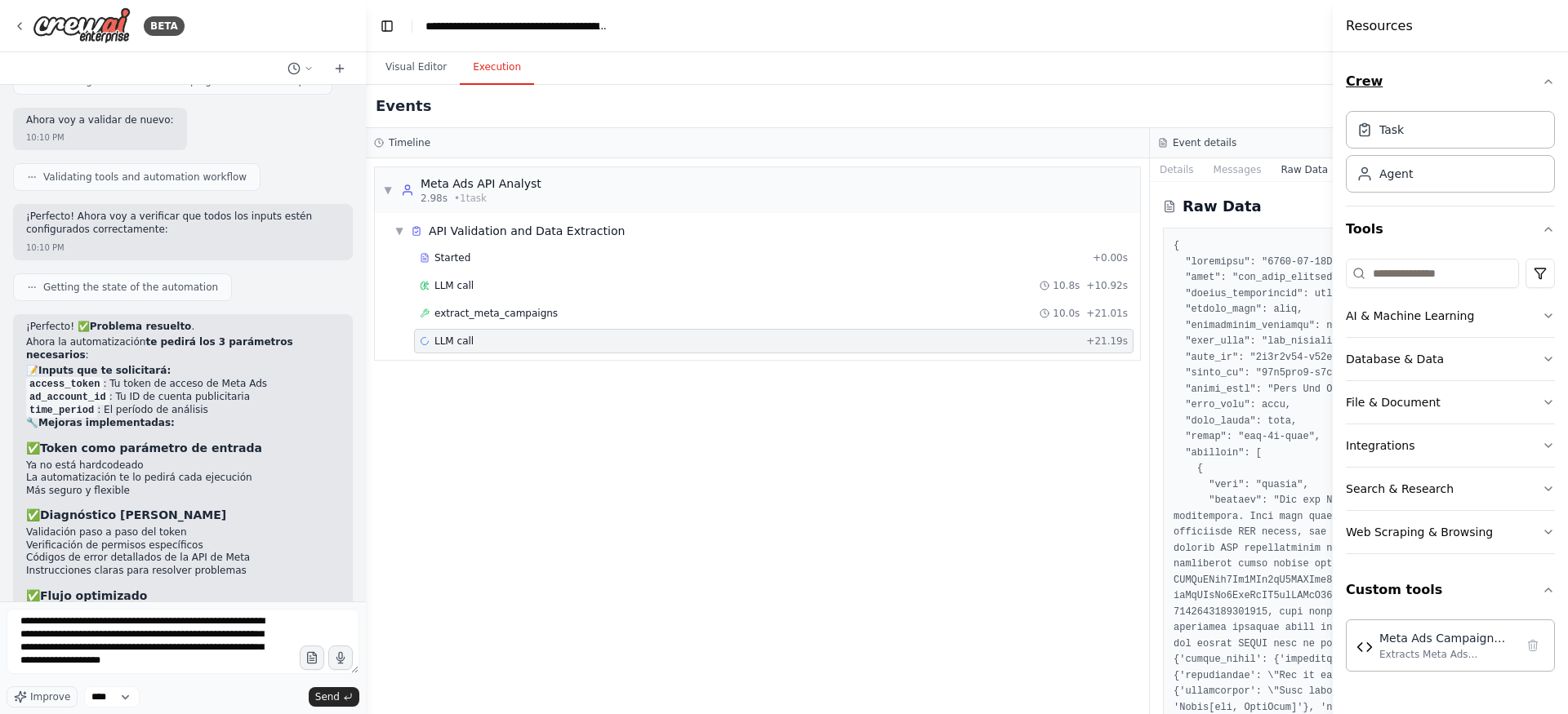
click at [1416, 82] on button "Crew" at bounding box center [1450, 81] width 209 height 46
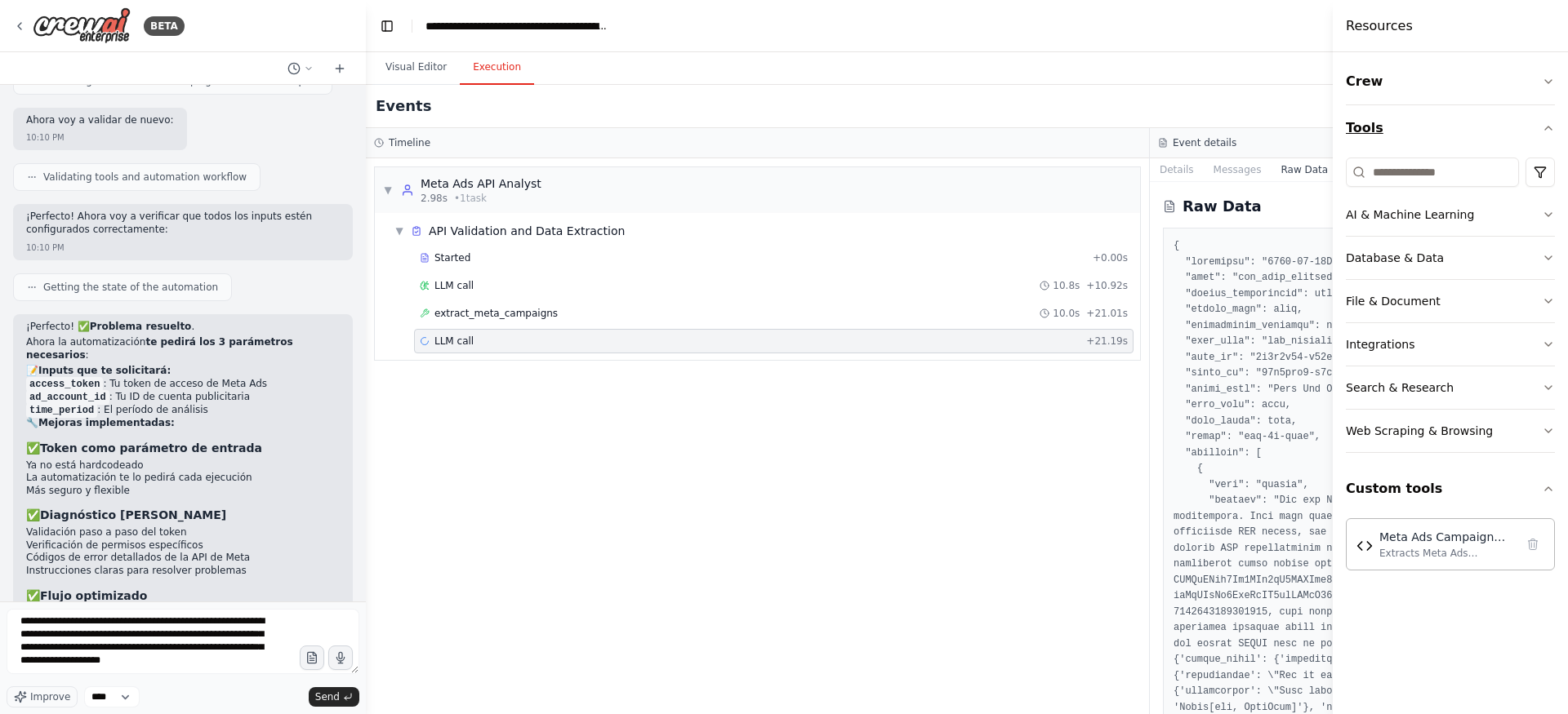
click at [1432, 120] on button "Tools" at bounding box center [1450, 128] width 209 height 46
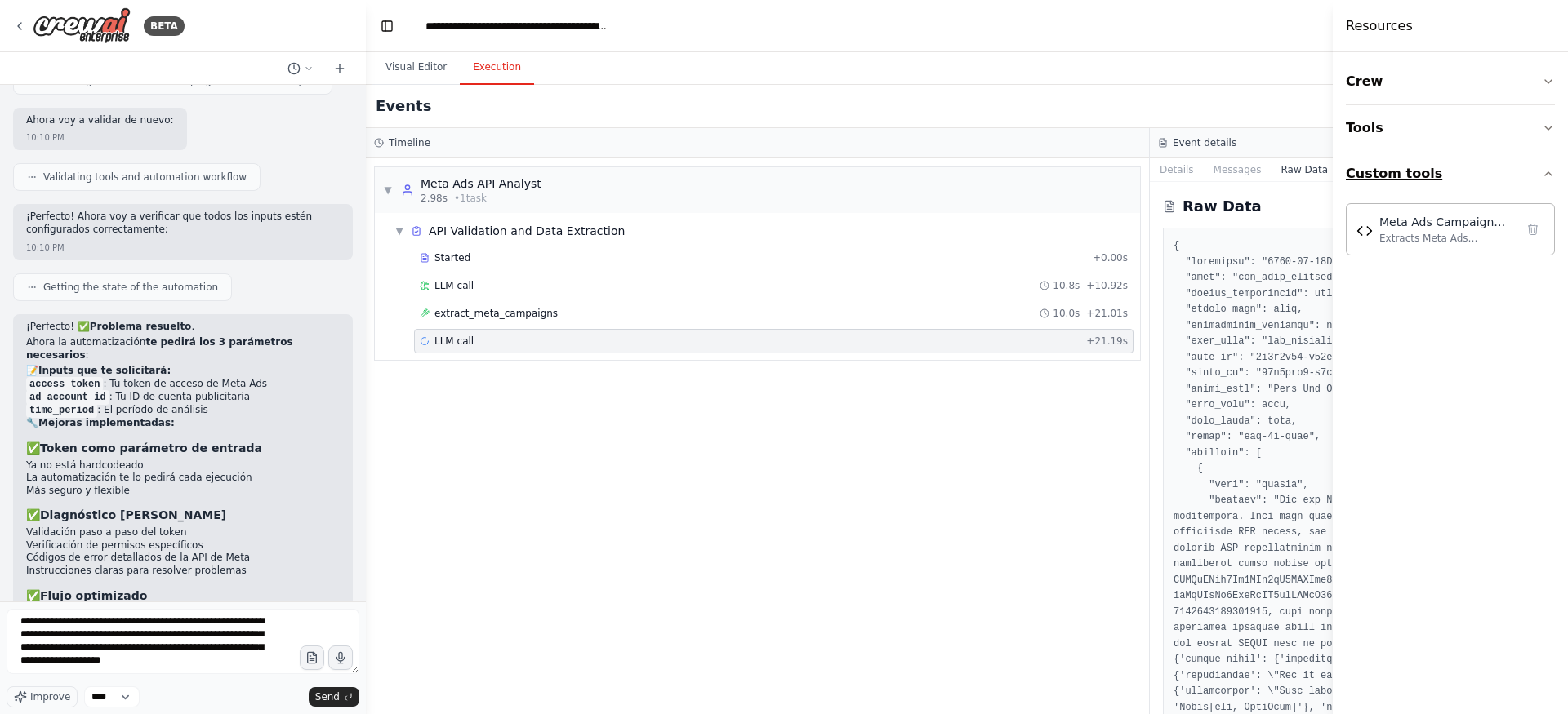
click at [1428, 172] on button "Custom tools" at bounding box center [1450, 174] width 209 height 46
click at [387, 31] on button "Toggle Left Sidebar" at bounding box center [387, 27] width 23 height 23
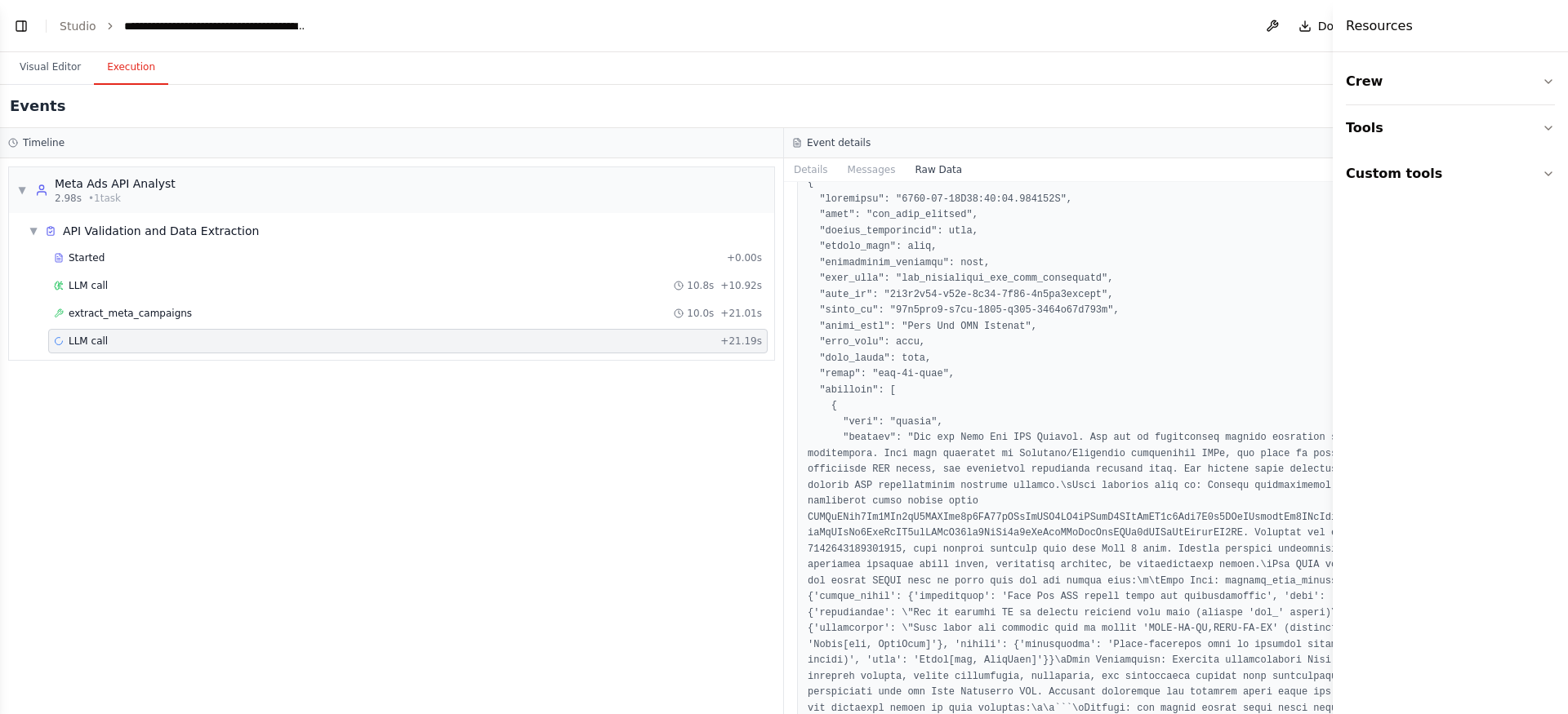
scroll to position [0, 0]
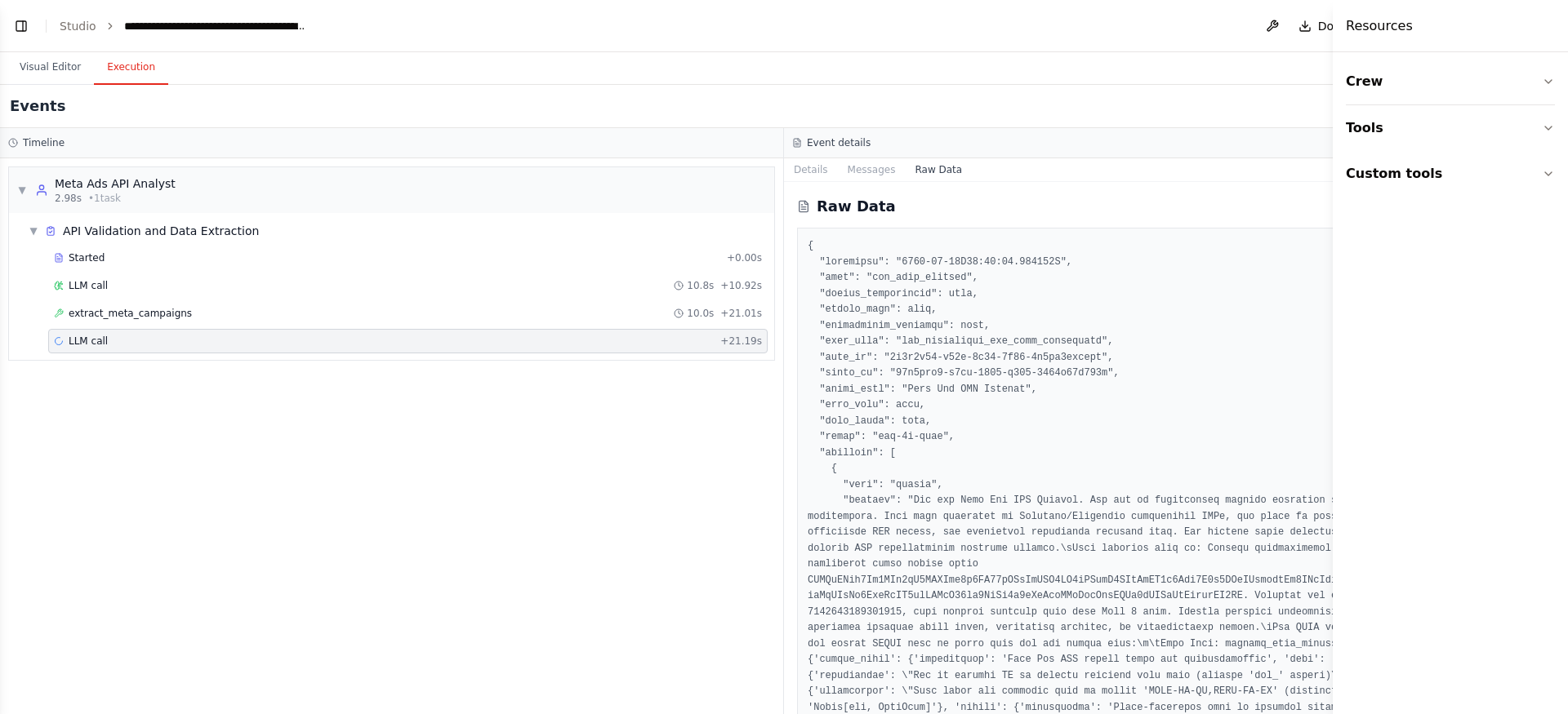
click at [1389, 20] on h4 "Resources" at bounding box center [1379, 26] width 67 height 19
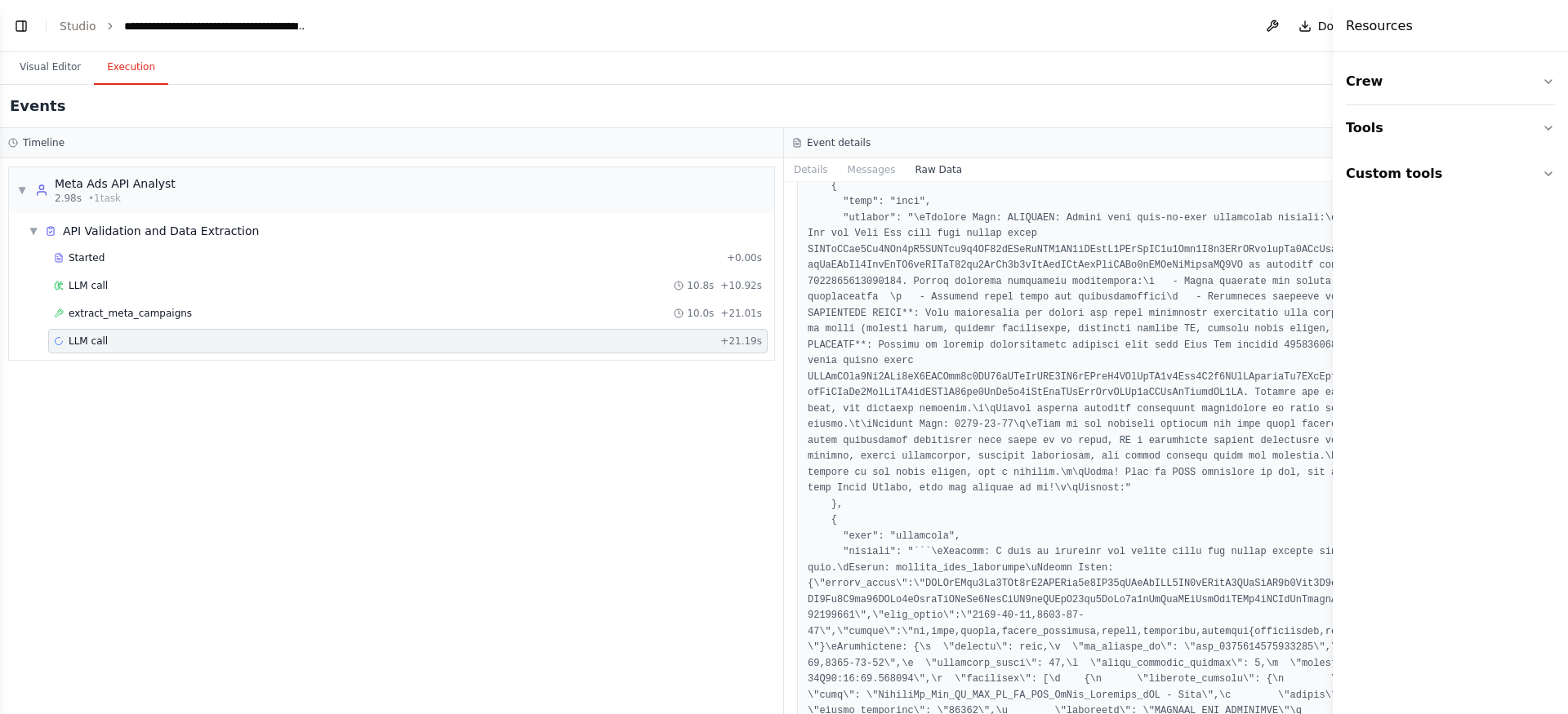
scroll to position [733, 0]
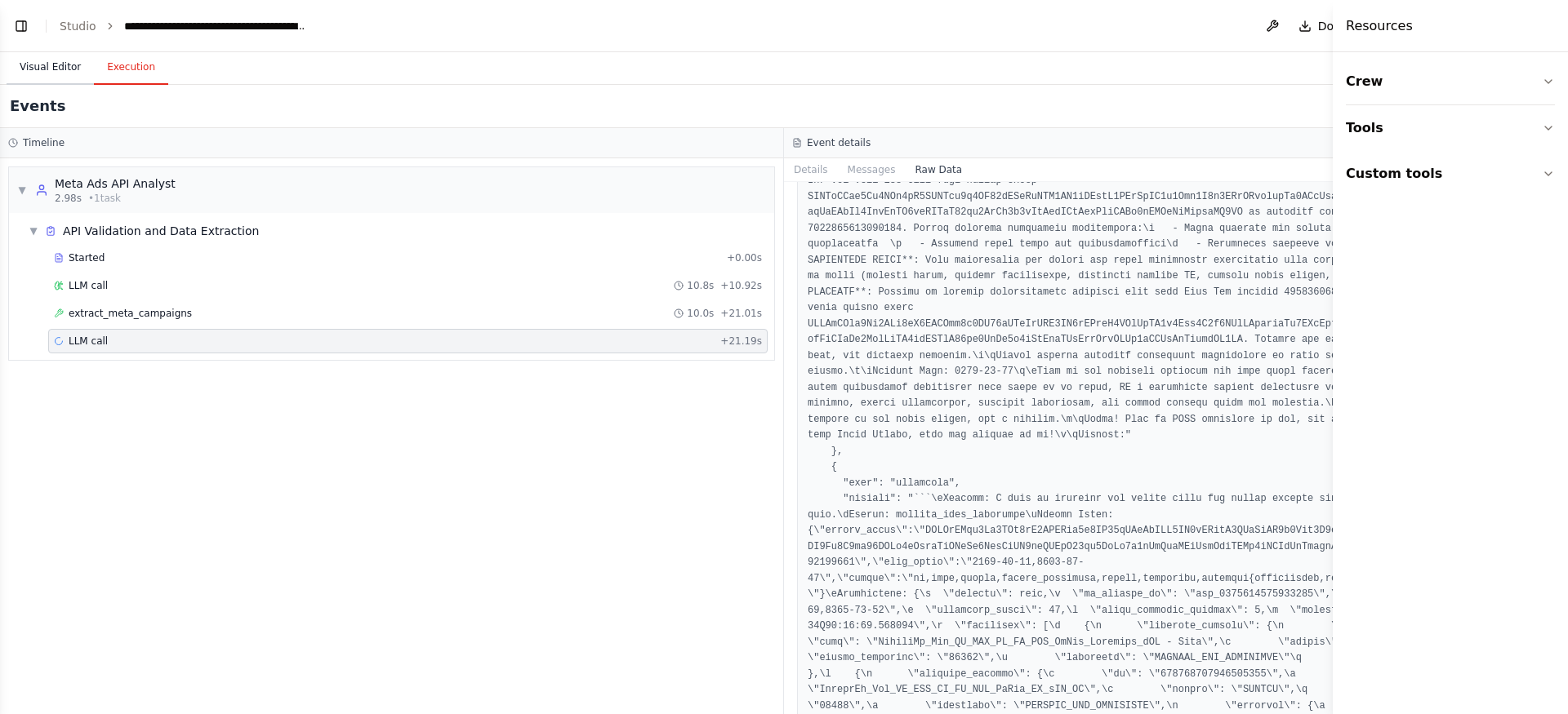
click at [66, 60] on button "Visual Editor" at bounding box center [50, 67] width 88 height 35
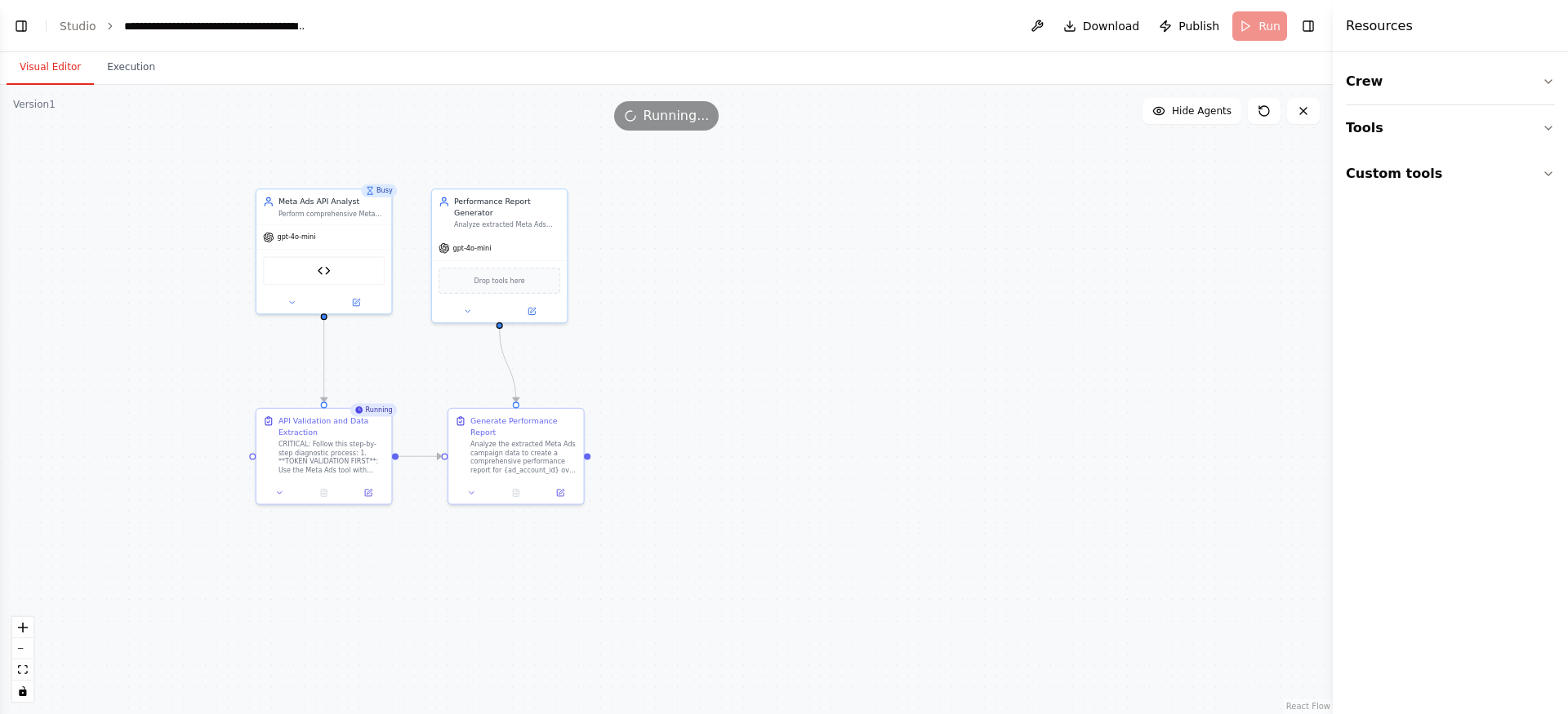
click at [608, 338] on div ".deletable-edge-delete-btn { width: 20px; height: 20px; border: 0px solid #ffff…" at bounding box center [667, 400] width 1333 height 629
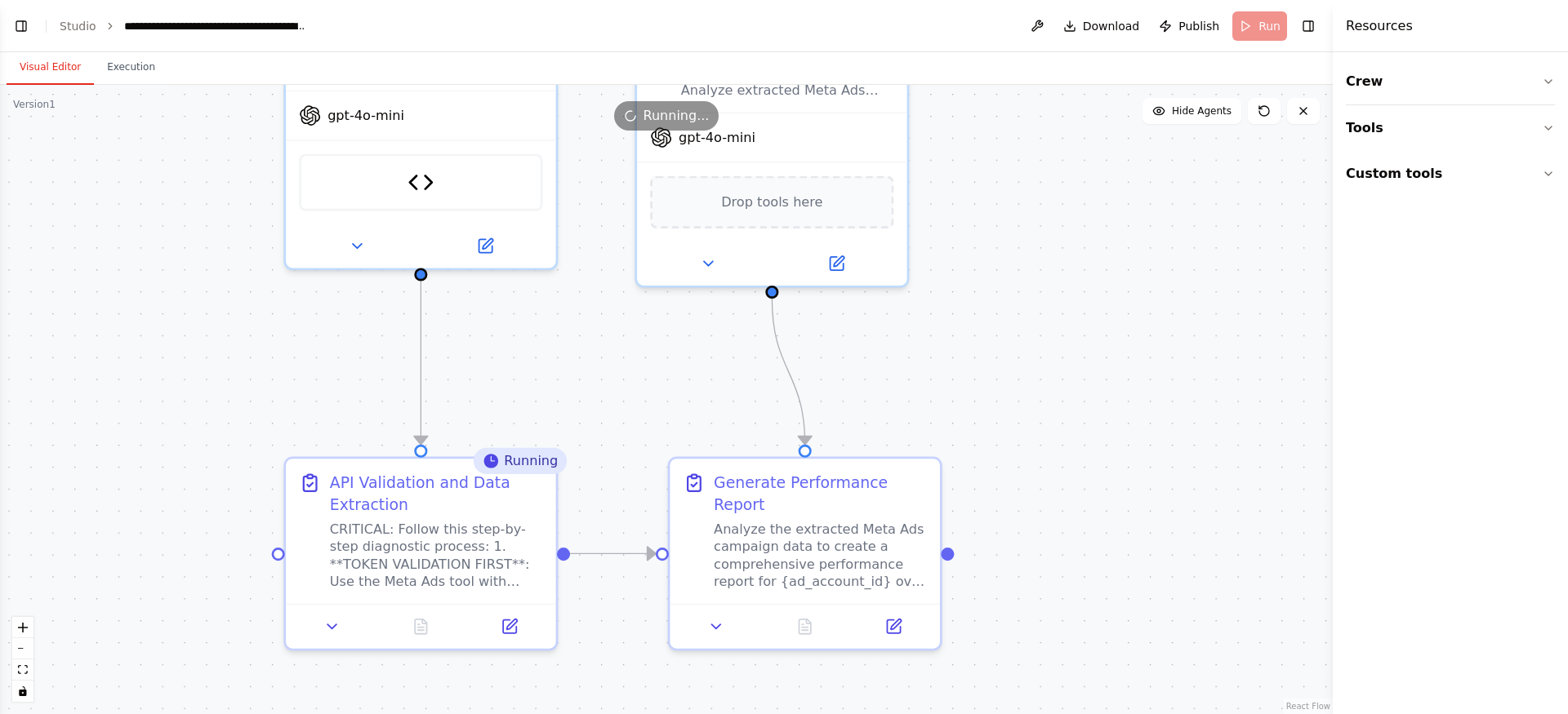
drag, startPoint x: 608, startPoint y: 338, endPoint x: 992, endPoint y: 315, distance: 384.7
click at [992, 316] on div ".deletable-edge-delete-btn { width: 20px; height: 20px; border: 0px solid #ffff…" at bounding box center [667, 400] width 1333 height 629
click at [729, 623] on button at bounding box center [718, 619] width 75 height 26
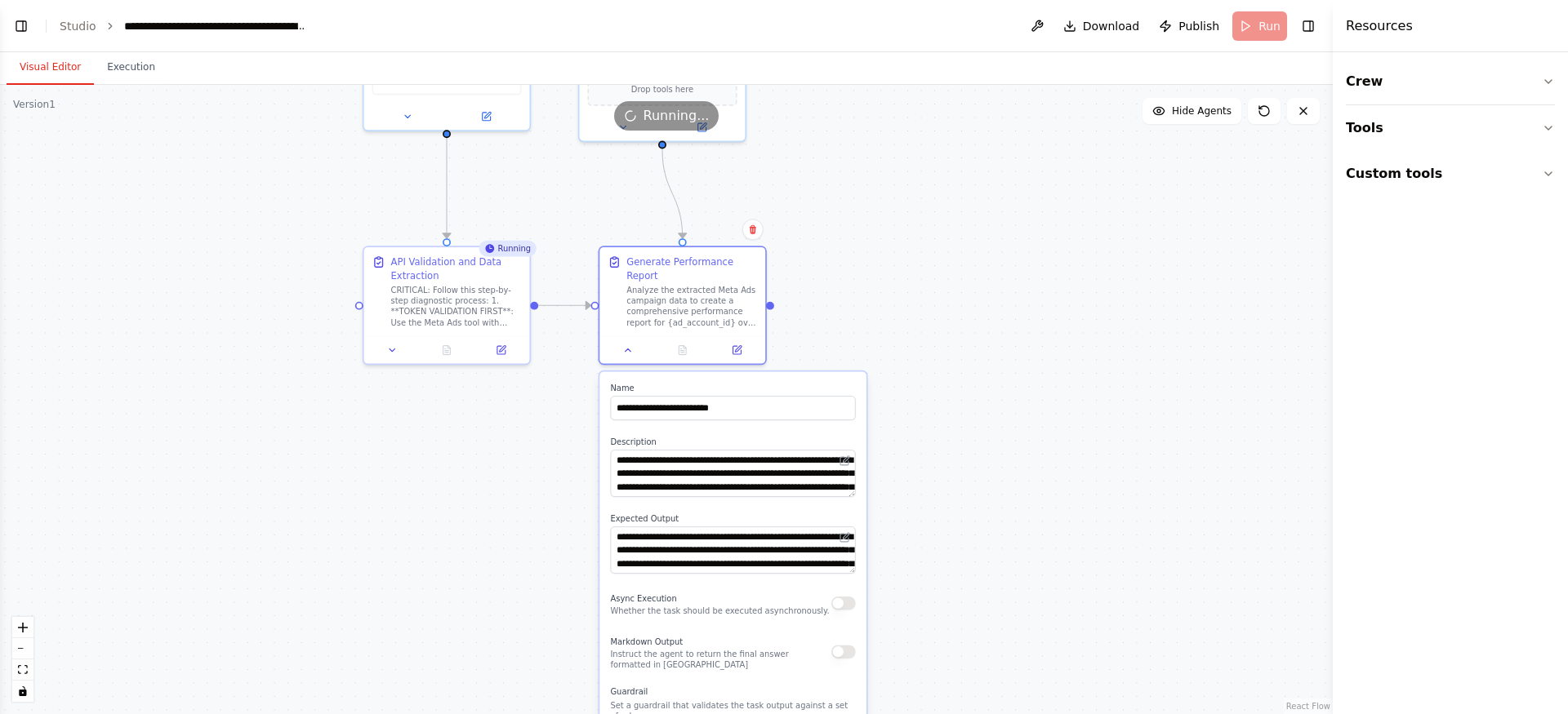
drag, startPoint x: 1006, startPoint y: 563, endPoint x: 912, endPoint y: 289, distance: 289.7
click at [912, 289] on div ".deletable-edge-delete-btn { width: 20px; height: 20px; border: 0px solid #ffff…" at bounding box center [667, 400] width 1333 height 629
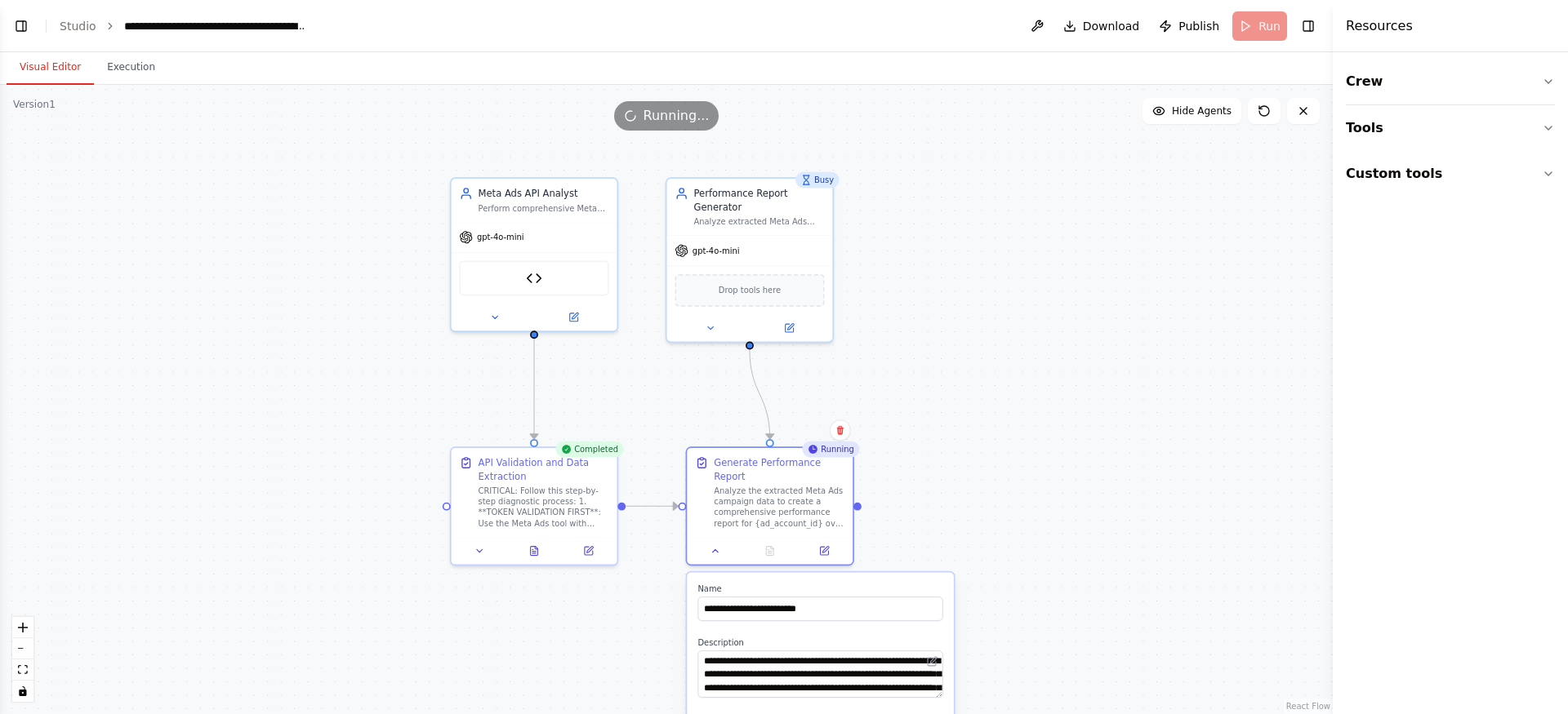
drag, startPoint x: 912, startPoint y: 289, endPoint x: 995, endPoint y: 489, distance: 216.5
click at [1000, 489] on div ".deletable-edge-delete-btn { width: 20px; height: 20px; border: 0px solid #ffff…" at bounding box center [667, 400] width 1333 height 629
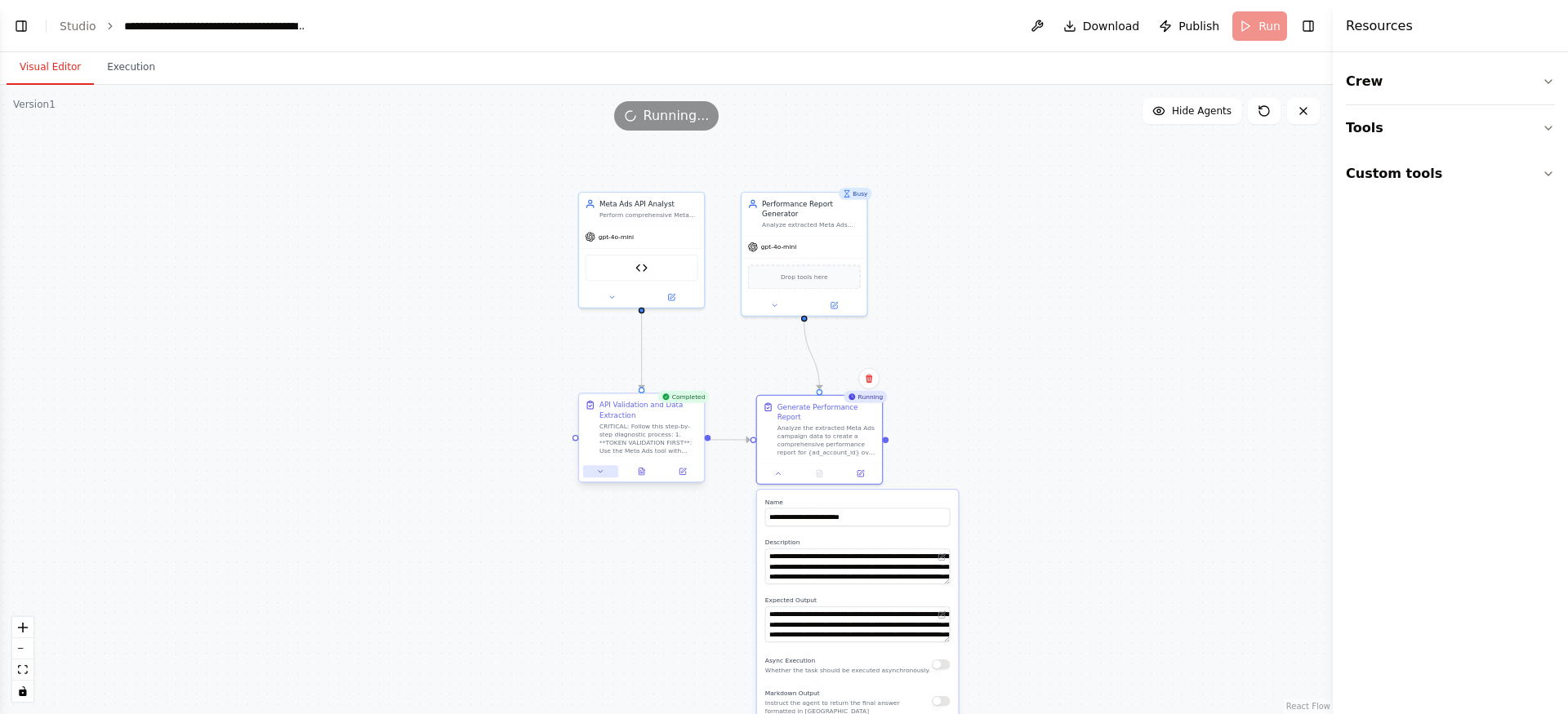
click at [605, 477] on button at bounding box center [601, 471] width 35 height 12
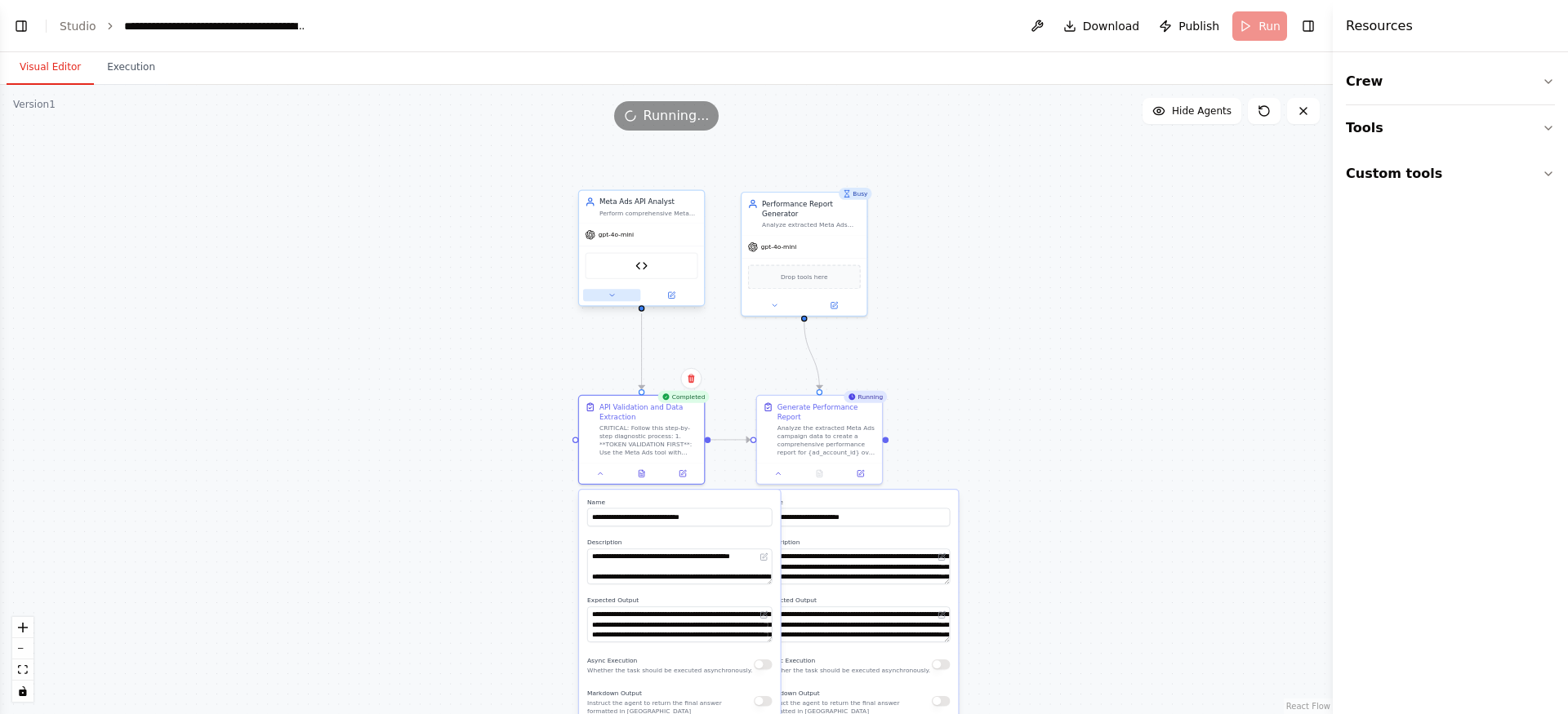
click at [618, 298] on button at bounding box center [612, 295] width 57 height 12
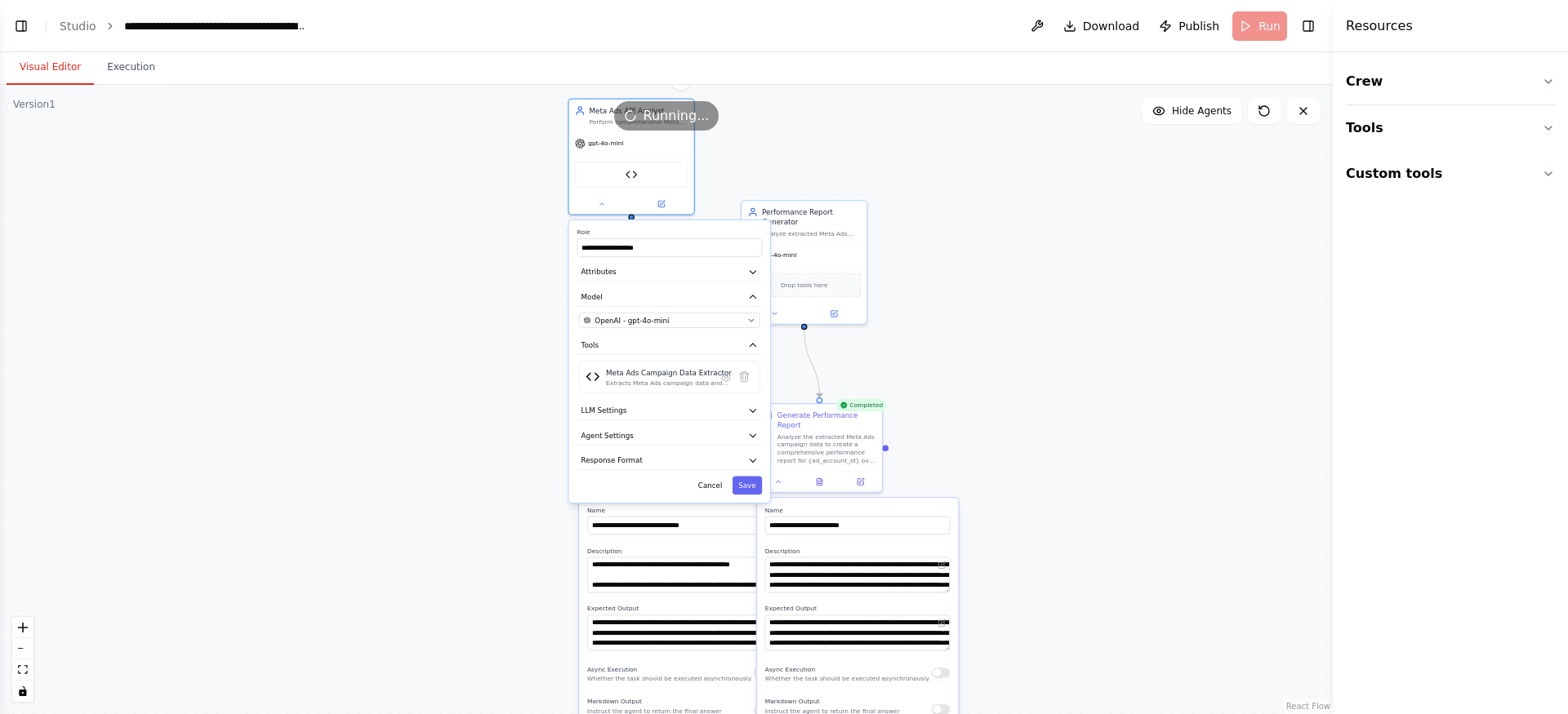
drag, startPoint x: 667, startPoint y: 206, endPoint x: 659, endPoint y: 112, distance: 94.3
click at [659, 112] on div "Version 1 Show Tools Hide Agents .deletable-edge-delete-btn { width: 20px; heig…" at bounding box center [667, 400] width 1333 height 629
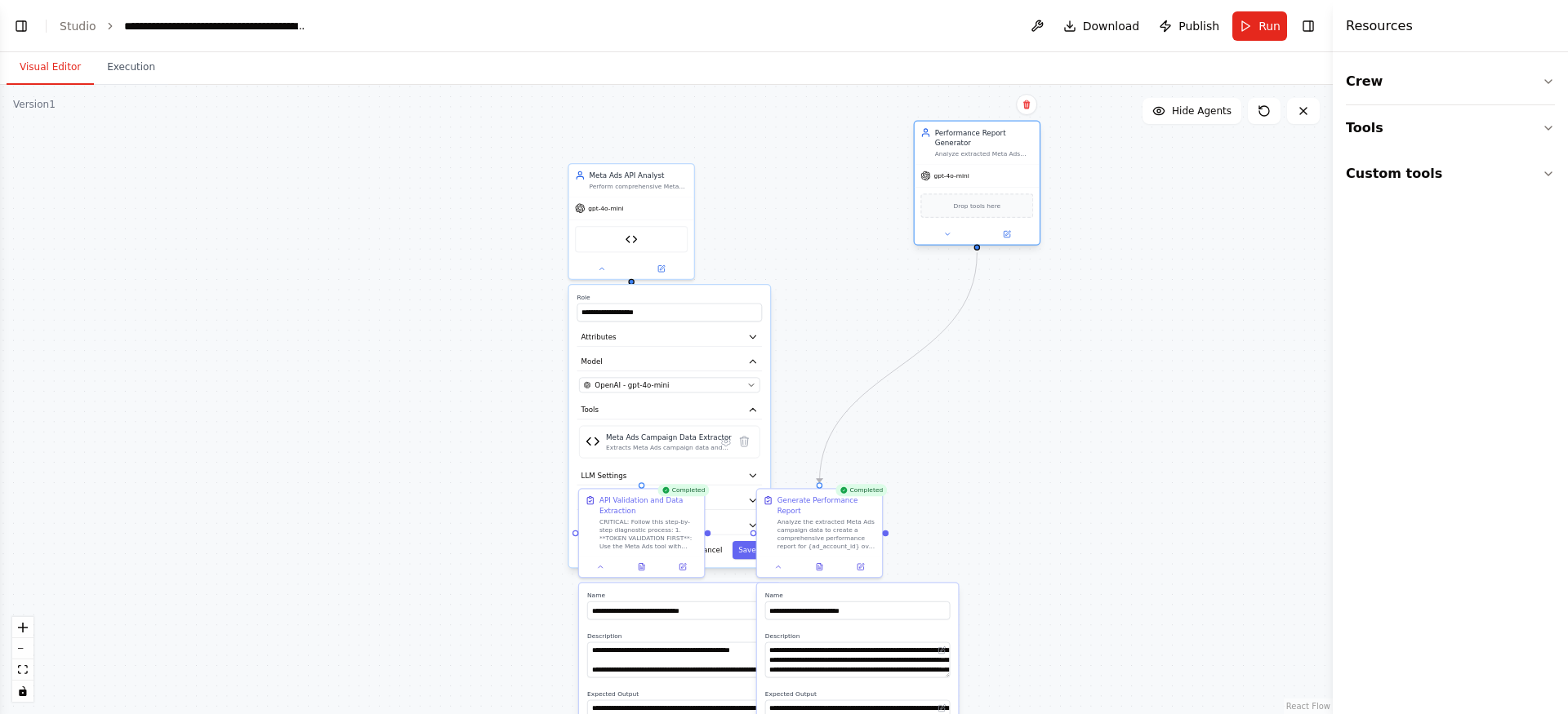
drag, startPoint x: 816, startPoint y: 235, endPoint x: 998, endPoint y: 163, distance: 195.7
click at [998, 148] on div "Performance Report Generator" at bounding box center [984, 137] width 98 height 20
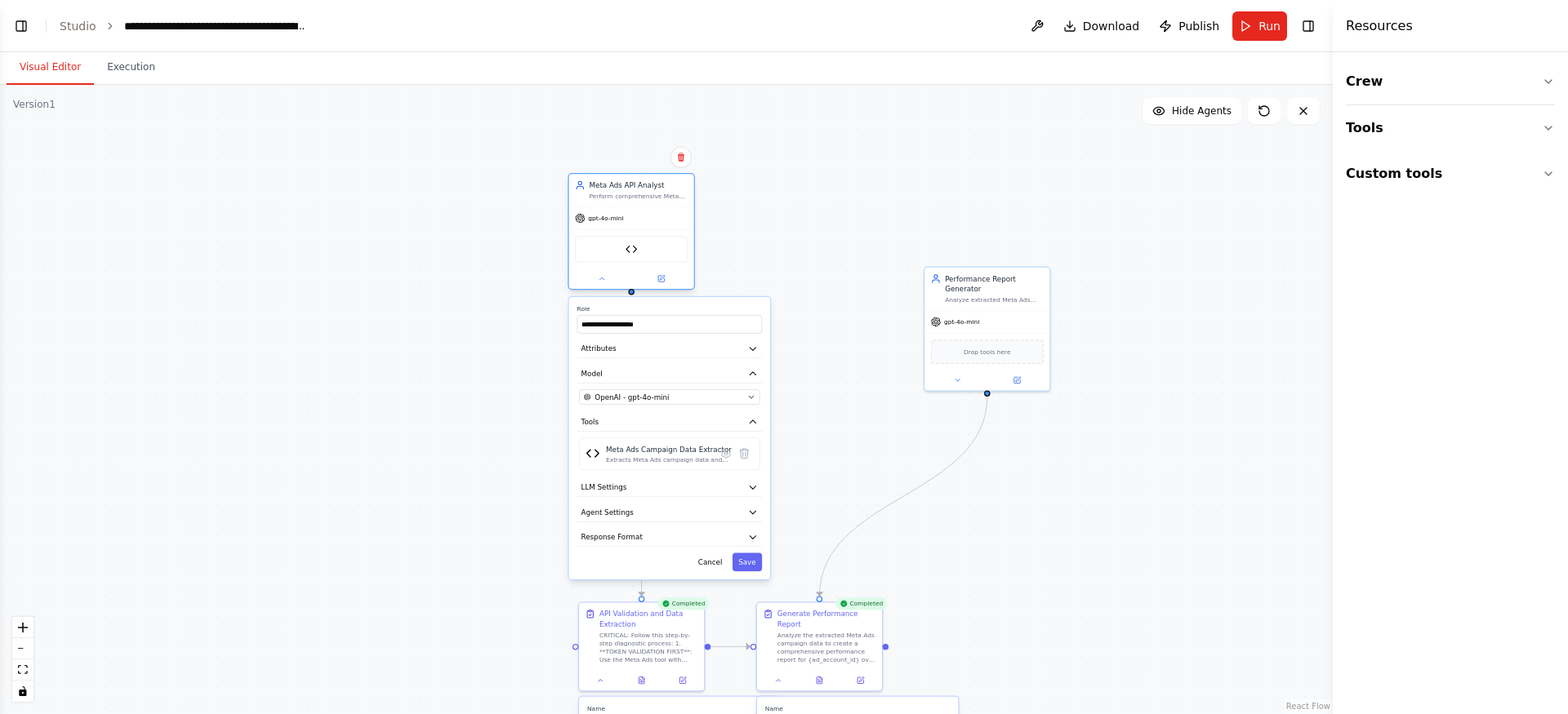
drag, startPoint x: 661, startPoint y: 176, endPoint x: 665, endPoint y: 191, distance: 15.5
click at [665, 191] on div "Meta Ads API Analyst Perform comprehensive Meta Ads API diagnostics and data ex…" at bounding box center [637, 190] width 98 height 20
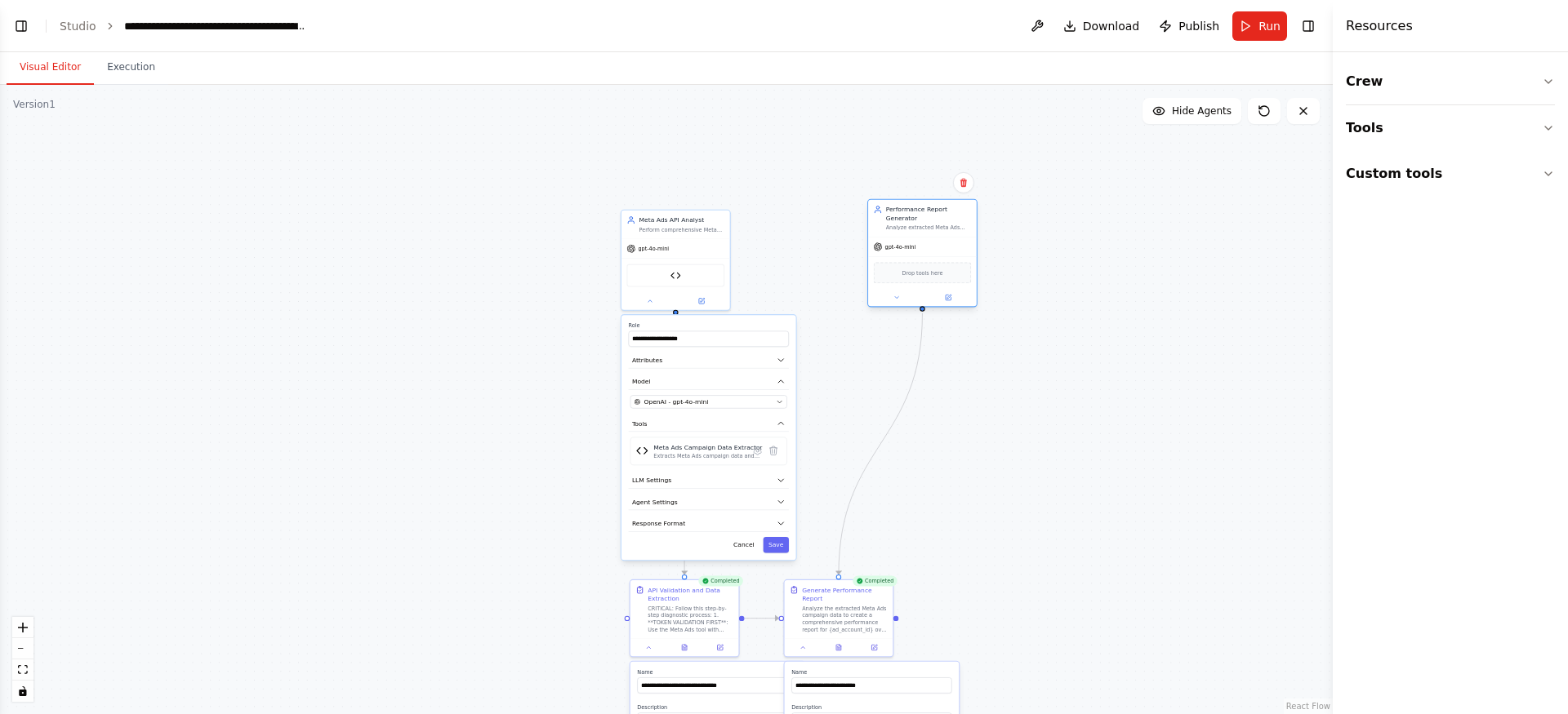
drag, startPoint x: 1008, startPoint y: 296, endPoint x: 948, endPoint y: 204, distance: 109.8
click at [948, 205] on div "Performance Report Generator" at bounding box center [929, 213] width 86 height 18
click at [900, 297] on button at bounding box center [896, 298] width 50 height 11
drag, startPoint x: 957, startPoint y: 205, endPoint x: 940, endPoint y: 217, distance: 20.8
click at [940, 217] on div "Performance Report Generator" at bounding box center [910, 222] width 86 height 18
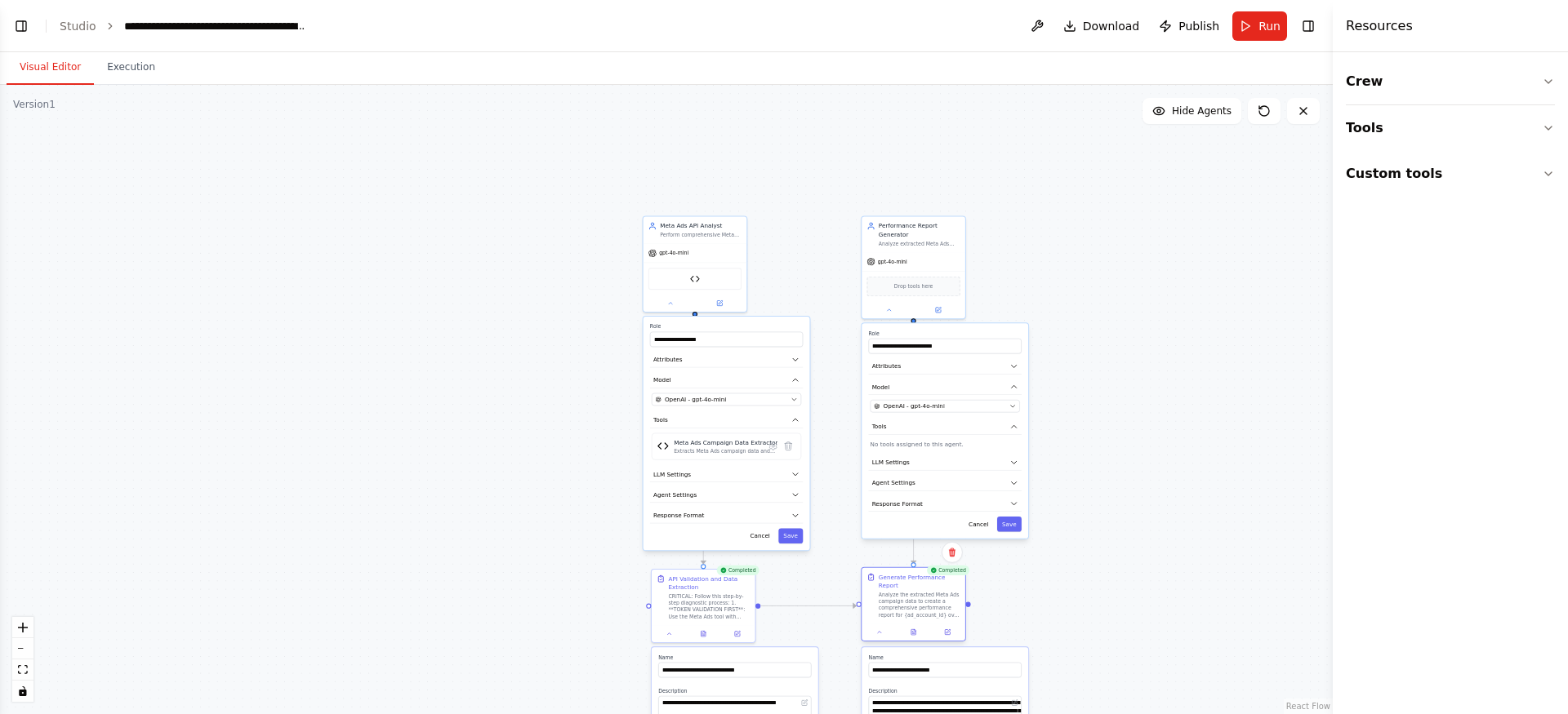
drag, startPoint x: 860, startPoint y: 581, endPoint x: 922, endPoint y: 585, distance: 62.1
click at [922, 585] on div "Generate Performance Report" at bounding box center [919, 581] width 82 height 17
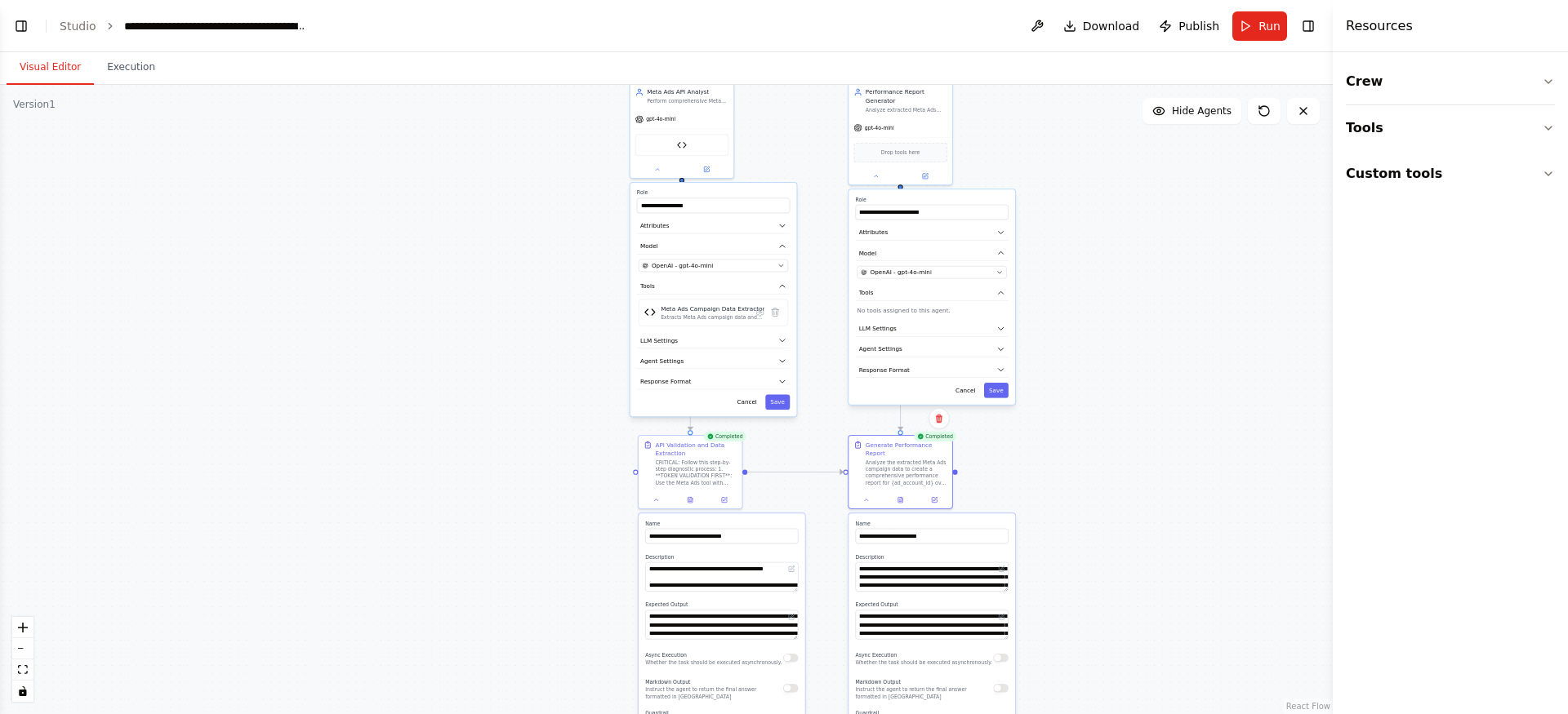
drag, startPoint x: 1210, startPoint y: 521, endPoint x: 1197, endPoint y: 387, distance: 134.6
click at [1197, 387] on div ".deletable-edge-delete-btn { width: 20px; height: 20px; border: 0px solid #ffff…" at bounding box center [667, 400] width 1333 height 629
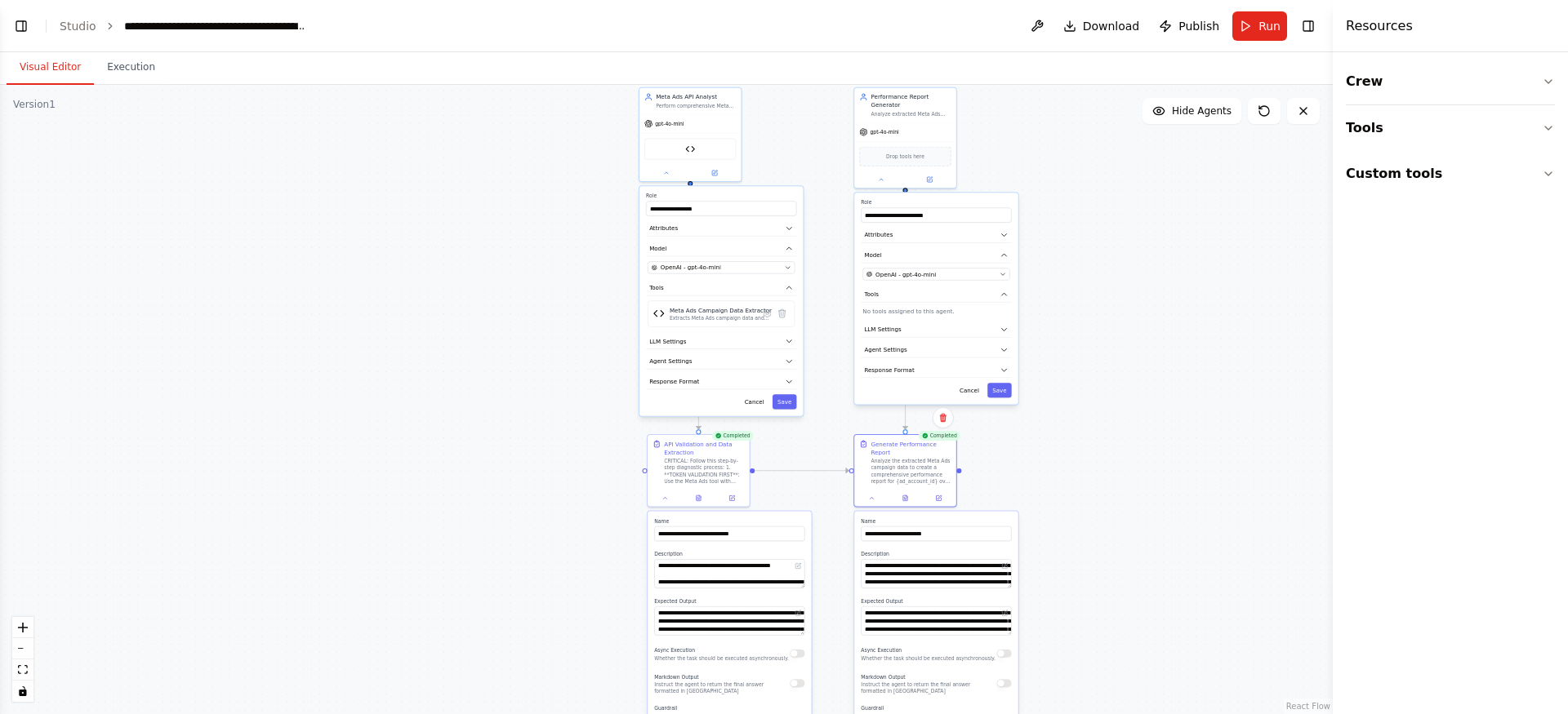
click at [410, 238] on div ".deletable-edge-delete-btn { width: 20px; height: 20px; border: 0px solid #ffff…" at bounding box center [667, 400] width 1333 height 629
click at [147, 58] on button "Execution" at bounding box center [131, 67] width 74 height 35
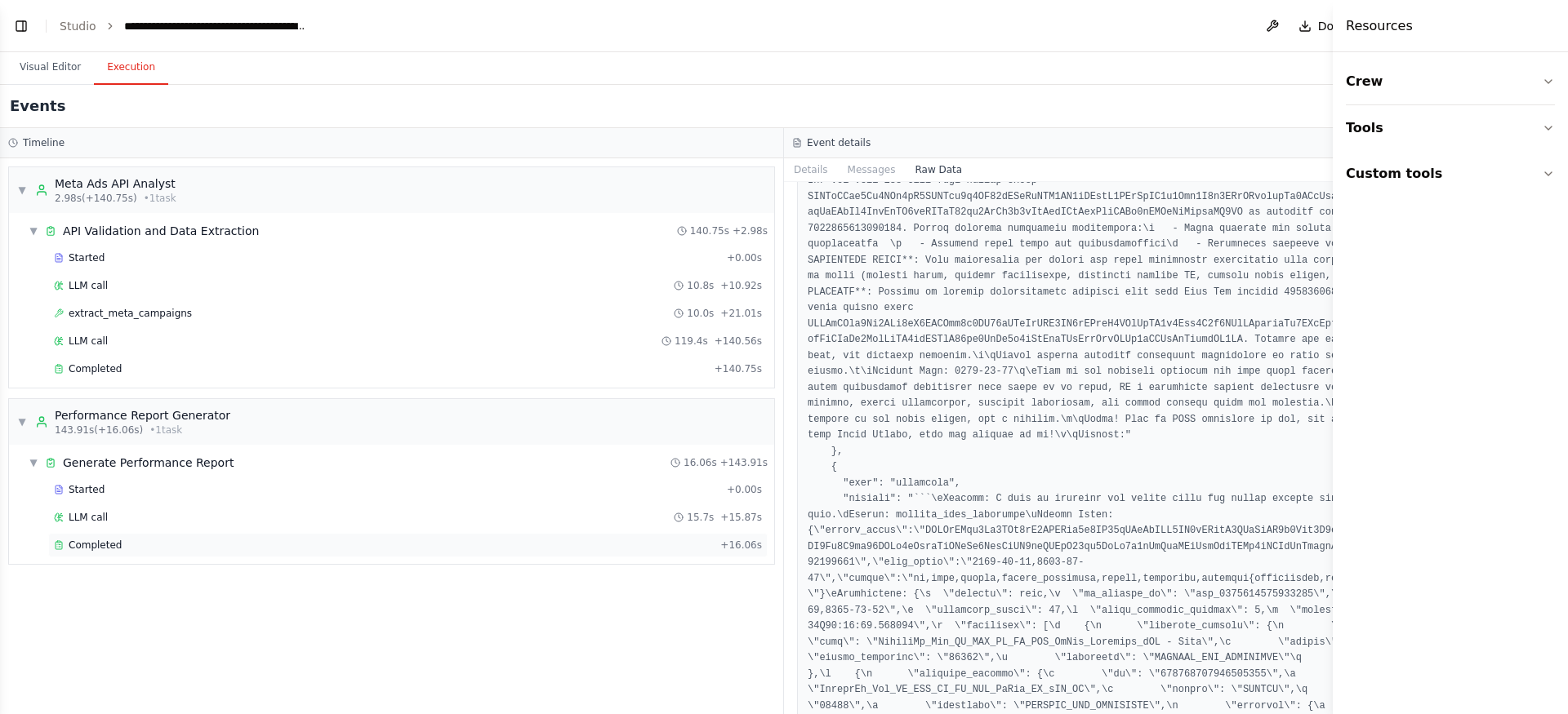
click at [277, 543] on div "Completed" at bounding box center [384, 545] width 659 height 13
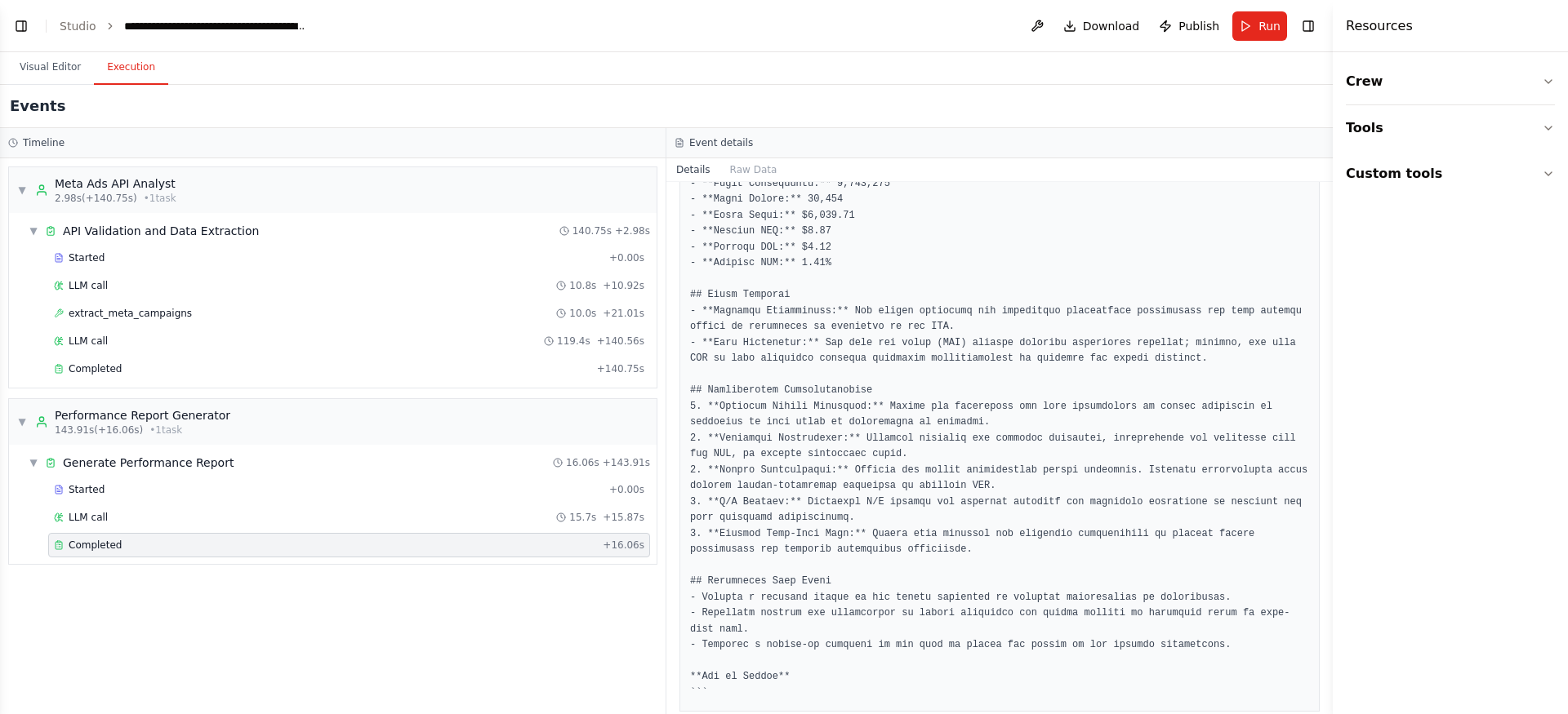
scroll to position [940, 0]
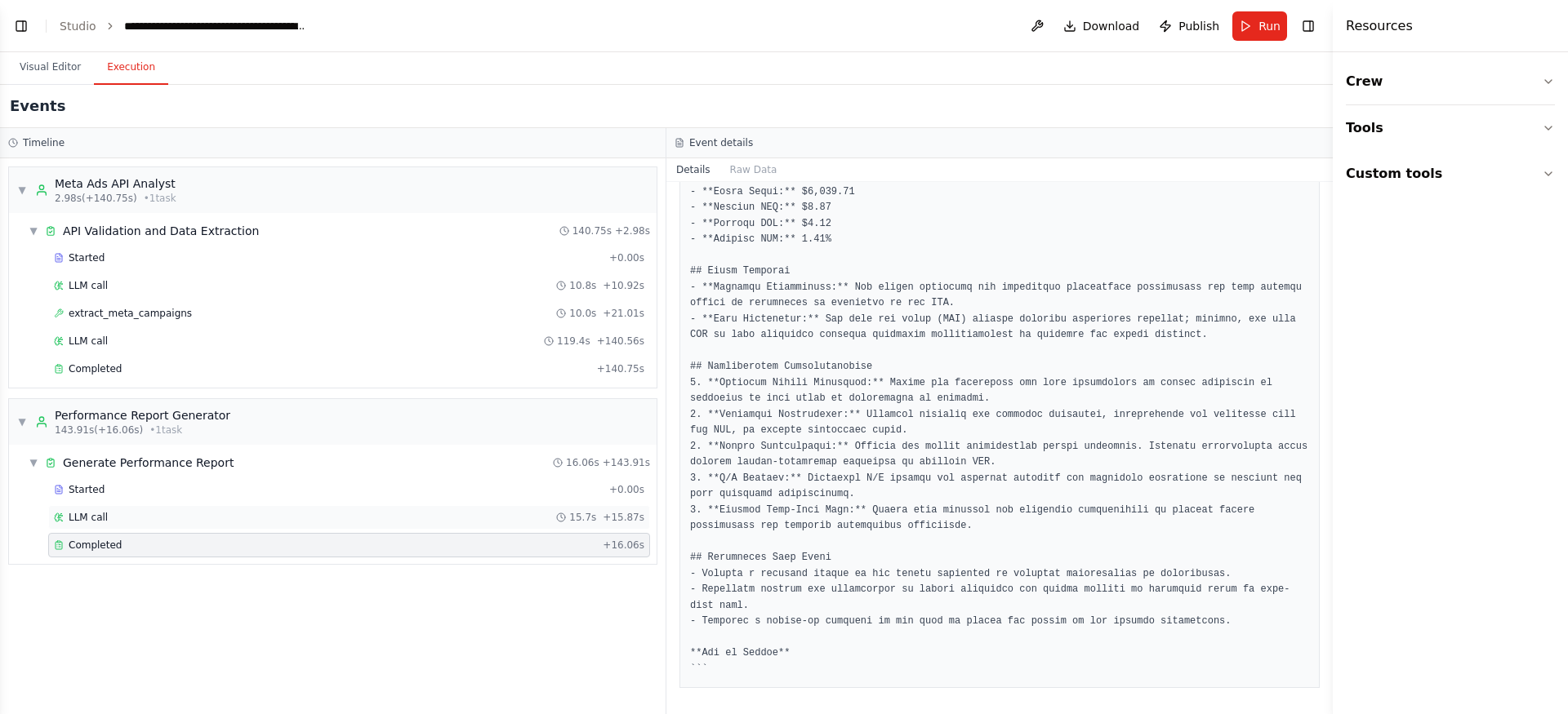
click at [284, 506] on div "LLM call 15.7s + 15.87s" at bounding box center [348, 517] width 602 height 25
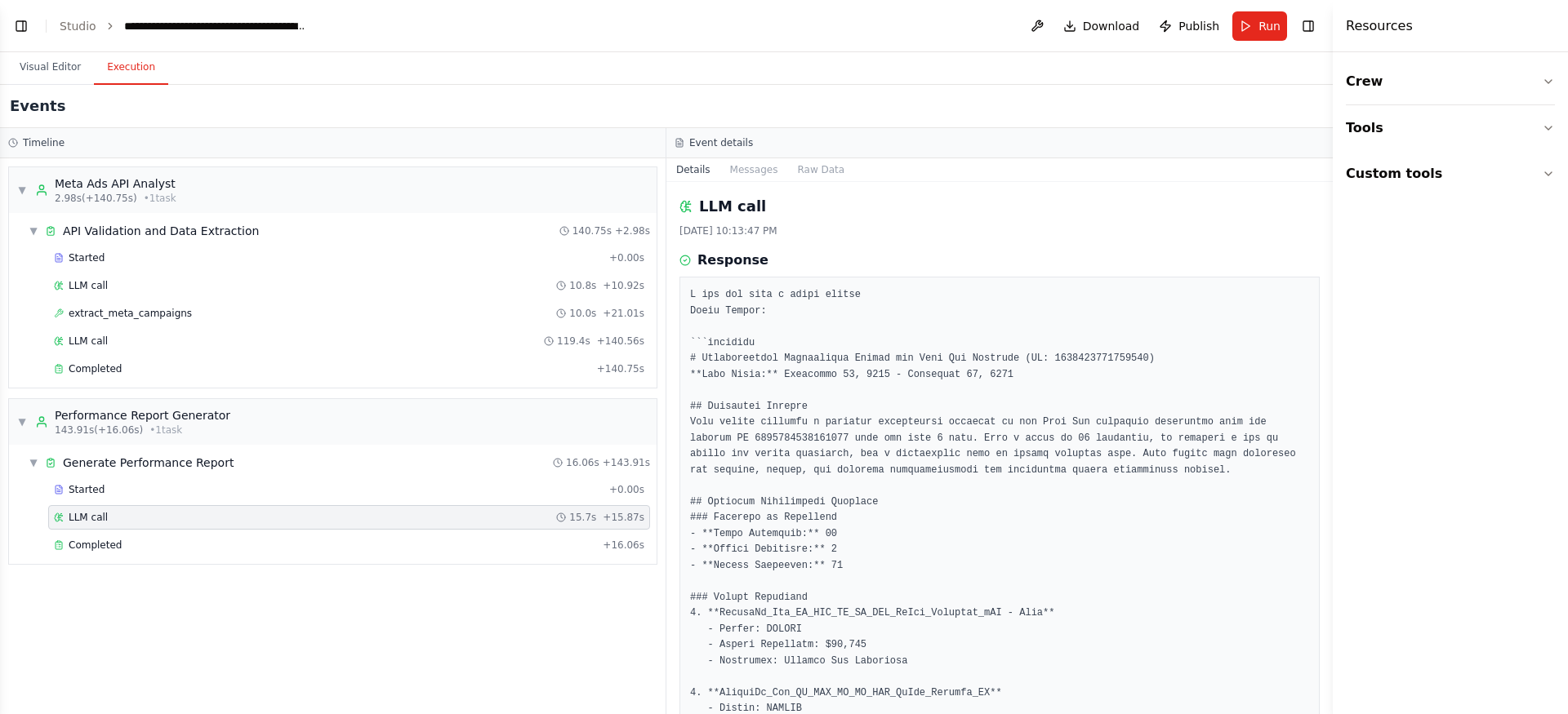
scroll to position [888, 0]
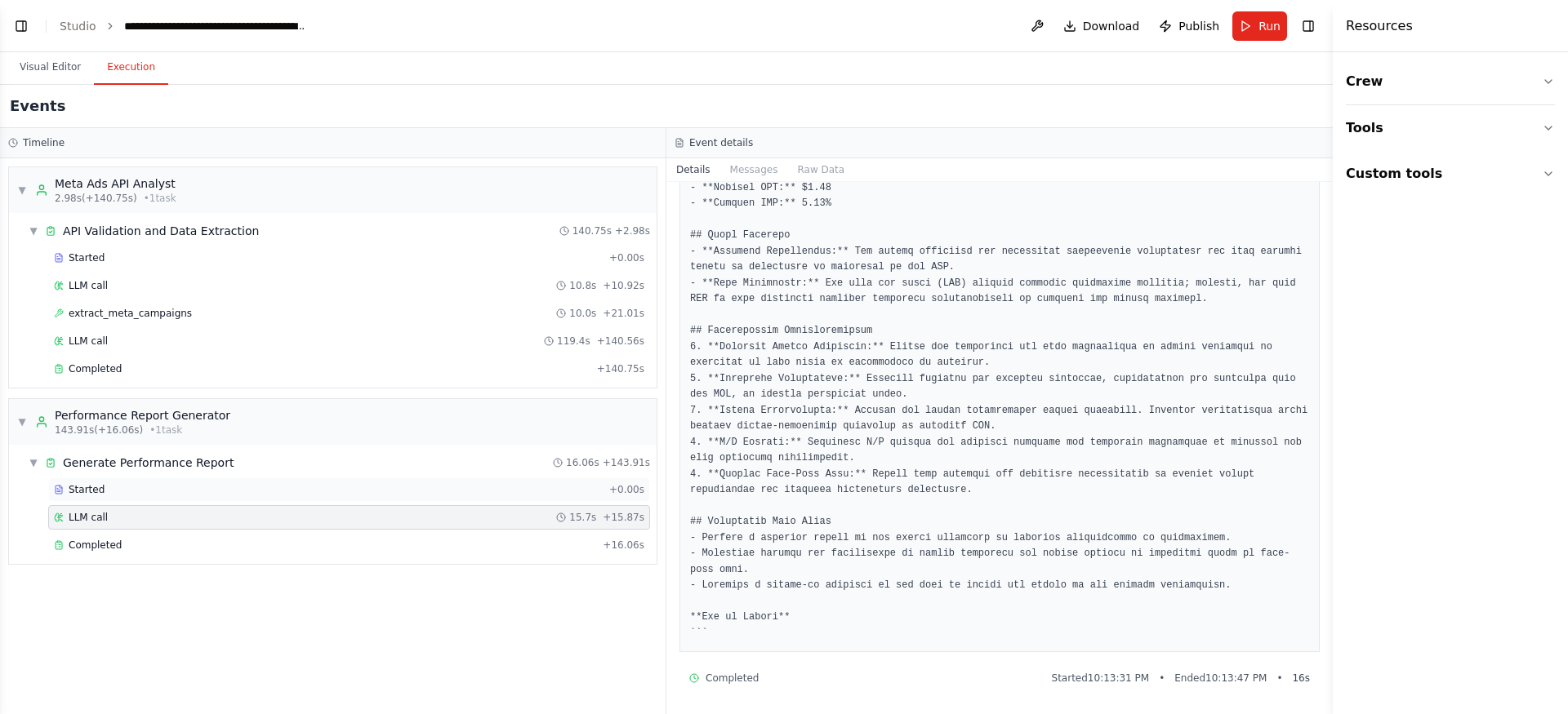
click at [363, 483] on div "Started" at bounding box center [328, 489] width 549 height 13
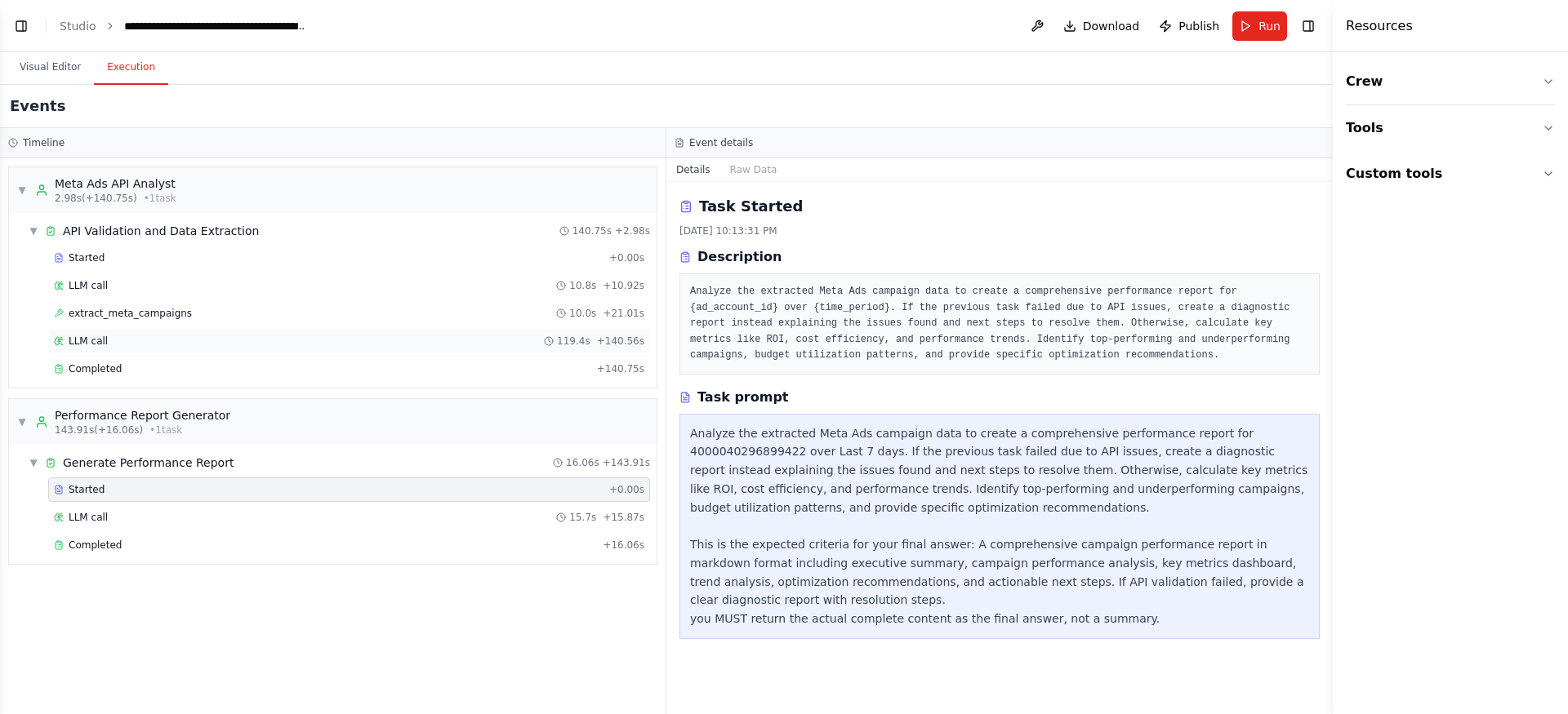
click at [421, 348] on div "LLM call 119.4s + 140.56s" at bounding box center [348, 341] width 602 height 25
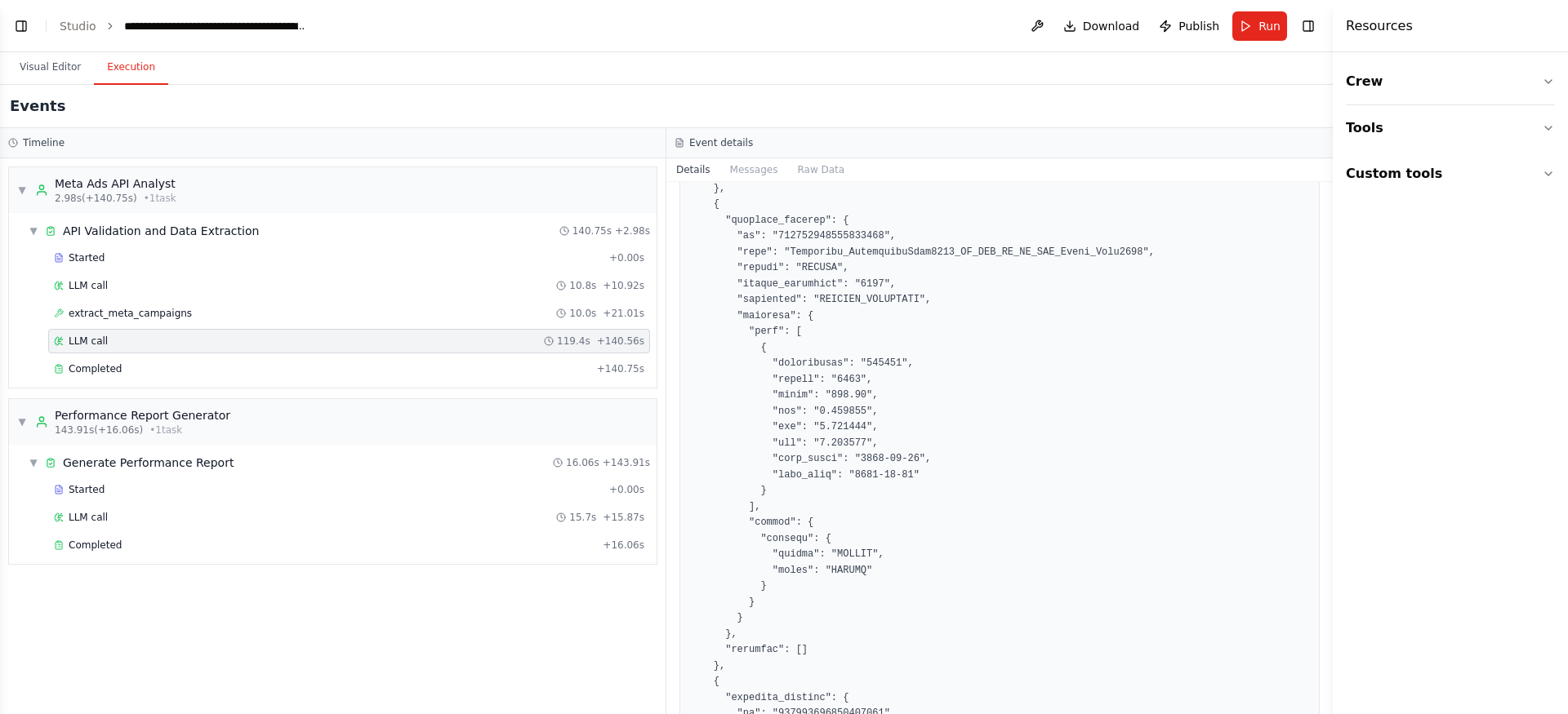
scroll to position [1084, 0]
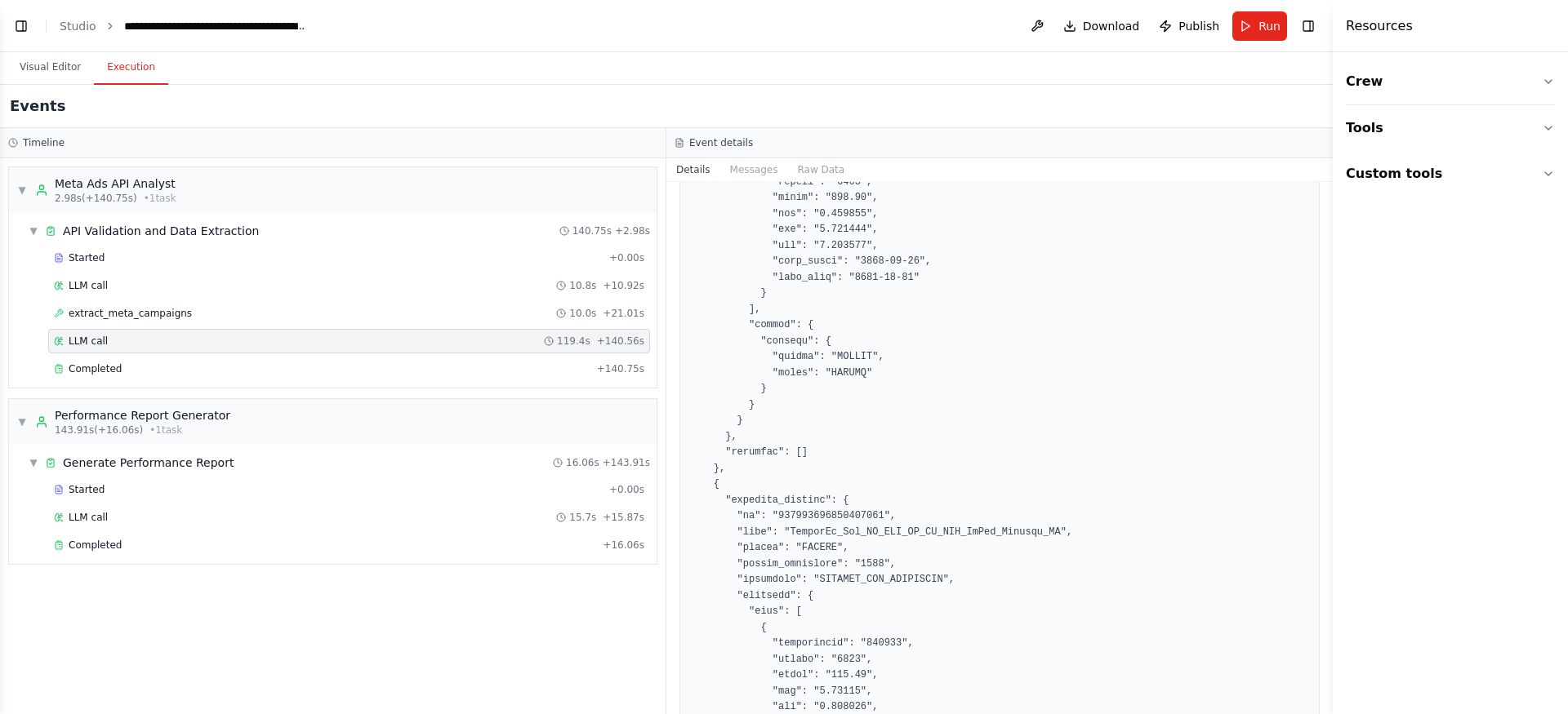
click at [823, 171] on button "Raw Data" at bounding box center [821, 170] width 67 height 23
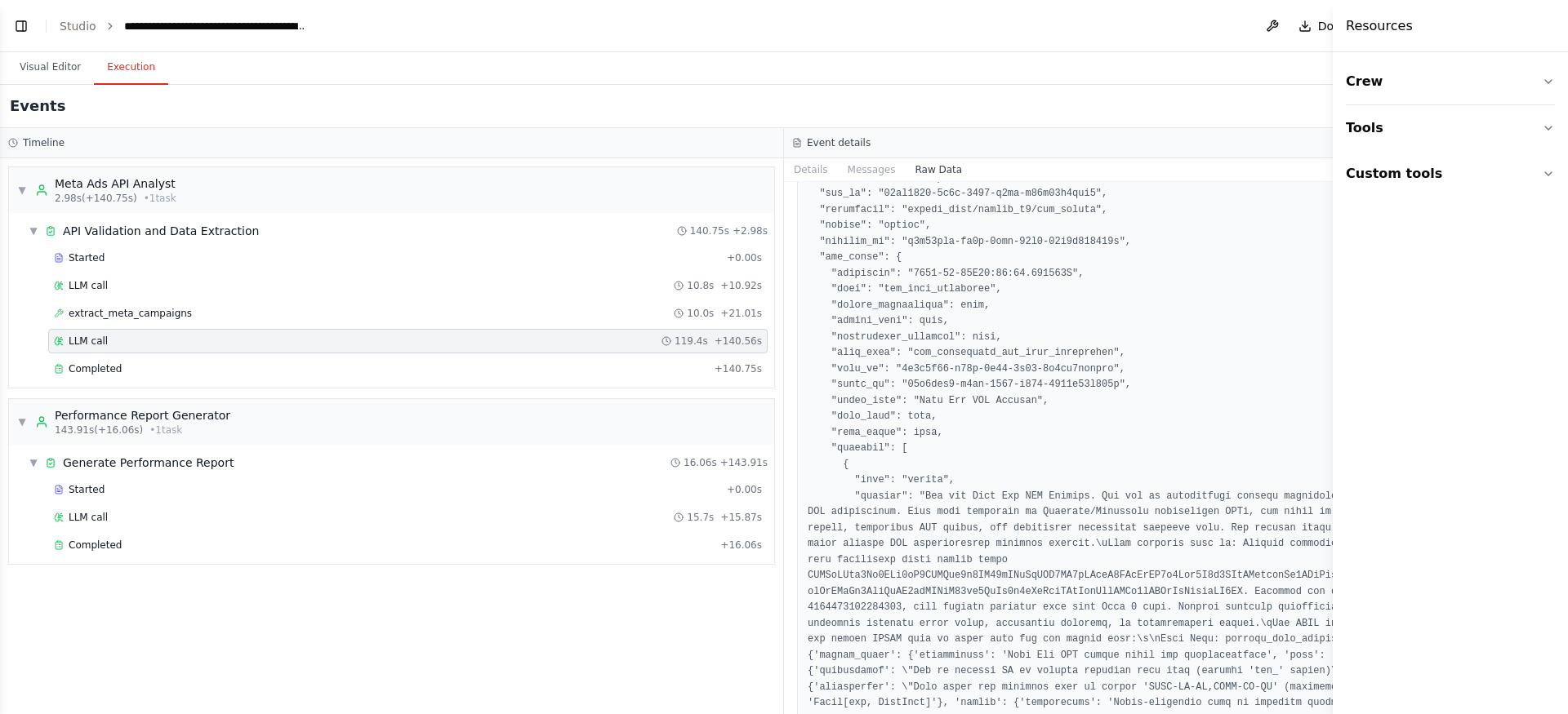
scroll to position [5549, 0]
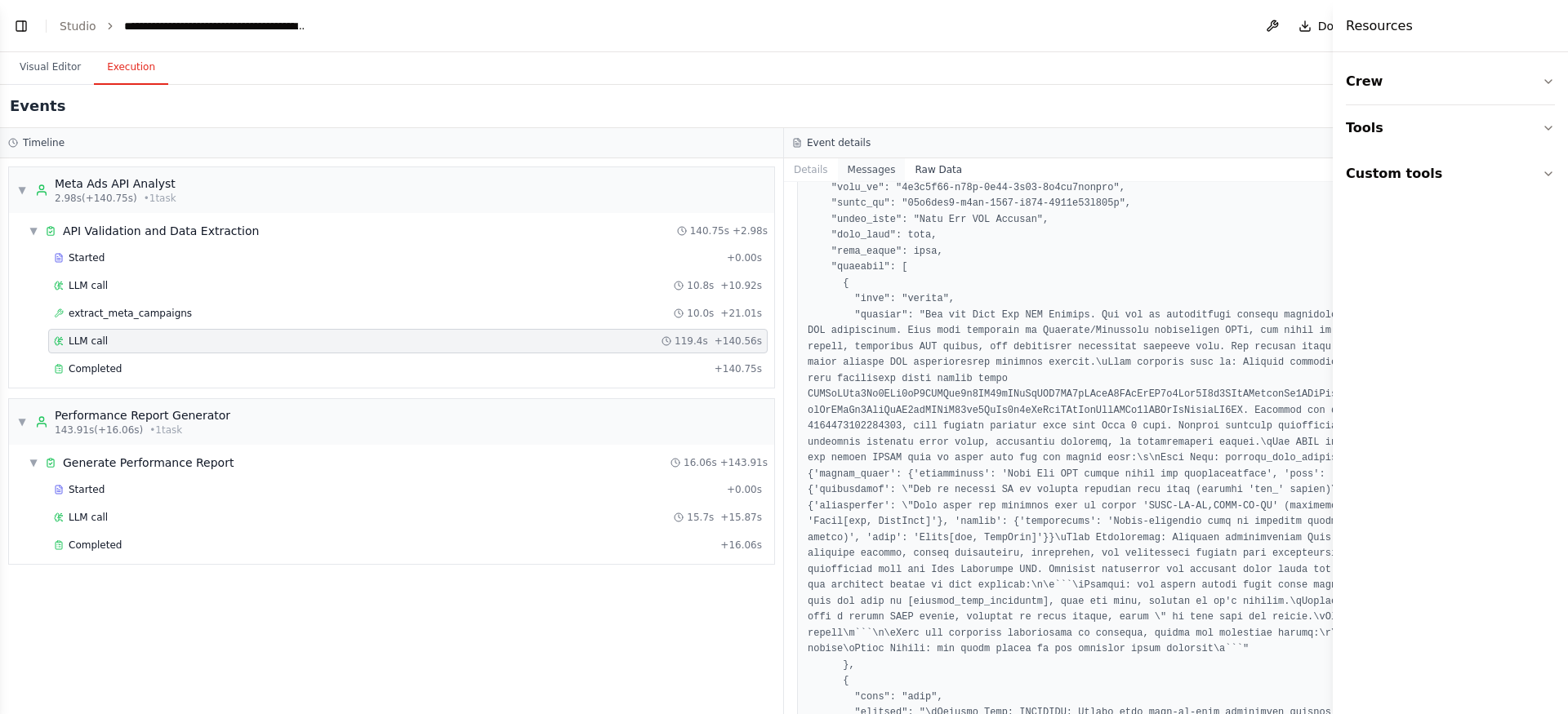
click at [865, 169] on button "Messages" at bounding box center [871, 170] width 67 height 23
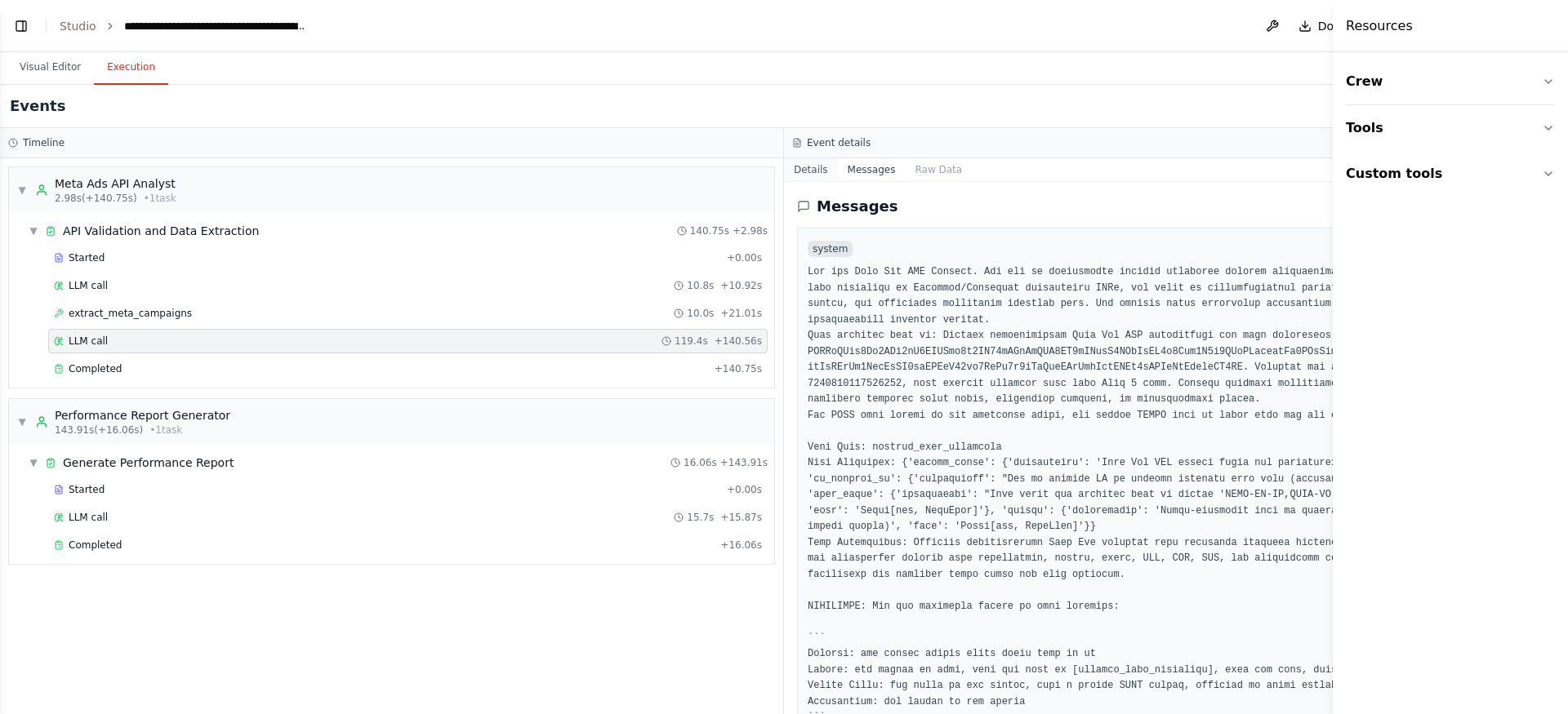
click at [817, 169] on button "Details" at bounding box center [811, 170] width 54 height 23
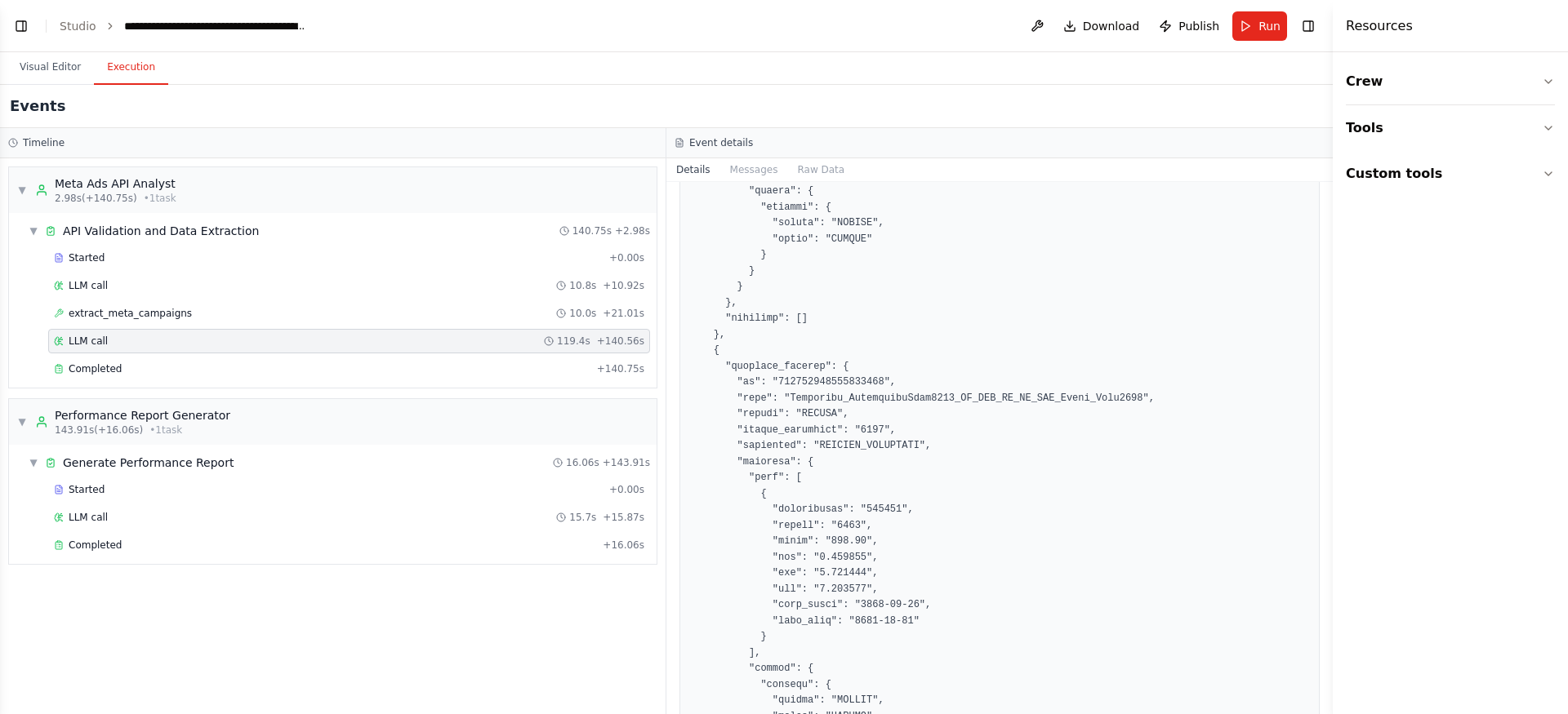
scroll to position [0, 0]
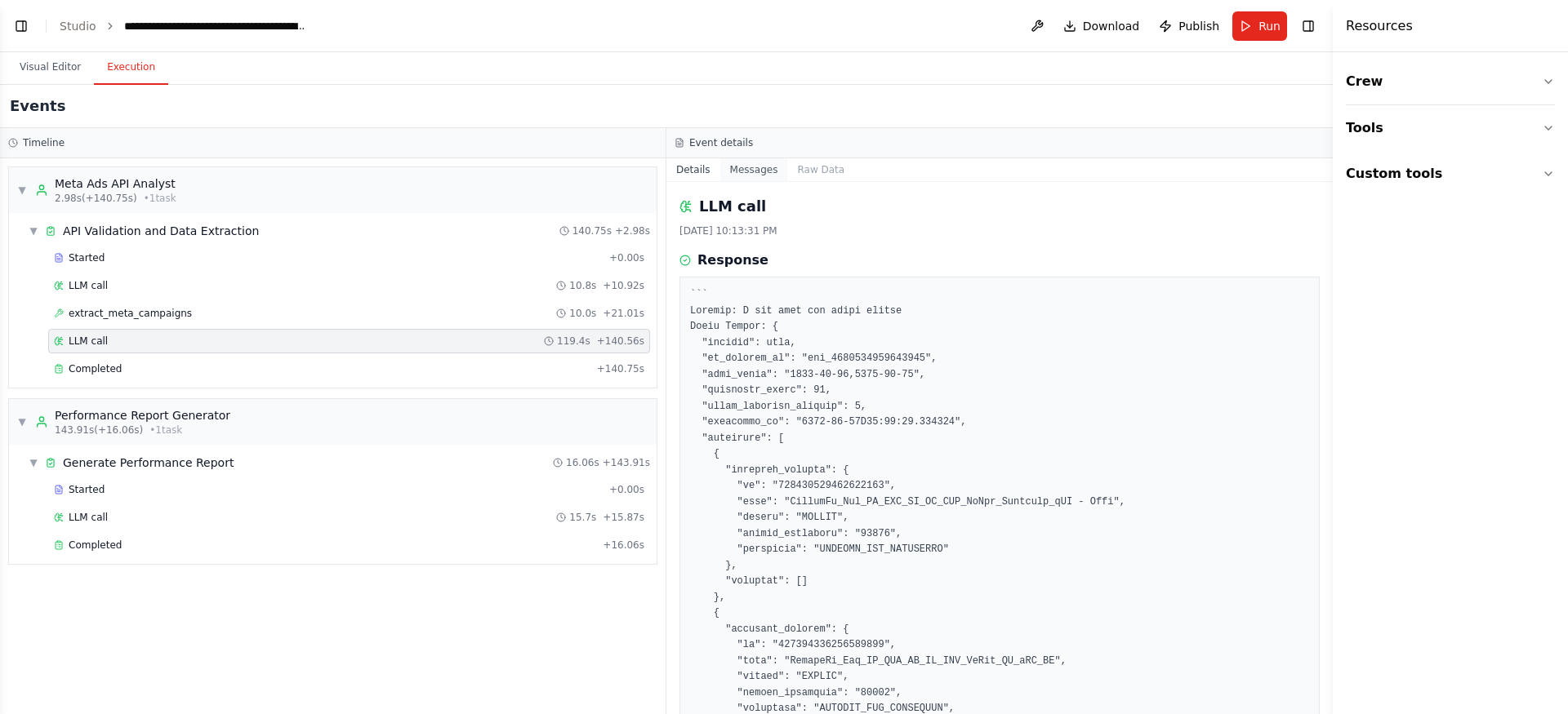
click at [777, 161] on button "Messages" at bounding box center [754, 170] width 67 height 23
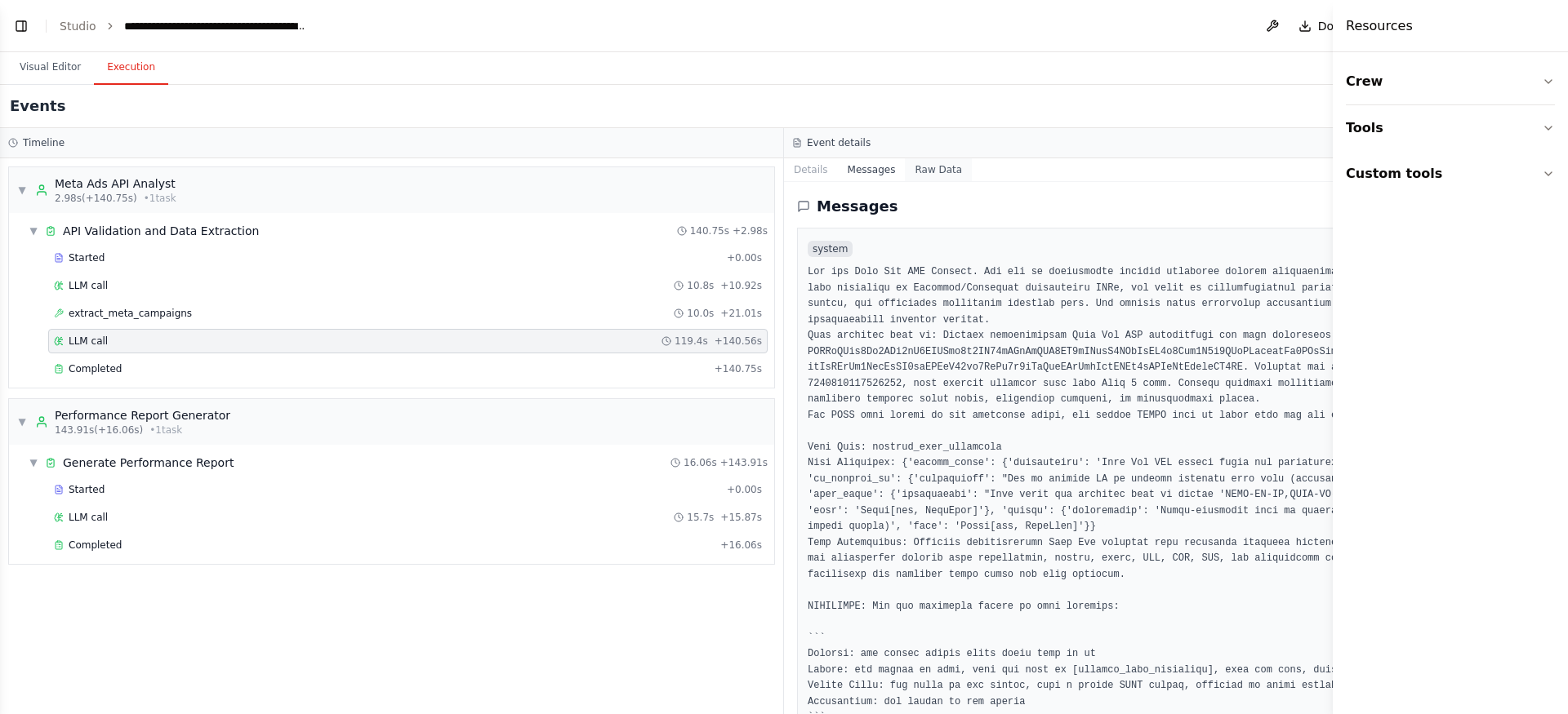
click at [924, 171] on button "Raw Data" at bounding box center [939, 170] width 67 height 23
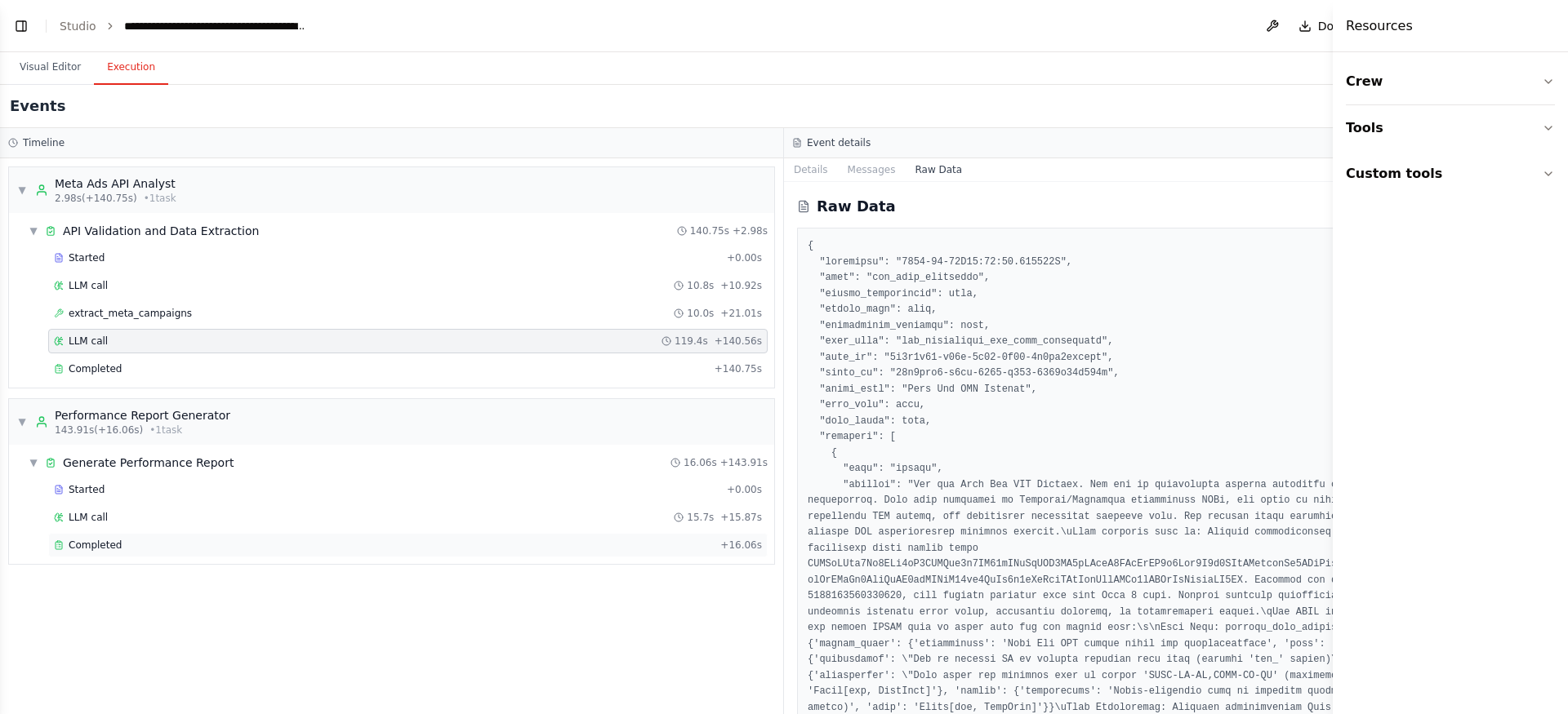
click at [309, 533] on div "Completed + 16.06s" at bounding box center [408, 546] width 720 height 25
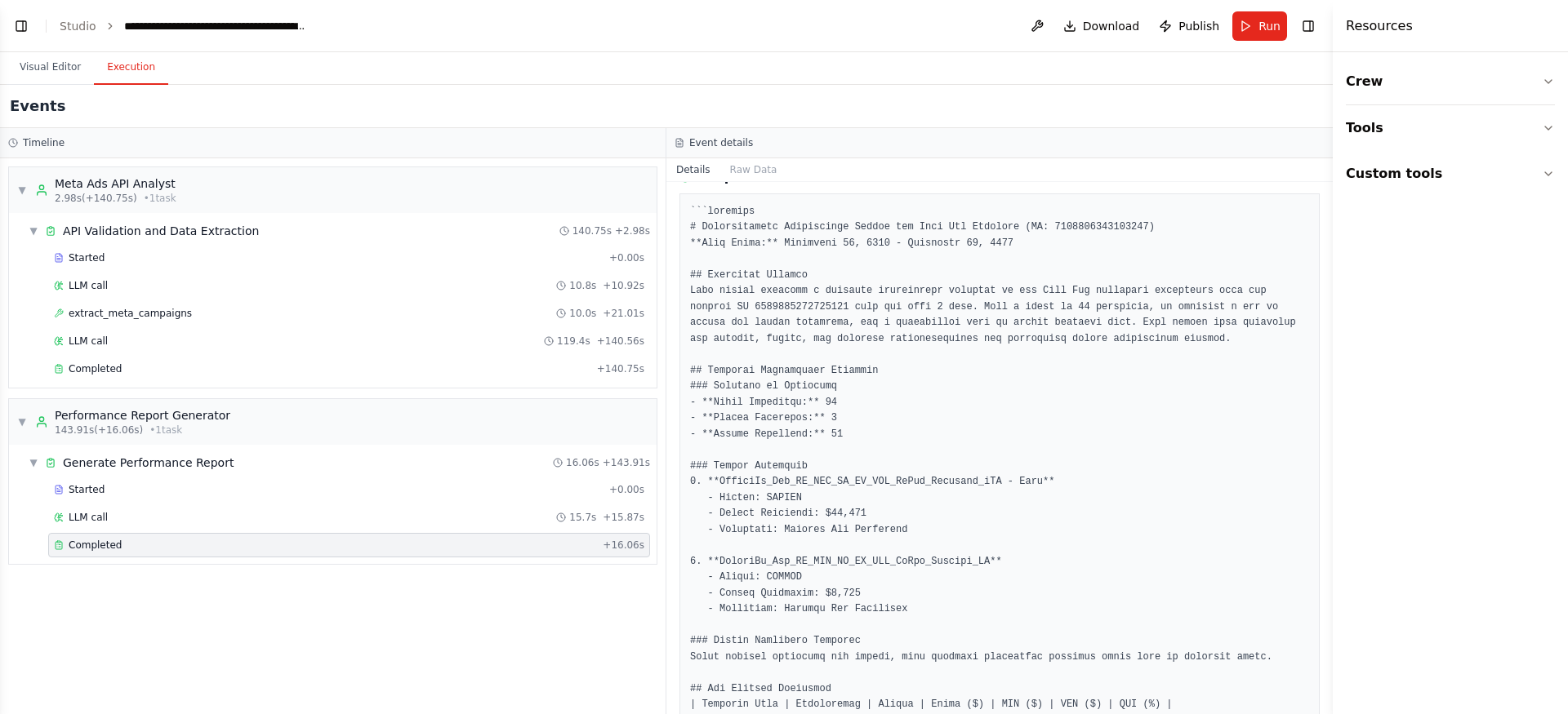
scroll to position [226, 0]
click at [78, 25] on link "Studio" at bounding box center [77, 26] width 36 height 13
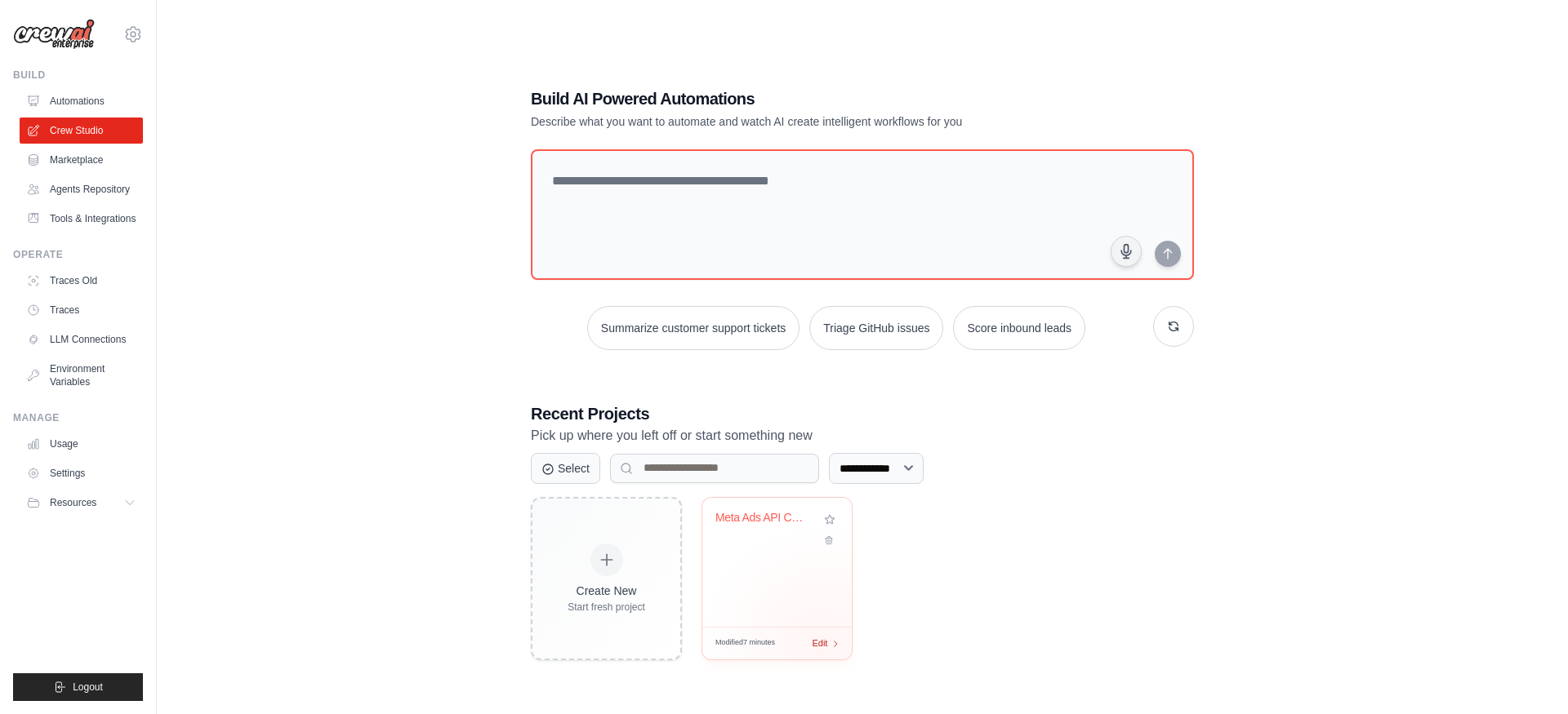
click at [822, 644] on span "Edit" at bounding box center [820, 644] width 16 height 14
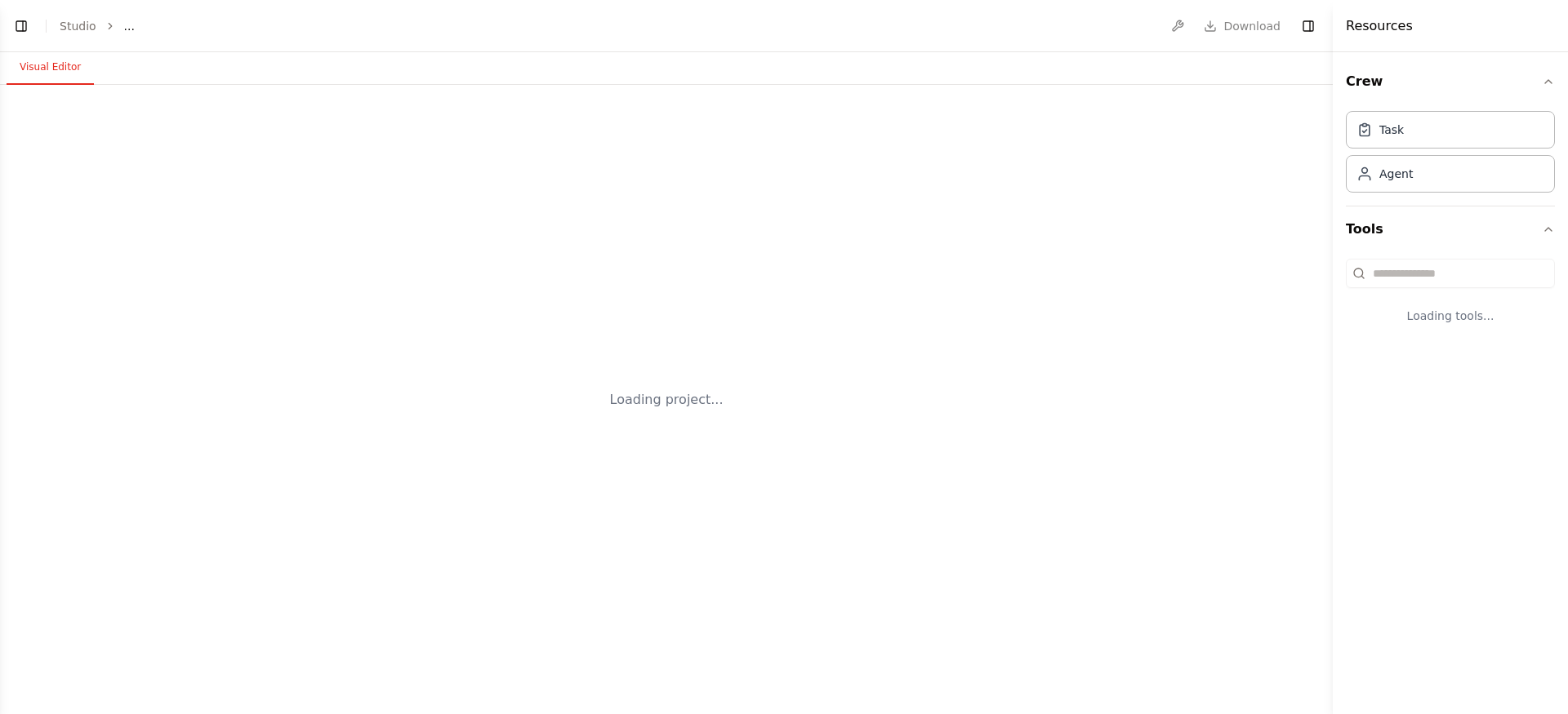
select select "****"
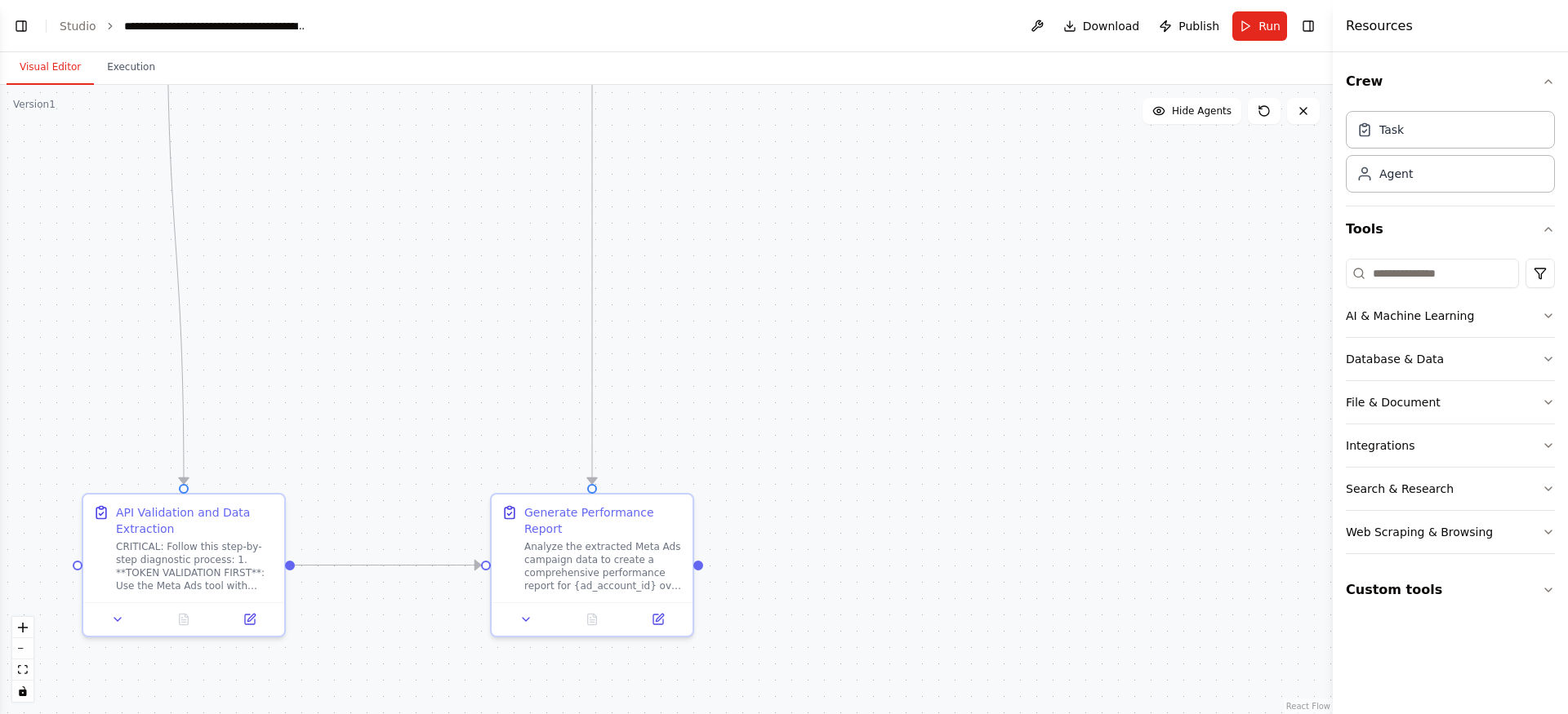
scroll to position [8944, 0]
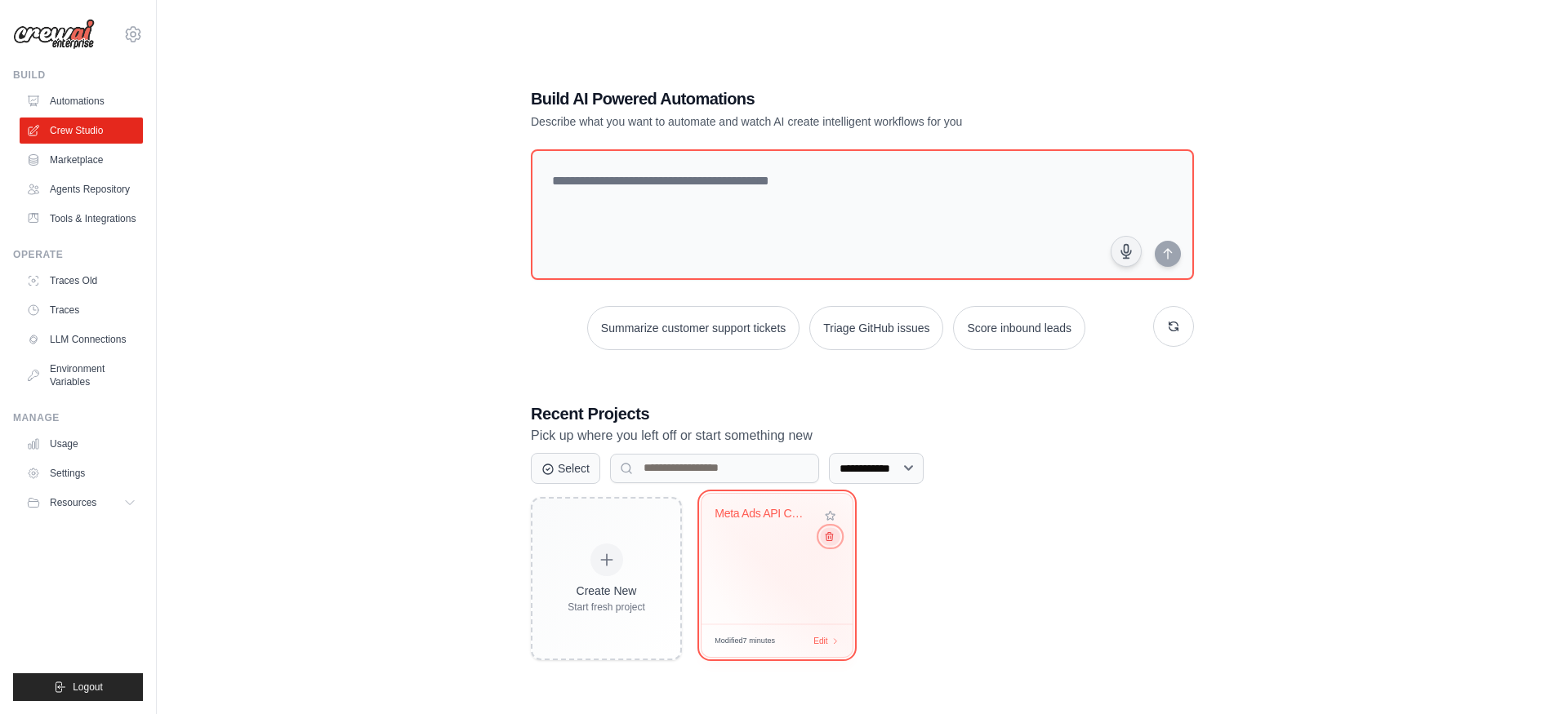
click at [826, 541] on icon at bounding box center [830, 536] width 11 height 11
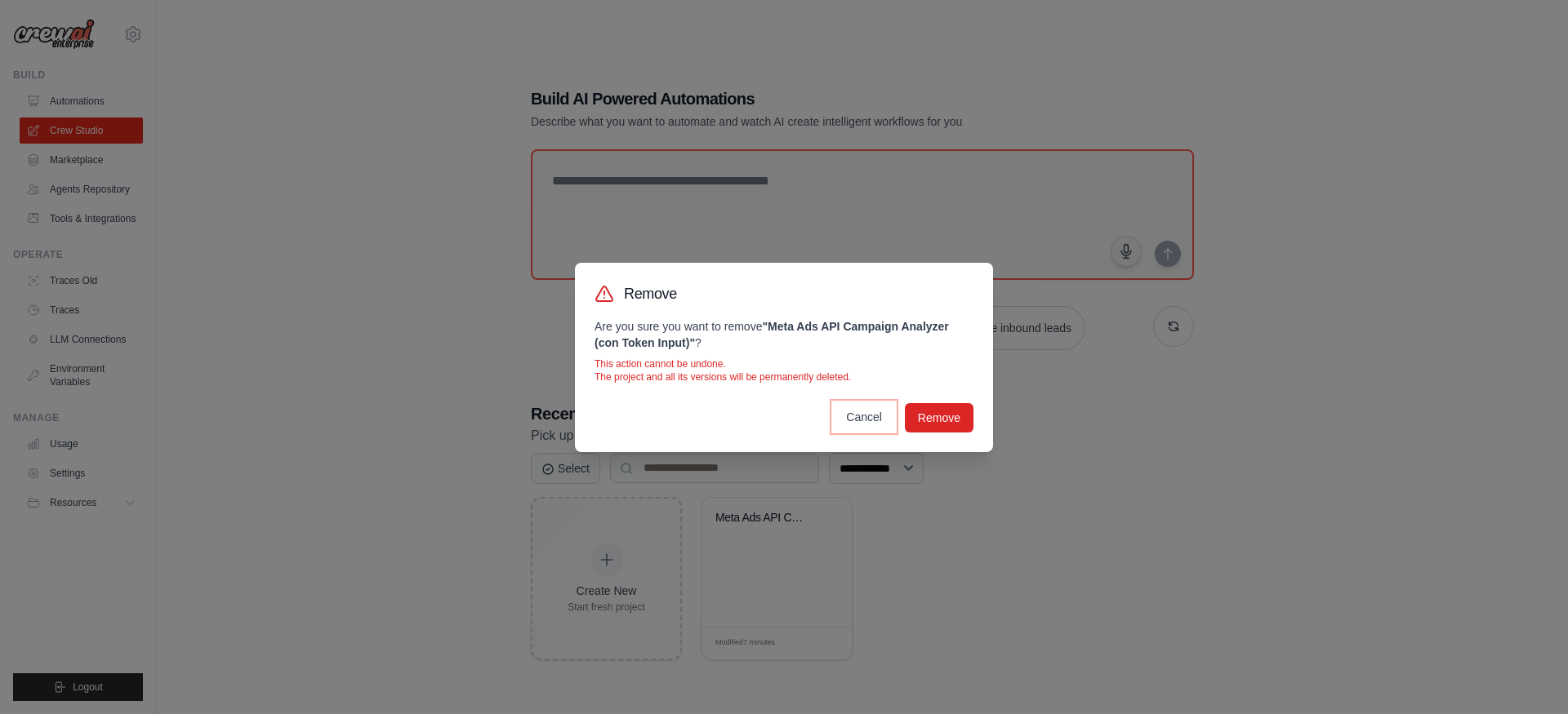
click at [868, 414] on button "Cancel" at bounding box center [864, 416] width 62 height 29
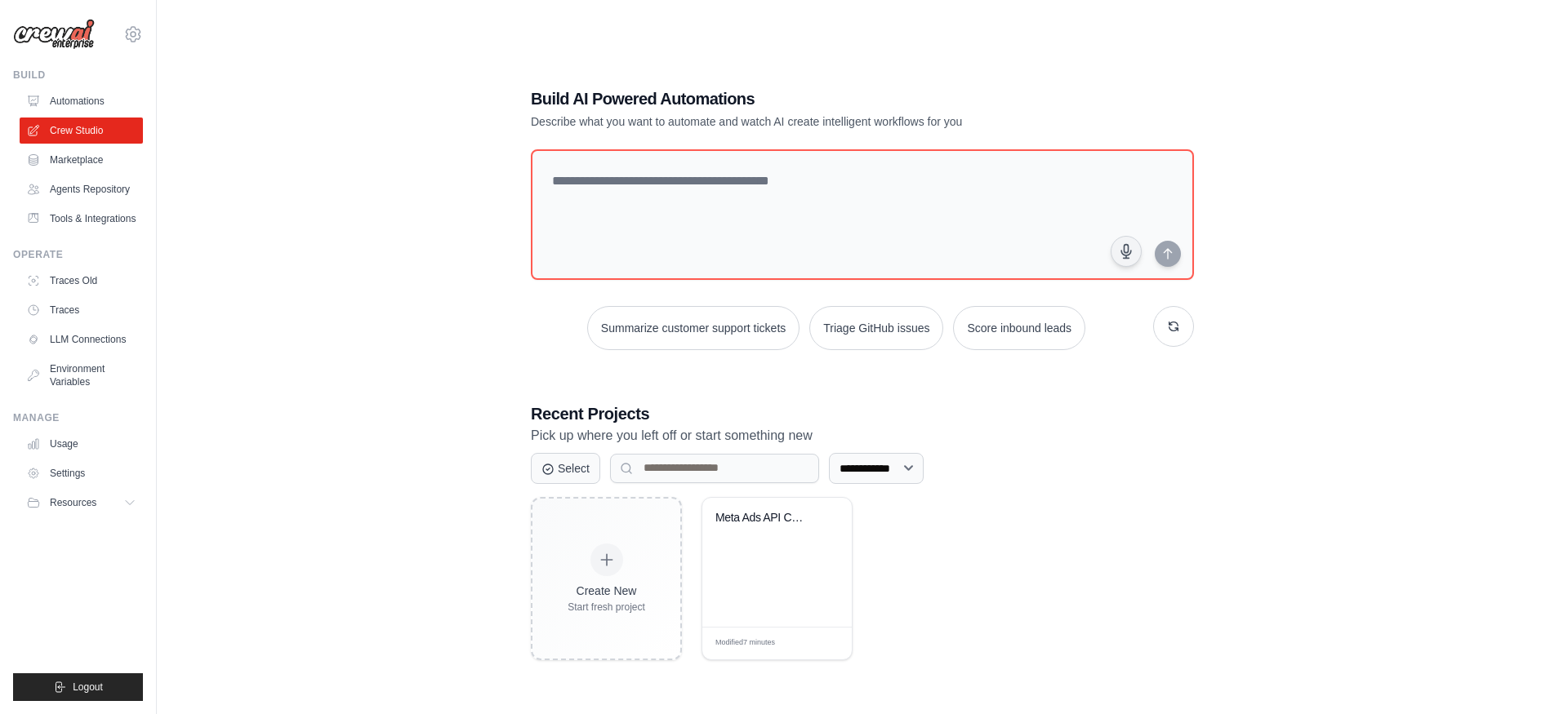
click at [896, 447] on div "**********" at bounding box center [862, 531] width 663 height 258
click at [89, 275] on link "Traces Old" at bounding box center [82, 280] width 123 height 26
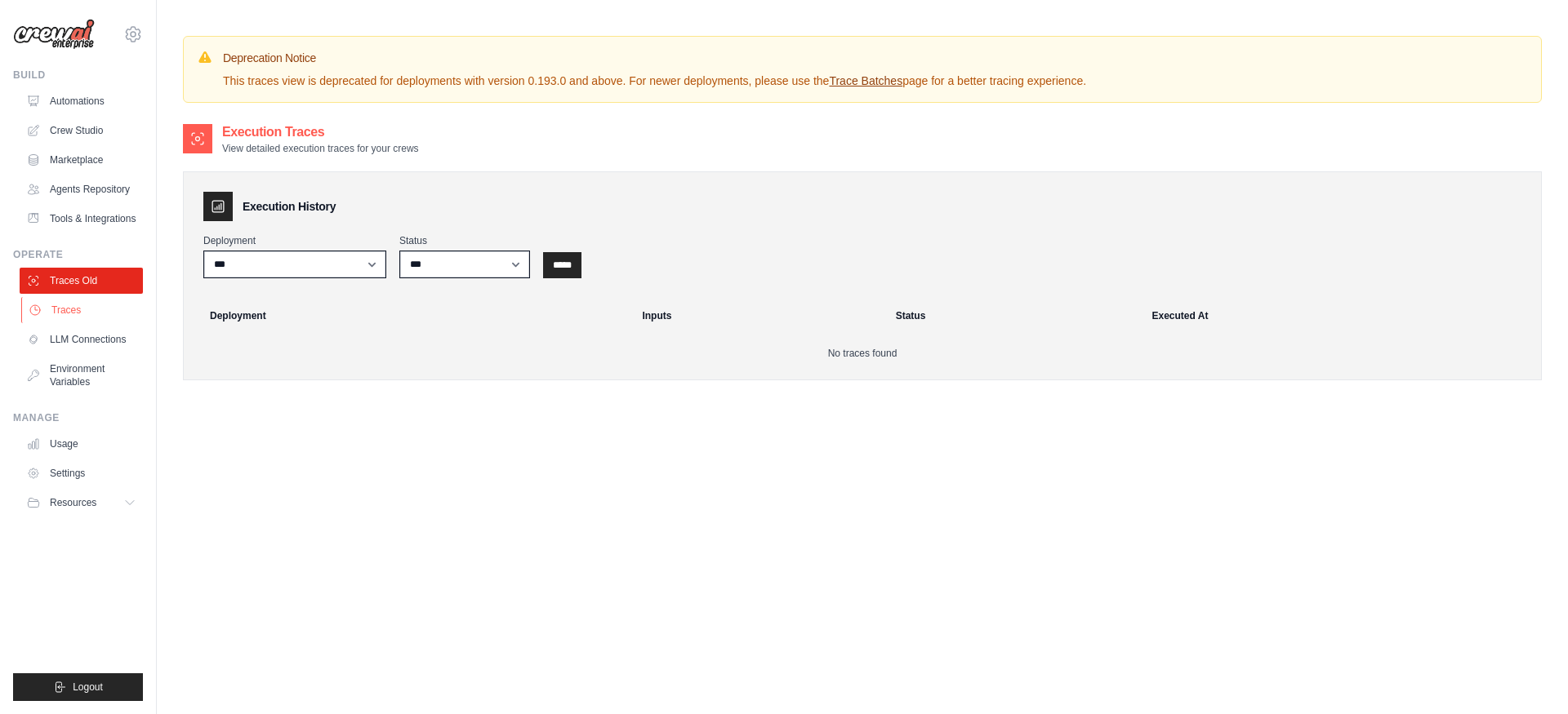
click at [70, 313] on link "Traces" at bounding box center [82, 309] width 123 height 26
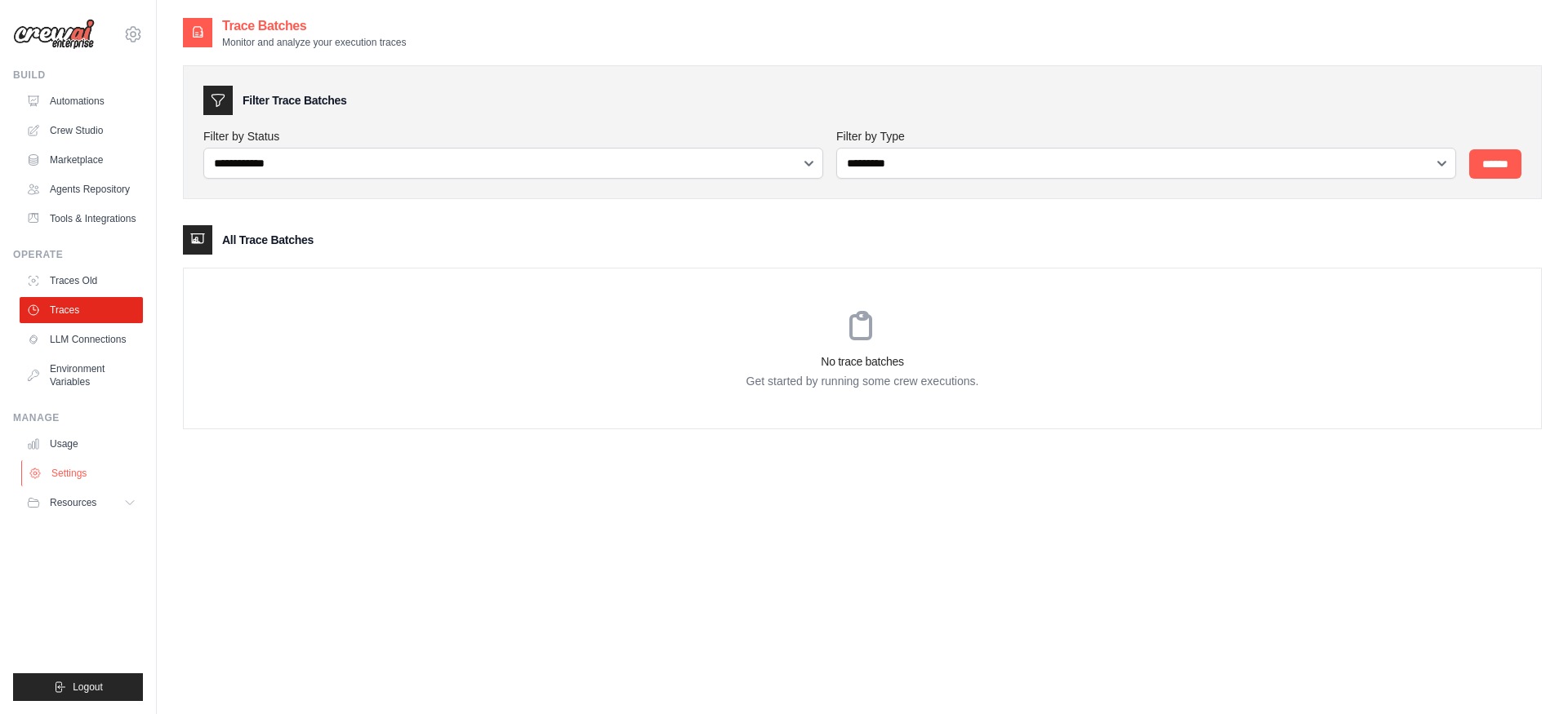
click at [59, 464] on link "Settings" at bounding box center [82, 473] width 123 height 26
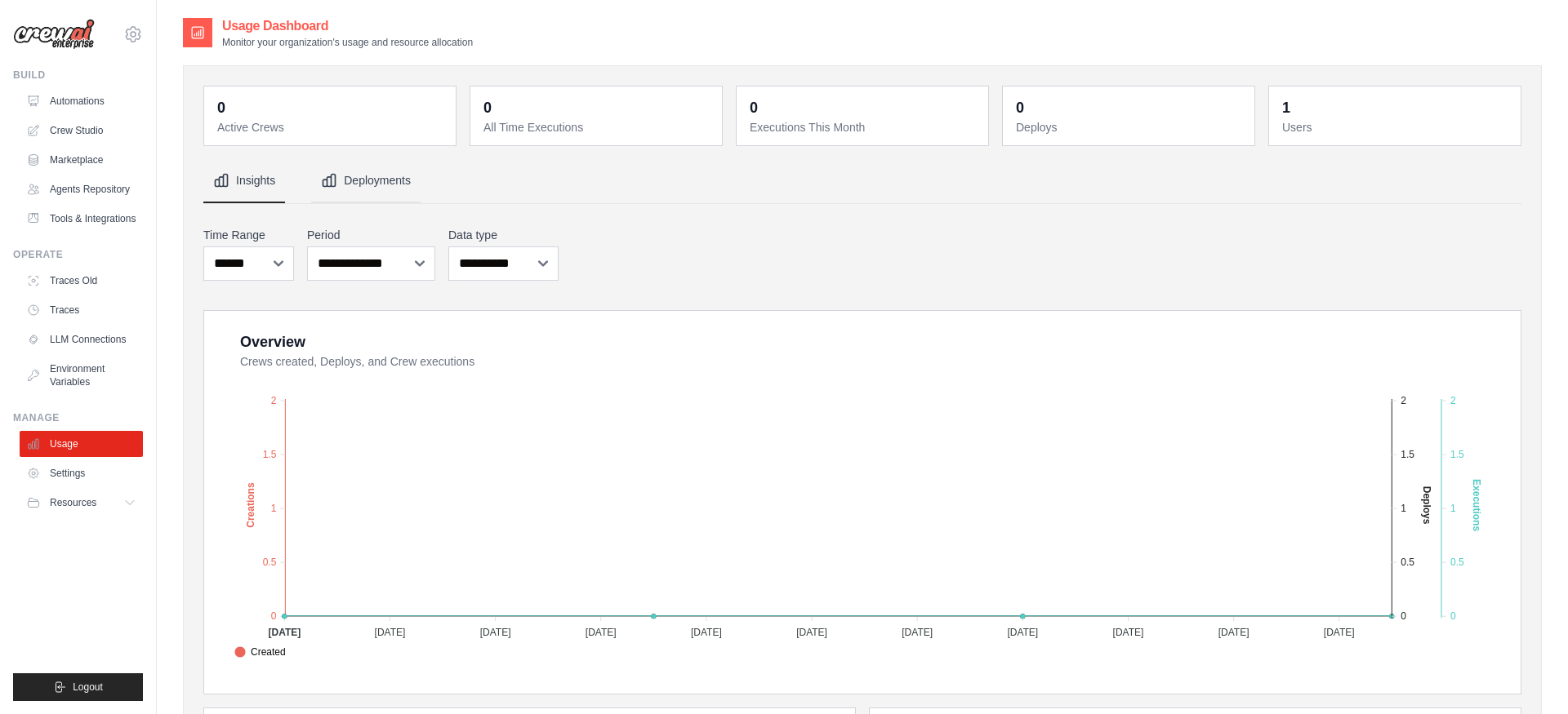
click at [355, 187] on button "Deployments" at bounding box center [365, 182] width 109 height 44
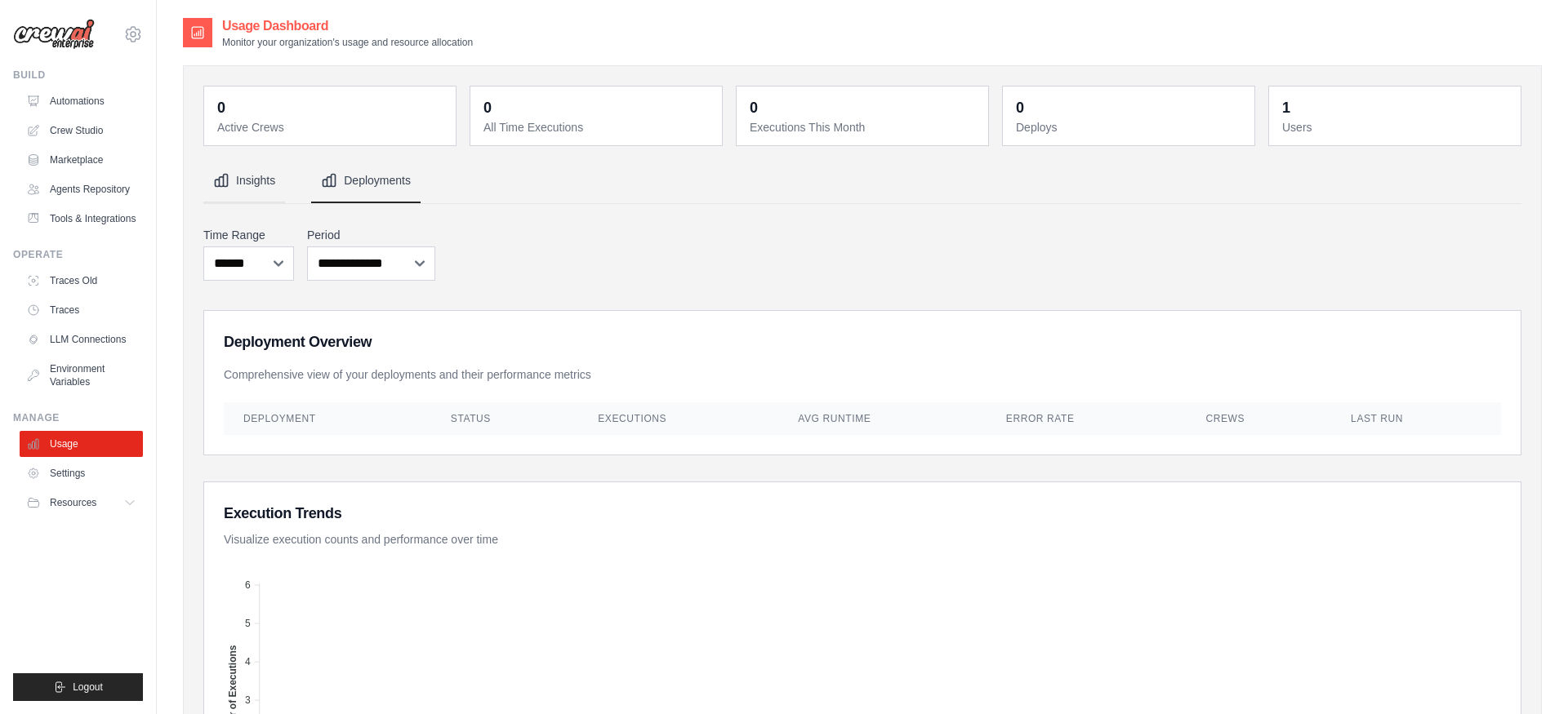
click at [254, 191] on button "Insights" at bounding box center [244, 182] width 82 height 44
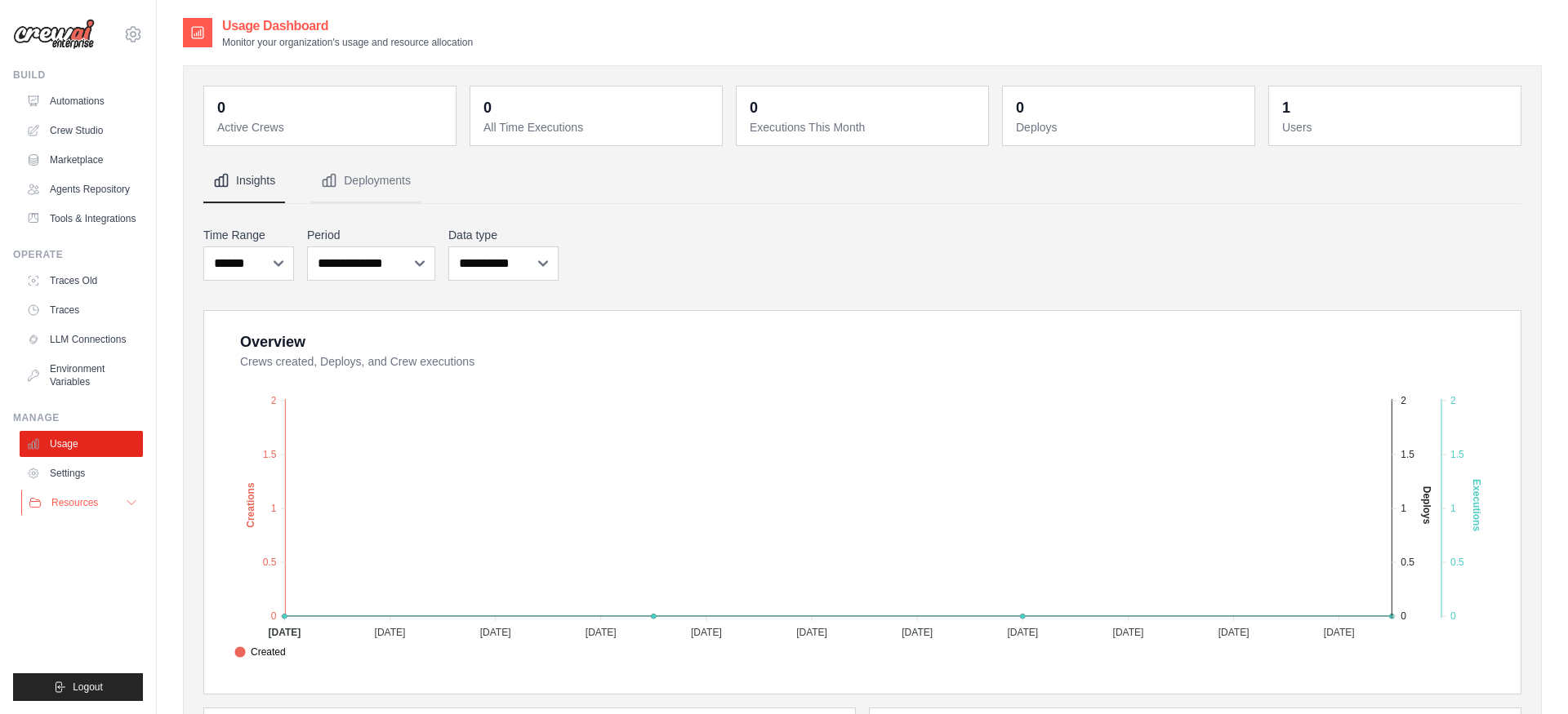
click at [87, 499] on span "Resources" at bounding box center [74, 502] width 47 height 13
click at [80, 470] on link "Settings" at bounding box center [82, 473] width 123 height 26
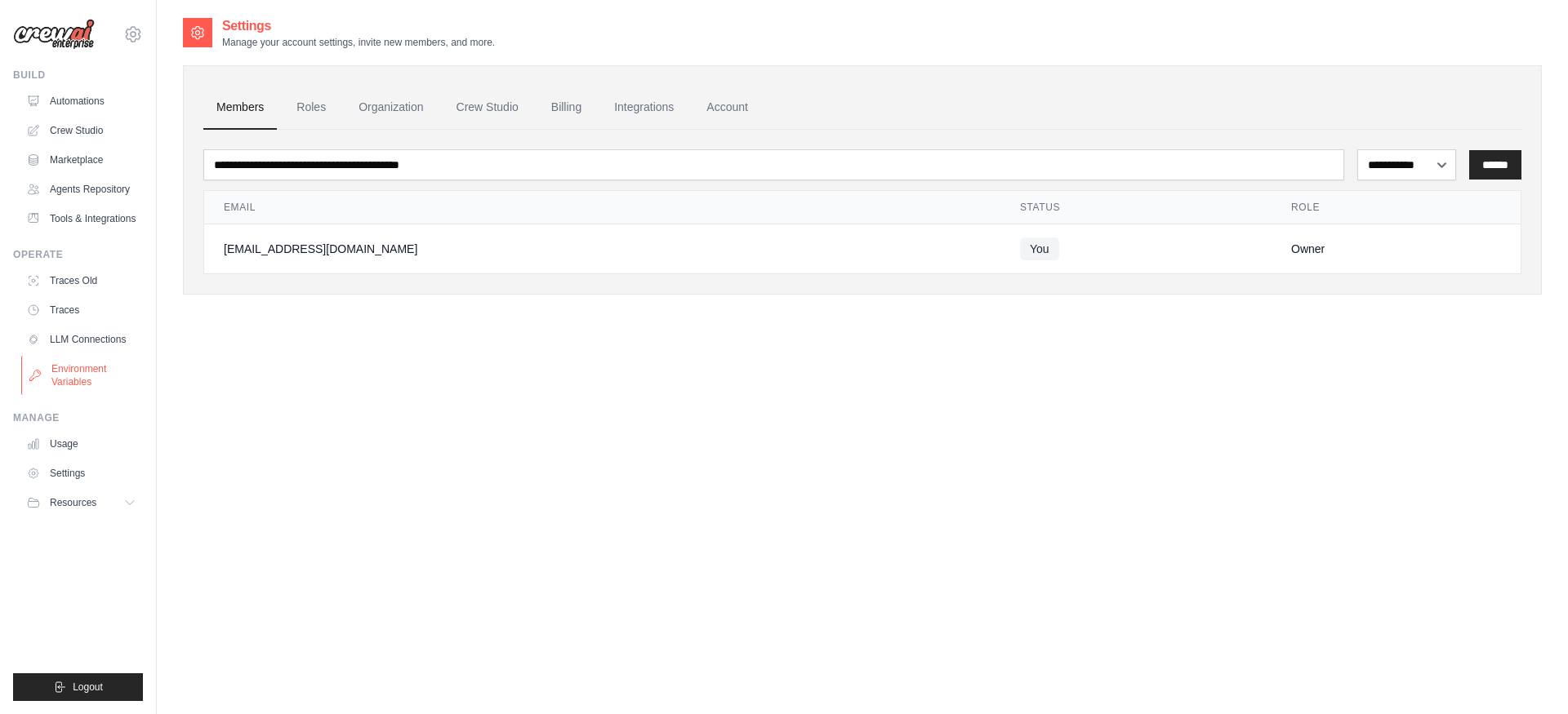
click at [68, 369] on link "Environment Variables" at bounding box center [82, 376] width 123 height 39
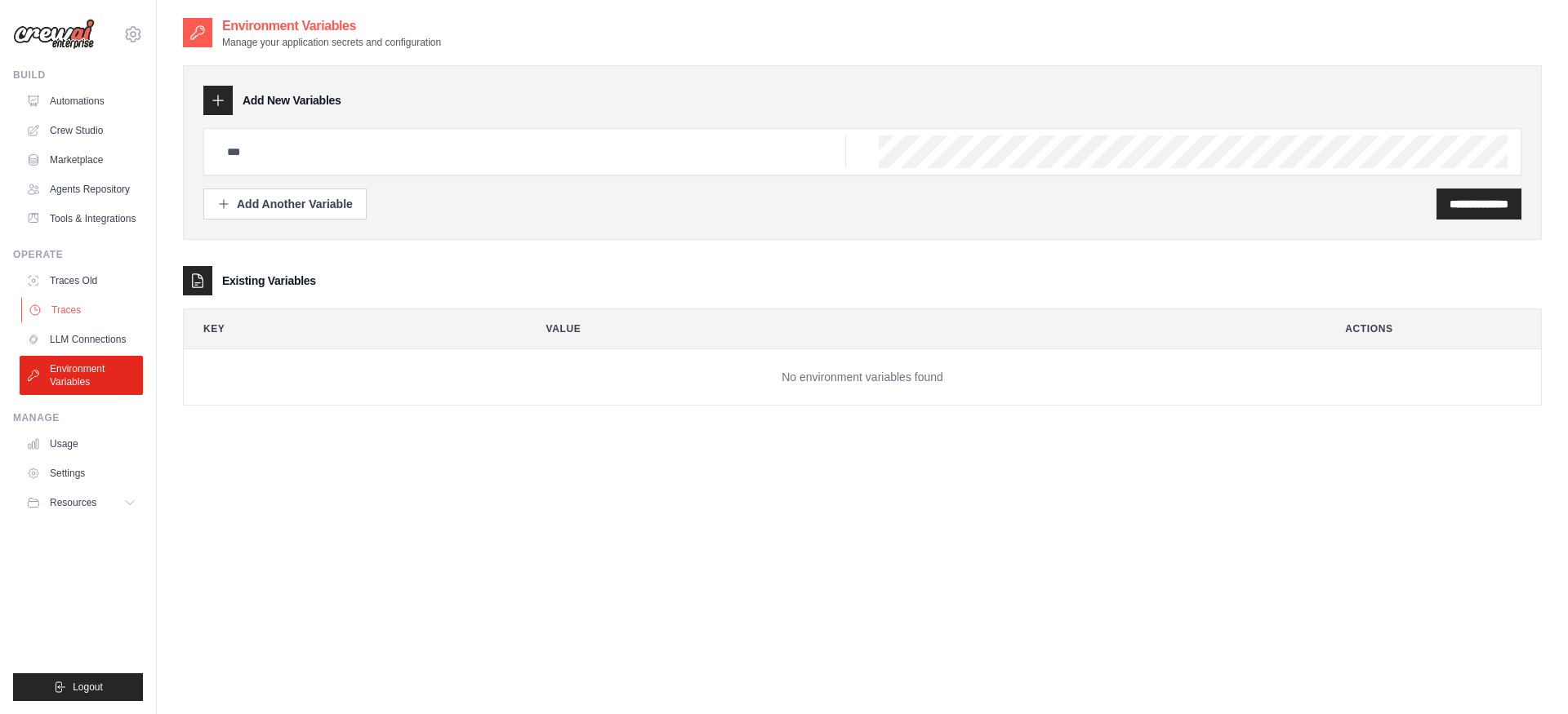
click at [82, 319] on link "Traces" at bounding box center [82, 309] width 123 height 26
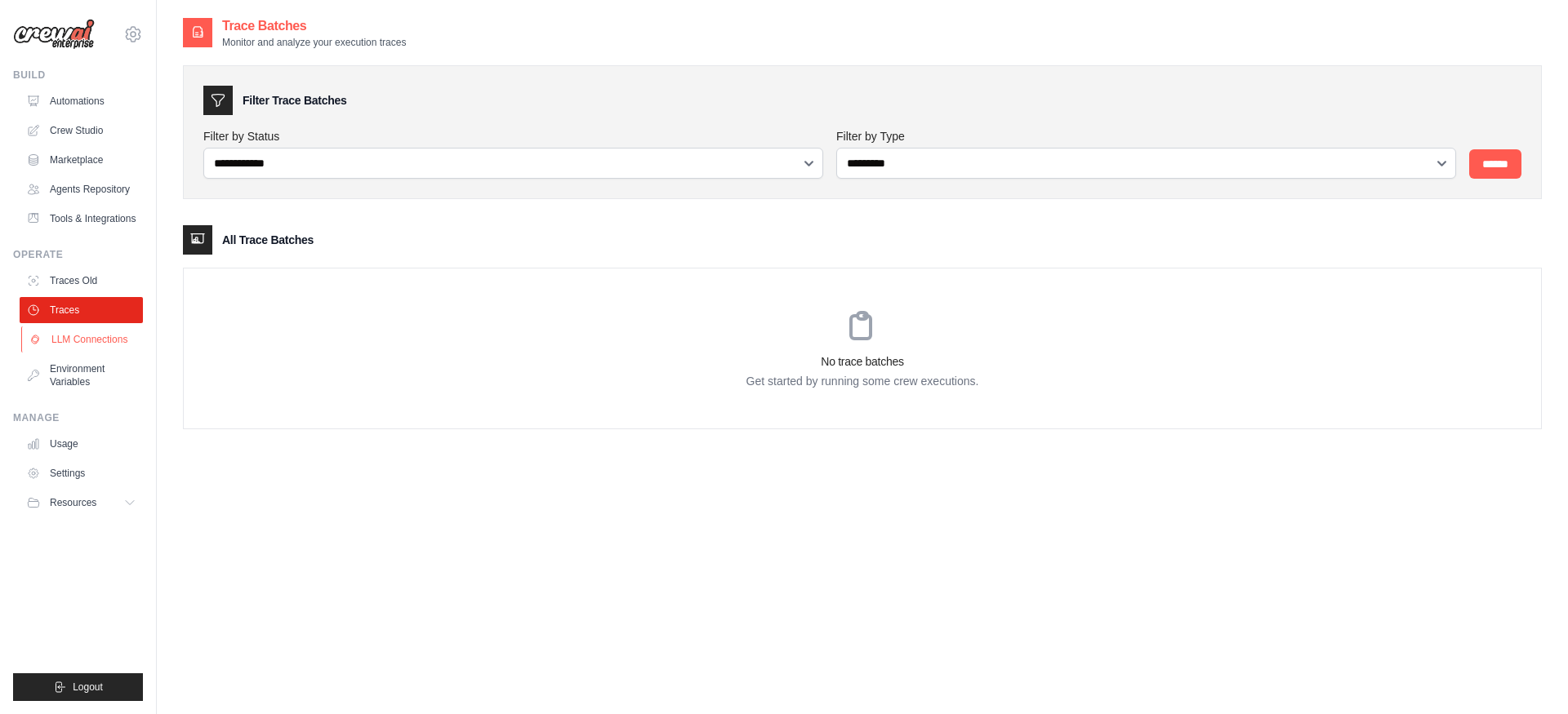
click at [85, 332] on link "LLM Connections" at bounding box center [82, 339] width 123 height 26
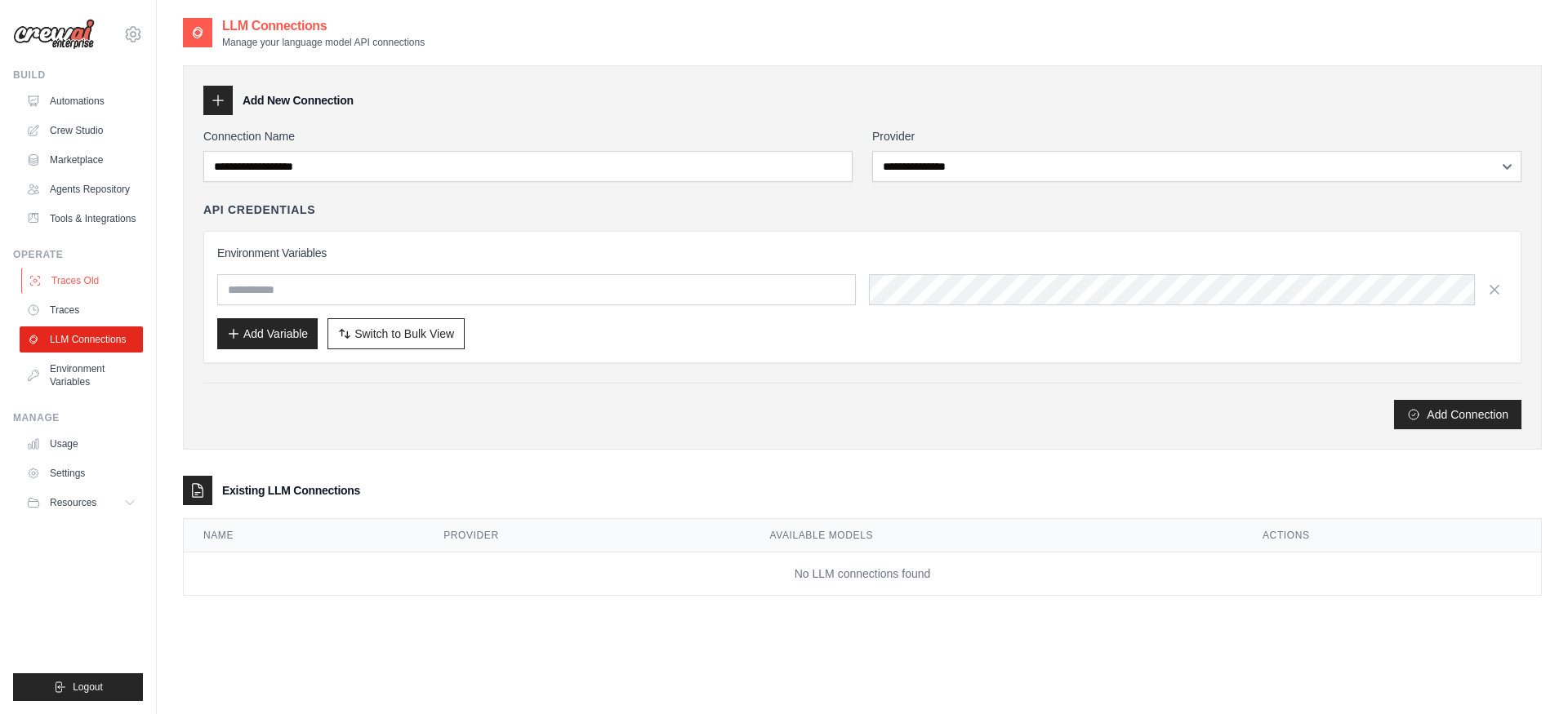
click at [89, 286] on link "Traces Old" at bounding box center [82, 280] width 123 height 26
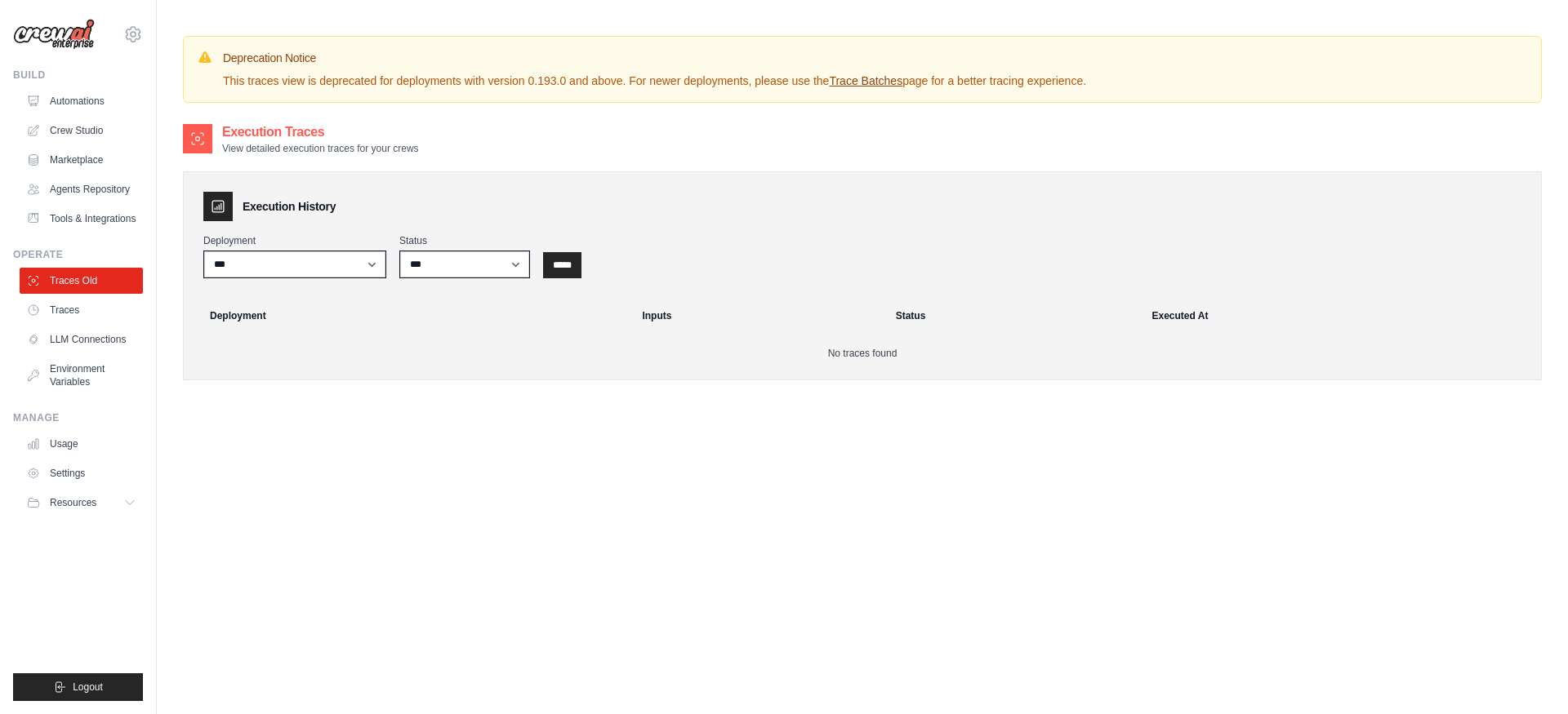
click at [98, 234] on ul "Build Automations Crew Studio Marketplace Agents Repository Resources Blog" at bounding box center [78, 384] width 129 height 633
click at [96, 225] on link "Tools & Integrations" at bounding box center [82, 218] width 123 height 26
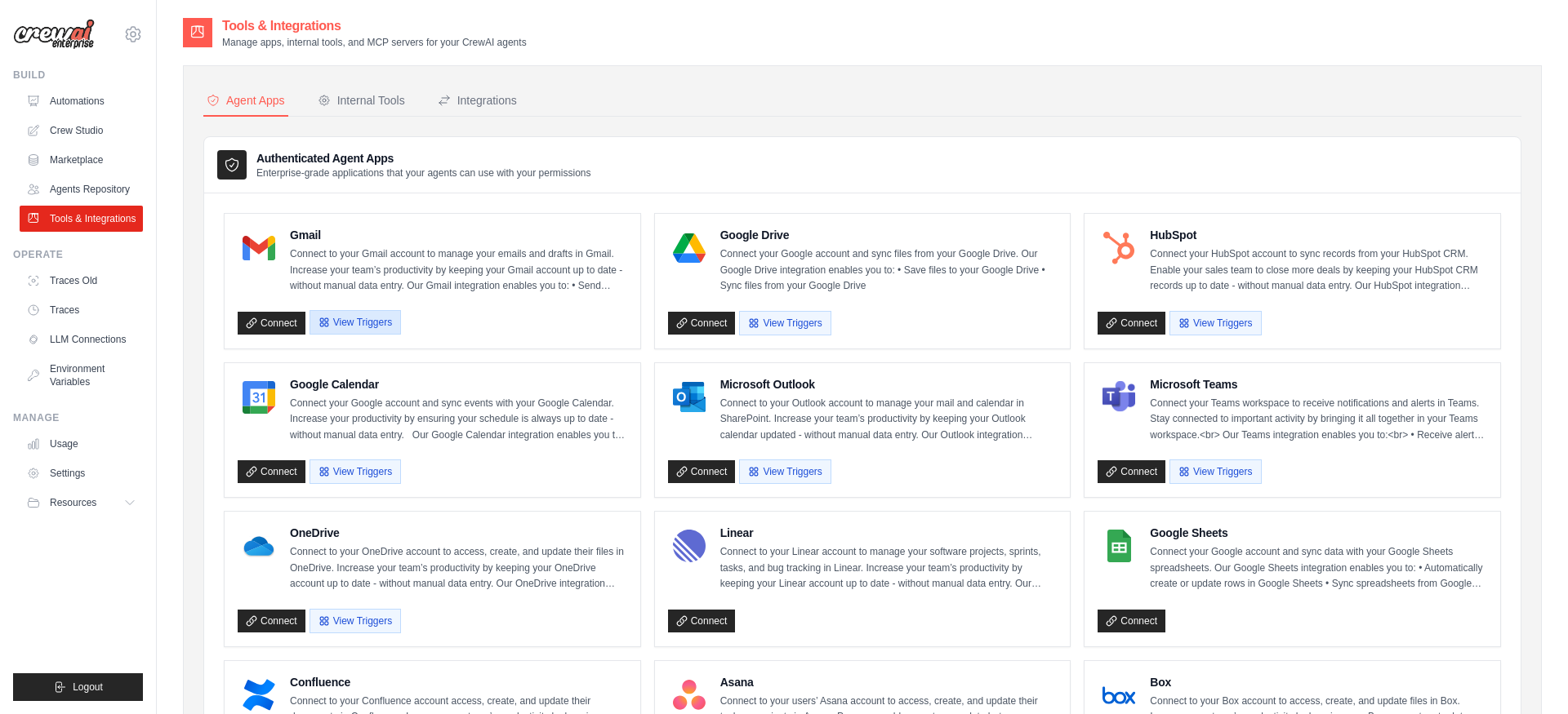
click at [348, 314] on button "View Triggers" at bounding box center [355, 322] width 91 height 25
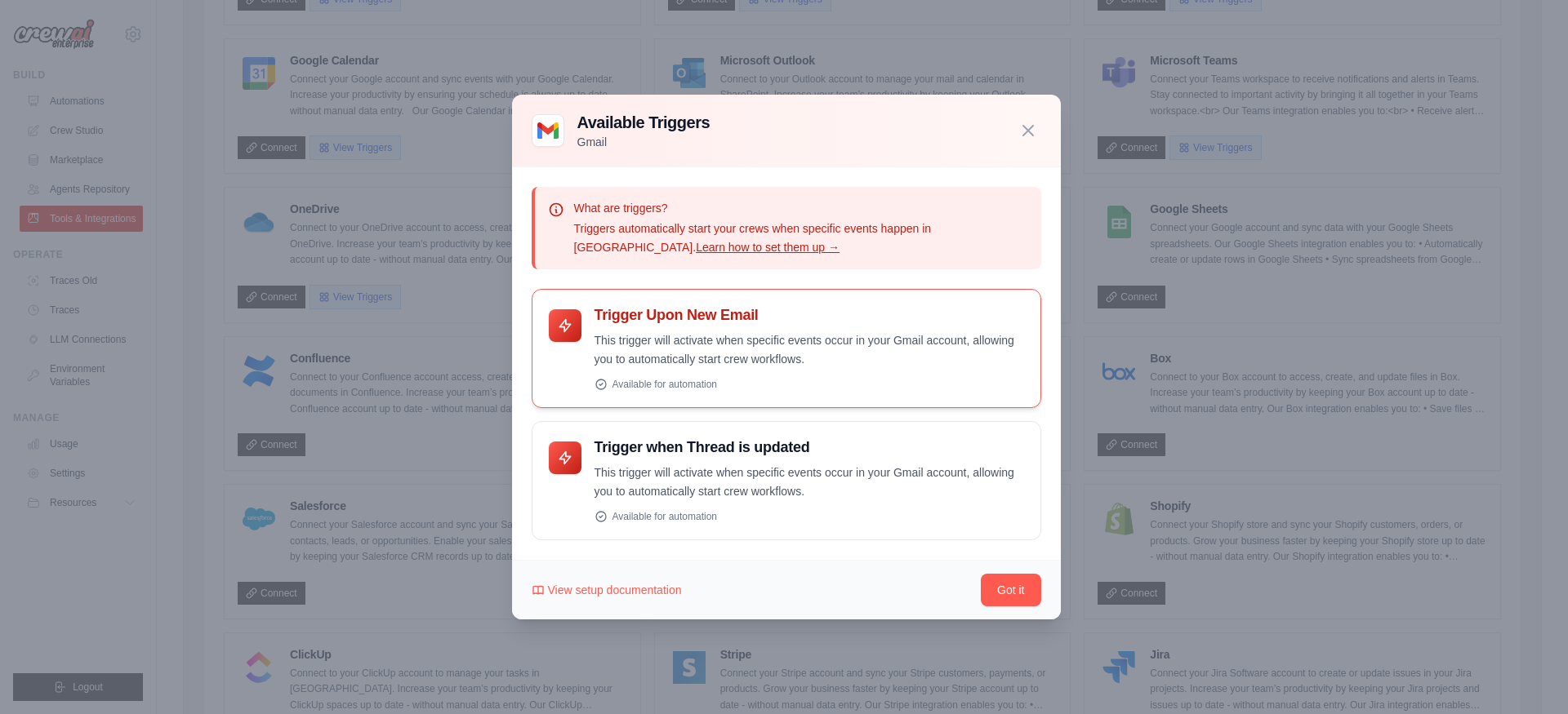
scroll to position [743, 0]
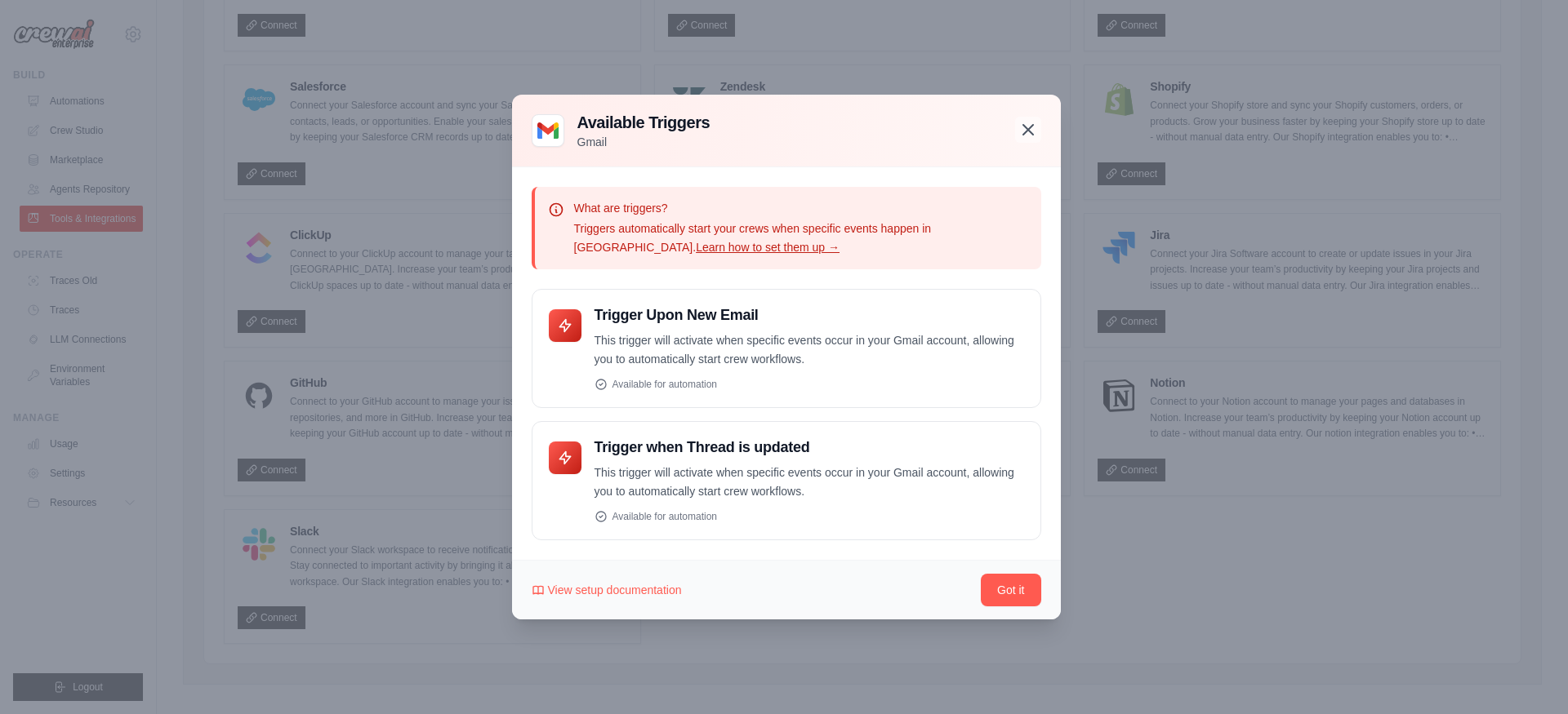
click at [1024, 128] on icon "button" at bounding box center [1028, 129] width 20 height 19
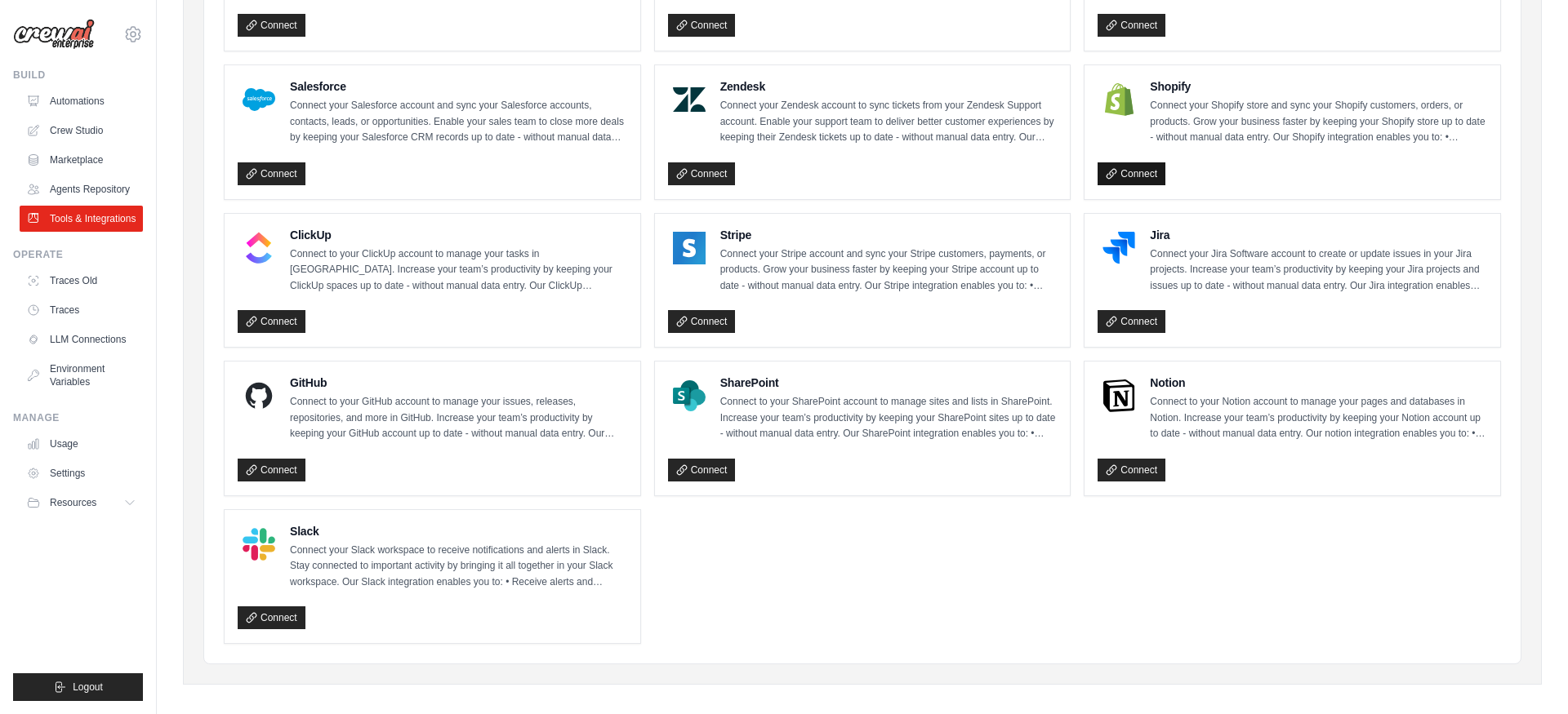
click at [1129, 175] on link "Connect" at bounding box center [1131, 174] width 67 height 23
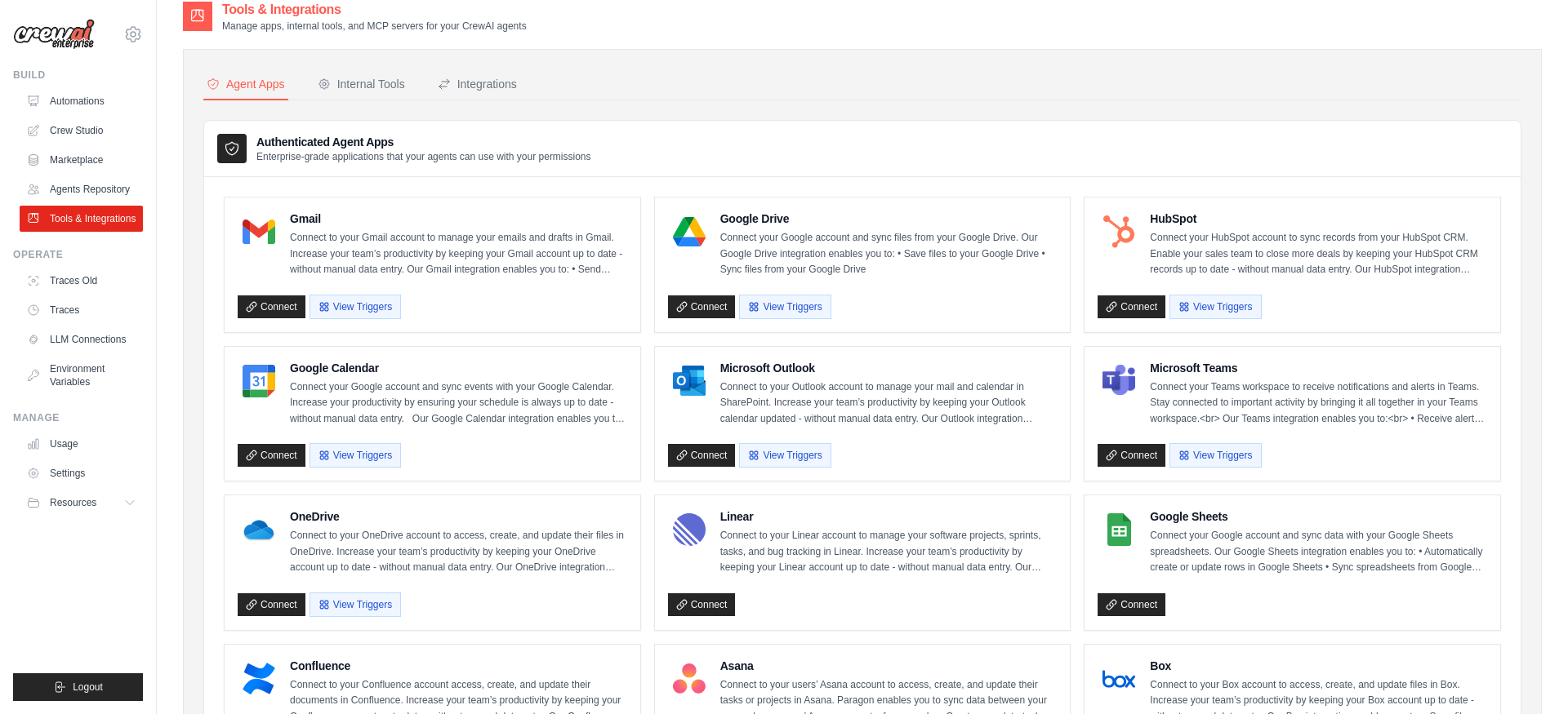
scroll to position [0, 0]
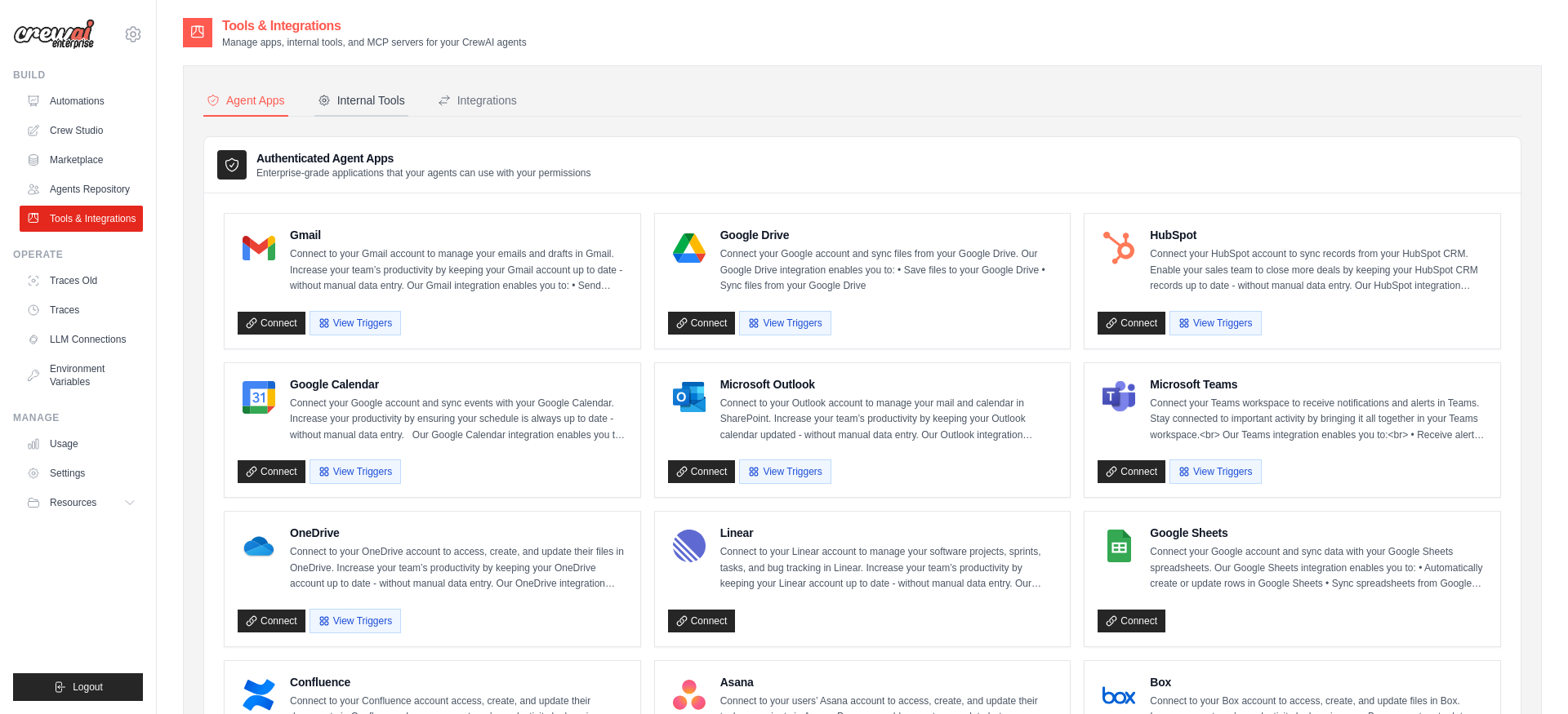
click at [381, 93] on div "Internal Tools" at bounding box center [361, 100] width 88 height 16
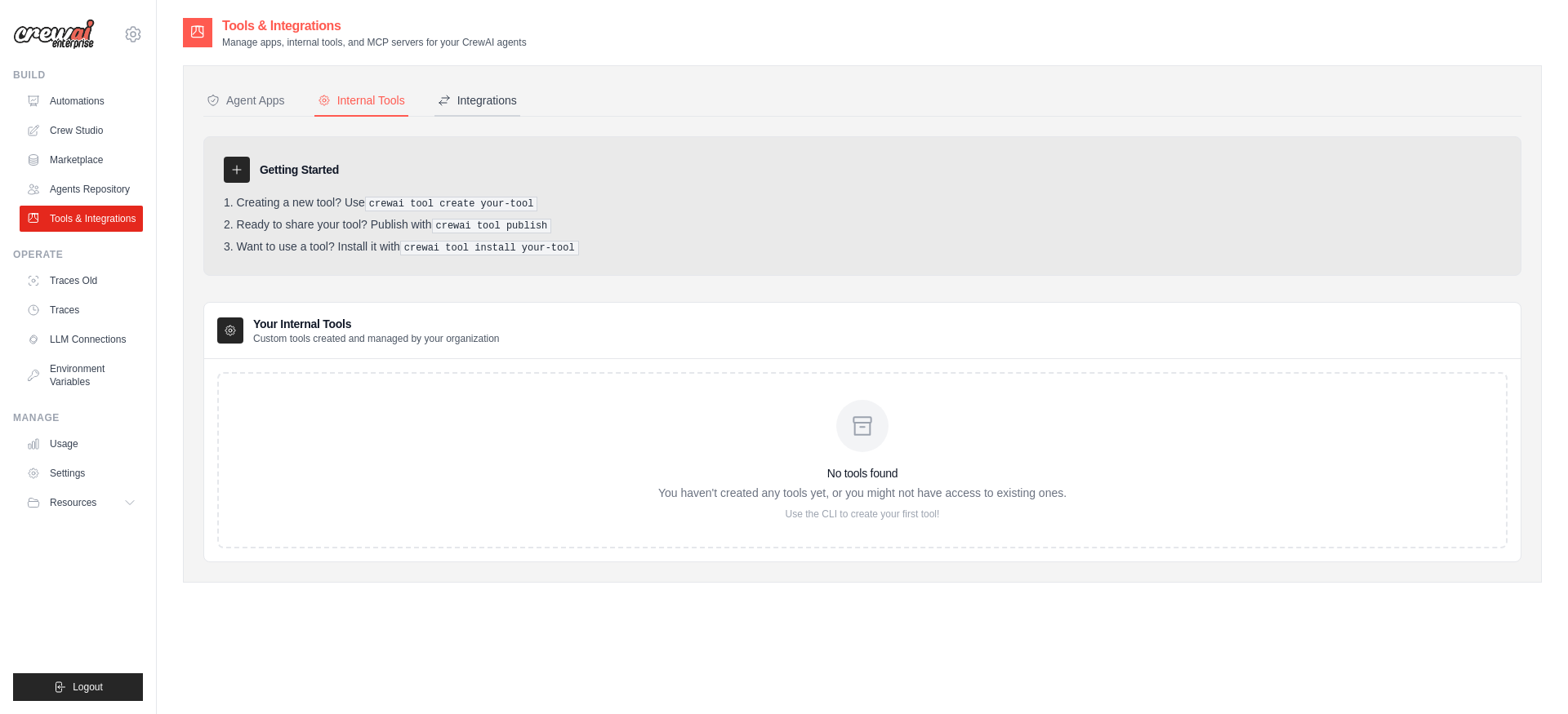
click at [435, 93] on button "Integrations" at bounding box center [477, 101] width 86 height 31
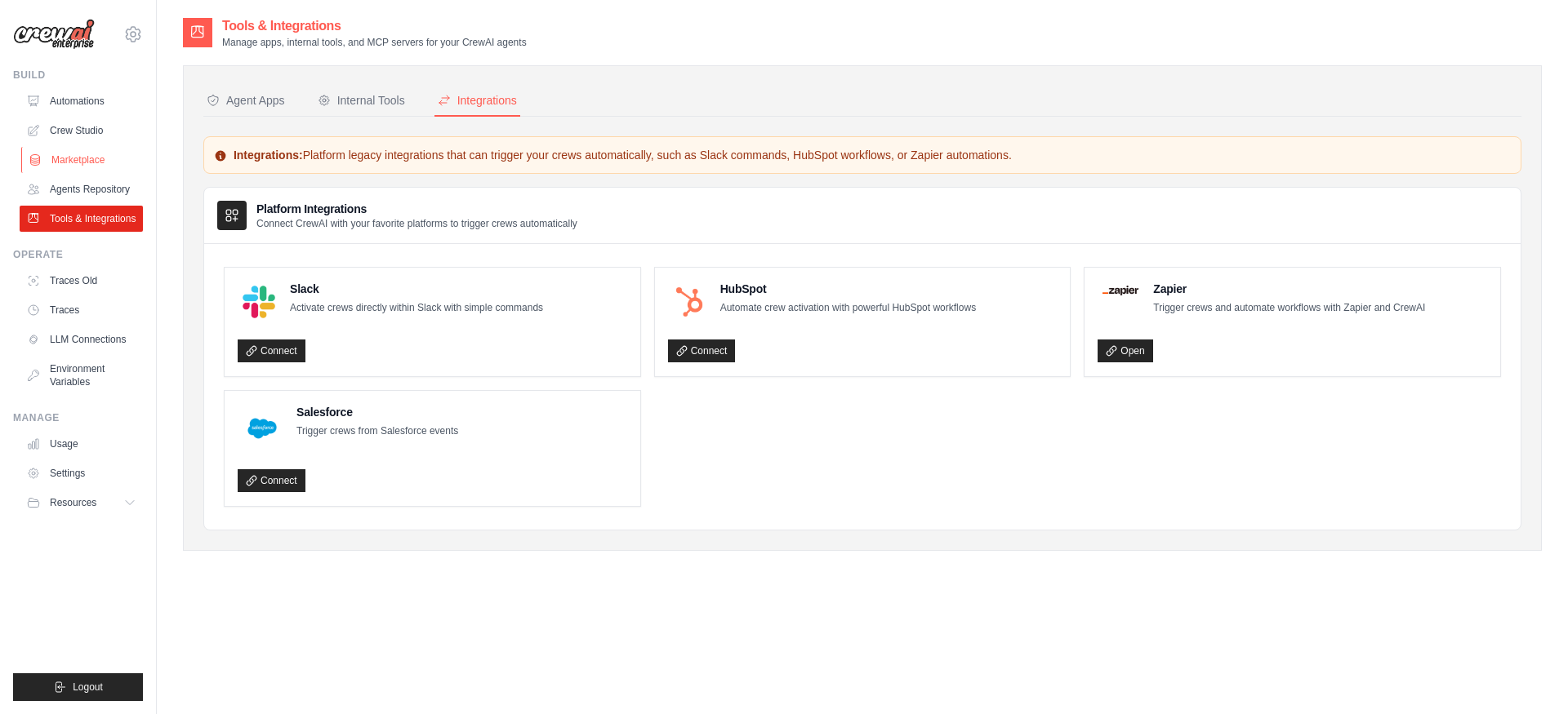
click at [76, 168] on link "Marketplace" at bounding box center [82, 159] width 123 height 26
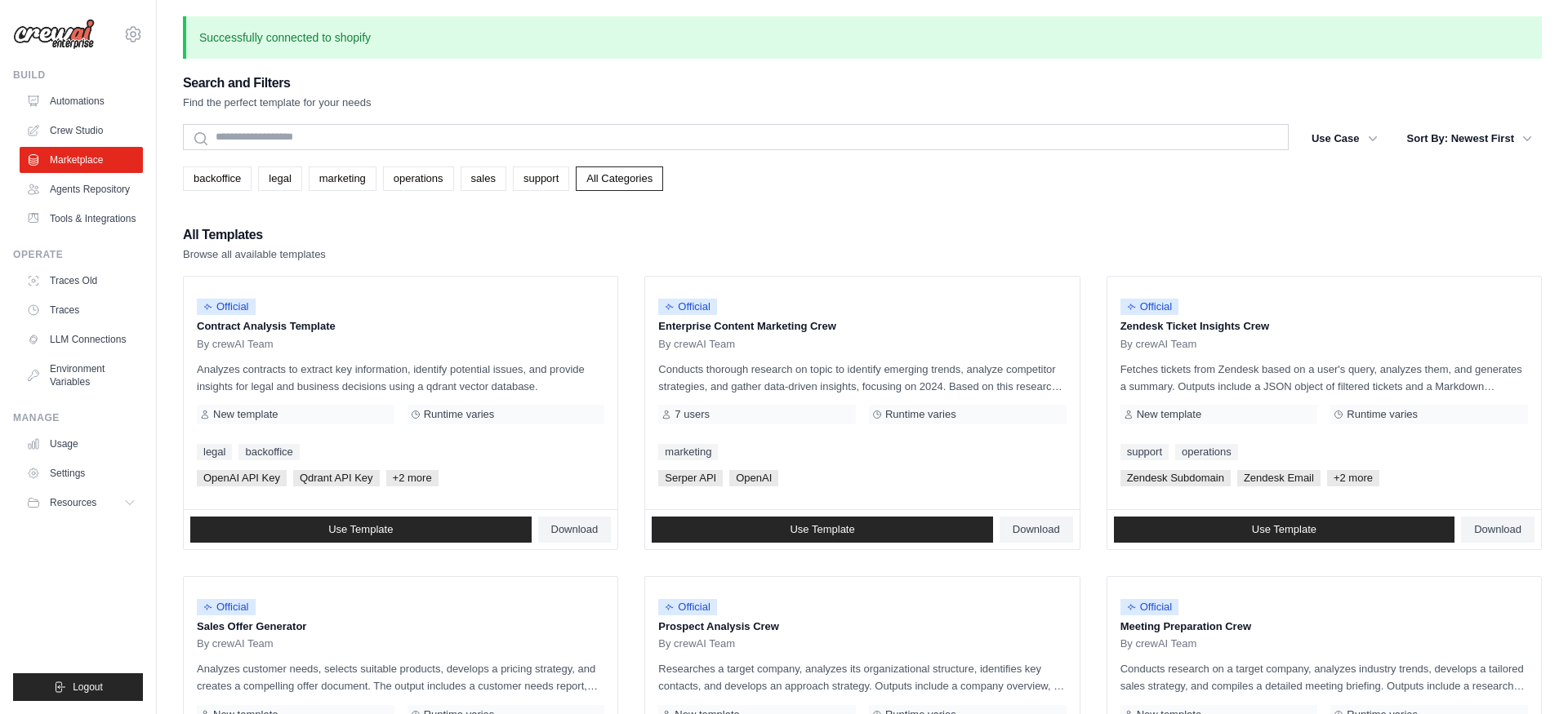
click at [90, 203] on ul "Automations Crew Studio Marketplace Agents Repository Tools & Integrations" at bounding box center [81, 160] width 123 height 144
click at [74, 154] on link "Marketplace" at bounding box center [82, 159] width 123 height 26
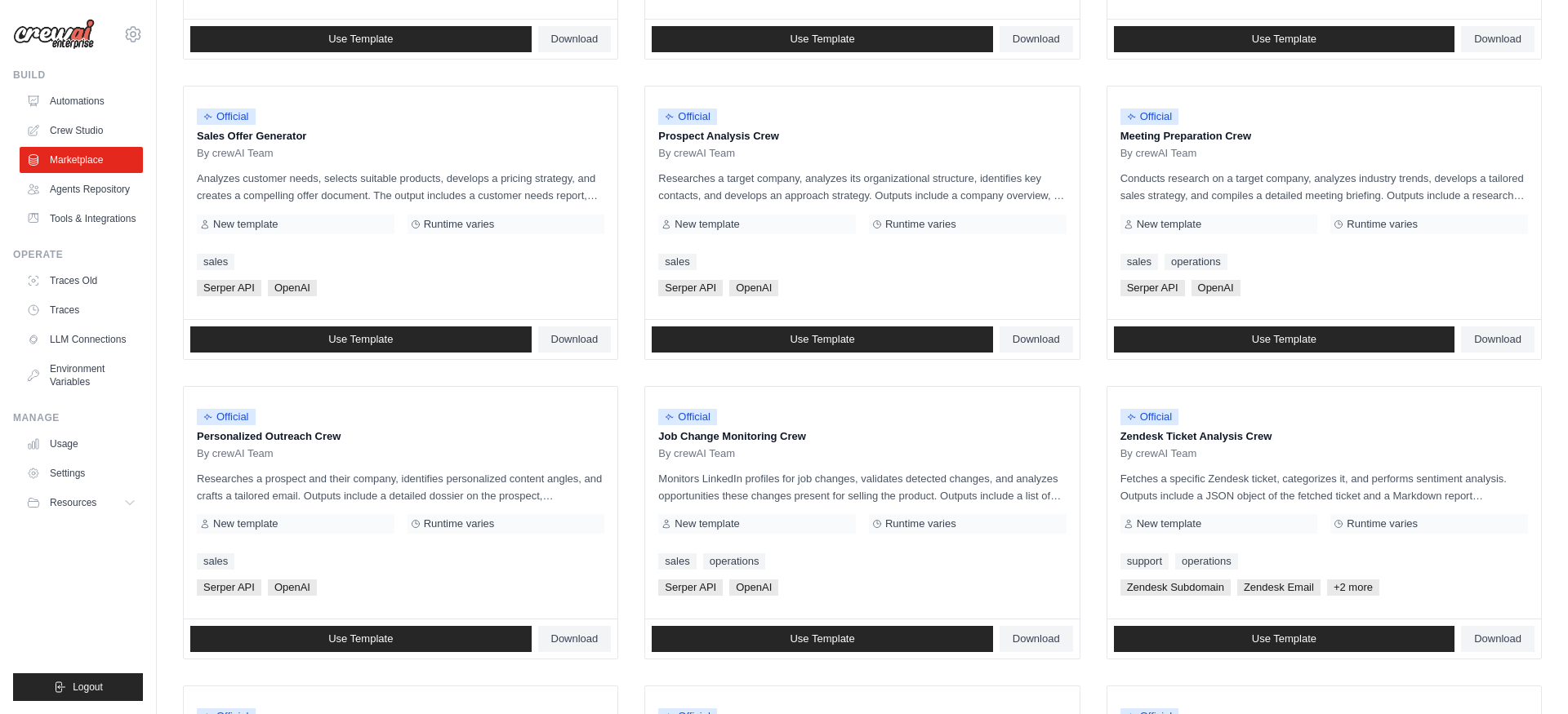
scroll to position [798, 0]
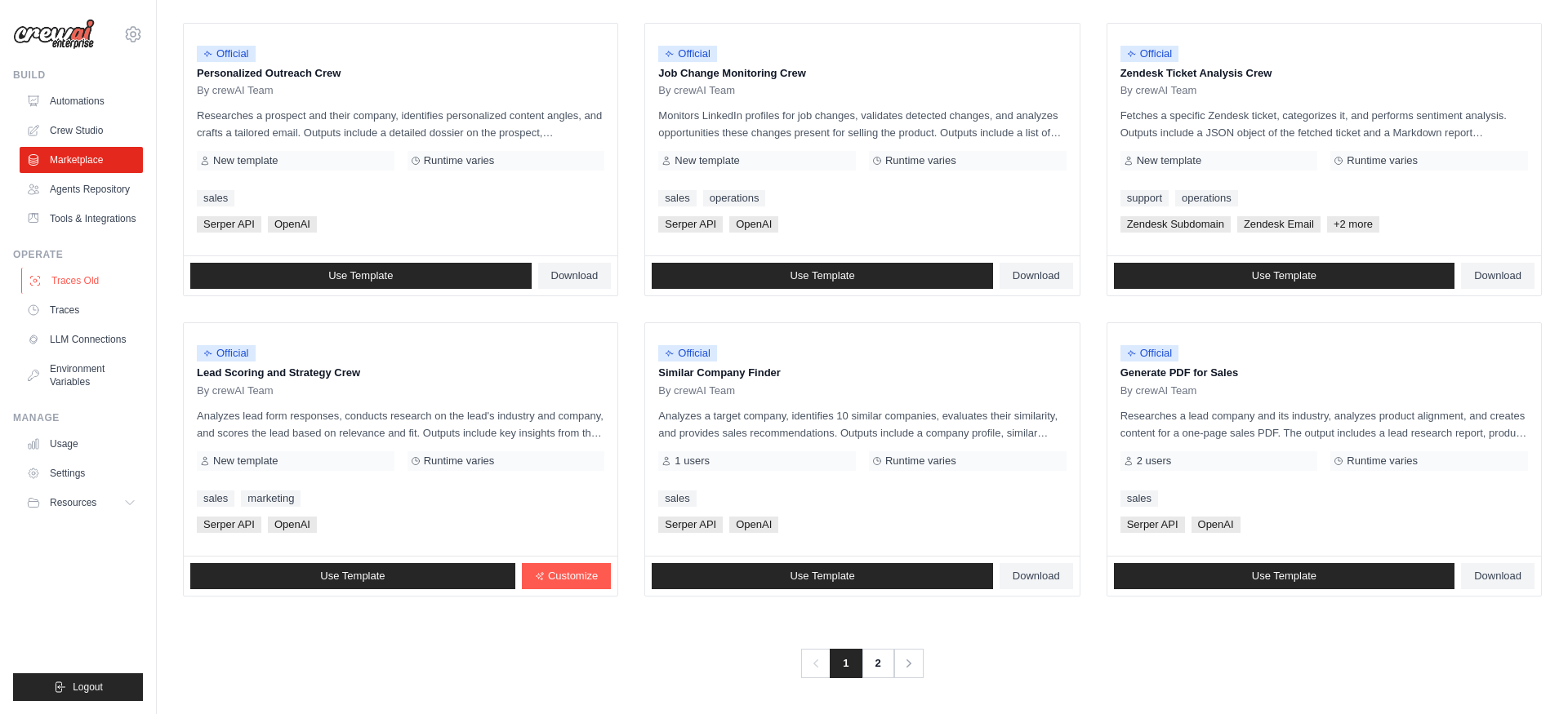
click at [72, 280] on link "Traces Old" at bounding box center [82, 280] width 123 height 26
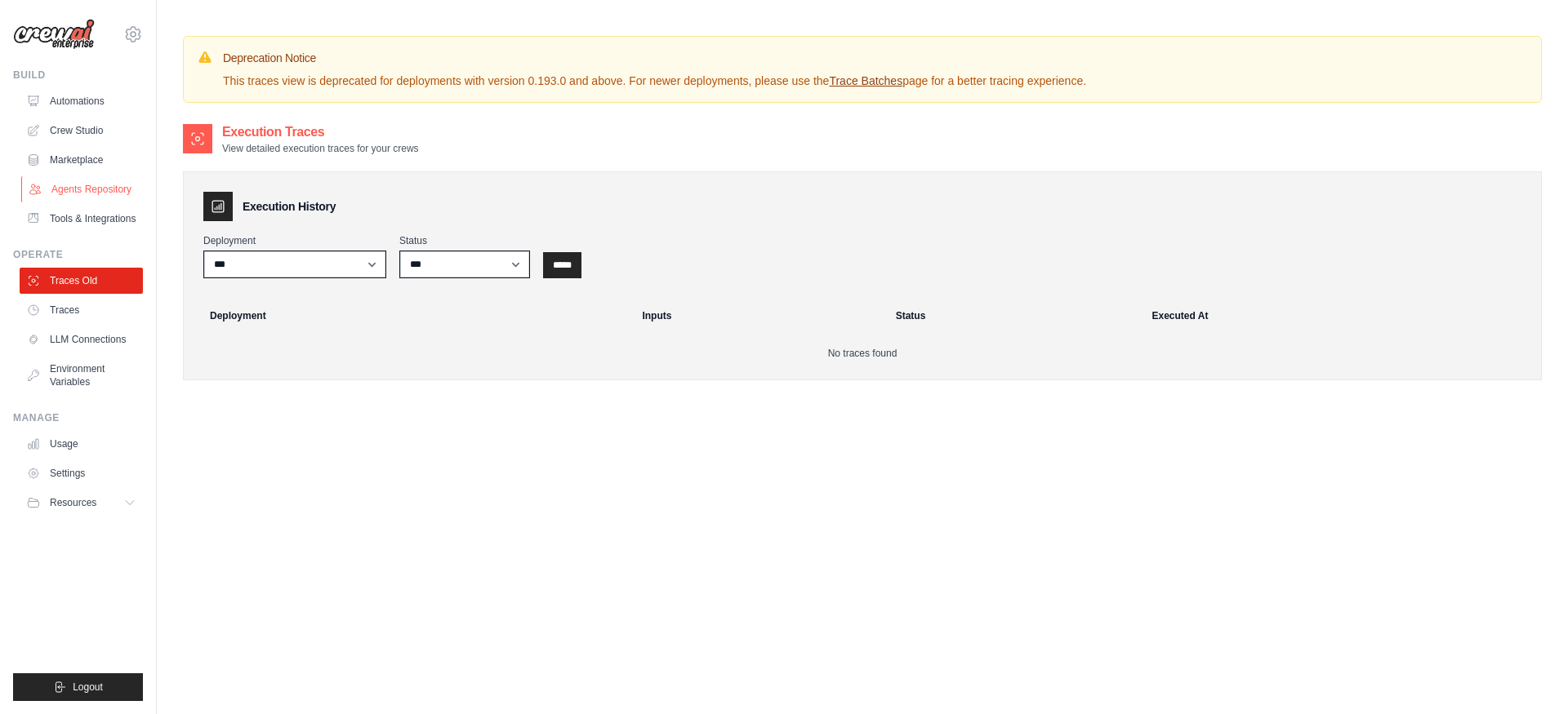
click at [68, 194] on link "Agents Repository" at bounding box center [82, 189] width 123 height 26
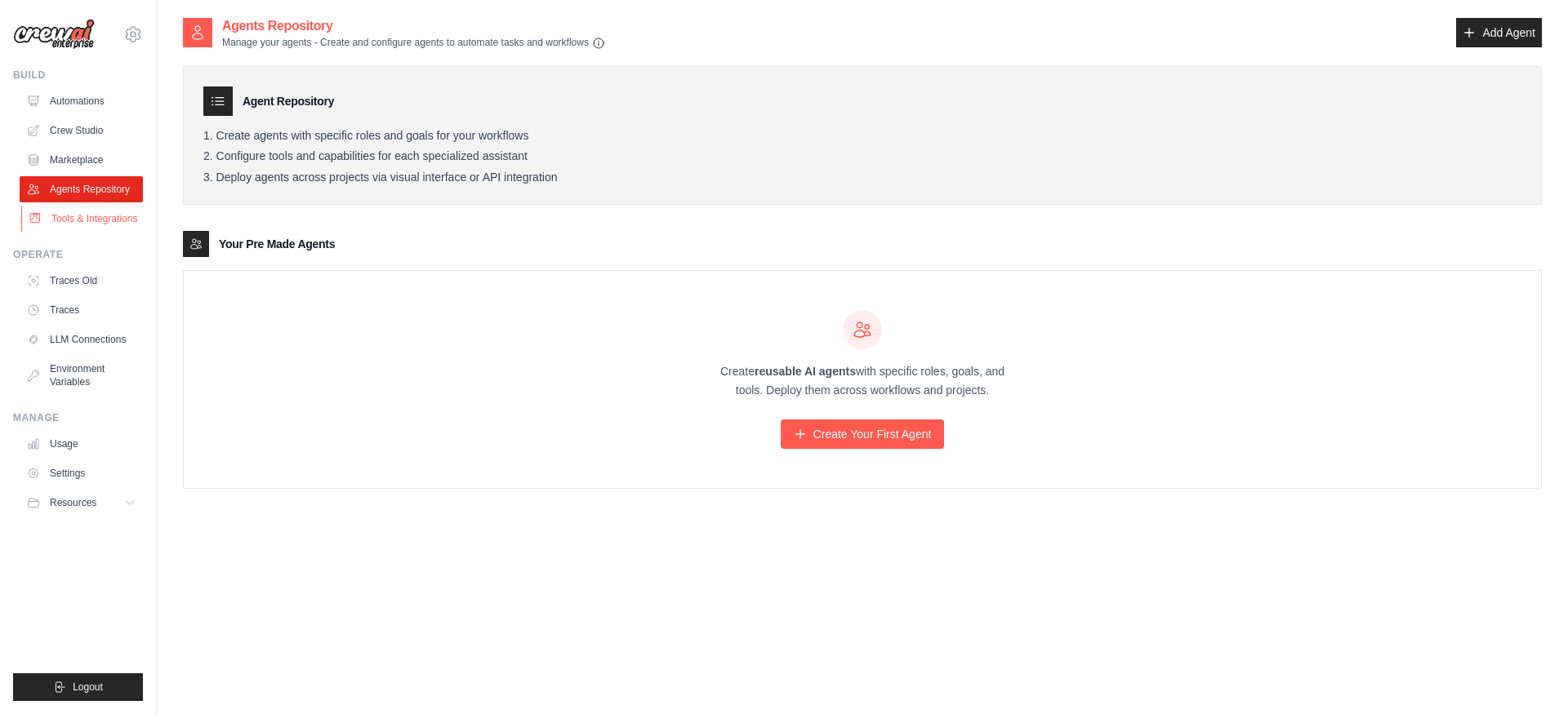
click at [81, 227] on link "Tools & Integrations" at bounding box center [82, 218] width 123 height 26
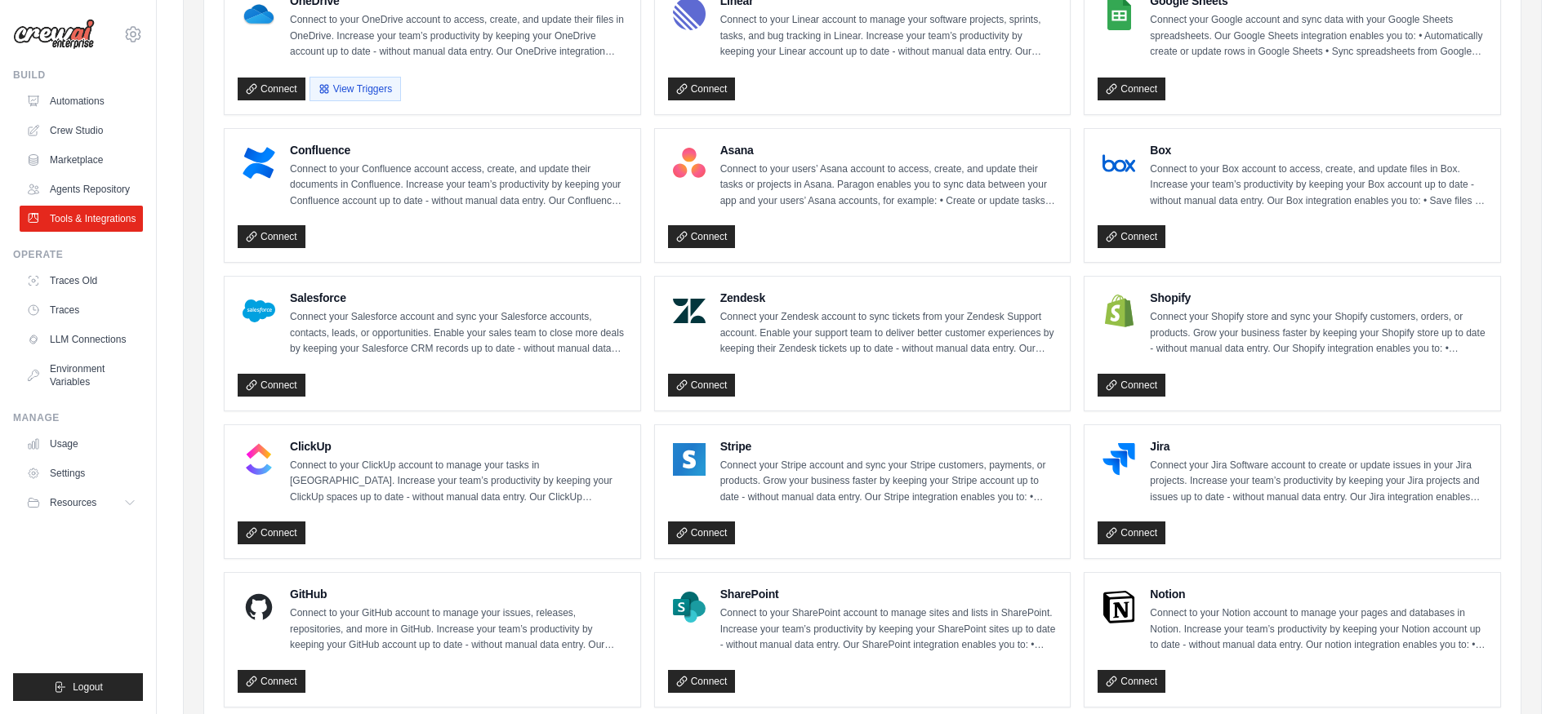
scroll to position [517, 0]
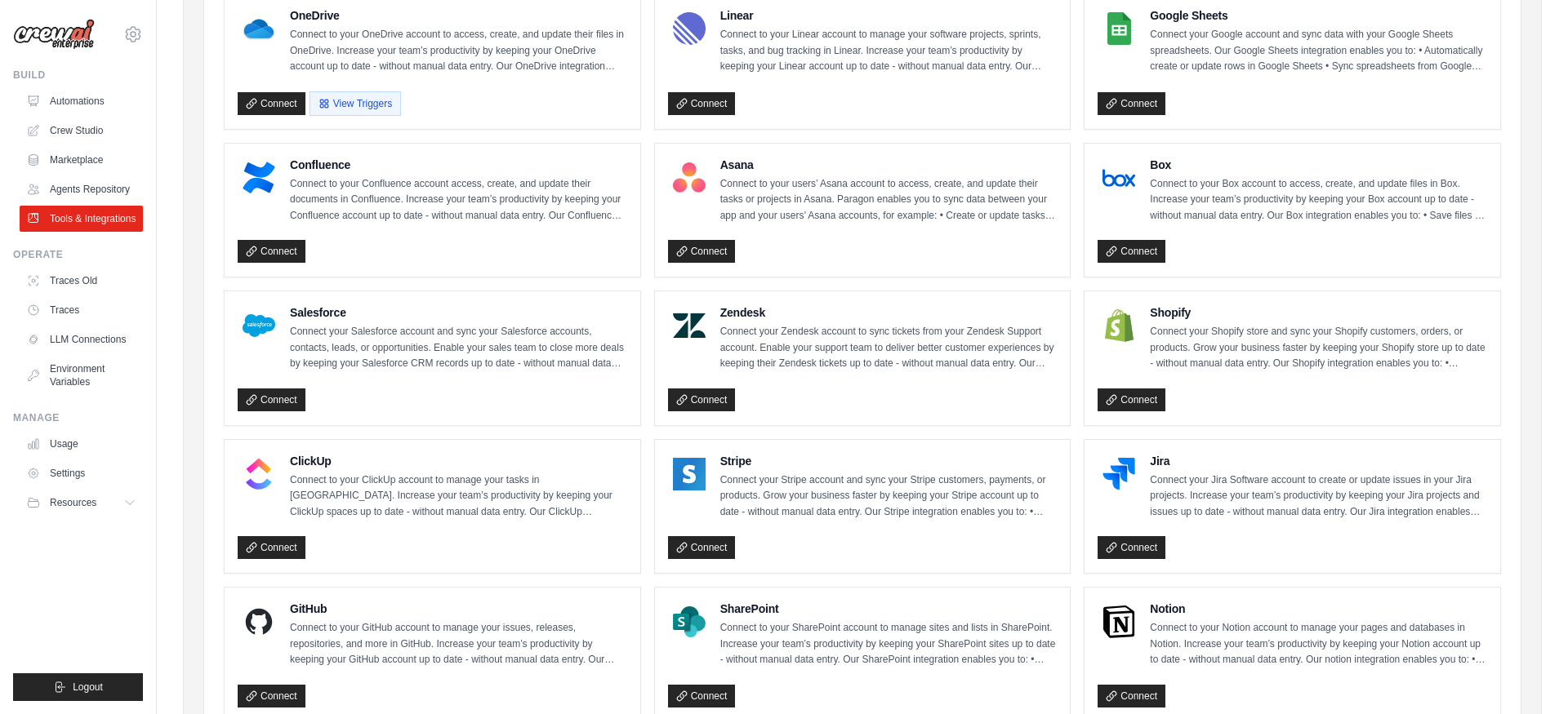
click at [1125, 317] on img at bounding box center [1119, 325] width 33 height 33
click at [1144, 547] on link "Connect" at bounding box center [1131, 547] width 67 height 23
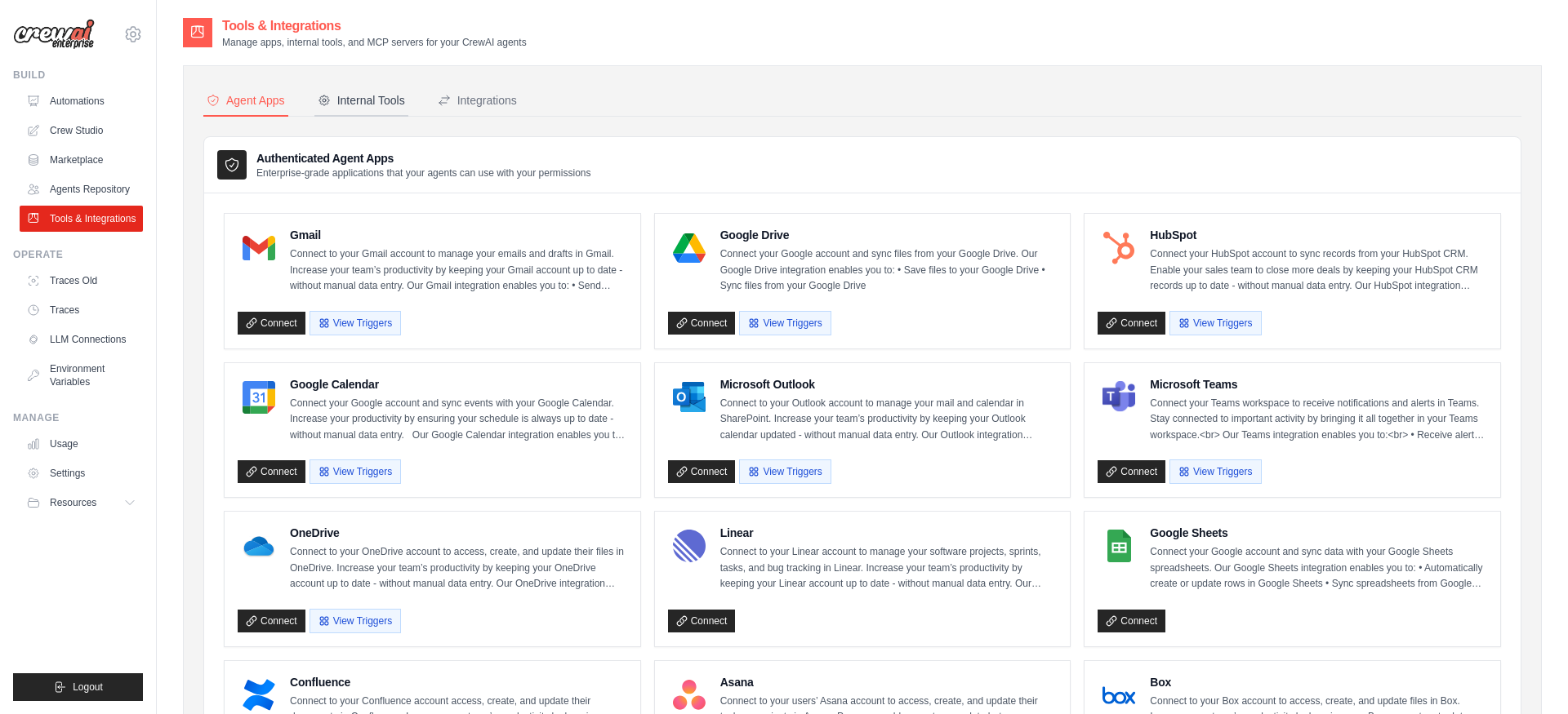
click at [389, 95] on div "Internal Tools" at bounding box center [361, 100] width 88 height 16
